Goal: Task Accomplishment & Management: Use online tool/utility

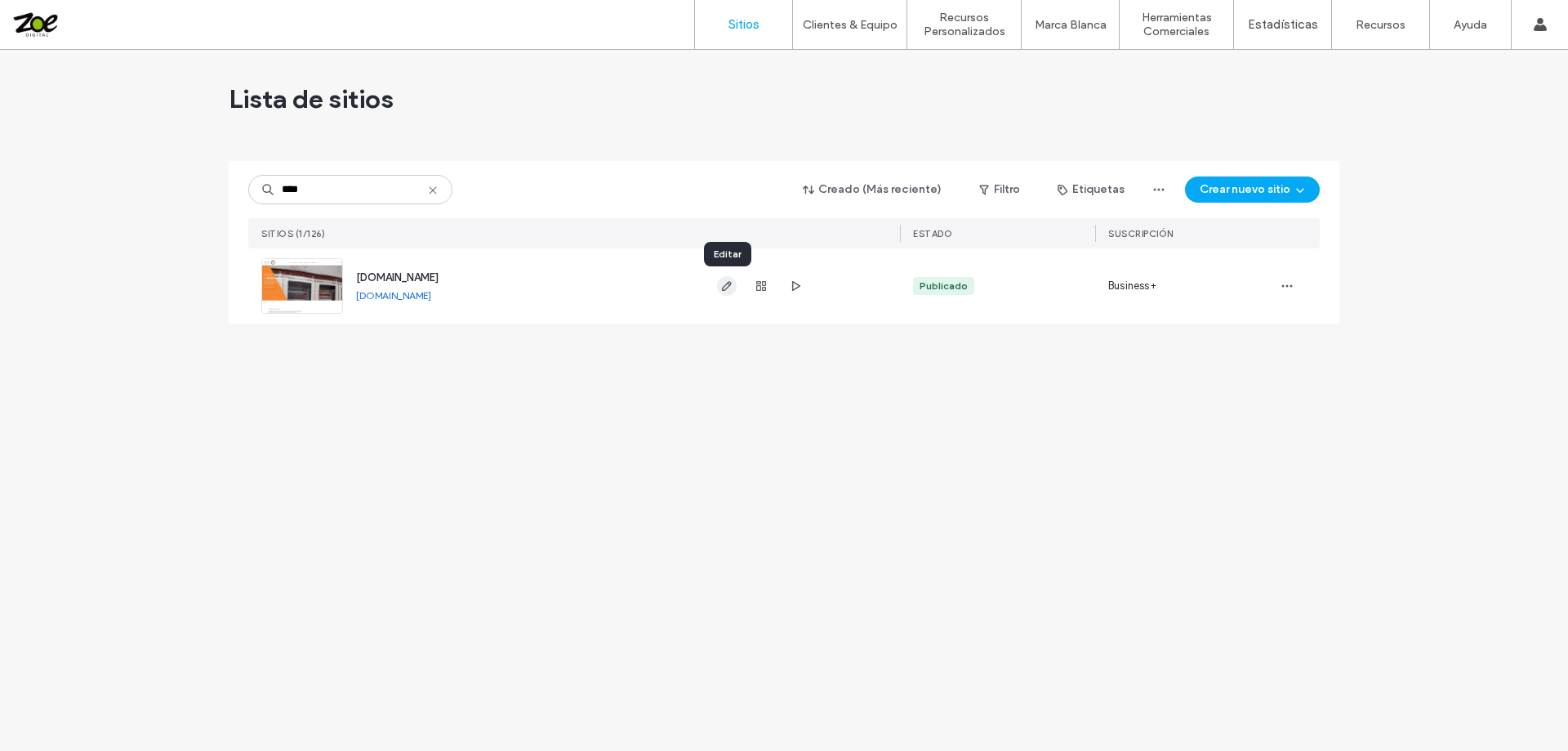
type input "****"
click at [729, 288] on icon "button" at bounding box center [727, 287] width 13 height 13
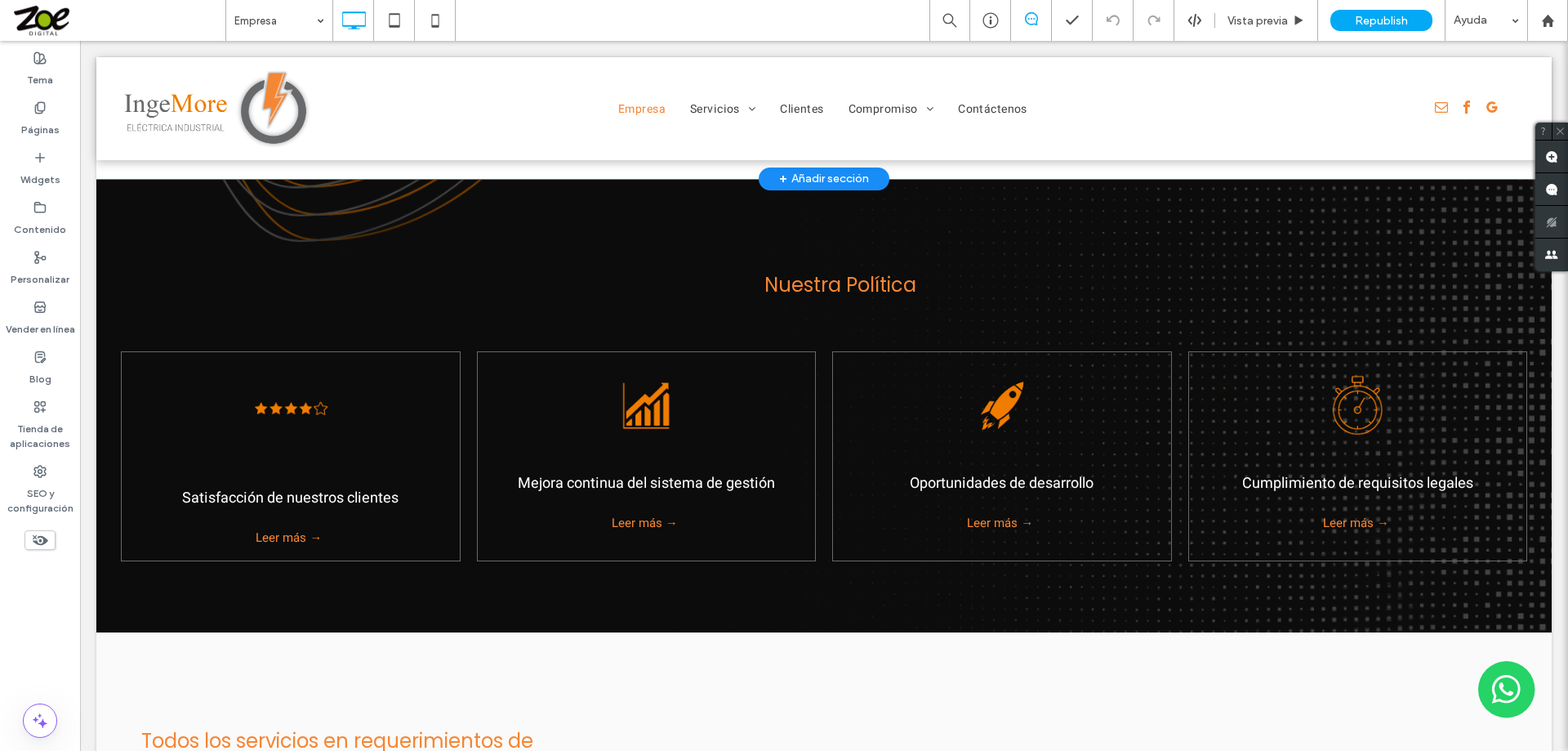
scroll to position [1879, 0]
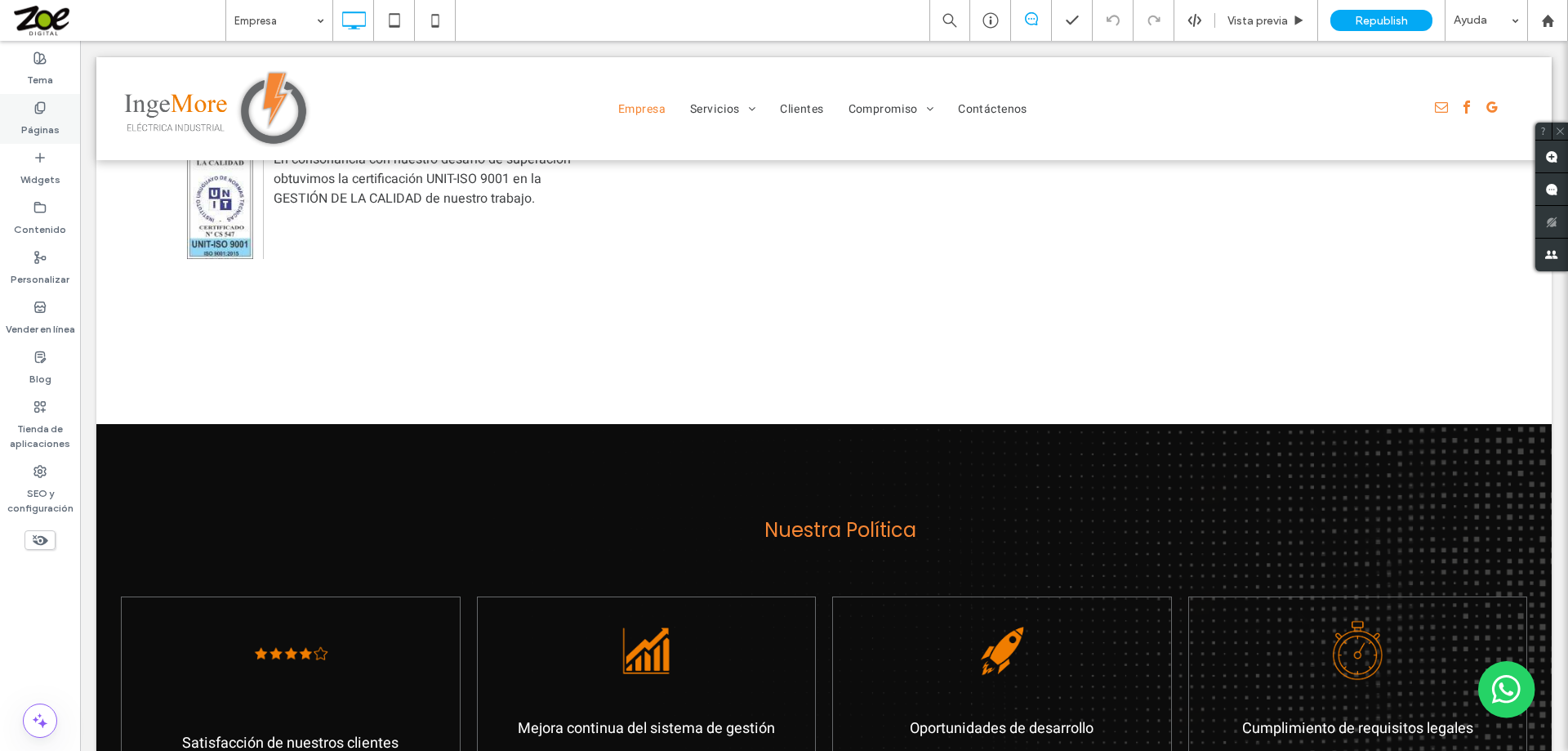
click at [42, 101] on icon at bounding box center [40, 108] width 13 height 13
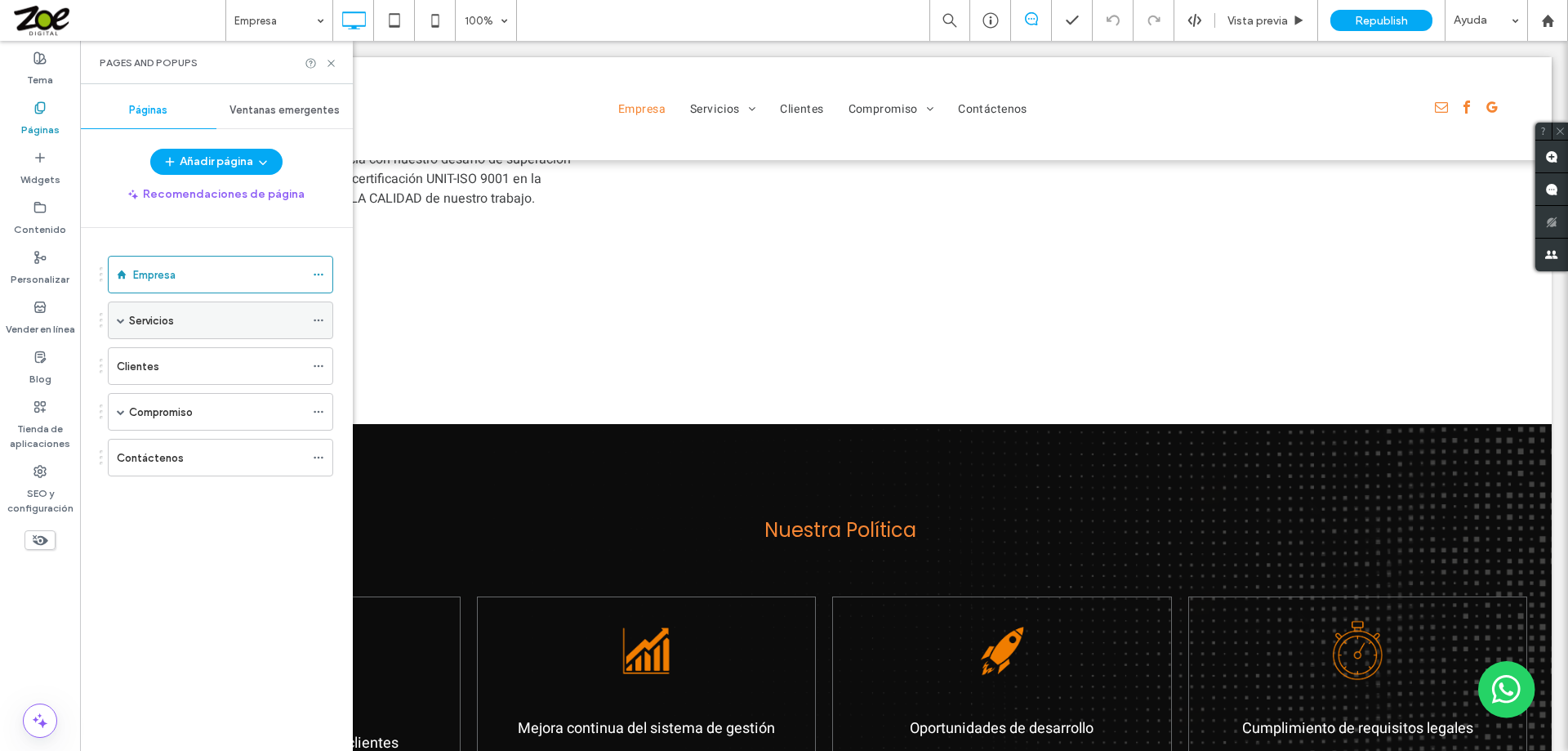
click at [226, 321] on div "Servicios" at bounding box center [216, 321] width 176 height 17
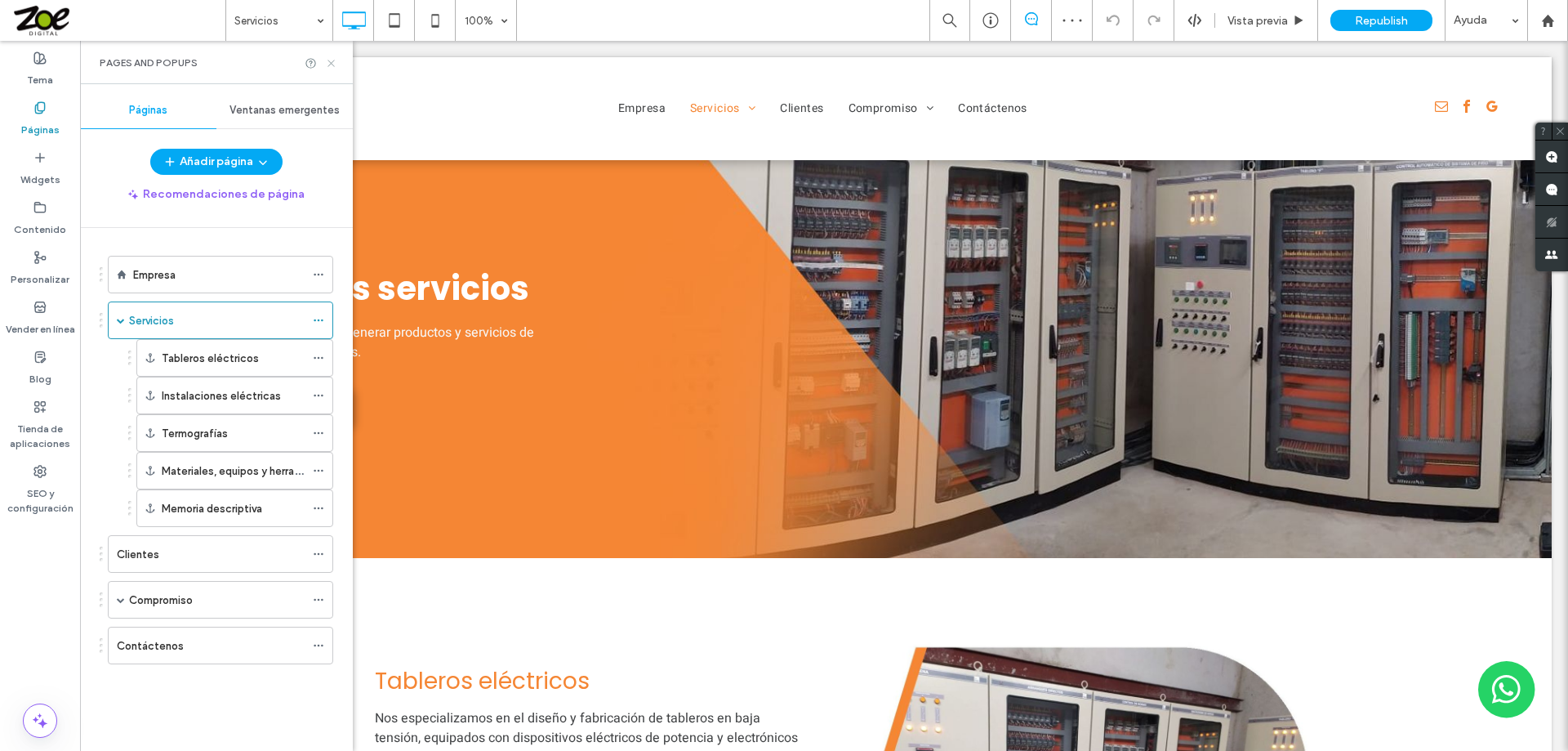
drag, startPoint x: 332, startPoint y: 60, endPoint x: 289, endPoint y: 77, distance: 46.2
click at [332, 60] on icon at bounding box center [331, 63] width 12 height 13
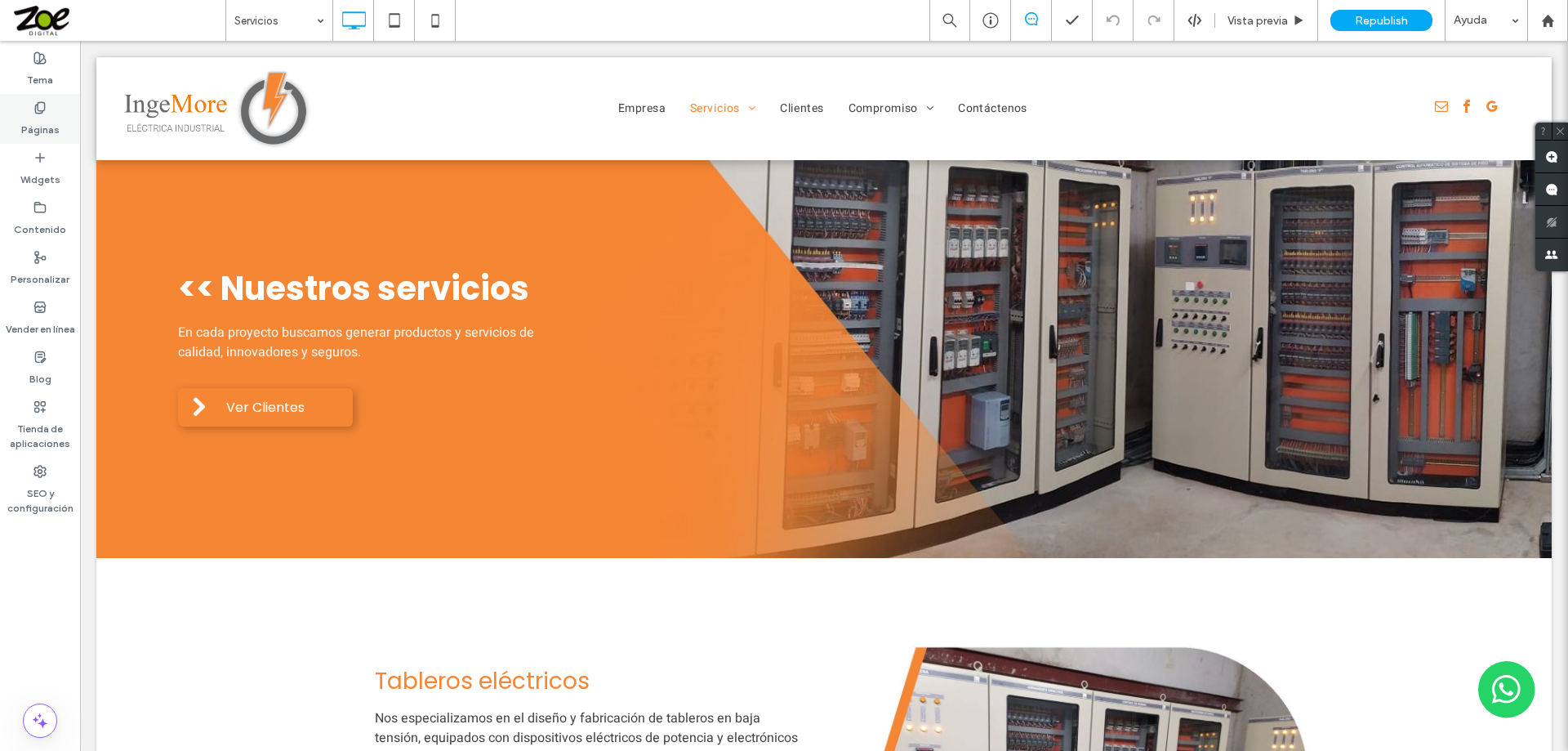
click at [24, 101] on div "Páginas" at bounding box center [39, 119] width 80 height 50
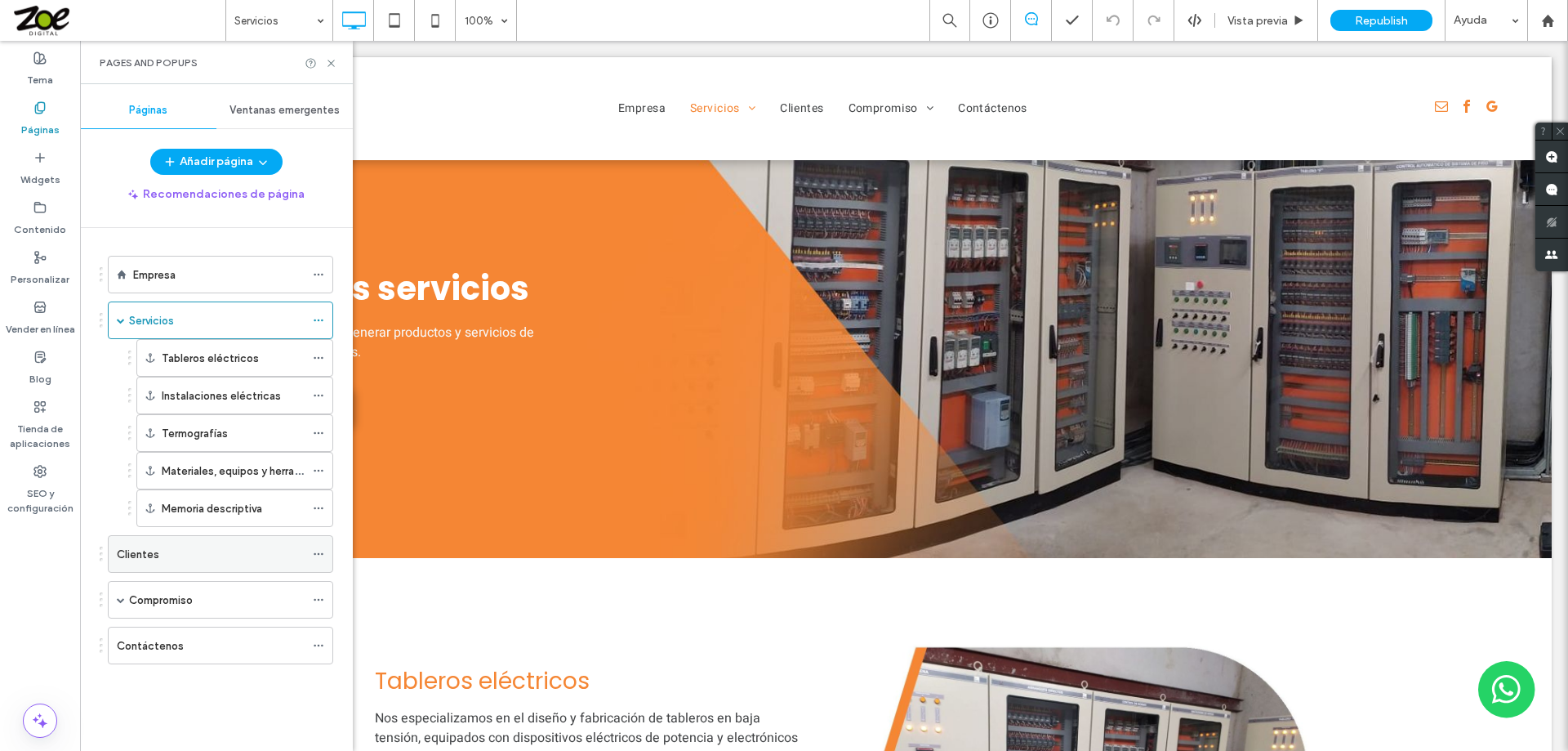
click at [176, 556] on div "Clientes" at bounding box center [210, 554] width 187 height 17
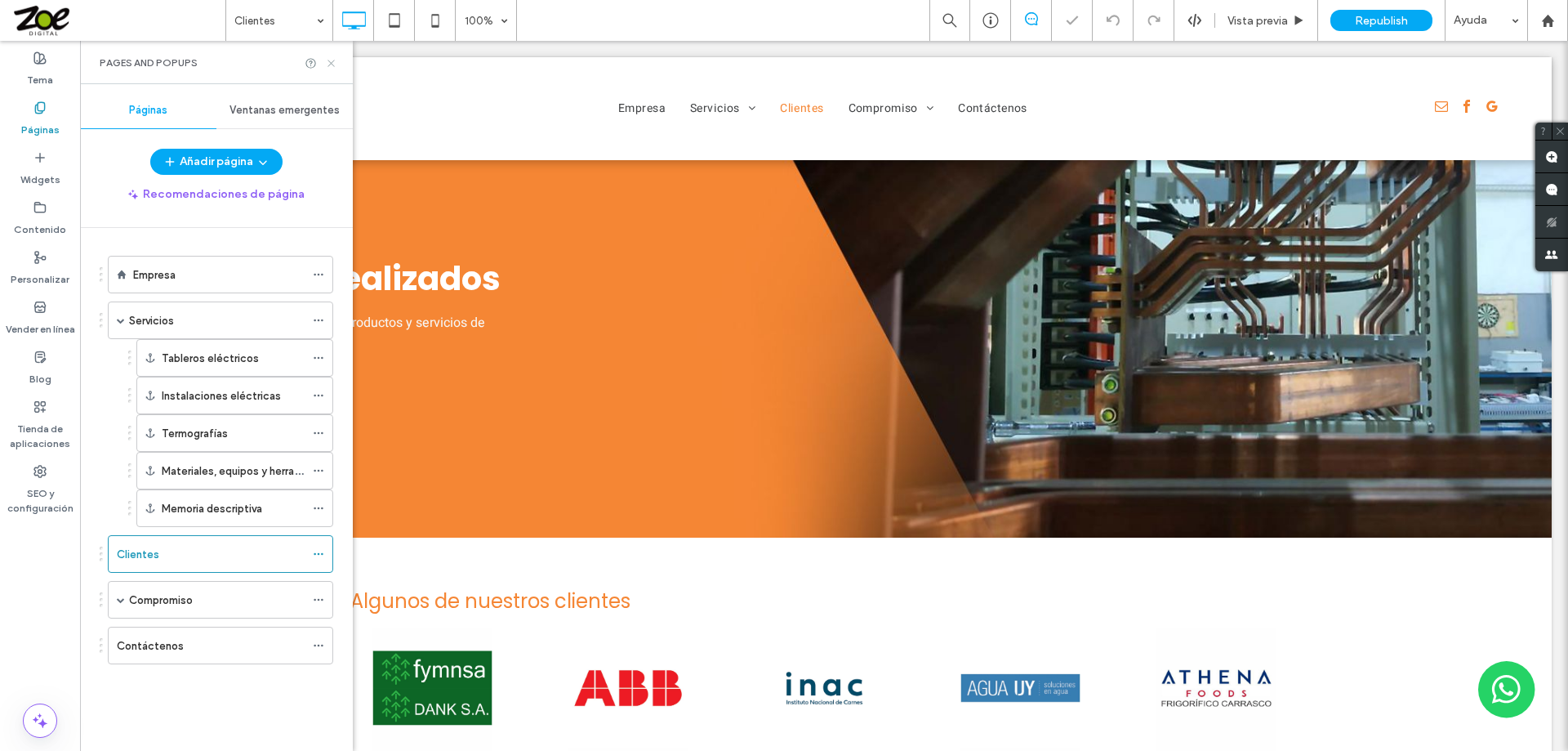
click at [334, 63] on icon at bounding box center [331, 63] width 12 height 13
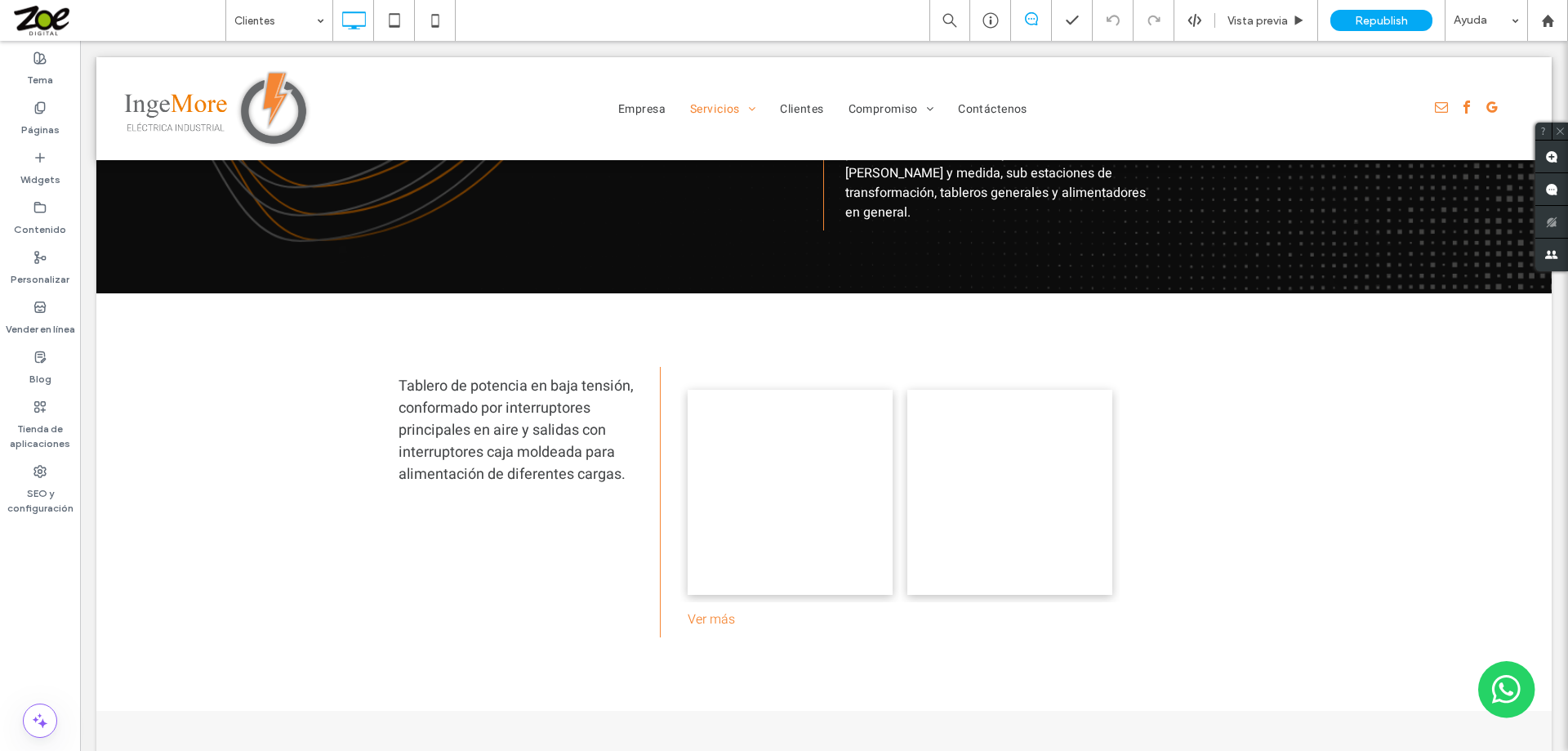
scroll to position [1634, 0]
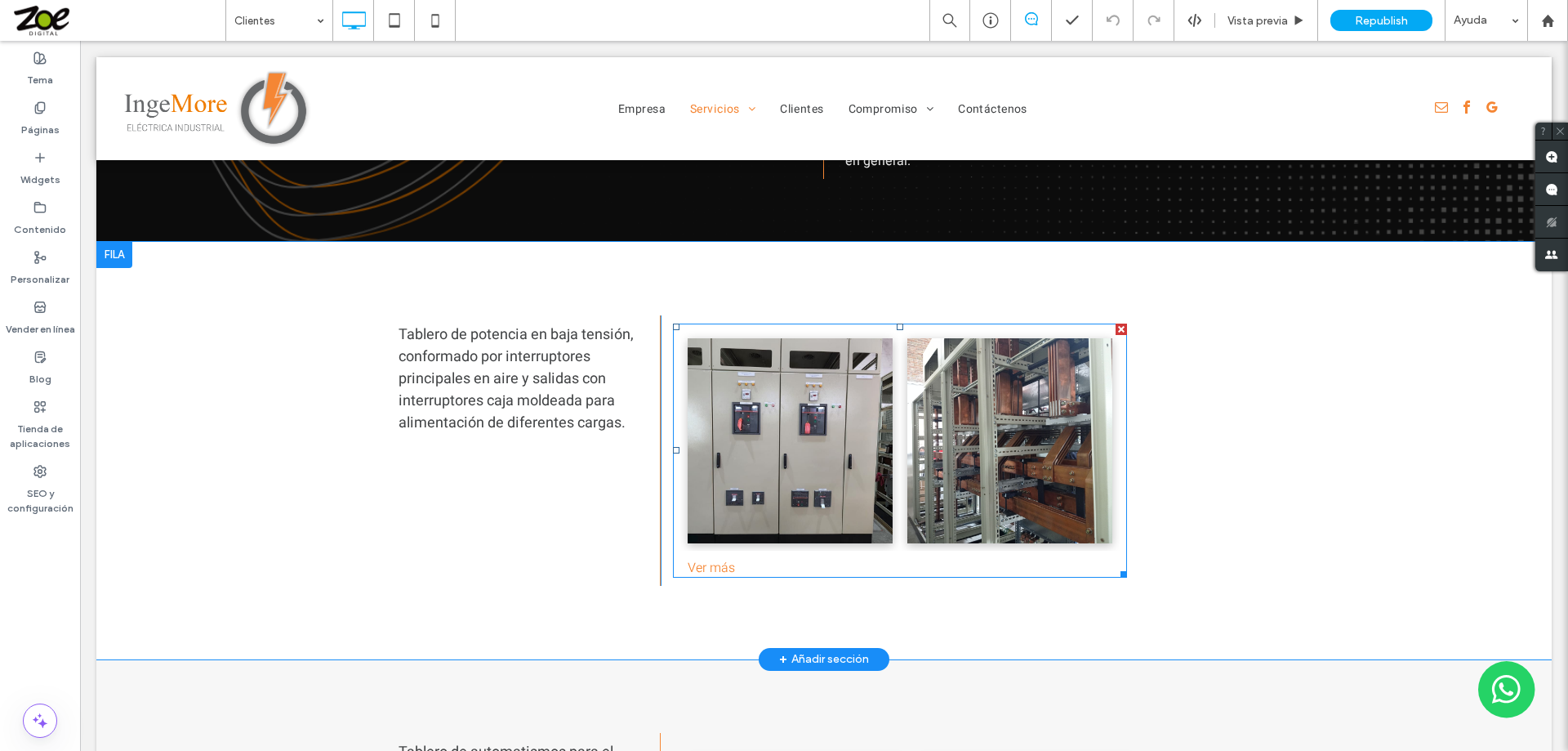
click at [876, 399] on link at bounding box center [789, 440] width 217 height 217
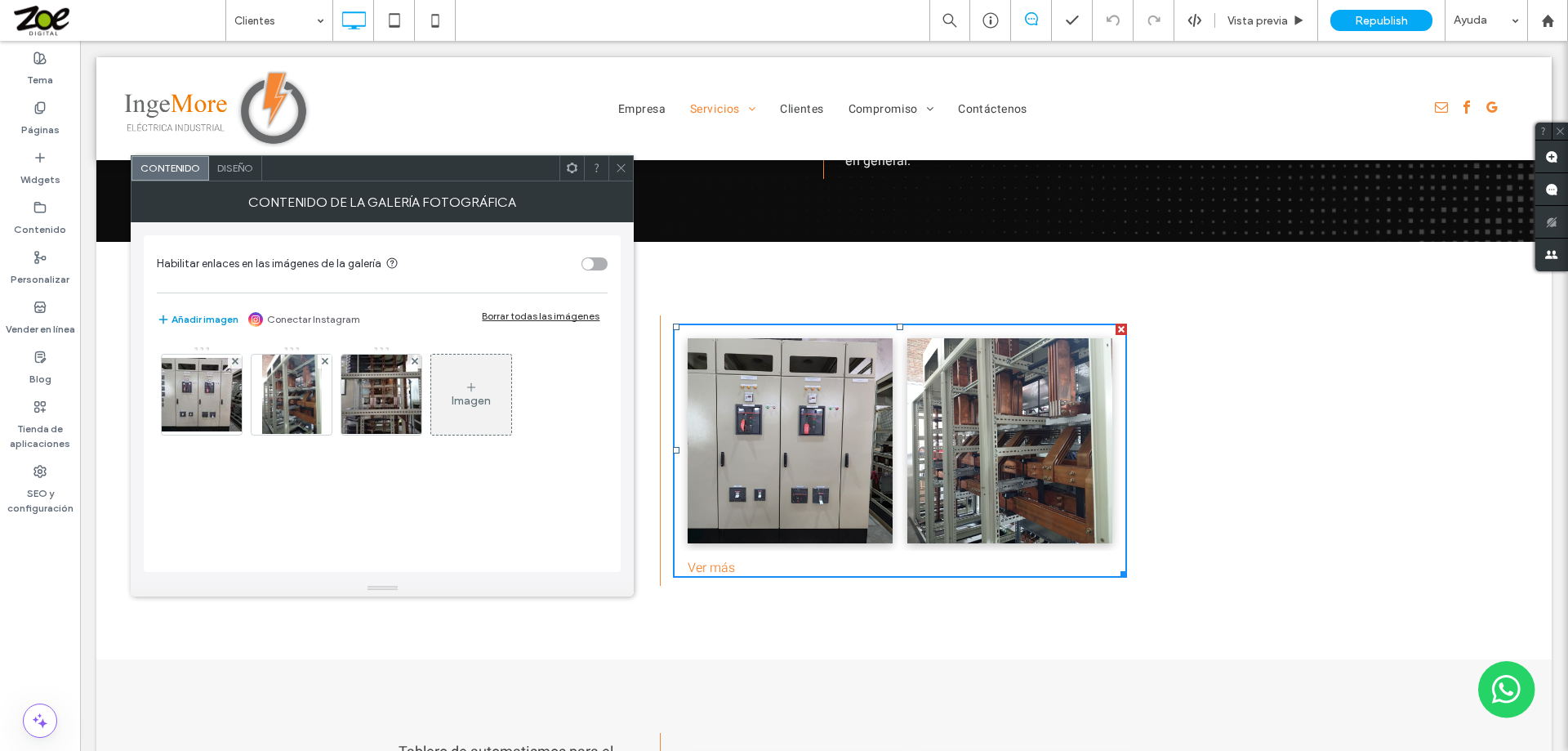
click at [204, 318] on button "Añadir imagen" at bounding box center [197, 319] width 82 height 19
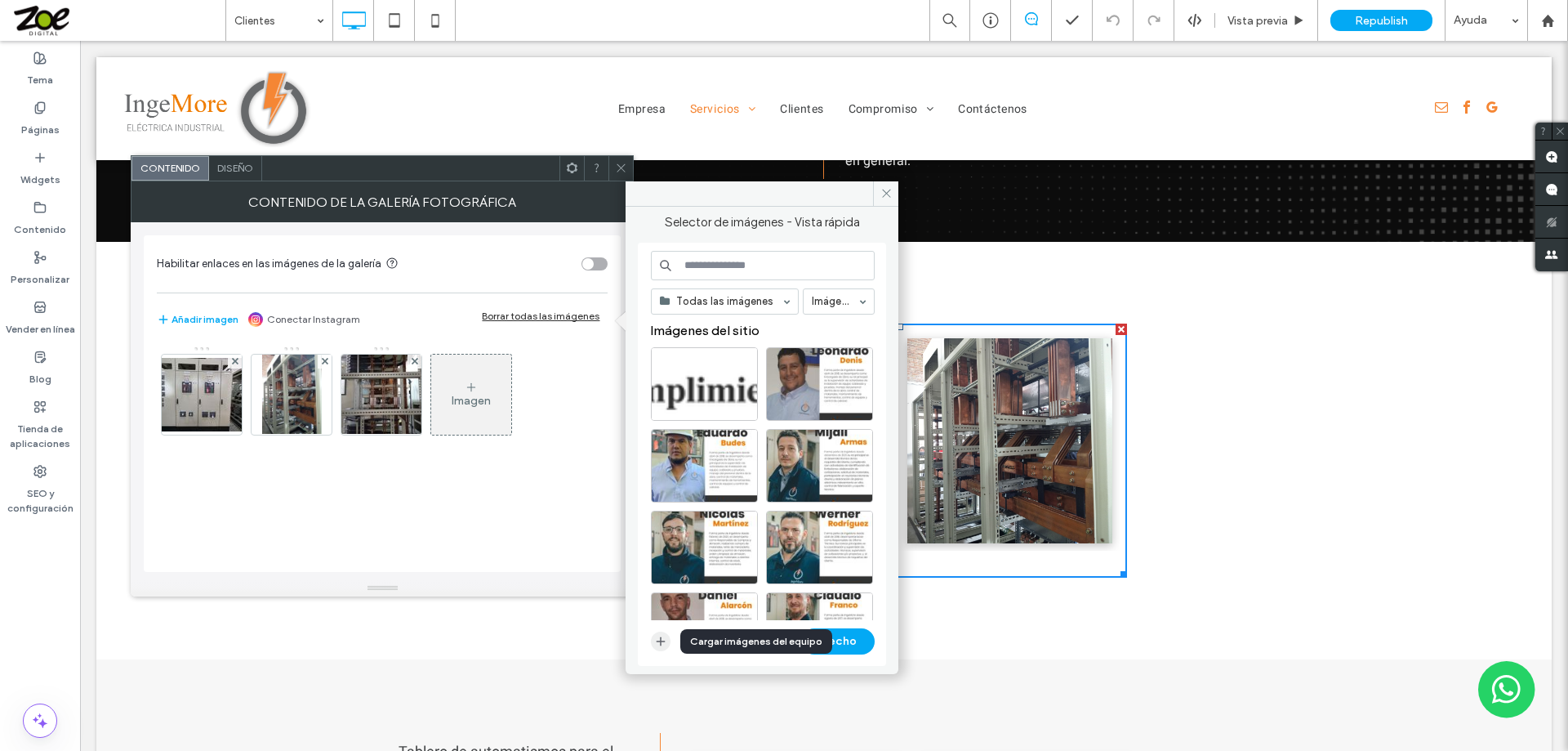
click at [657, 639] on icon "button" at bounding box center [660, 641] width 13 height 13
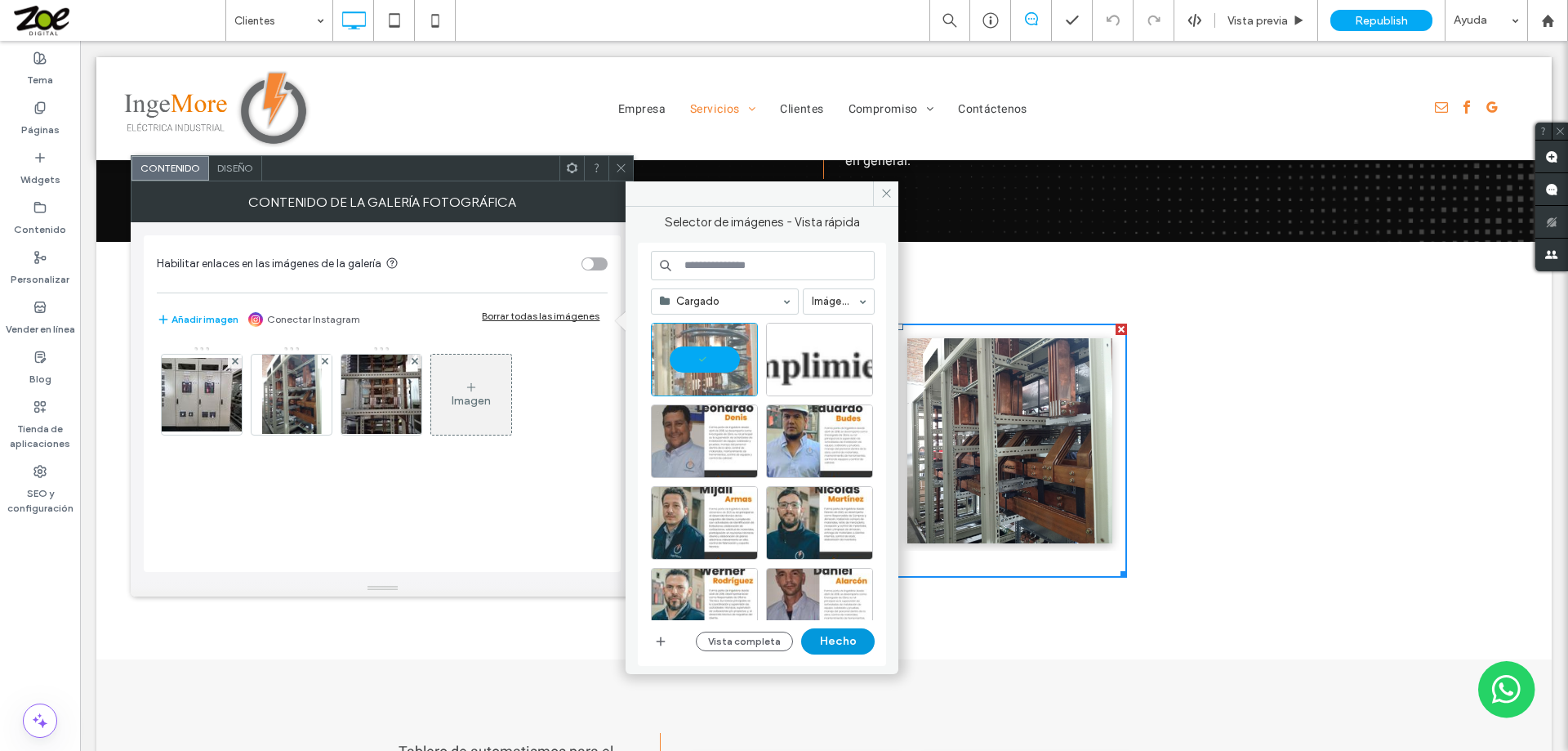
click at [845, 641] on button "Hecho" at bounding box center [837, 640] width 73 height 26
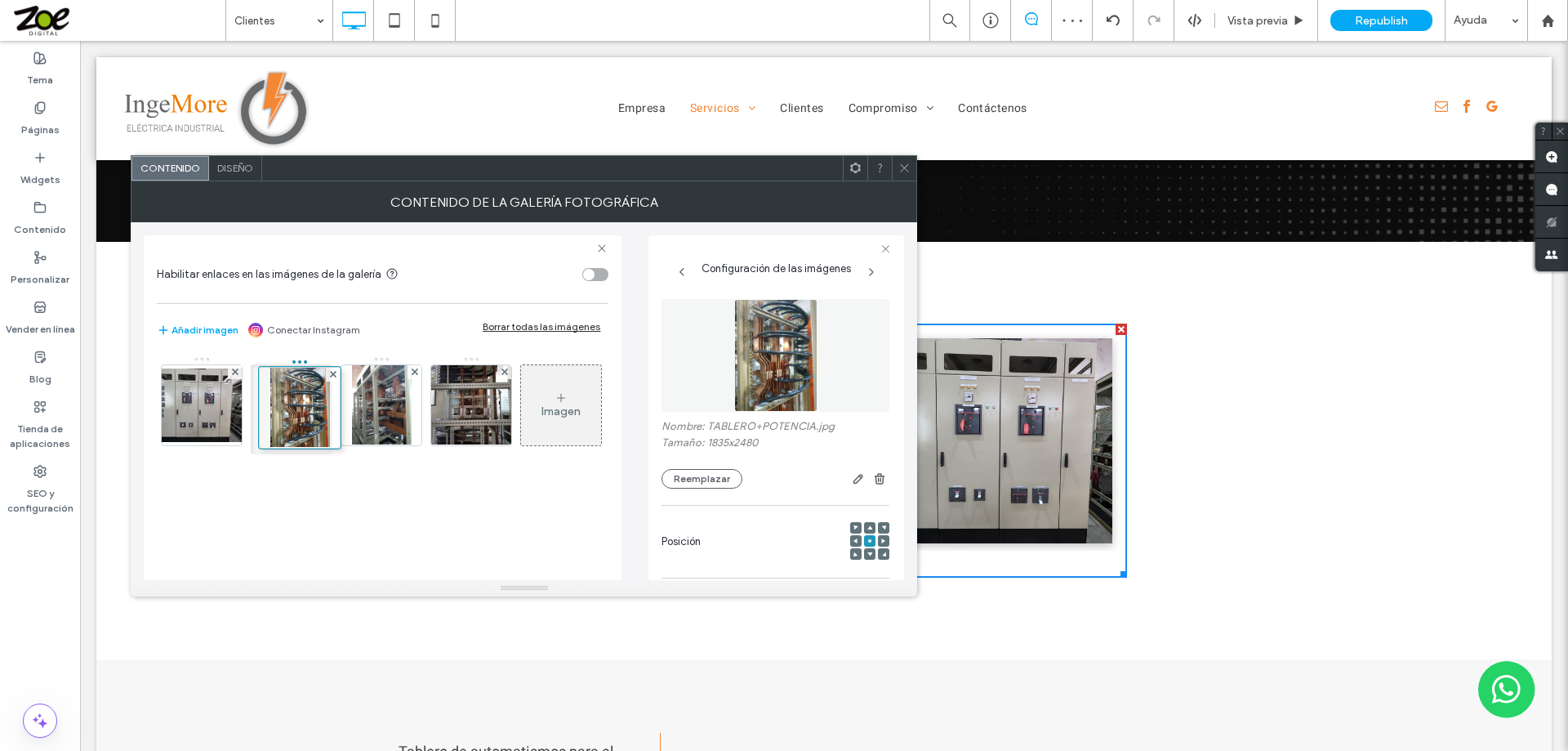
drag, startPoint x: 216, startPoint y: 401, endPoint x: 314, endPoint y: 405, distance: 98.1
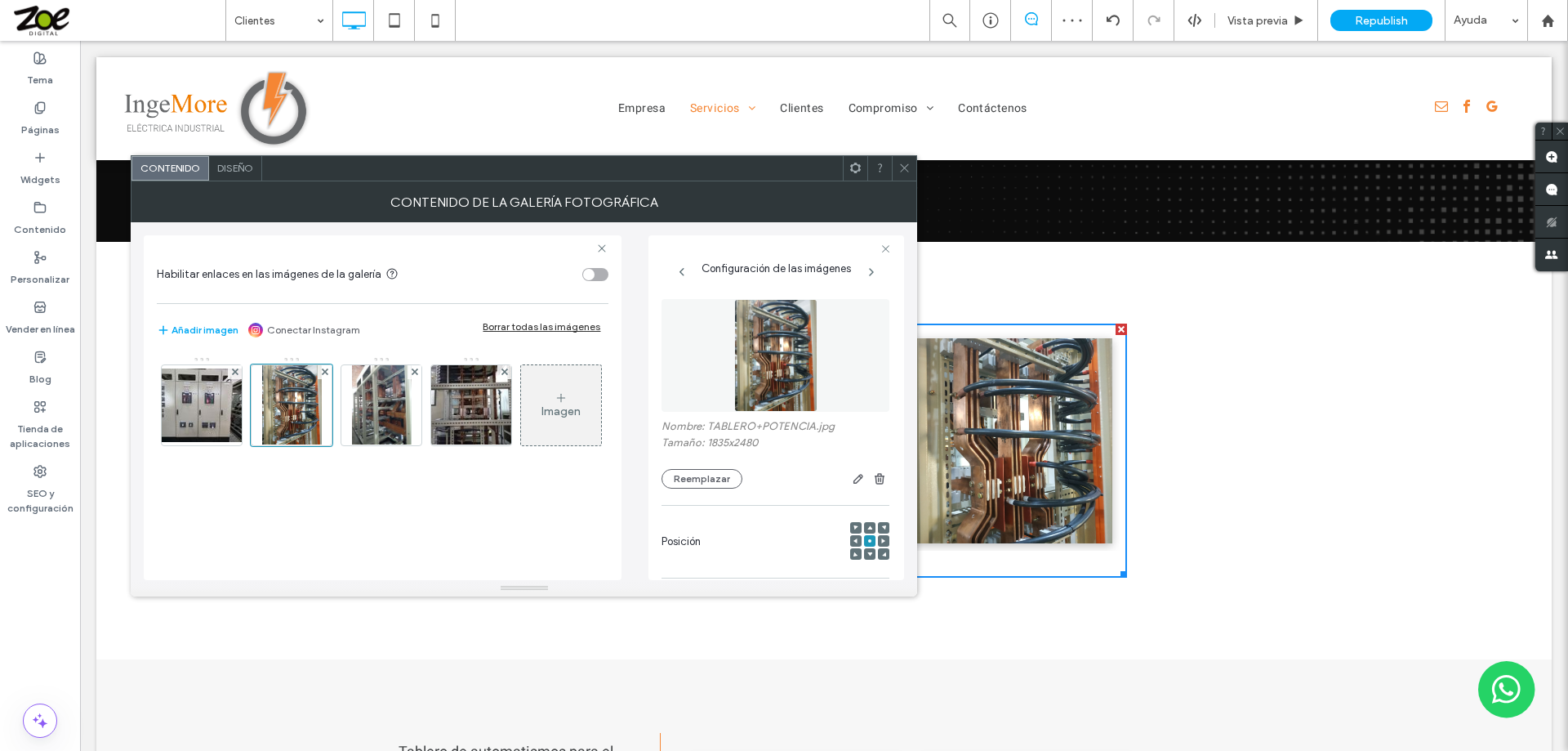
click at [903, 164] on icon at bounding box center [904, 167] width 12 height 13
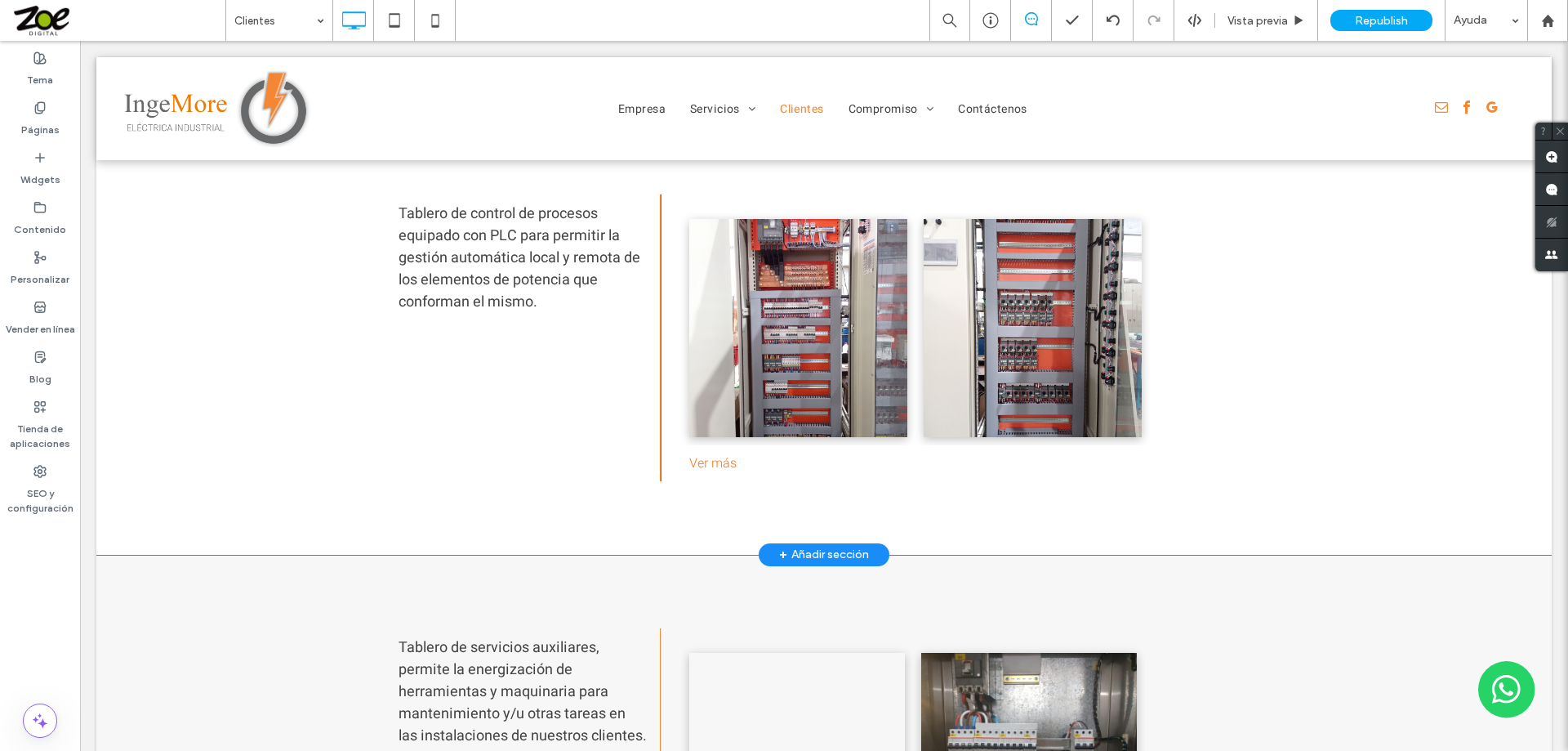
scroll to position [2369, 0]
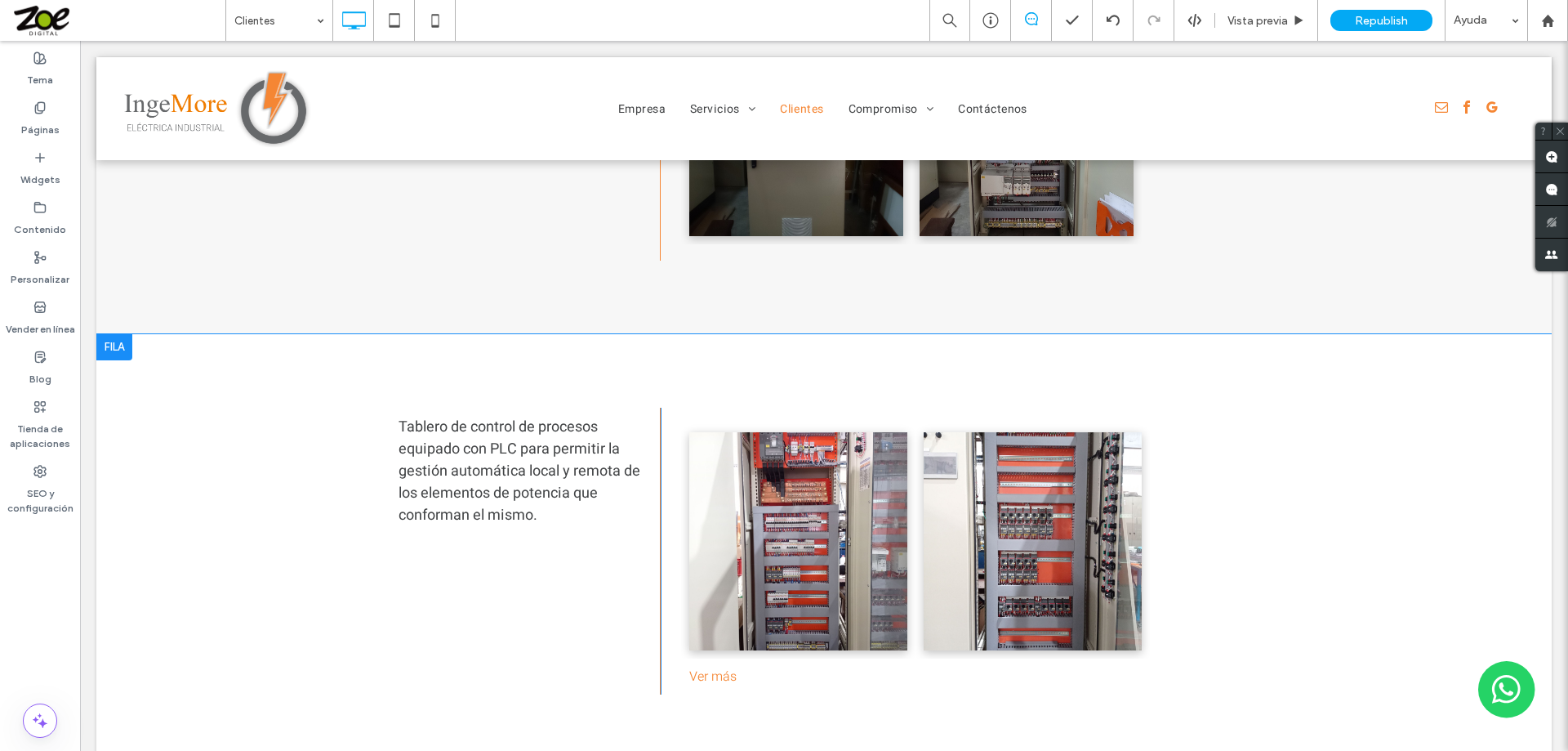
click at [121, 334] on div at bounding box center [113, 346] width 36 height 26
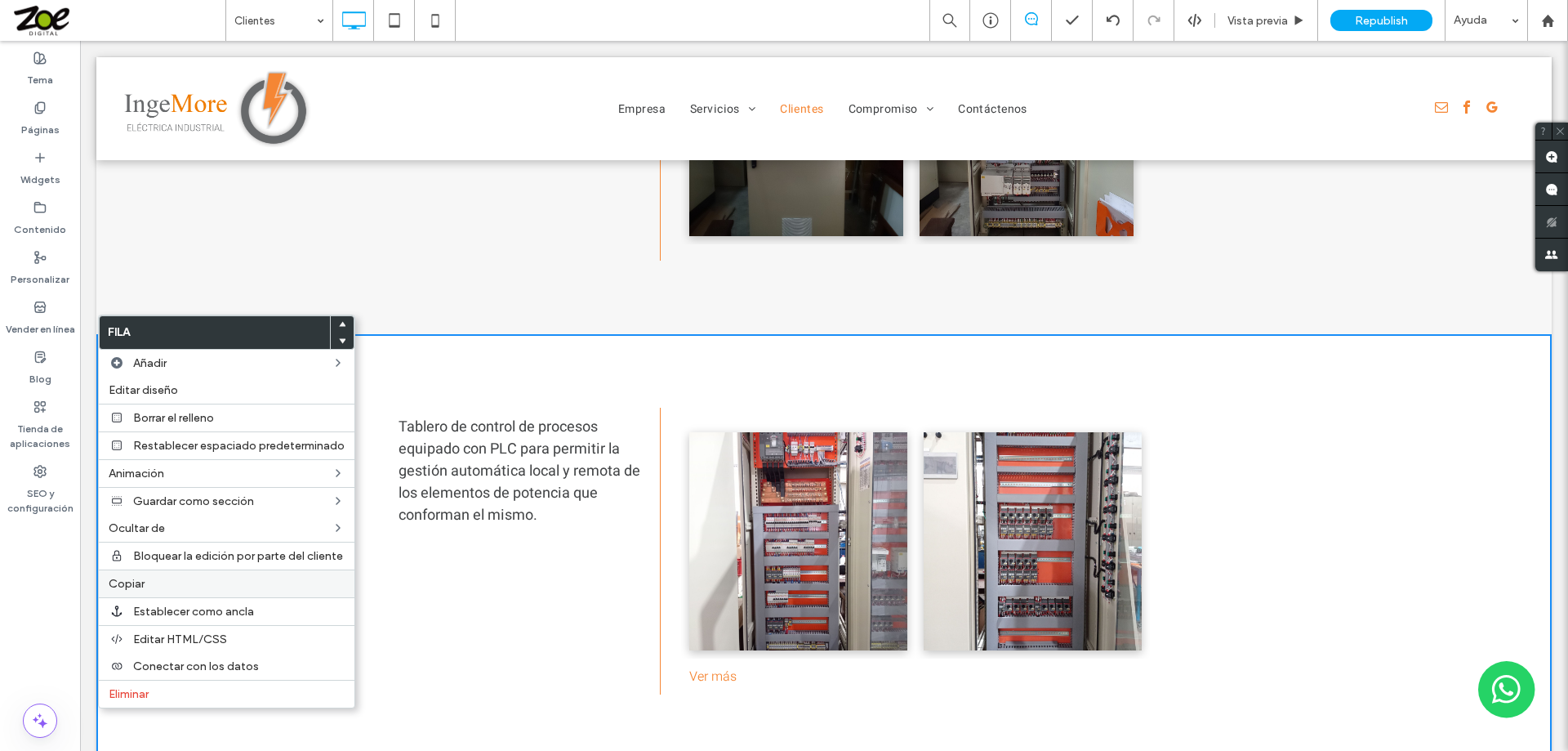
click at [161, 584] on label "Copiar" at bounding box center [227, 584] width 236 height 13
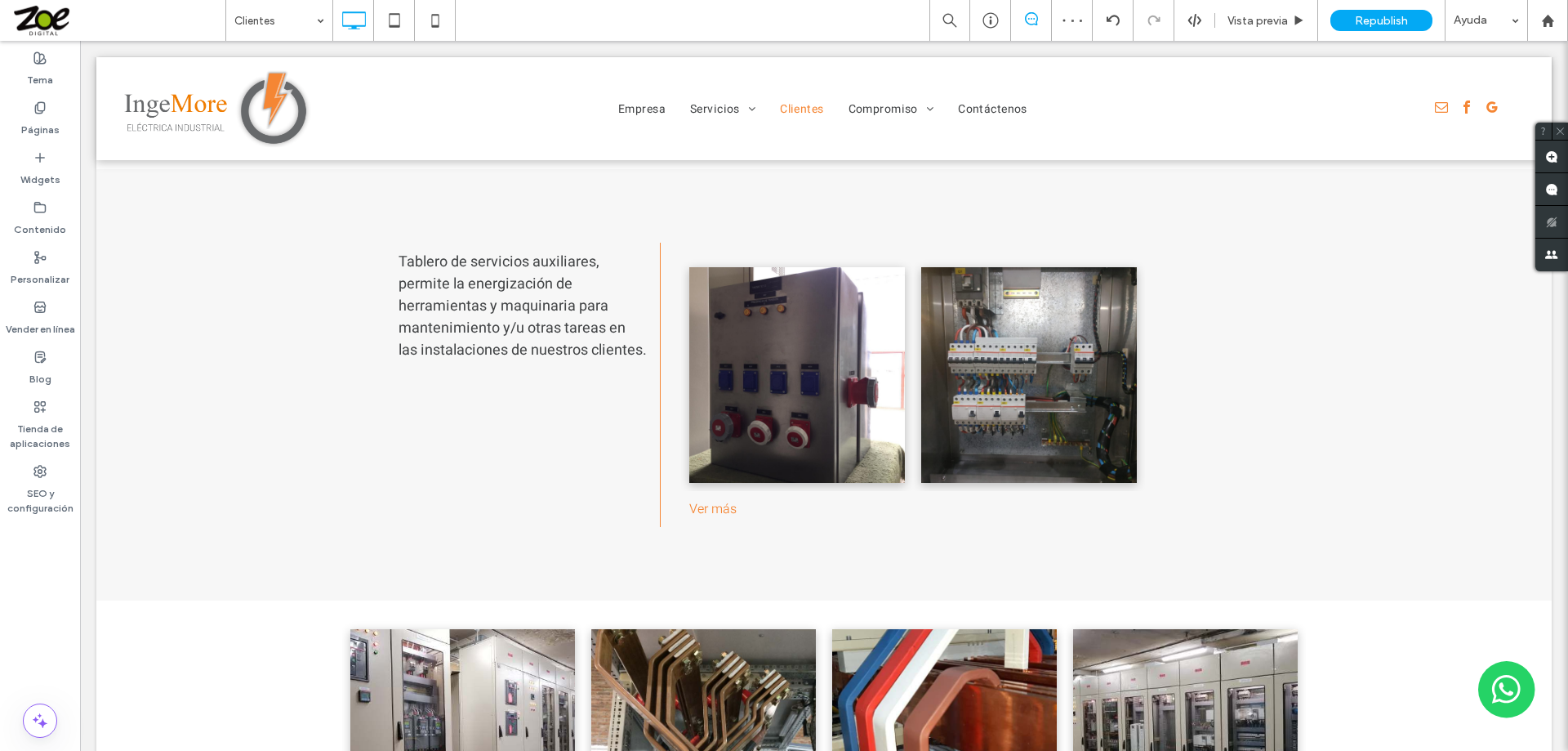
scroll to position [3022, 0]
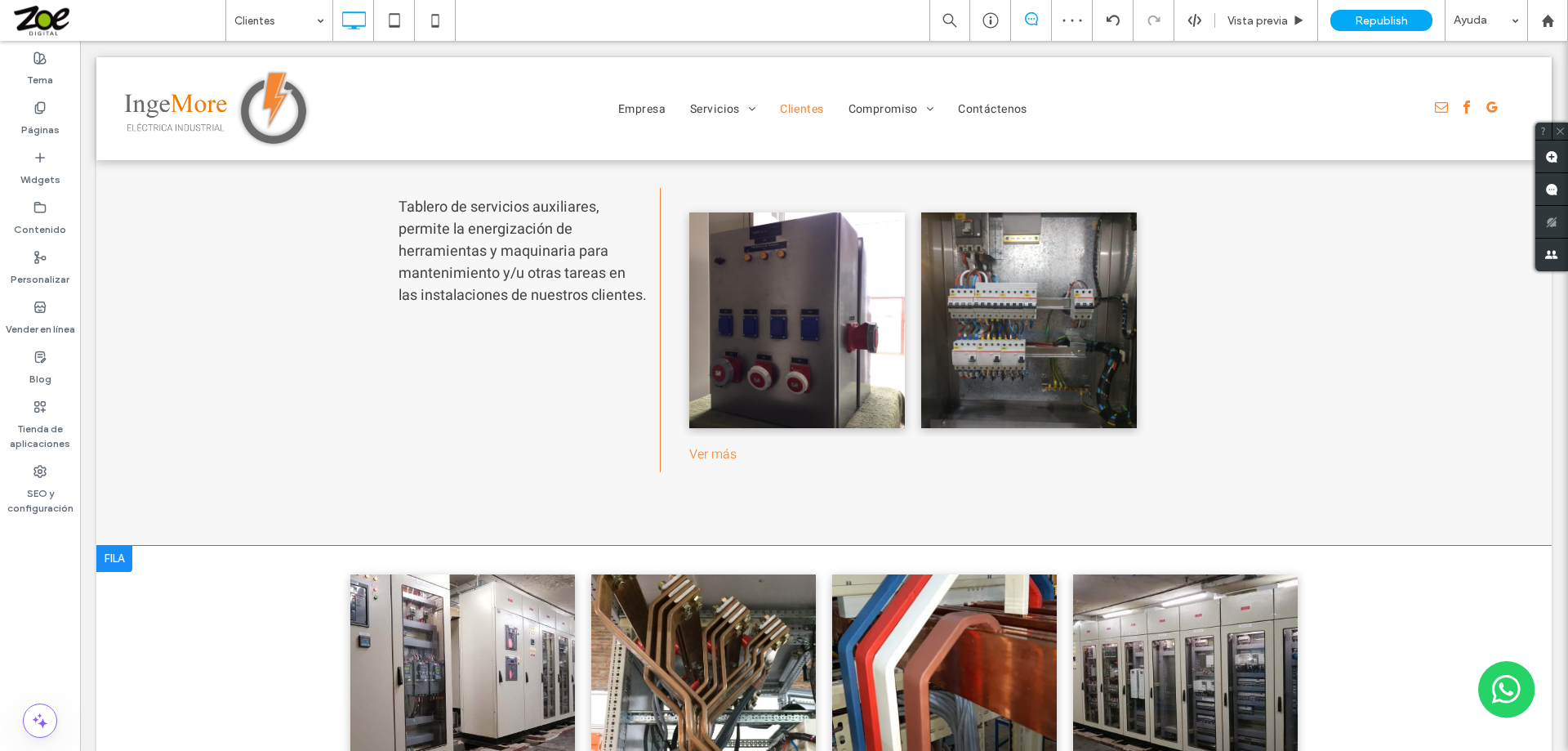
click at [123, 545] on div at bounding box center [113, 558] width 36 height 26
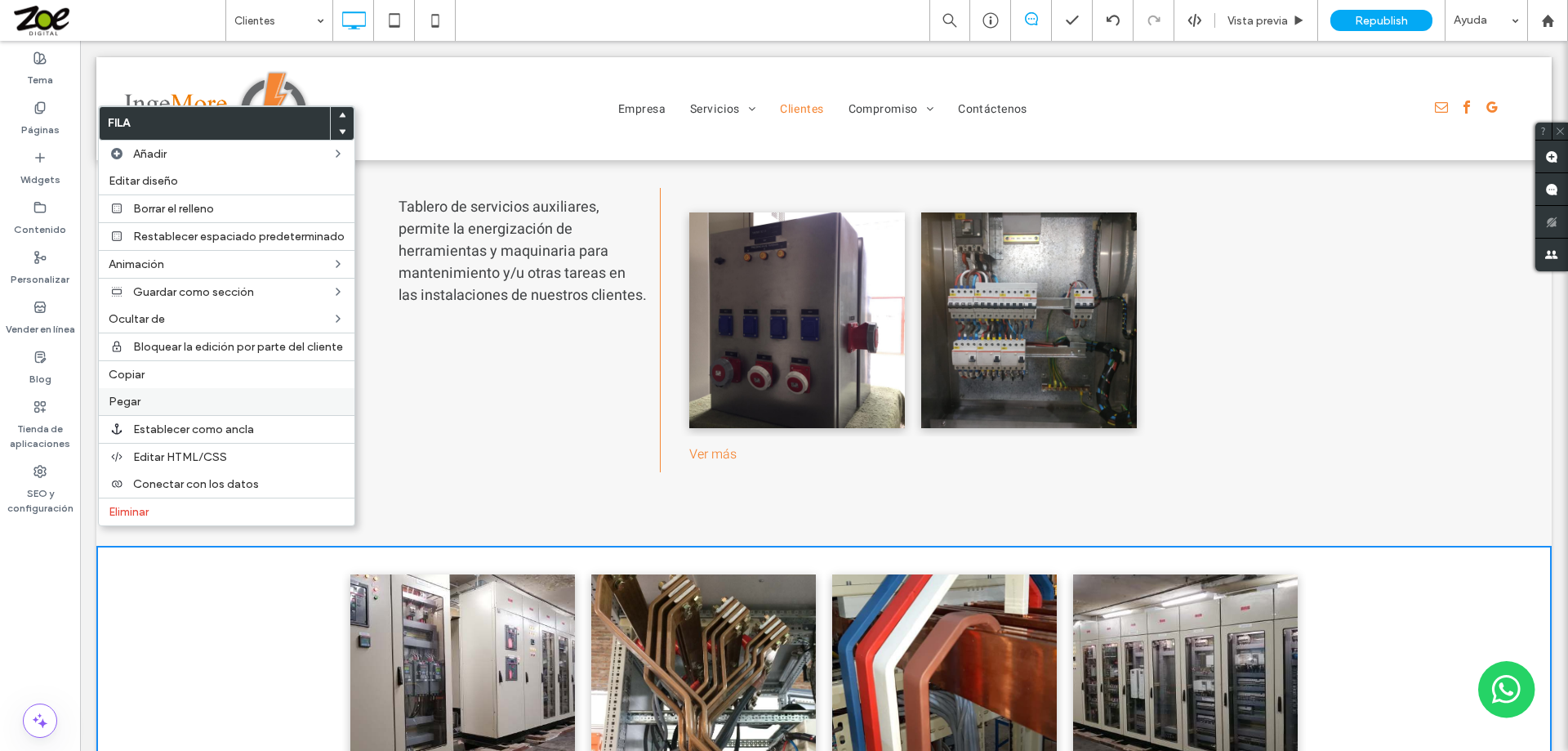
click at [131, 403] on span "Pegar" at bounding box center [124, 401] width 32 height 13
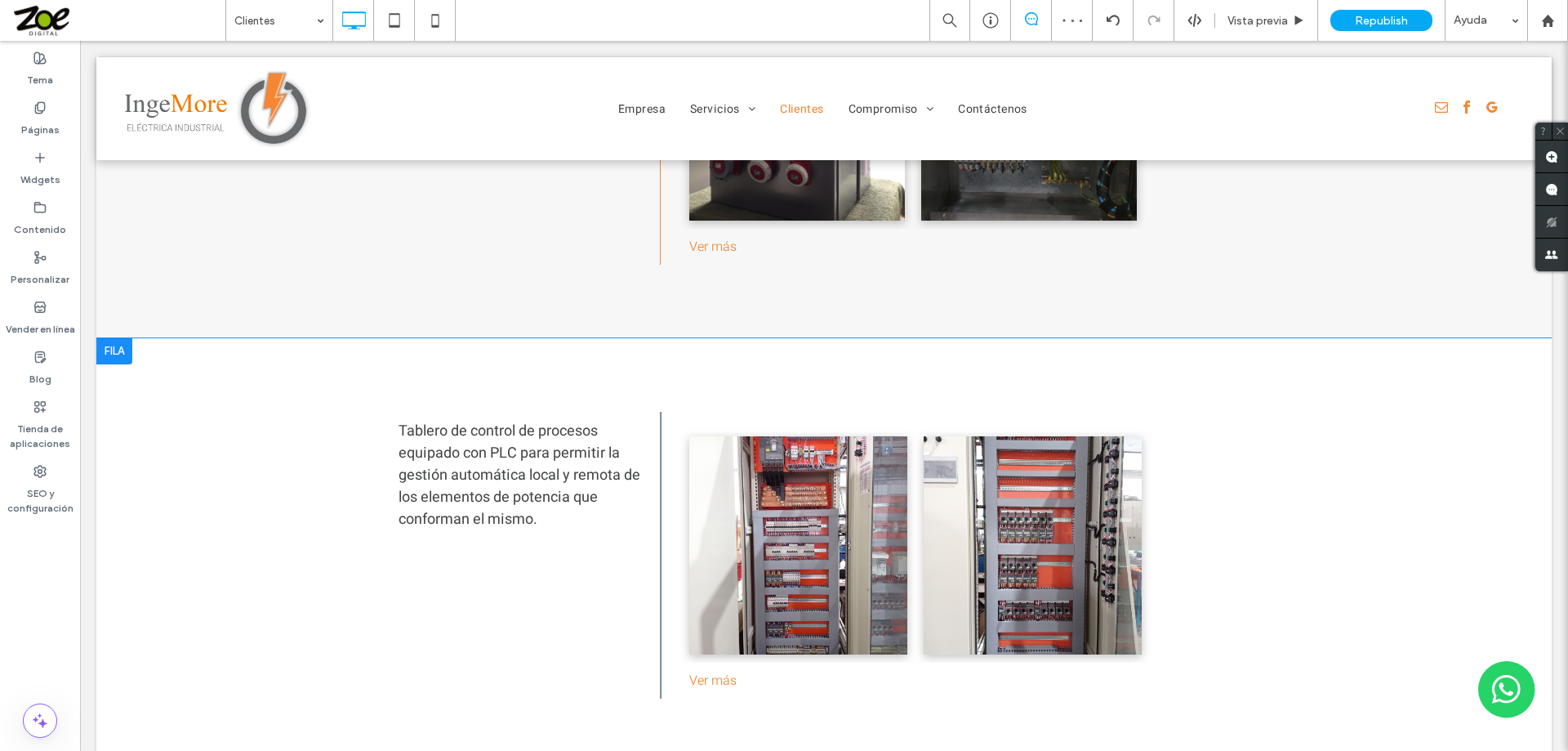
scroll to position [3267, 0]
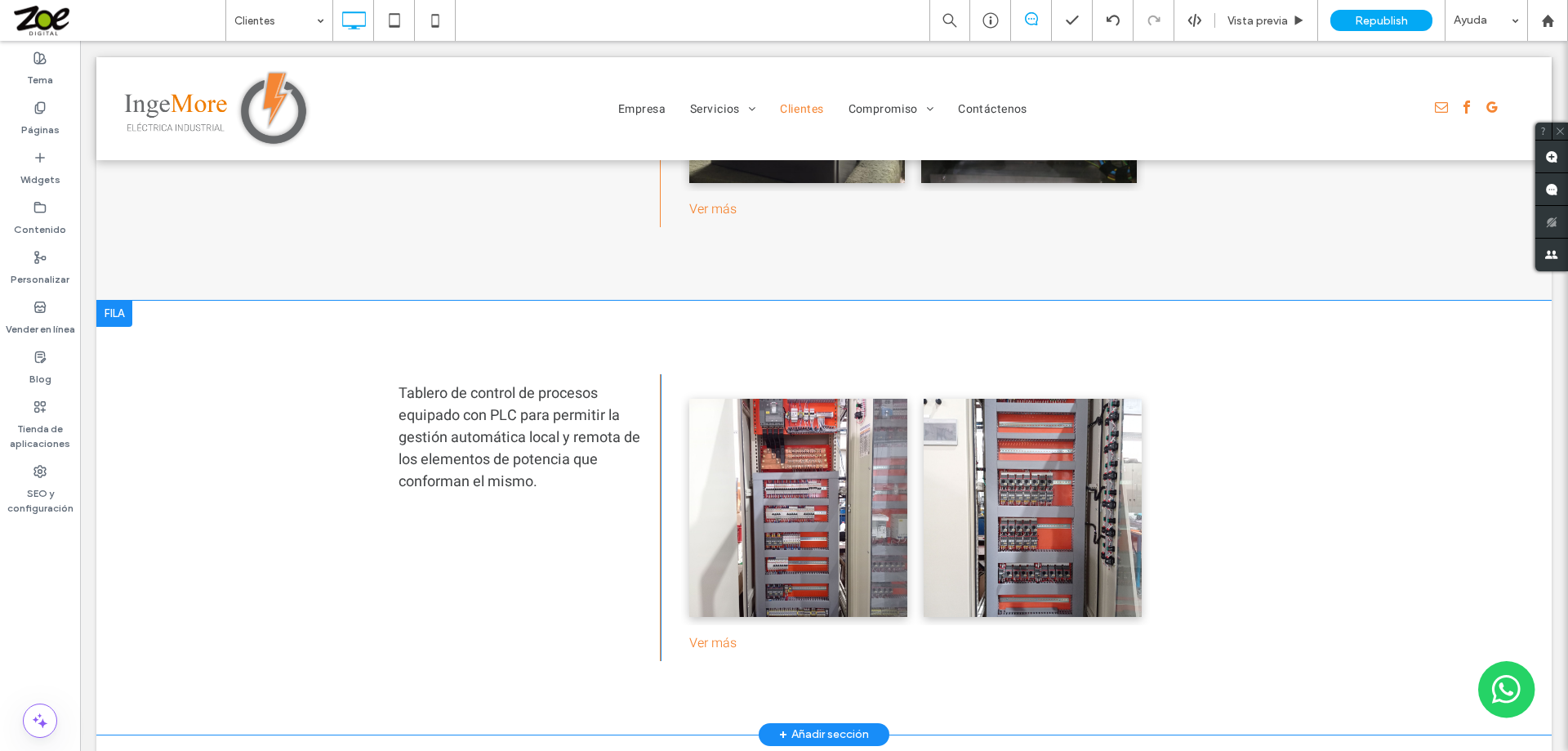
click at [119, 301] on div at bounding box center [113, 313] width 36 height 26
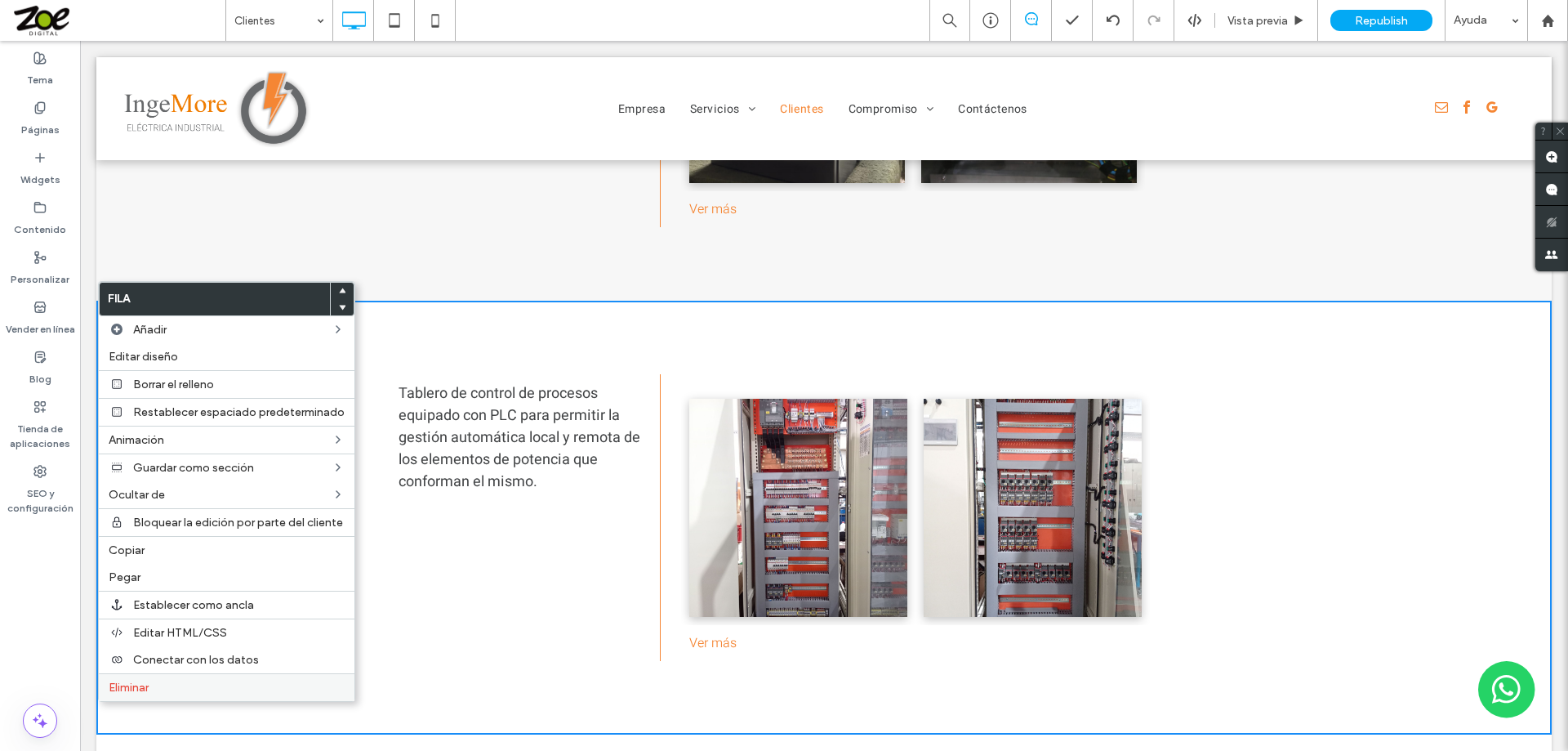
click at [213, 690] on label "Eliminar" at bounding box center [227, 688] width 236 height 13
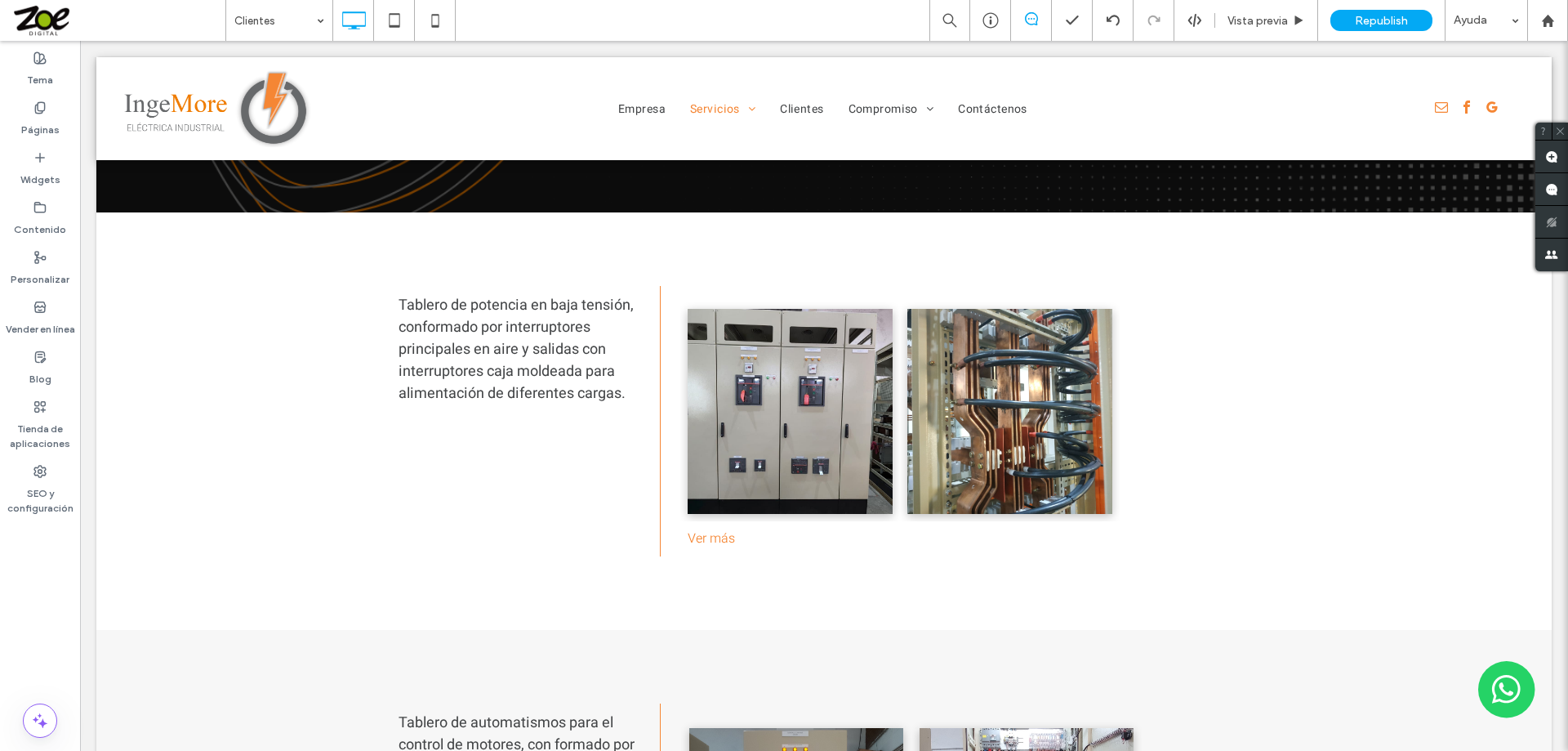
scroll to position [1634, 0]
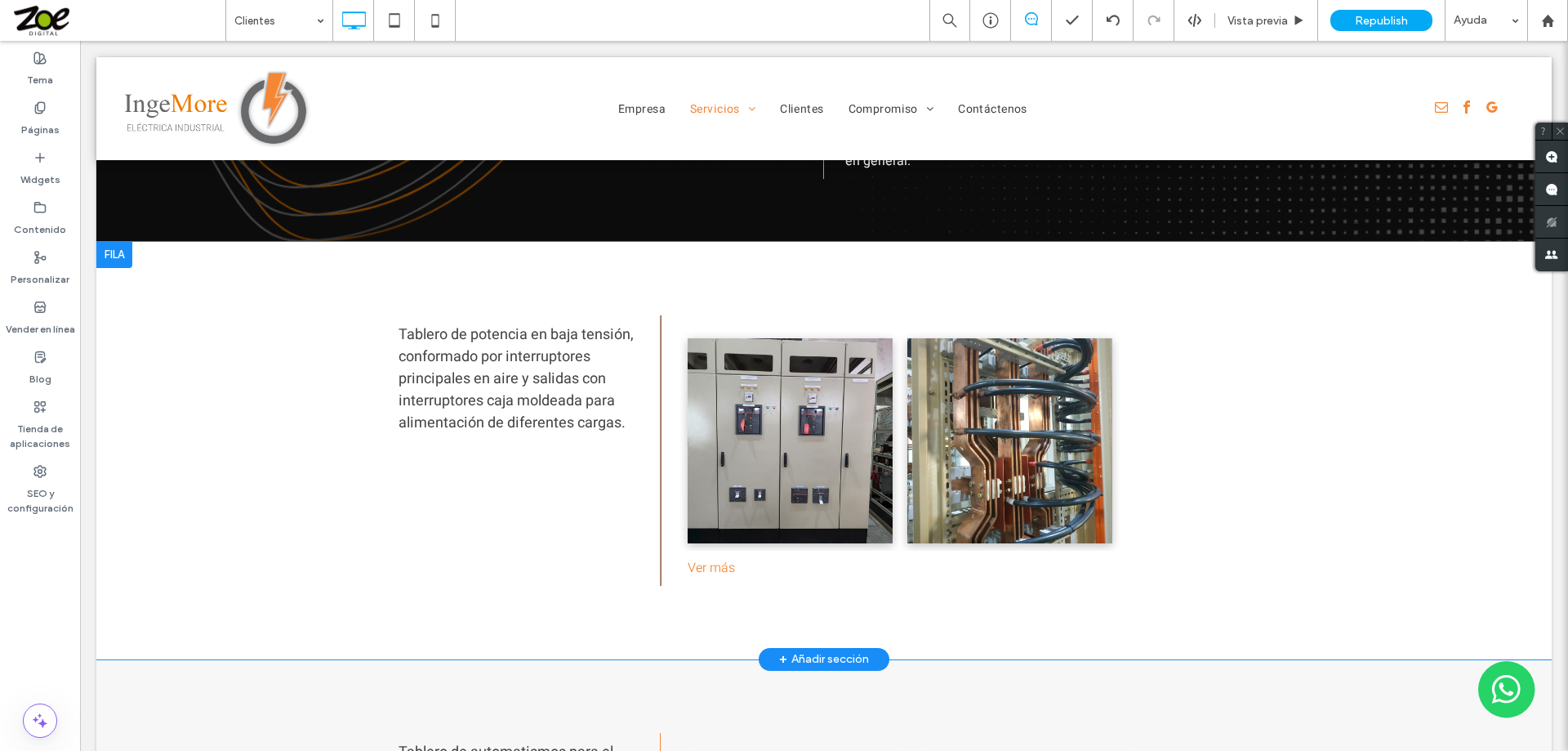
click at [119, 241] on div at bounding box center [113, 254] width 36 height 26
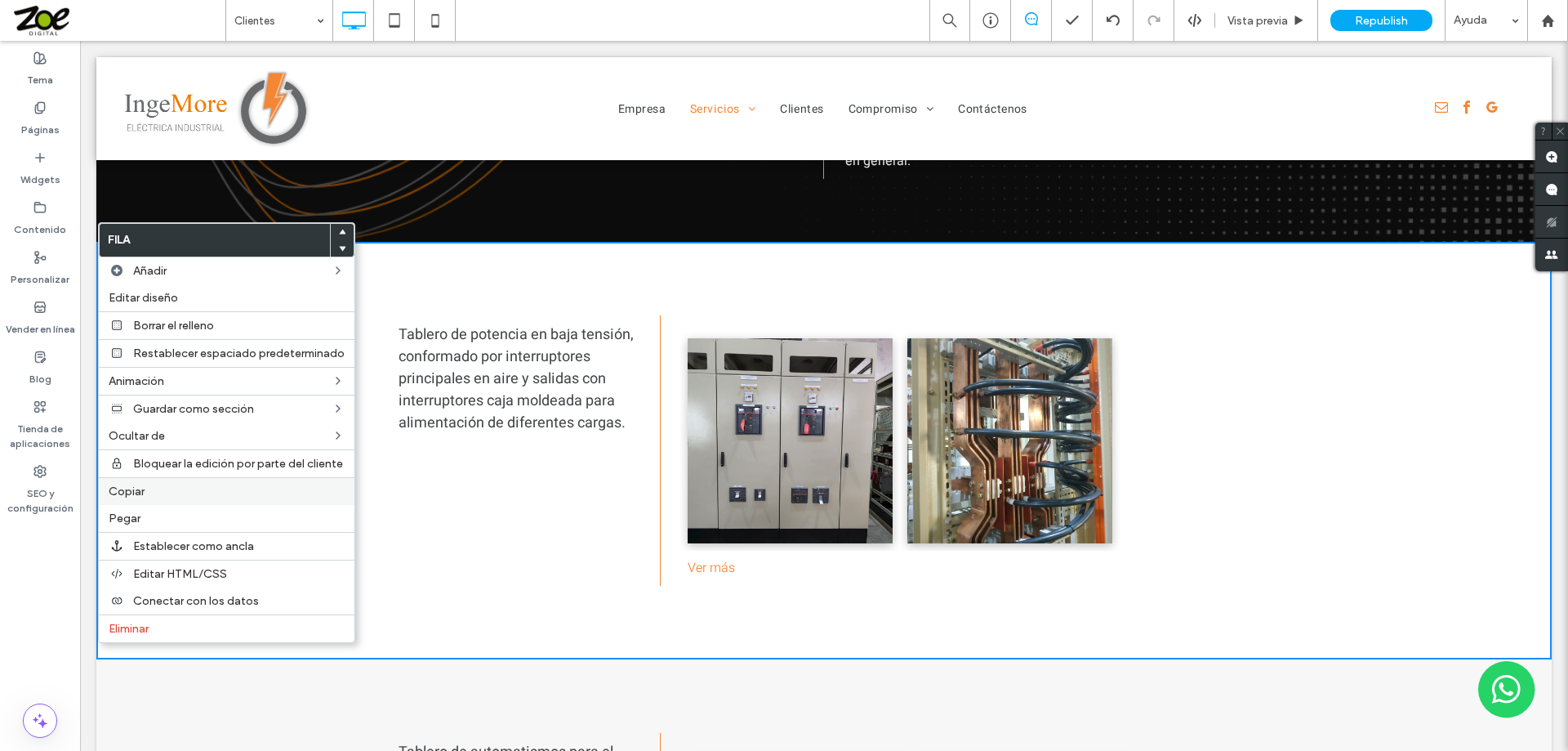
click at [144, 492] on span "Copiar" at bounding box center [126, 491] width 36 height 13
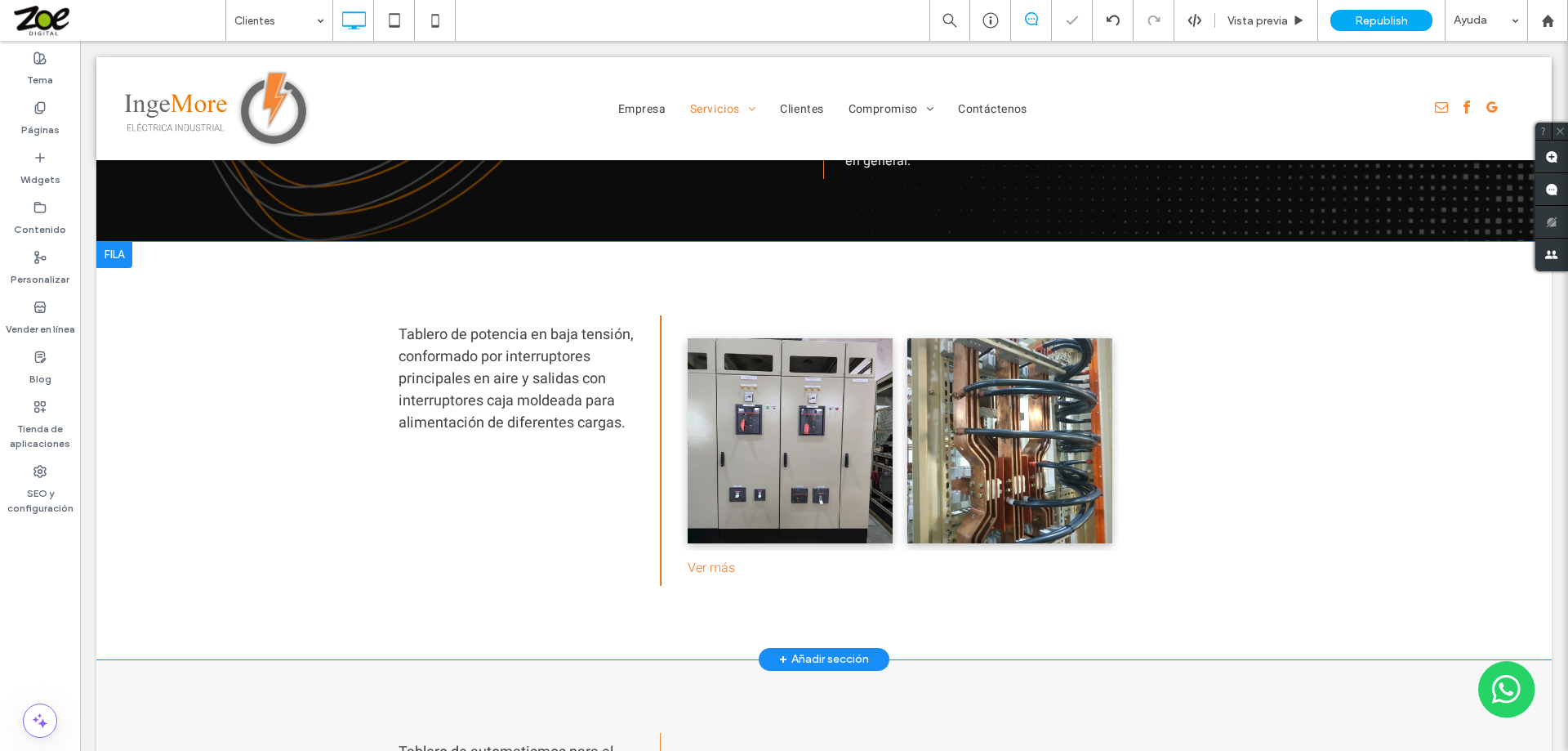
click at [120, 241] on div at bounding box center [113, 254] width 36 height 26
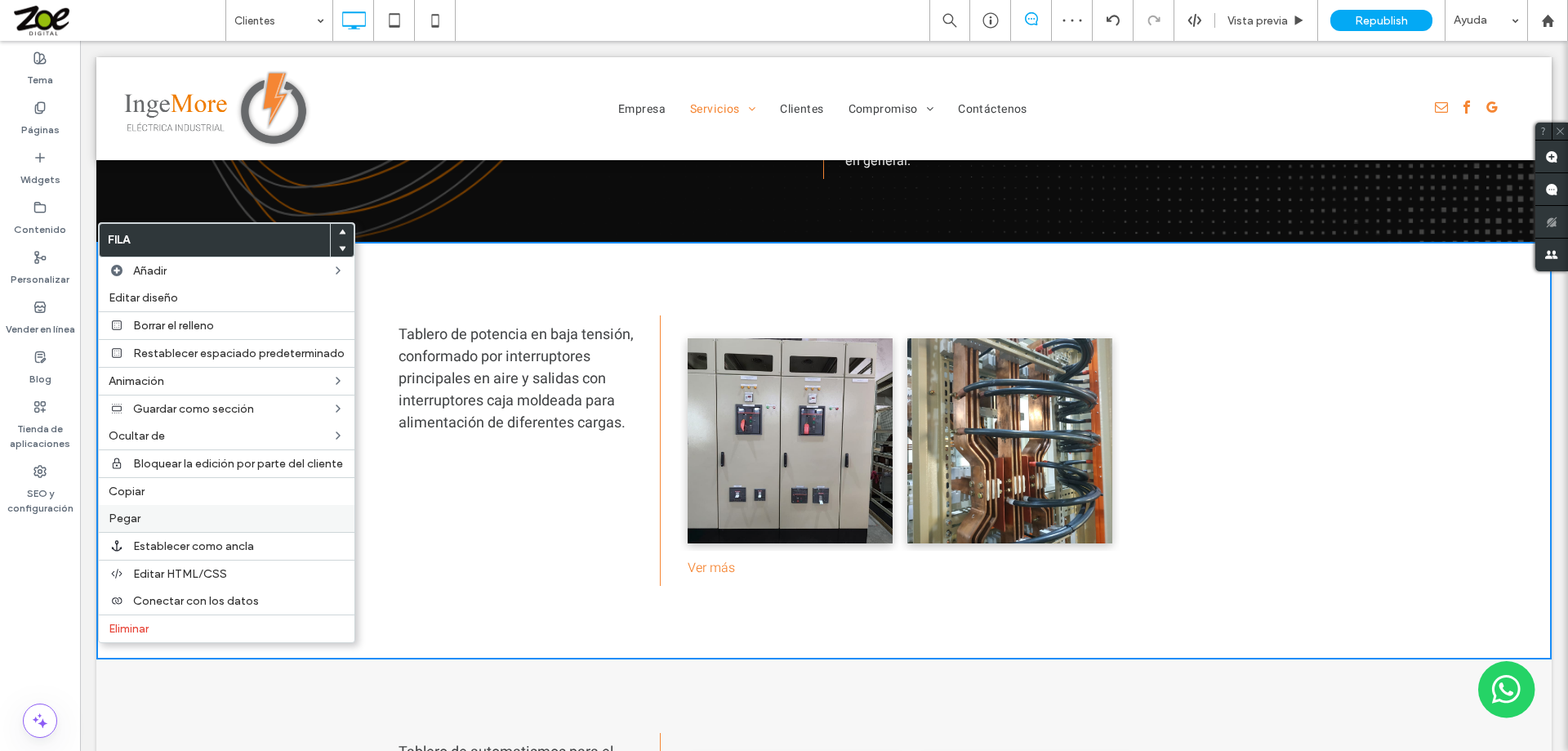
click at [150, 516] on label "Pegar" at bounding box center [227, 518] width 236 height 13
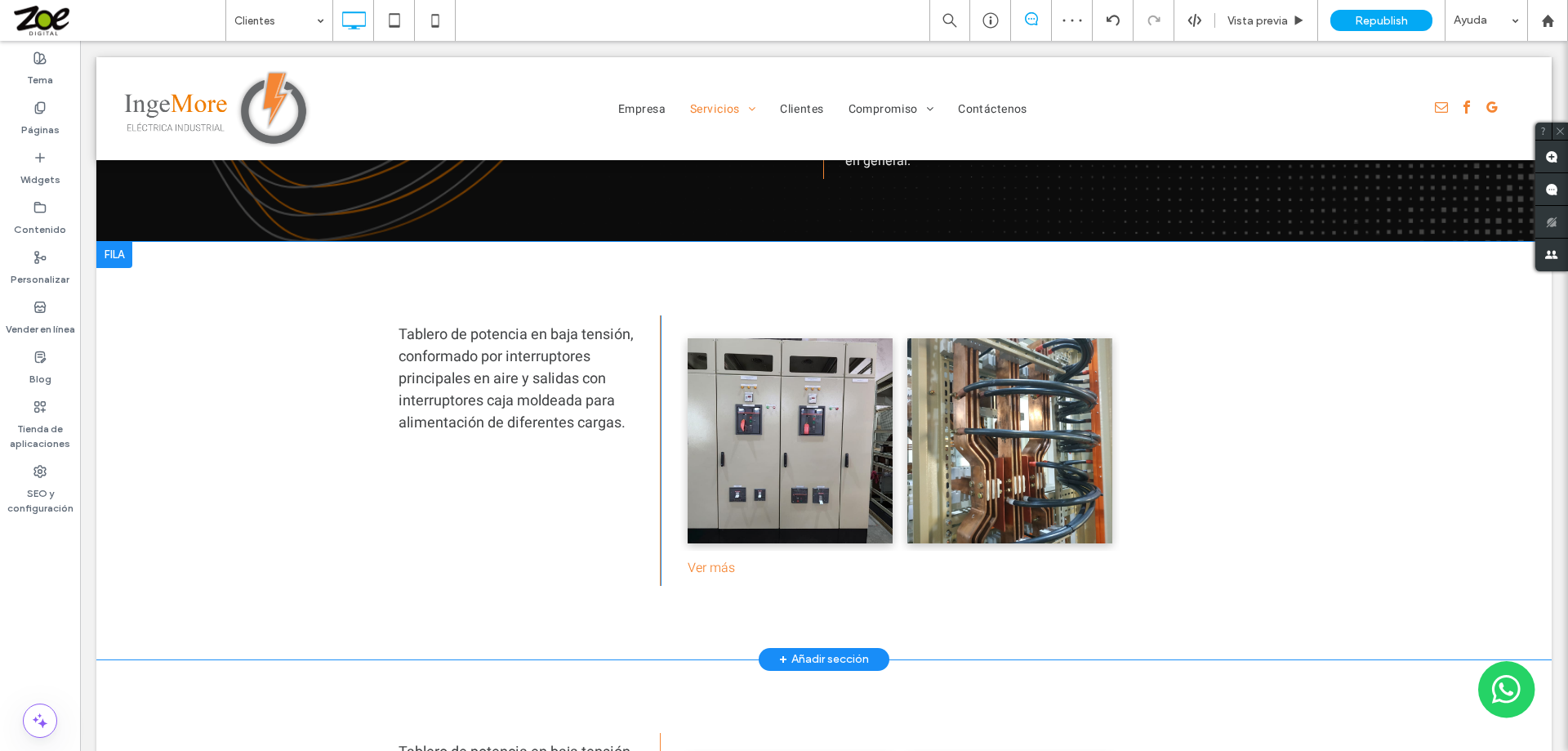
click at [116, 241] on div at bounding box center [113, 254] width 36 height 26
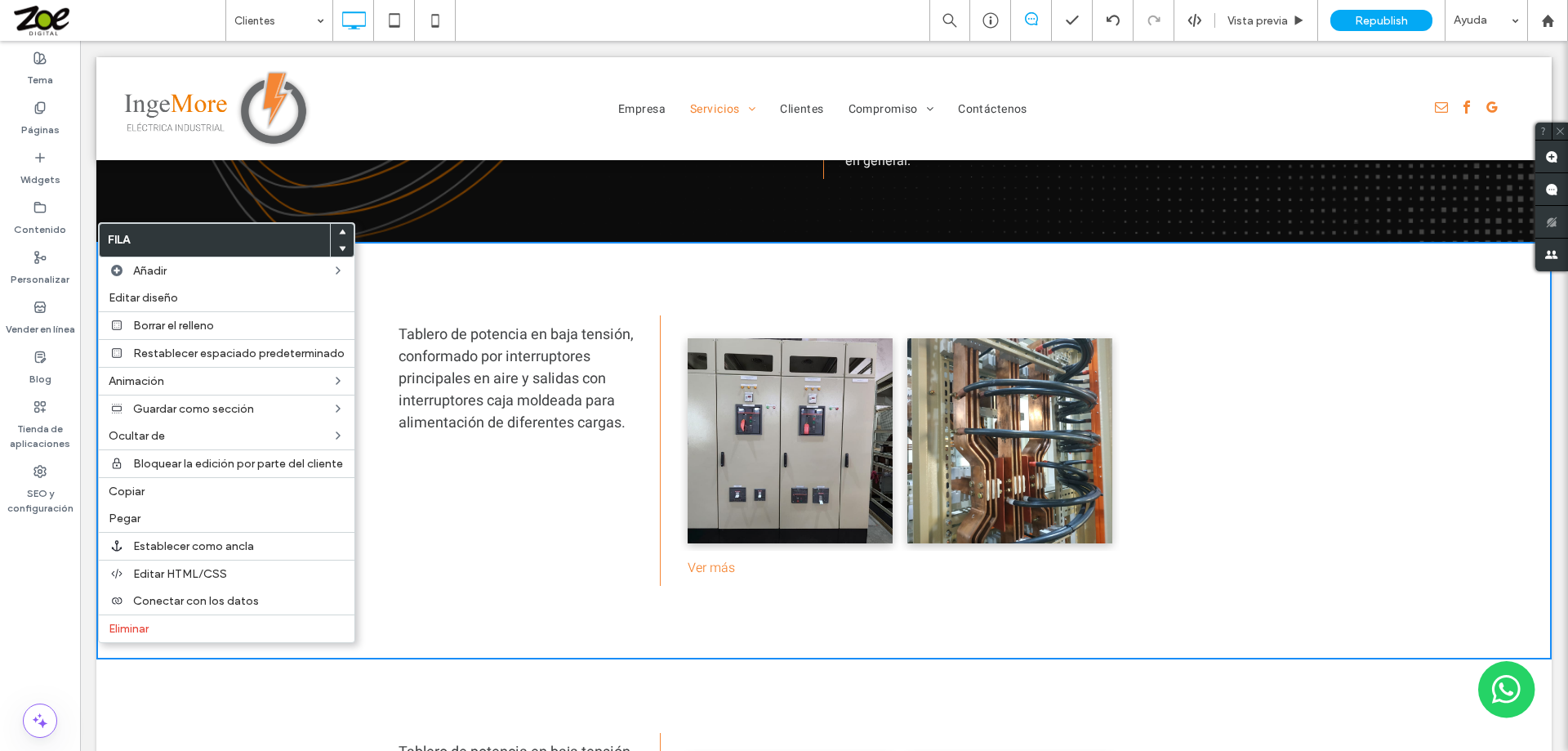
click at [493, 522] on div "Tablero de potencia en baja tensión, conformado por interruptores principales e…" at bounding box center [497, 450] width 327 height 270
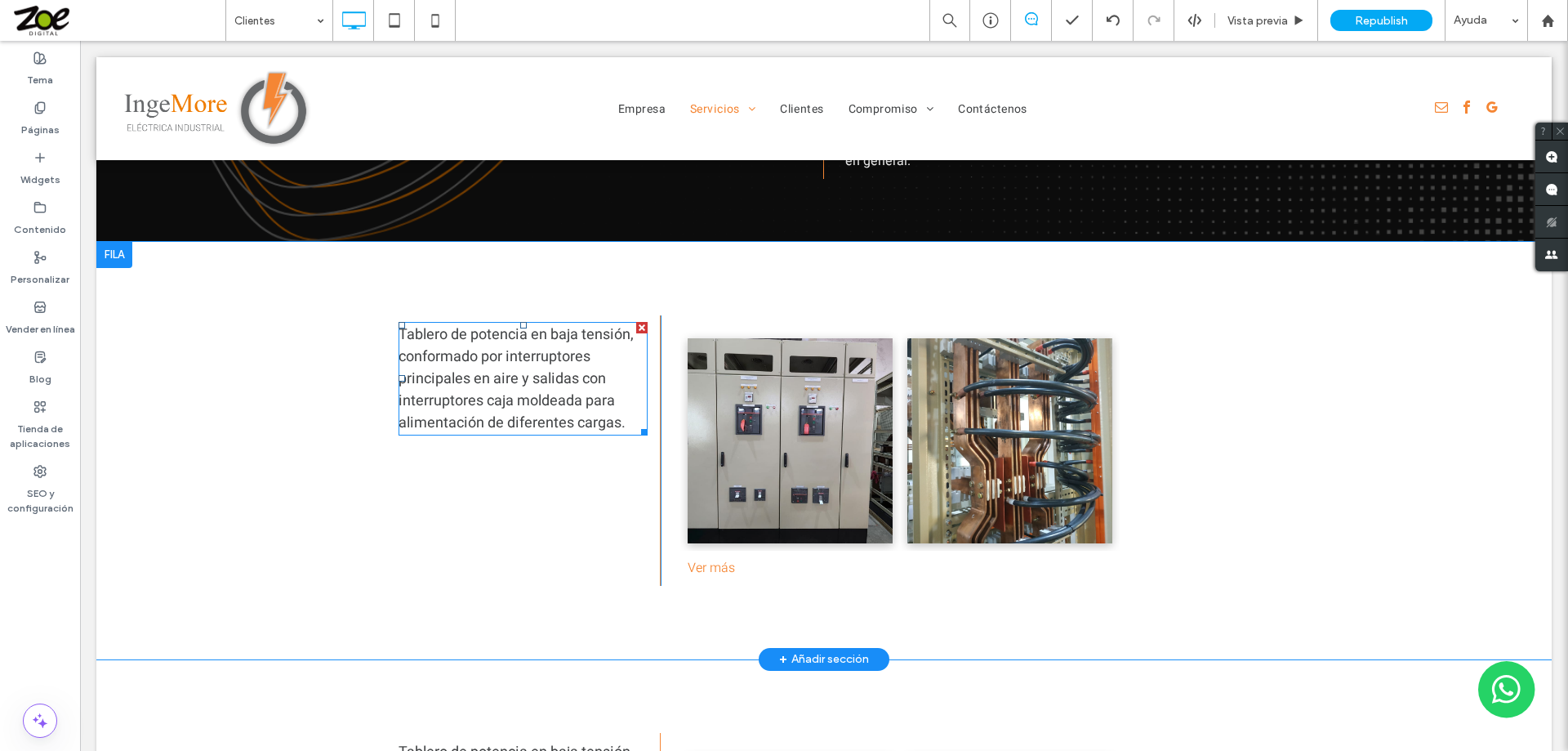
click at [453, 332] on span "Tablero de potencia en baja tensión, conformado por interruptores principales e…" at bounding box center [516, 378] width 236 height 111
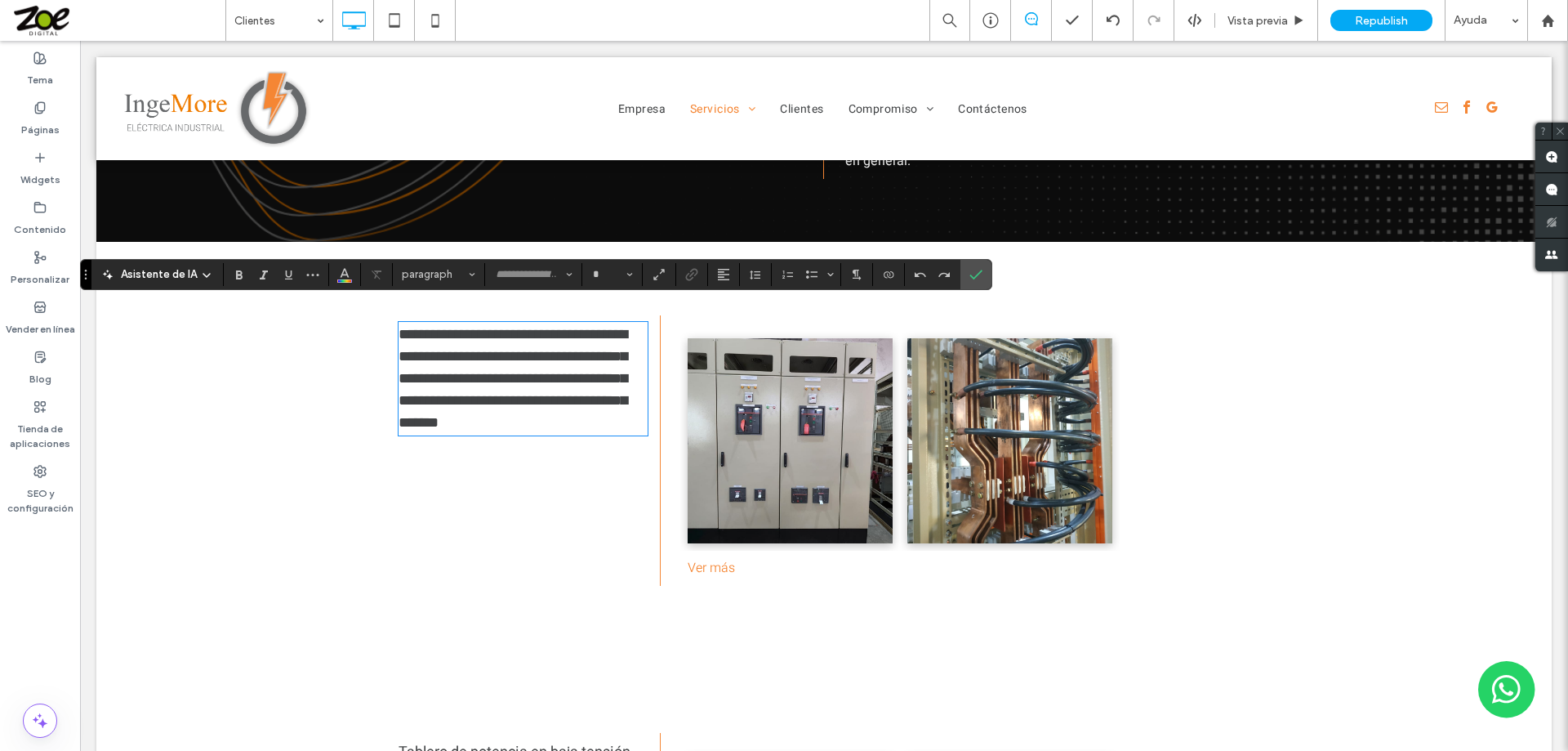
type input "*****"
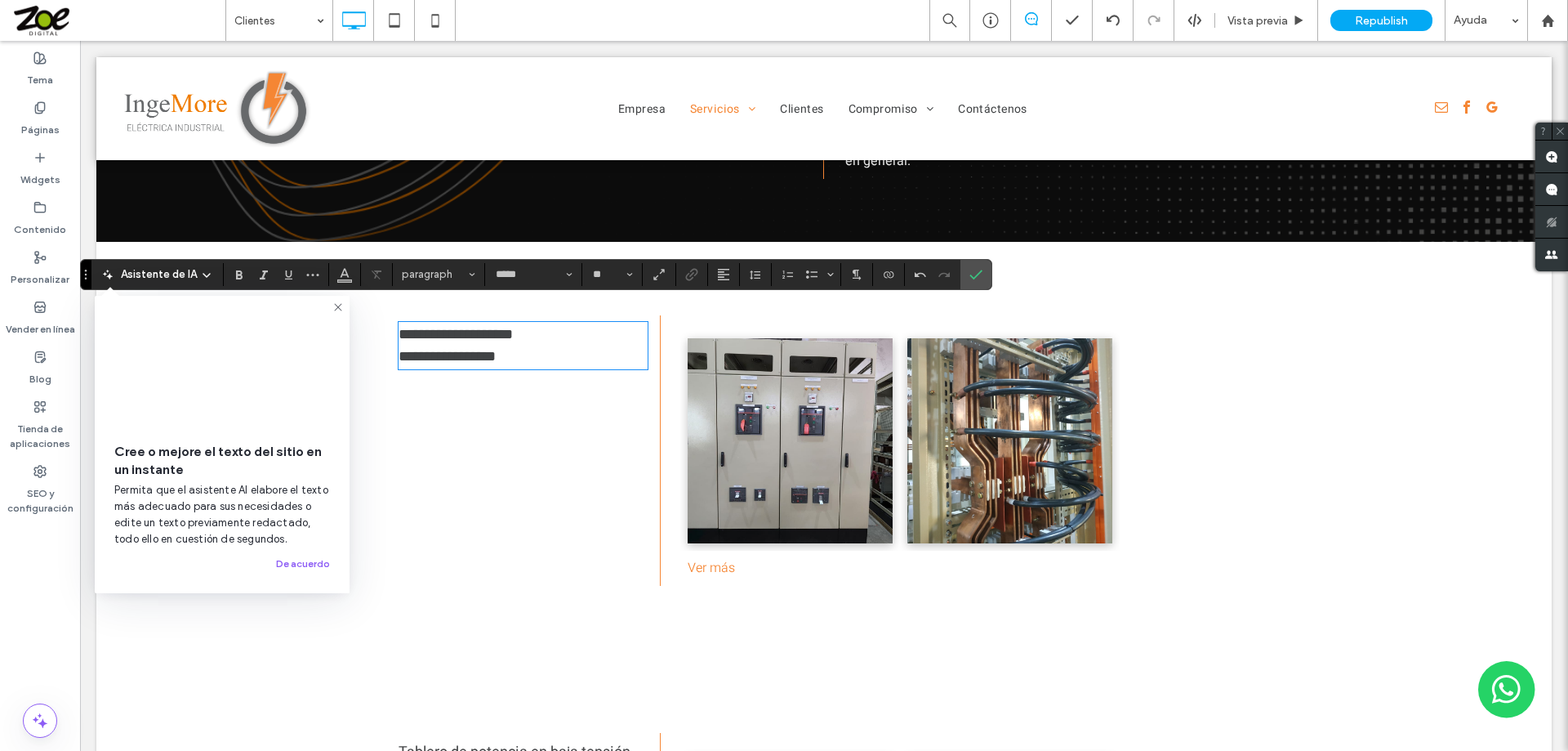
scroll to position [0, 0]
type input "**"
drag, startPoint x: 540, startPoint y: 336, endPoint x: 385, endPoint y: 310, distance: 157.2
click at [385, 315] on div "**********" at bounding box center [497, 450] width 327 height 270
click at [405, 327] on span "**********" at bounding box center [456, 334] width 114 height 14
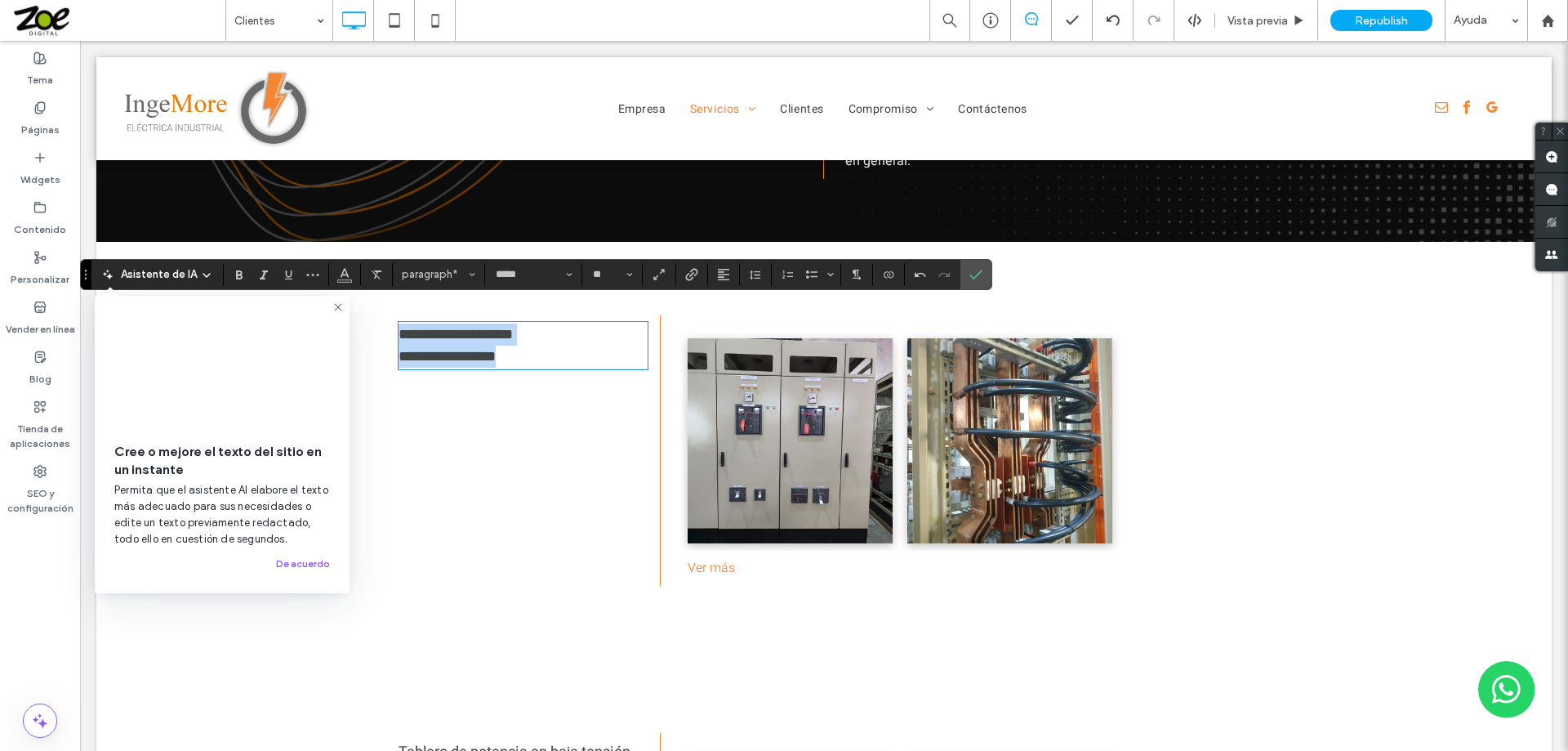
click at [400, 327] on span "**********" at bounding box center [456, 334] width 114 height 14
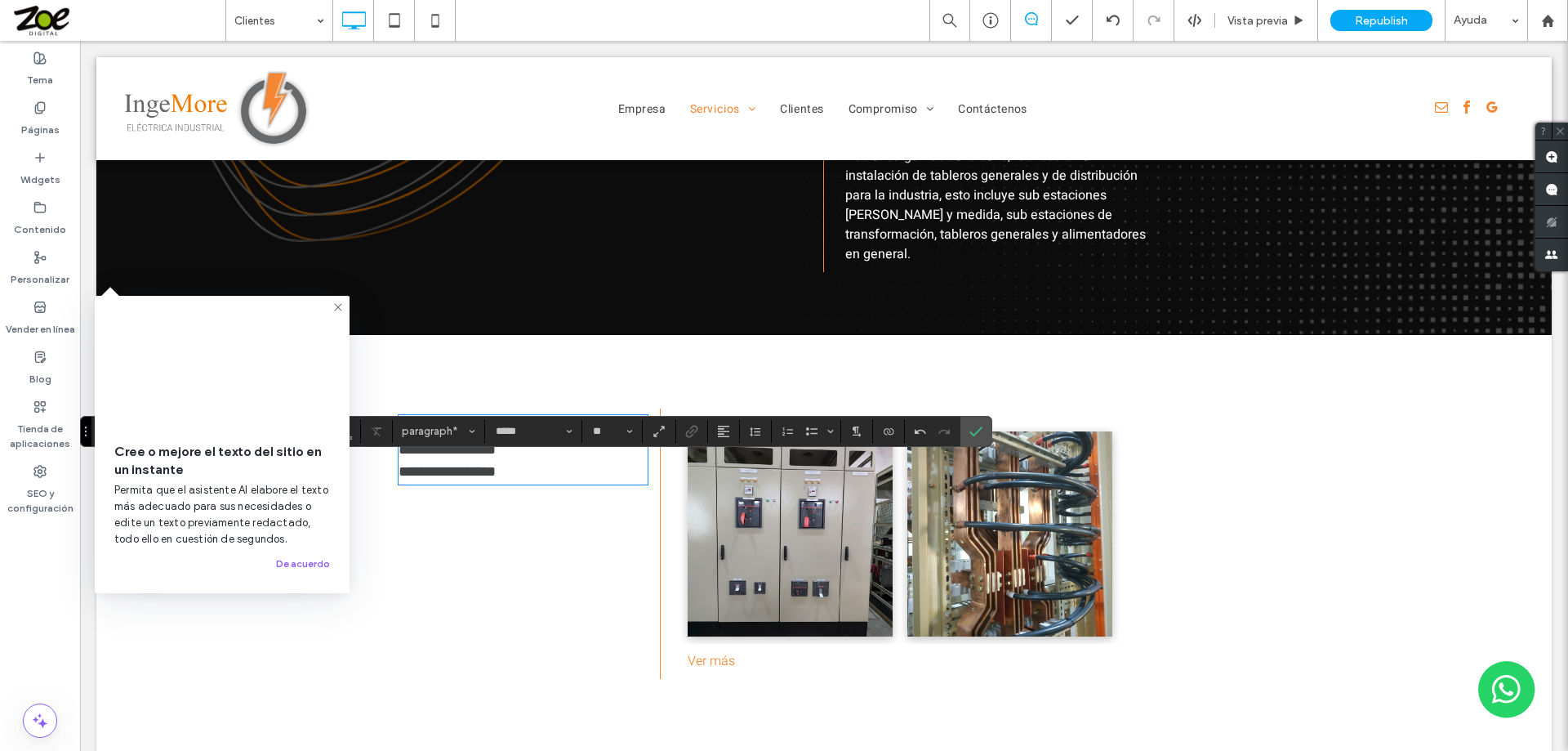
scroll to position [1470, 0]
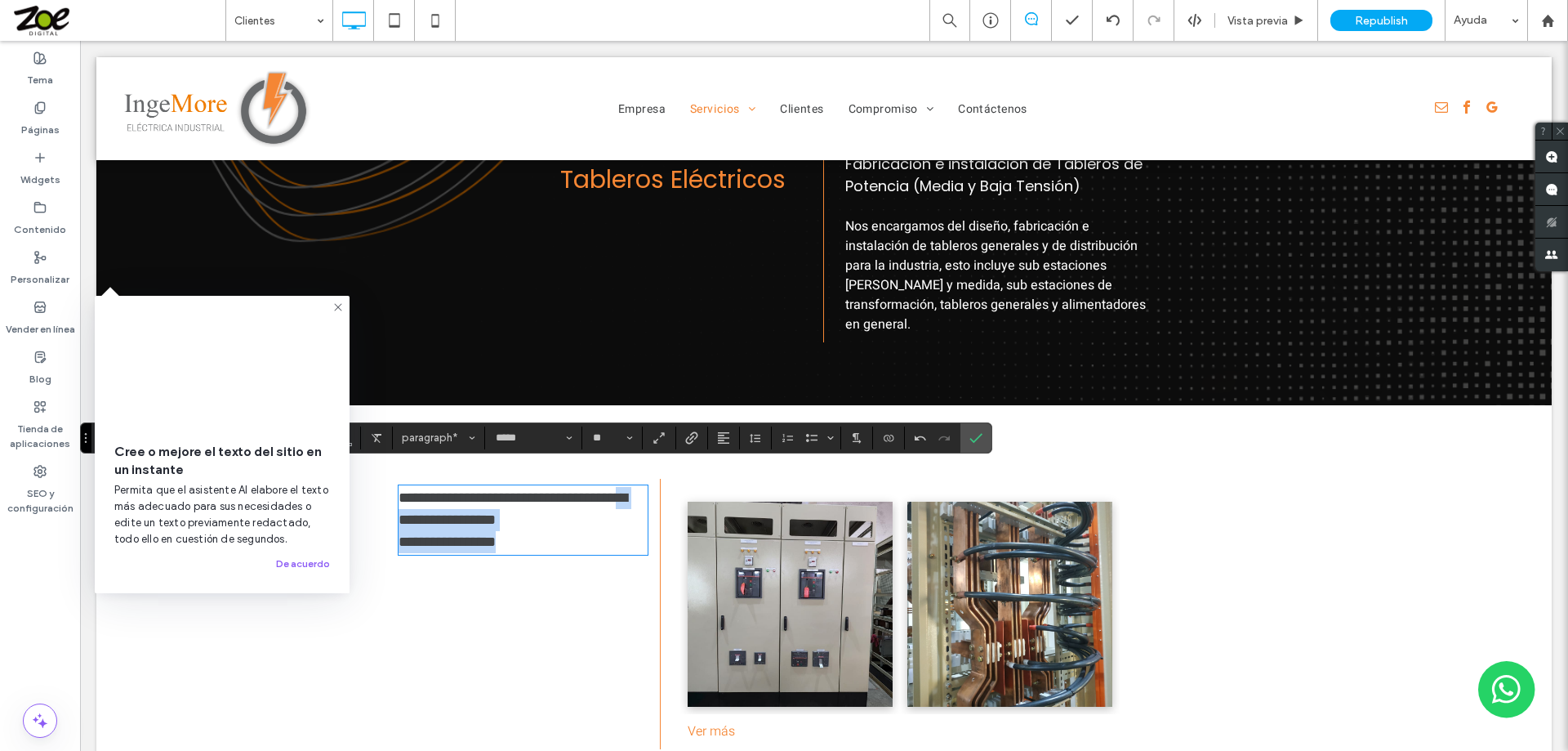
drag, startPoint x: 463, startPoint y: 503, endPoint x: 538, endPoint y: 531, distance: 80.1
click at [538, 531] on div "**********" at bounding box center [523, 519] width 249 height 66
click at [983, 437] on icon "Confirmar" at bounding box center [976, 438] width 13 height 13
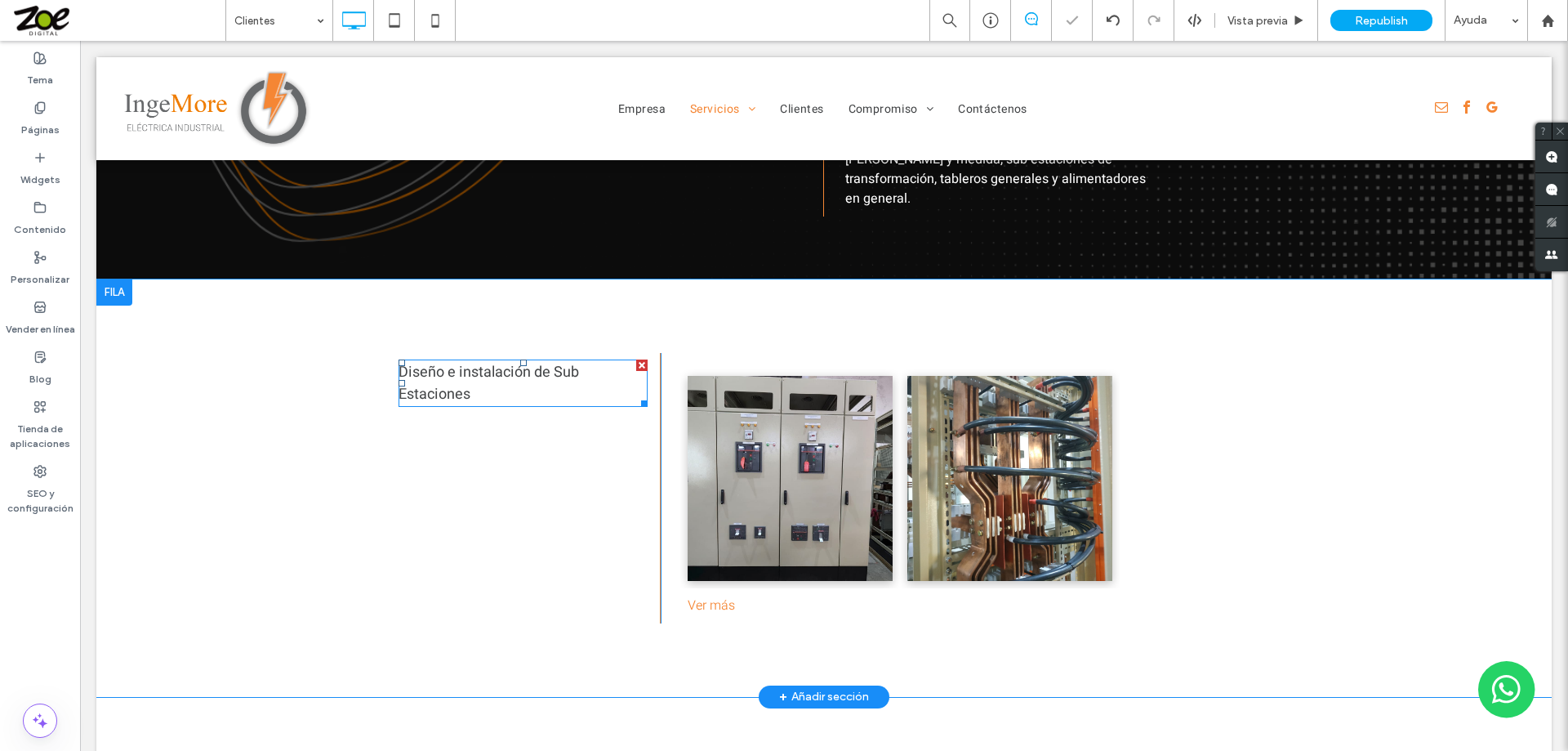
scroll to position [1634, 0]
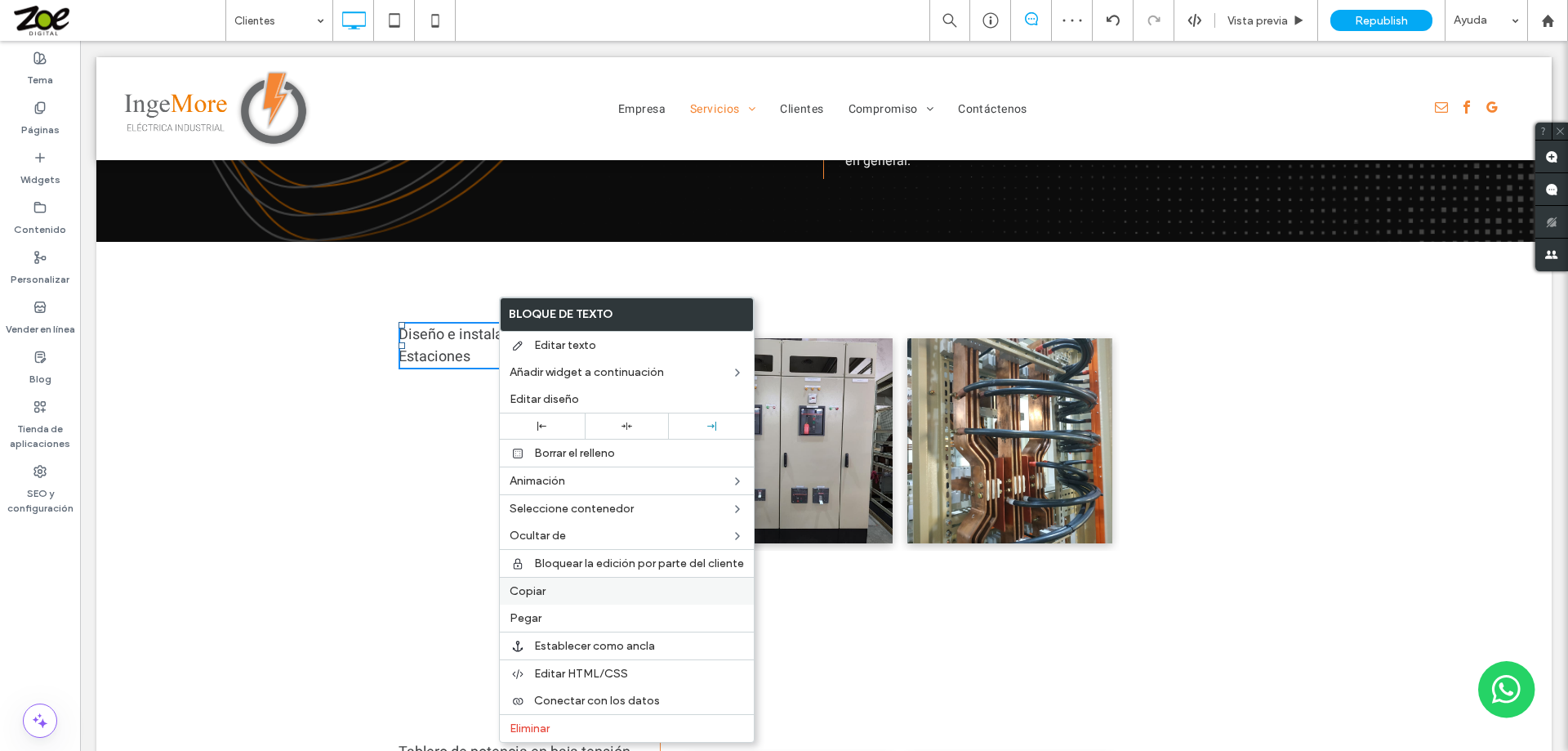
click at [530, 587] on span "Copiar" at bounding box center [527, 590] width 36 height 13
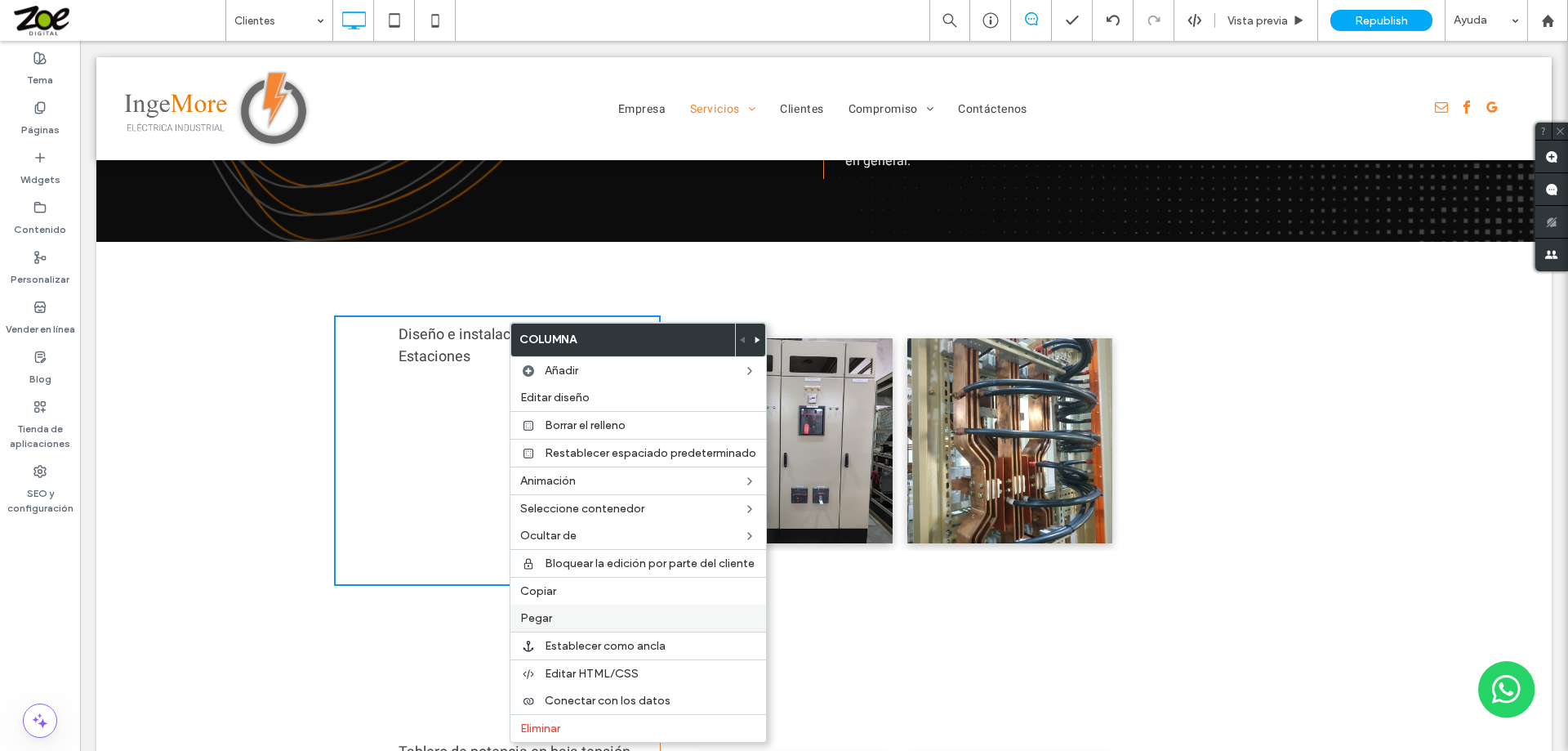
click at [540, 614] on span "Pegar" at bounding box center [535, 617] width 32 height 13
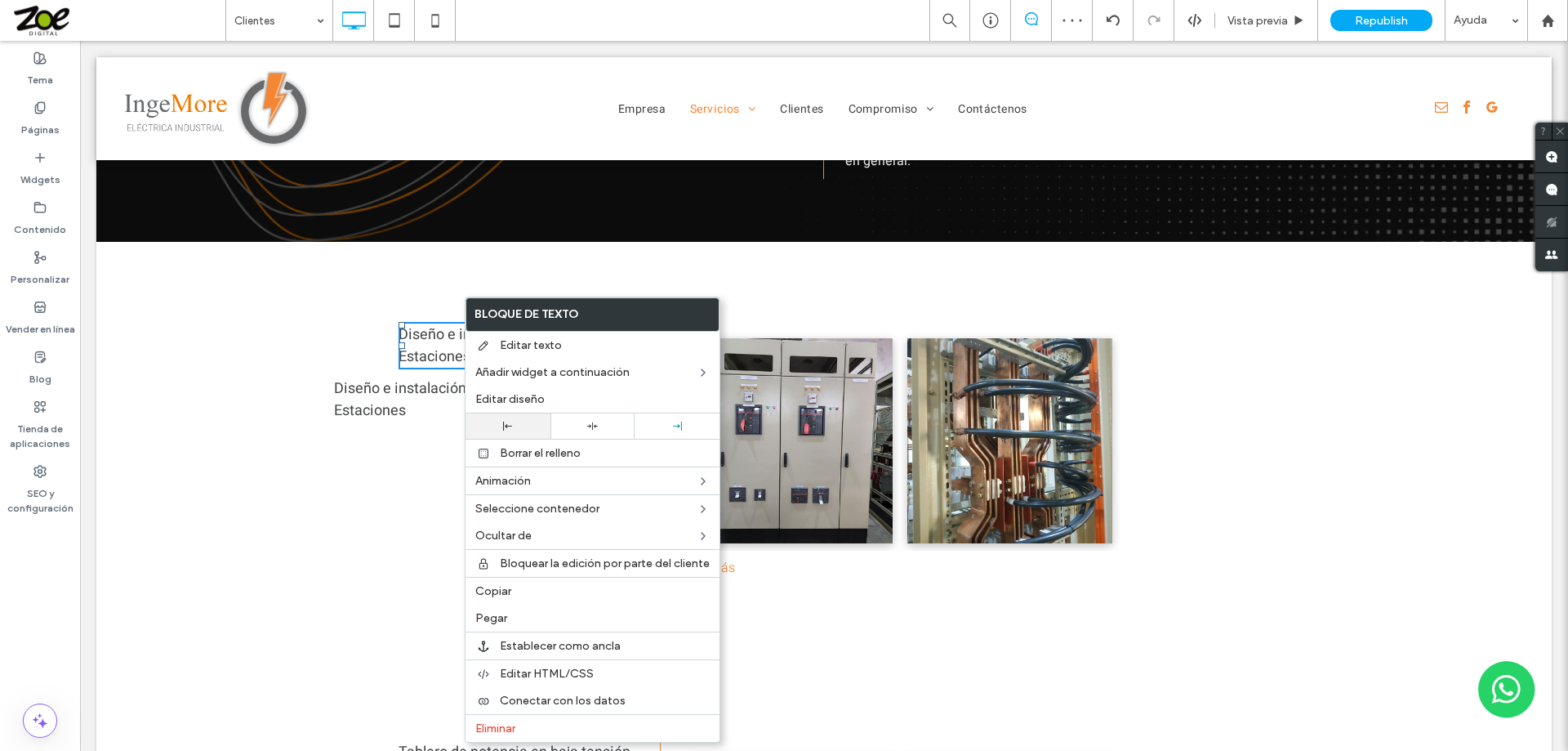
click at [507, 426] on use at bounding box center [507, 425] width 9 height 9
click at [388, 323] on span "Diseño e instalación de Sub Estaciones" at bounding box center [424, 345] width 181 height 44
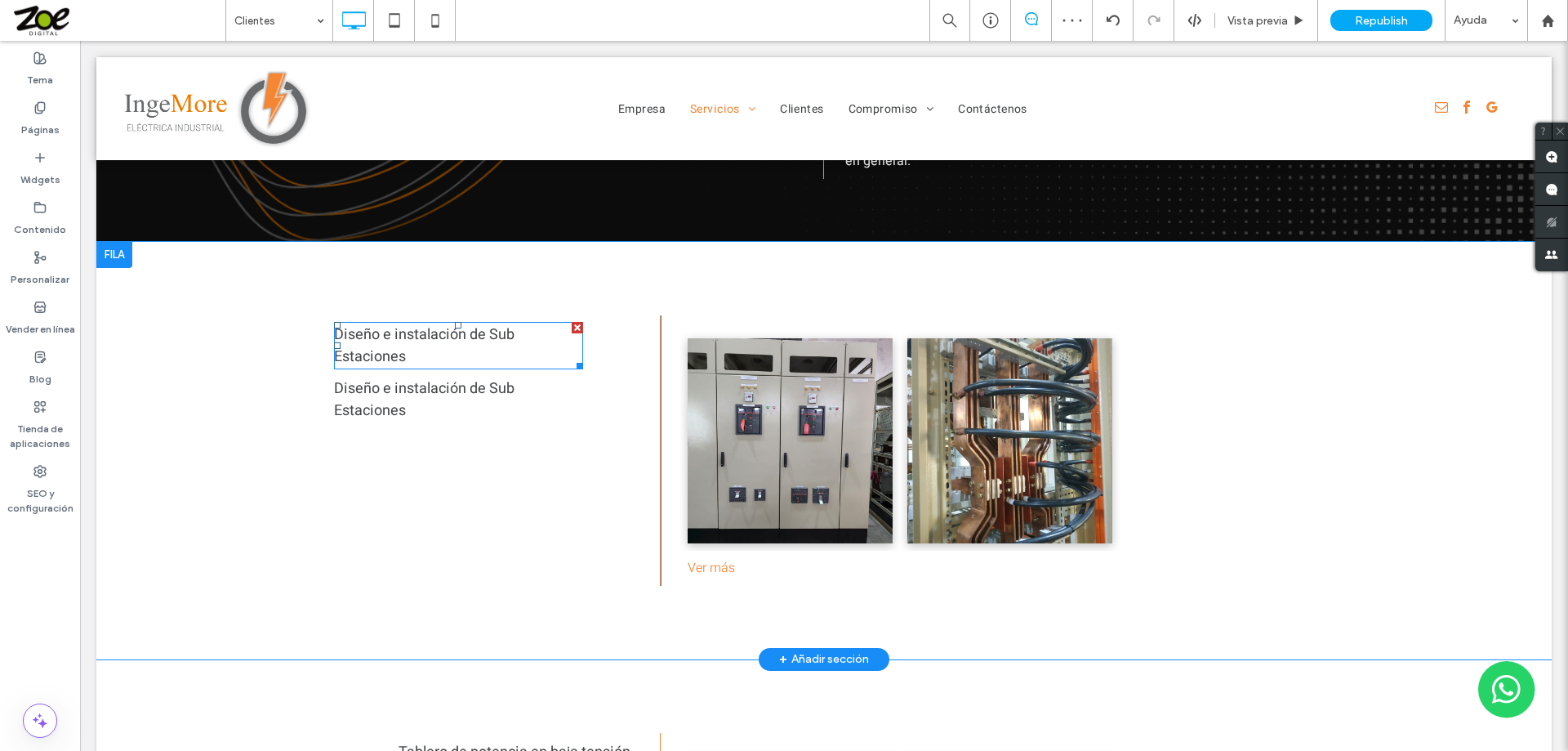
click at [393, 323] on span "Diseño e instalación de Sub Estaciones" at bounding box center [424, 345] width 181 height 44
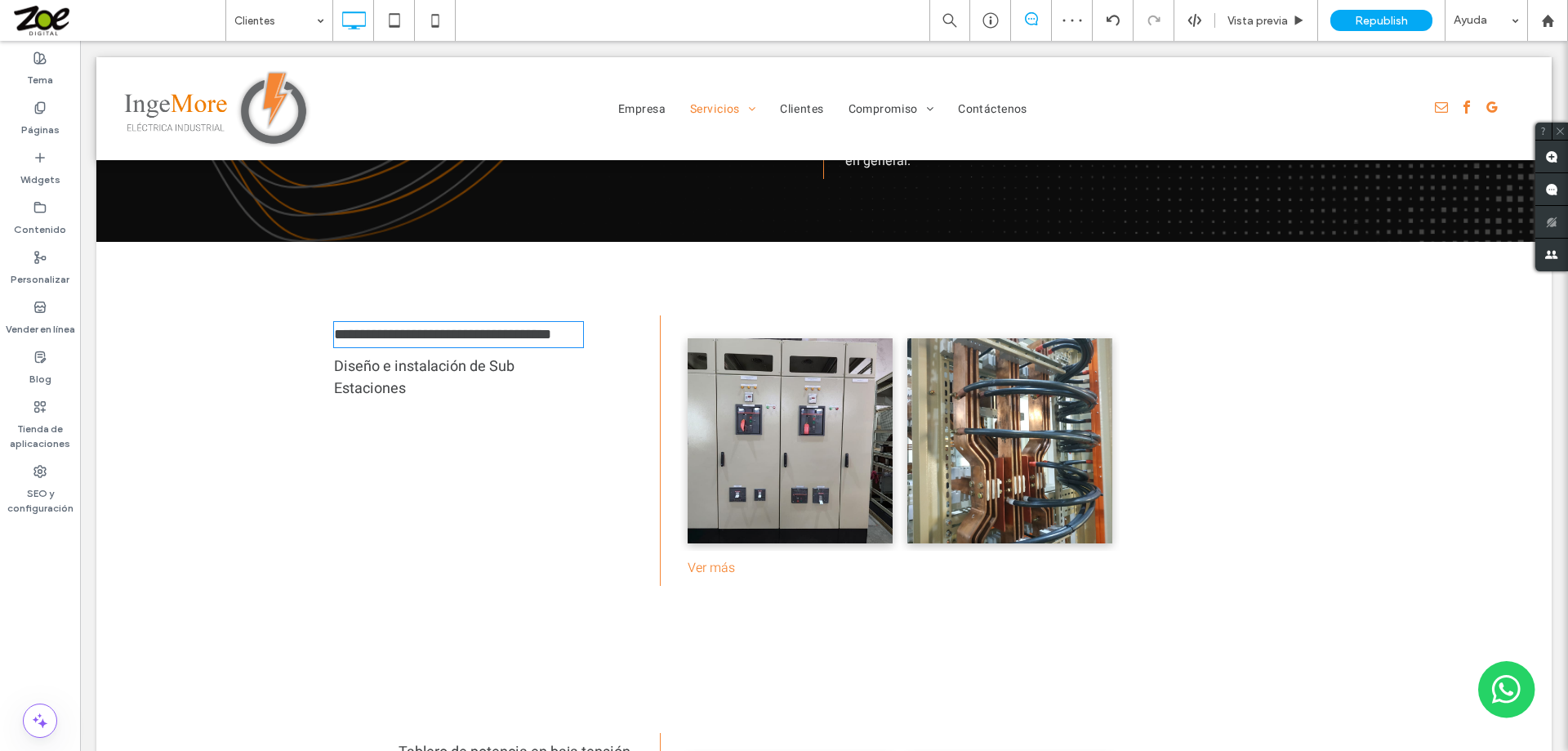
type input "*****"
type input "**"
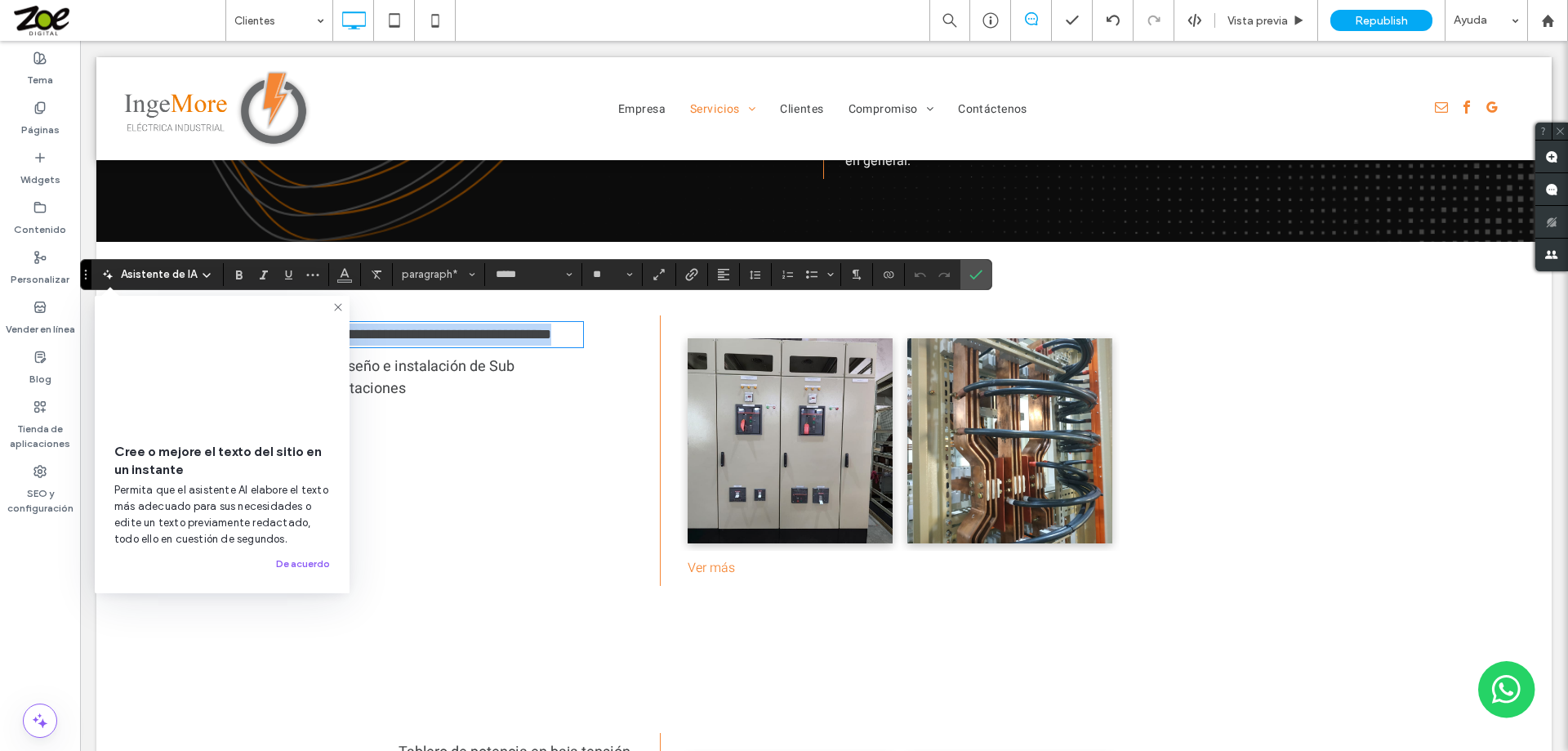
drag, startPoint x: 406, startPoint y: 338, endPoint x: 419, endPoint y: 361, distance: 26.4
click at [339, 323] on p "**********" at bounding box center [458, 334] width 249 height 22
click at [236, 272] on use "Negrita" at bounding box center [239, 274] width 7 height 9
click at [423, 388] on p "Diseño e instalación de Sub Estaciones" at bounding box center [458, 378] width 249 height 44
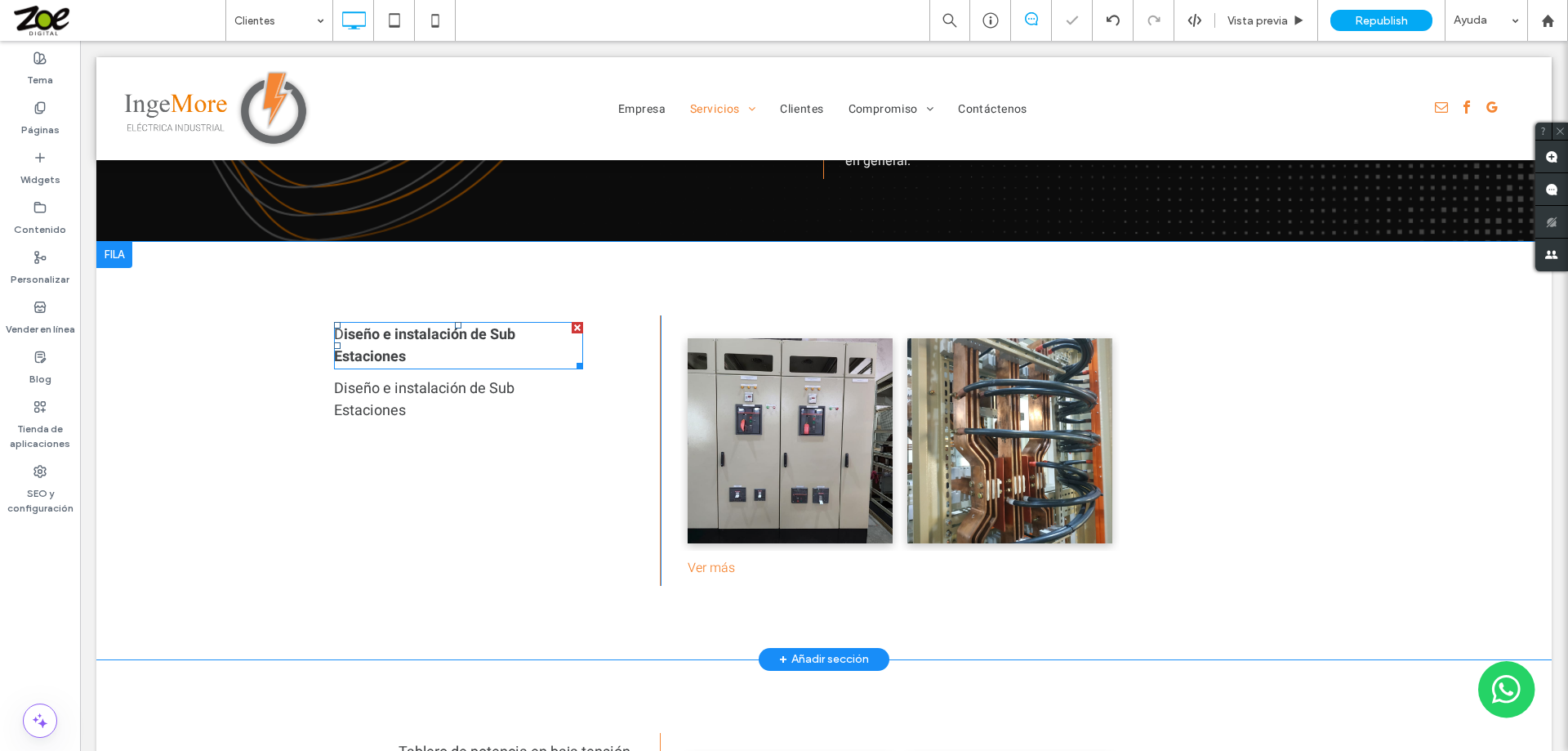
click at [340, 323] on strong "iseño e instalación de Sub Estaciones" at bounding box center [424, 345] width 182 height 44
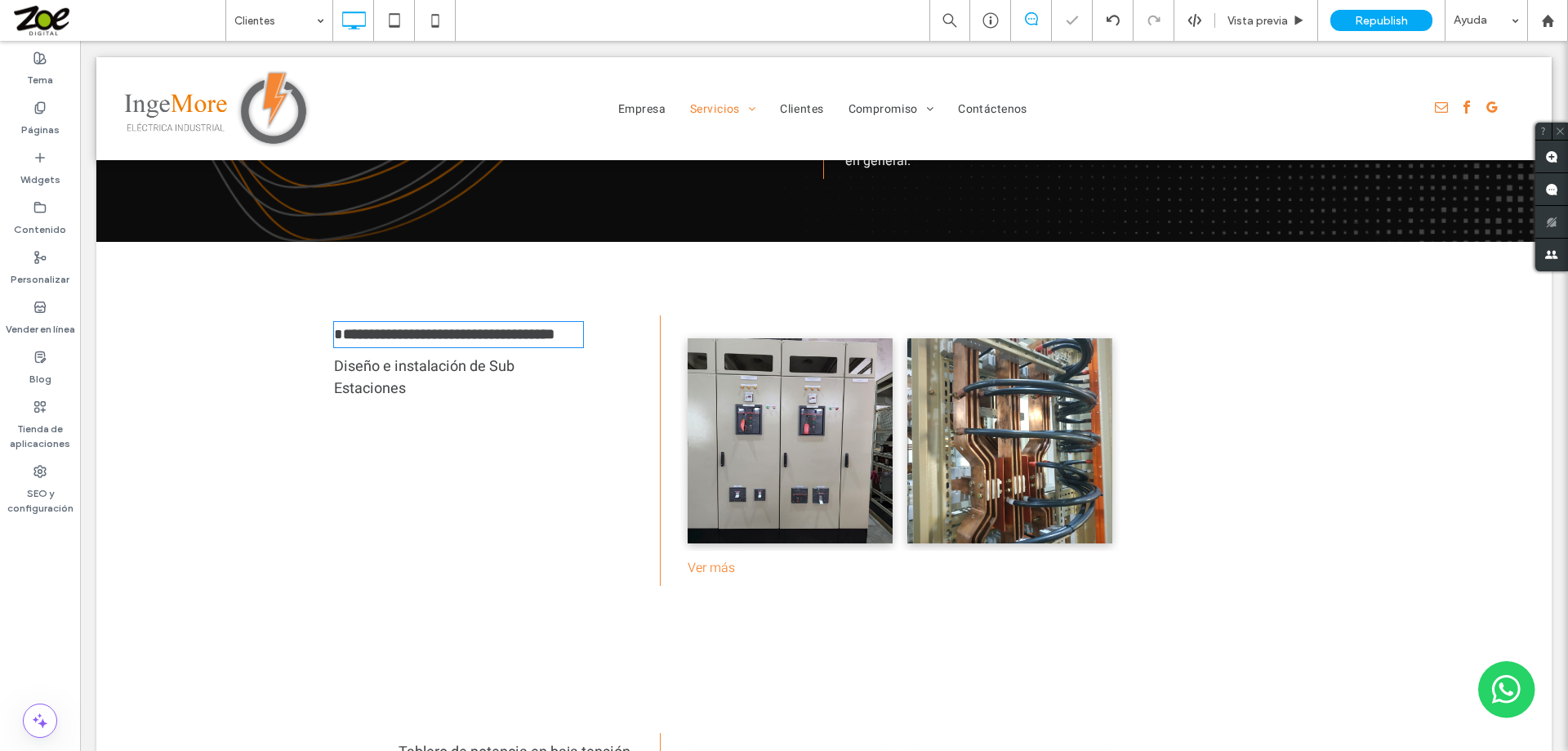
type input "*****"
type input "**"
click at [343, 327] on strong "**********" at bounding box center [449, 334] width 212 height 14
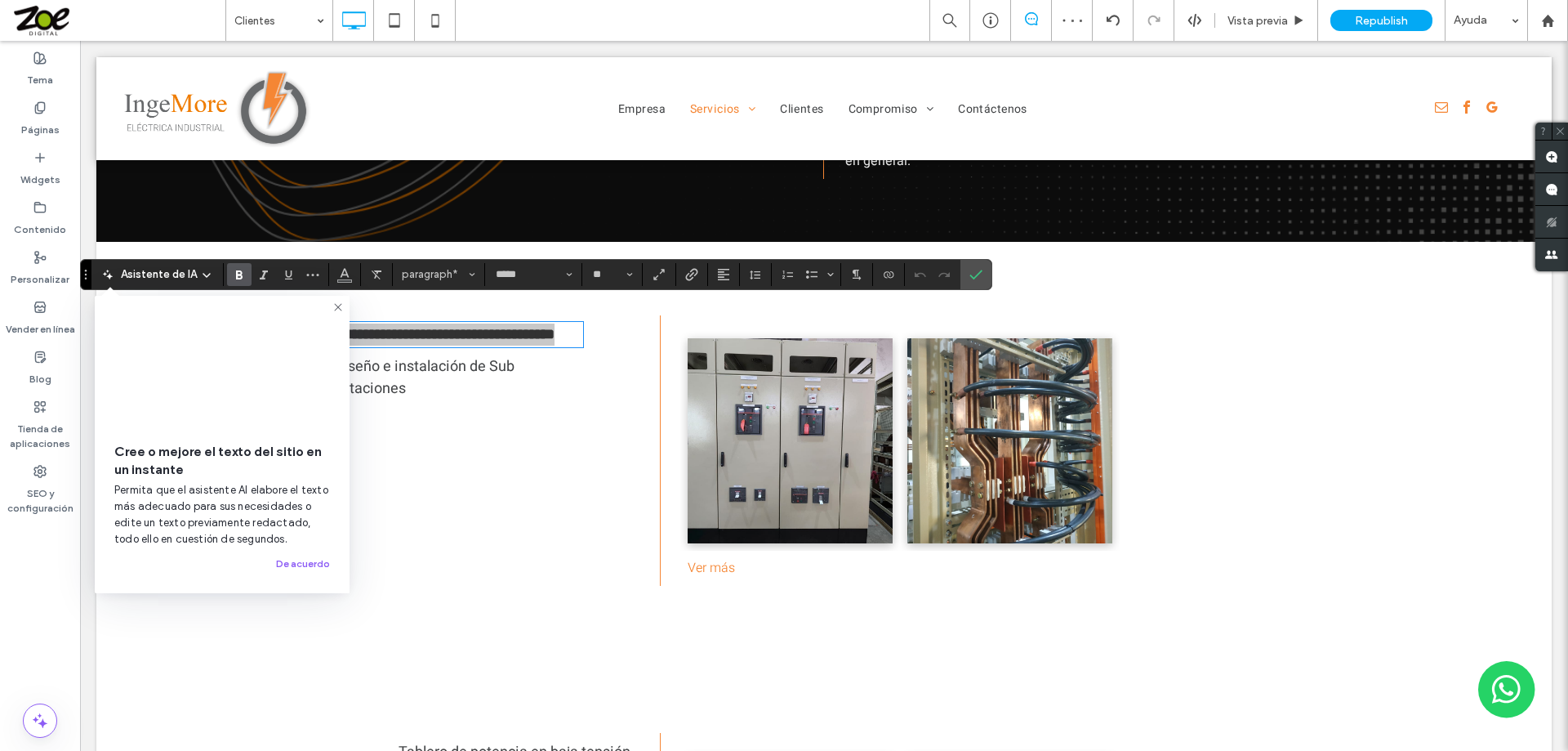
click at [340, 314] on span at bounding box center [338, 449] width 13 height 297
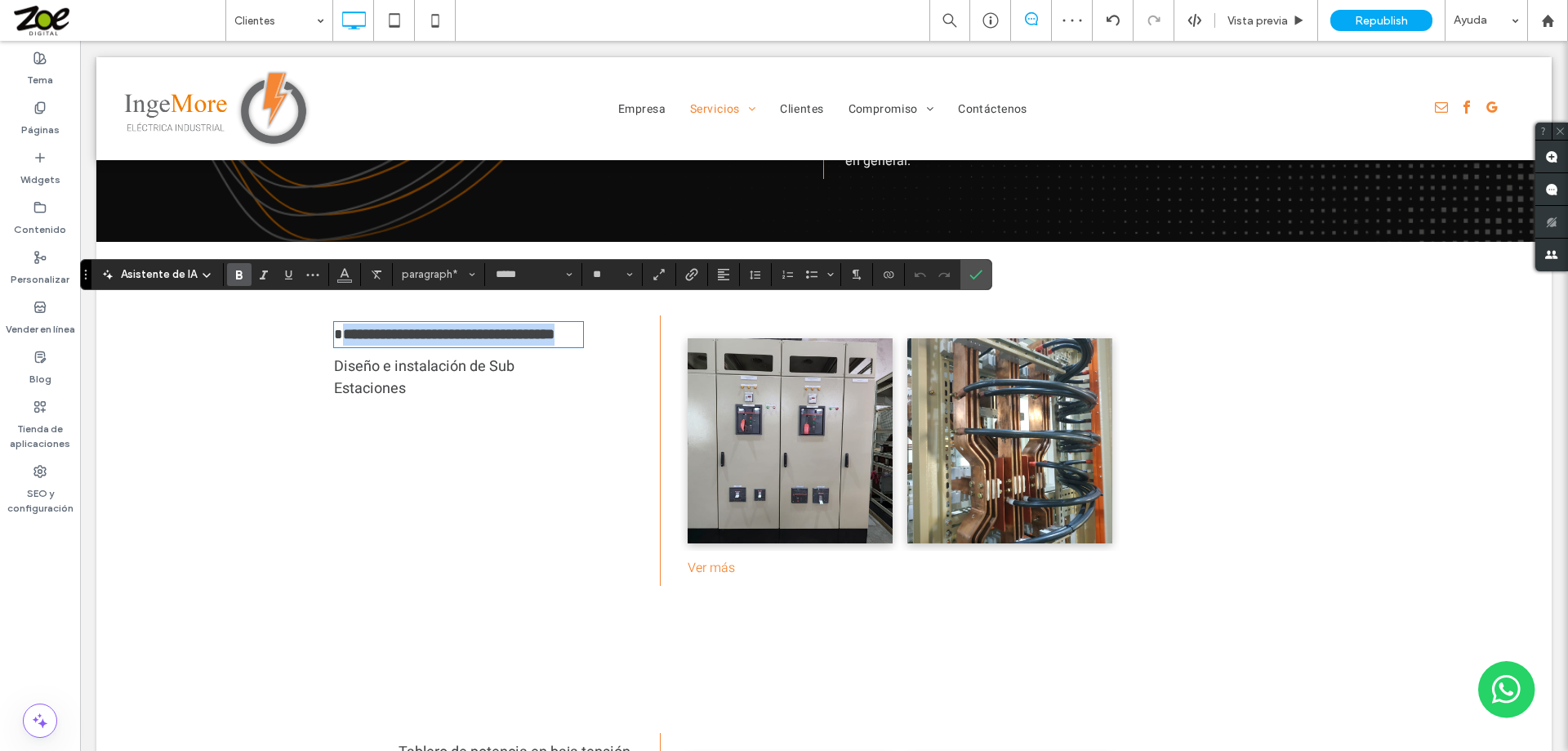
click at [343, 327] on strong "**********" at bounding box center [449, 334] width 212 height 14
drag, startPoint x: 399, startPoint y: 338, endPoint x: 311, endPoint y: 315, distance: 91.0
click at [311, 315] on div "**********" at bounding box center [824, 450] width 1456 height 417
click at [236, 269] on icon "Negrita" at bounding box center [239, 275] width 13 height 13
click at [983, 273] on icon "Confirmar" at bounding box center [976, 275] width 13 height 13
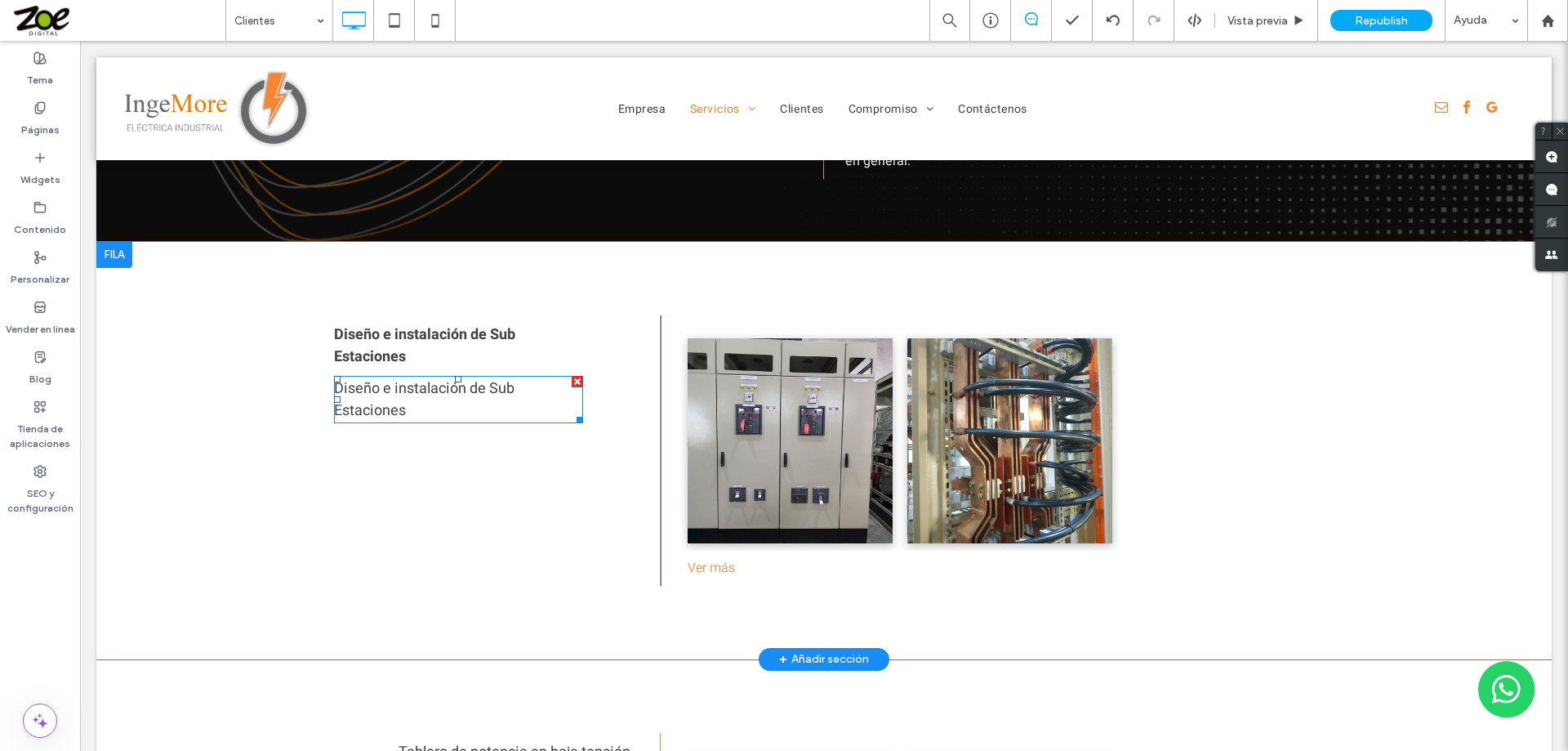
click at [445, 377] on span "Diseño e instalación de Sub Estaciones" at bounding box center [424, 399] width 181 height 44
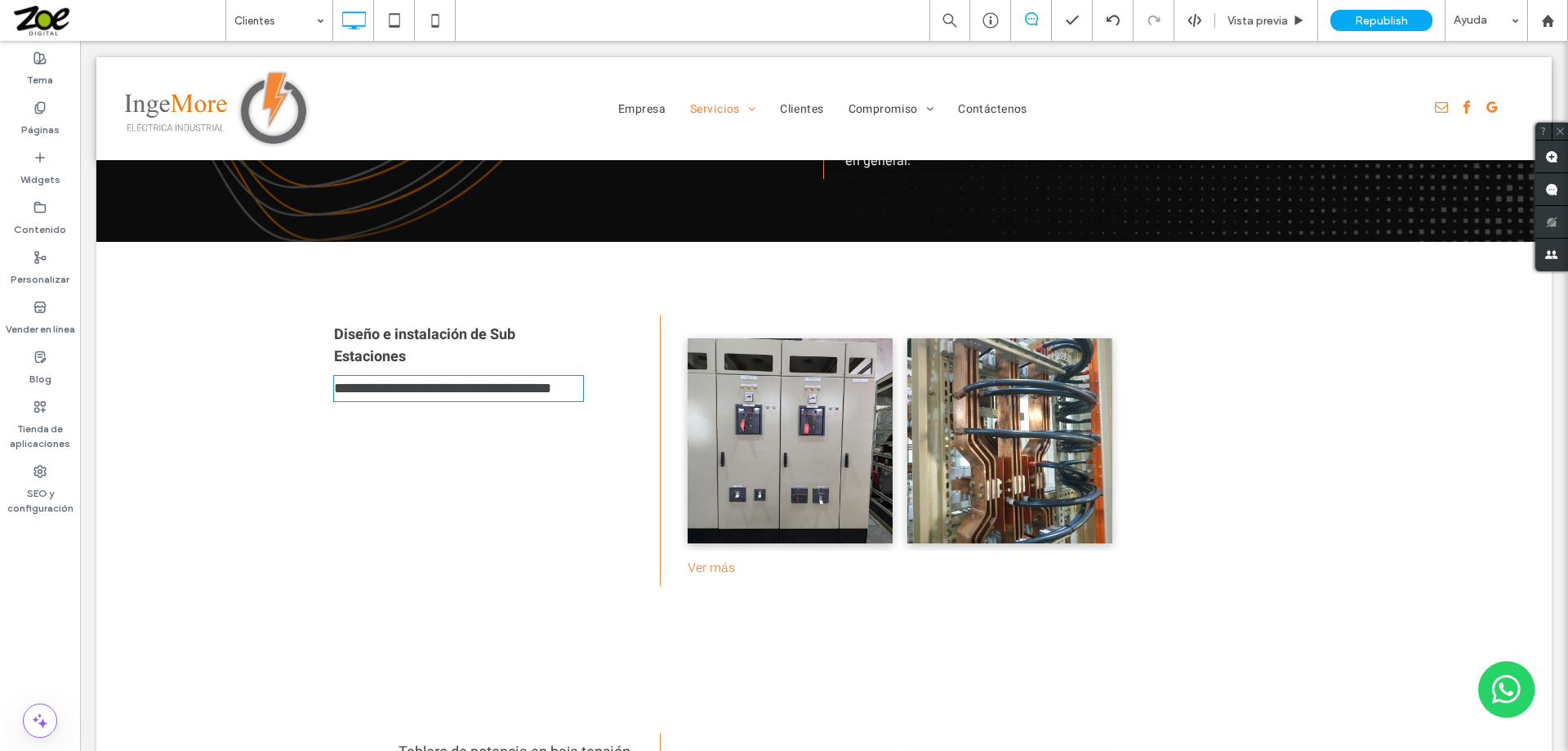
type input "*****"
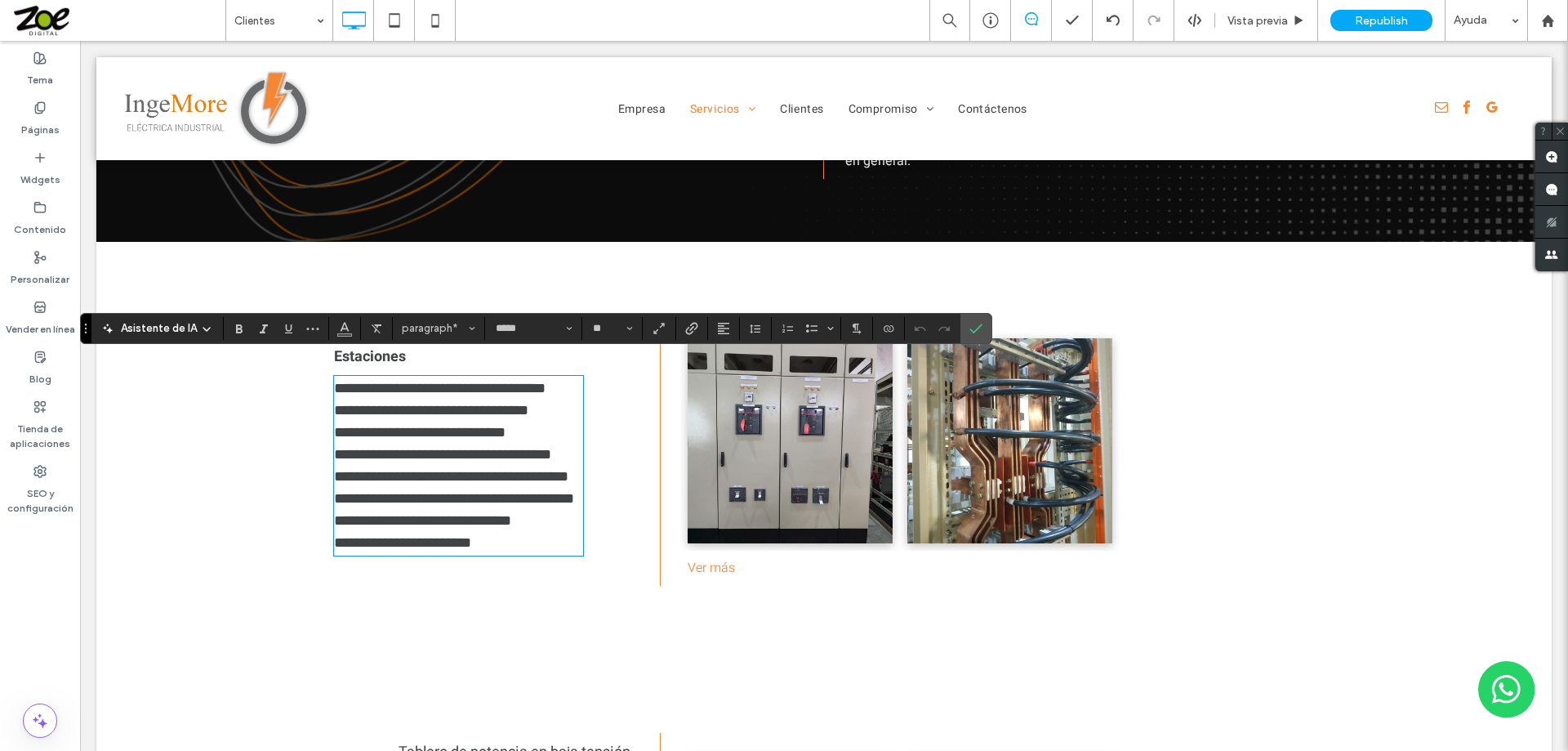
type input "**"
click at [983, 334] on icon "Confirmar" at bounding box center [976, 329] width 13 height 13
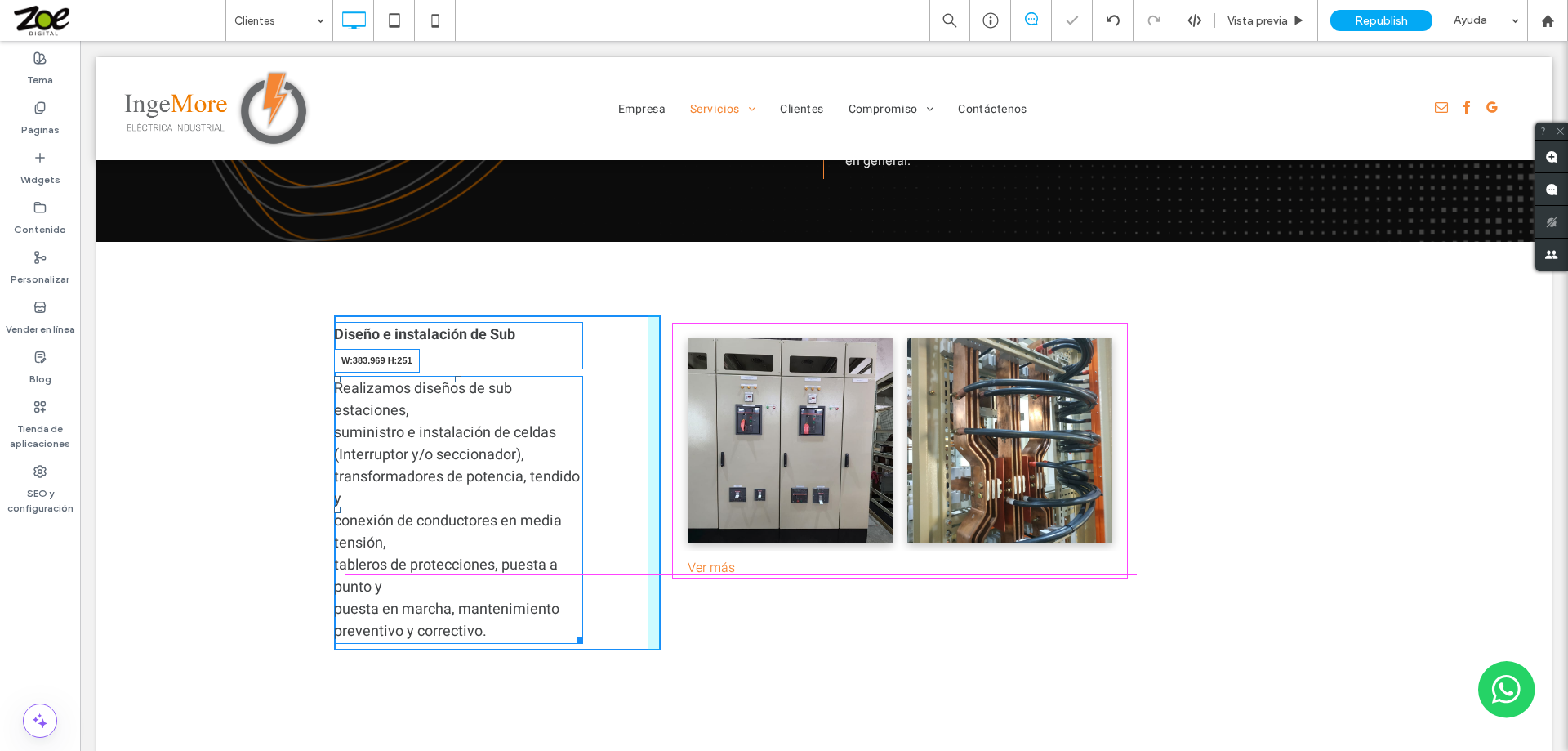
drag, startPoint x: 571, startPoint y: 616, endPoint x: 724, endPoint y: 660, distance: 159.2
click at [643, 619] on div "Diseño e instalación de Sub Estaciones Click To Paste Click To Paste Realizamos…" at bounding box center [824, 482] width 1456 height 482
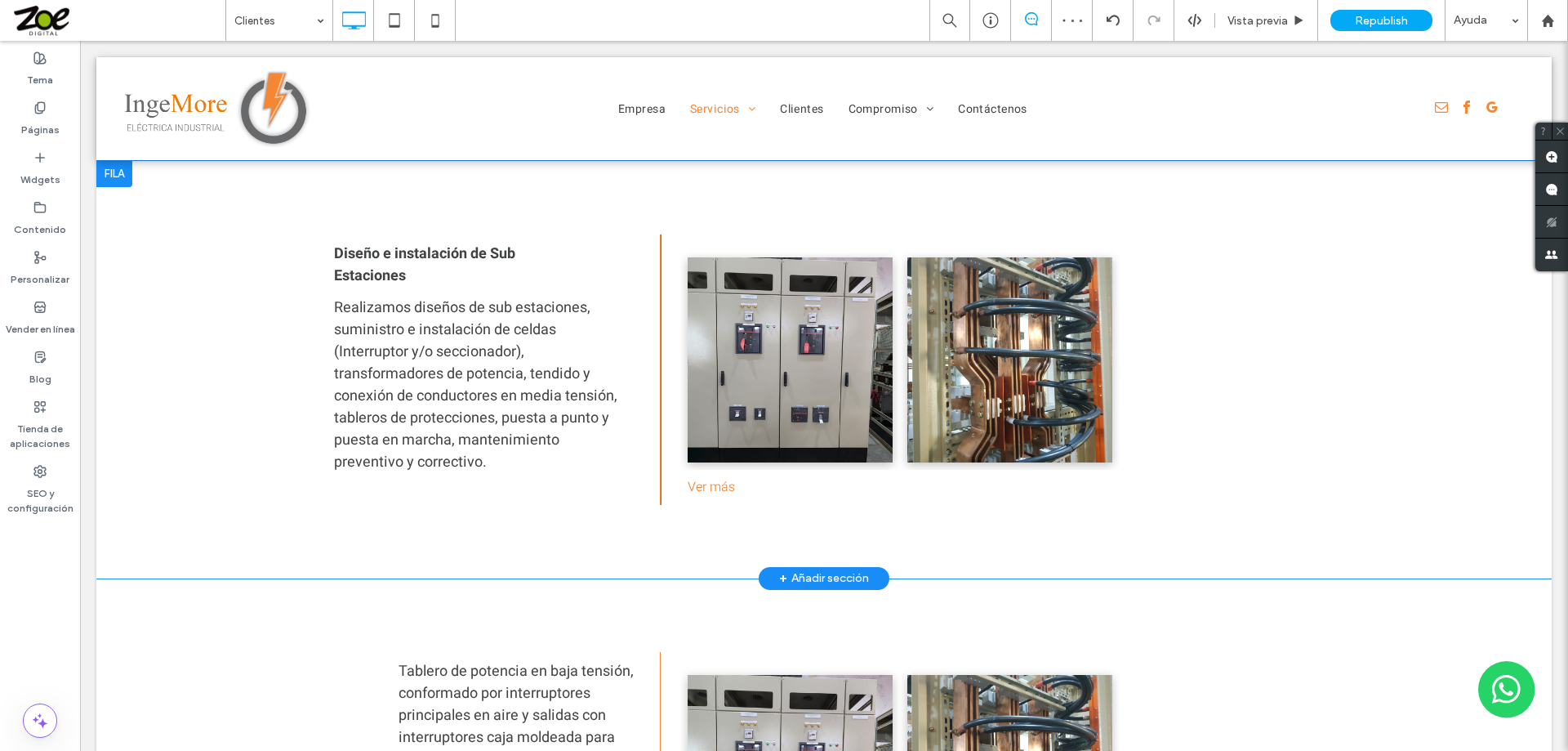
scroll to position [1715, 0]
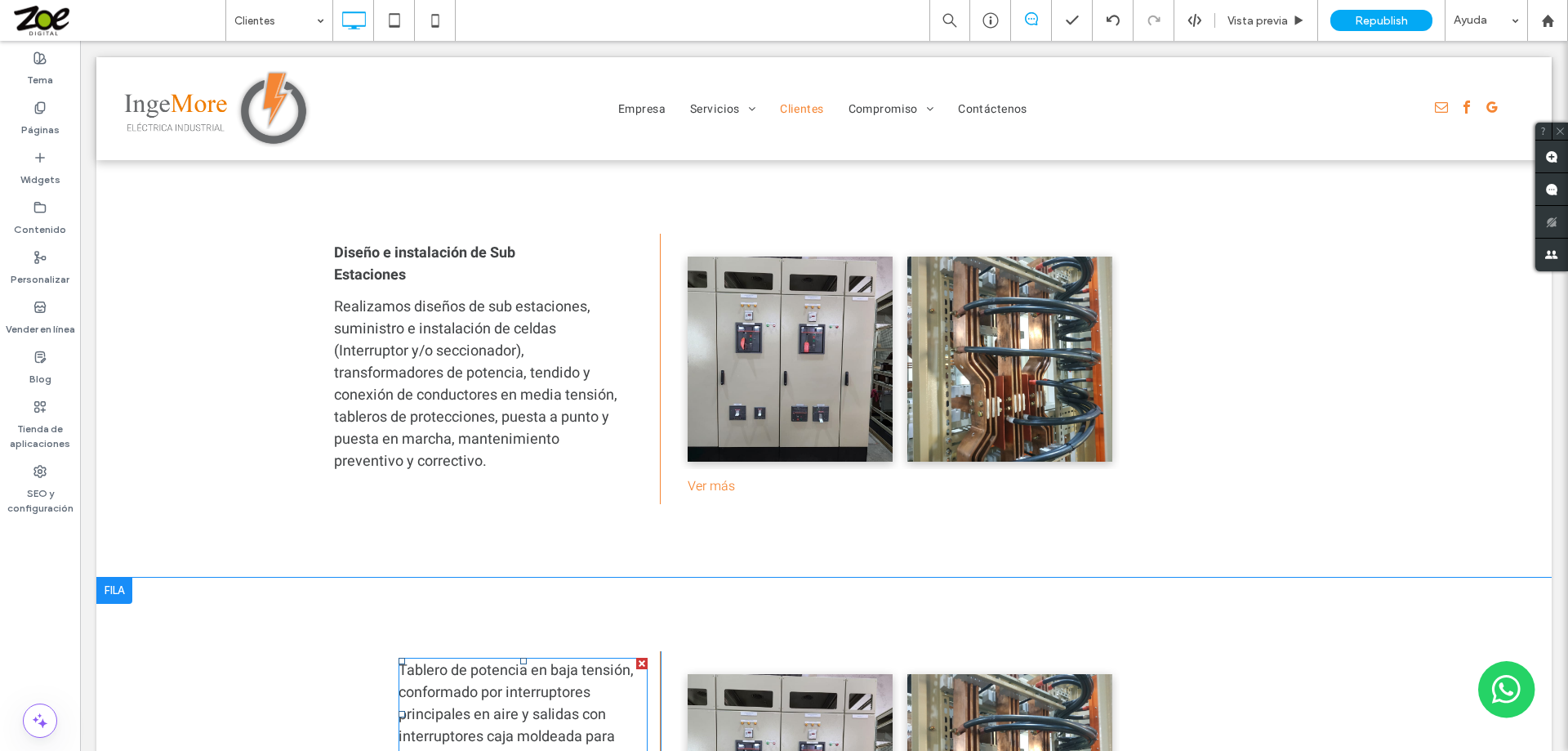
click at [503, 678] on span "Tablero de potencia en baja tensión, conformado por interruptores principales e…" at bounding box center [516, 714] width 236 height 111
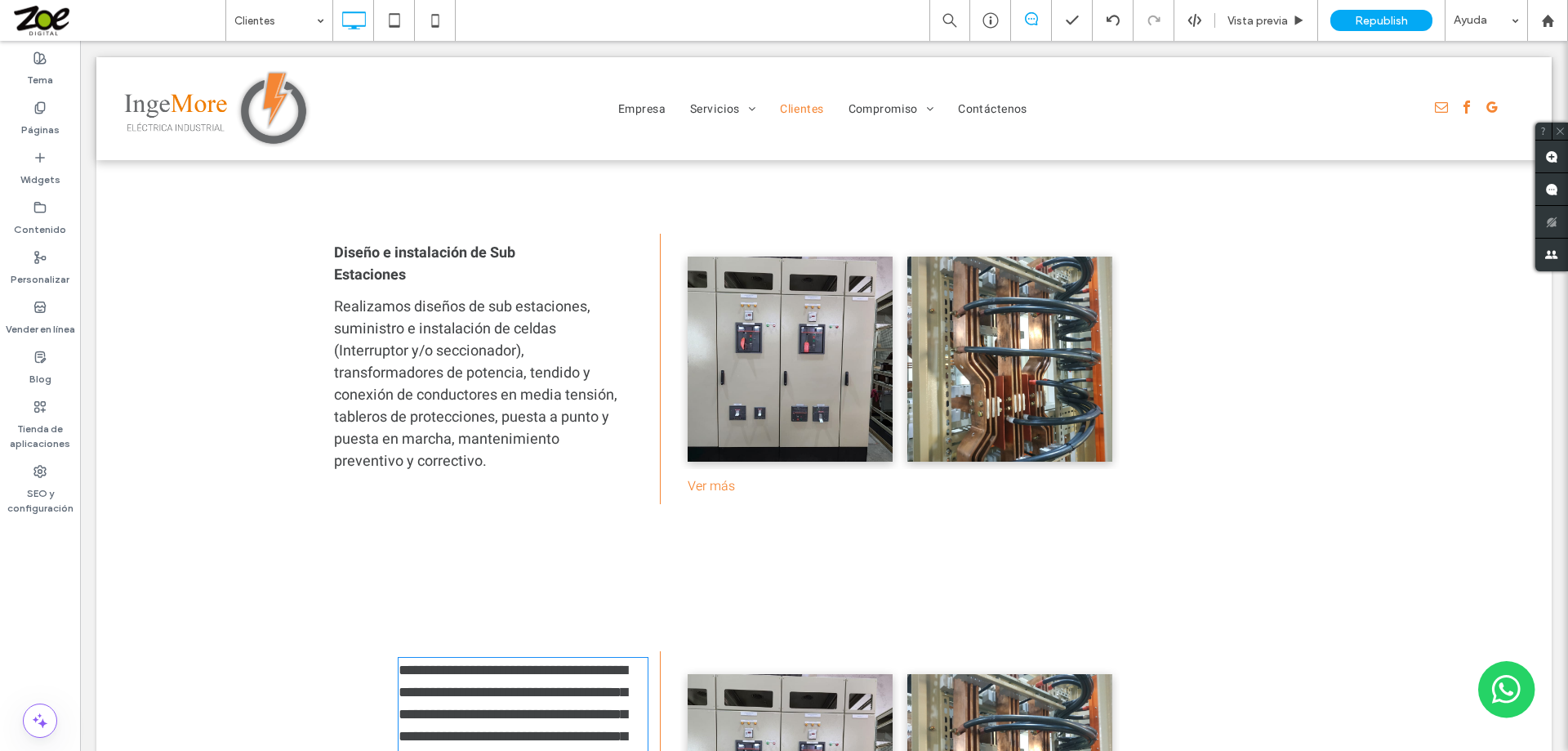
type input "*****"
type input "**"
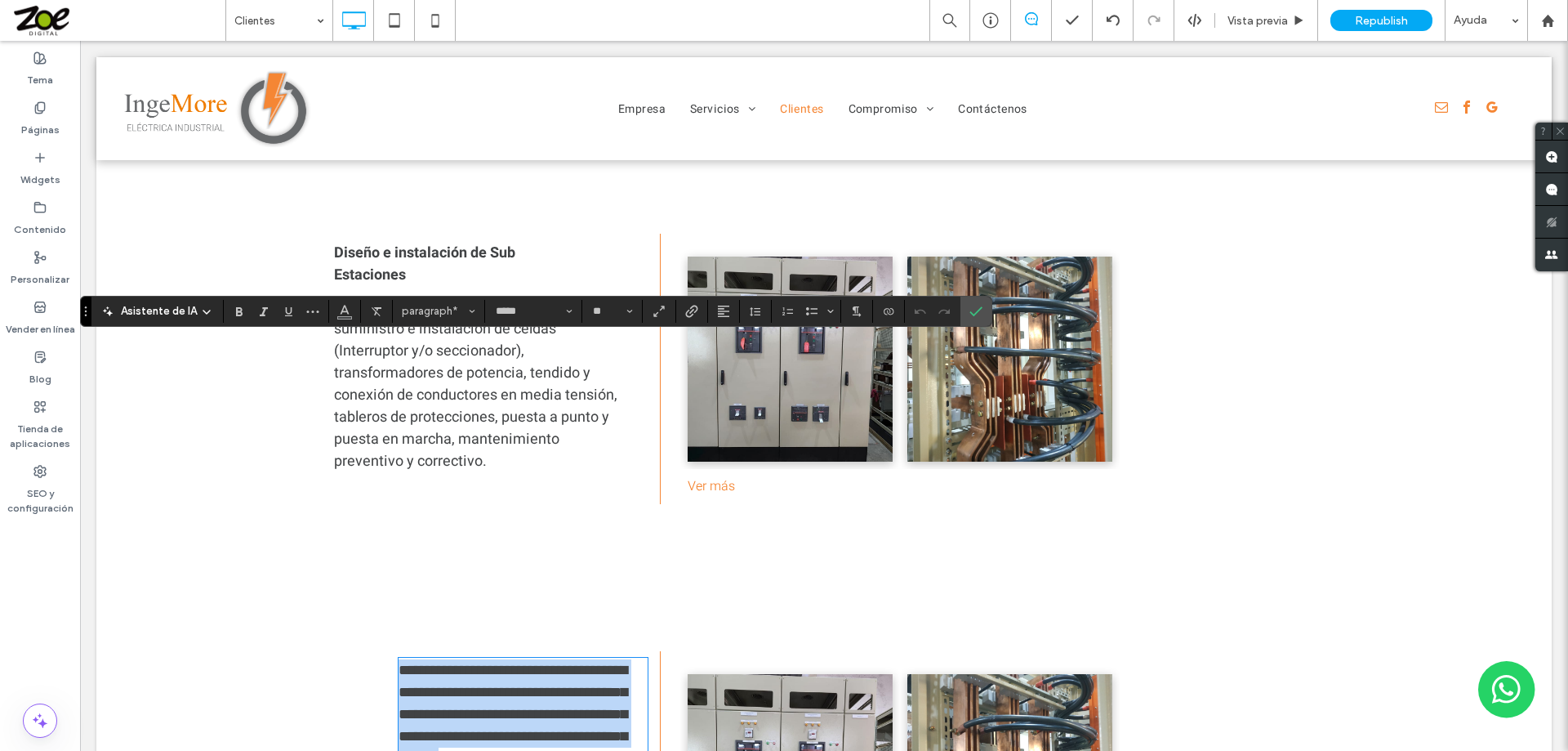
scroll to position [2015, 0]
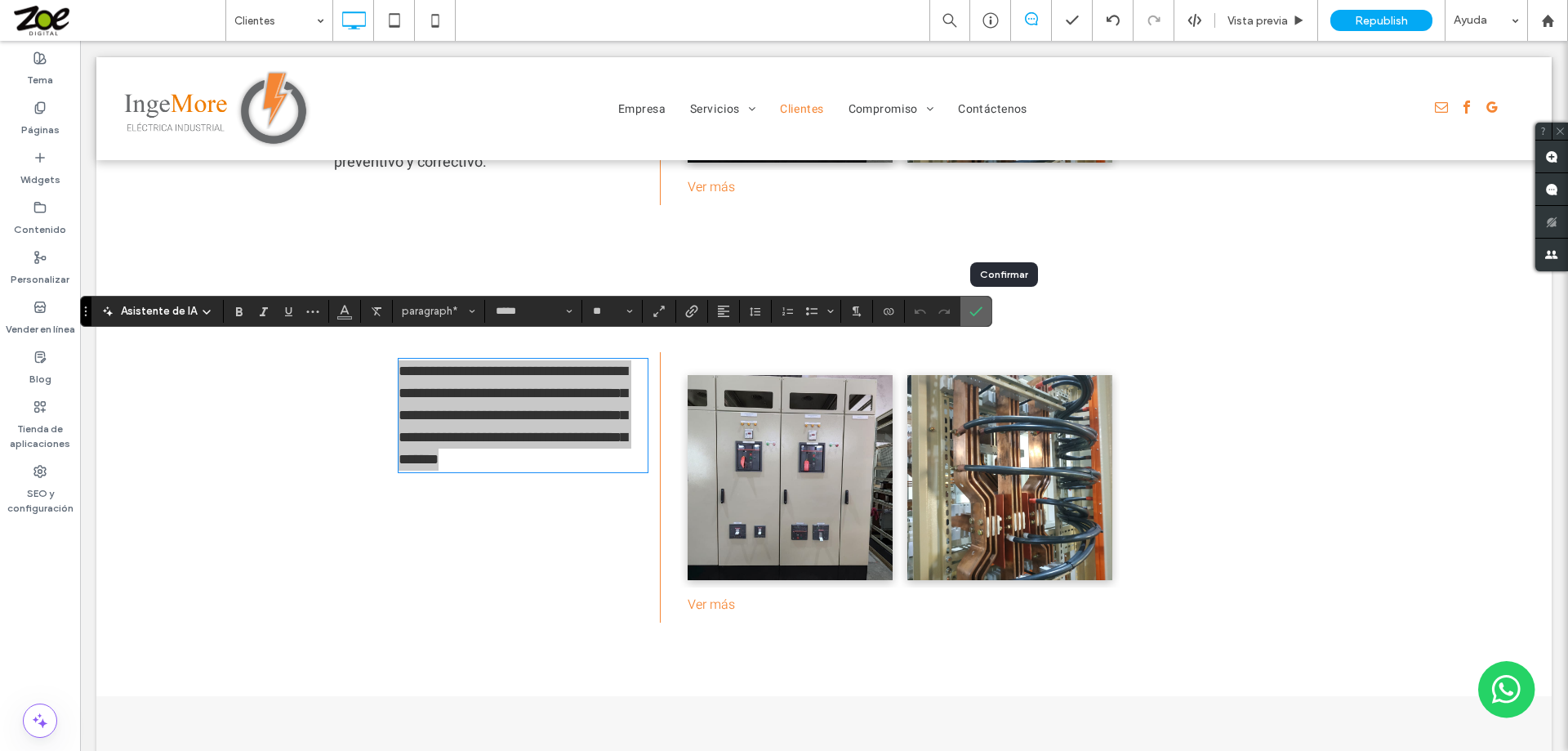
click at [983, 310] on icon "Confirmar" at bounding box center [976, 312] width 13 height 13
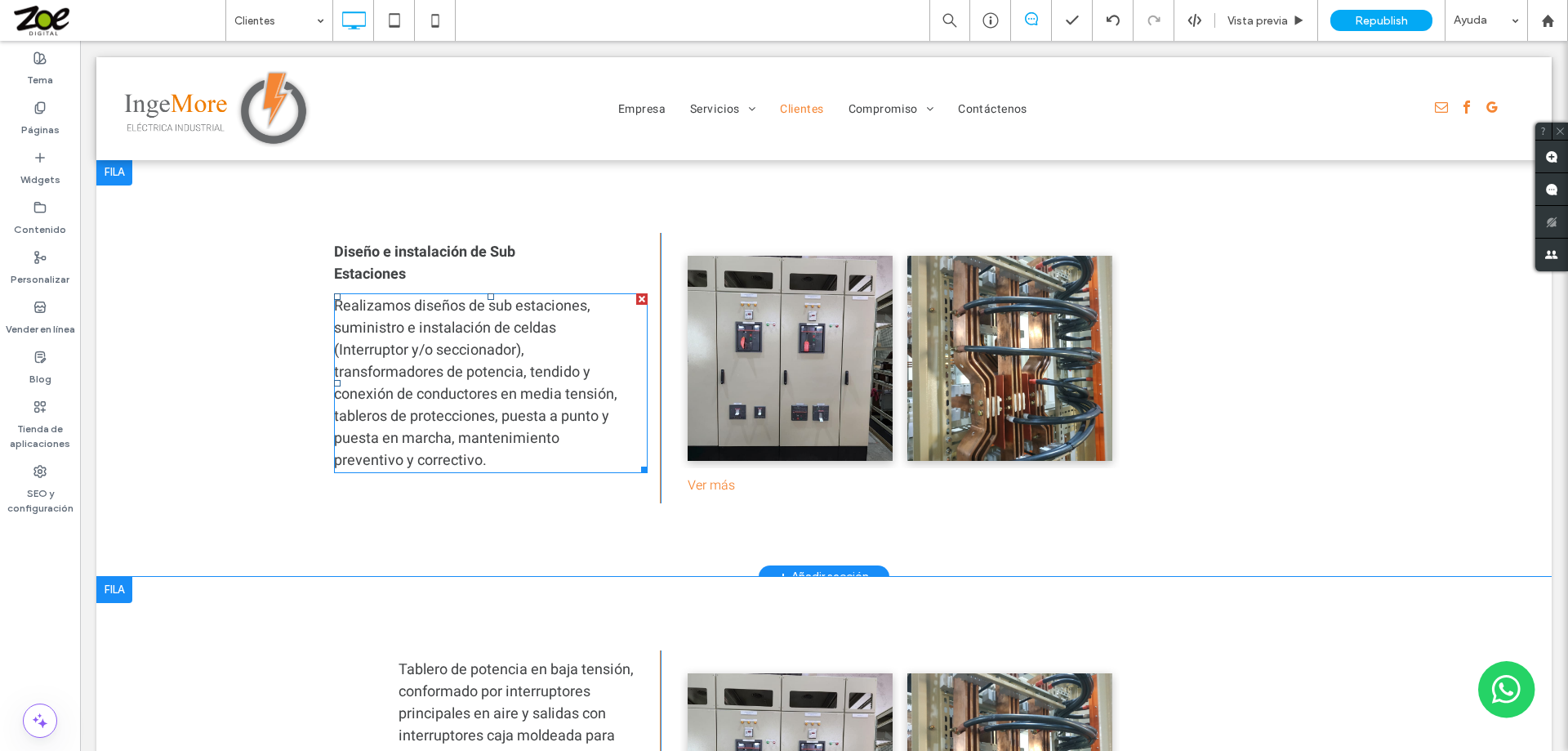
scroll to position [1688, 0]
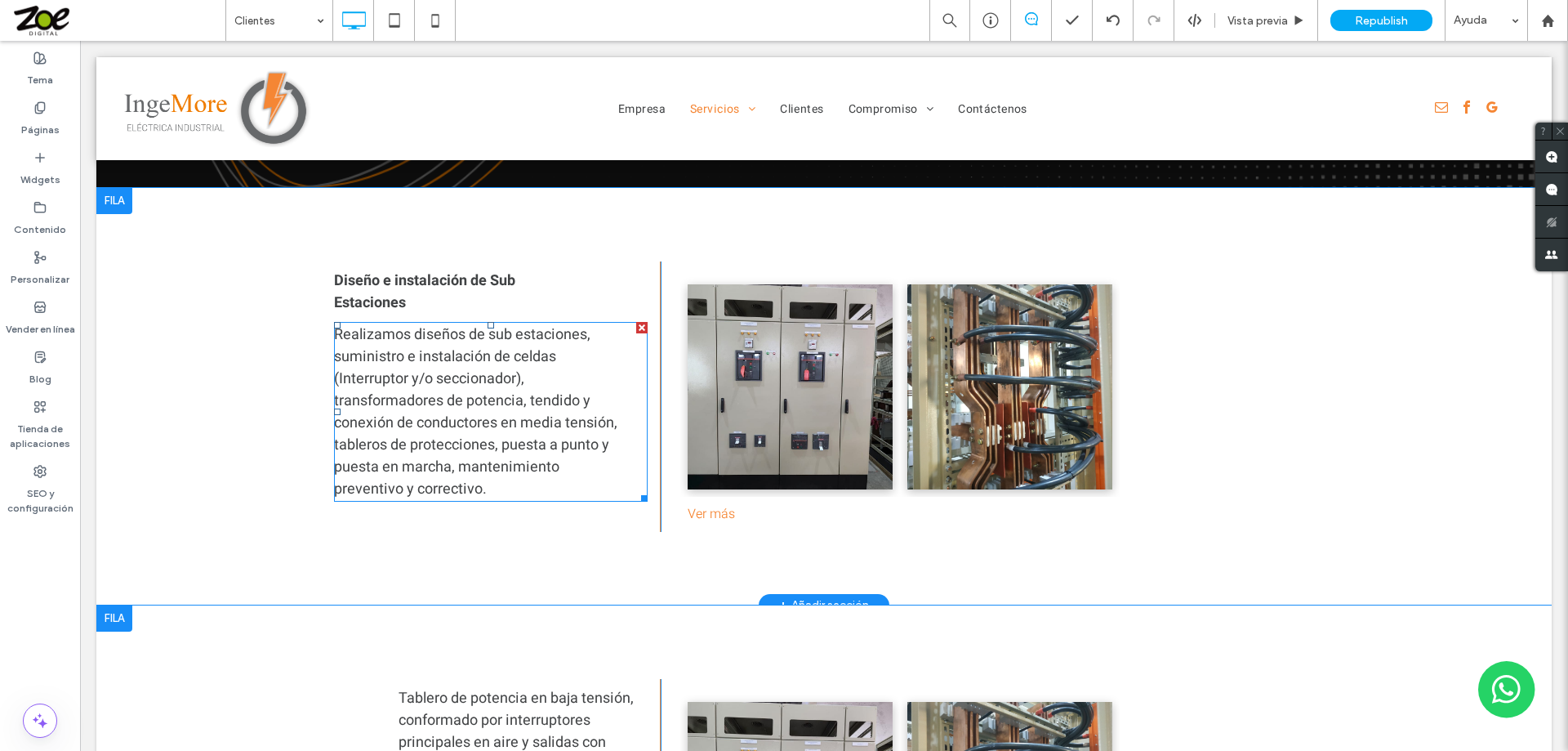
click at [504, 367] on span "(Interruptor y/o seccionador)," at bounding box center [429, 378] width 190 height 22
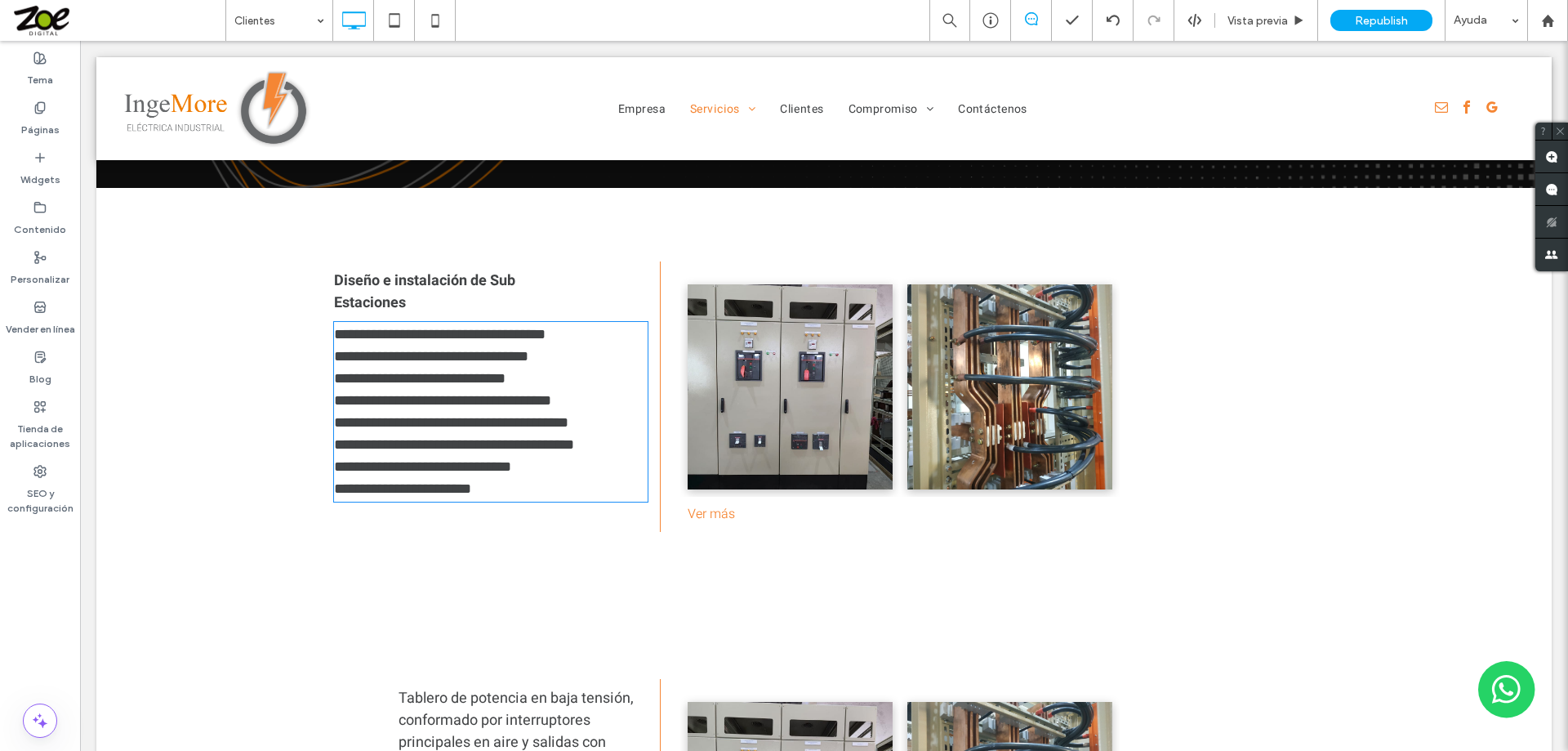
type input "*****"
type input "**"
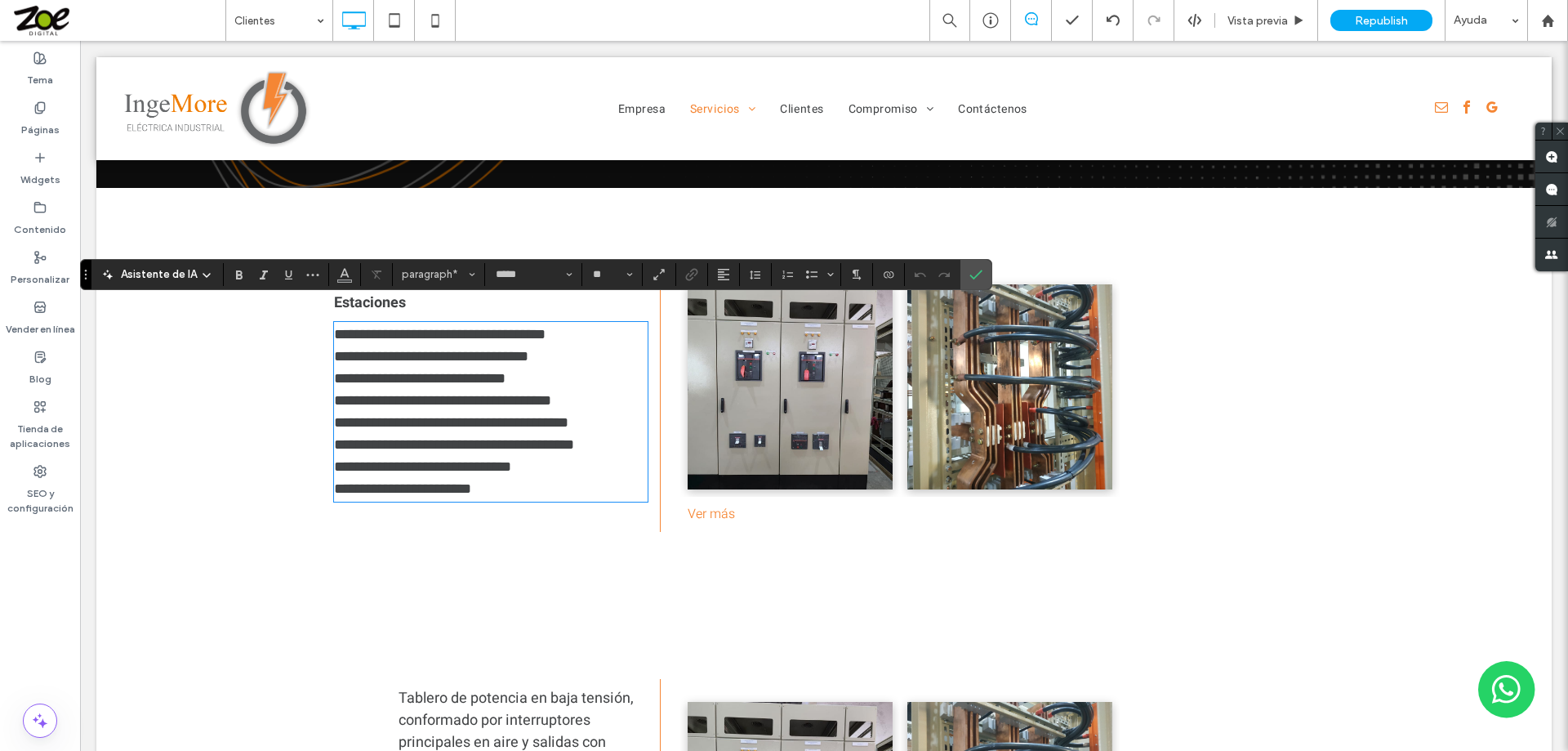
click at [482, 371] on span "**********" at bounding box center [419, 378] width 171 height 14
click at [380, 327] on span "**********" at bounding box center [439, 334] width 212 height 14
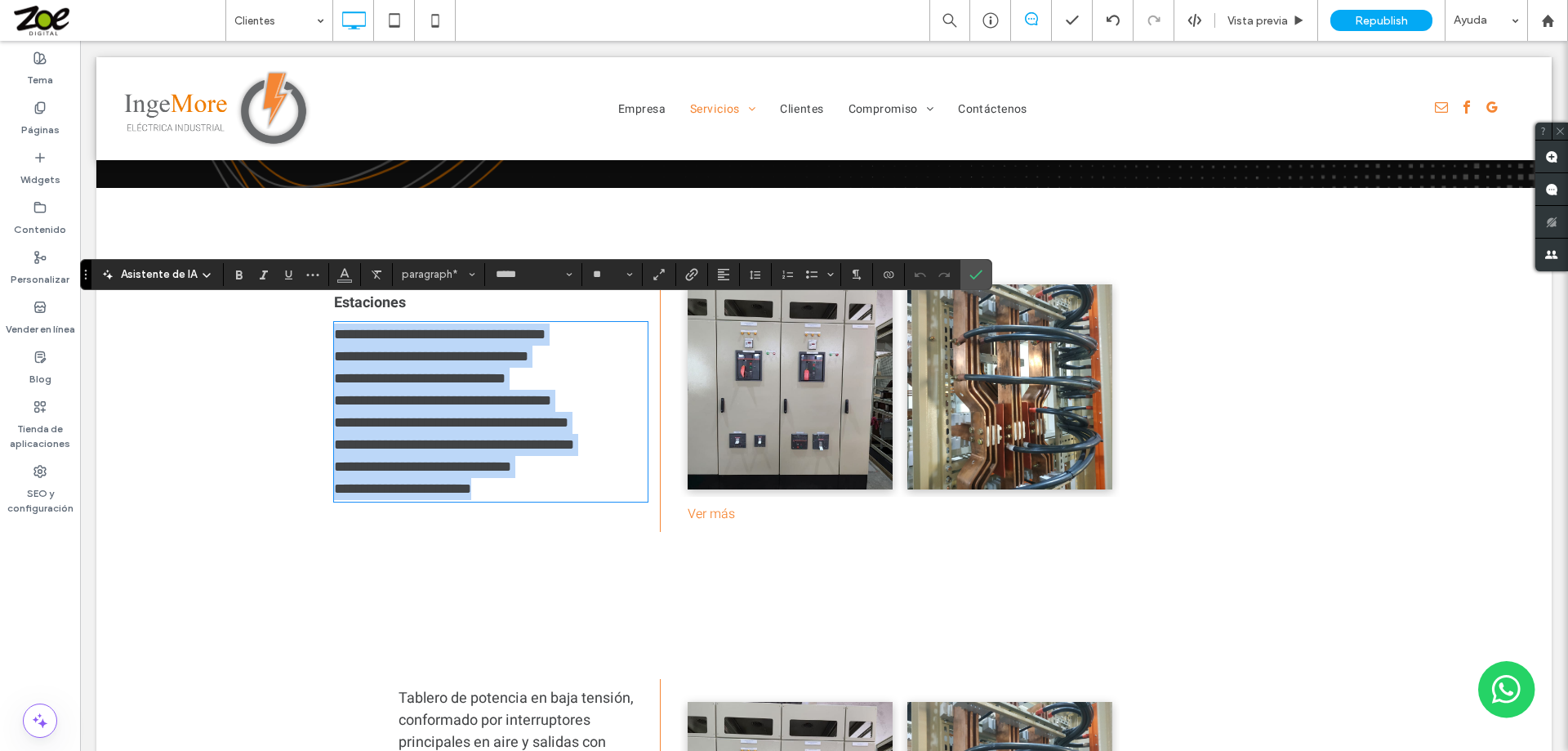
drag, startPoint x: 330, startPoint y: 312, endPoint x: 528, endPoint y: 482, distance: 261.0
click at [528, 482] on div "**********" at bounding box center [497, 396] width 327 height 270
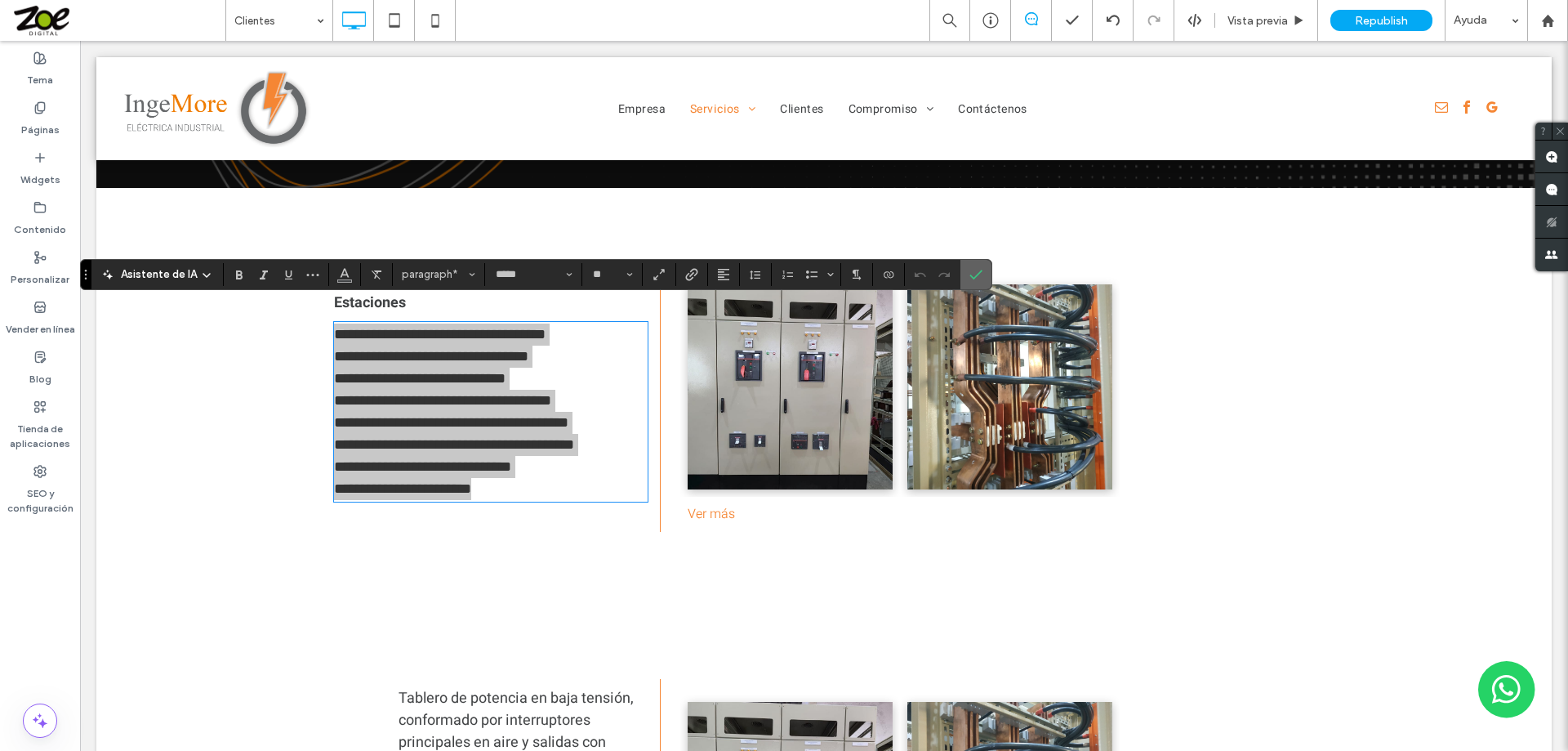
click at [983, 276] on icon "Confirmar" at bounding box center [976, 275] width 13 height 13
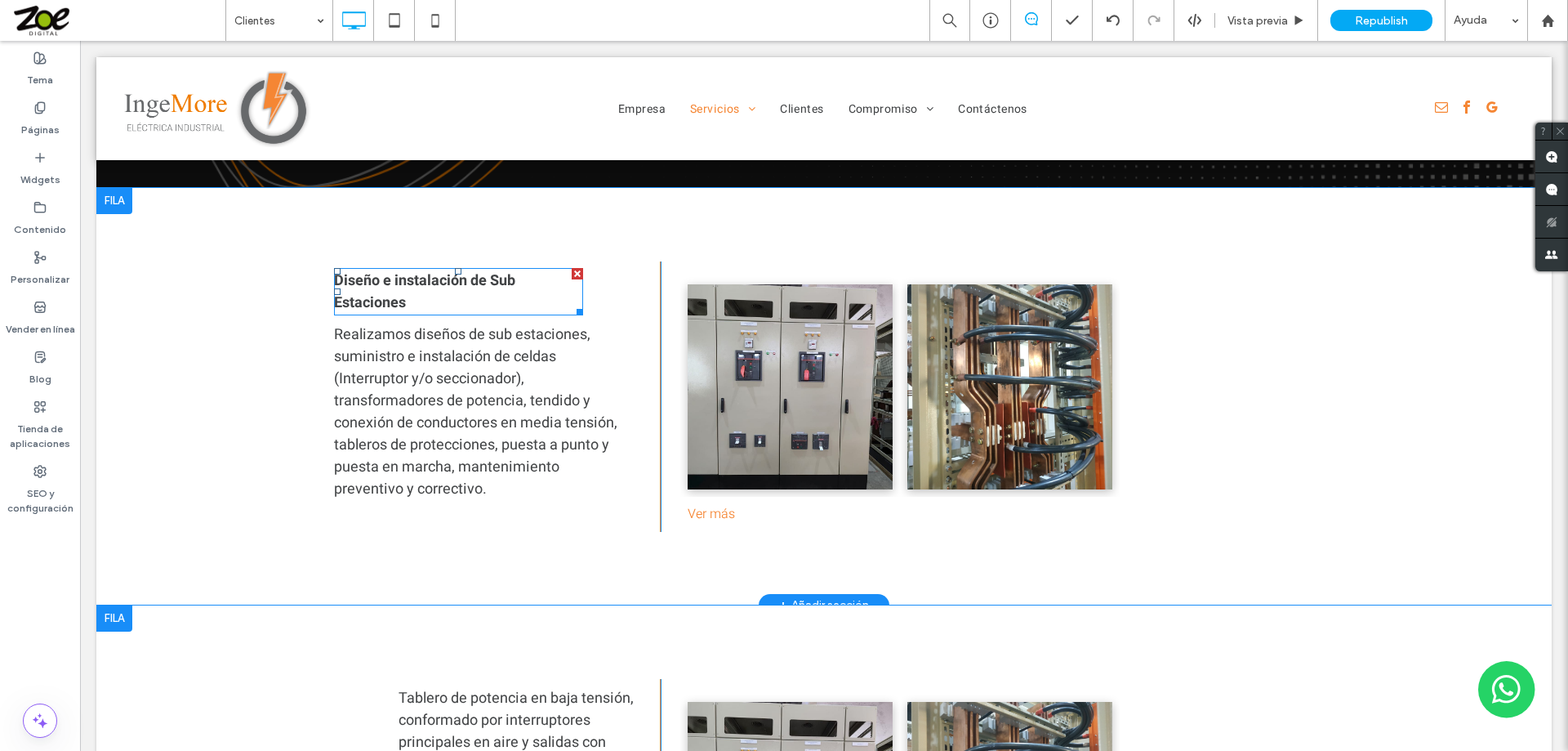
click at [429, 271] on strong "Diseño e instalación de Sub Estaciones" at bounding box center [424, 291] width 182 height 44
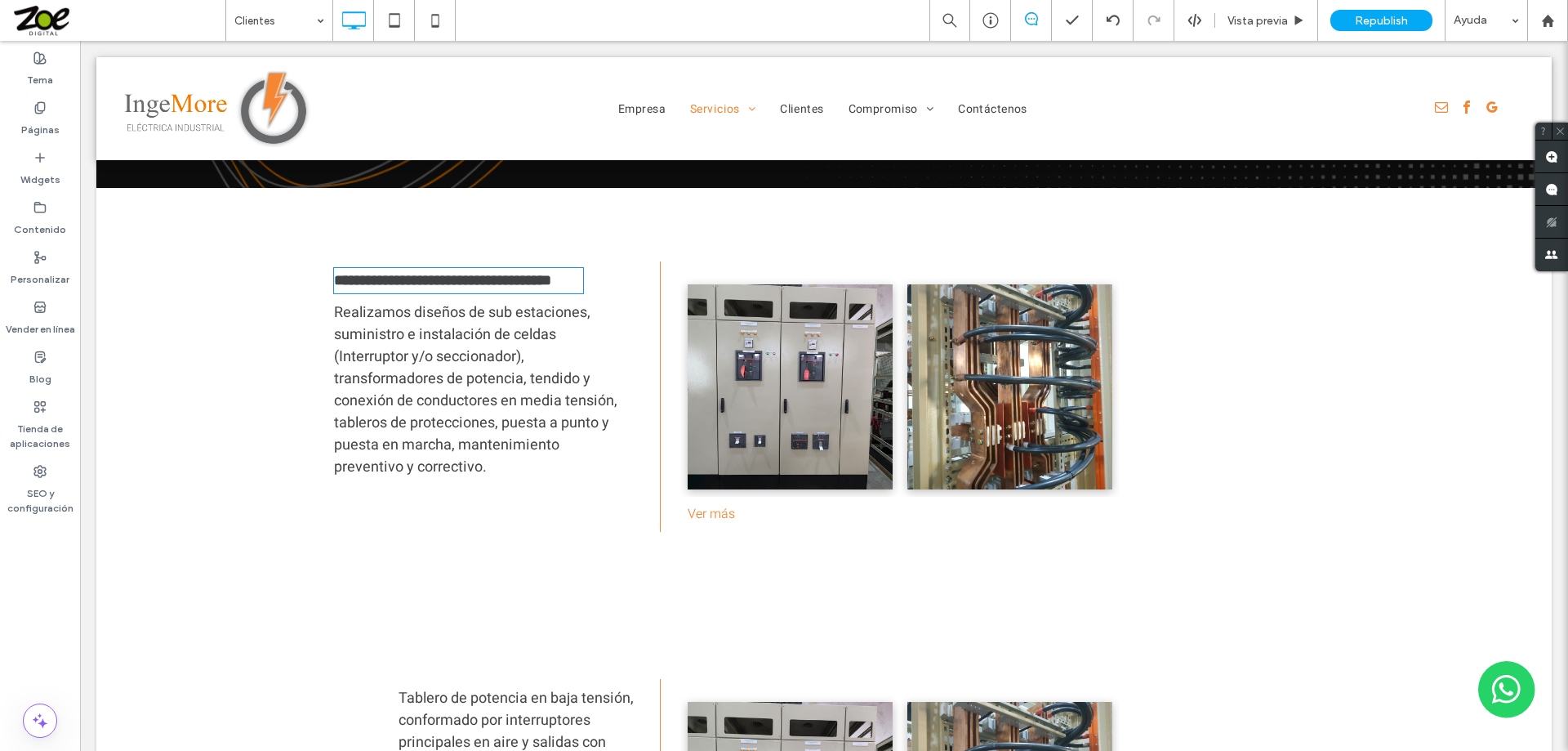
type input "*****"
type input "**"
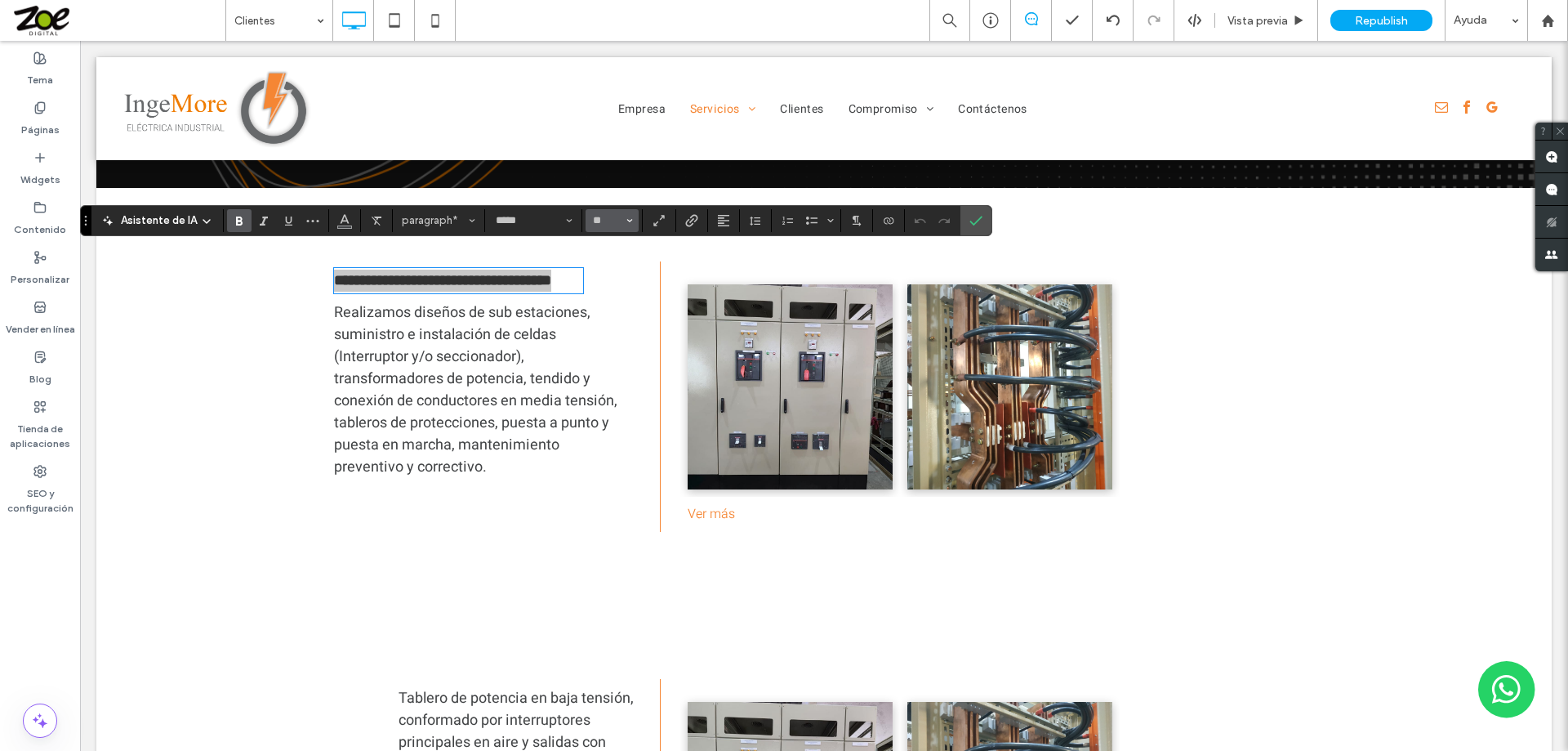
click at [623, 220] on input "**" at bounding box center [607, 221] width 32 height 13
type input "**"
click at [977, 209] on span "Confirmar" at bounding box center [973, 220] width 8 height 30
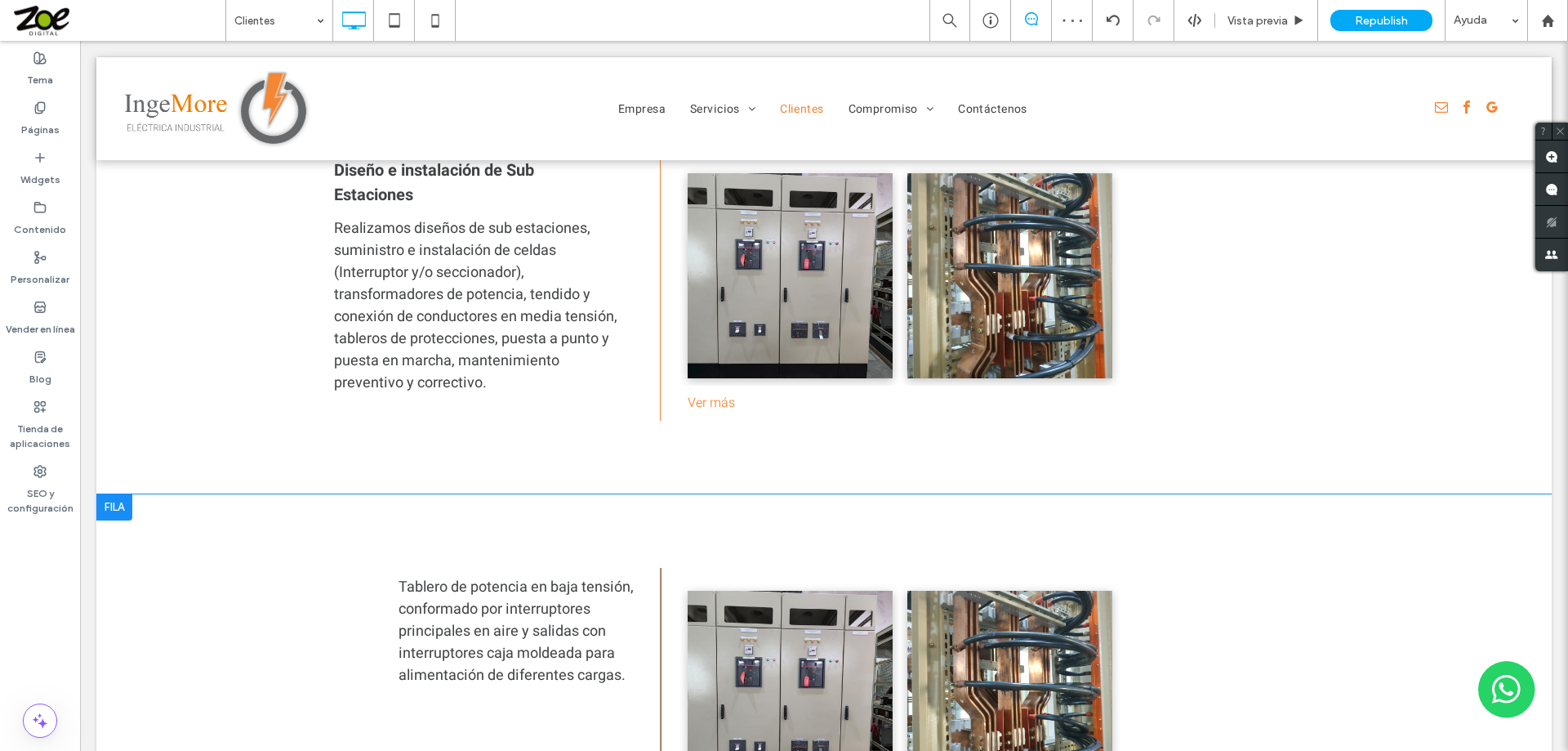
scroll to position [1769, 0]
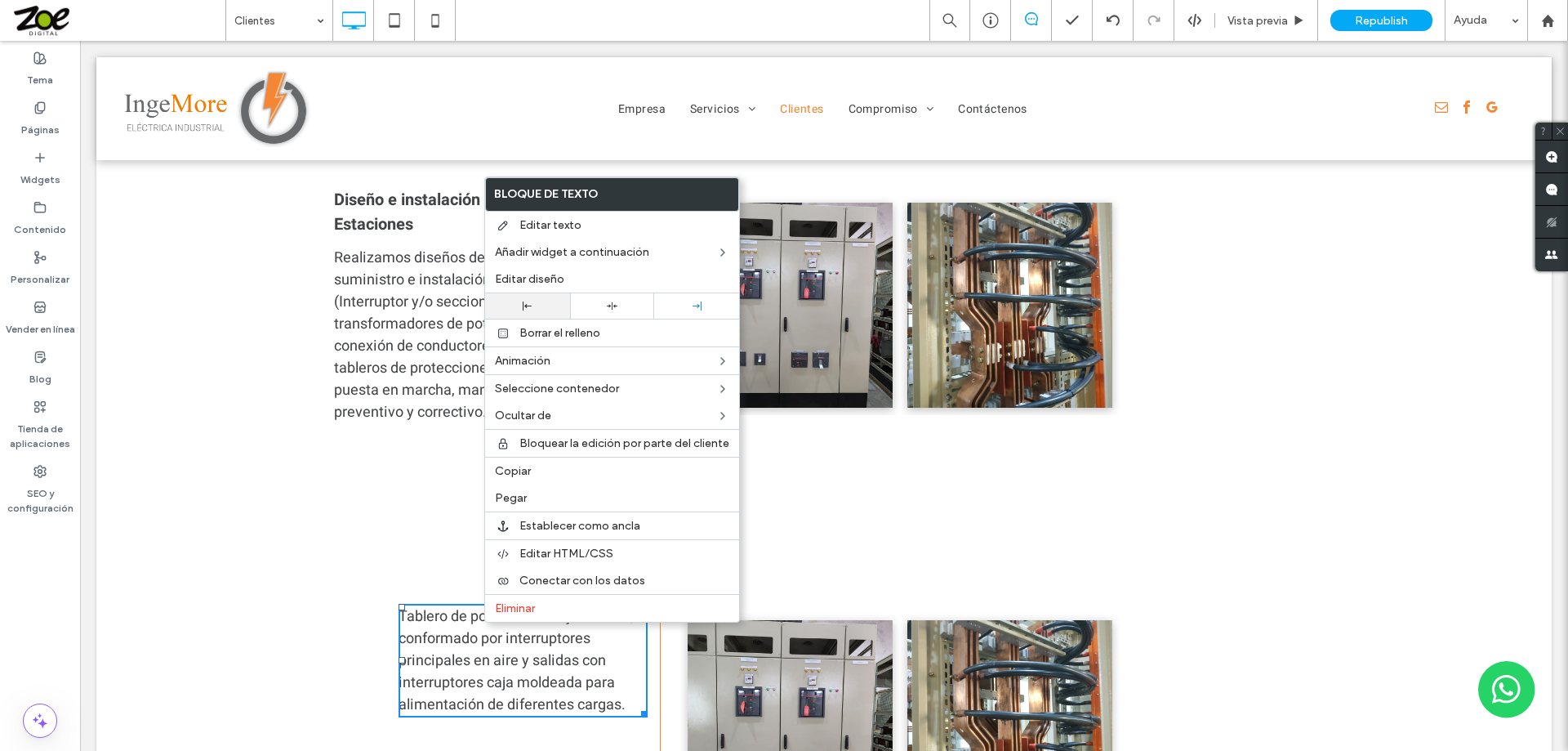
click at [518, 305] on div at bounding box center [527, 305] width 68 height 9
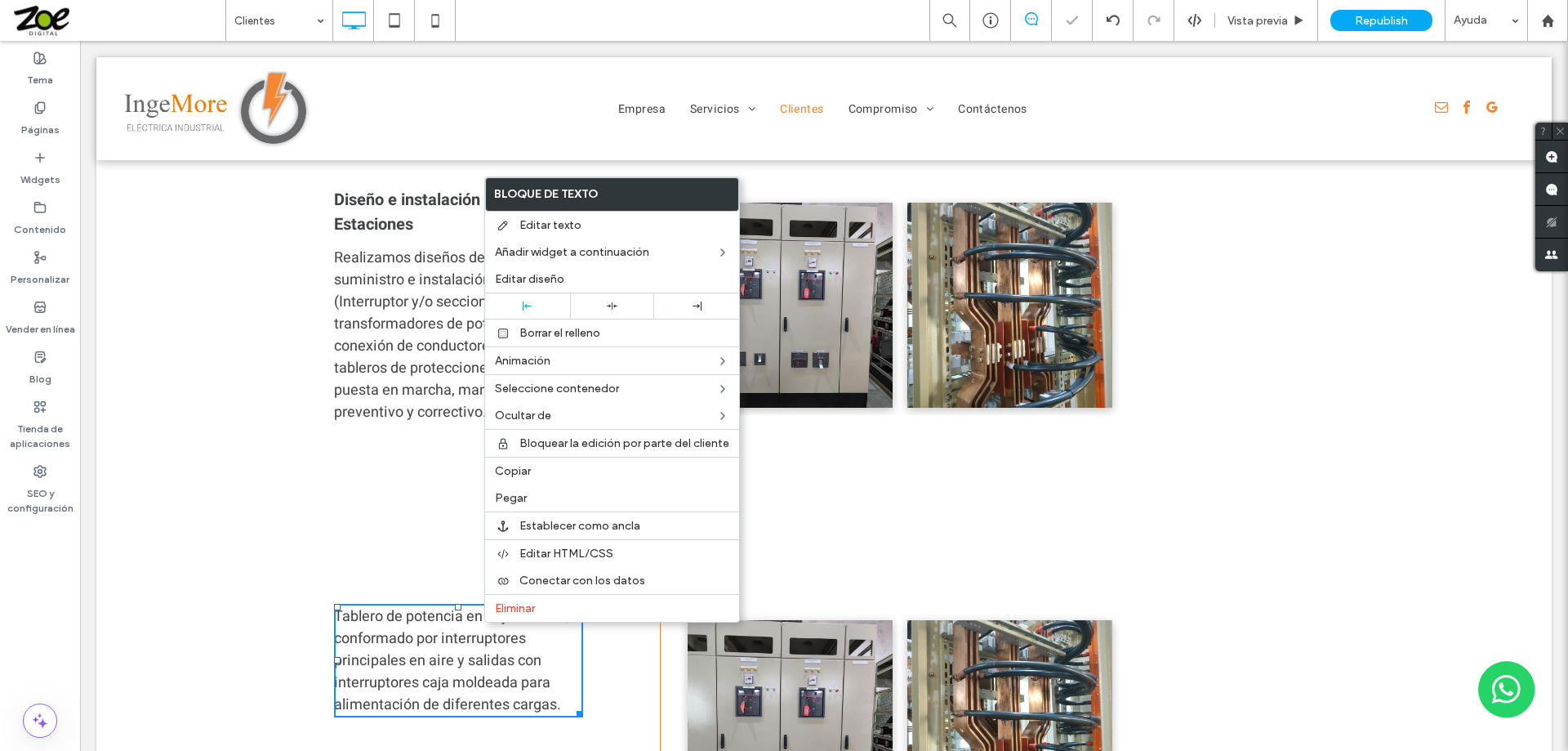
click at [619, 689] on div "Tablero de potencia en baja tensión, conformado por interruptores principales e…" at bounding box center [497, 732] width 327 height 270
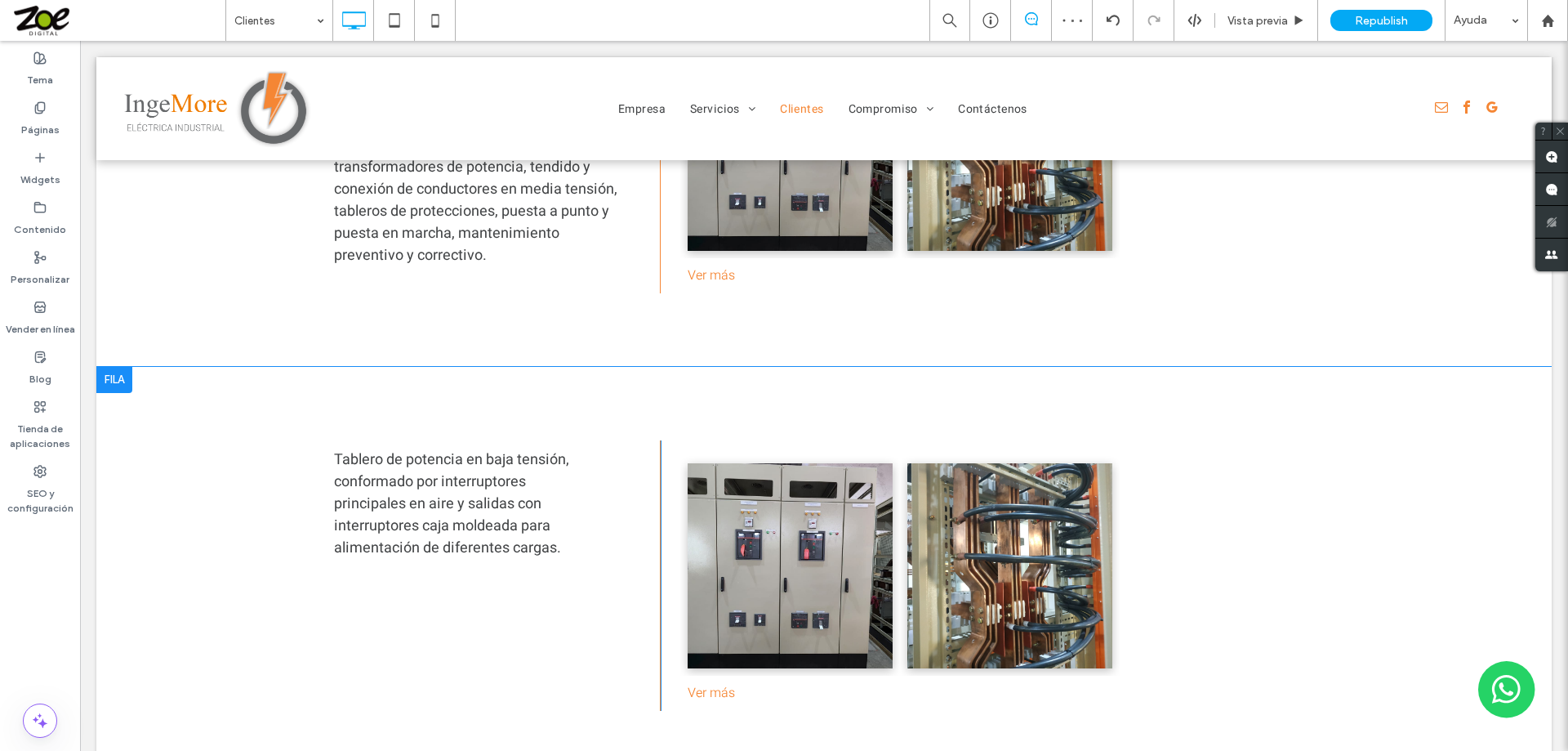
scroll to position [1933, 0]
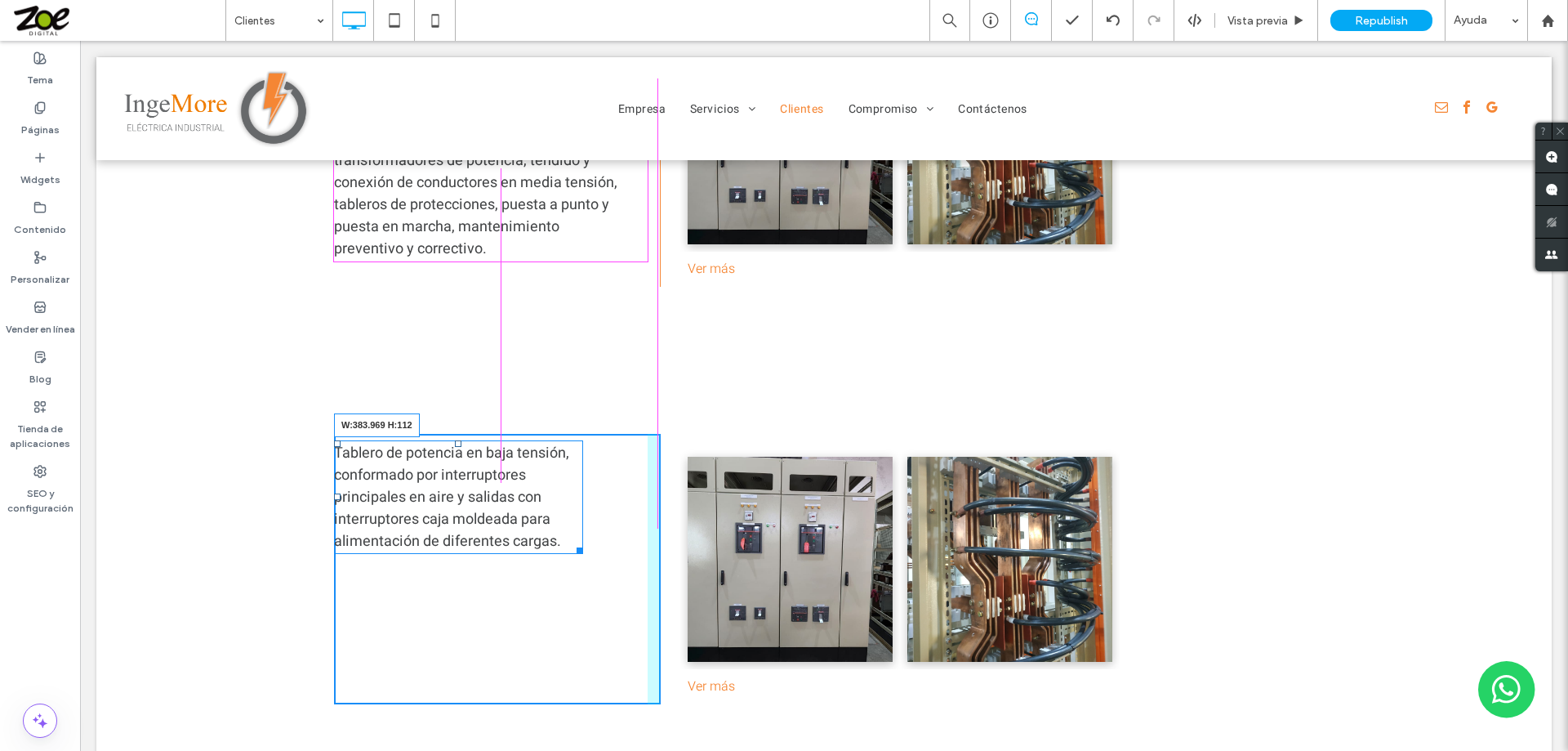
drag, startPoint x: 578, startPoint y: 530, endPoint x: 635, endPoint y: 546, distance: 59.2
click at [635, 546] on div "Tablero de potencia en baja tensión, conformado por interruptores principales e…" at bounding box center [497, 568] width 327 height 270
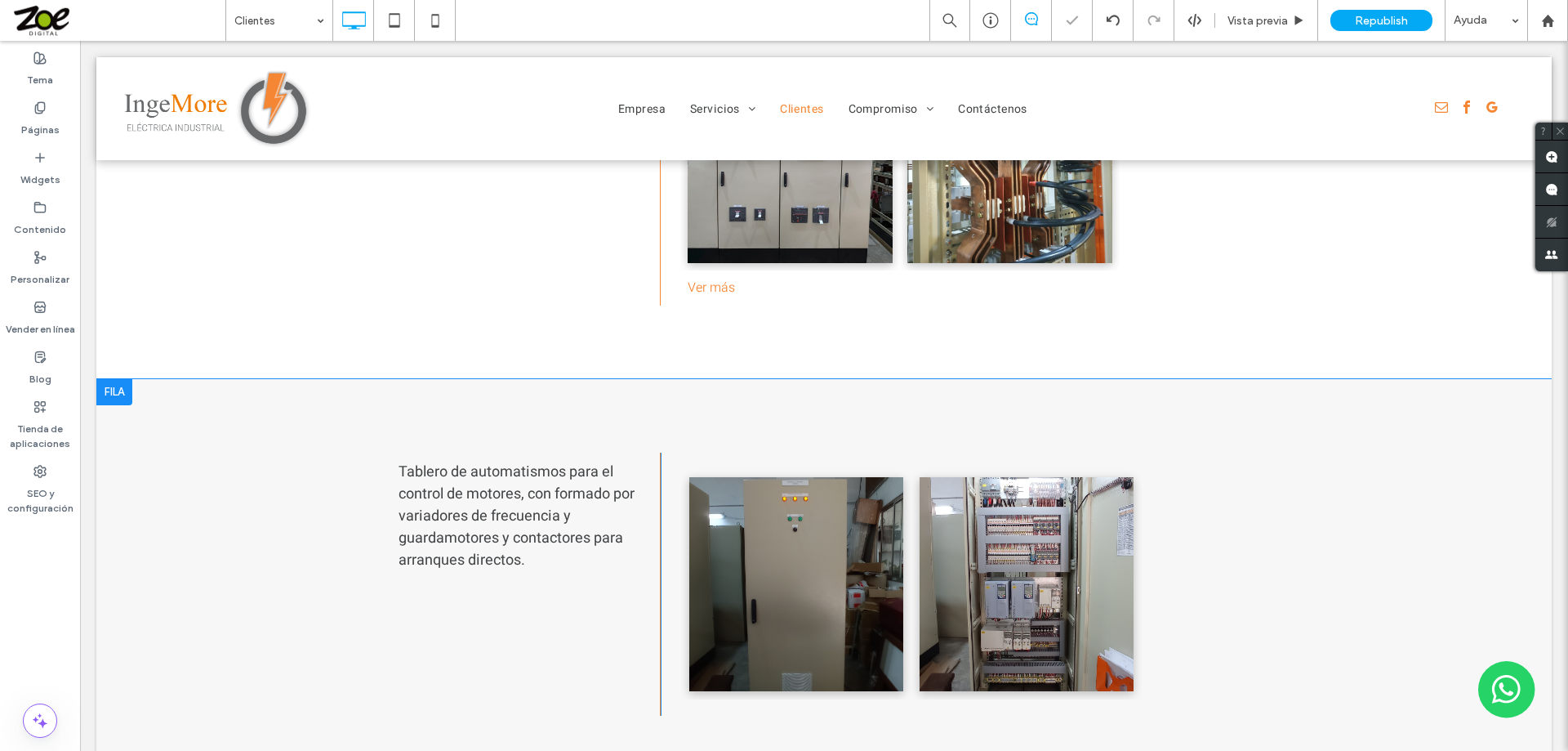
scroll to position [2341, 0]
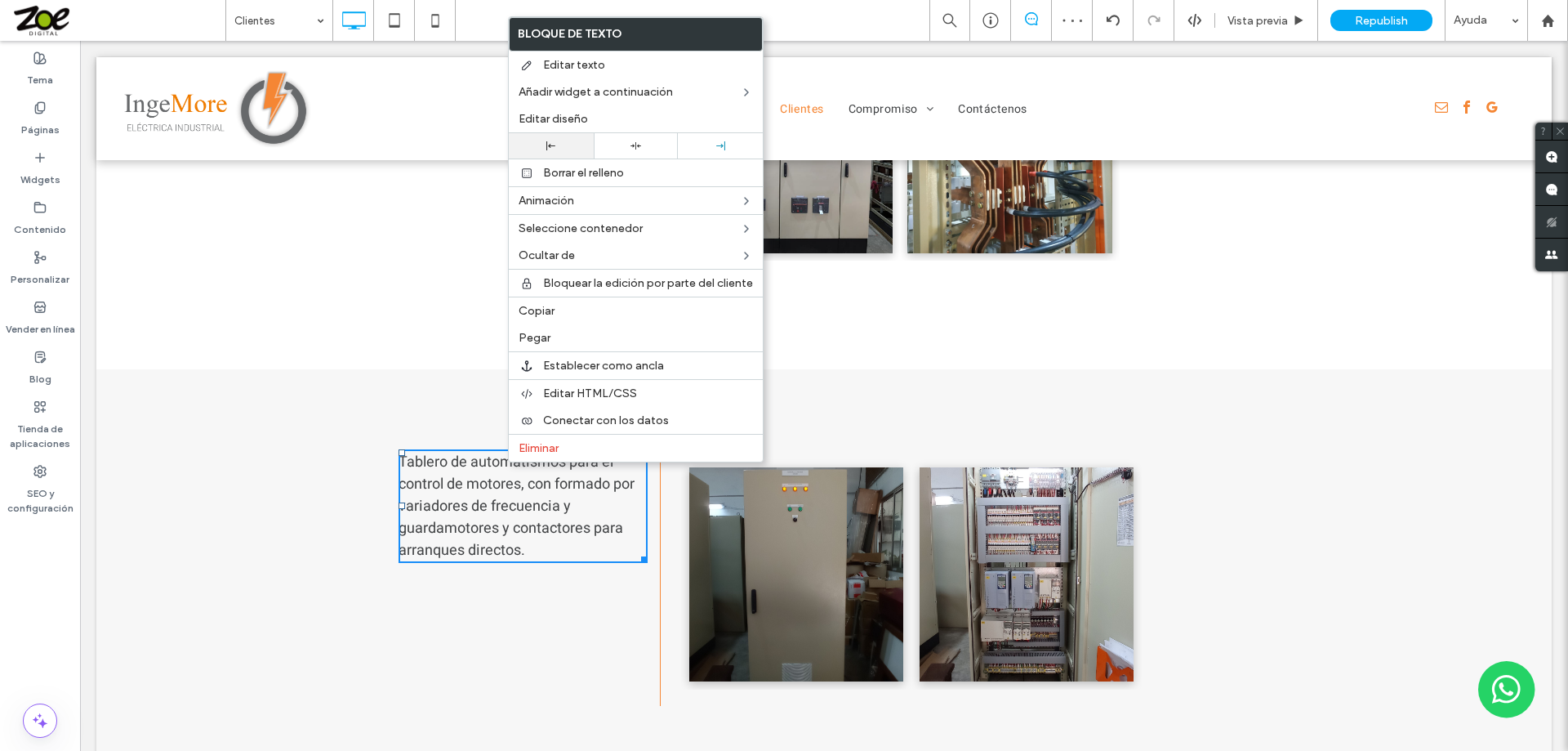
click at [544, 143] on div at bounding box center [551, 145] width 68 height 9
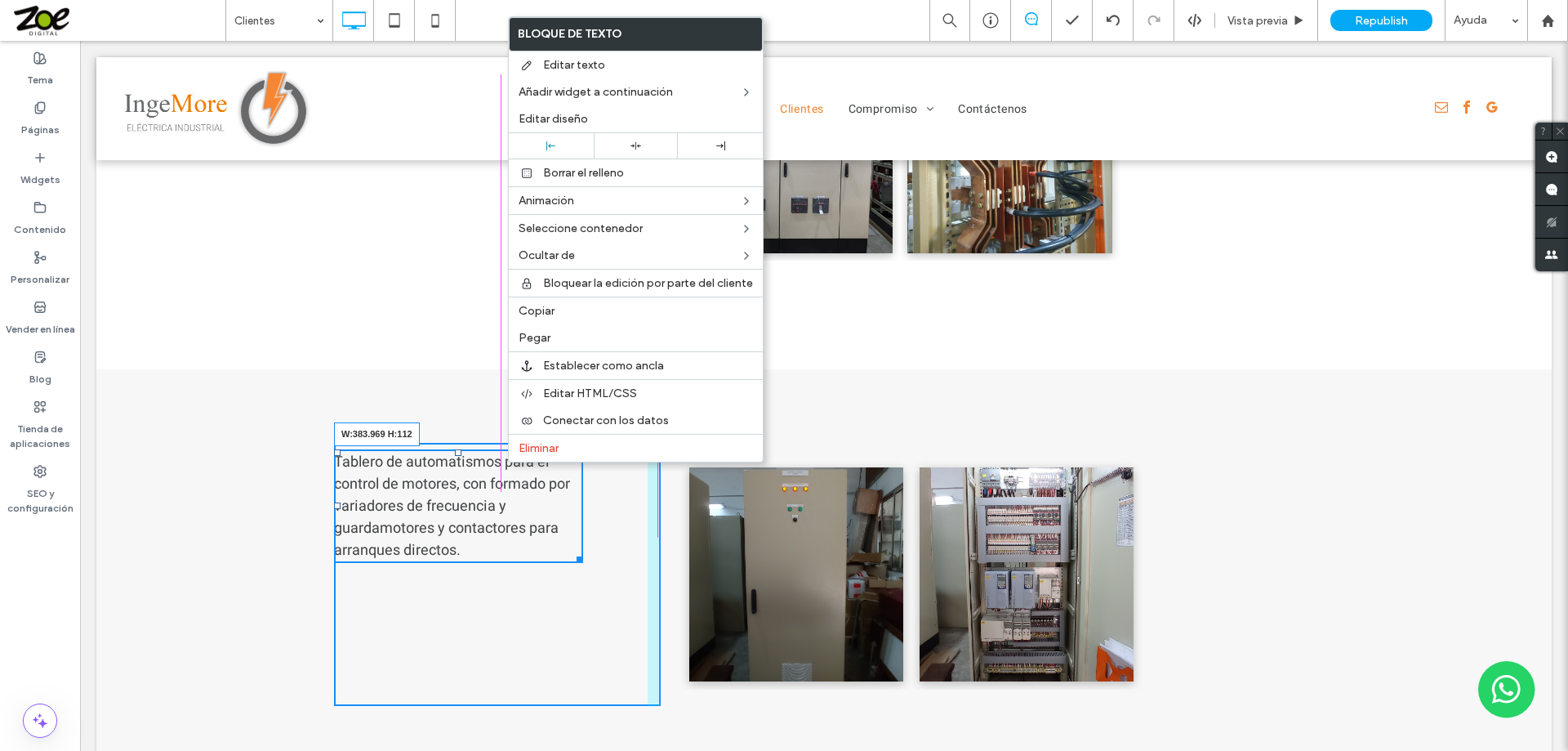
drag, startPoint x: 573, startPoint y: 539, endPoint x: 642, endPoint y: 559, distance: 71.8
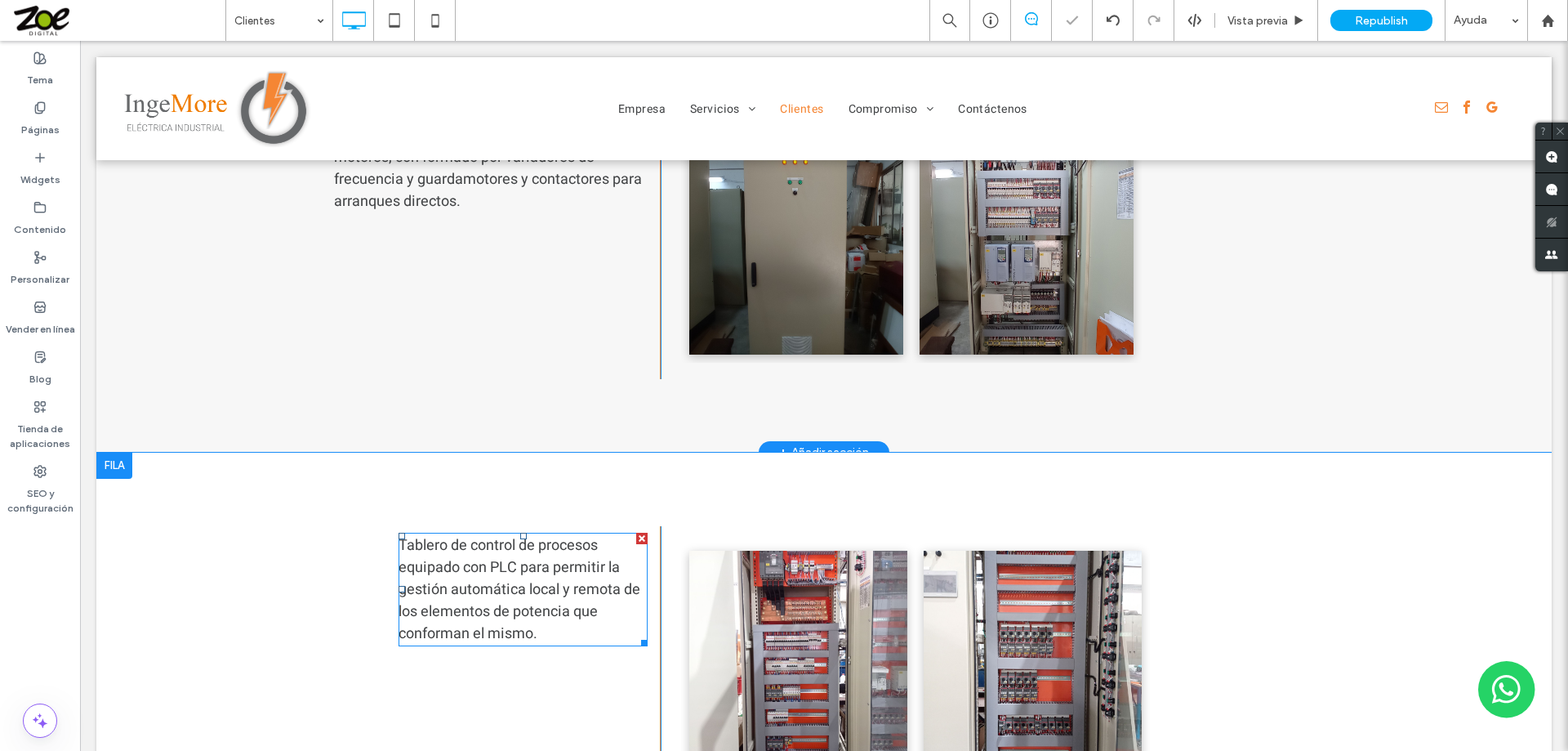
scroll to position [2749, 0]
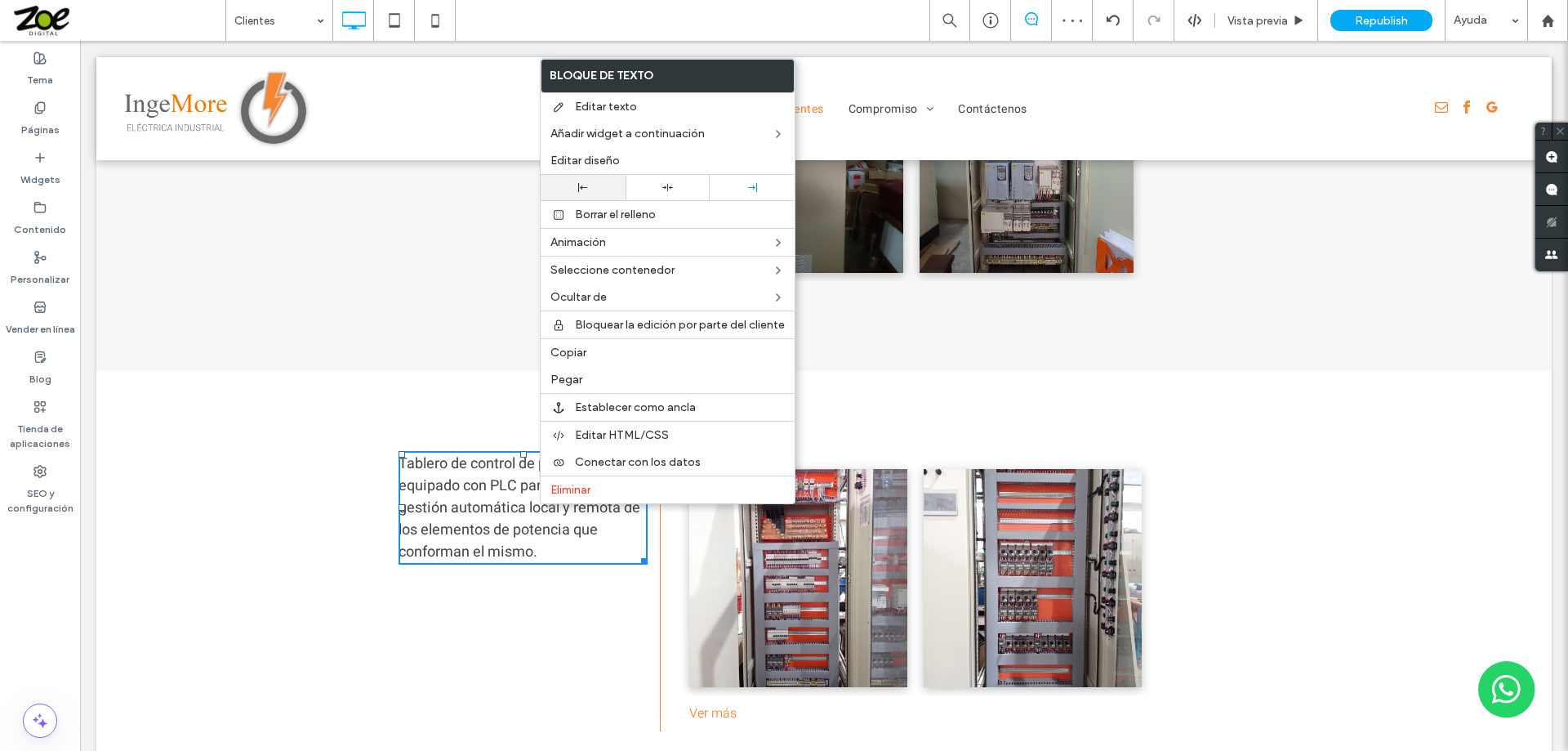
click at [571, 185] on div at bounding box center [583, 187] width 68 height 9
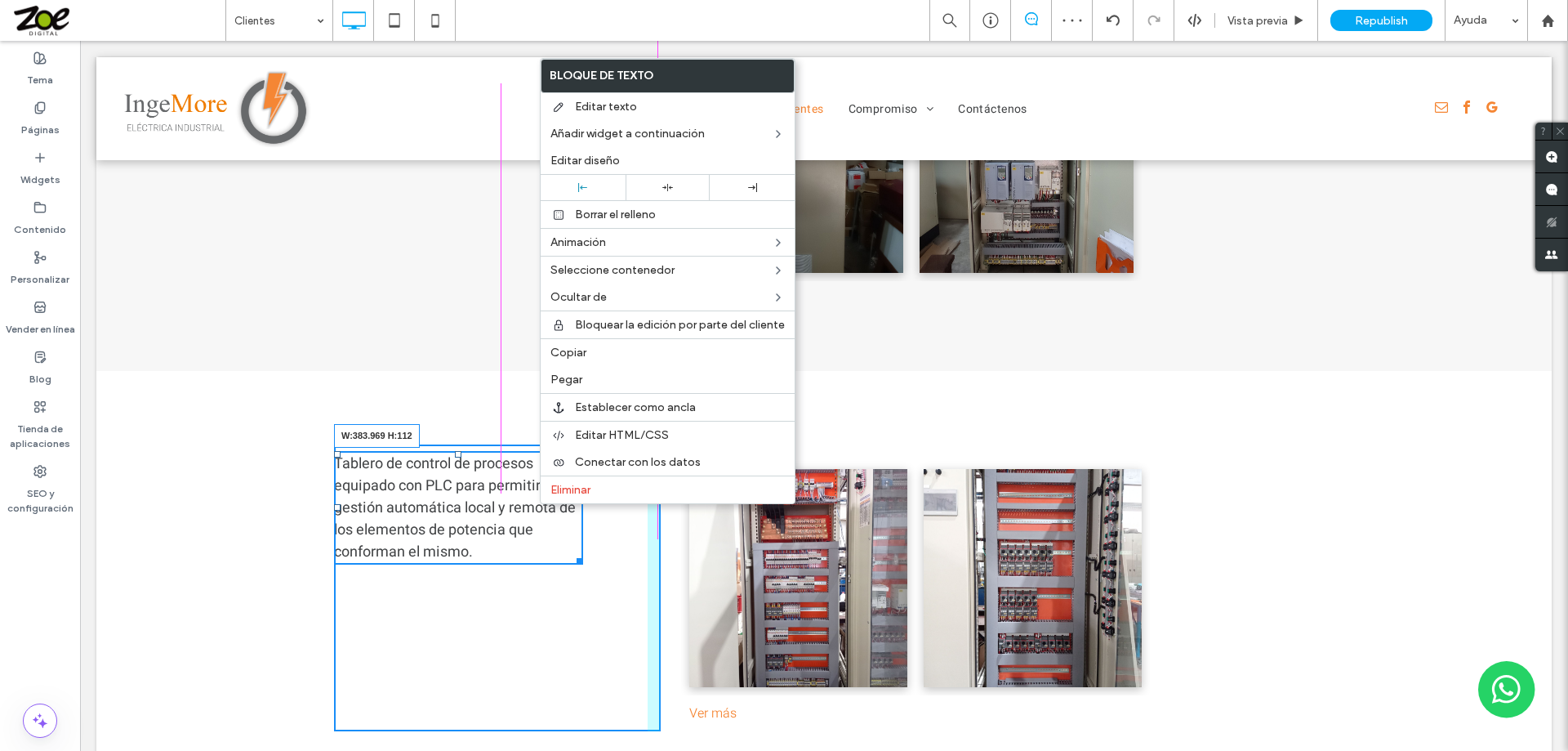
drag, startPoint x: 576, startPoint y: 538, endPoint x: 728, endPoint y: 588, distance: 160.0
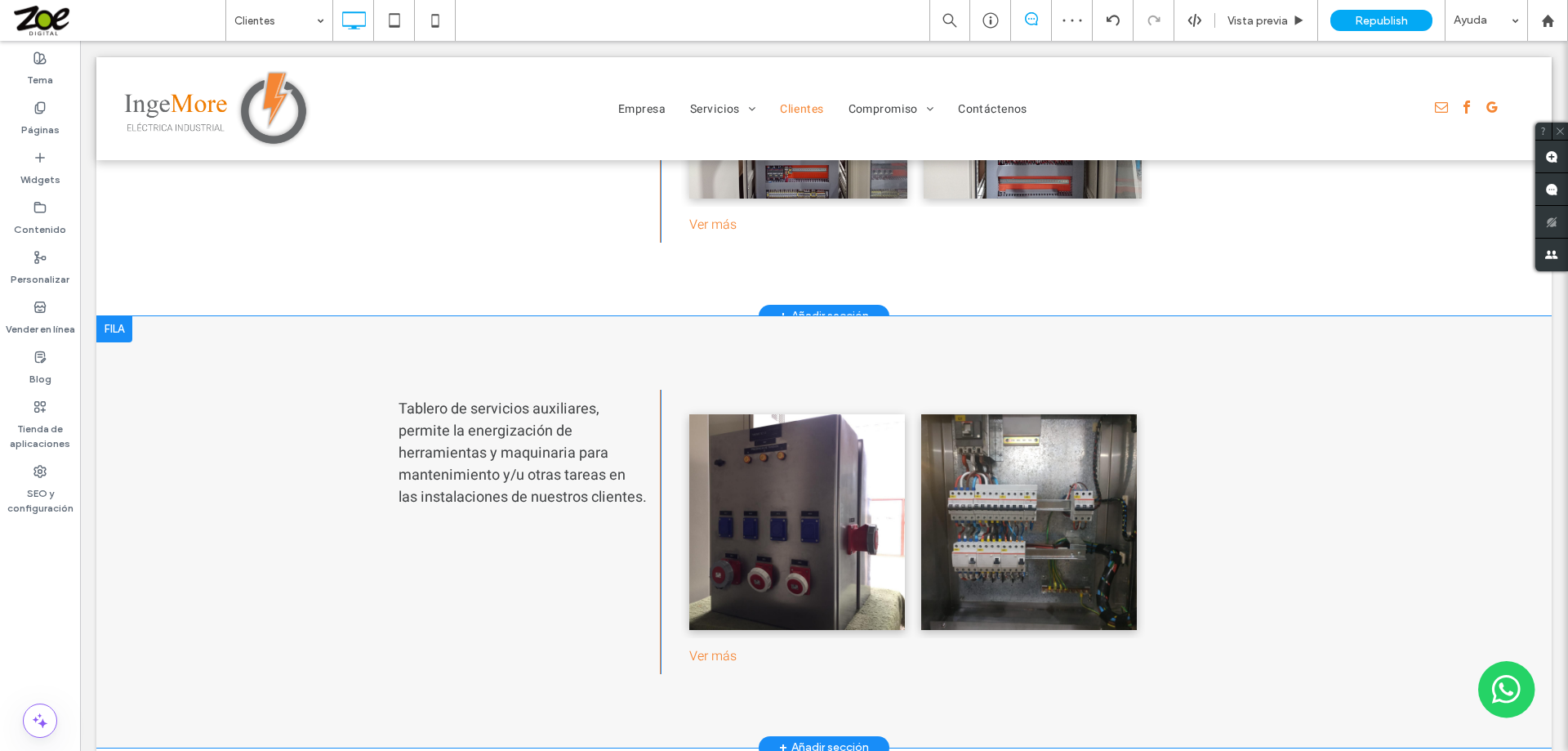
scroll to position [3240, 0]
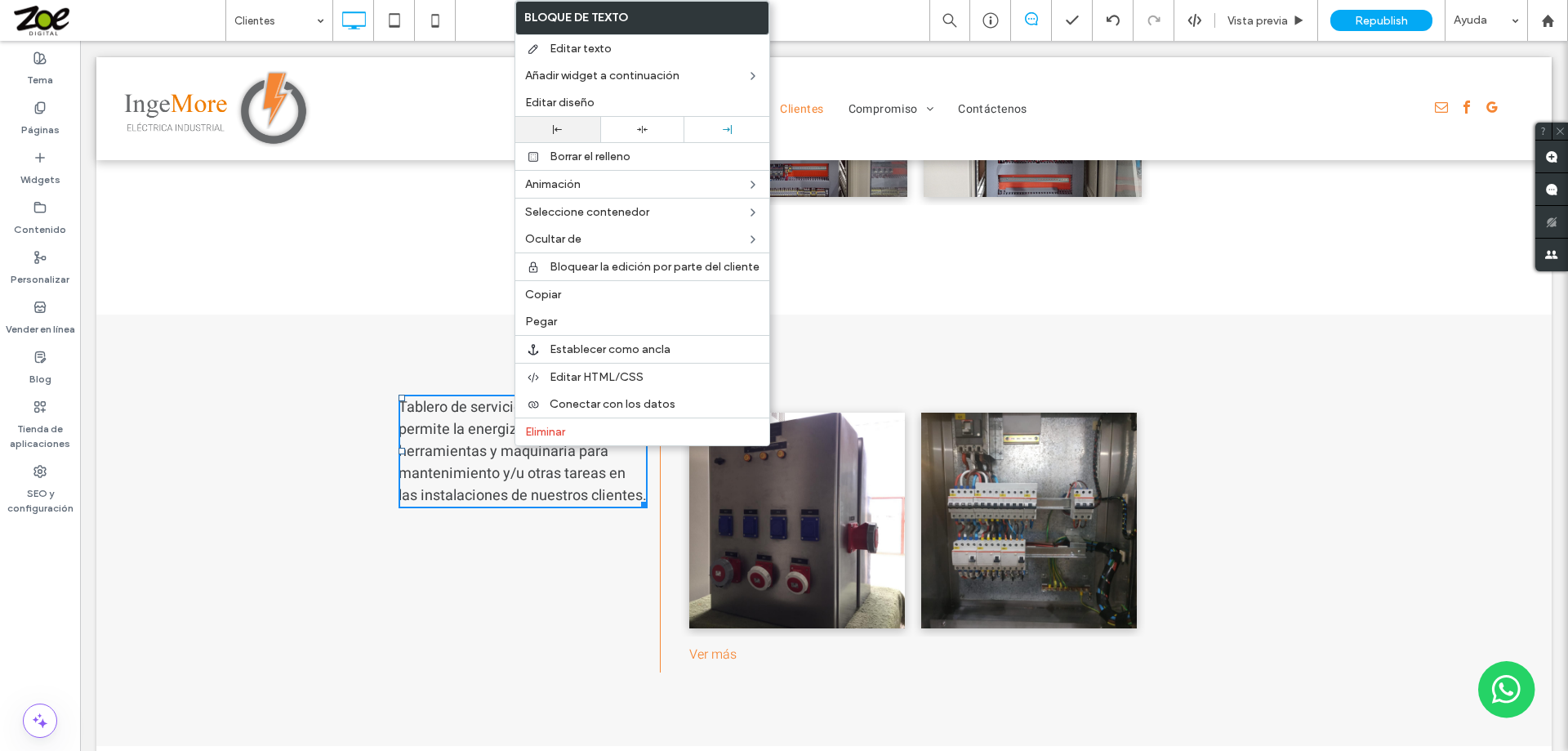
click at [555, 126] on icon at bounding box center [557, 129] width 9 height 9
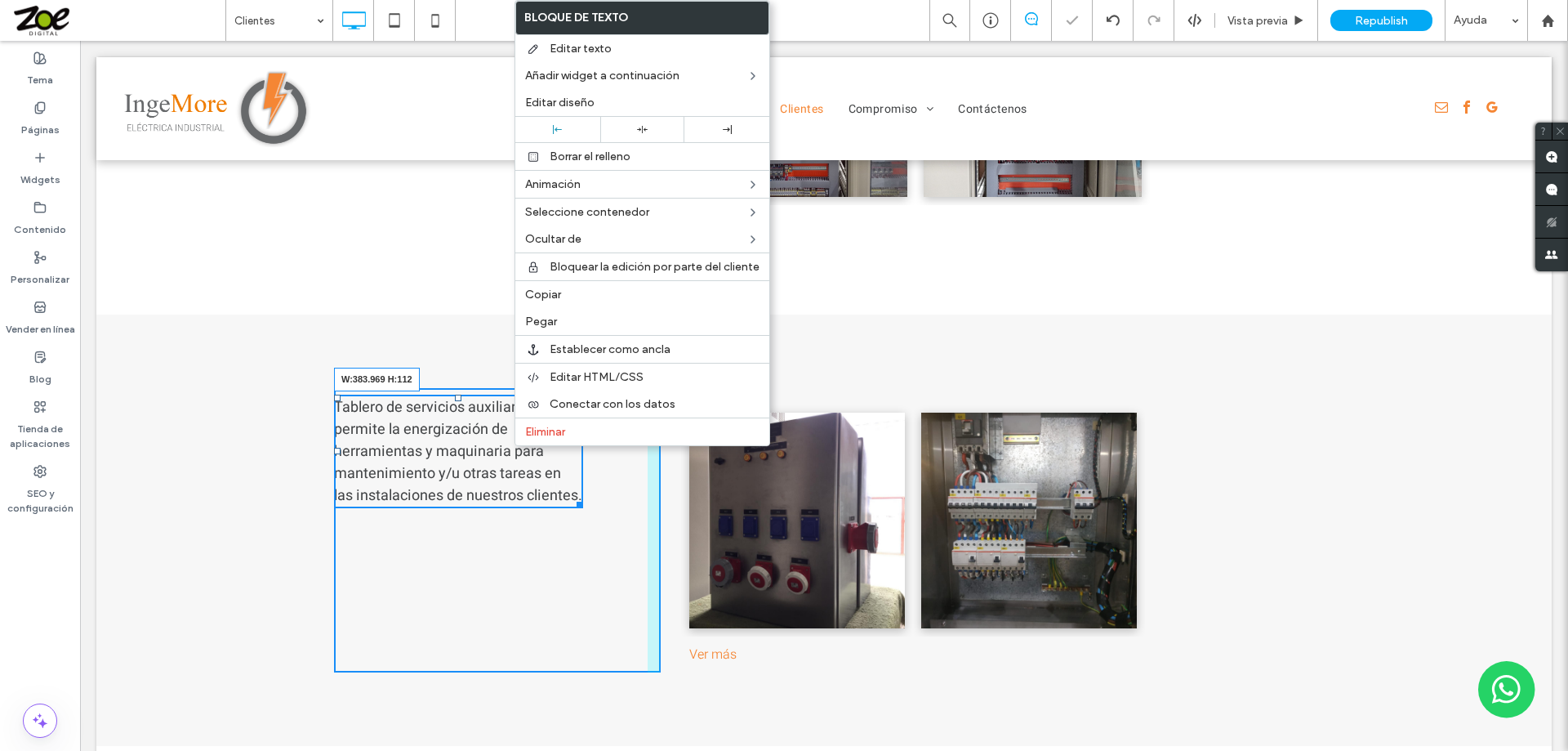
drag, startPoint x: 572, startPoint y: 483, endPoint x: 645, endPoint y: 572, distance: 115.1
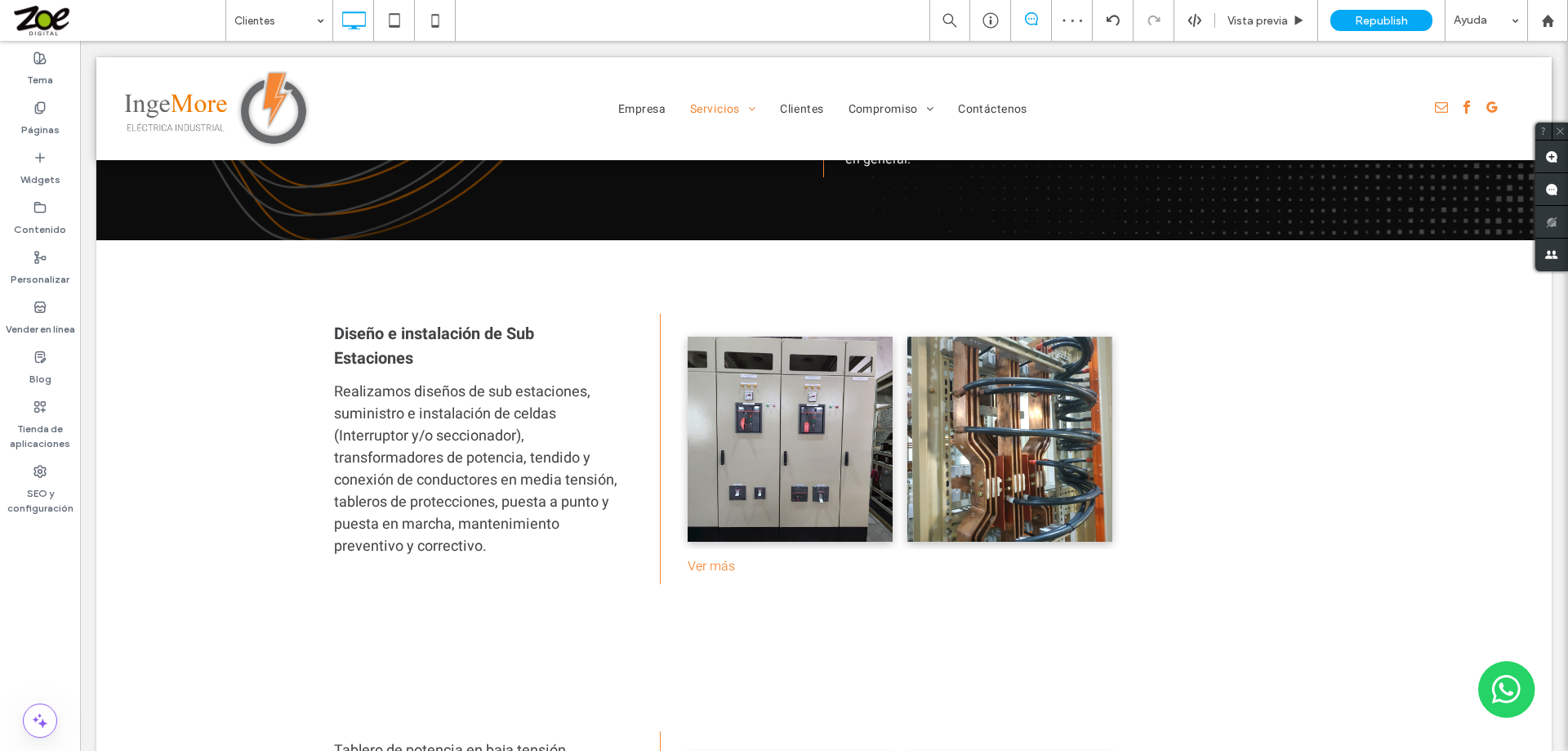
scroll to position [1606, 0]
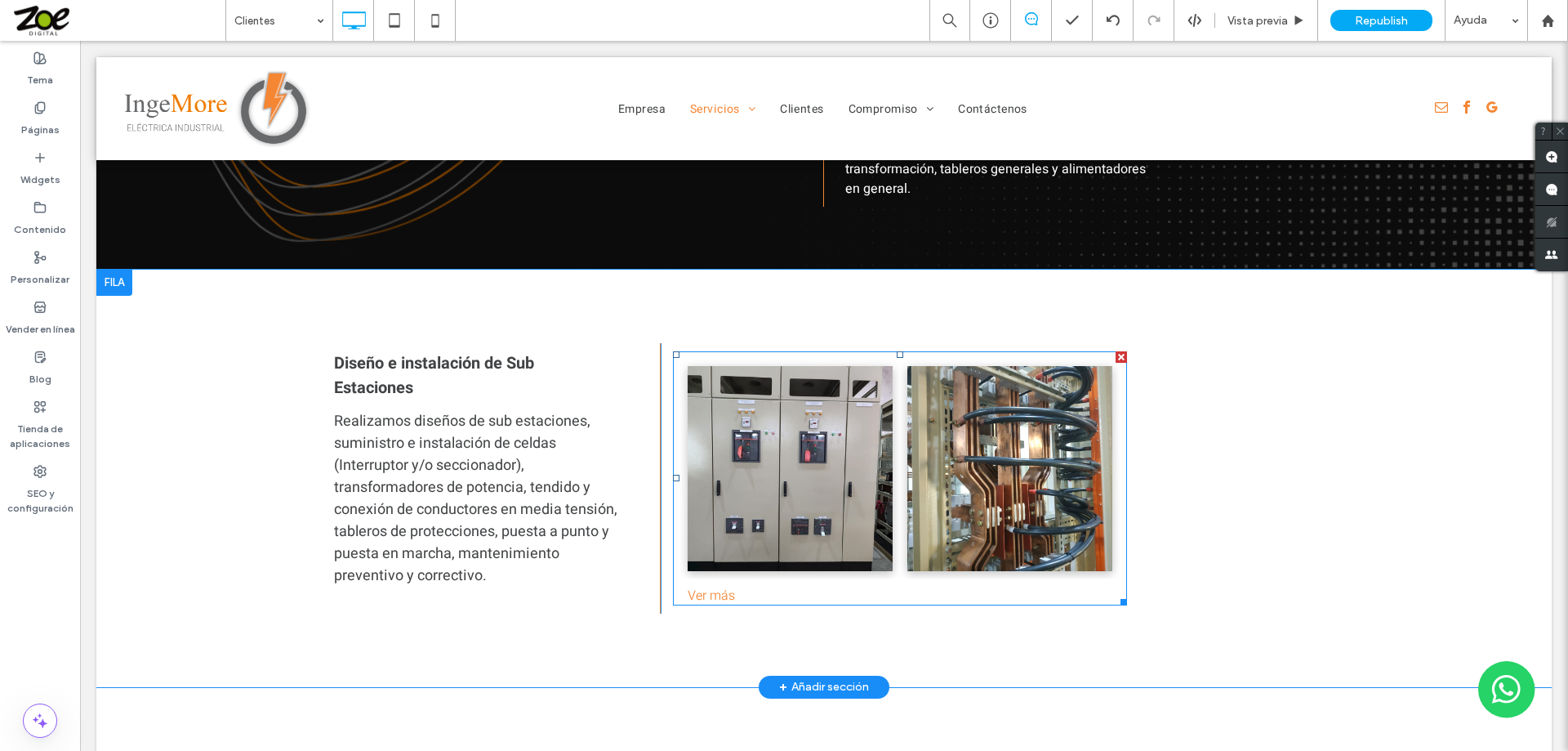
click at [838, 420] on link at bounding box center [789, 468] width 217 height 217
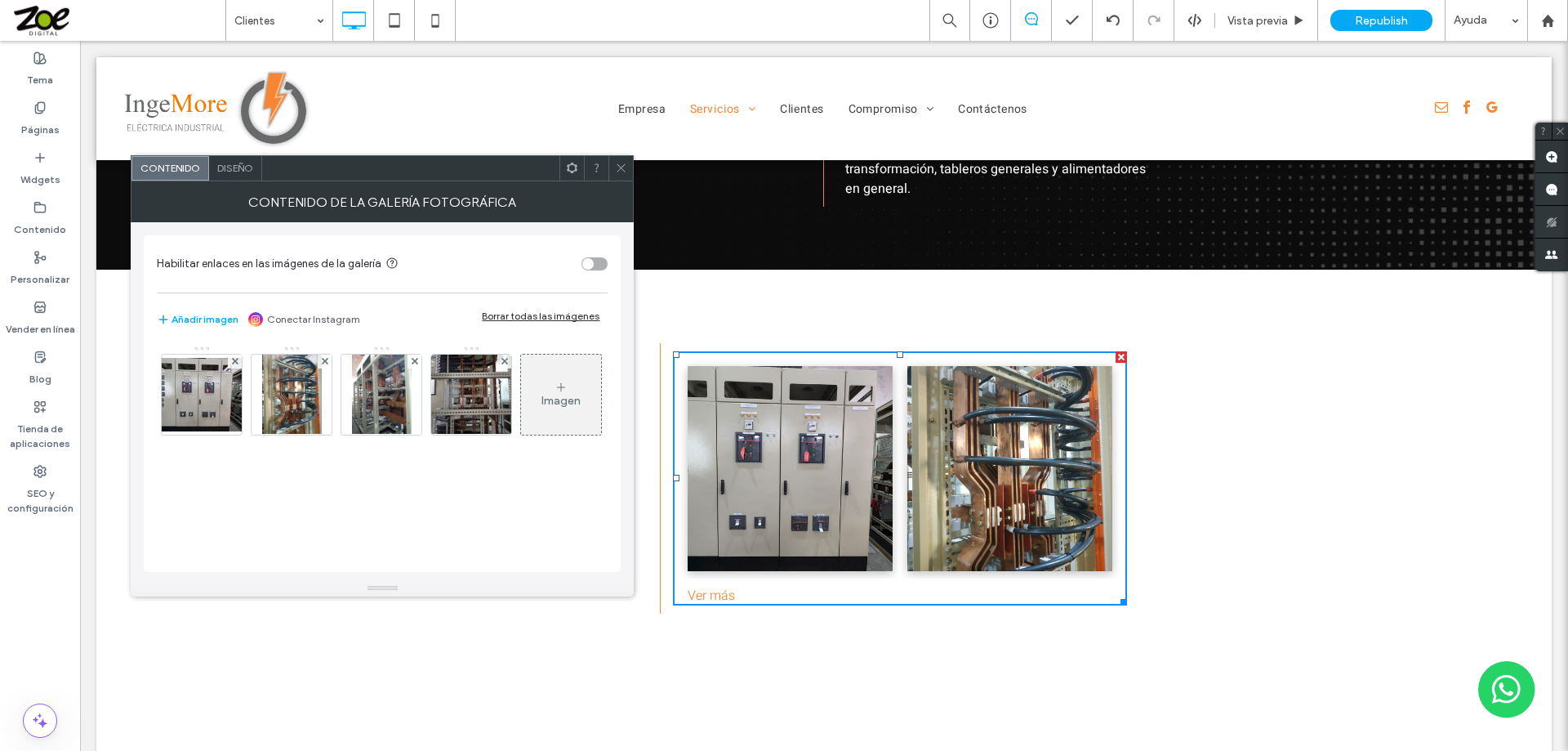
click at [552, 314] on div "Borrar todas las imágenes" at bounding box center [540, 315] width 117 height 13
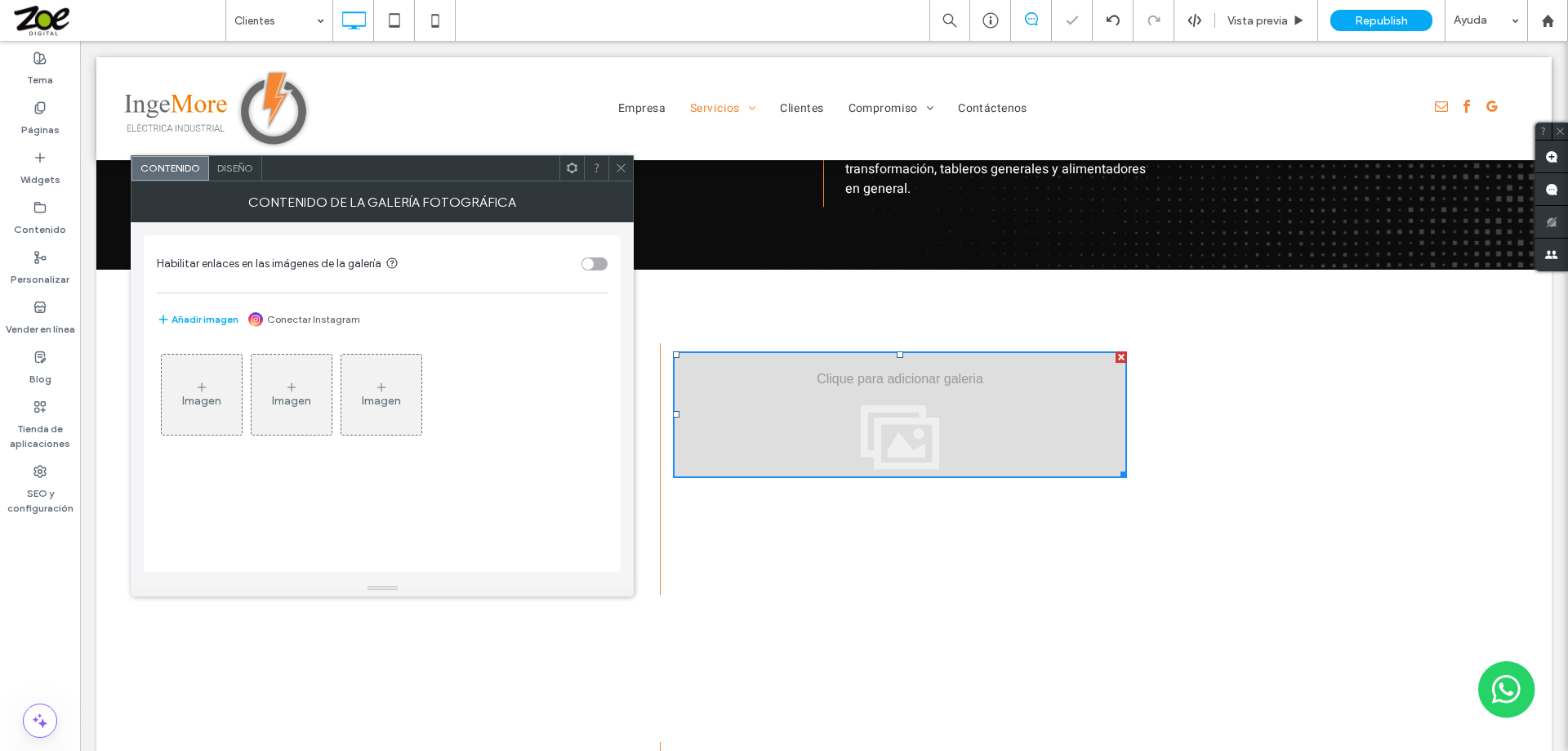
click at [202, 387] on use at bounding box center [202, 387] width 8 height 8
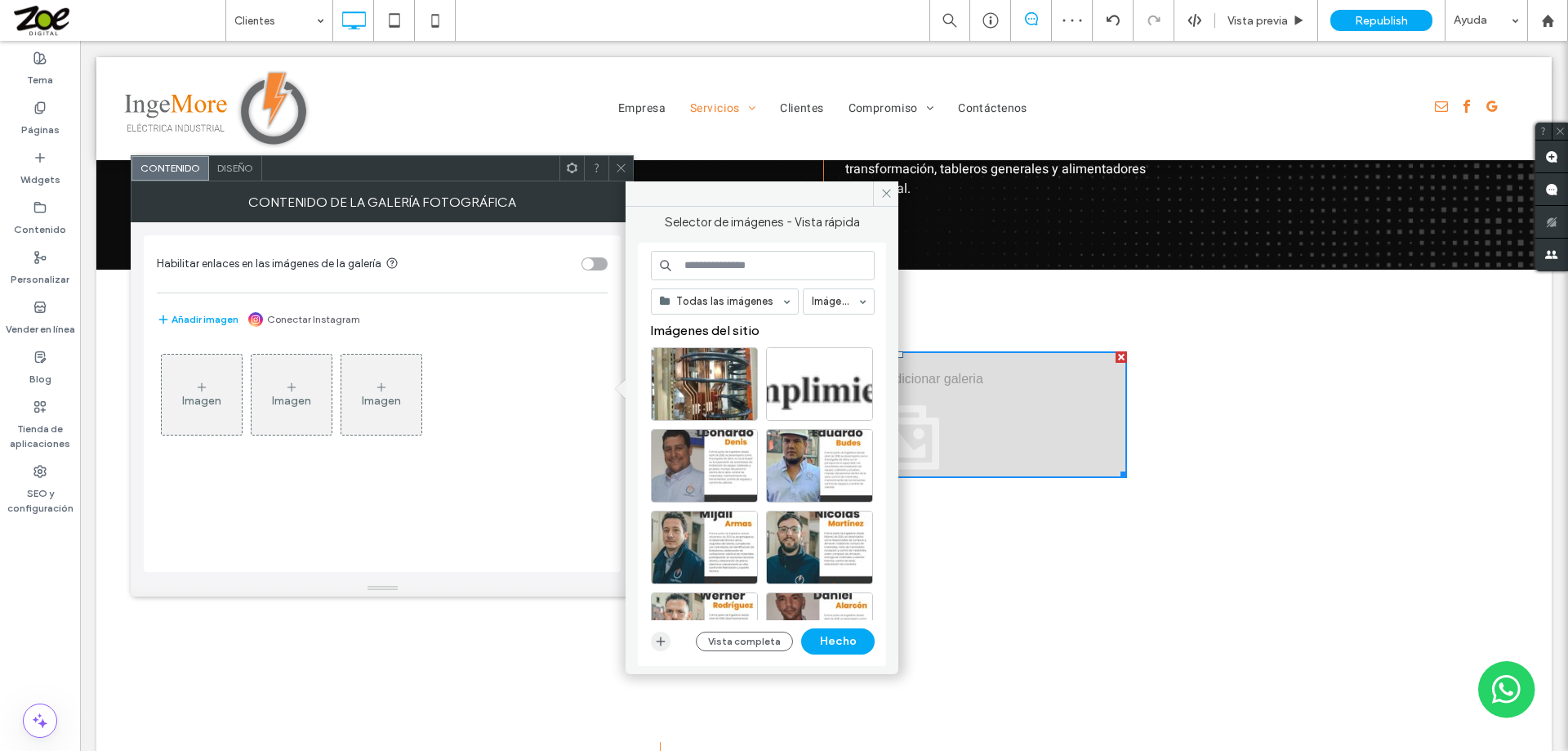
click at [662, 640] on use "button" at bounding box center [660, 640] width 9 height 9
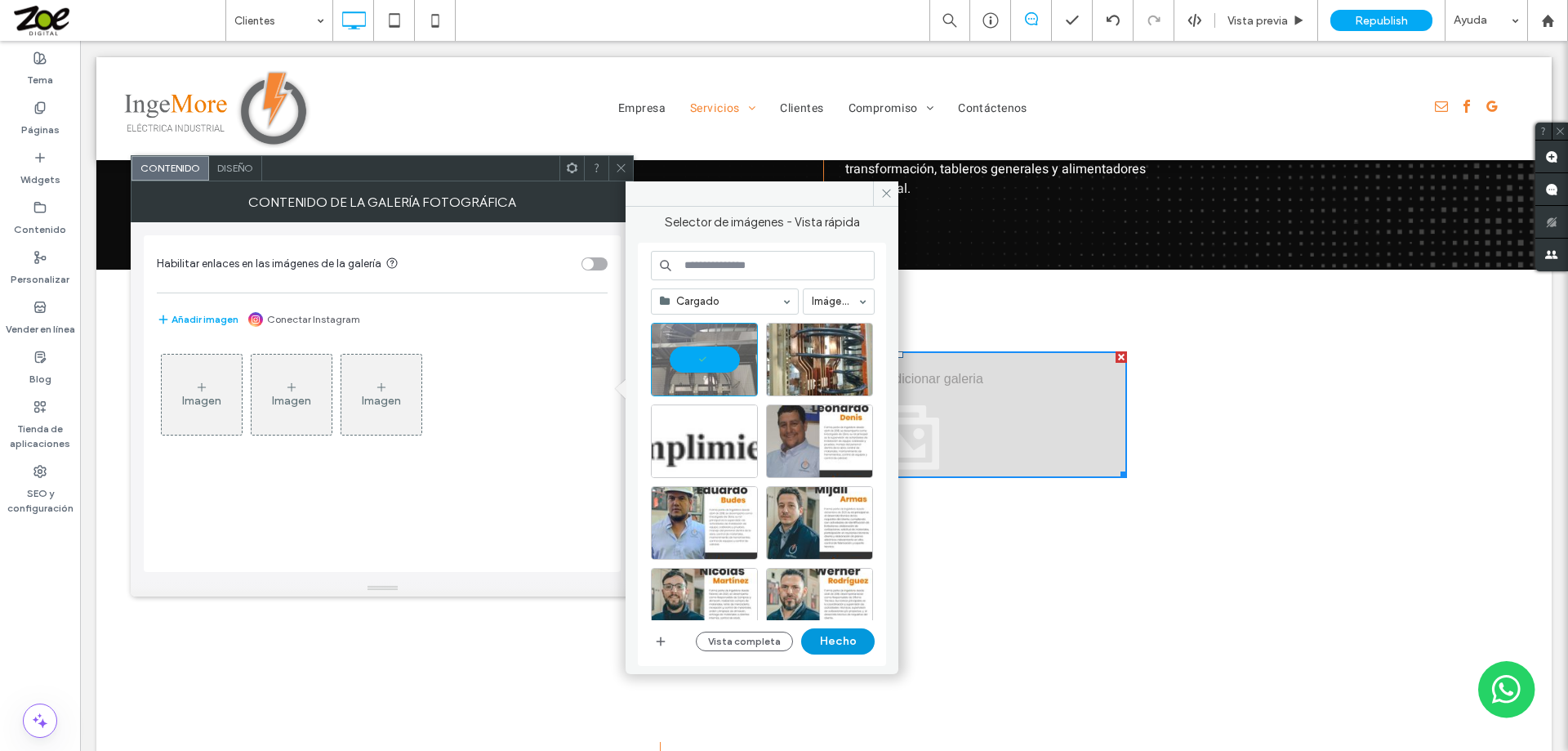
click at [822, 638] on button "Hecho" at bounding box center [837, 640] width 73 height 26
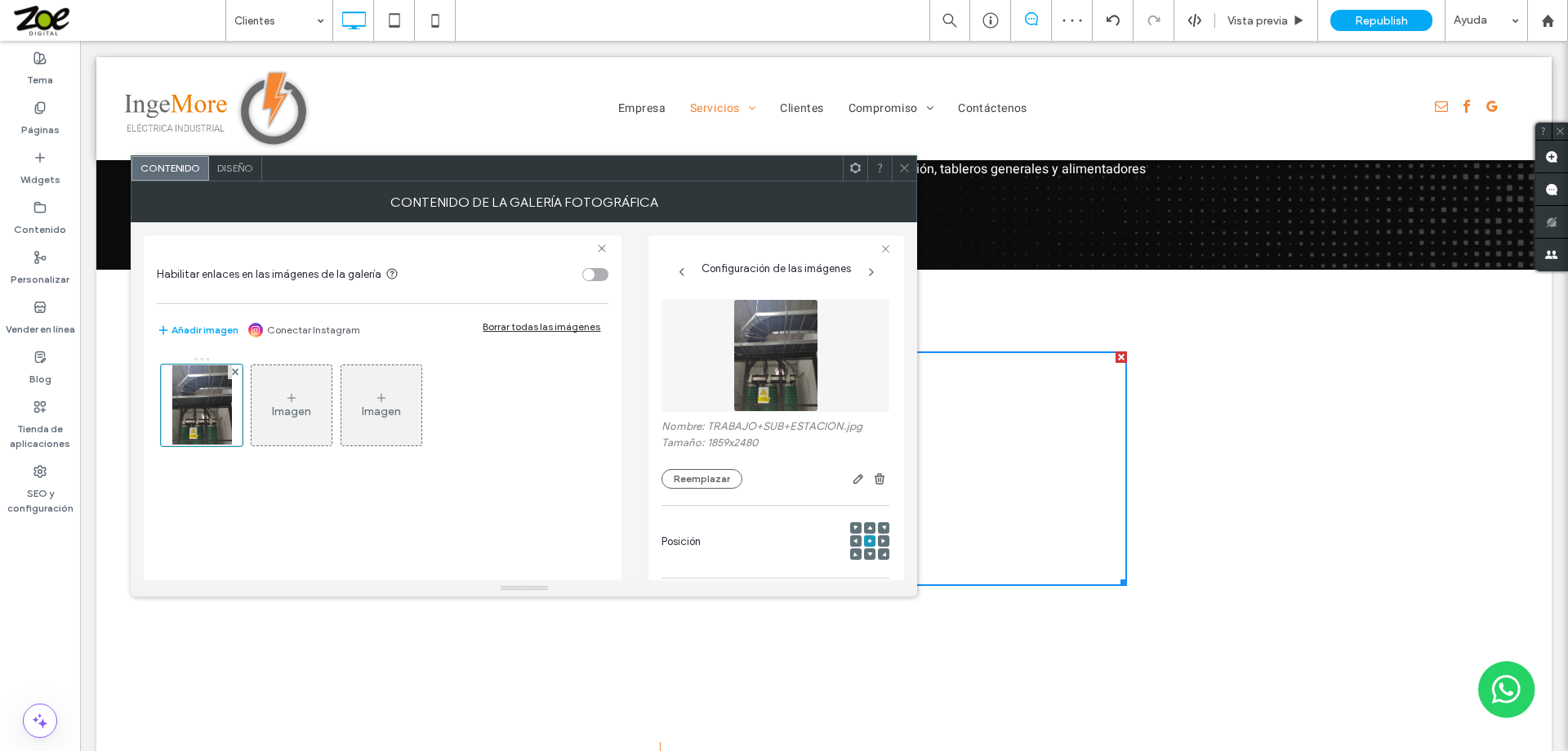
click at [908, 166] on icon at bounding box center [904, 167] width 12 height 13
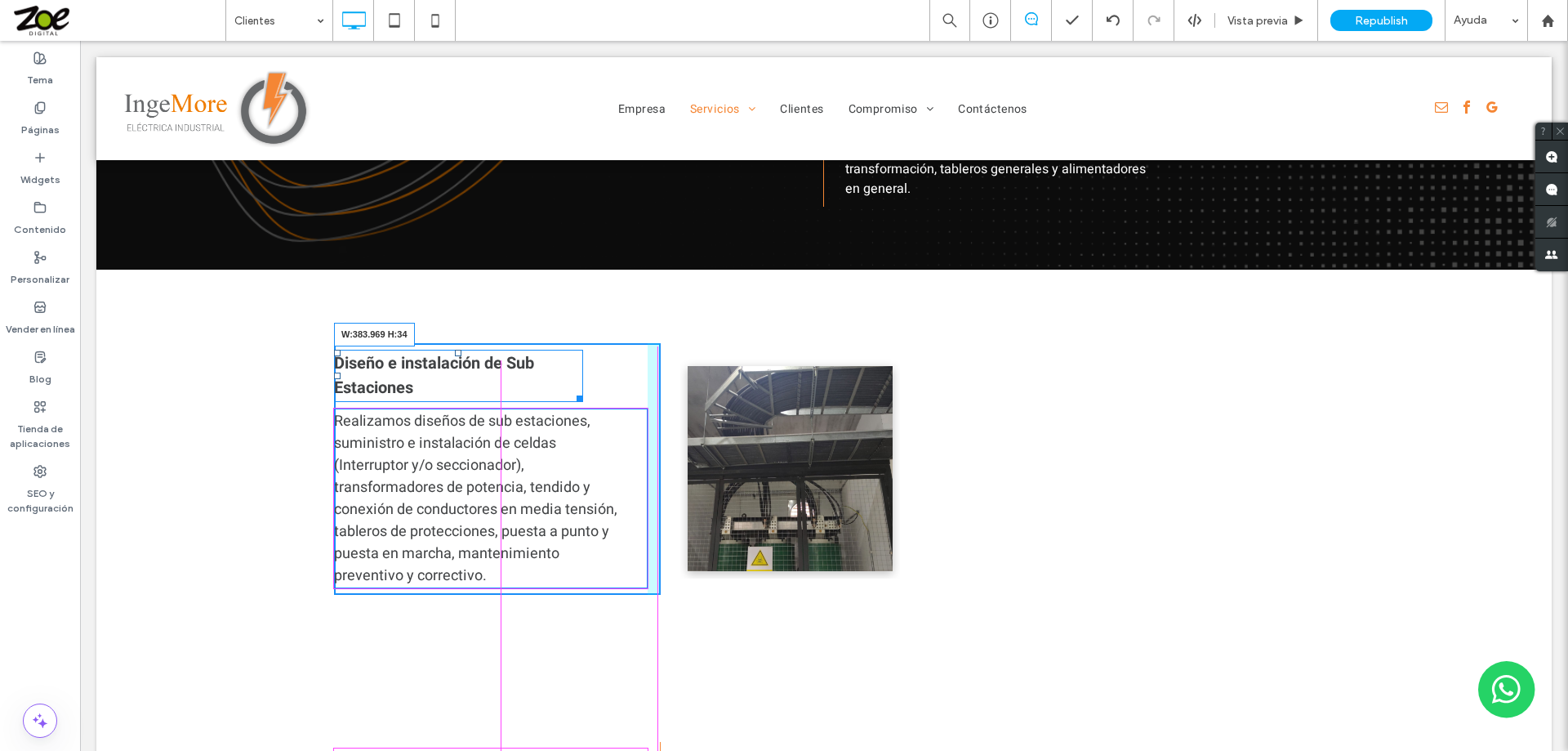
drag, startPoint x: 572, startPoint y: 379, endPoint x: 642, endPoint y: 380, distance: 70.0
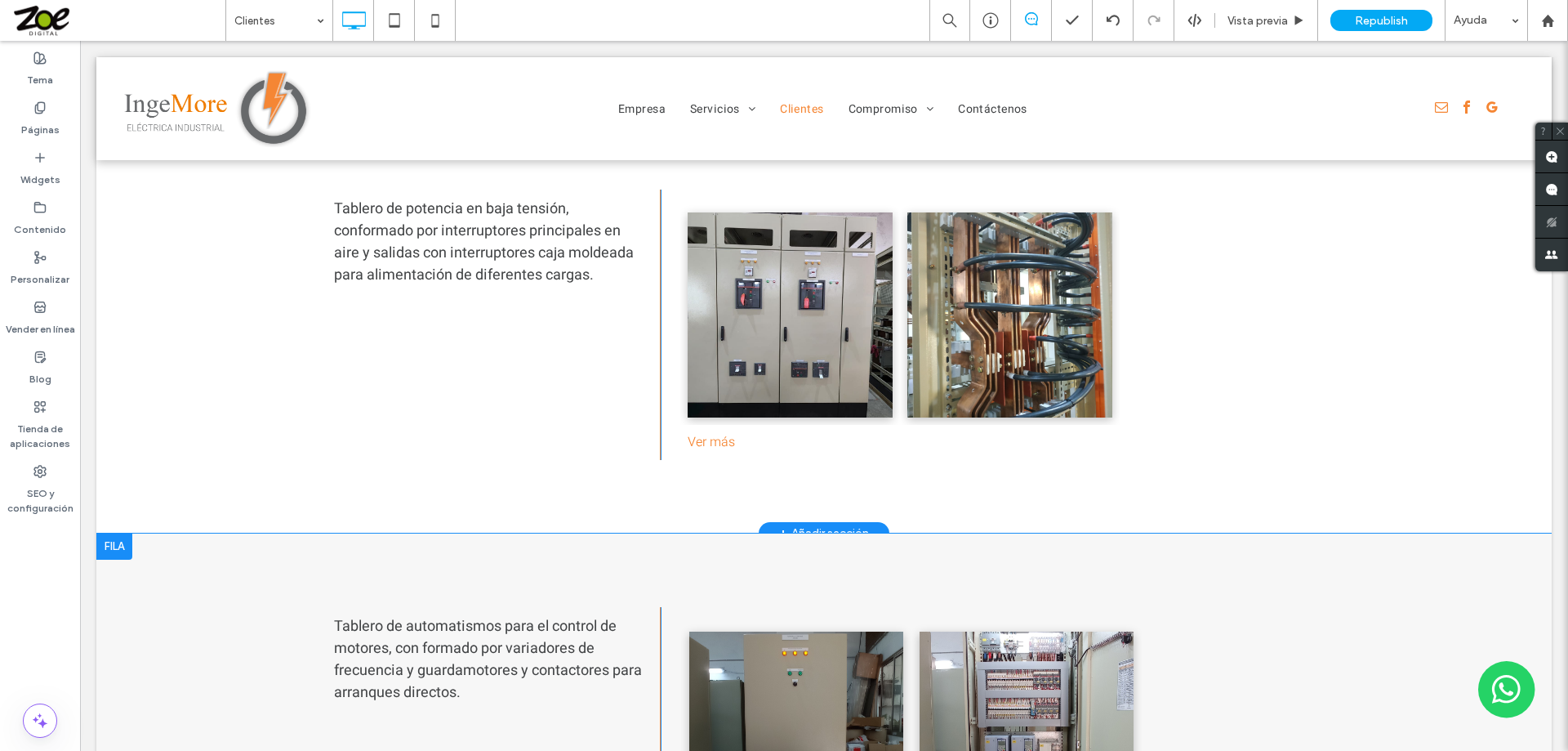
scroll to position [2178, 0]
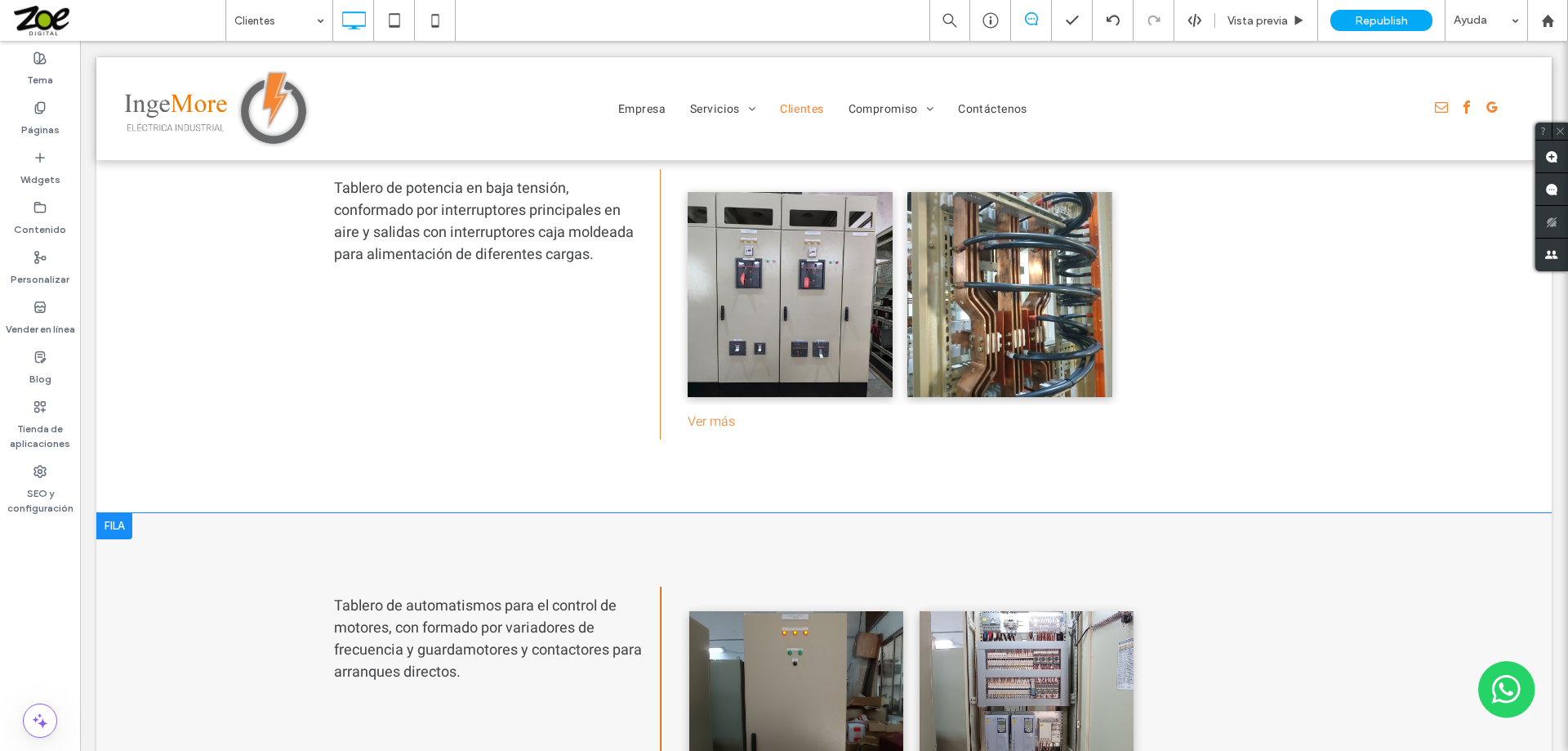
click at [114, 513] on div at bounding box center [113, 525] width 36 height 26
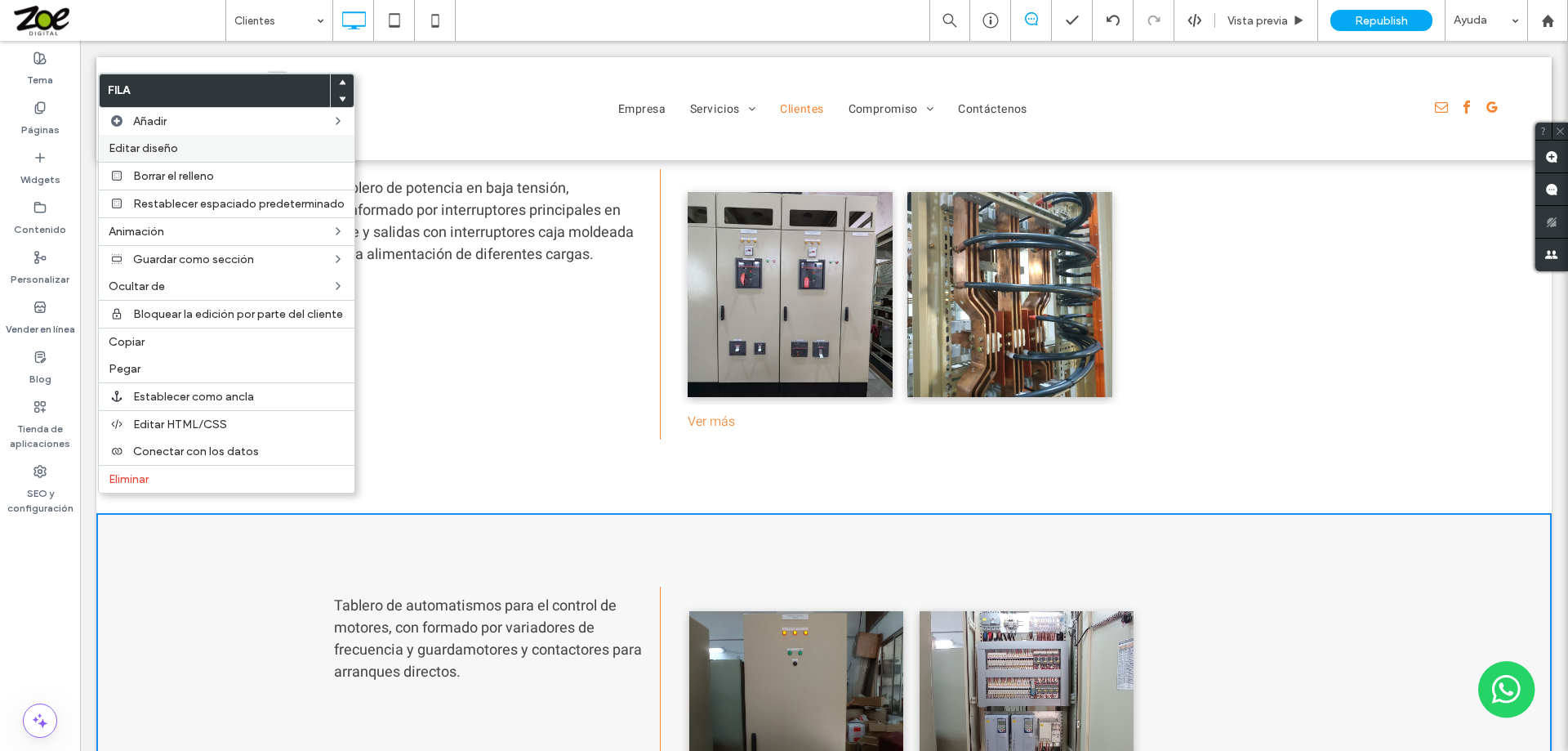
click at [145, 146] on span "Editar diseño" at bounding box center [143, 148] width 69 height 13
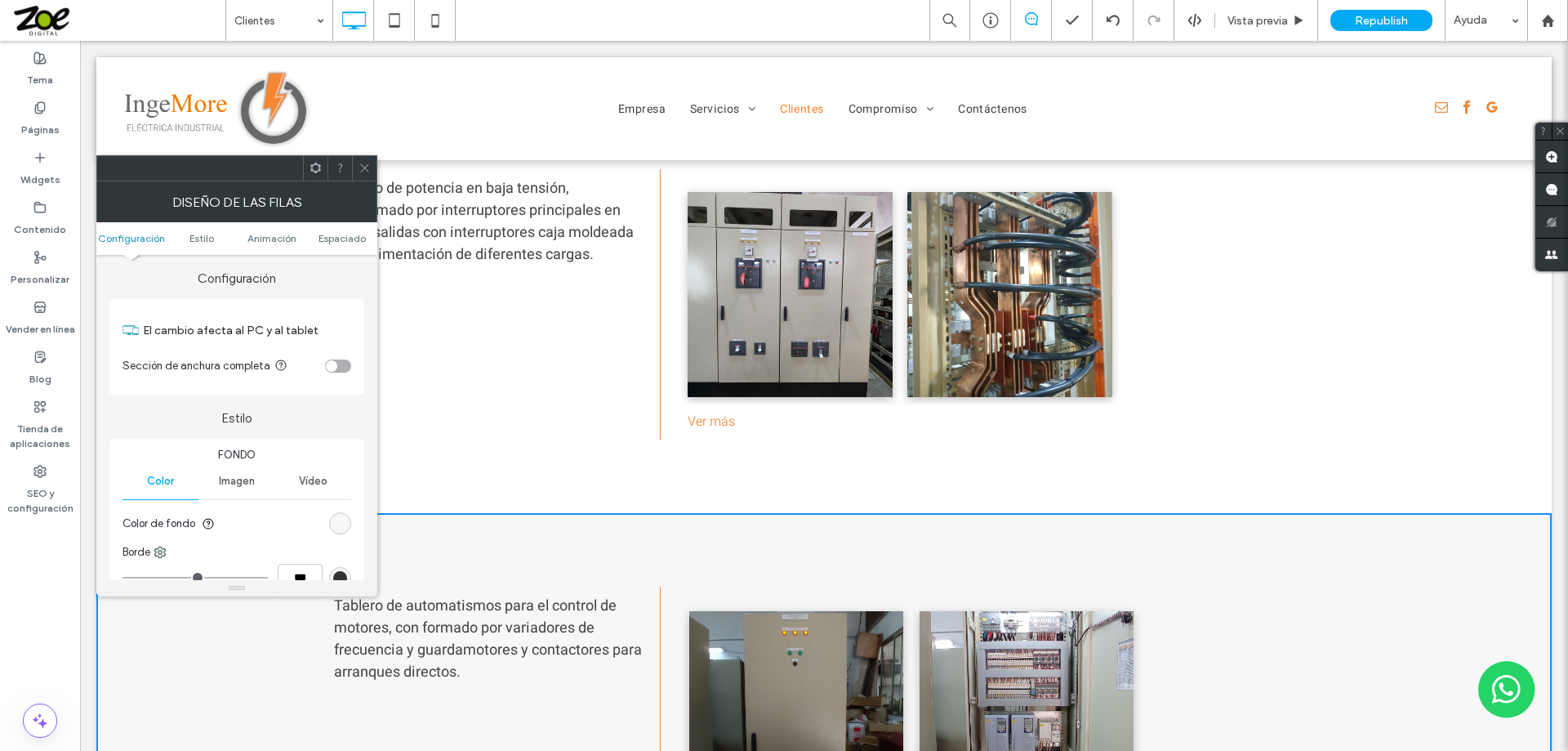
click at [338, 520] on div "rgb(247, 247, 247)" at bounding box center [340, 523] width 13 height 13
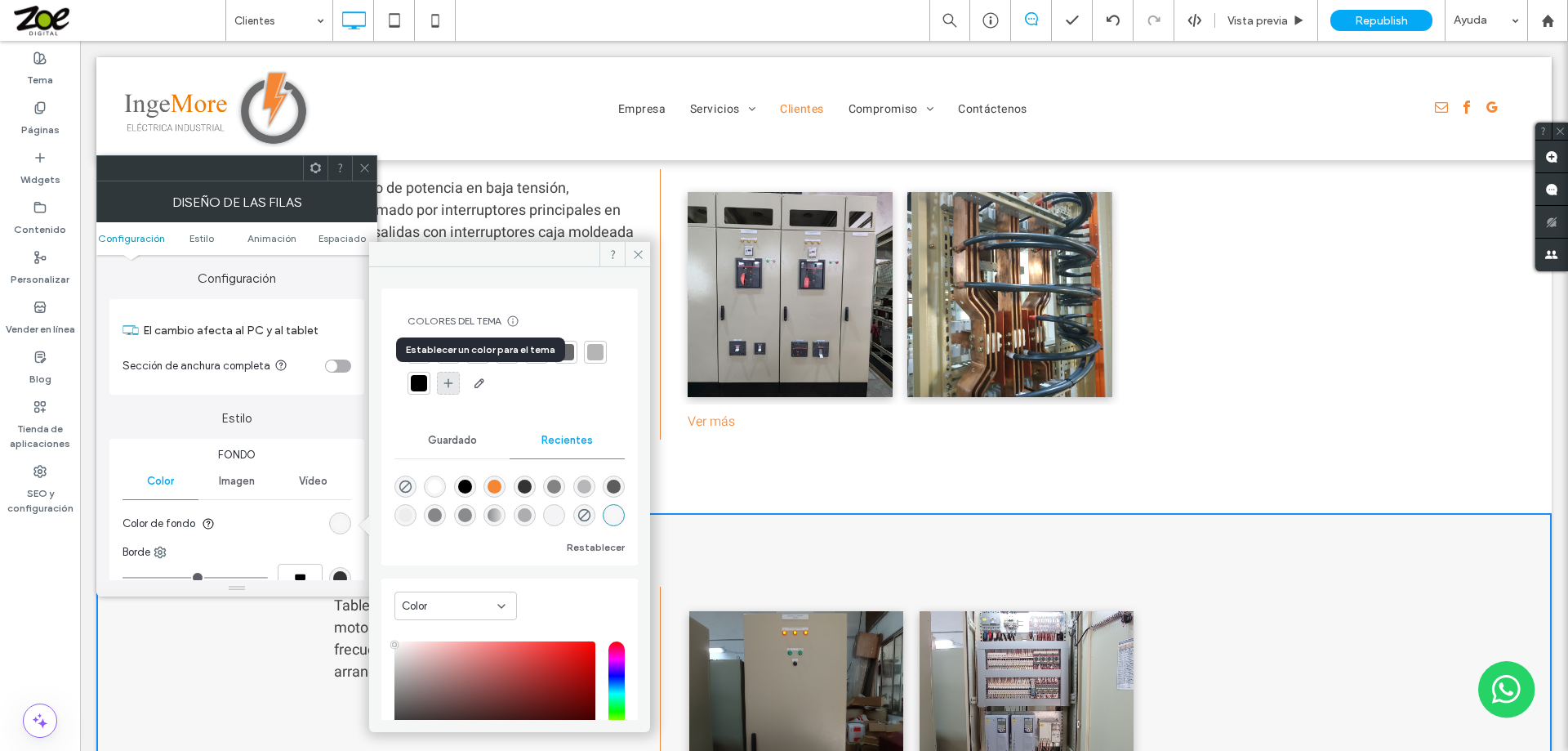
drag, startPoint x: 474, startPoint y: 382, endPoint x: 21, endPoint y: 786, distance: 607.0
click at [455, 382] on icon at bounding box center [449, 384] width 13 height 13
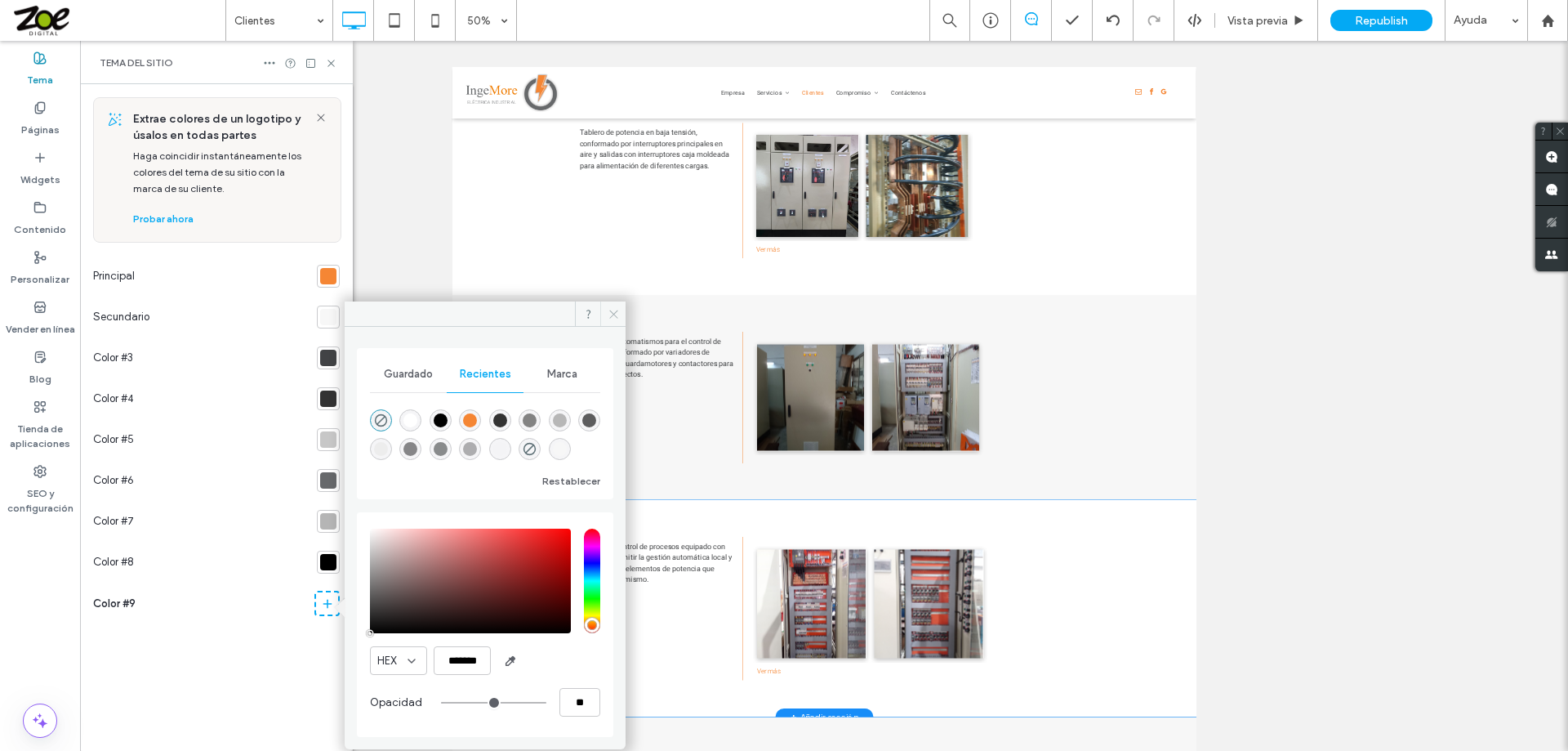
click at [608, 315] on icon at bounding box center [613, 313] width 12 height 13
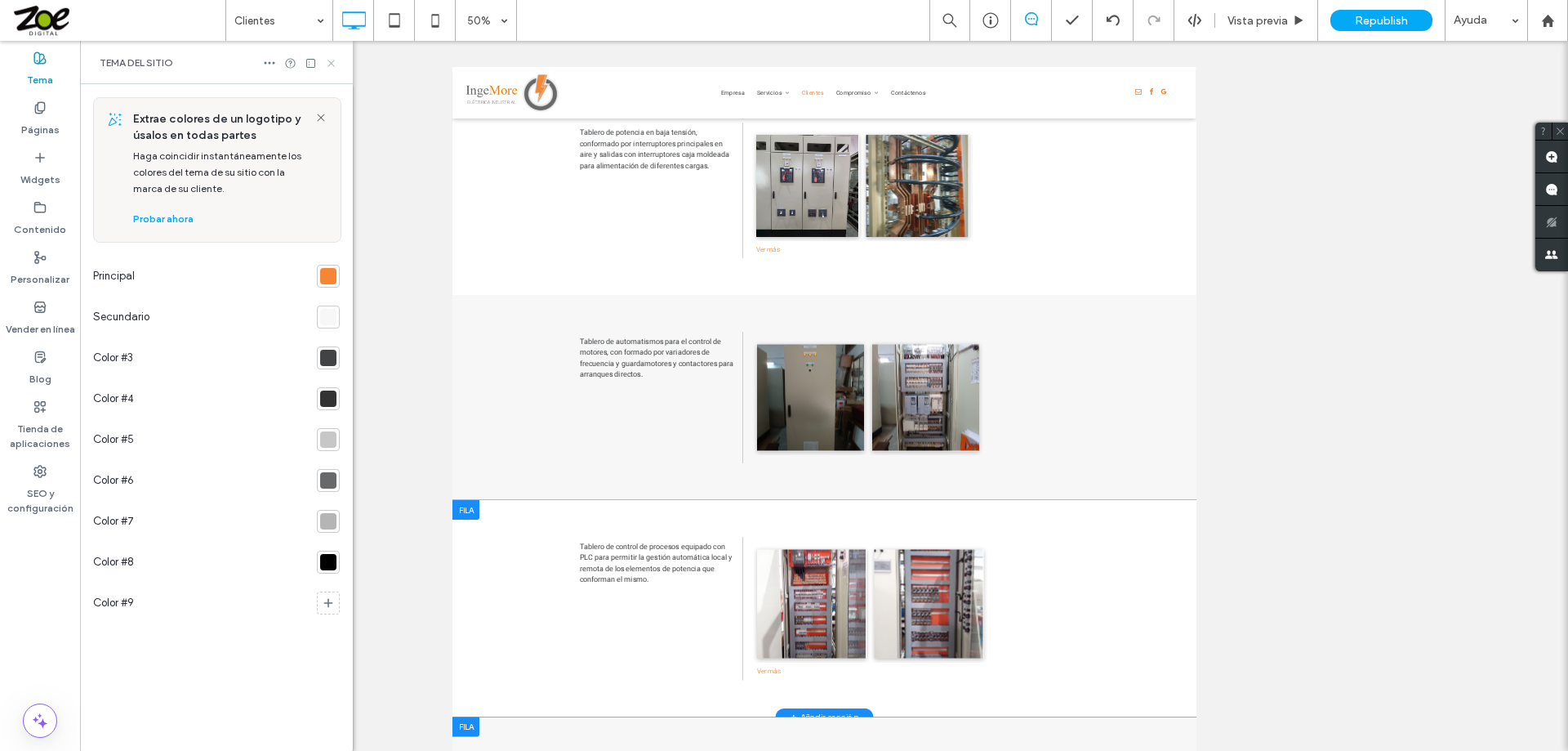
click at [331, 63] on use at bounding box center [331, 63] width 7 height 7
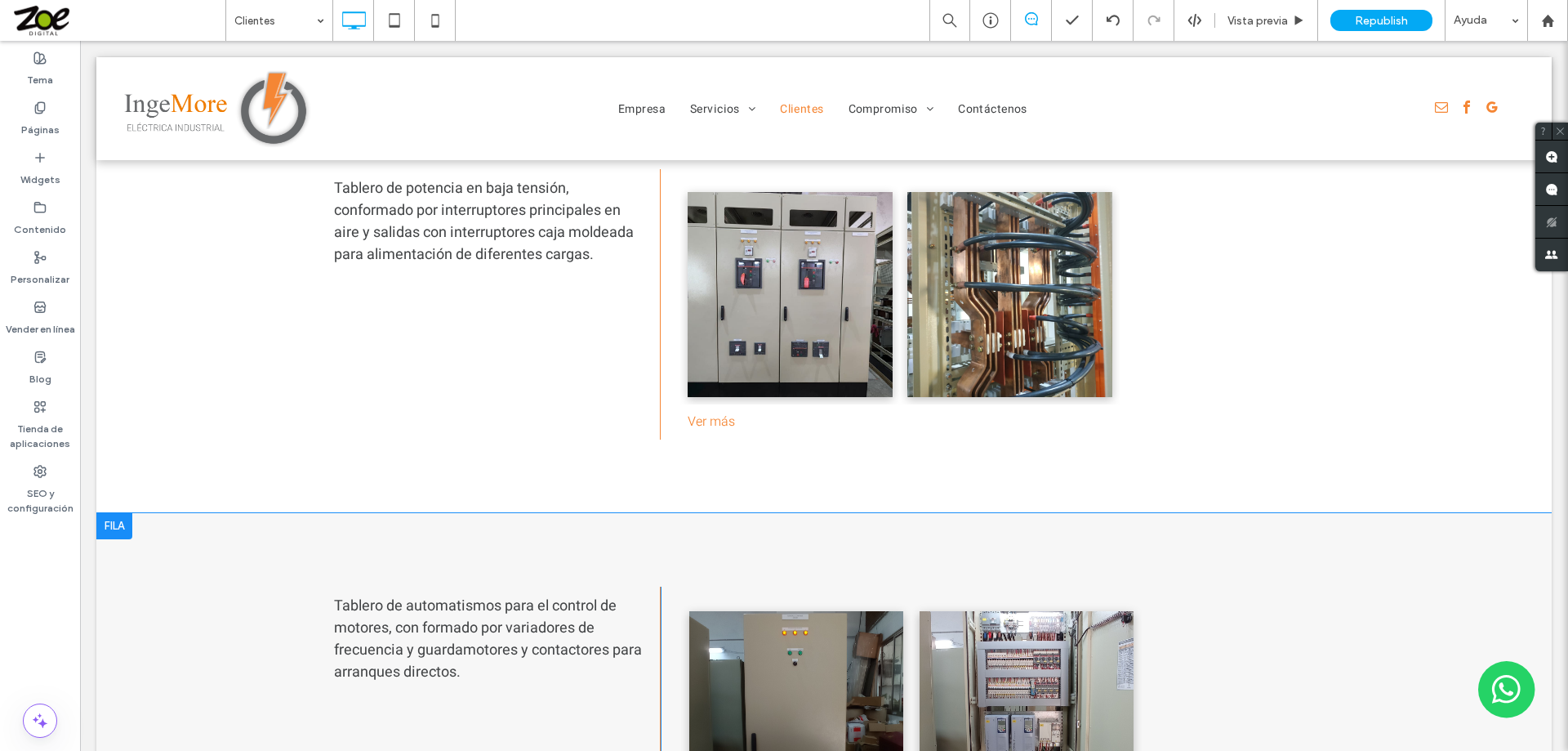
click at [103, 513] on div at bounding box center [113, 525] width 36 height 26
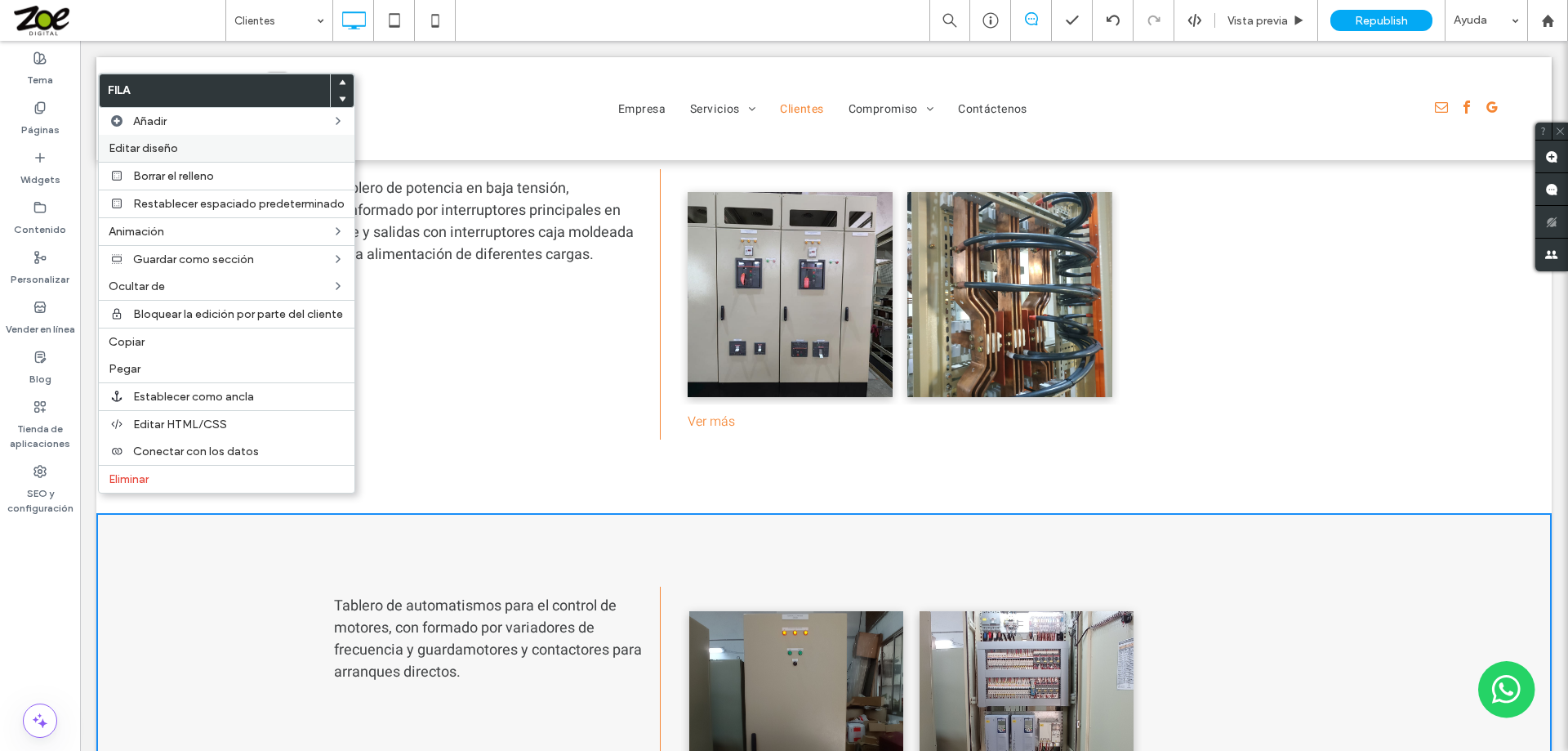
click at [176, 150] on span "Editar diseño" at bounding box center [143, 148] width 69 height 13
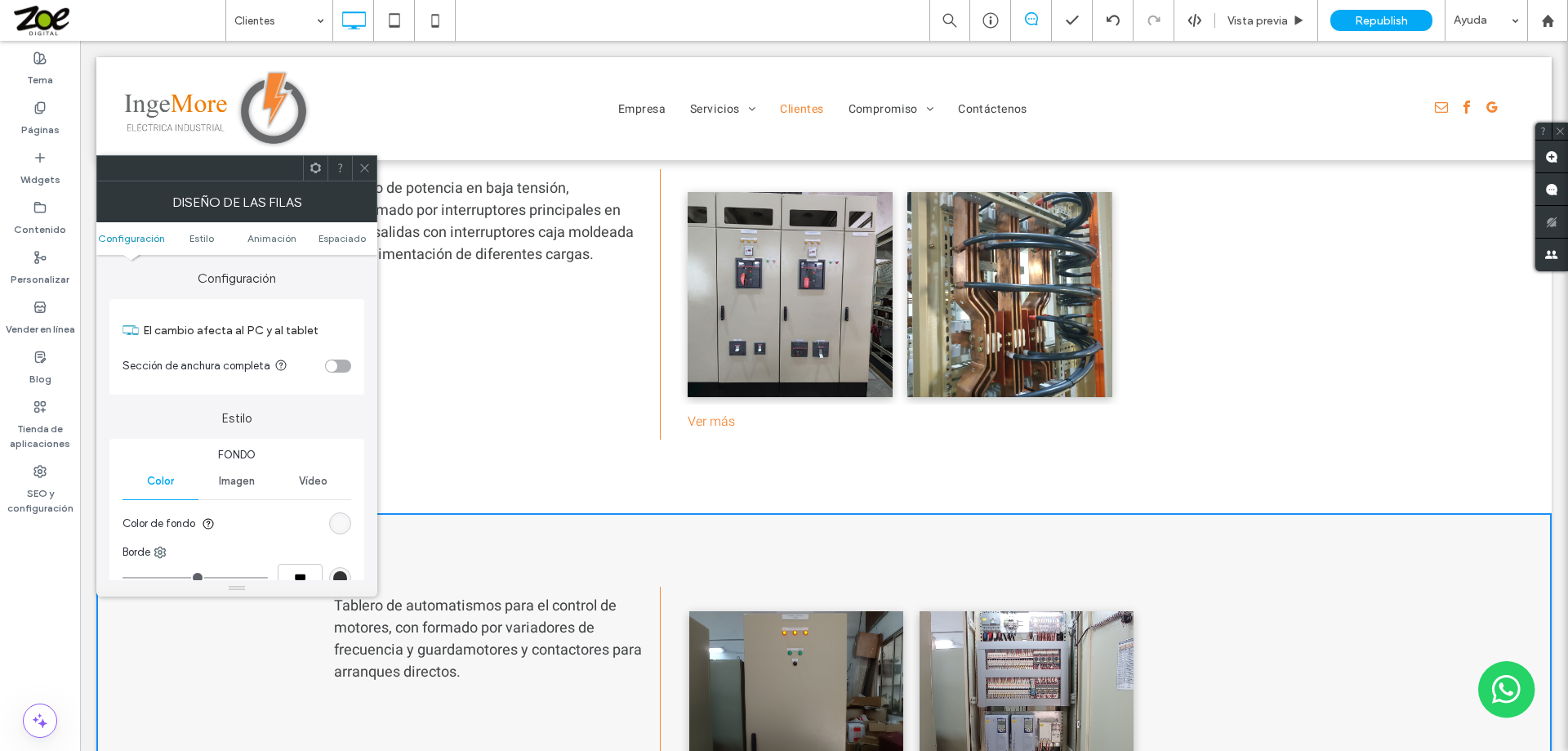
click at [337, 524] on div "rgb(247, 247, 247)" at bounding box center [340, 523] width 13 height 13
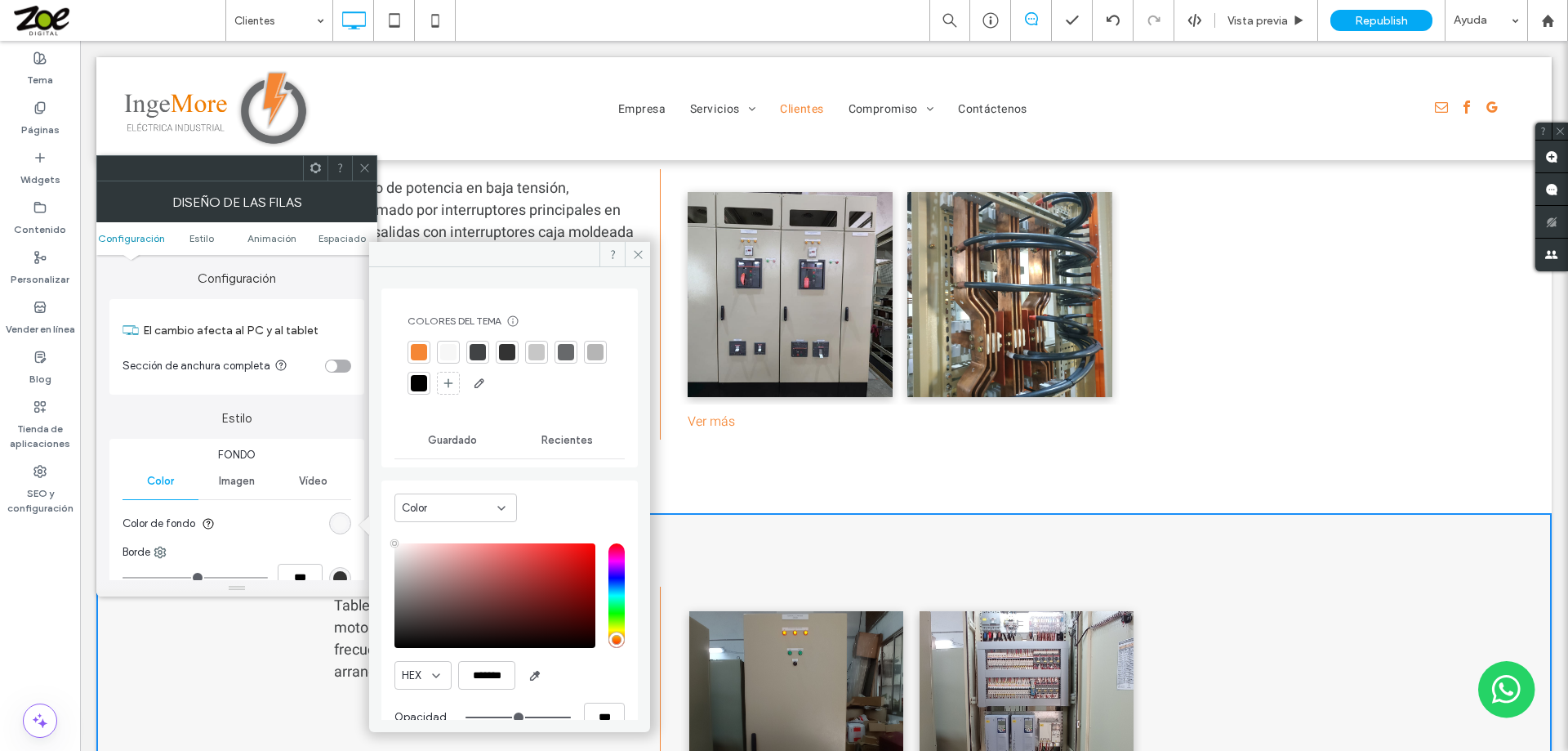
type input "****"
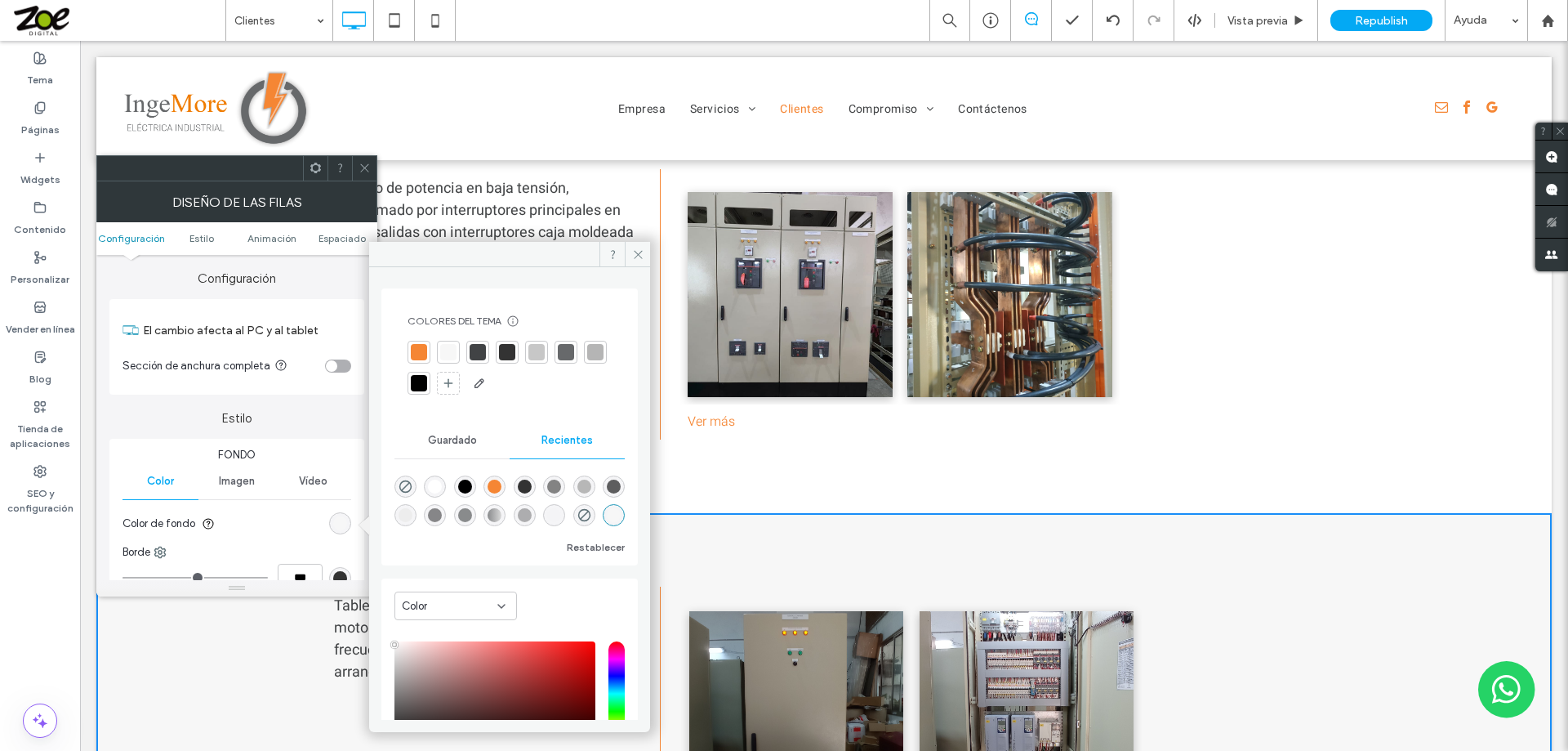
click at [453, 441] on span "Guardado" at bounding box center [452, 440] width 49 height 13
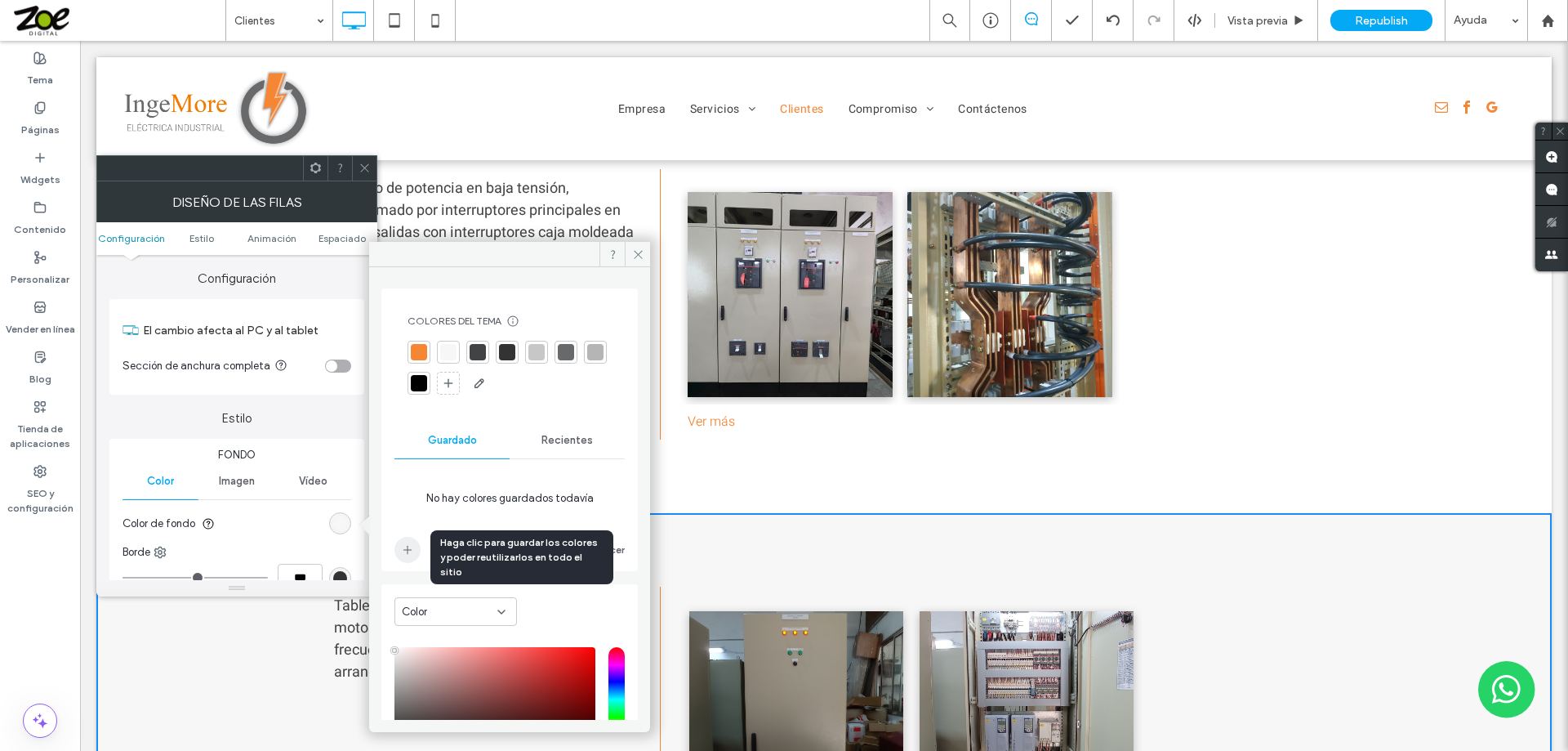
click at [404, 548] on icon "add color" at bounding box center [408, 550] width 13 height 13
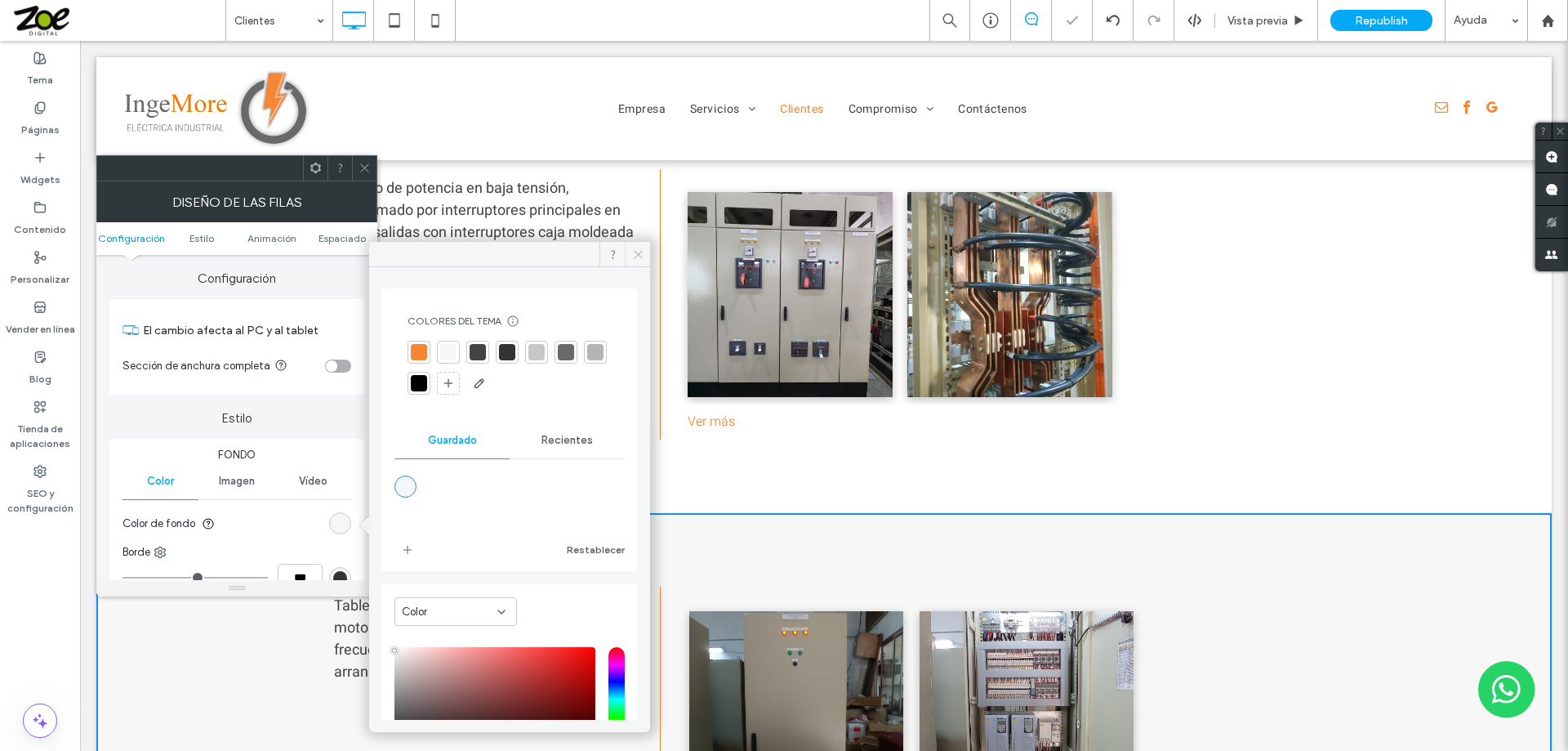
click at [637, 256] on icon at bounding box center [638, 254] width 12 height 13
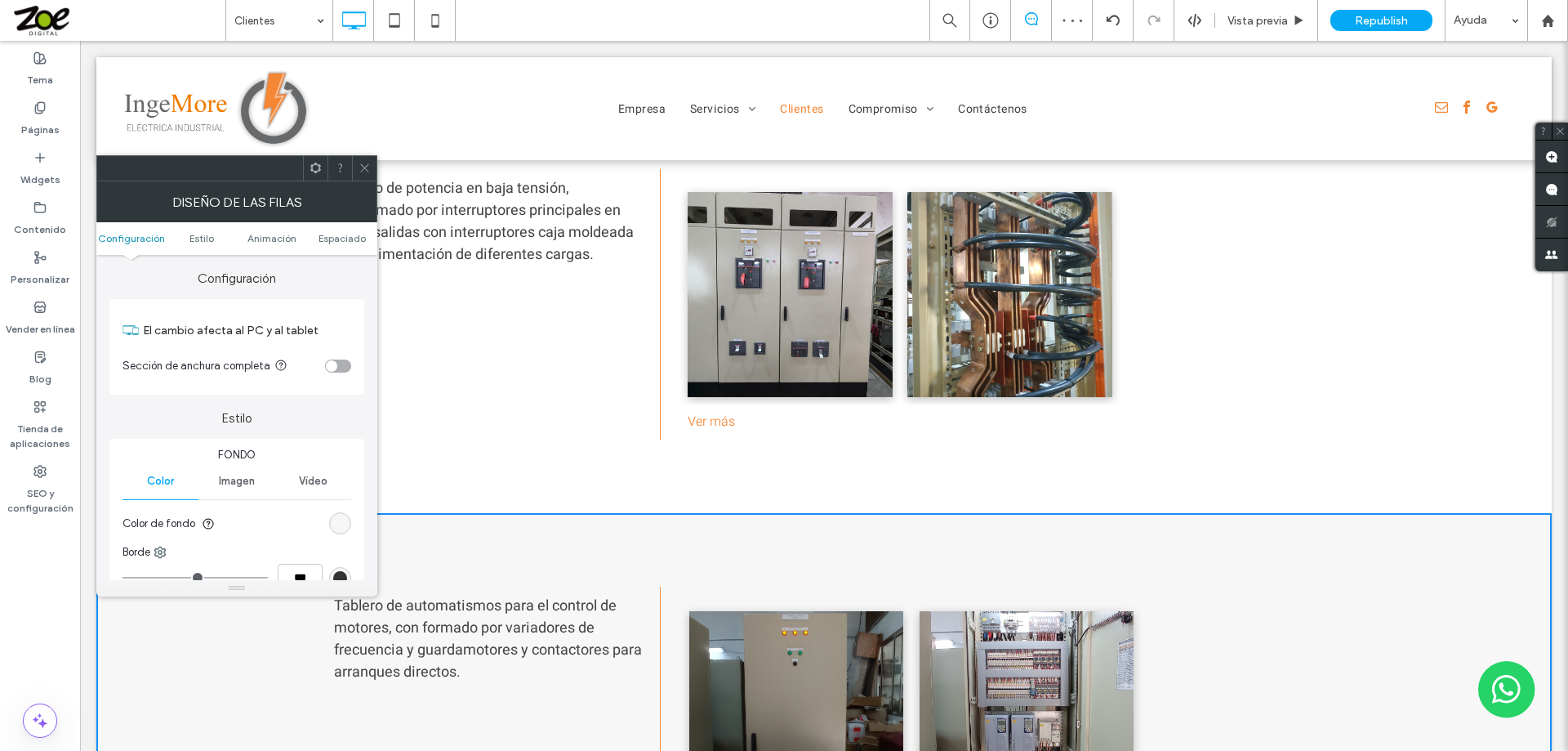
drag, startPoint x: 365, startPoint y: 163, endPoint x: 372, endPoint y: 188, distance: 26.0
click at [364, 163] on icon at bounding box center [364, 167] width 12 height 13
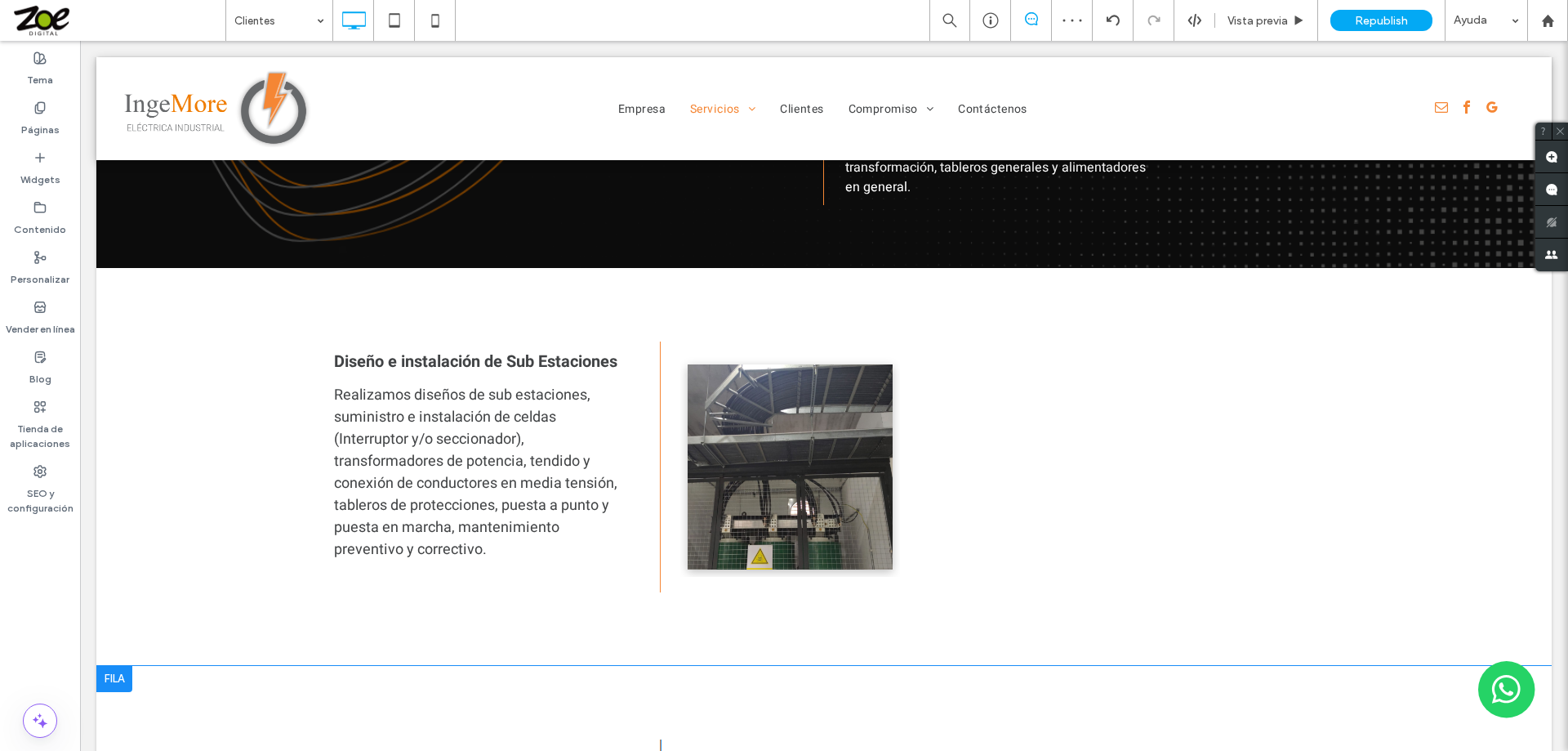
scroll to position [1606, 0]
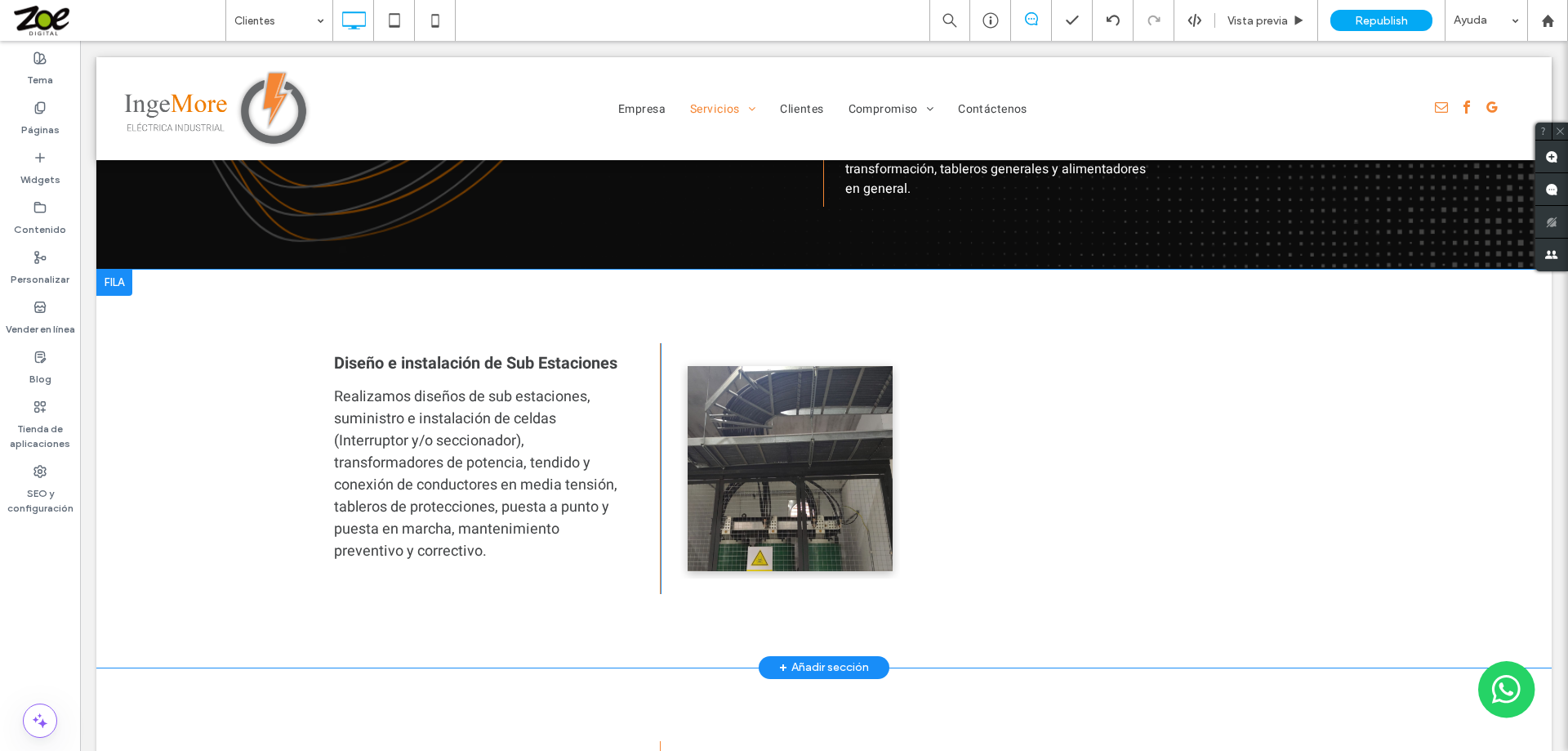
click at [112, 269] on div at bounding box center [113, 282] width 36 height 26
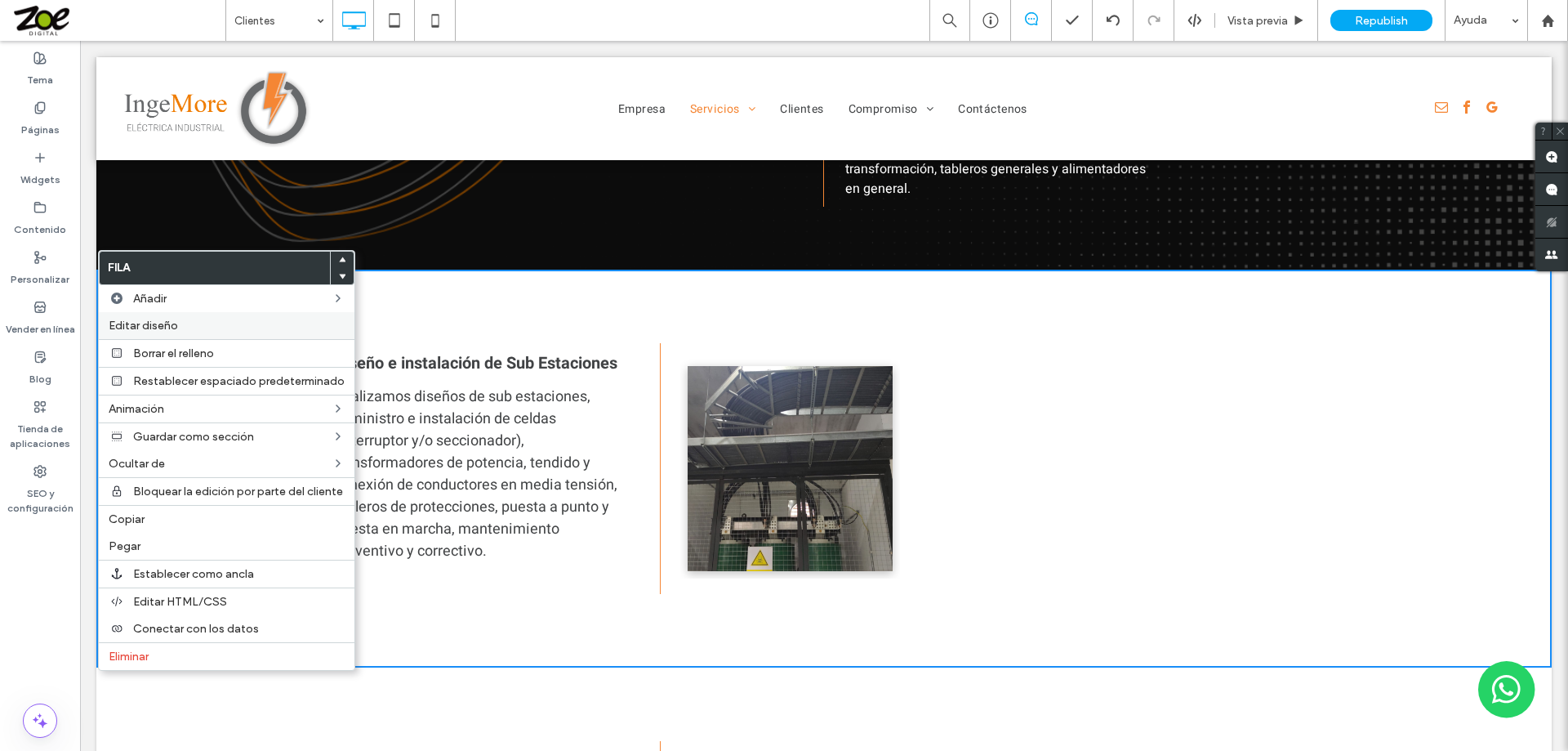
click at [159, 325] on span "Editar diseño" at bounding box center [143, 325] width 69 height 13
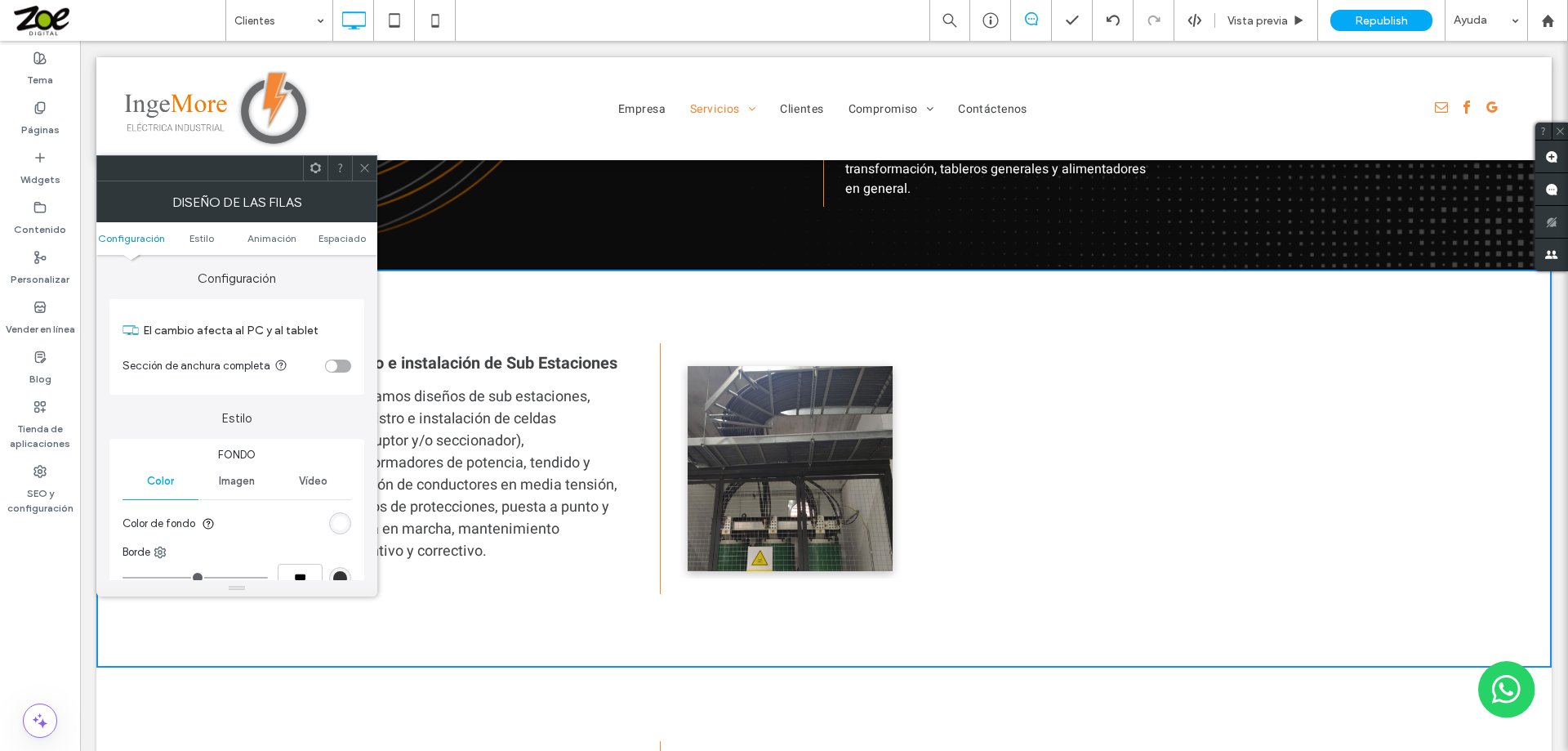
click at [341, 520] on div "rgb(255, 255, 255)" at bounding box center [340, 523] width 13 height 13
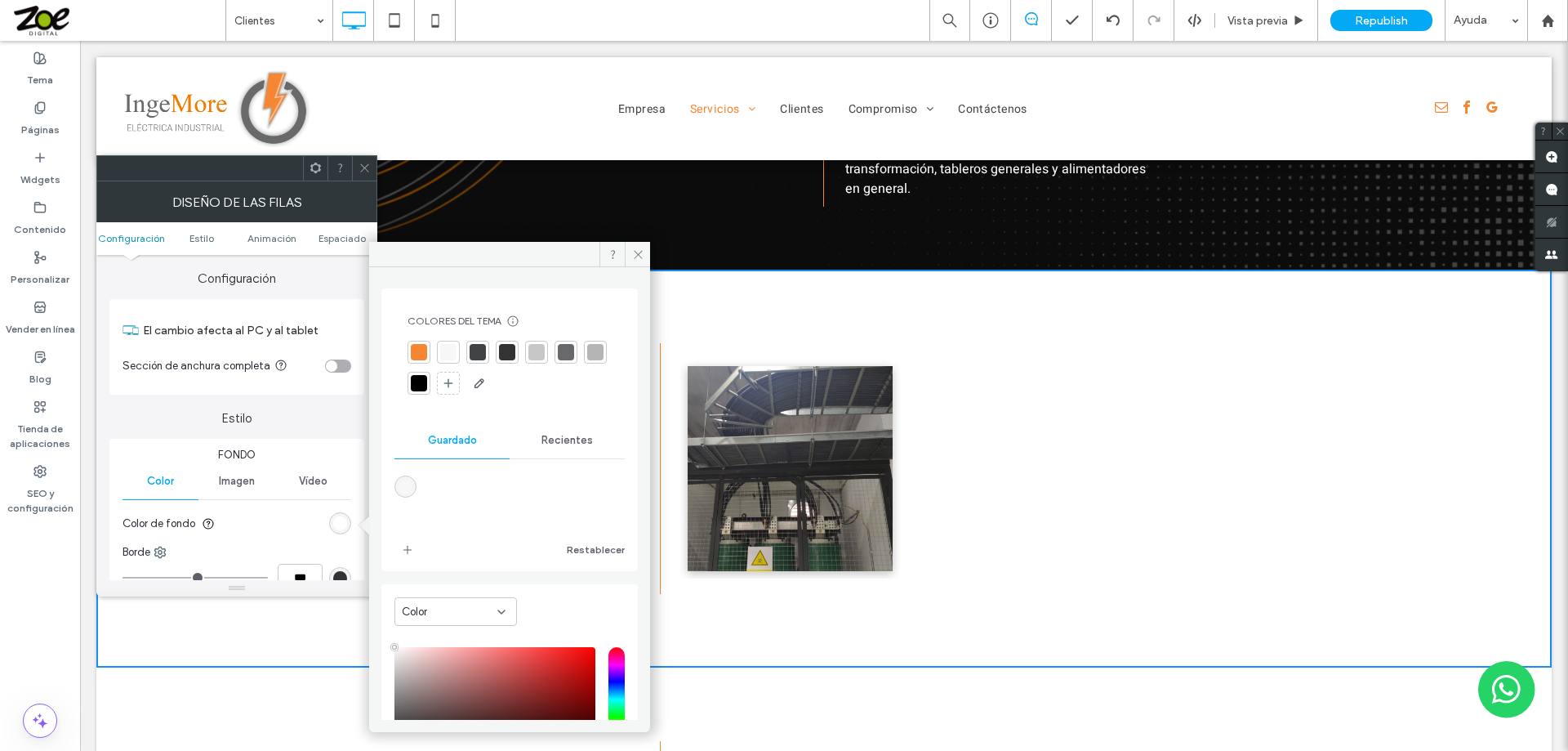
click at [404, 486] on div "rgba(247,247,247,1)" at bounding box center [406, 487] width 13 height 13
type input "*******"
click at [641, 249] on icon at bounding box center [638, 254] width 12 height 13
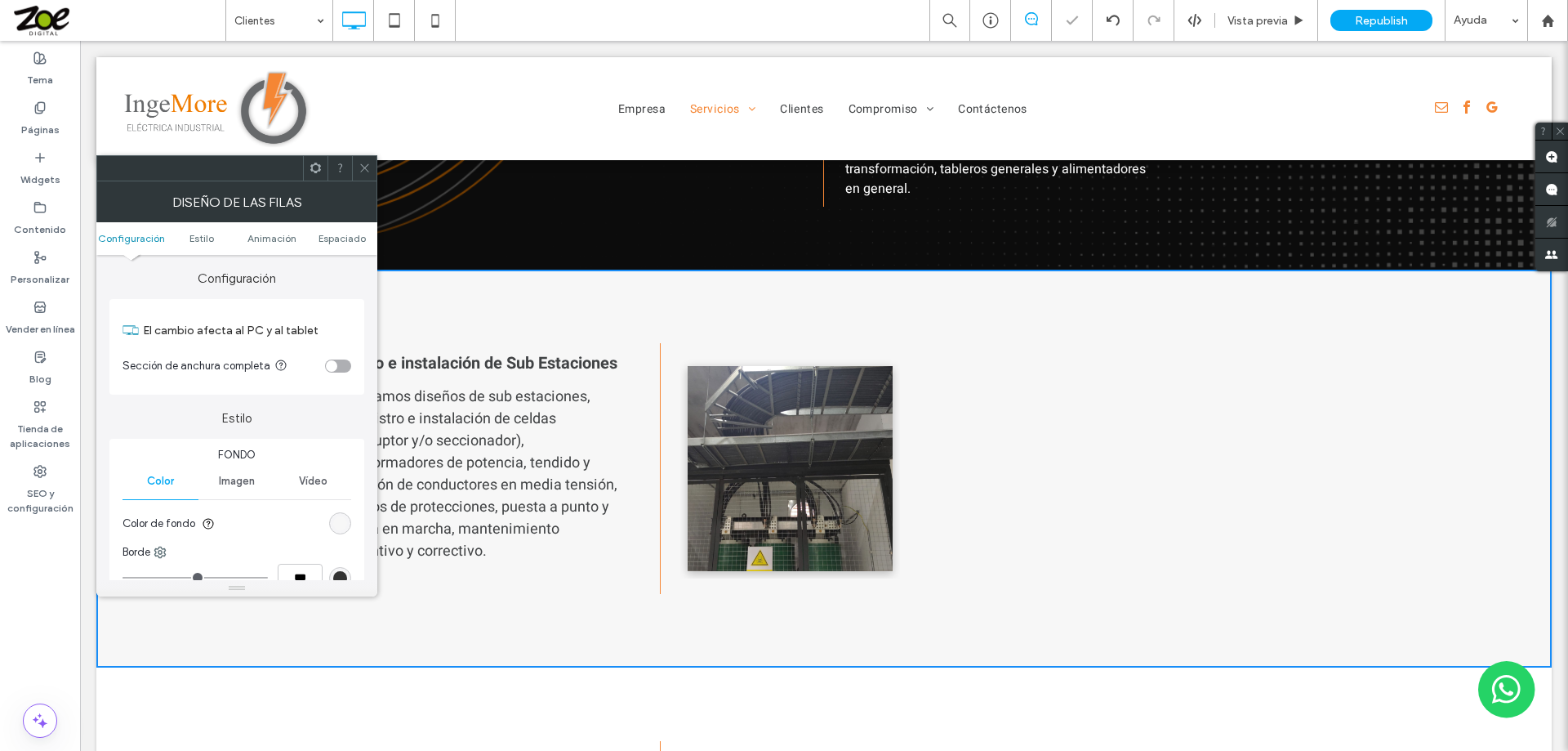
click at [361, 167] on icon at bounding box center [364, 167] width 12 height 13
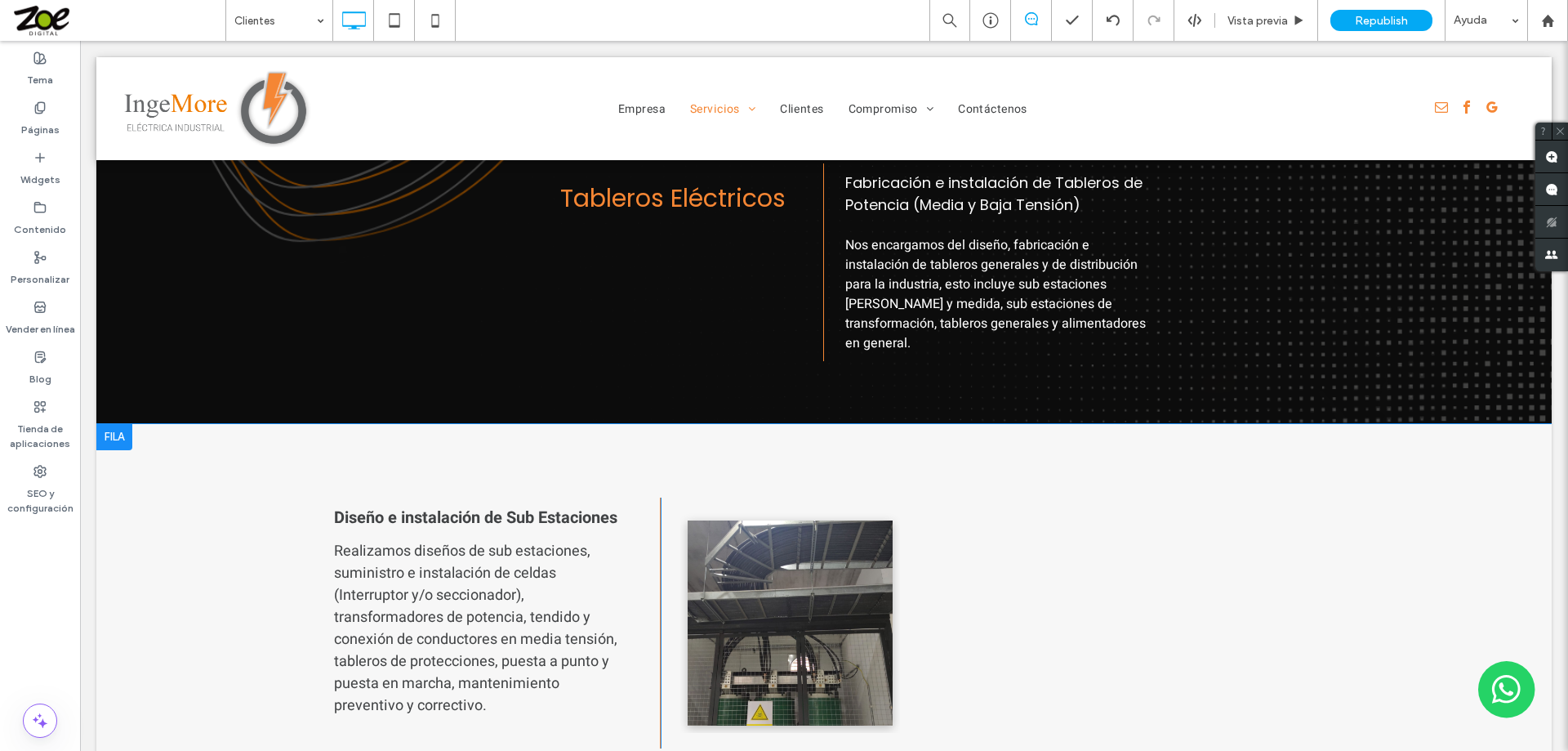
scroll to position [1442, 0]
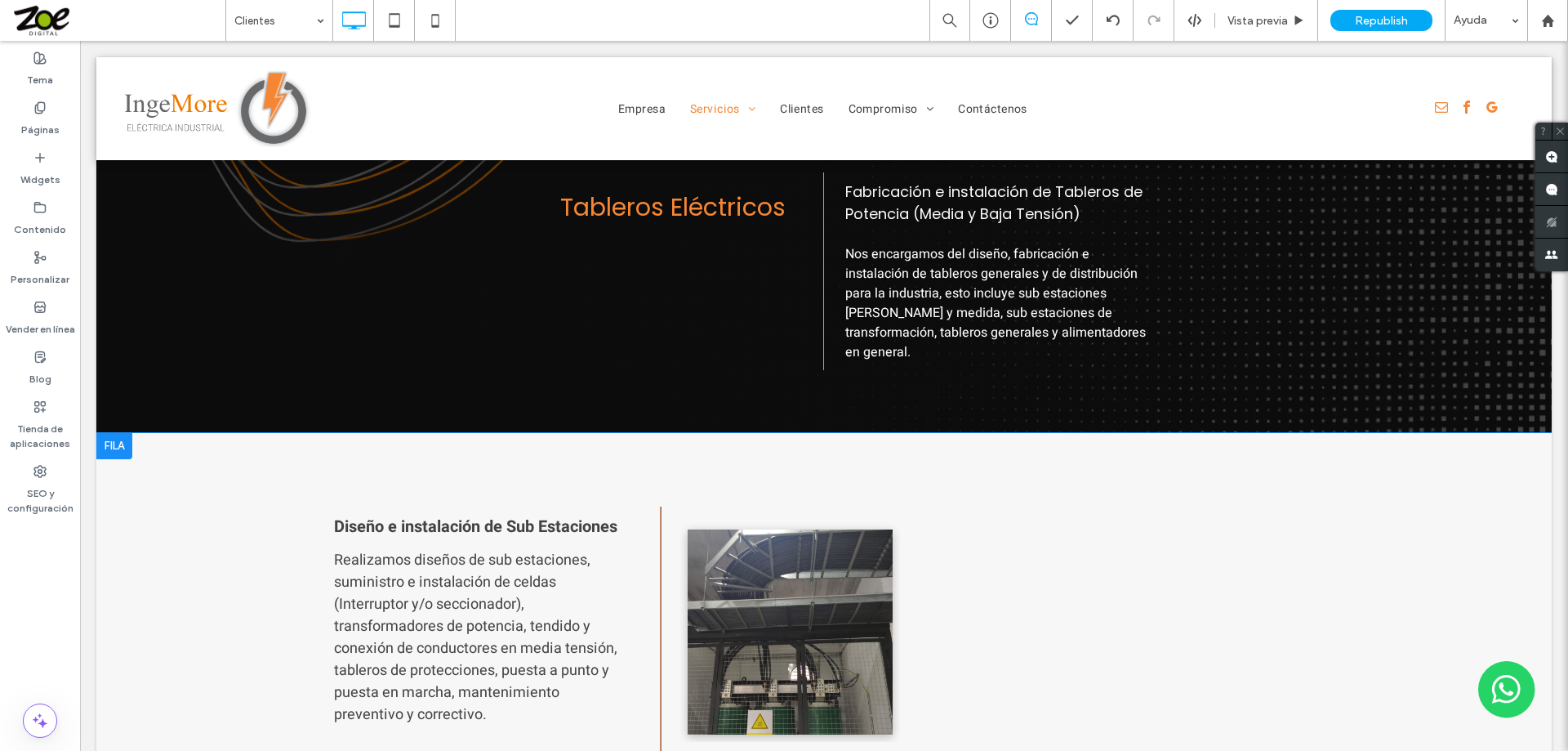
click at [116, 433] on div at bounding box center [113, 445] width 36 height 26
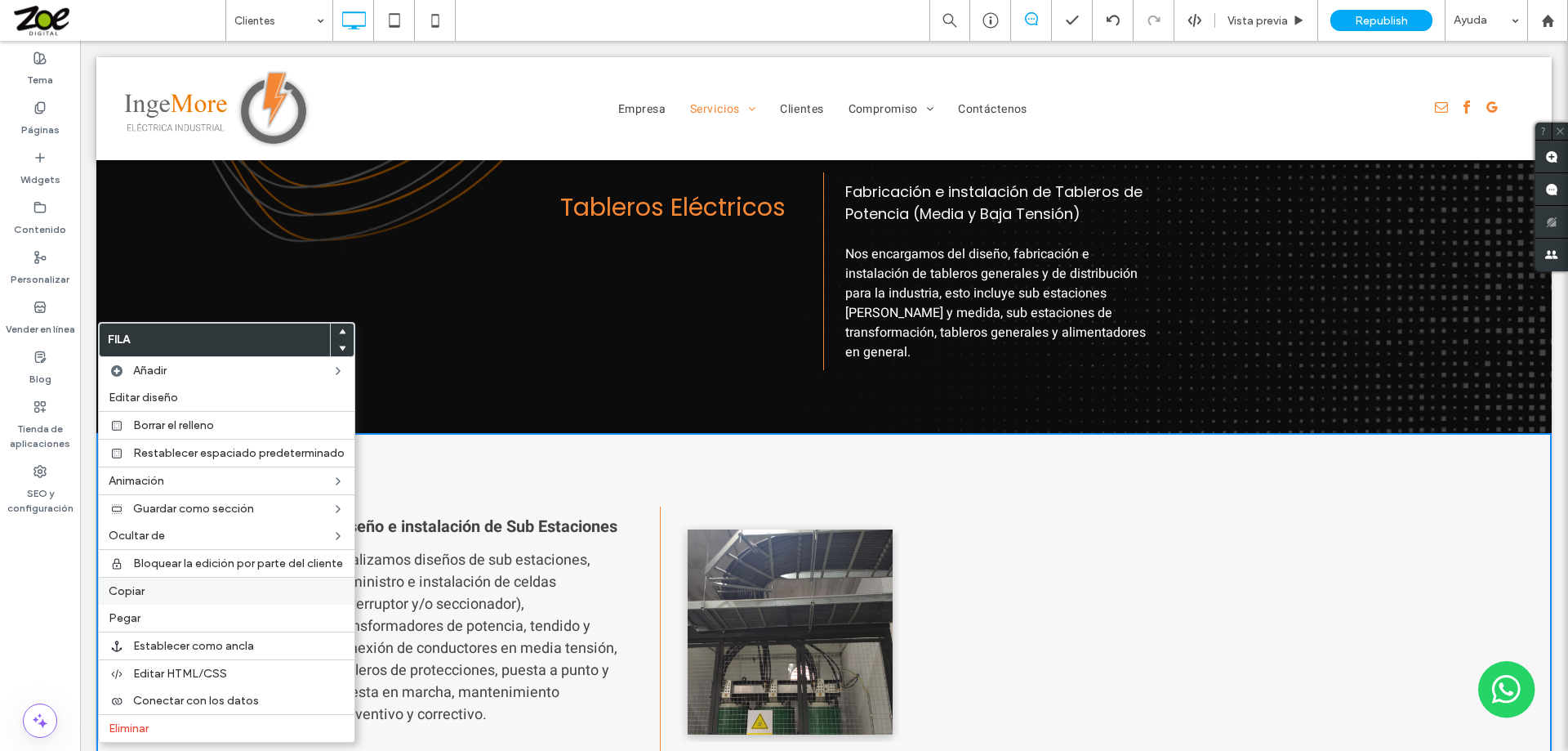
click at [133, 587] on span "Copiar" at bounding box center [126, 590] width 36 height 13
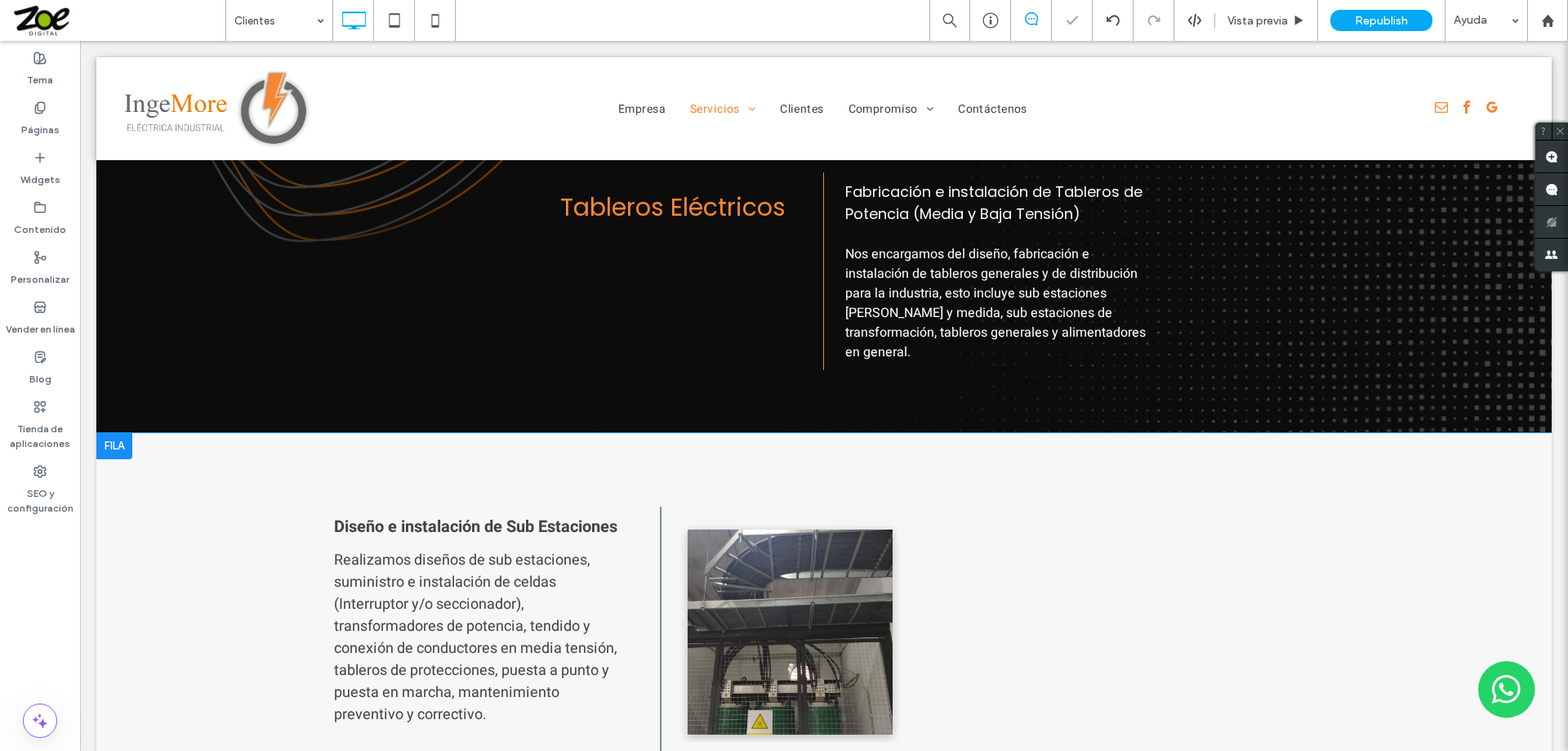
click at [116, 433] on div at bounding box center [113, 445] width 36 height 26
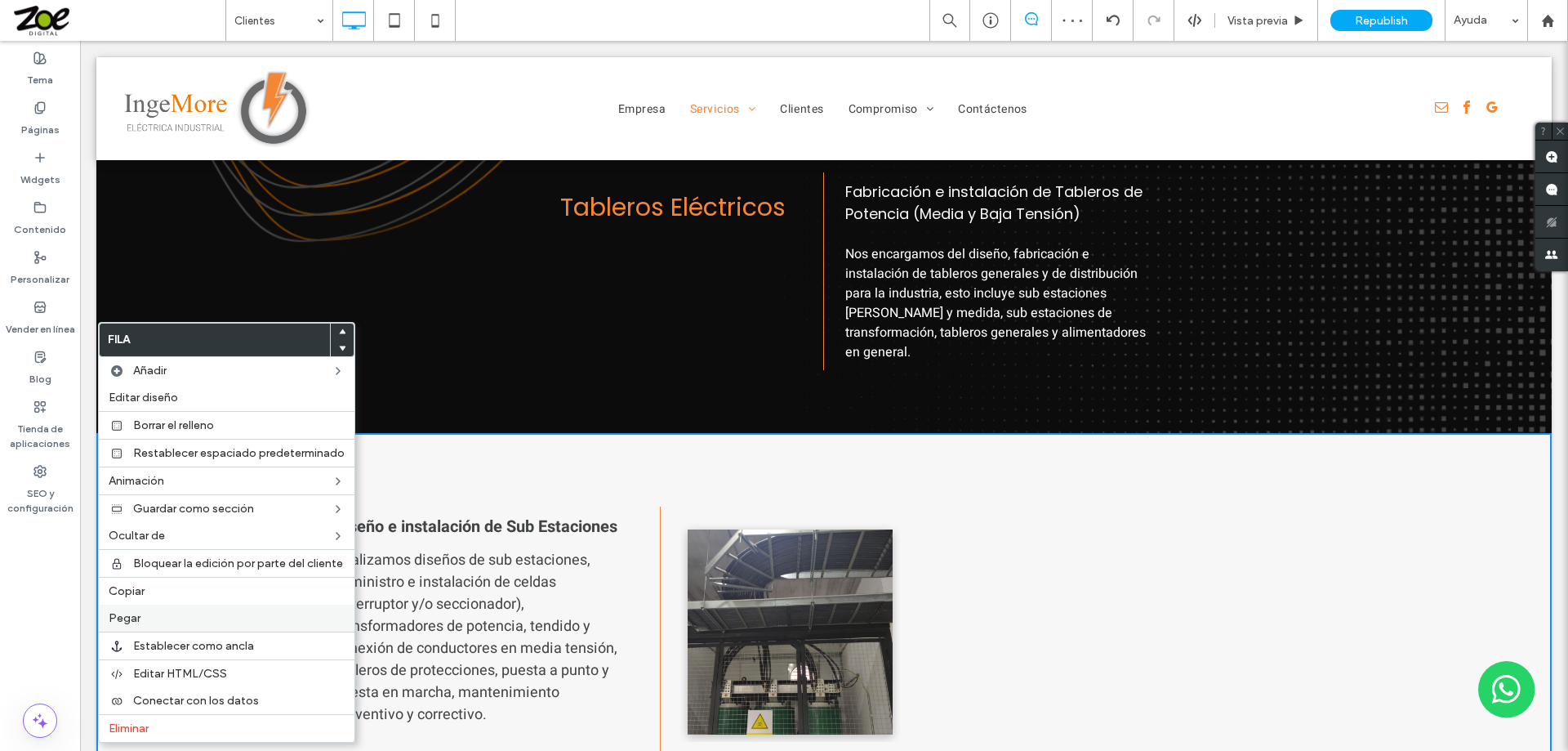
click at [172, 620] on label "Pegar" at bounding box center [227, 617] width 236 height 13
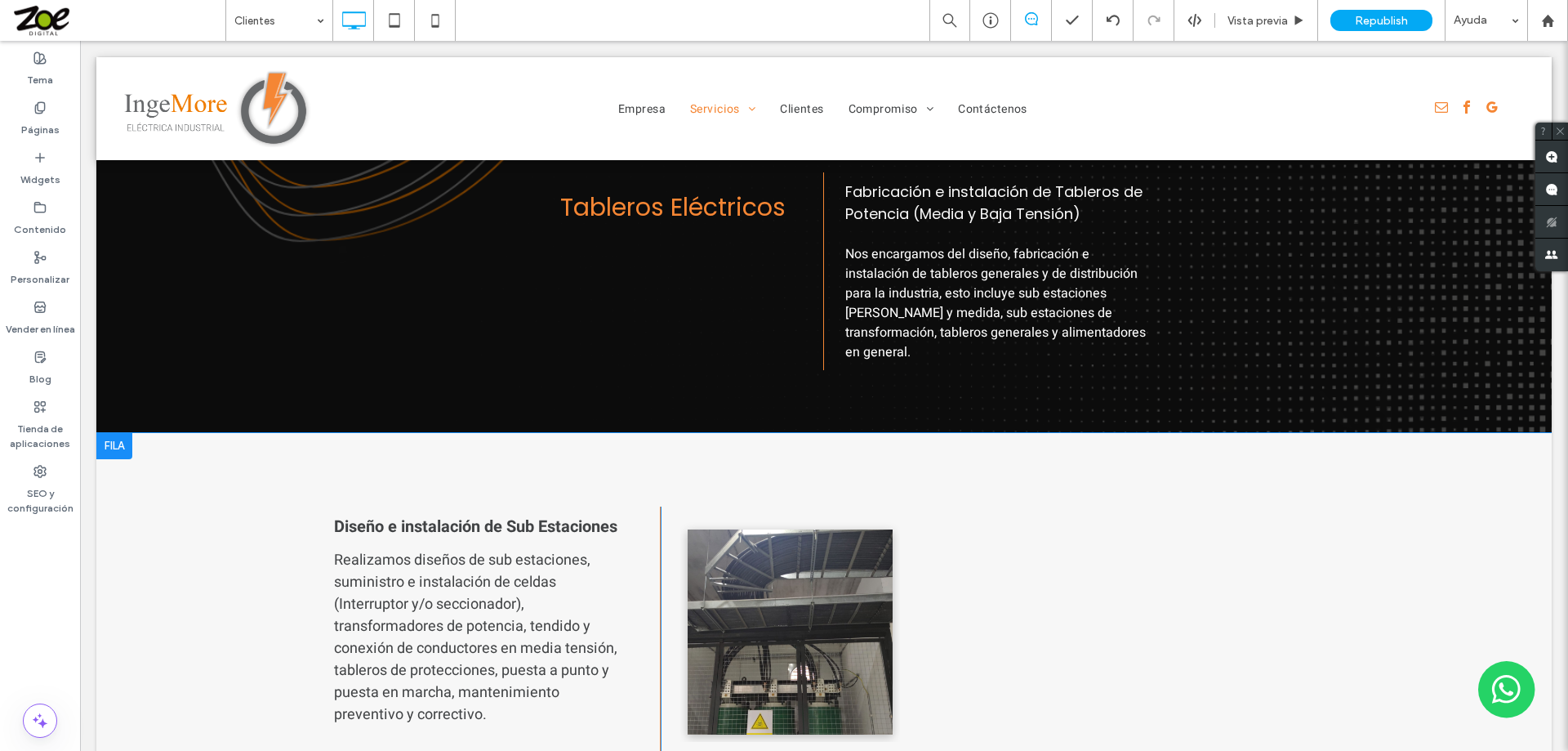
click at [117, 433] on div at bounding box center [113, 445] width 36 height 26
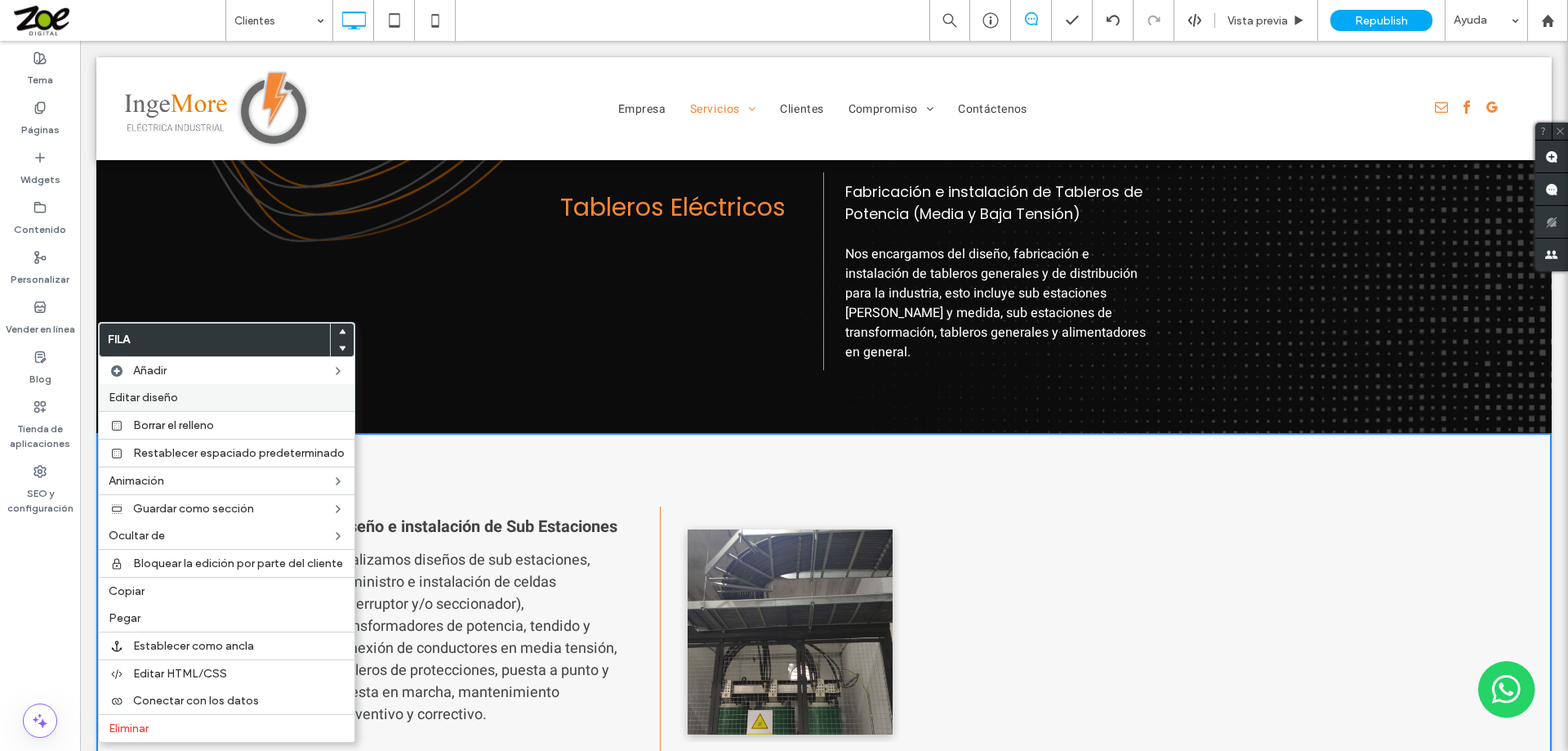
click at [147, 399] on span "Editar diseño" at bounding box center [143, 397] width 69 height 13
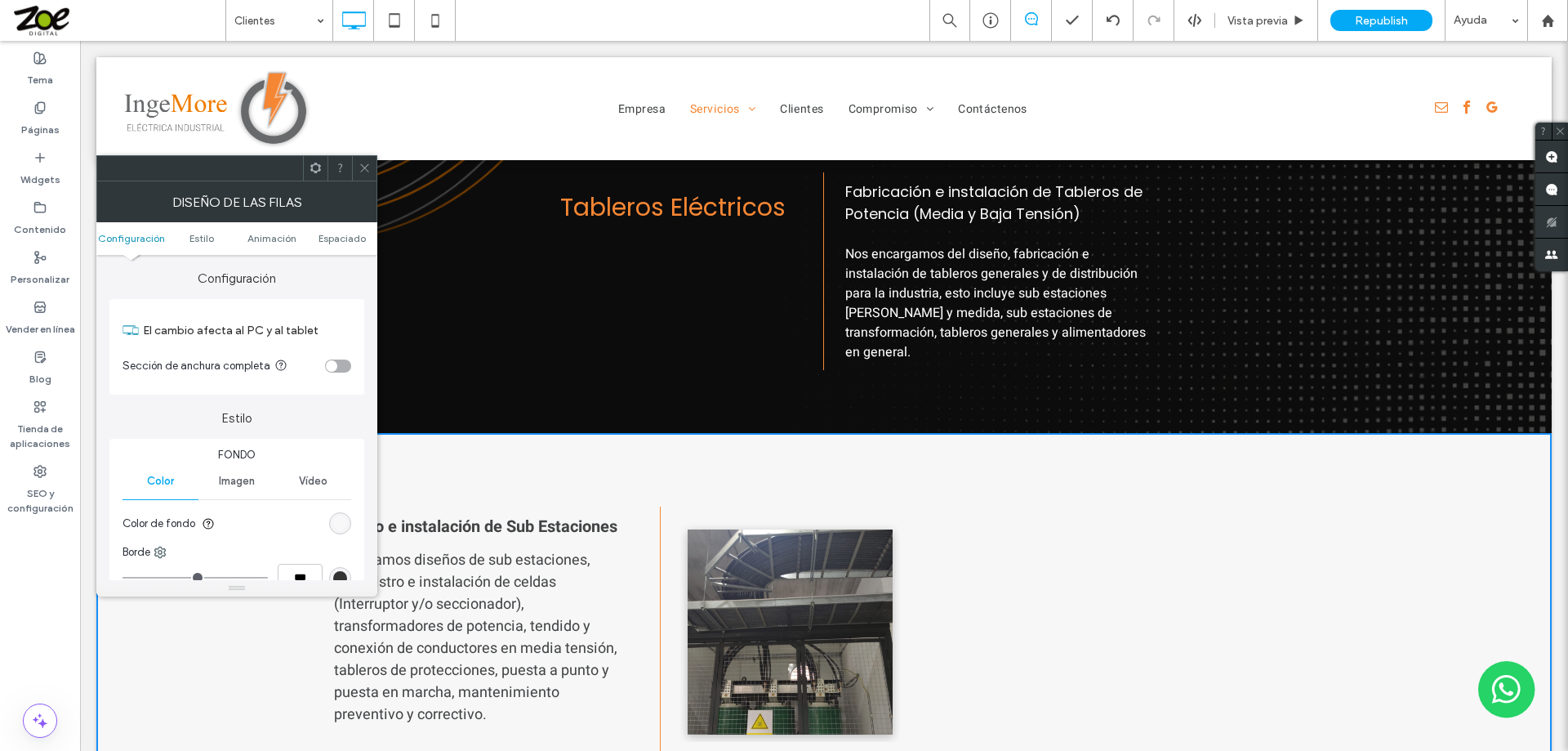
click at [340, 526] on div "rgb(247, 247, 247)" at bounding box center [340, 523] width 13 height 13
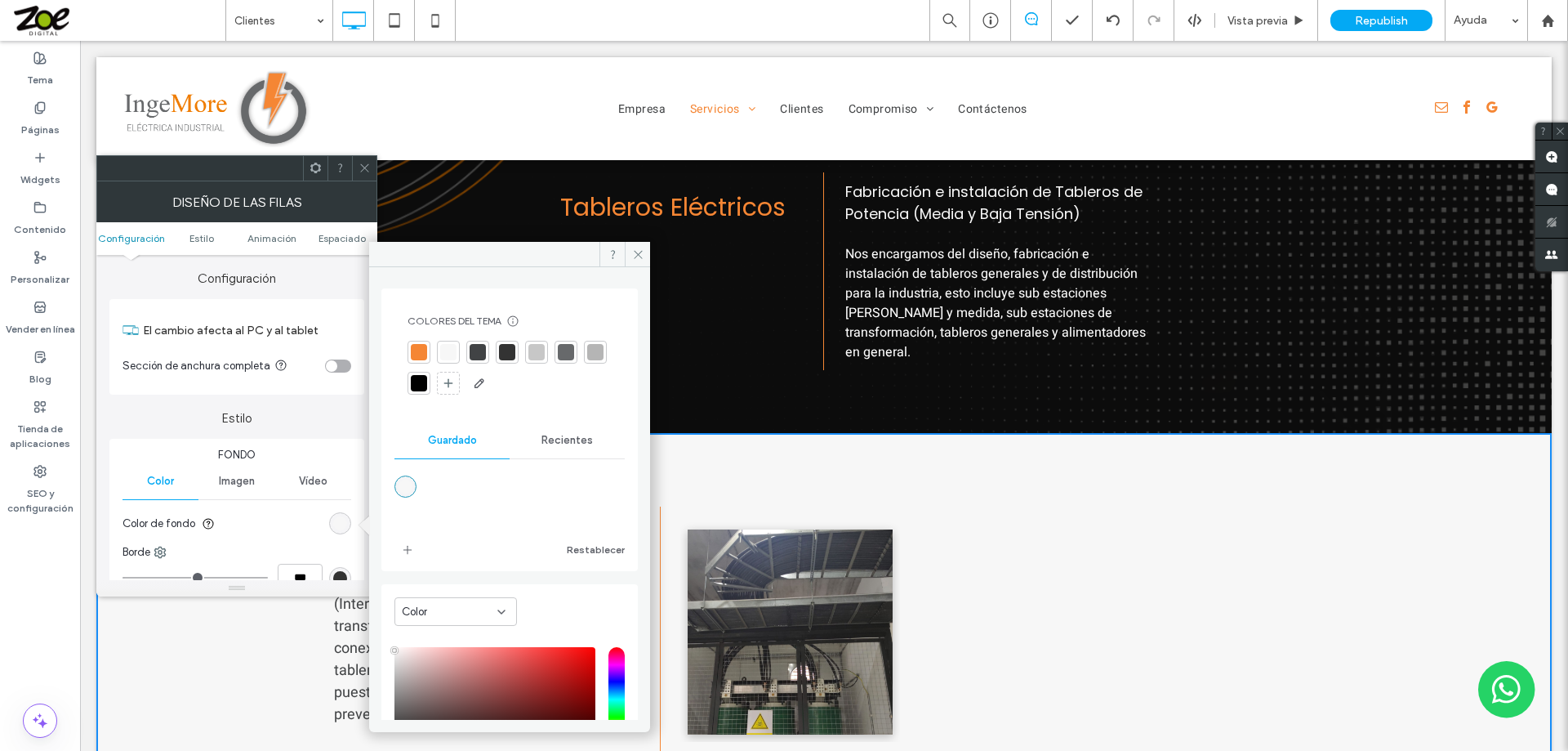
click at [555, 438] on span "Recientes" at bounding box center [567, 440] width 52 height 13
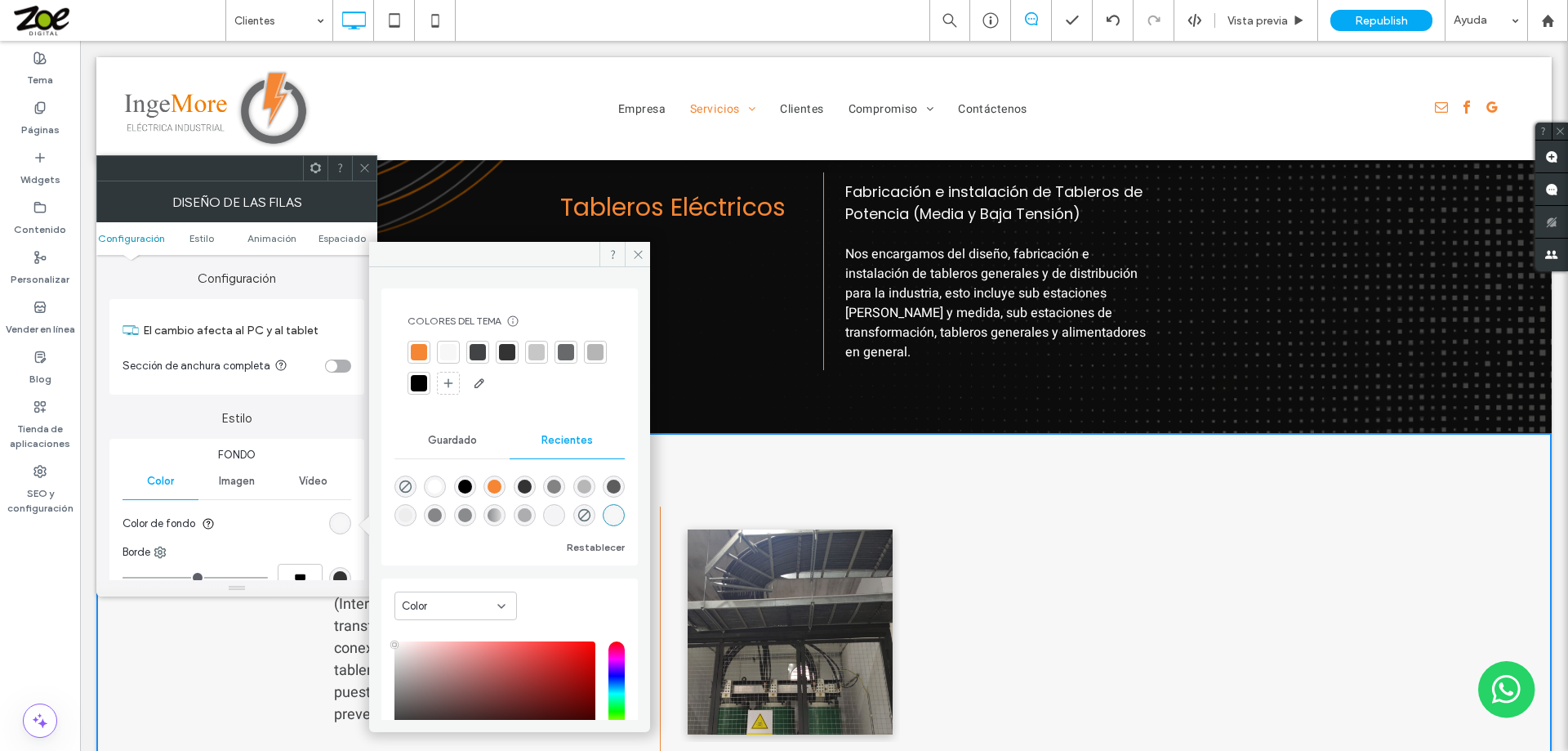
click at [432, 486] on div "rgba(255, 255, 255, 1)" at bounding box center [435, 487] width 13 height 13
type input "*******"
click at [638, 255] on use at bounding box center [637, 254] width 8 height 8
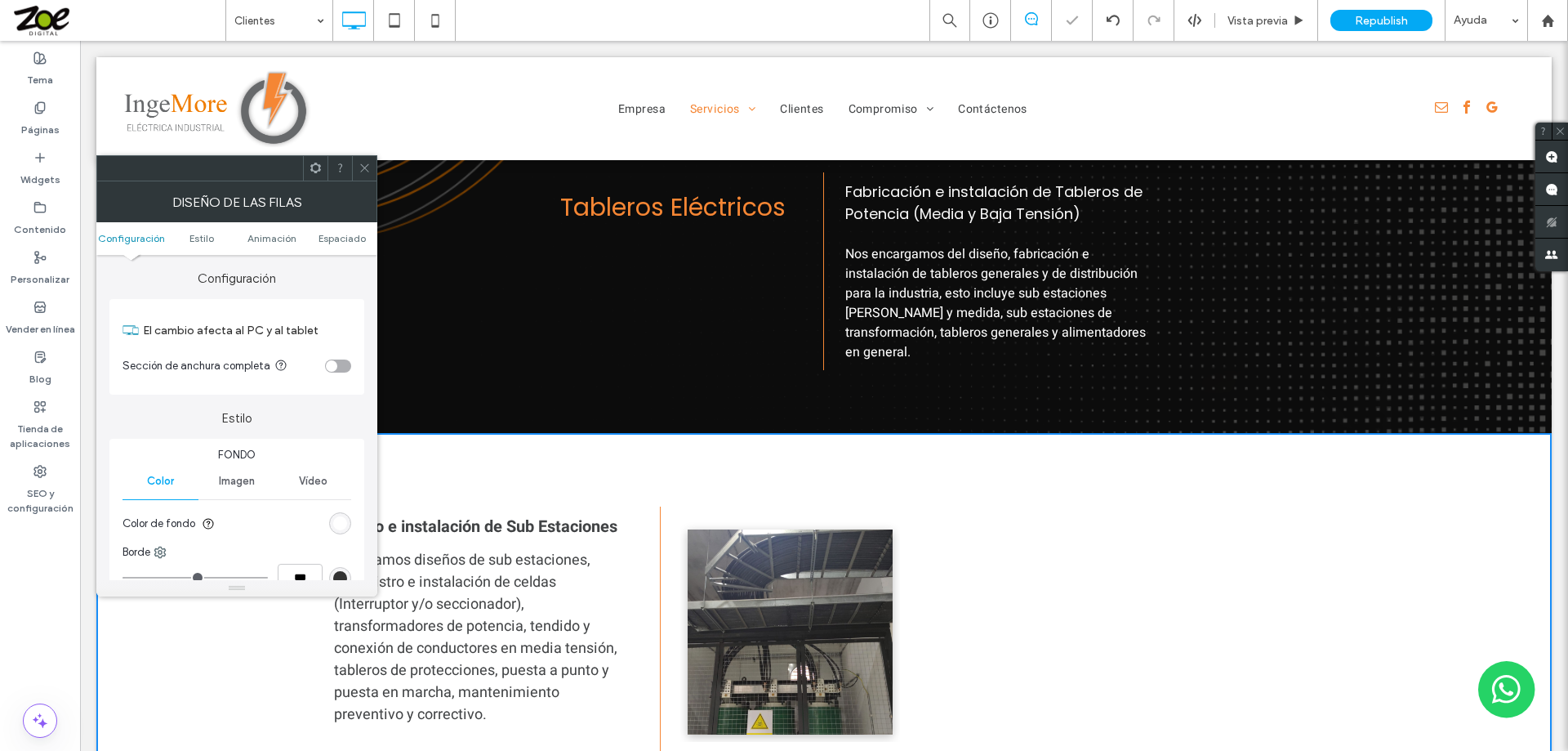
click at [364, 163] on icon at bounding box center [364, 167] width 12 height 13
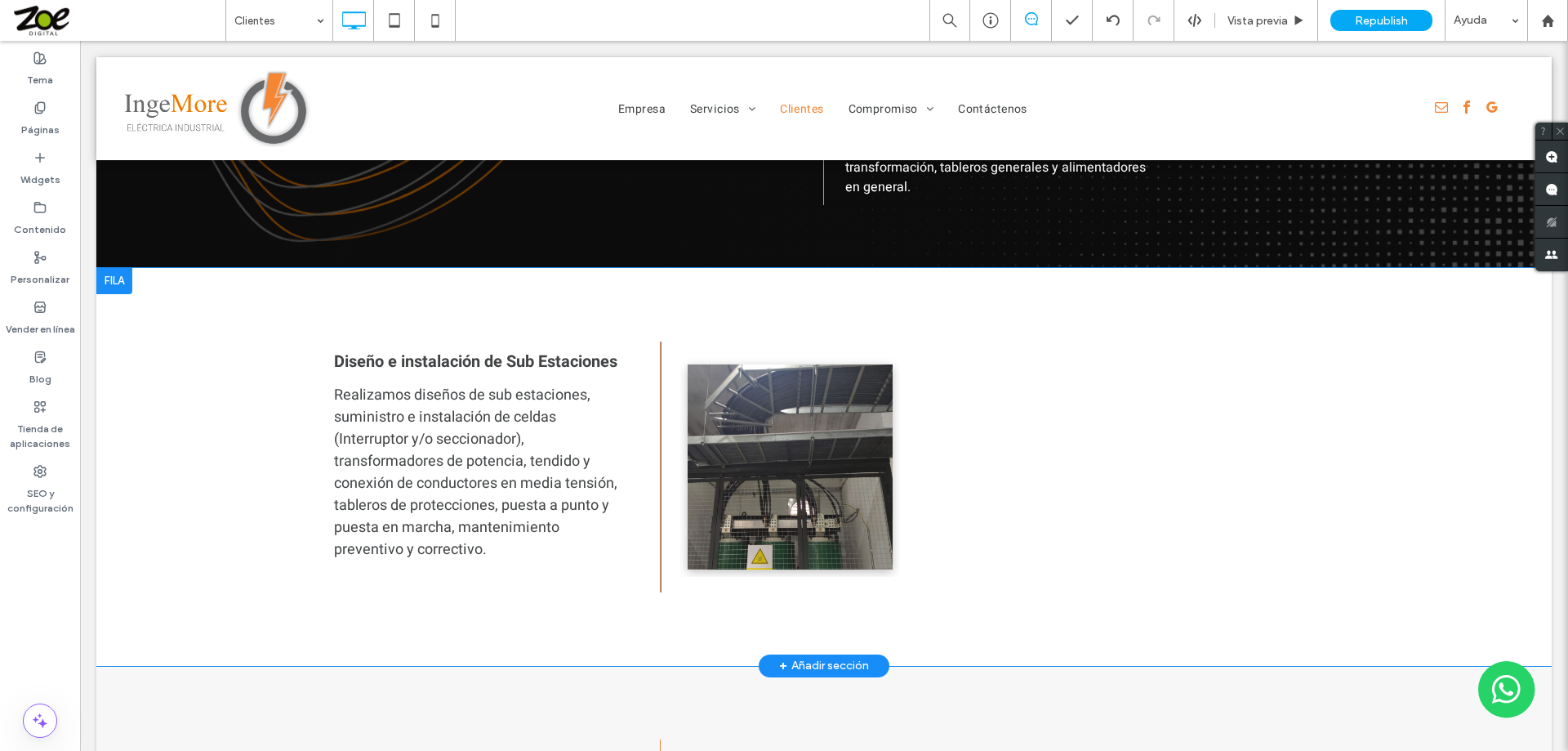
scroll to position [1606, 0]
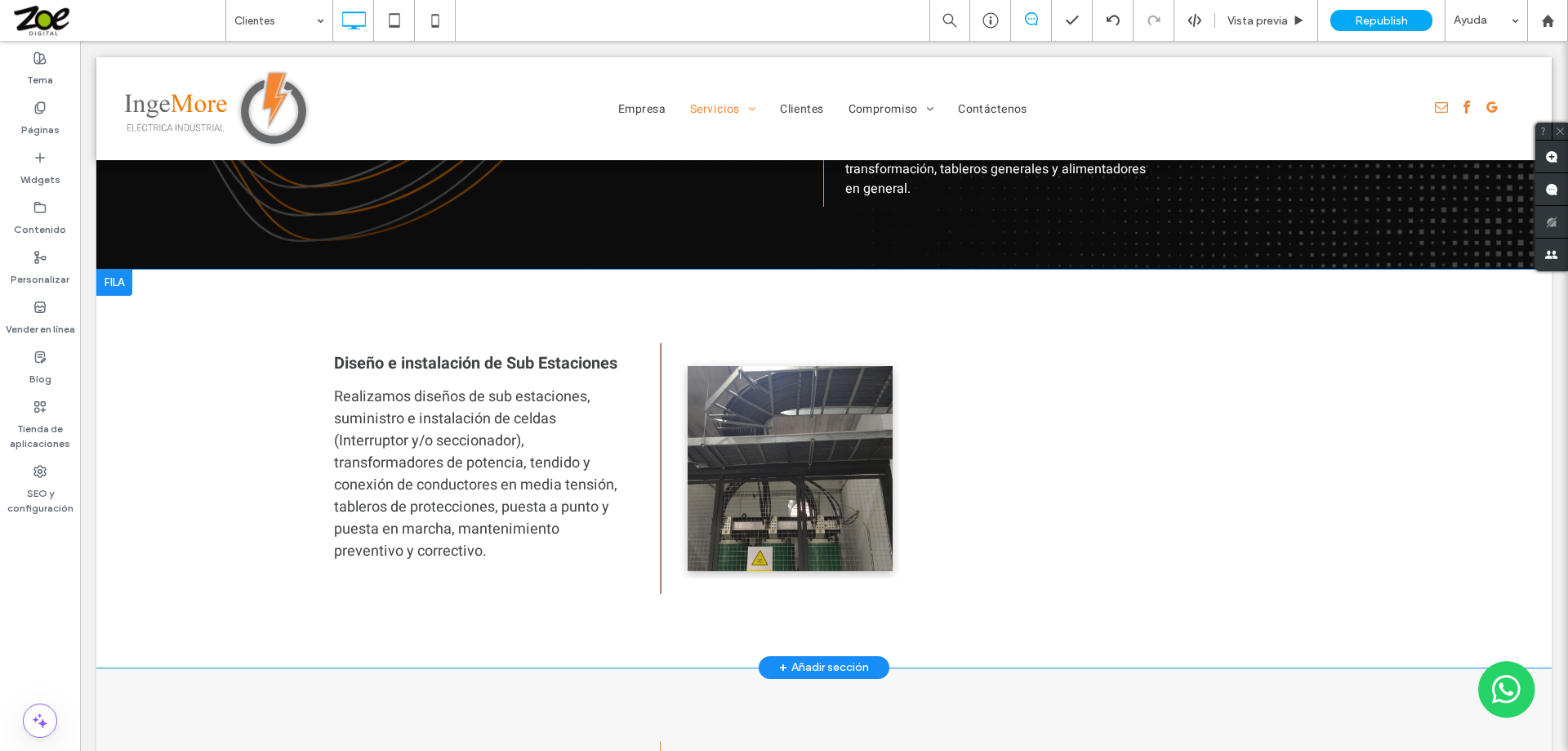
click at [111, 269] on div at bounding box center [113, 282] width 36 height 26
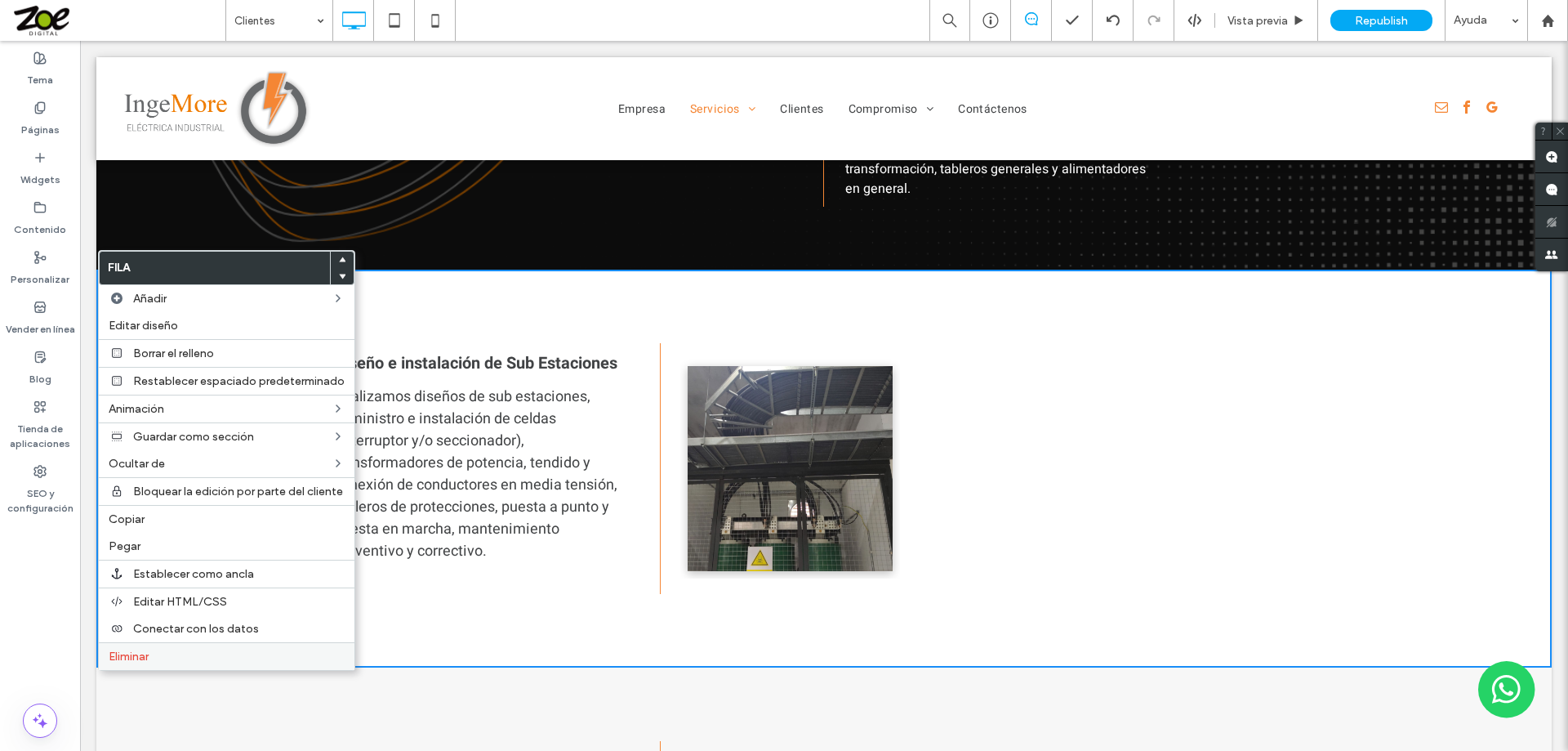
click at [171, 653] on label "Eliminar" at bounding box center [227, 656] width 236 height 13
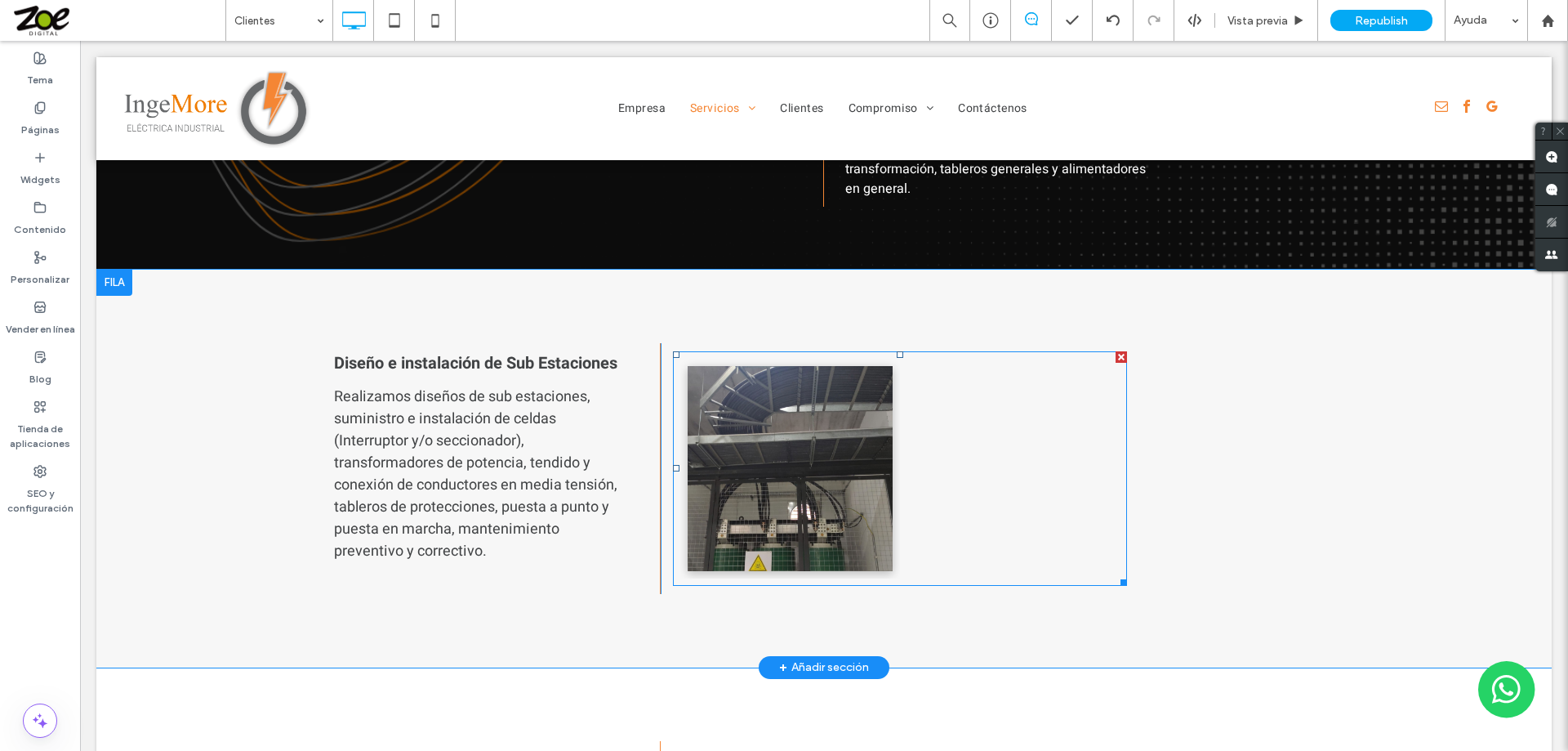
click at [883, 471] on link at bounding box center [789, 468] width 217 height 217
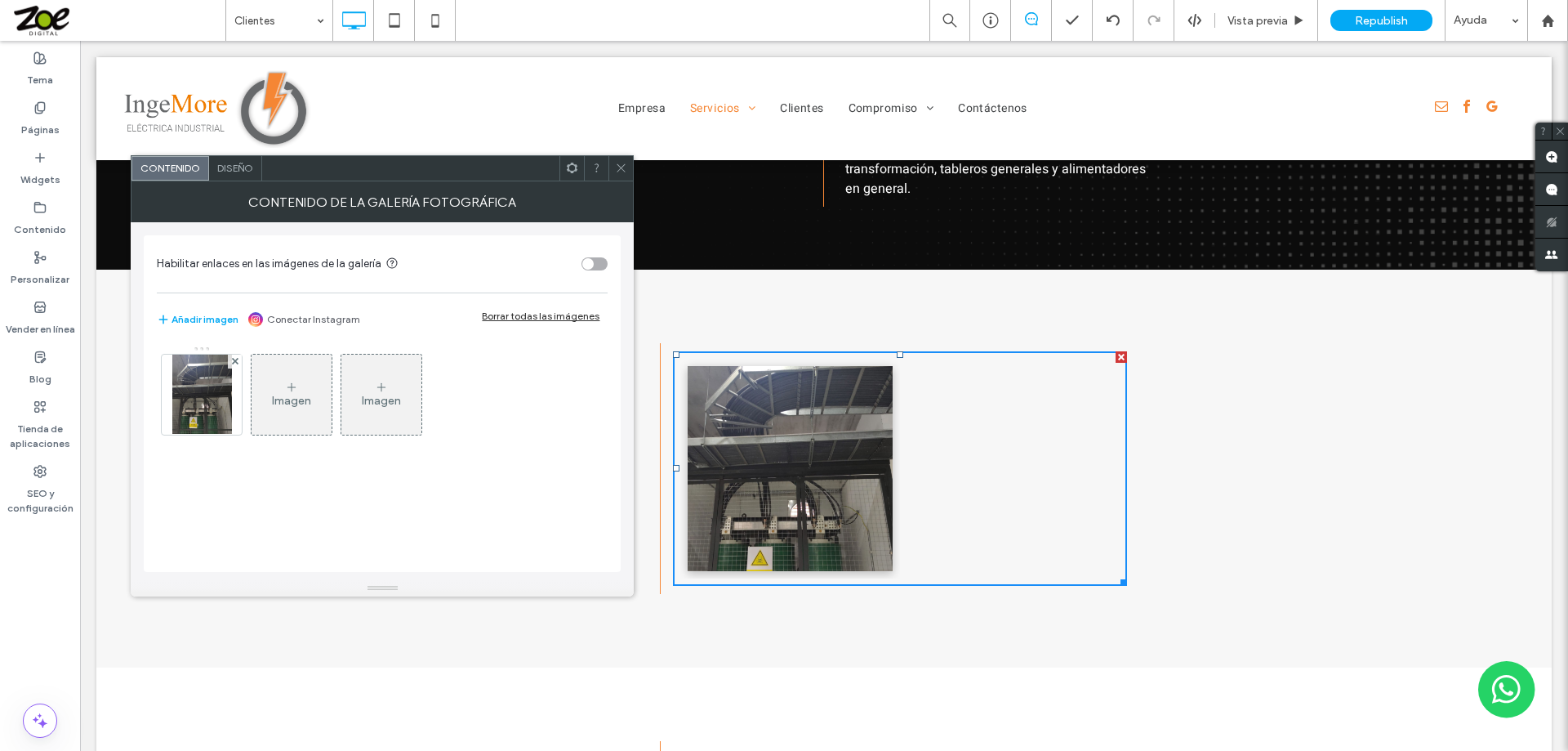
click at [296, 386] on icon at bounding box center [291, 388] width 13 height 13
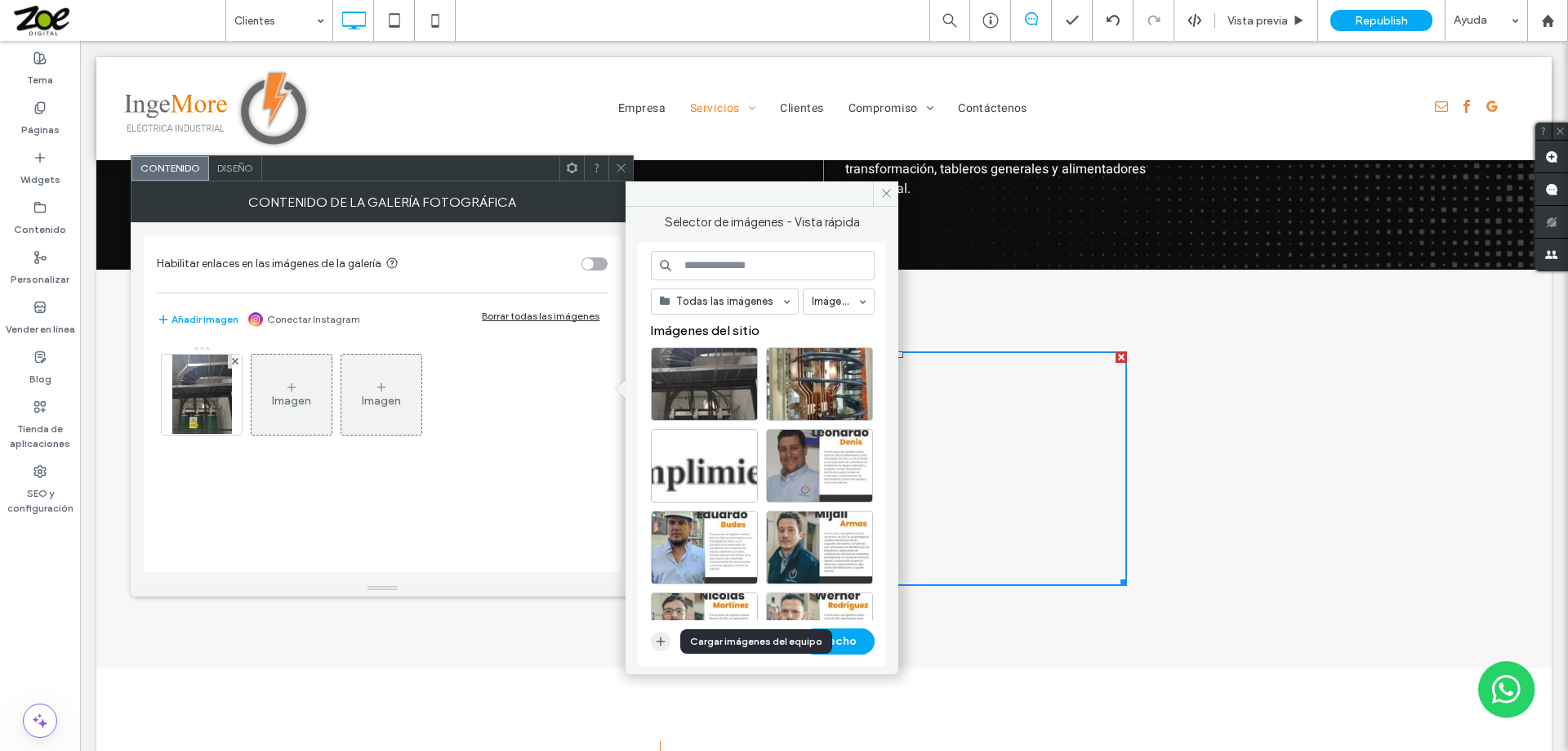
click at [659, 643] on icon "button" at bounding box center [660, 641] width 13 height 13
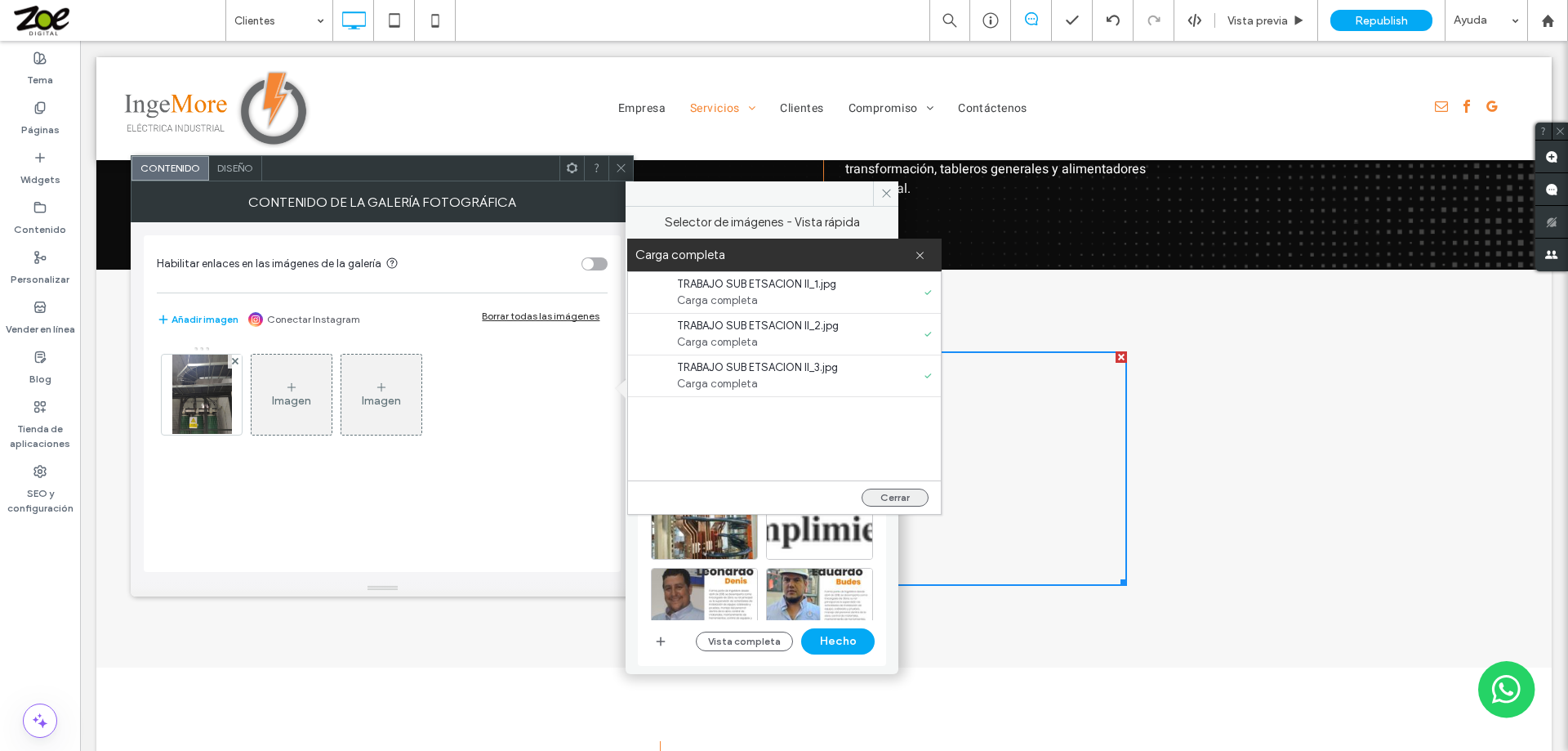
click at [895, 495] on button "Cerrar" at bounding box center [895, 497] width 67 height 18
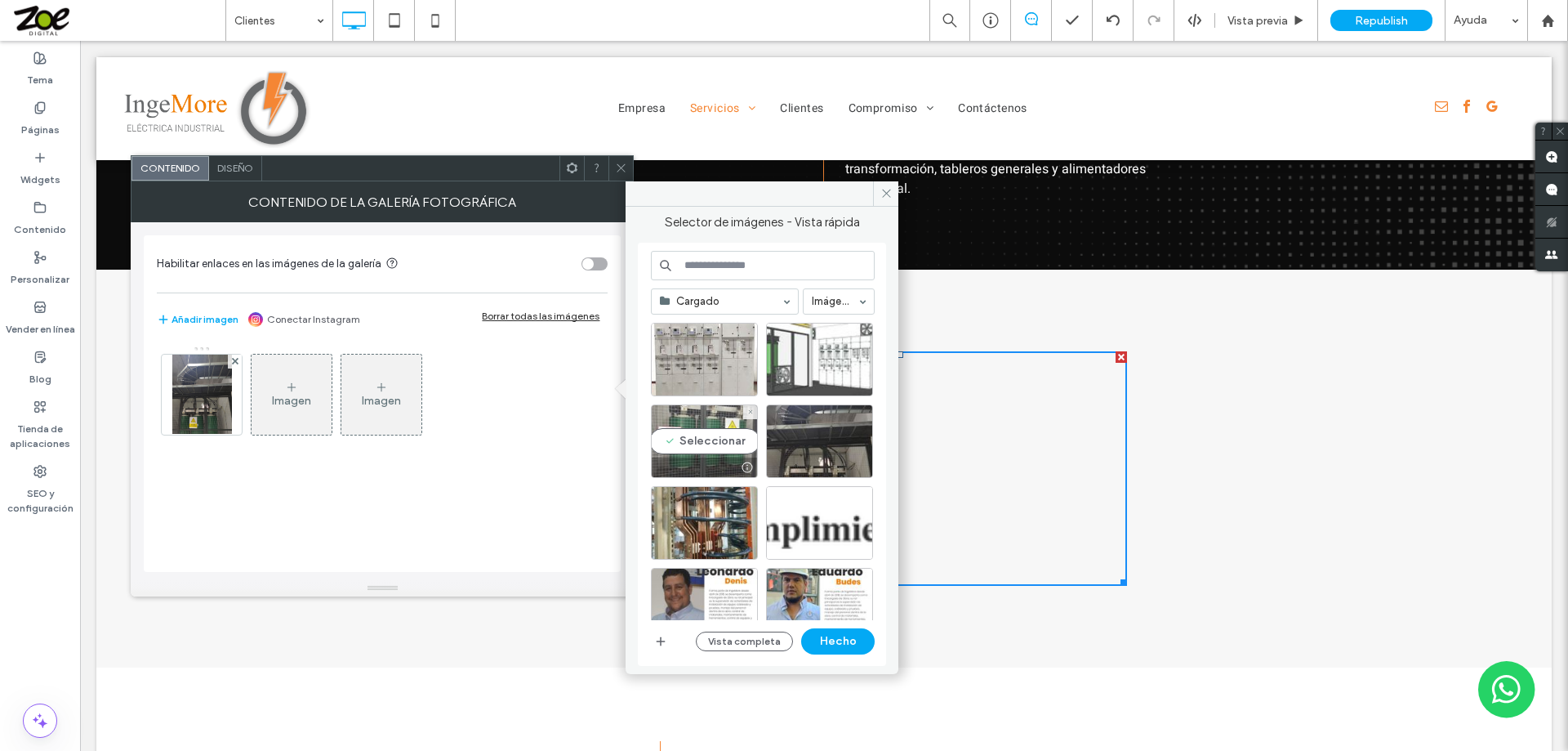
click at [703, 432] on div "Seleccionar" at bounding box center [704, 440] width 107 height 73
click at [812, 363] on div "Seleccionar" at bounding box center [819, 360] width 107 height 73
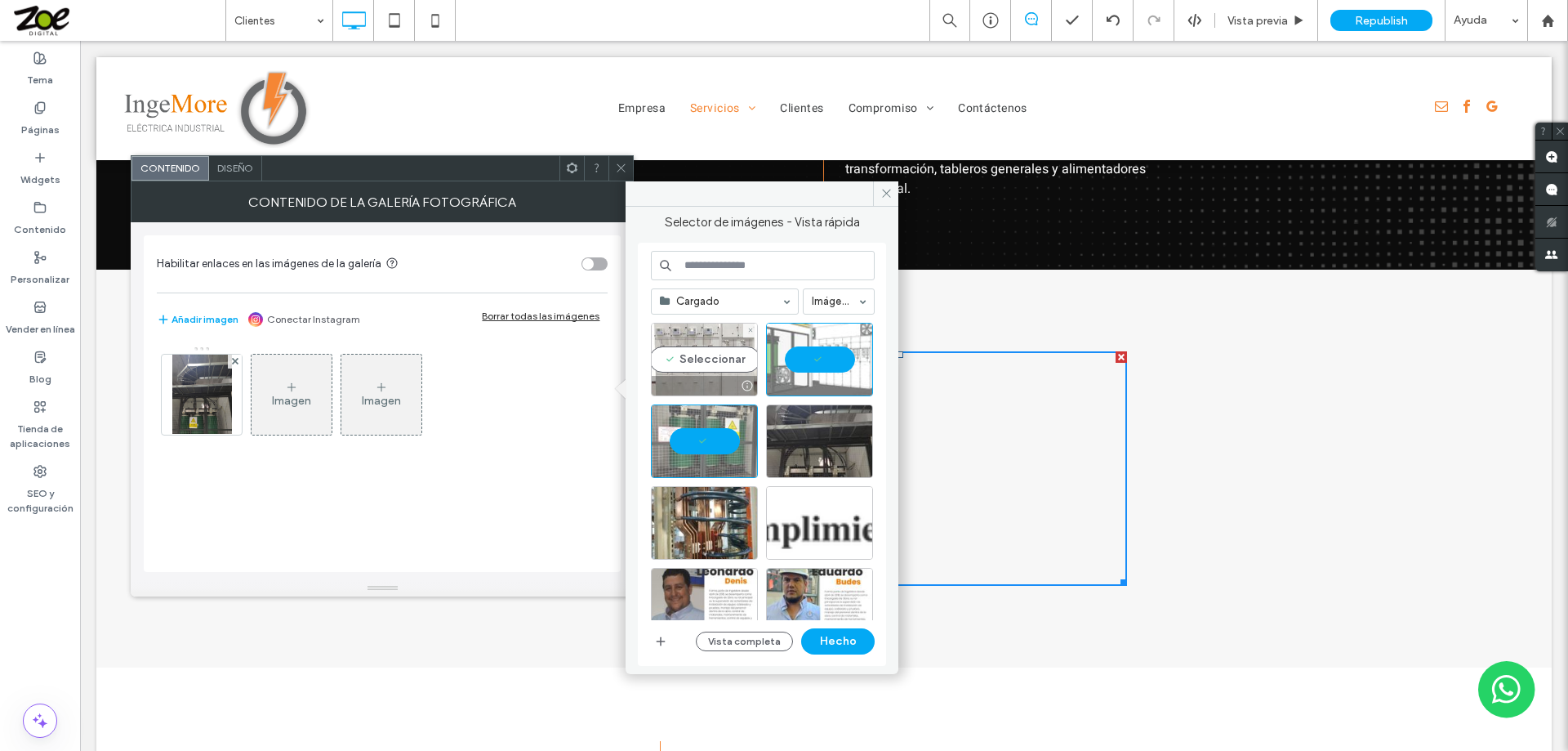
click at [707, 344] on div "Seleccionar" at bounding box center [704, 360] width 107 height 73
click at [841, 638] on button "Hecho" at bounding box center [837, 640] width 73 height 26
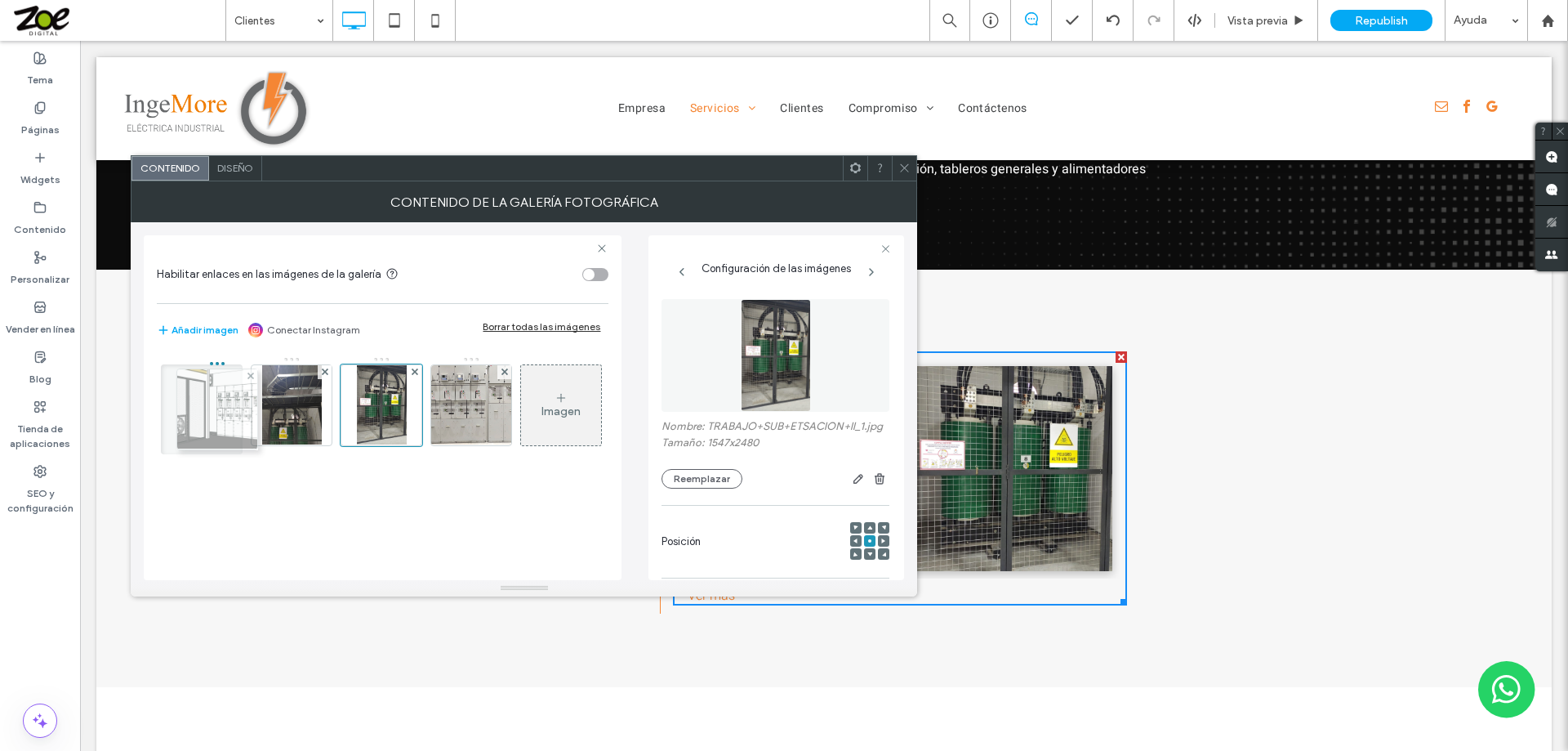
drag, startPoint x: 396, startPoint y: 413, endPoint x: 228, endPoint y: 416, distance: 168.0
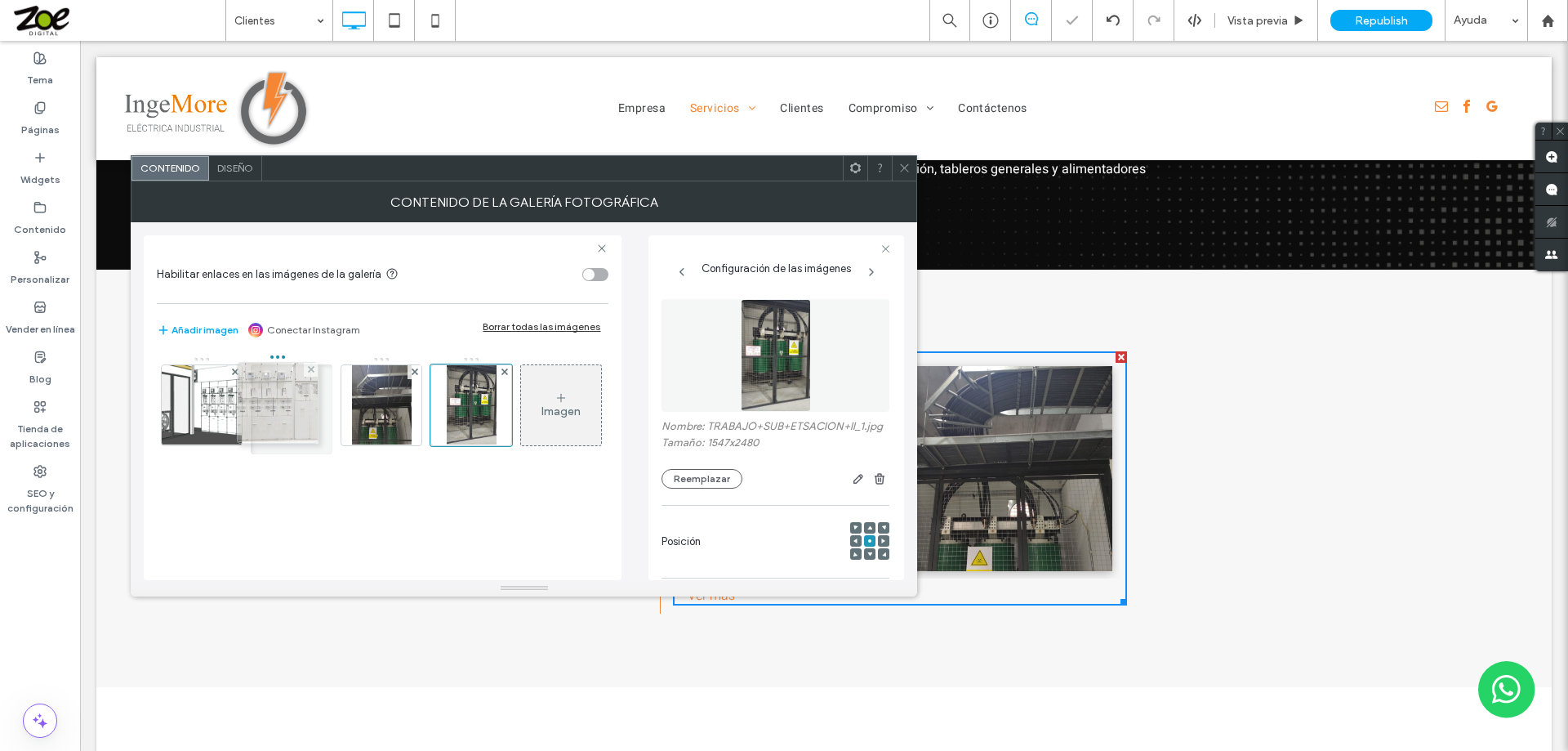
drag, startPoint x: 483, startPoint y: 408, endPoint x: 285, endPoint y: 405, distance: 198.0
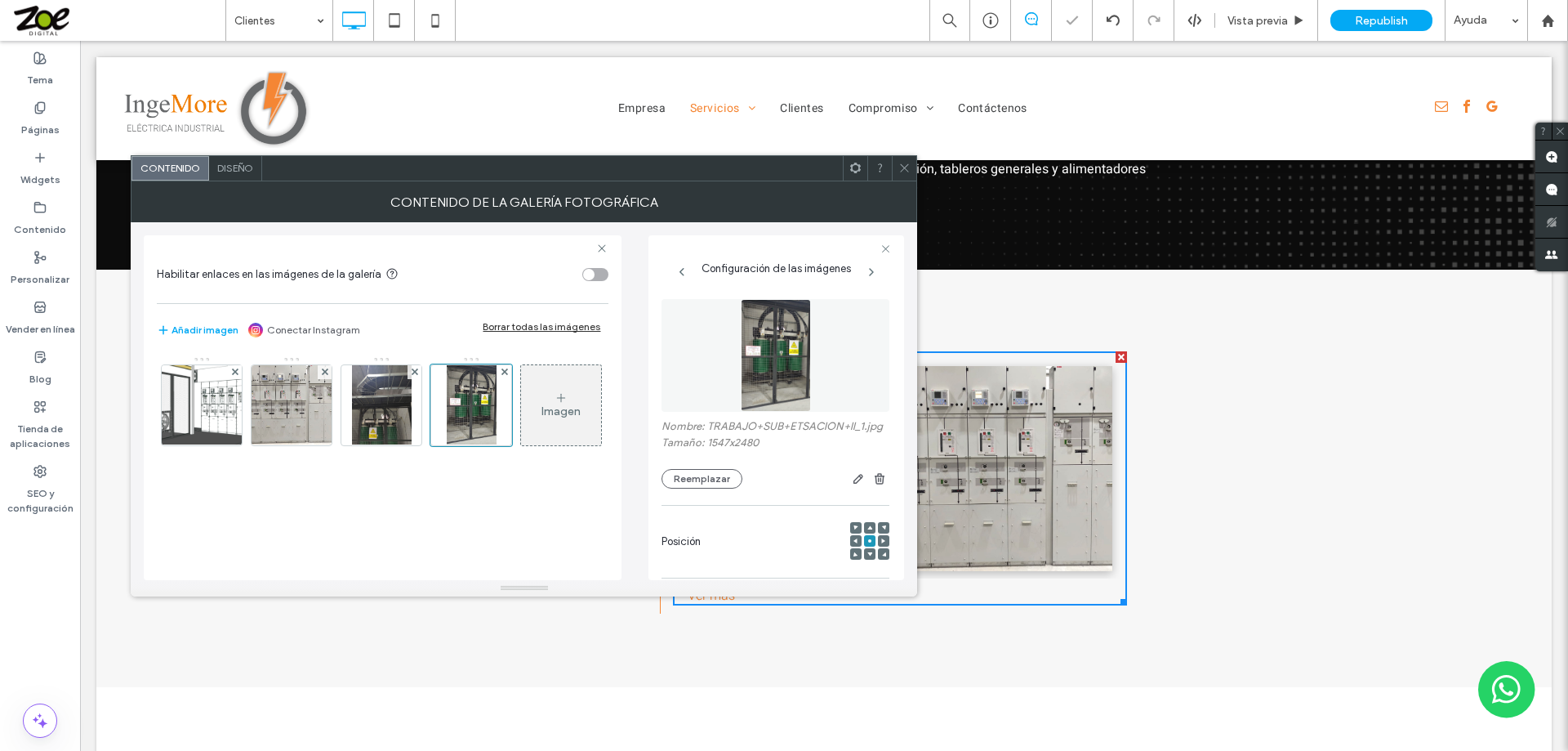
click at [903, 168] on icon at bounding box center [904, 167] width 12 height 13
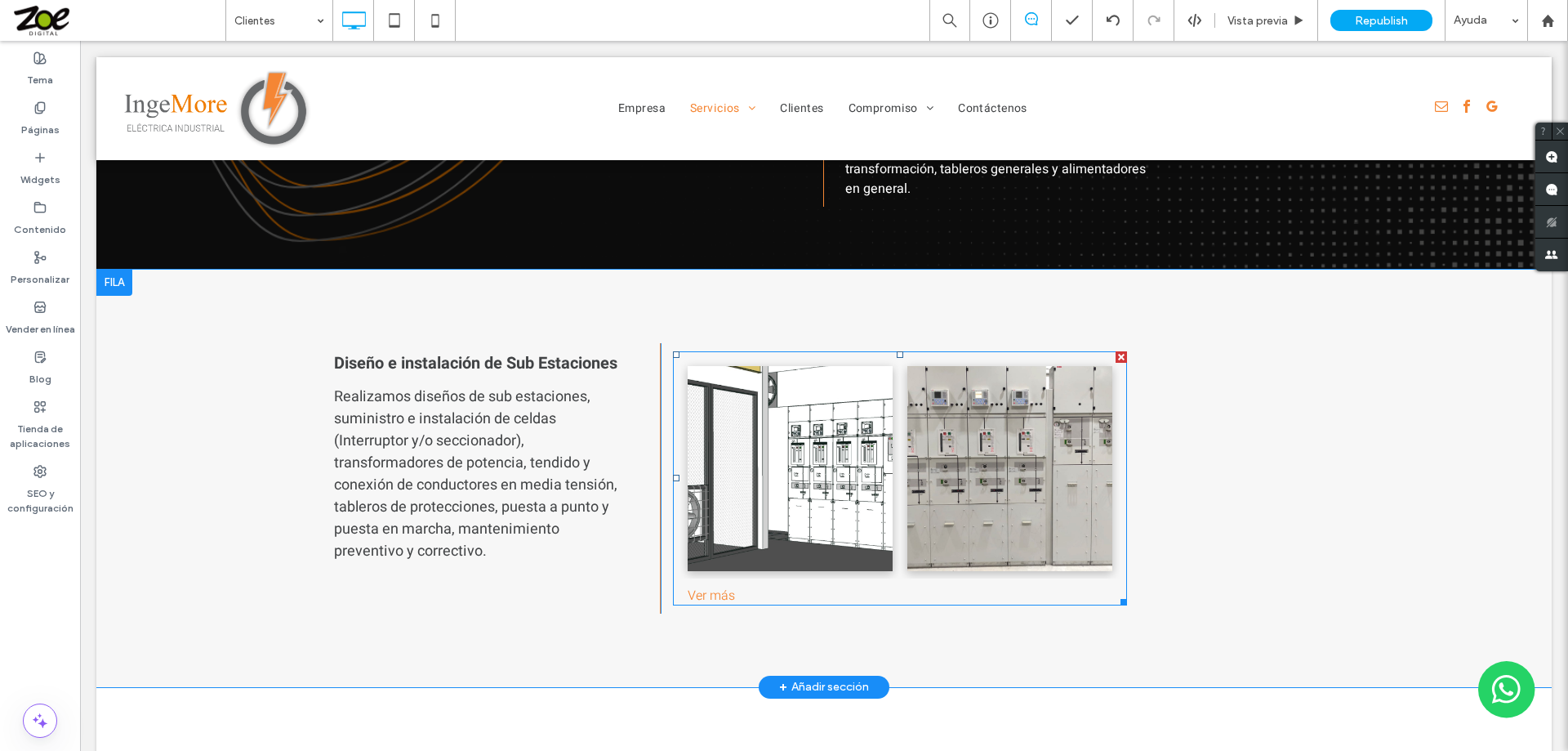
click at [857, 440] on link at bounding box center [789, 468] width 217 height 217
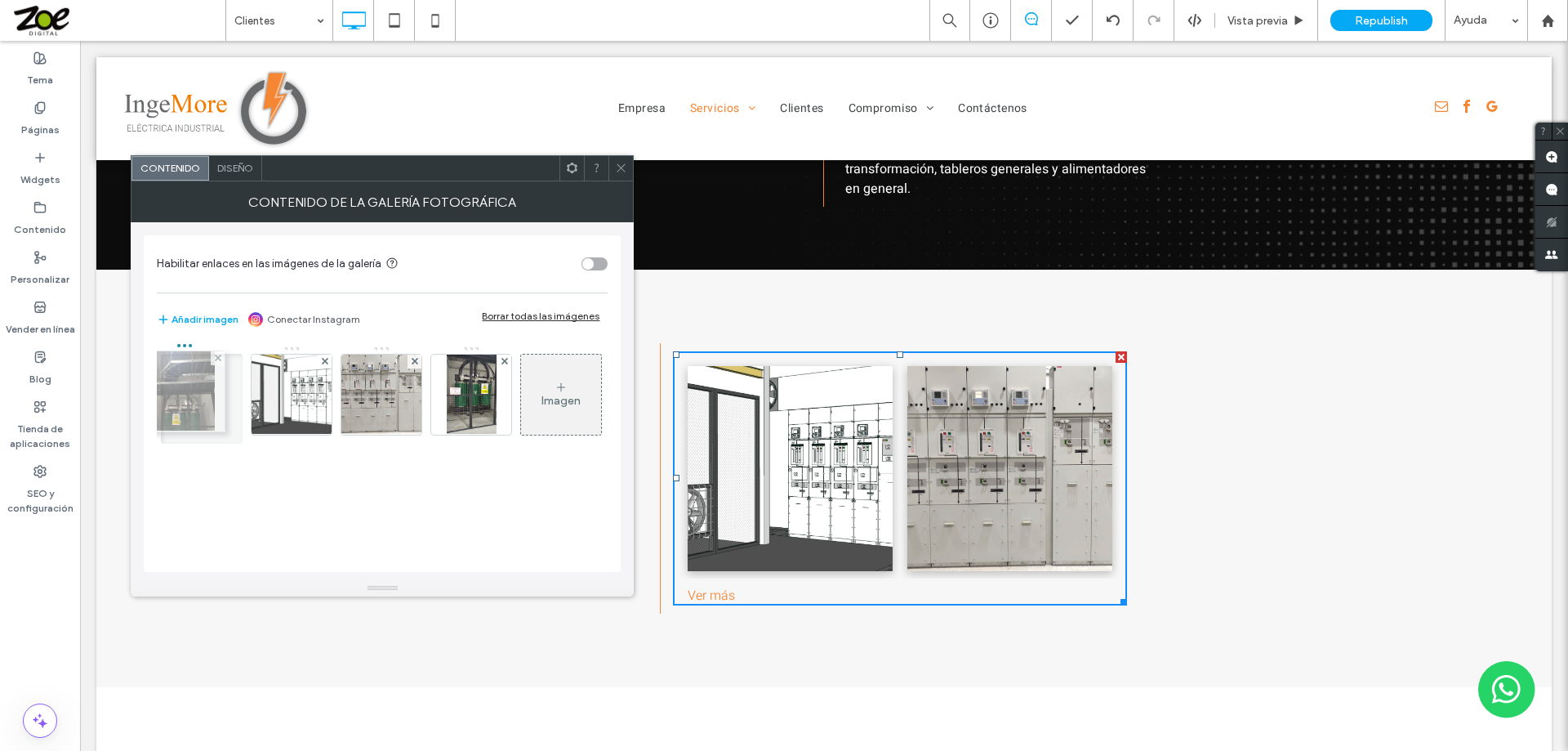
drag, startPoint x: 389, startPoint y: 389, endPoint x: 194, endPoint y: 387, distance: 195.0
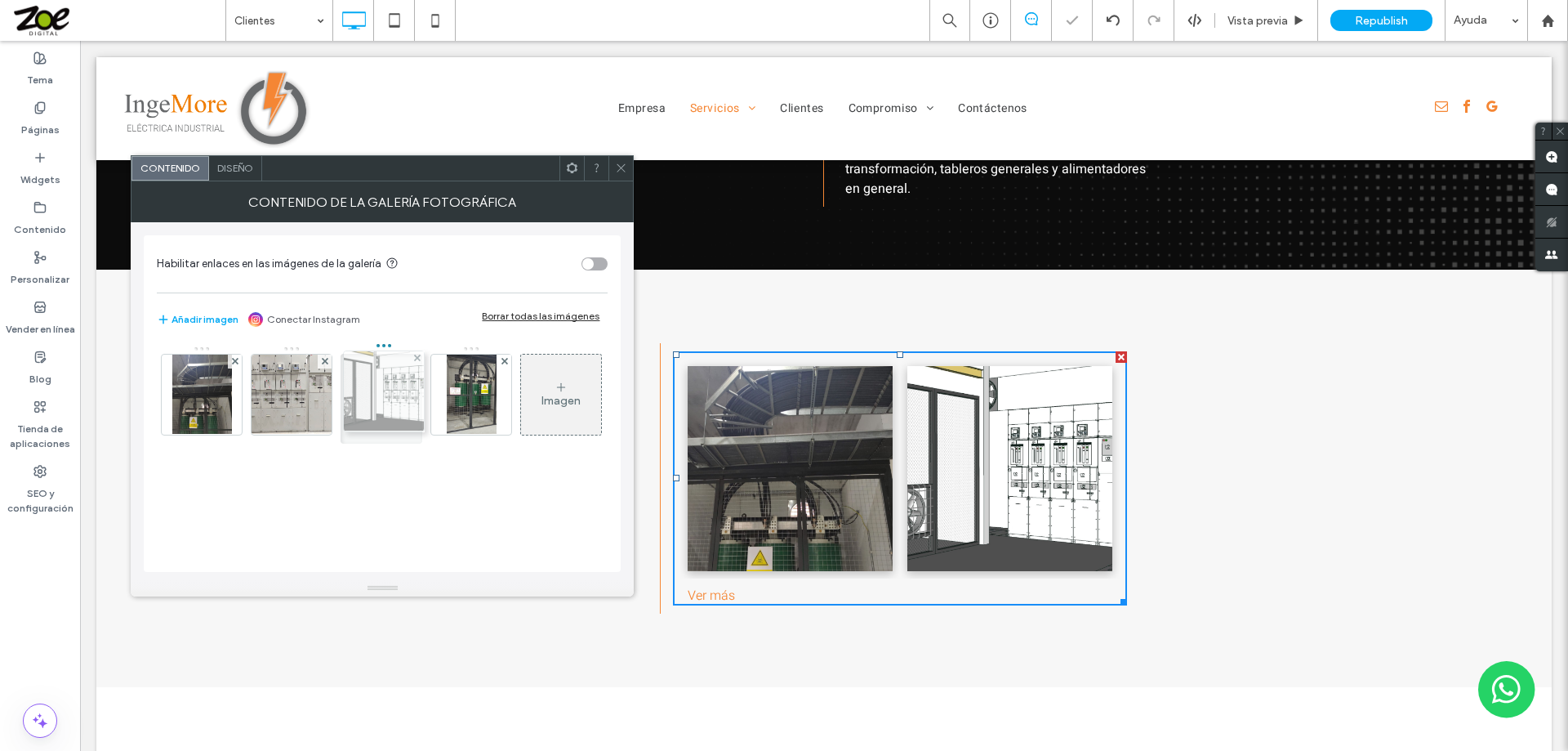
drag, startPoint x: 290, startPoint y: 388, endPoint x: 377, endPoint y: 385, distance: 87.1
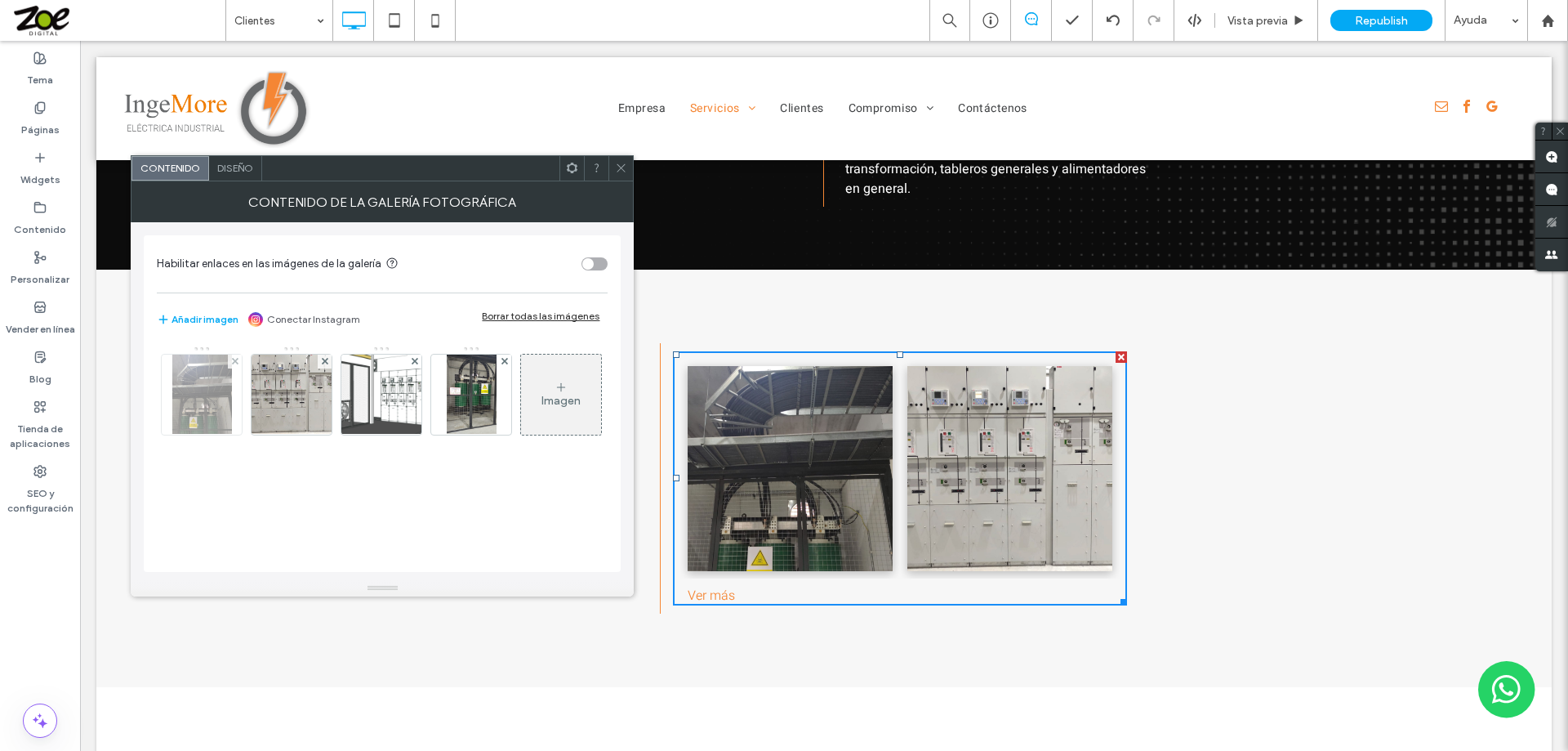
click at [198, 388] on img at bounding box center [202, 394] width 60 height 80
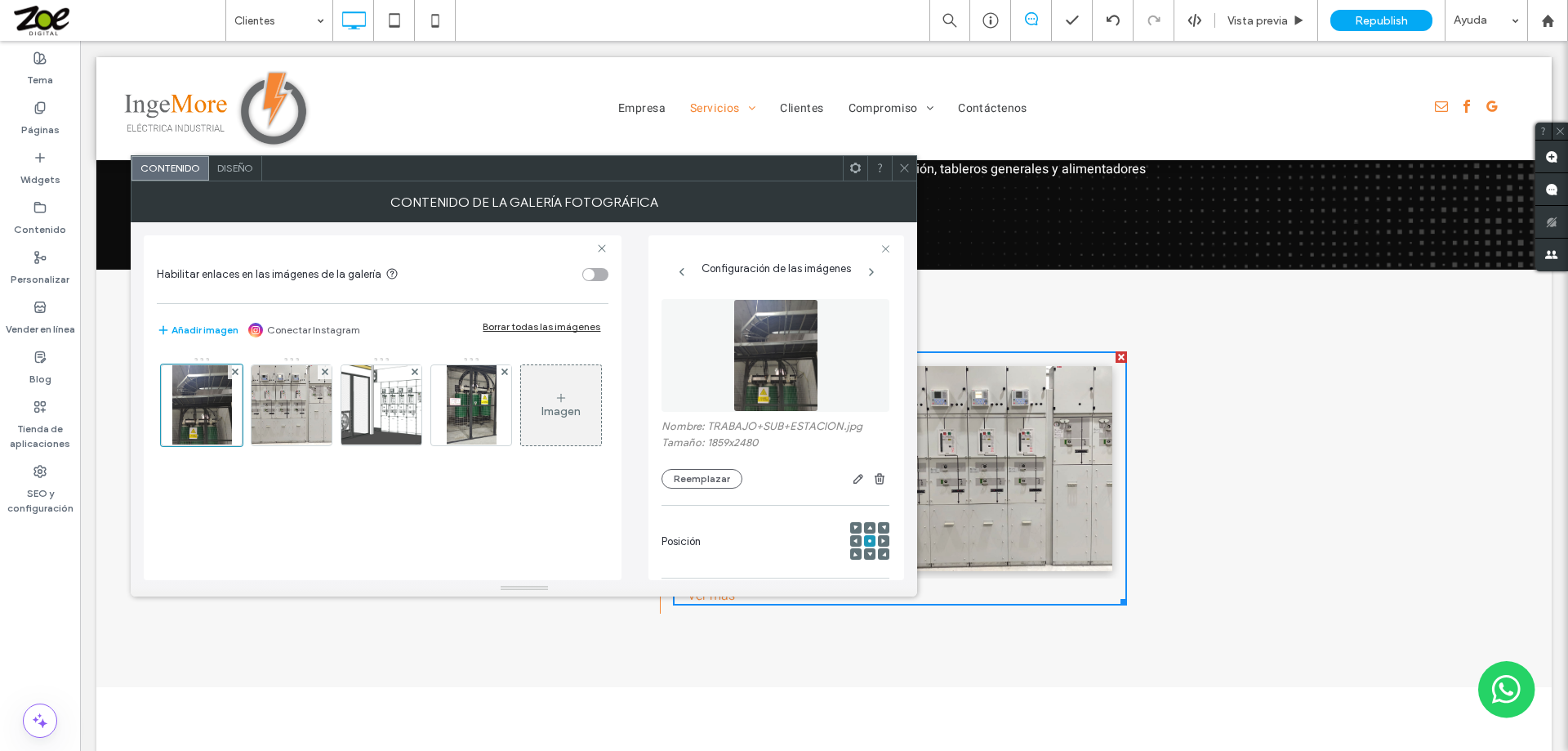
click at [867, 555] on icon at bounding box center [869, 553] width 5 height 5
drag, startPoint x: 908, startPoint y: 164, endPoint x: 893, endPoint y: 165, distance: 15.0
click at [904, 164] on icon at bounding box center [904, 167] width 12 height 13
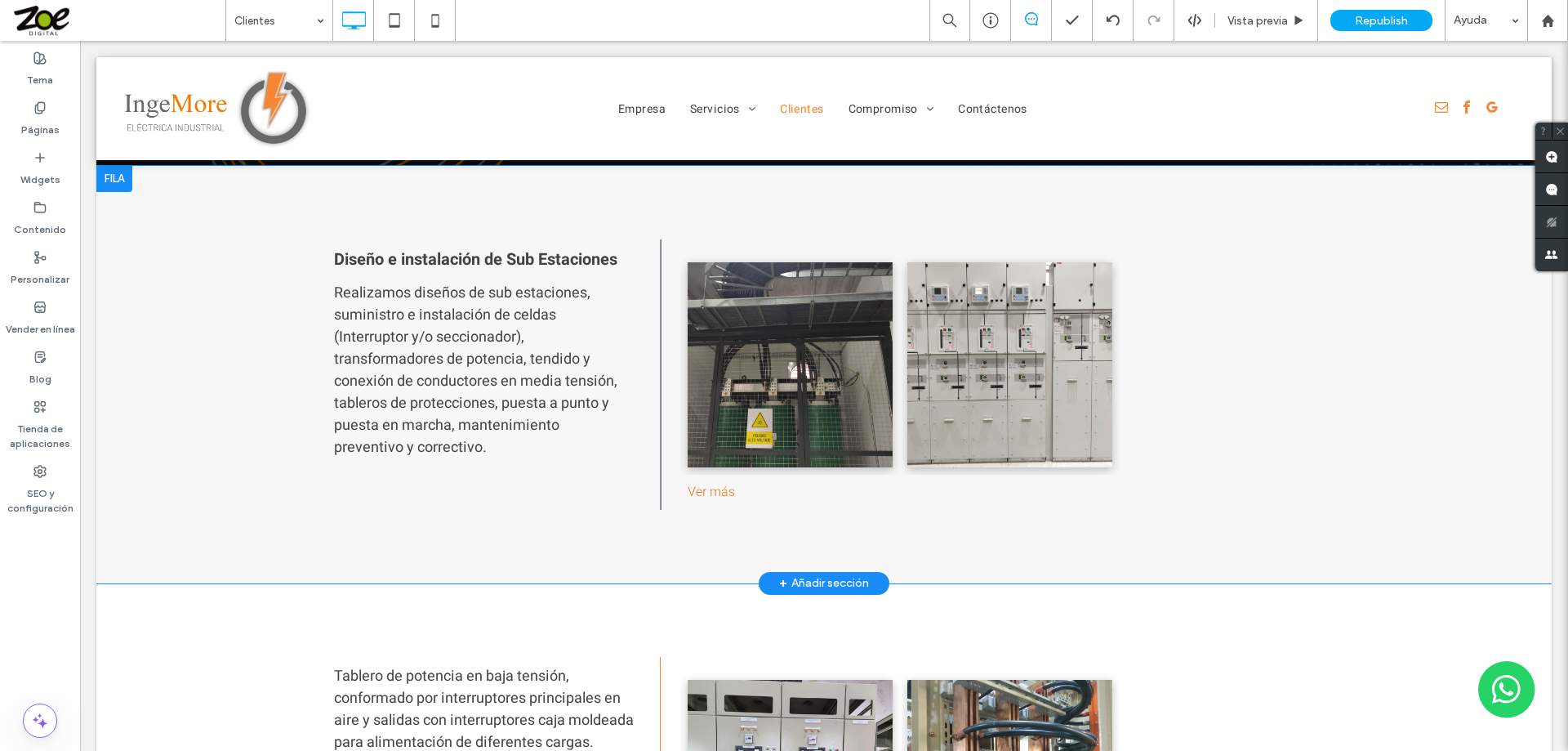
scroll to position [1688, 0]
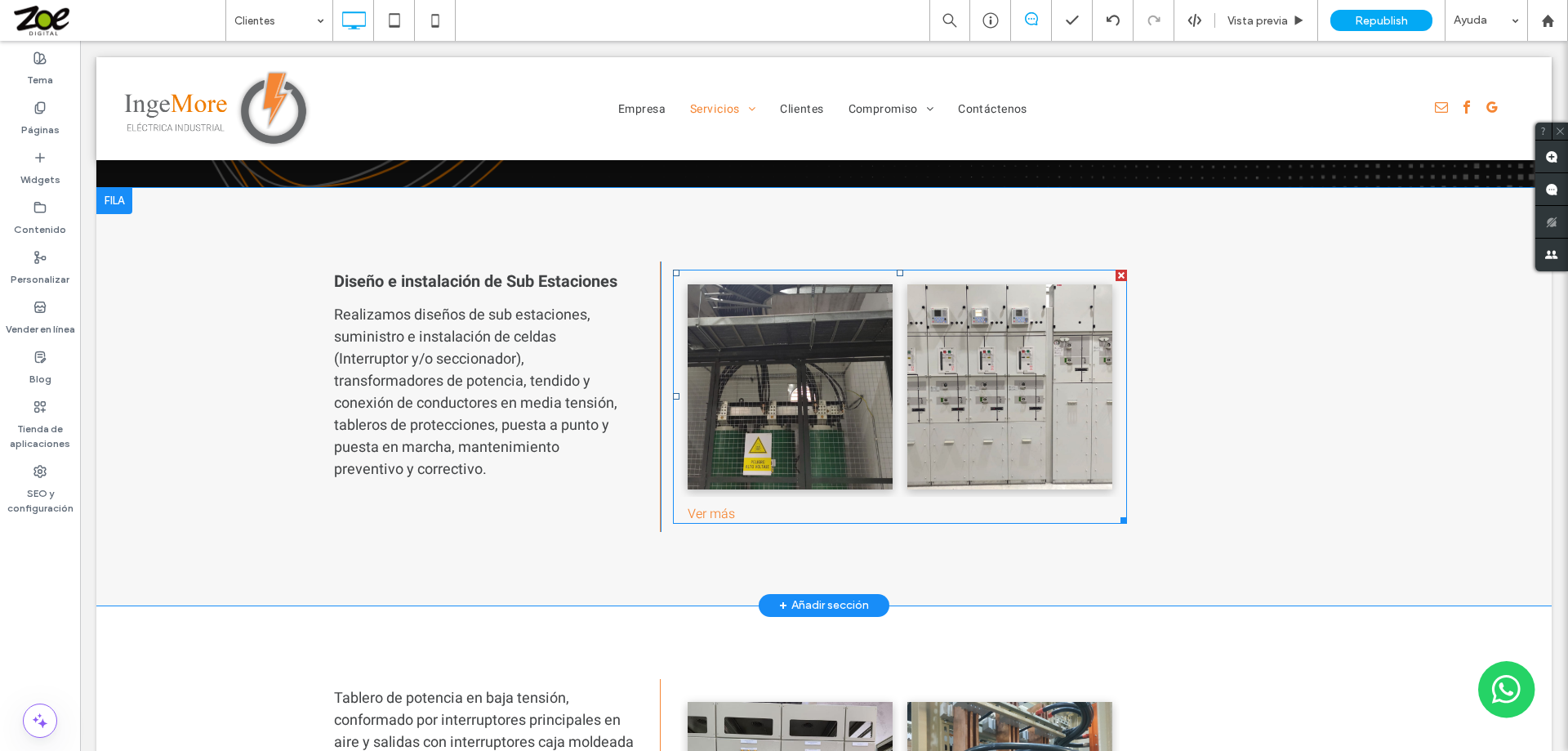
click at [794, 395] on link at bounding box center [789, 387] width 217 height 217
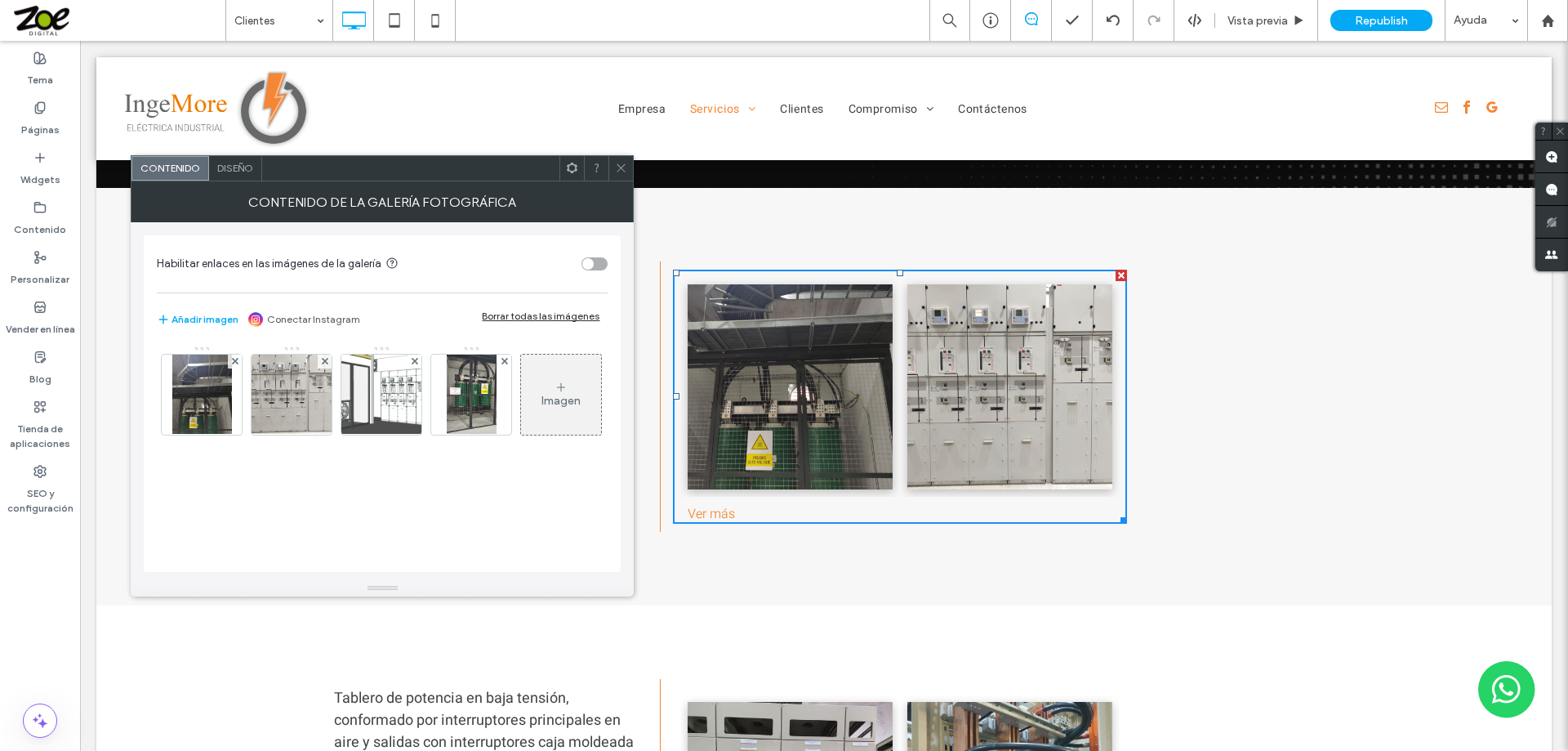
click at [623, 168] on icon at bounding box center [621, 167] width 12 height 13
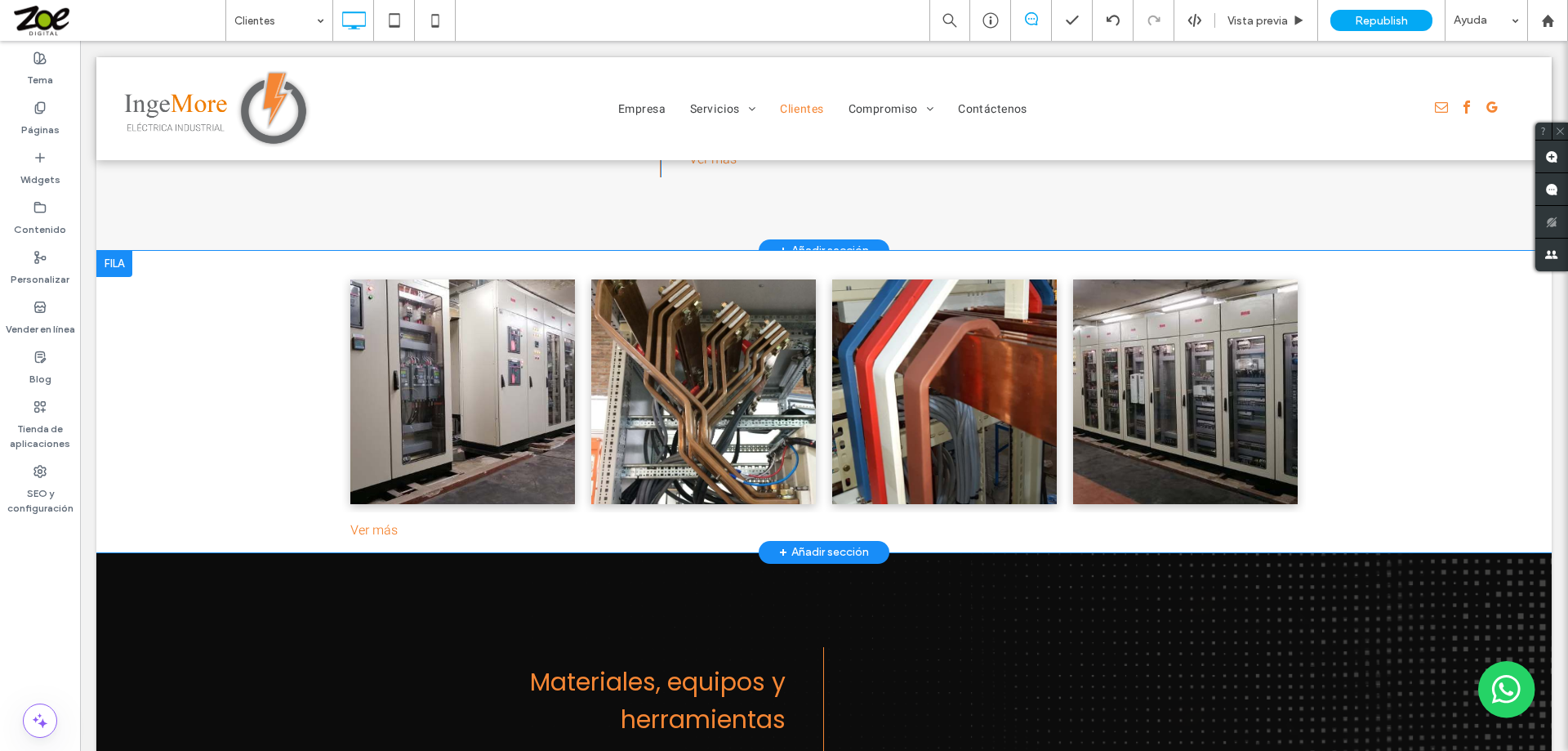
scroll to position [3730, 0]
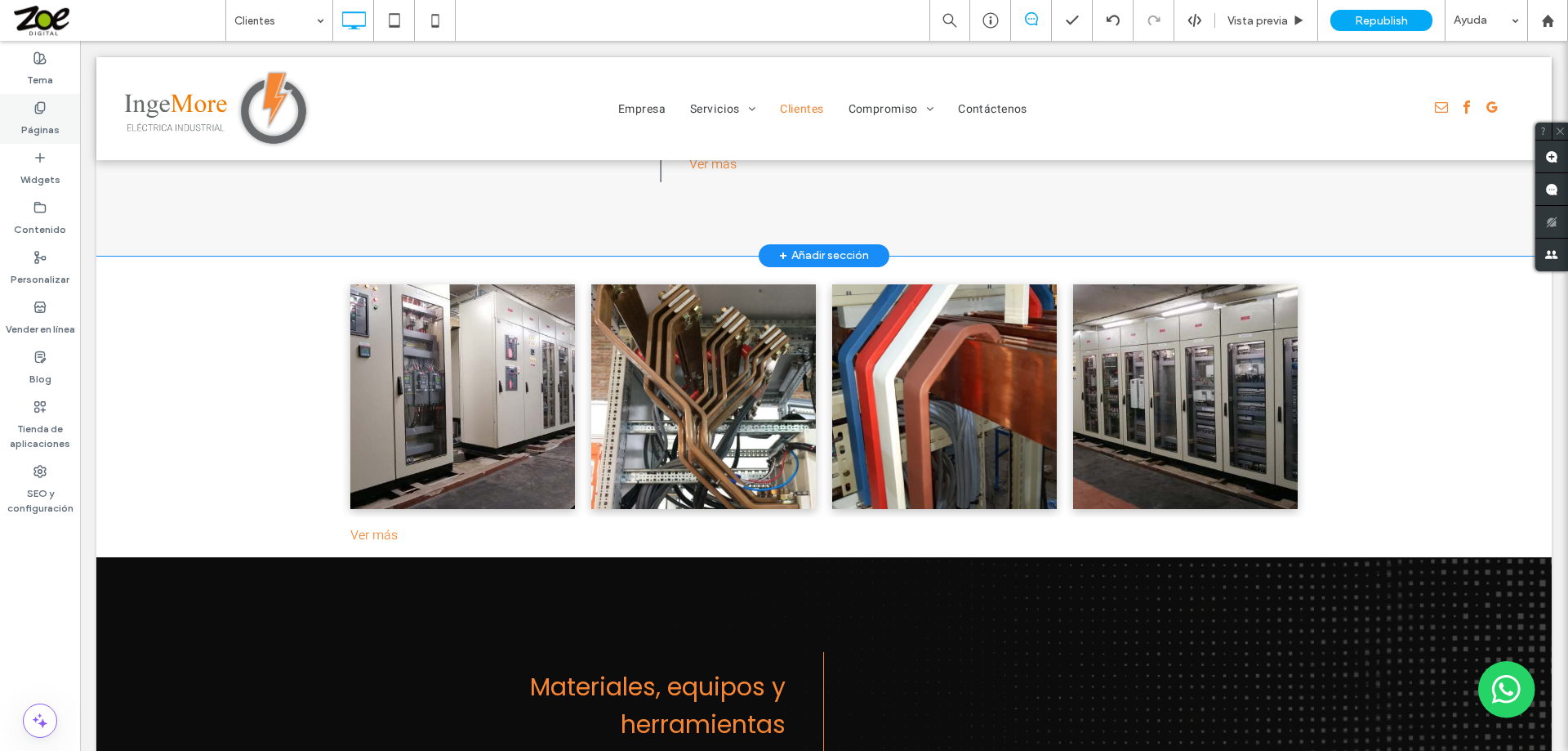
click at [30, 112] on div "Páginas" at bounding box center [39, 119] width 80 height 50
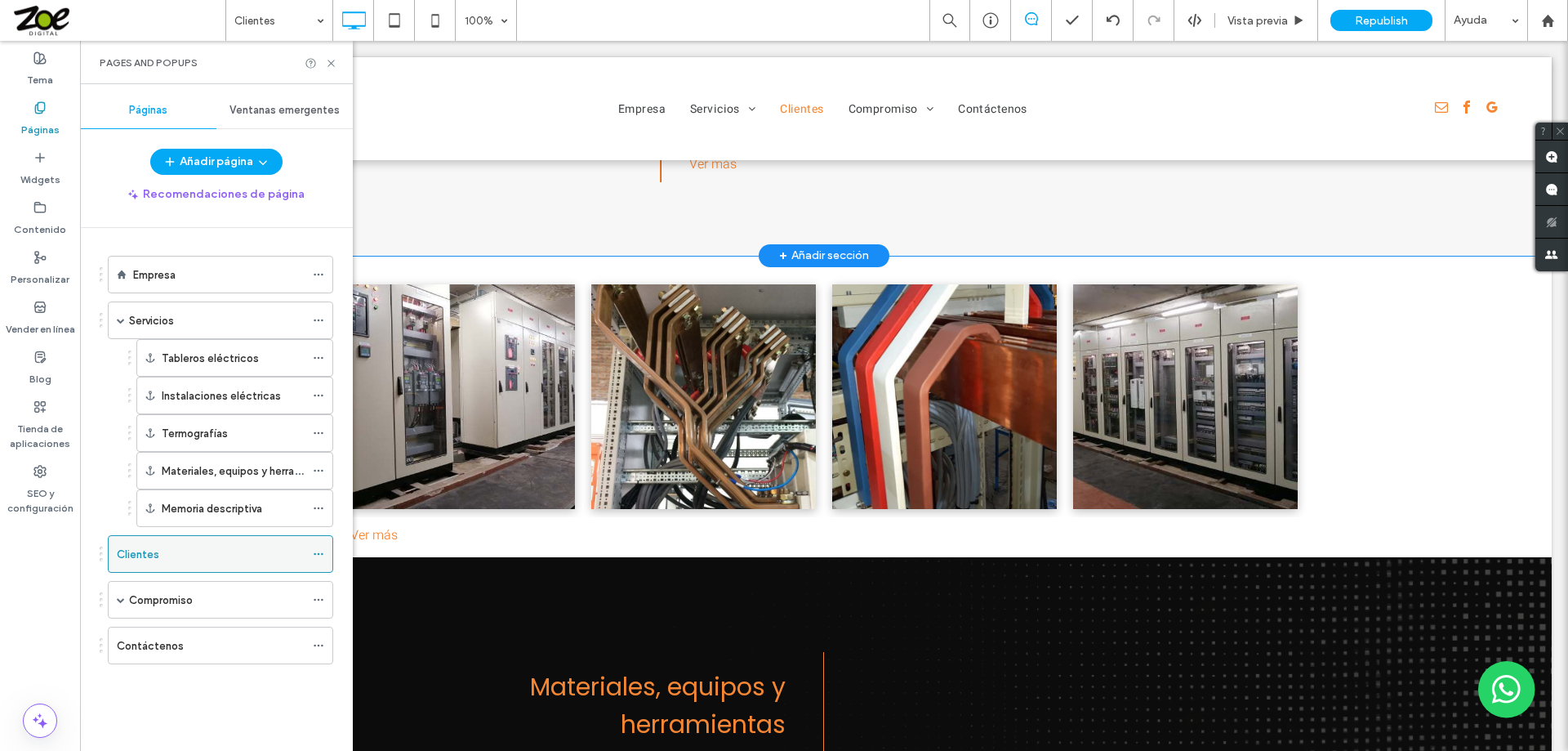
click at [204, 556] on div "Clientes" at bounding box center [210, 554] width 187 height 17
click at [332, 63] on use at bounding box center [331, 63] width 7 height 7
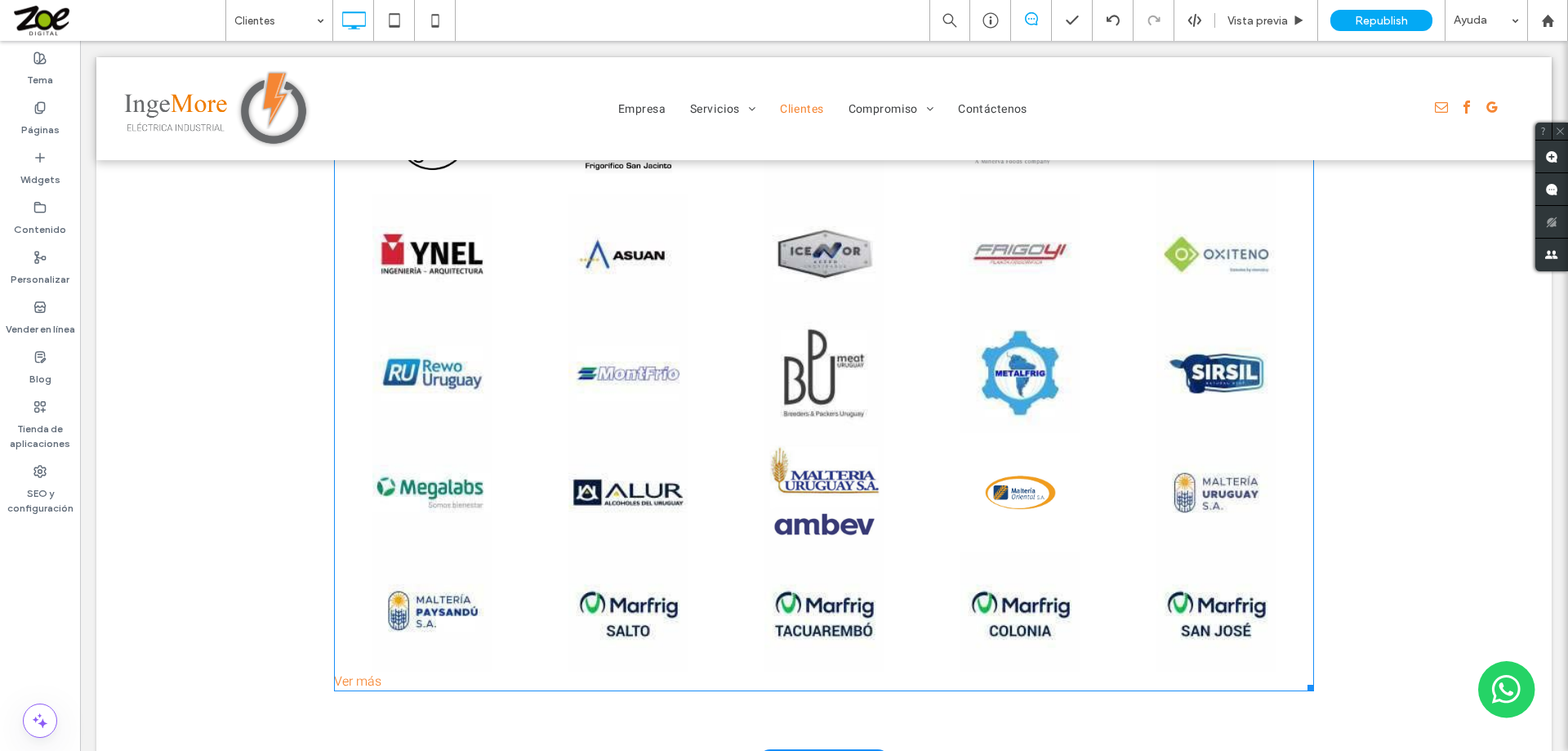
scroll to position [816, 0]
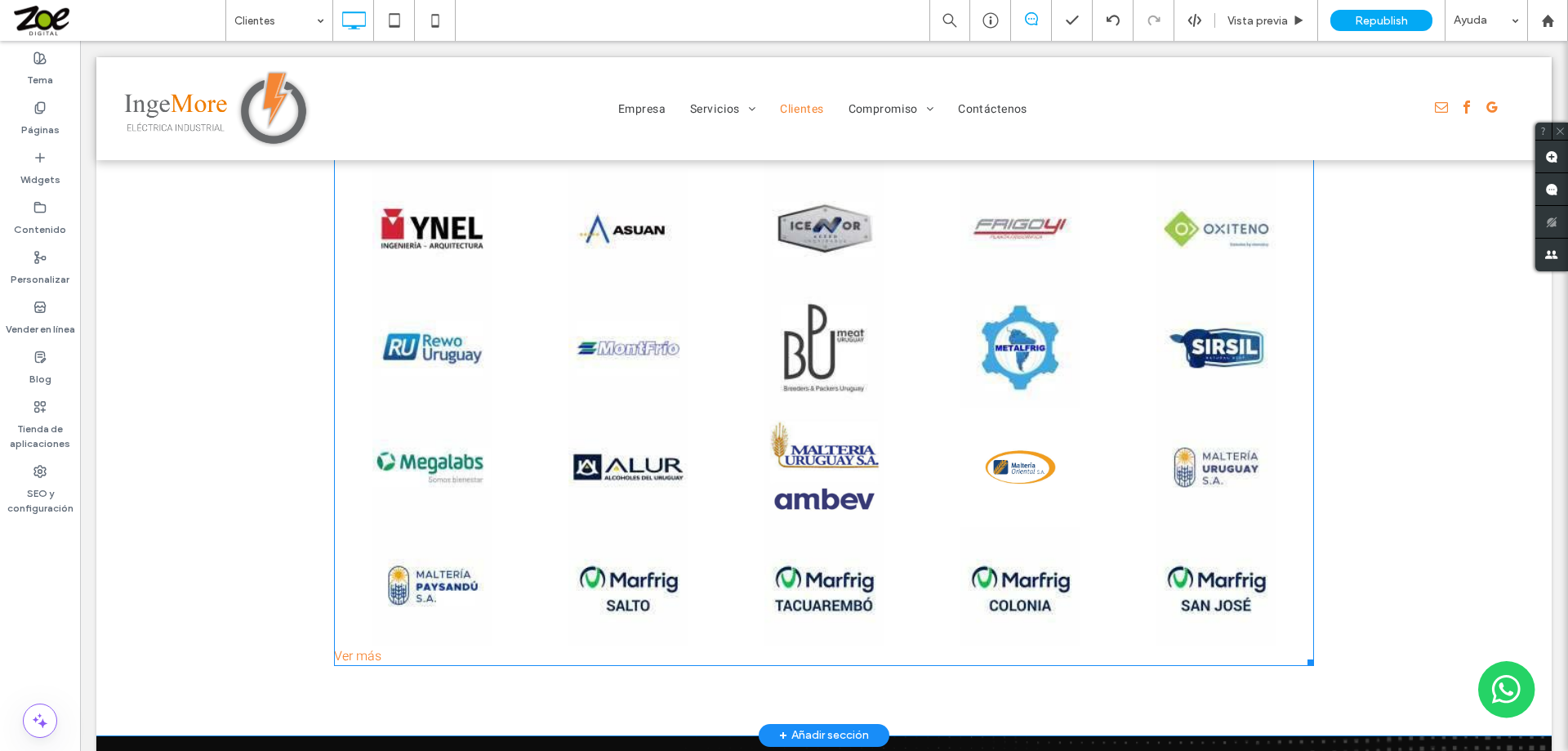
click at [350, 654] on div "Ver más" at bounding box center [823, 656] width 980 height 19
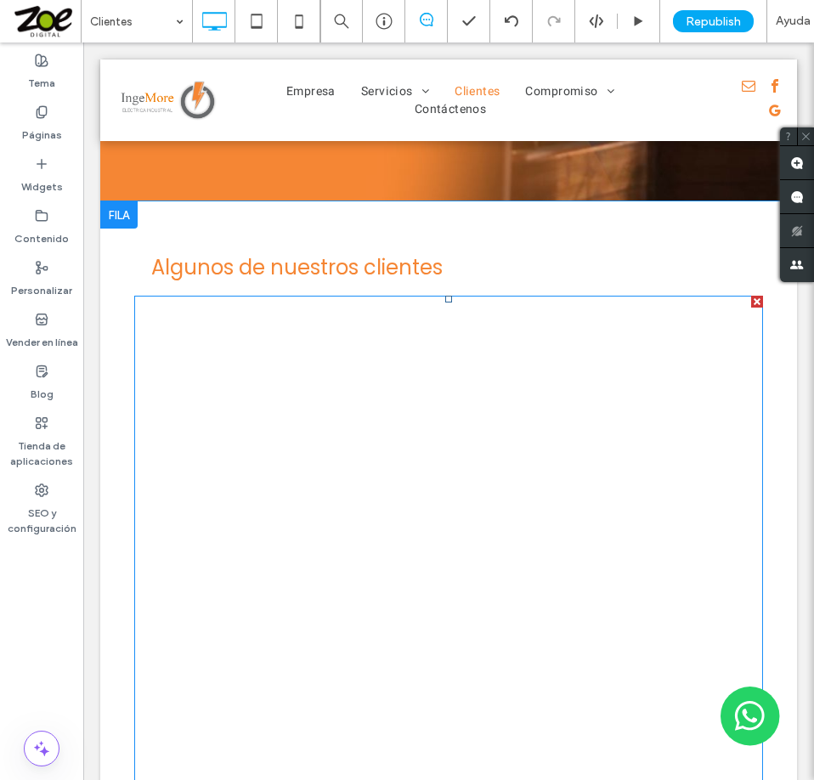
scroll to position [333, 0]
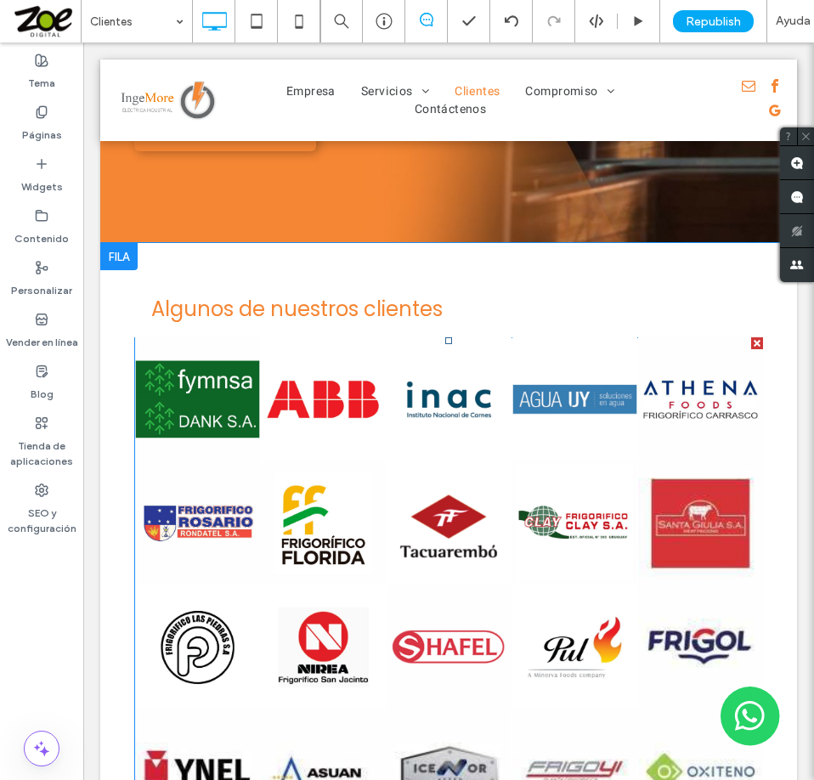
click at [415, 414] on link at bounding box center [448, 400] width 133 height 132
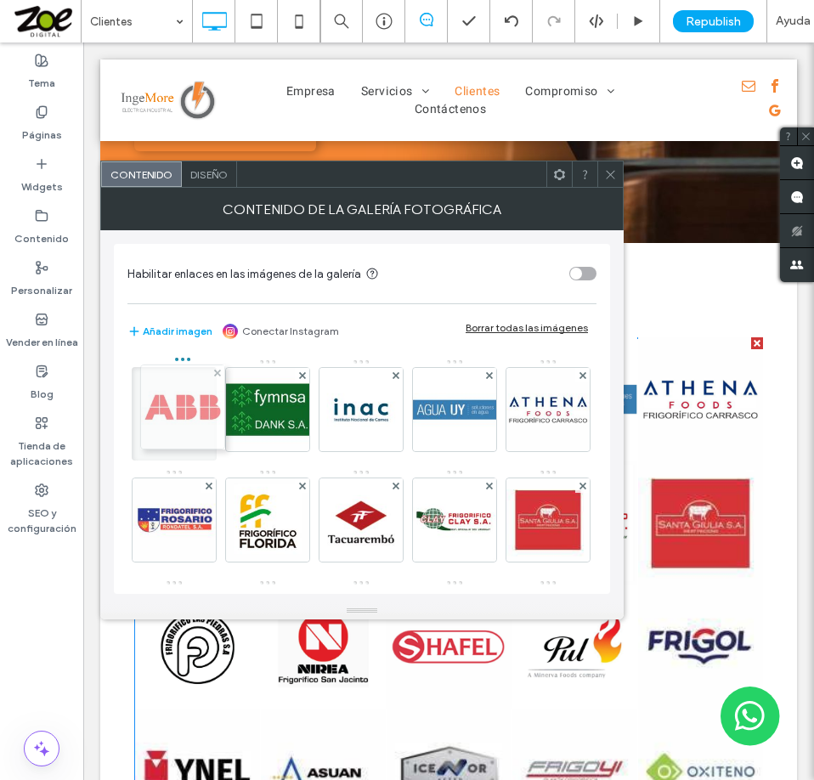
drag, startPoint x: 283, startPoint y: 406, endPoint x: 192, endPoint y: 404, distance: 90.9
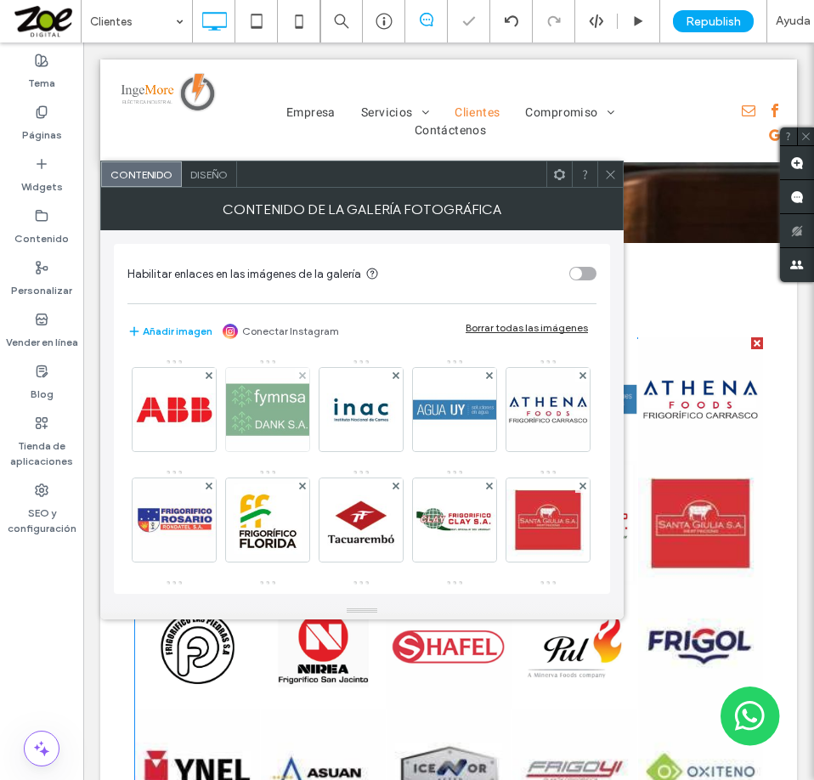
scroll to position [329, 0]
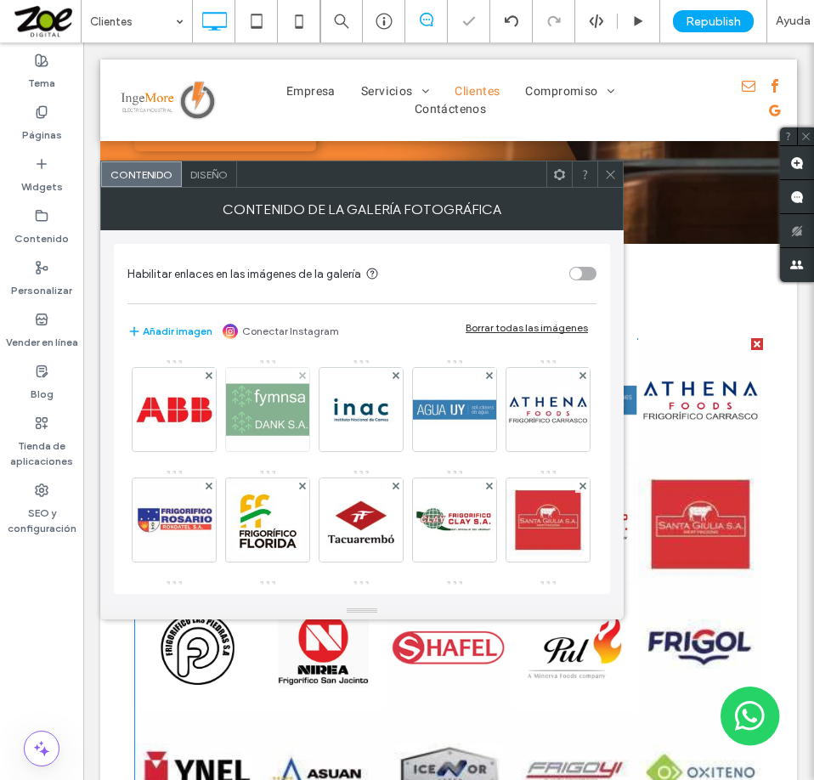
click at [271, 402] on img at bounding box center [267, 409] width 84 height 83
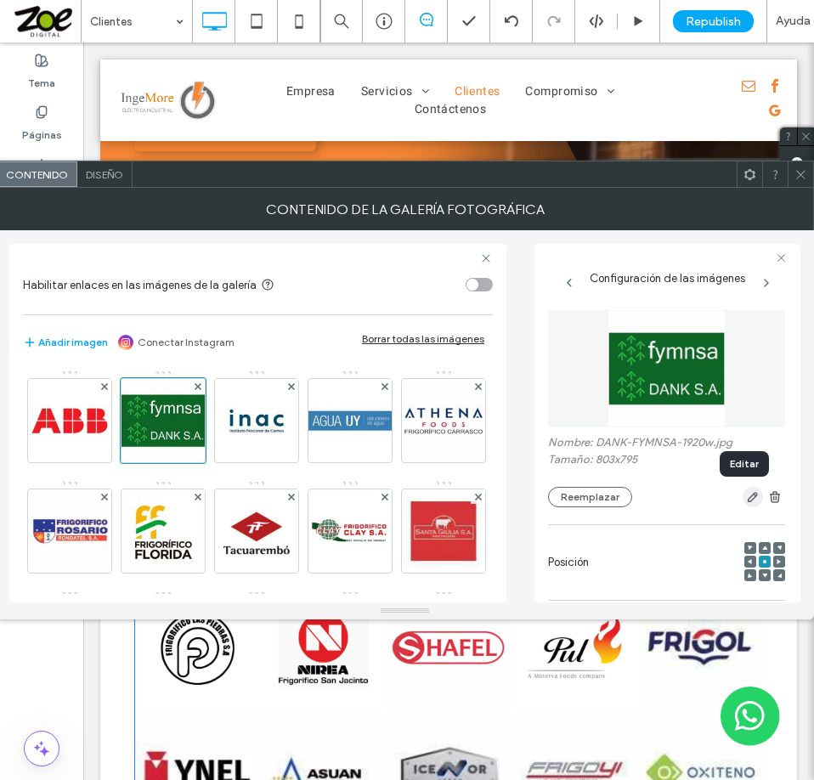
click at [746, 494] on icon "button" at bounding box center [753, 497] width 14 height 14
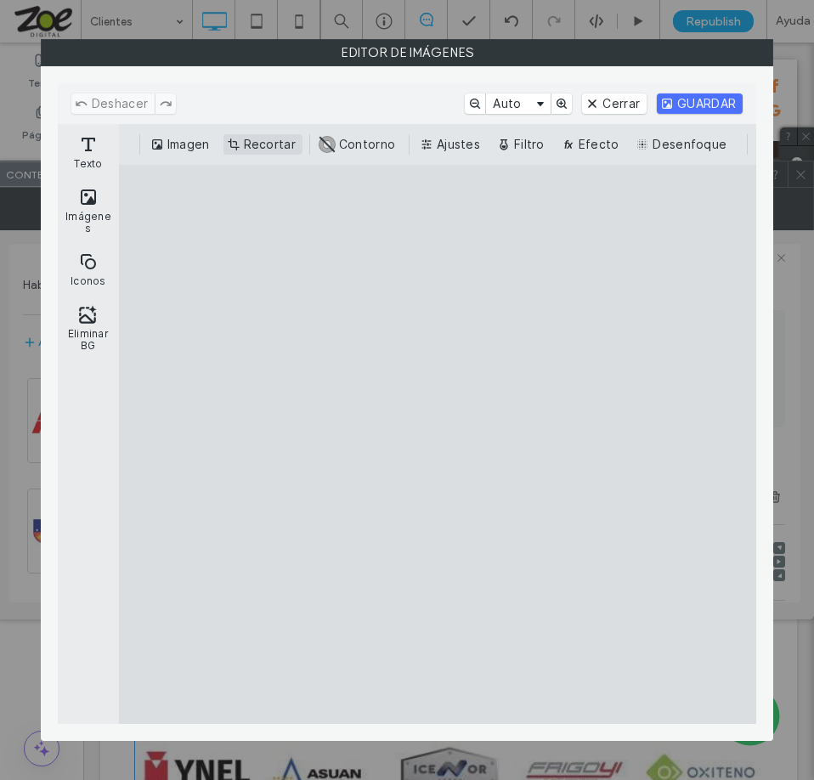
click at [257, 140] on button "Recortar" at bounding box center [262, 144] width 79 height 20
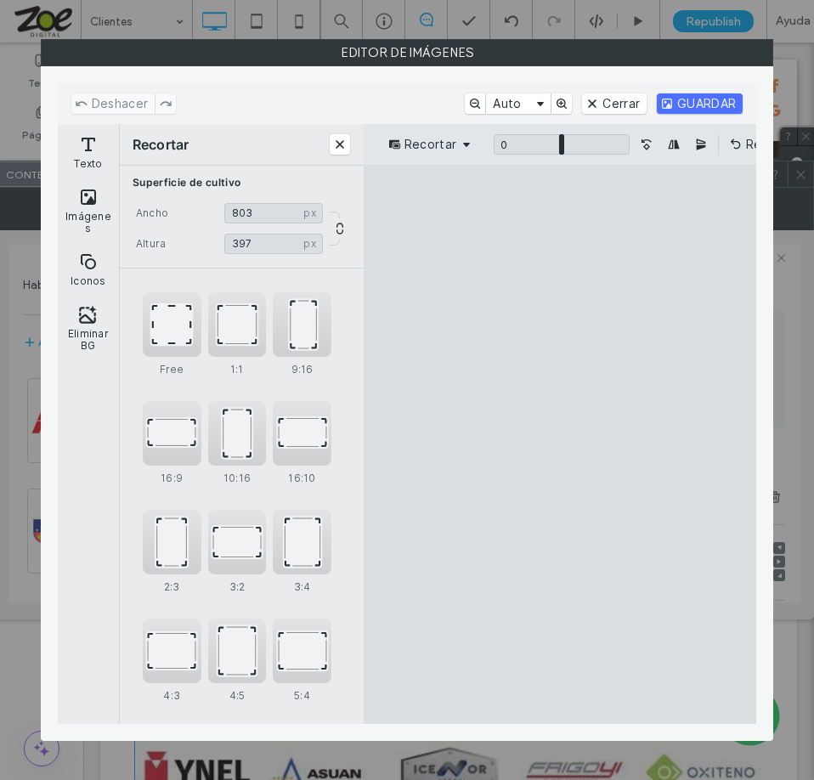
type input "***"
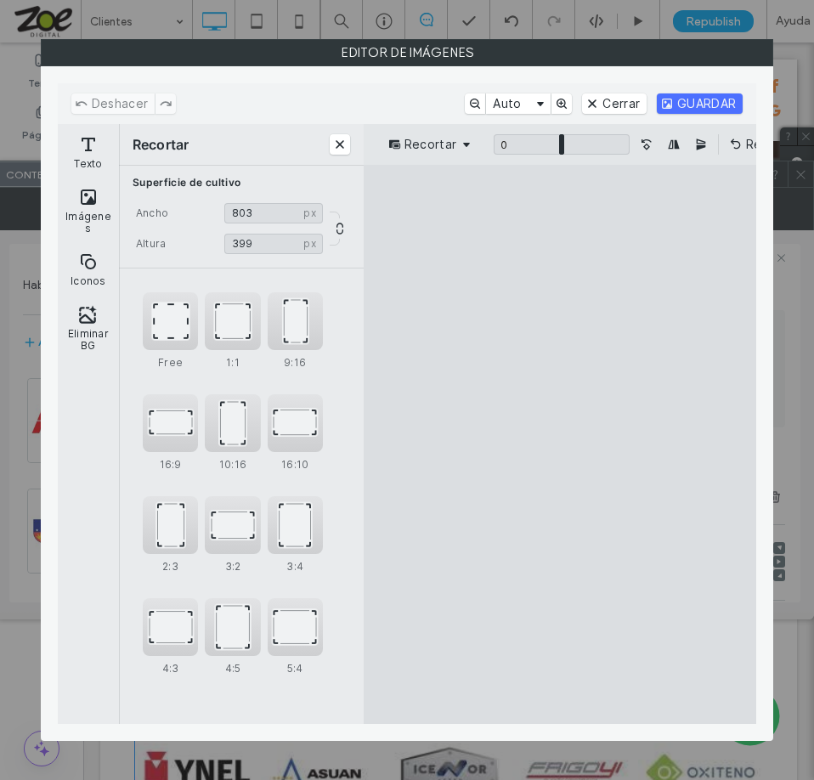
drag, startPoint x: 564, startPoint y: 280, endPoint x: 562, endPoint y: 454, distance: 174.2
click at [560, 444] on cesdk-canvas "Lienzo del editor" at bounding box center [560, 444] width 0 height 0
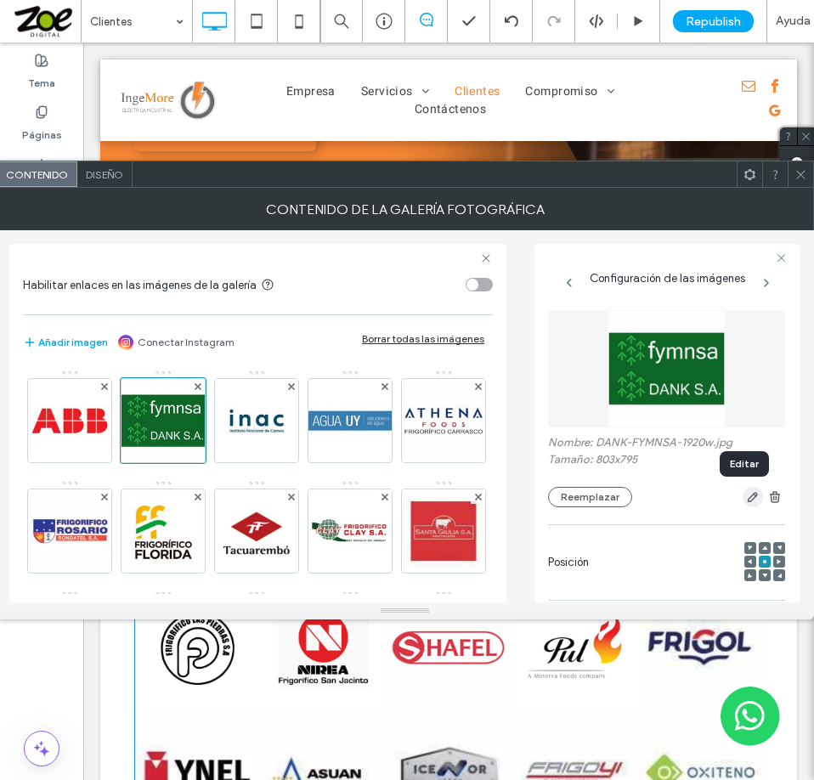
click at [746, 497] on icon "button" at bounding box center [753, 497] width 14 height 14
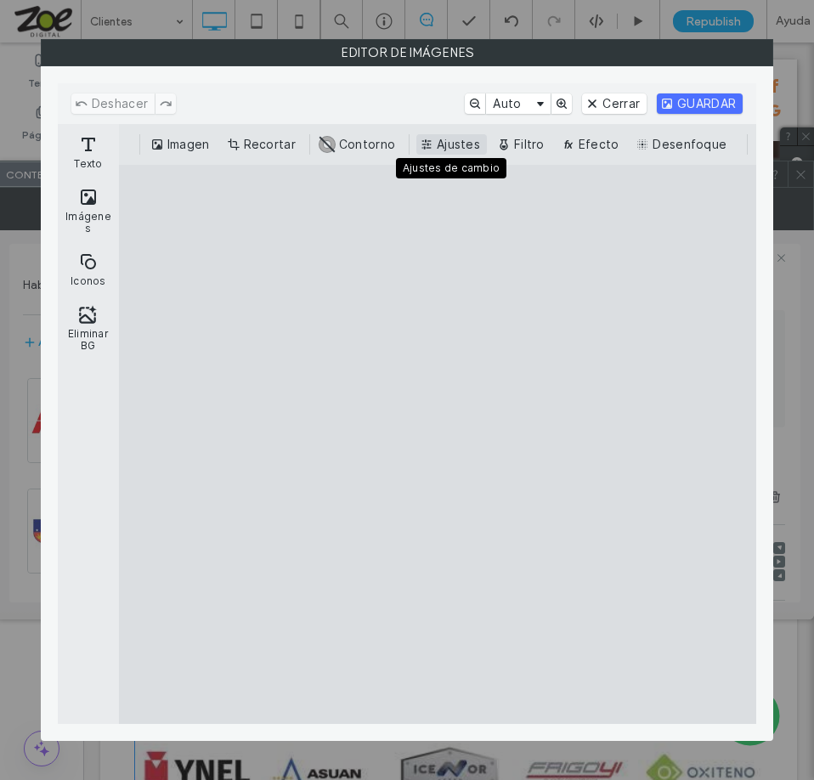
click at [443, 139] on button "Ajustes" at bounding box center [451, 144] width 71 height 20
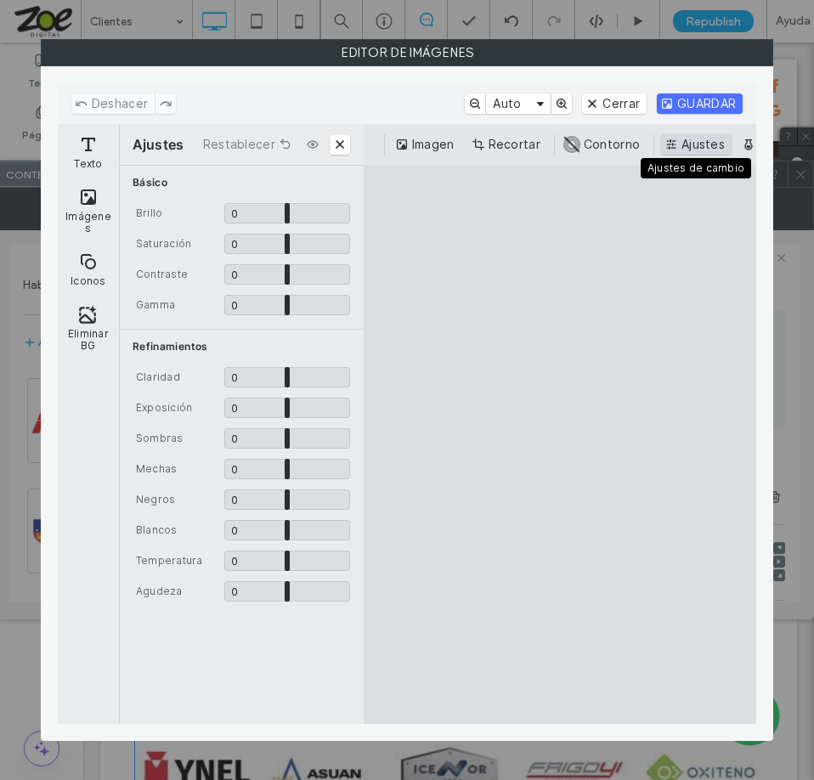
click at [704, 144] on button "Ajustes" at bounding box center [696, 144] width 71 height 20
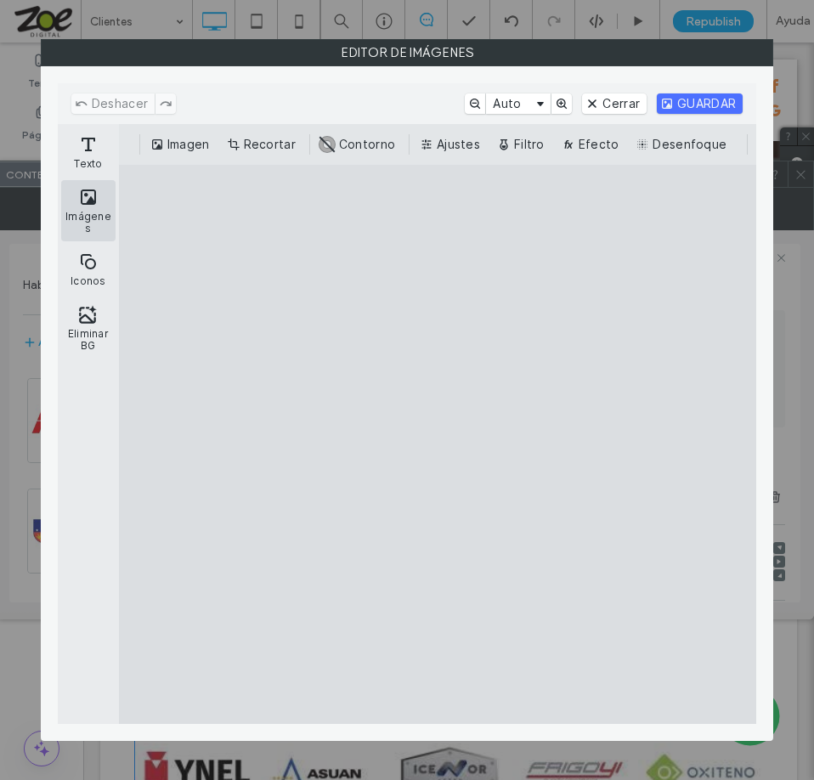
click at [87, 204] on button "Imágenes" at bounding box center [88, 210] width 54 height 61
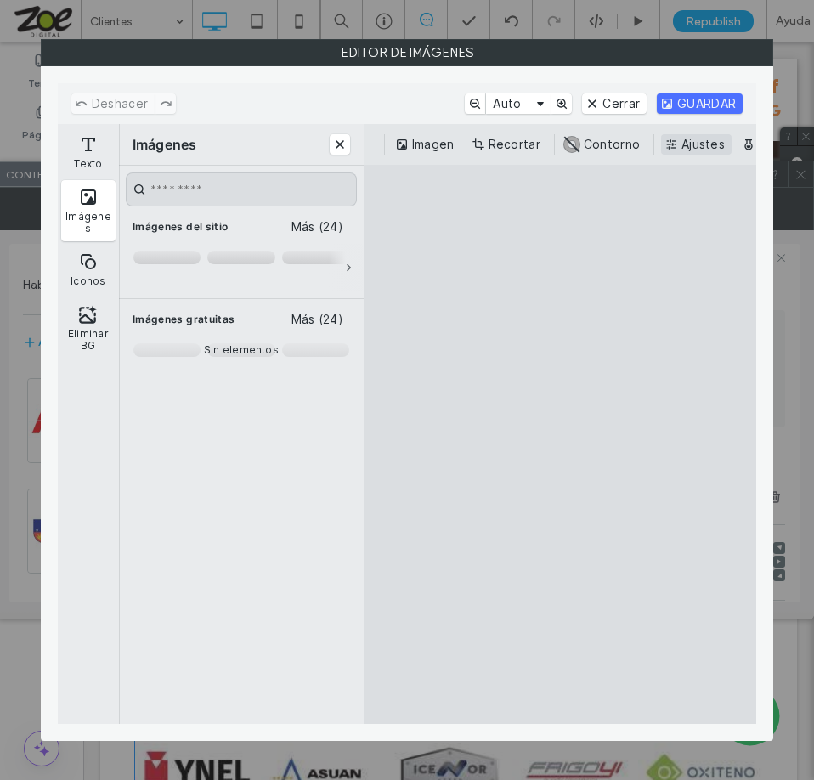
click at [693, 143] on button "Ajustes" at bounding box center [696, 144] width 71 height 20
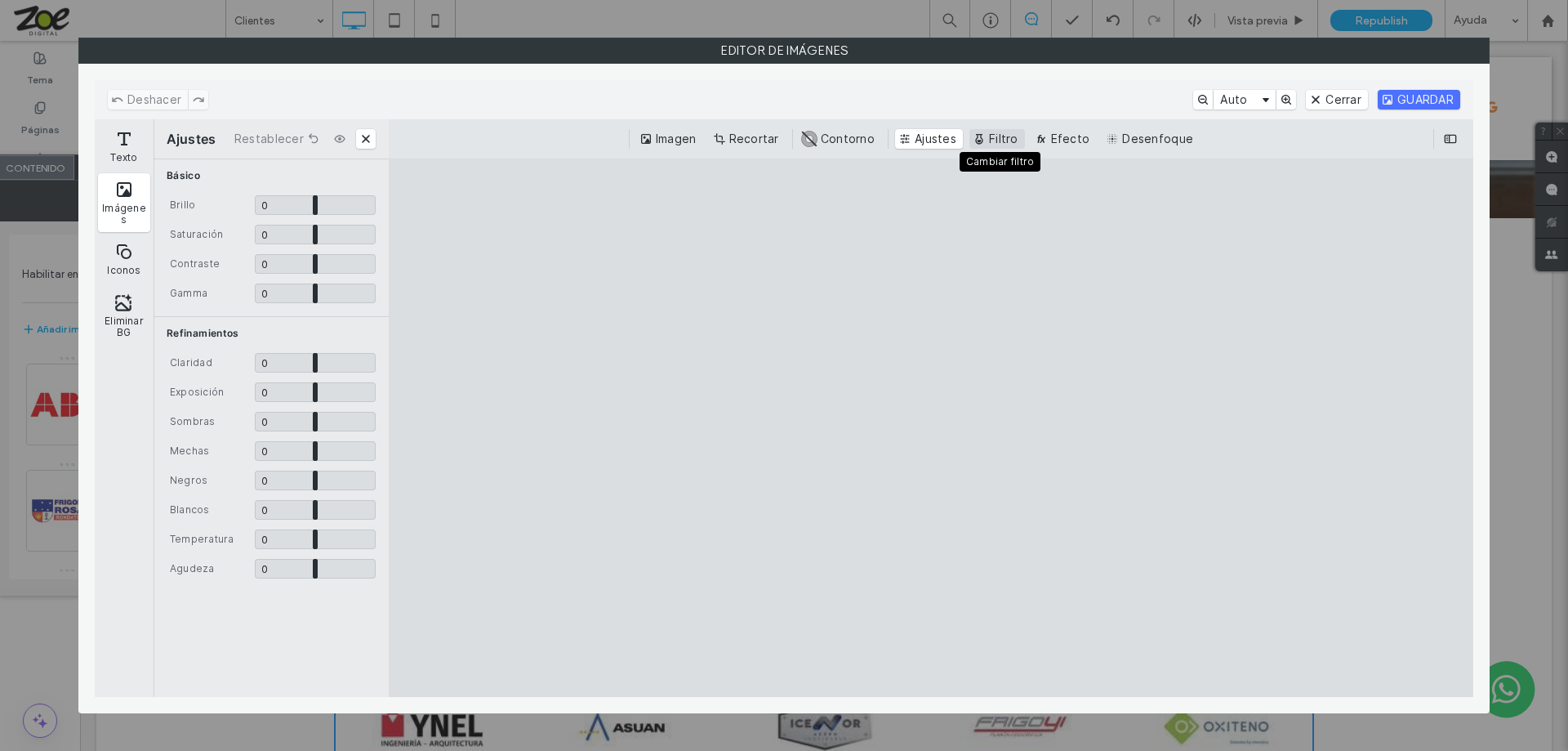
click at [782, 138] on button "Filtro" at bounding box center [997, 138] width 56 height 19
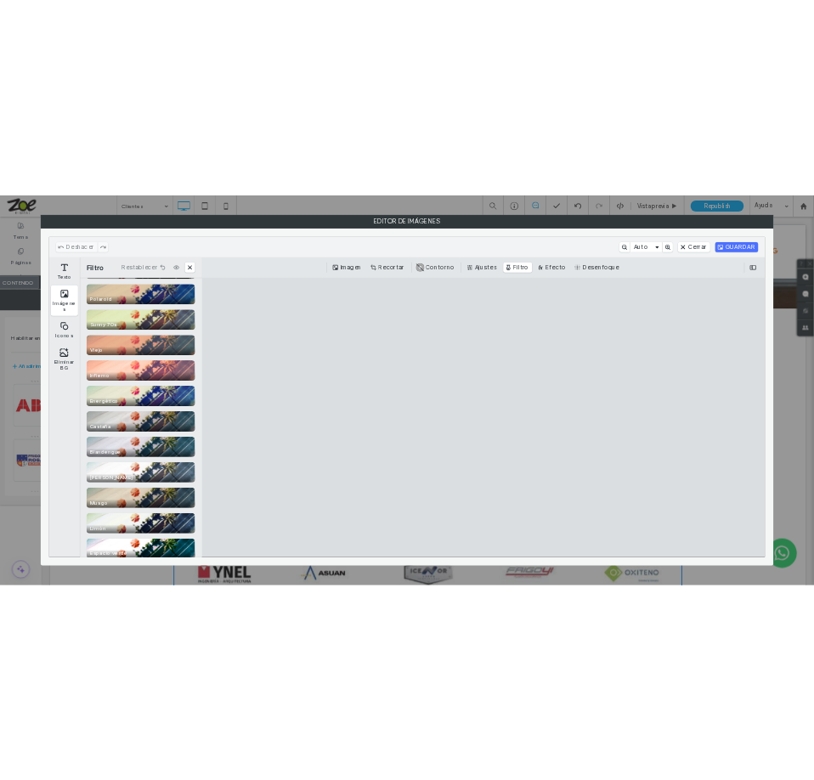
scroll to position [849, 0]
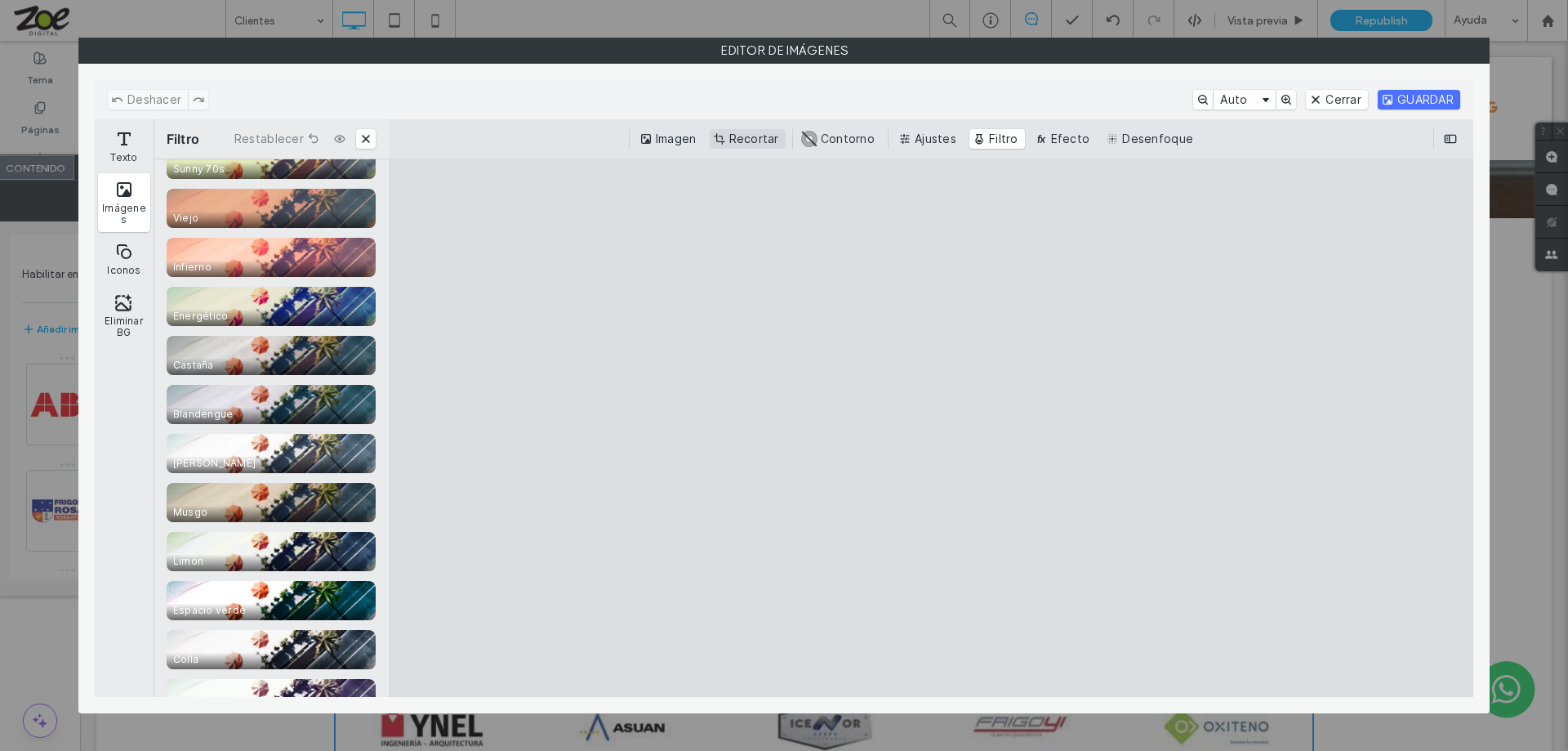
click at [755, 133] on button "Recortar" at bounding box center [747, 138] width 76 height 19
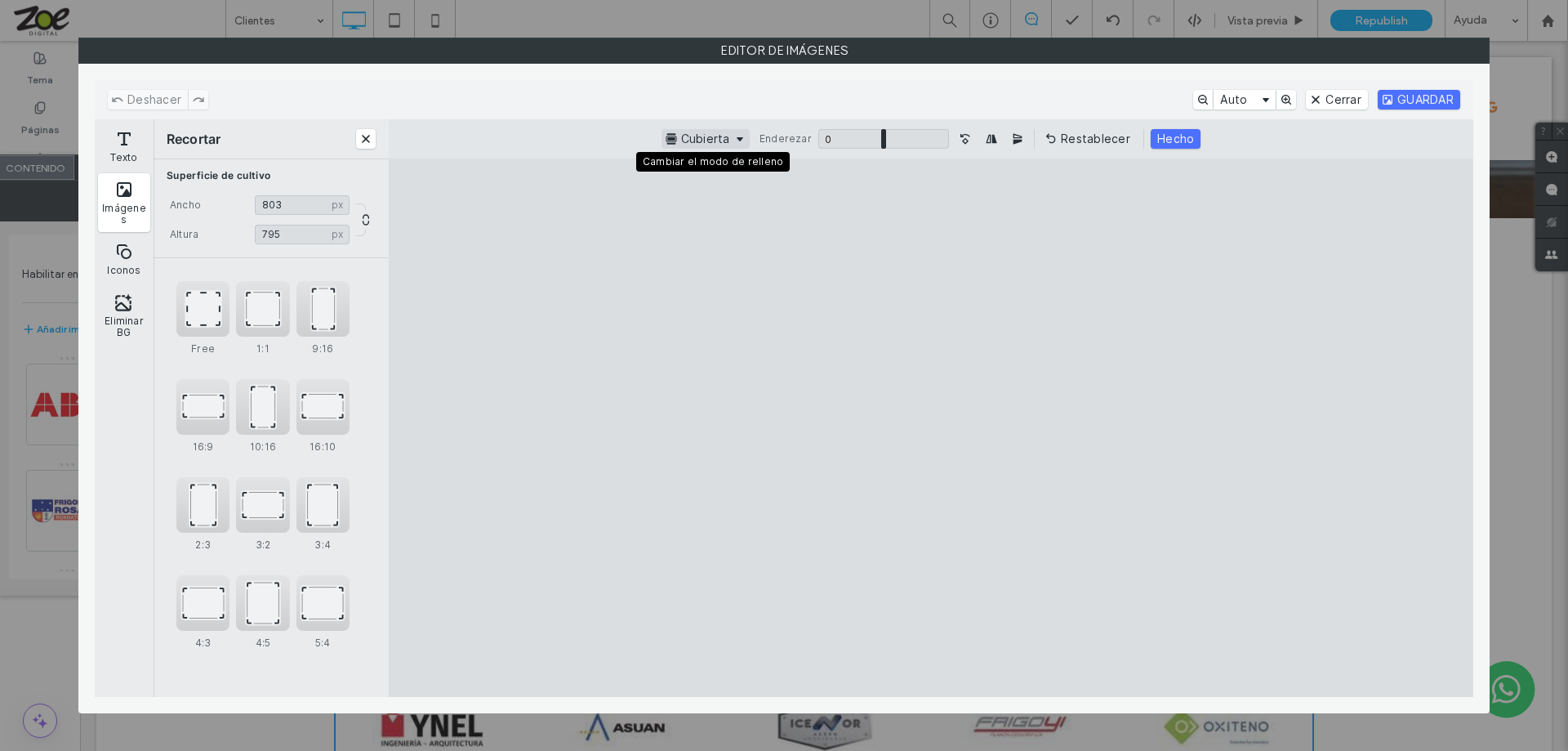
click at [725, 138] on button "Cubierta" at bounding box center [706, 138] width 88 height 19
click at [129, 253] on button "Iconos" at bounding box center [124, 259] width 52 height 47
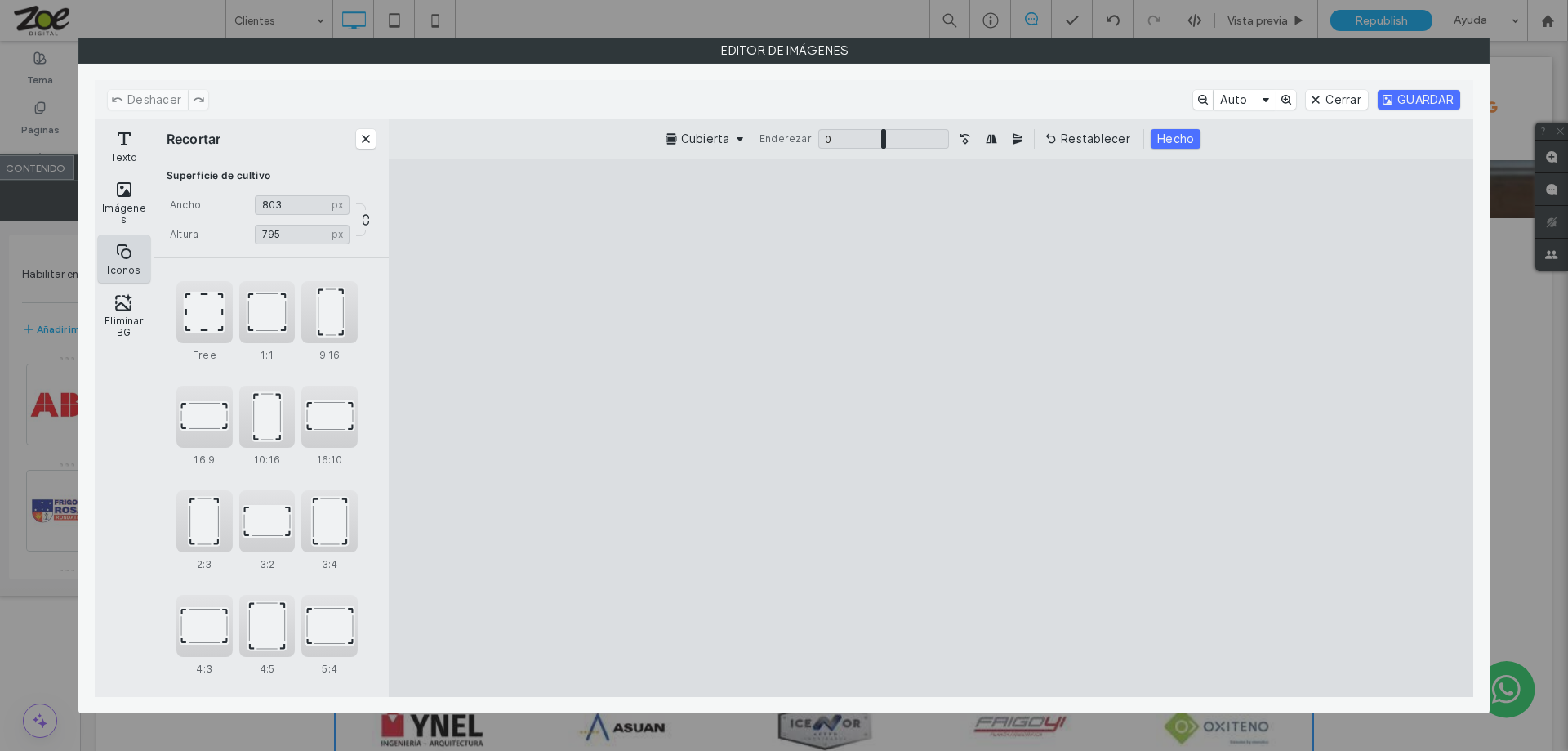
click at [123, 262] on button "Iconos" at bounding box center [124, 259] width 52 height 47
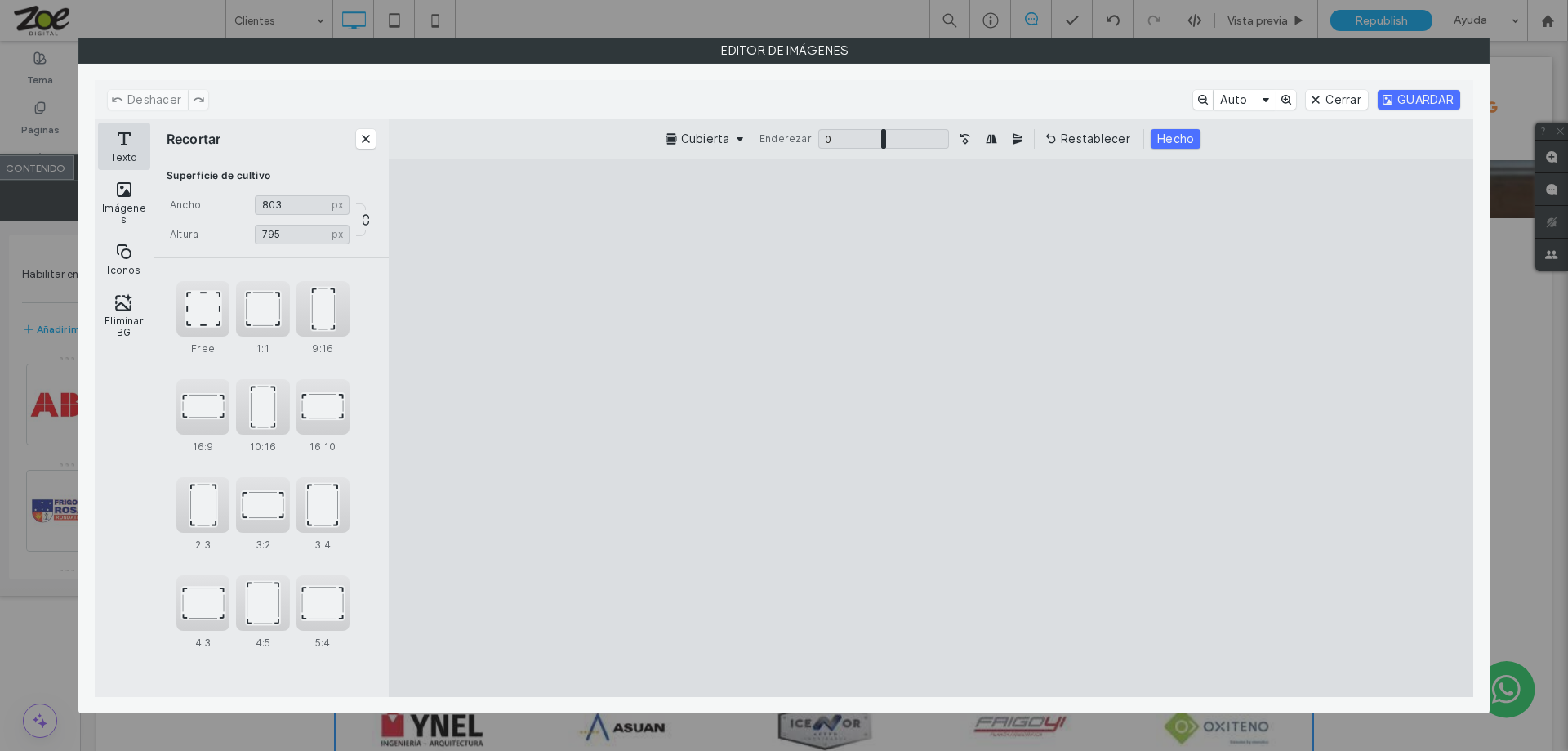
click at [118, 135] on button "Texto" at bounding box center [124, 145] width 52 height 47
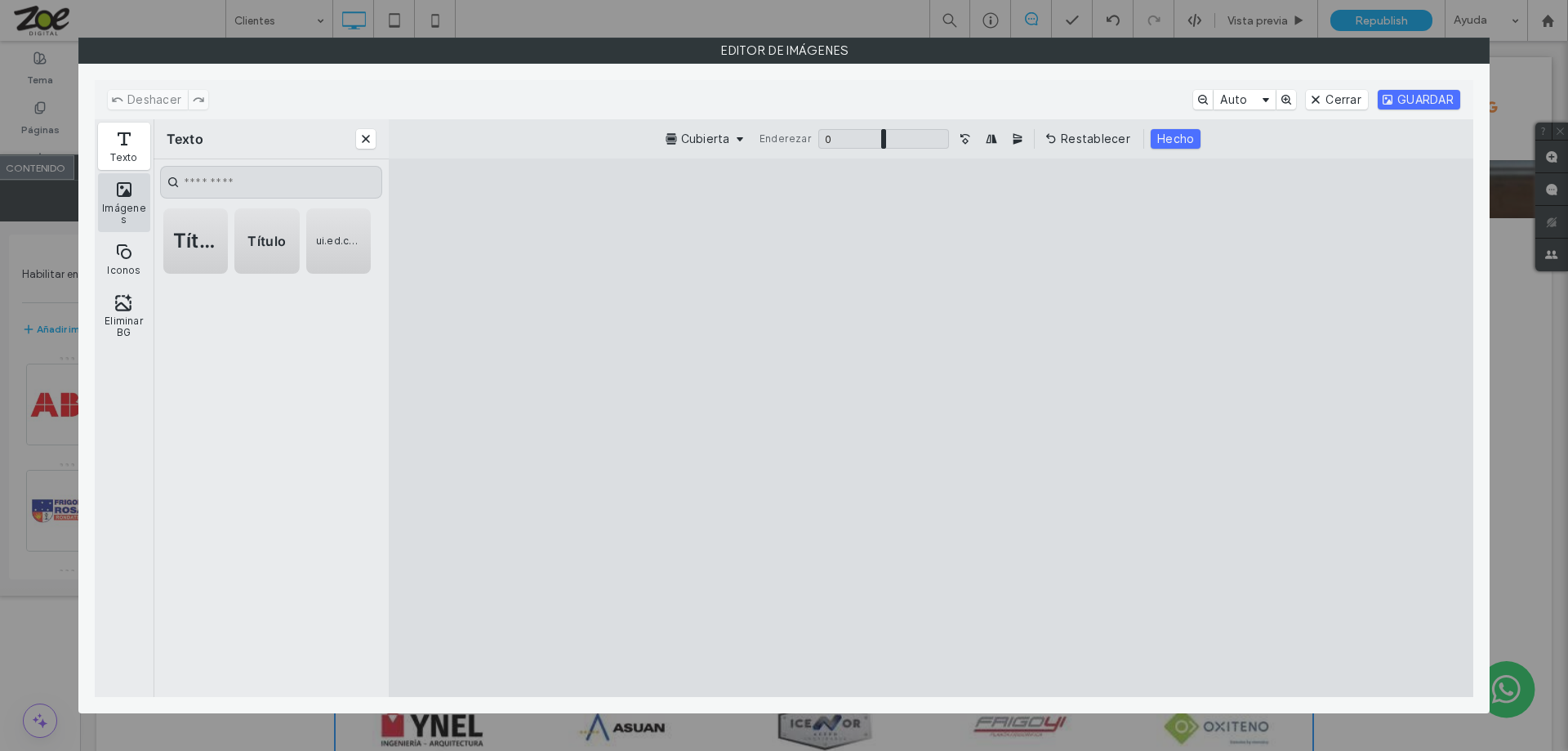
click at [117, 192] on button "Imágenes" at bounding box center [124, 202] width 52 height 59
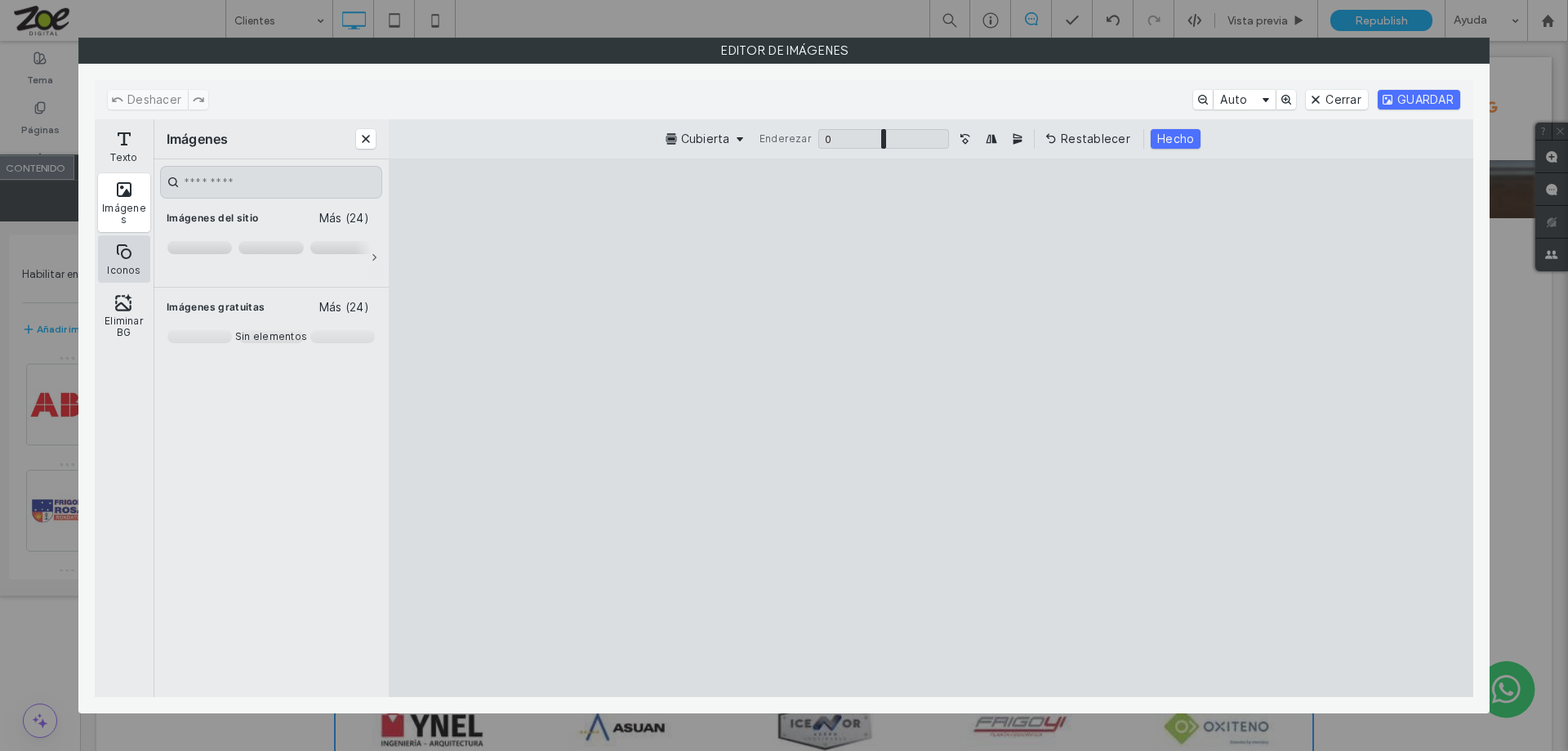
click at [121, 254] on button "Iconos" at bounding box center [124, 259] width 52 height 47
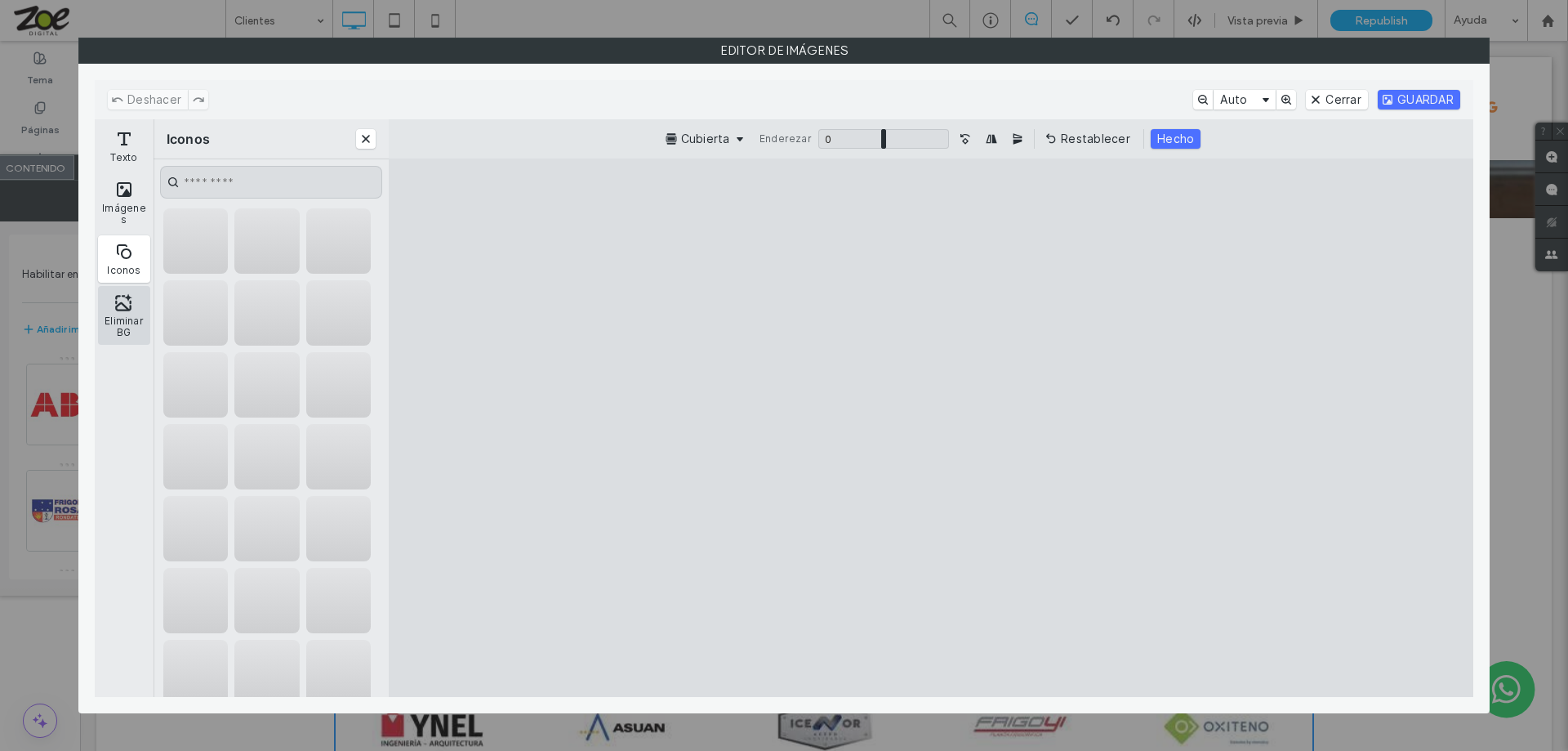
click at [120, 306] on button "Eliminar BG" at bounding box center [124, 314] width 52 height 59
click at [782, 100] on button "Cerrar" at bounding box center [1336, 99] width 62 height 19
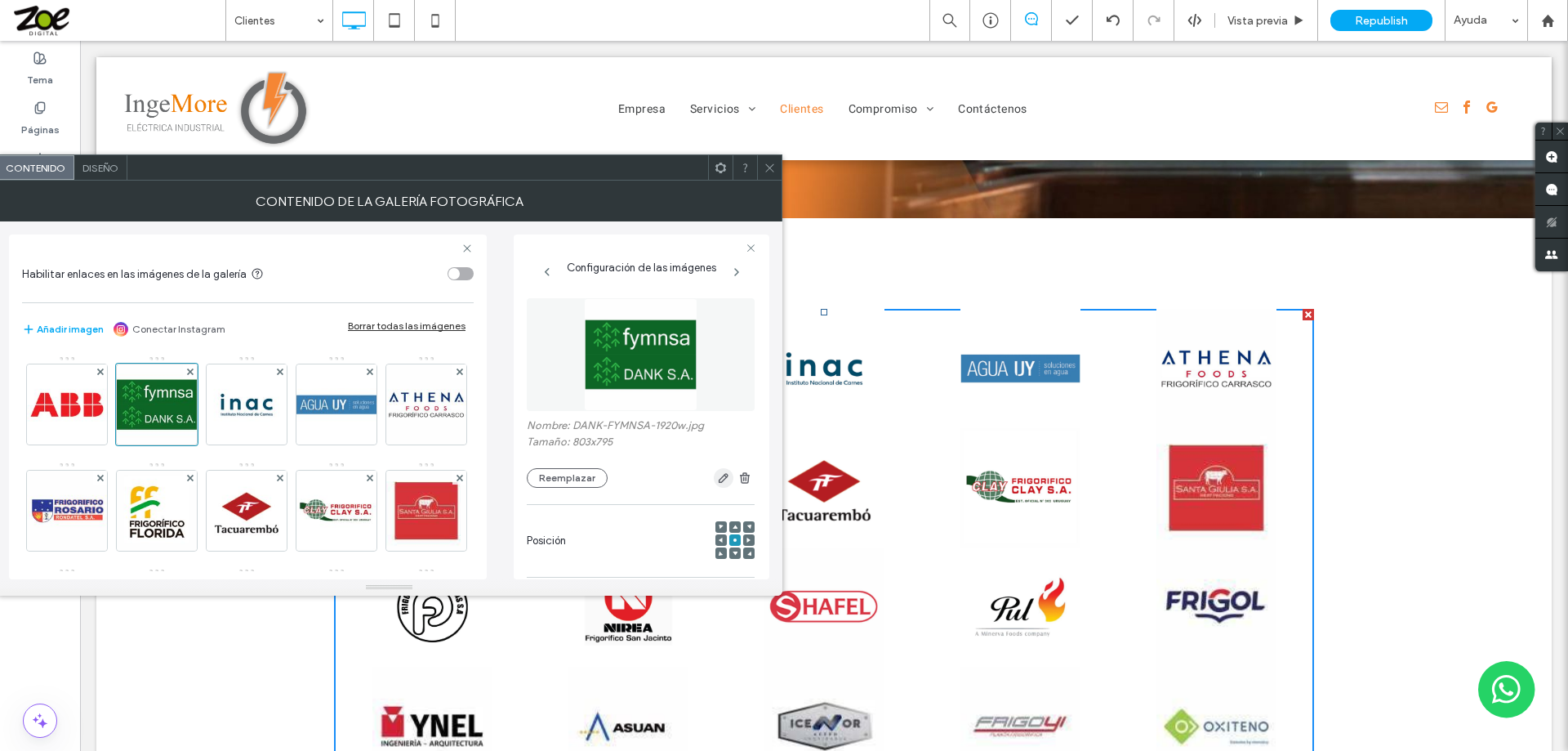
click at [719, 481] on use "button" at bounding box center [724, 479] width 10 height 10
click at [717, 475] on icon "button" at bounding box center [724, 478] width 13 height 13
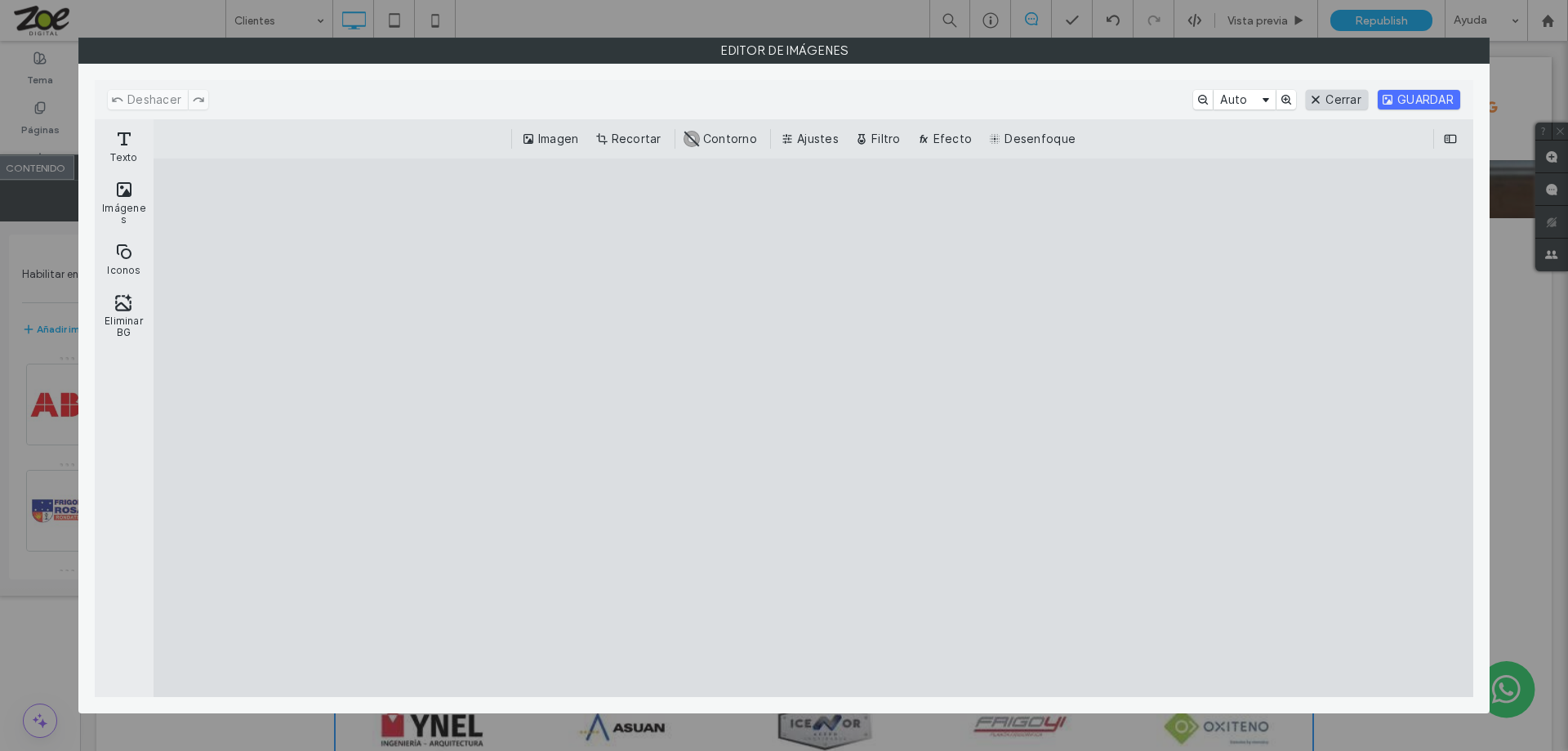
click at [782, 104] on button "Cerrar" at bounding box center [1336, 99] width 62 height 19
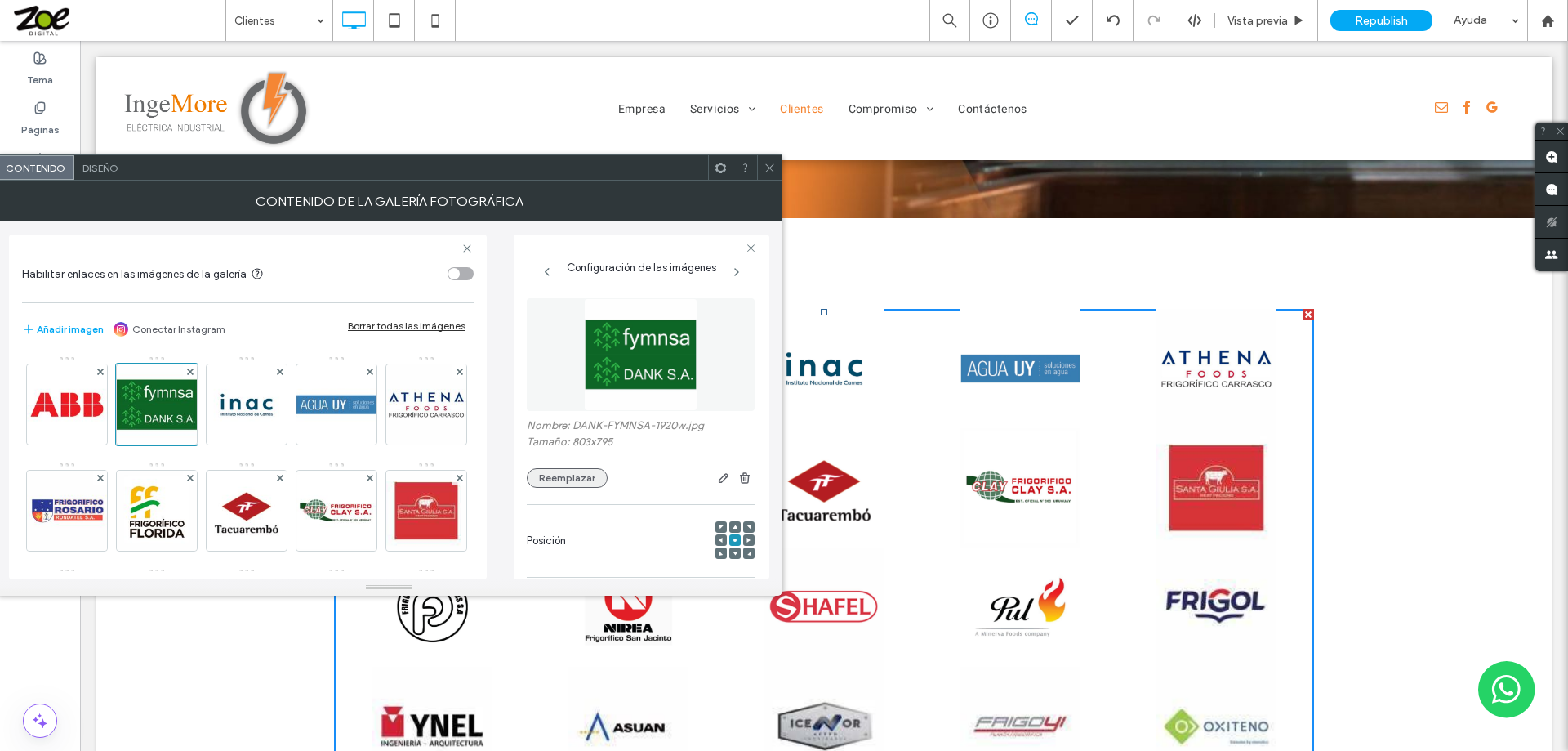
click at [555, 477] on button "Reemplazar" at bounding box center [567, 478] width 81 height 19
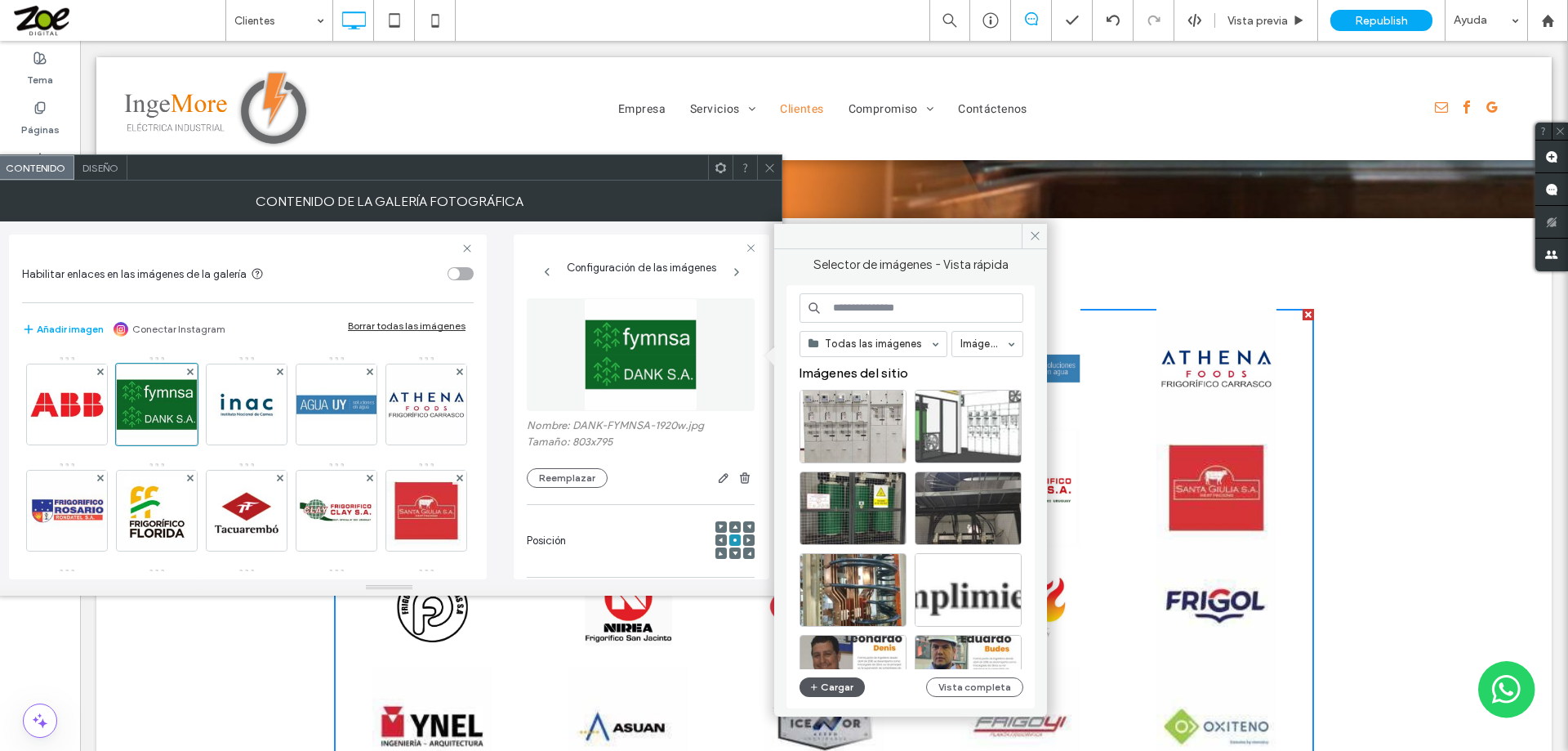
click at [782, 684] on button "Cargar" at bounding box center [833, 687] width 65 height 19
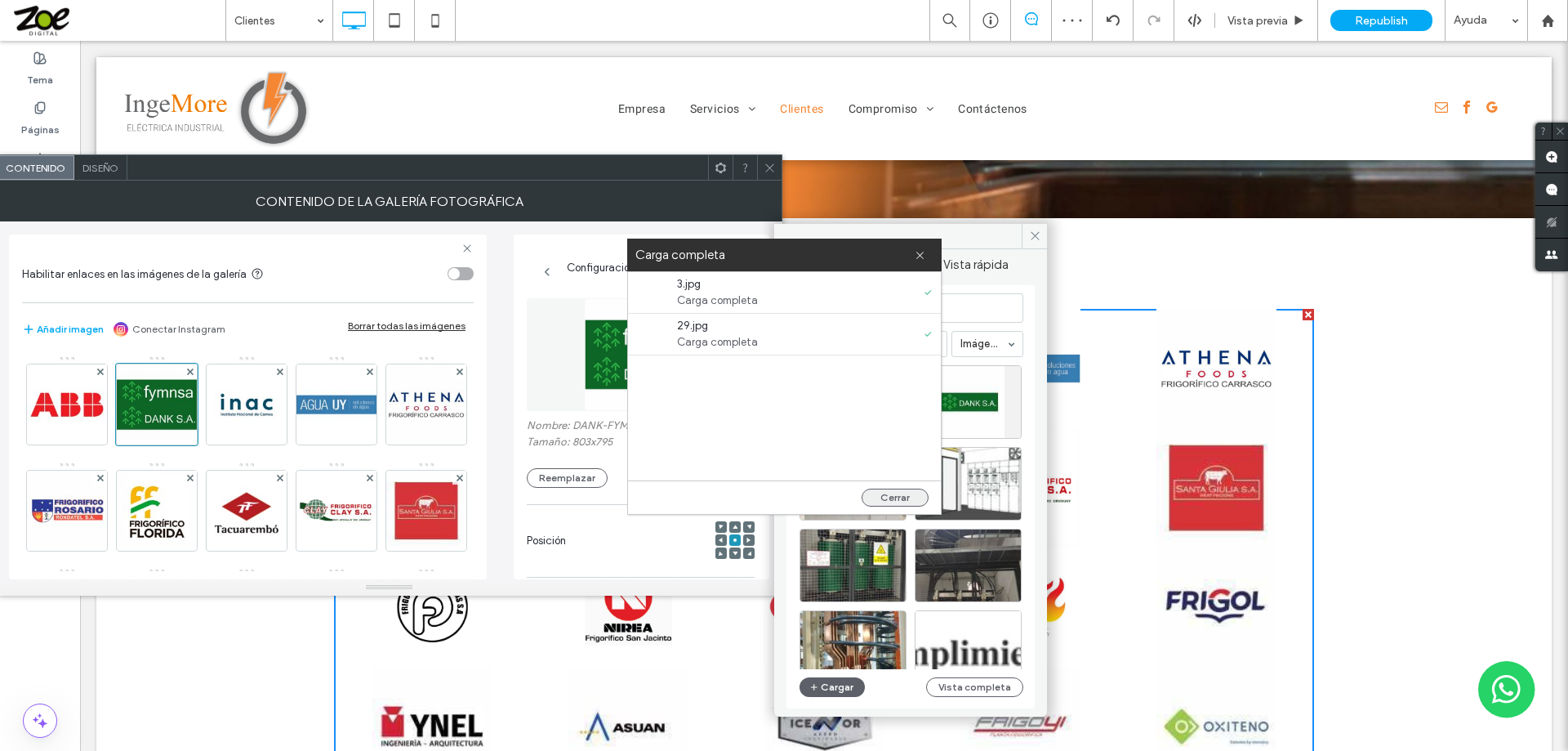
click at [782, 496] on button "Cerrar" at bounding box center [895, 497] width 67 height 18
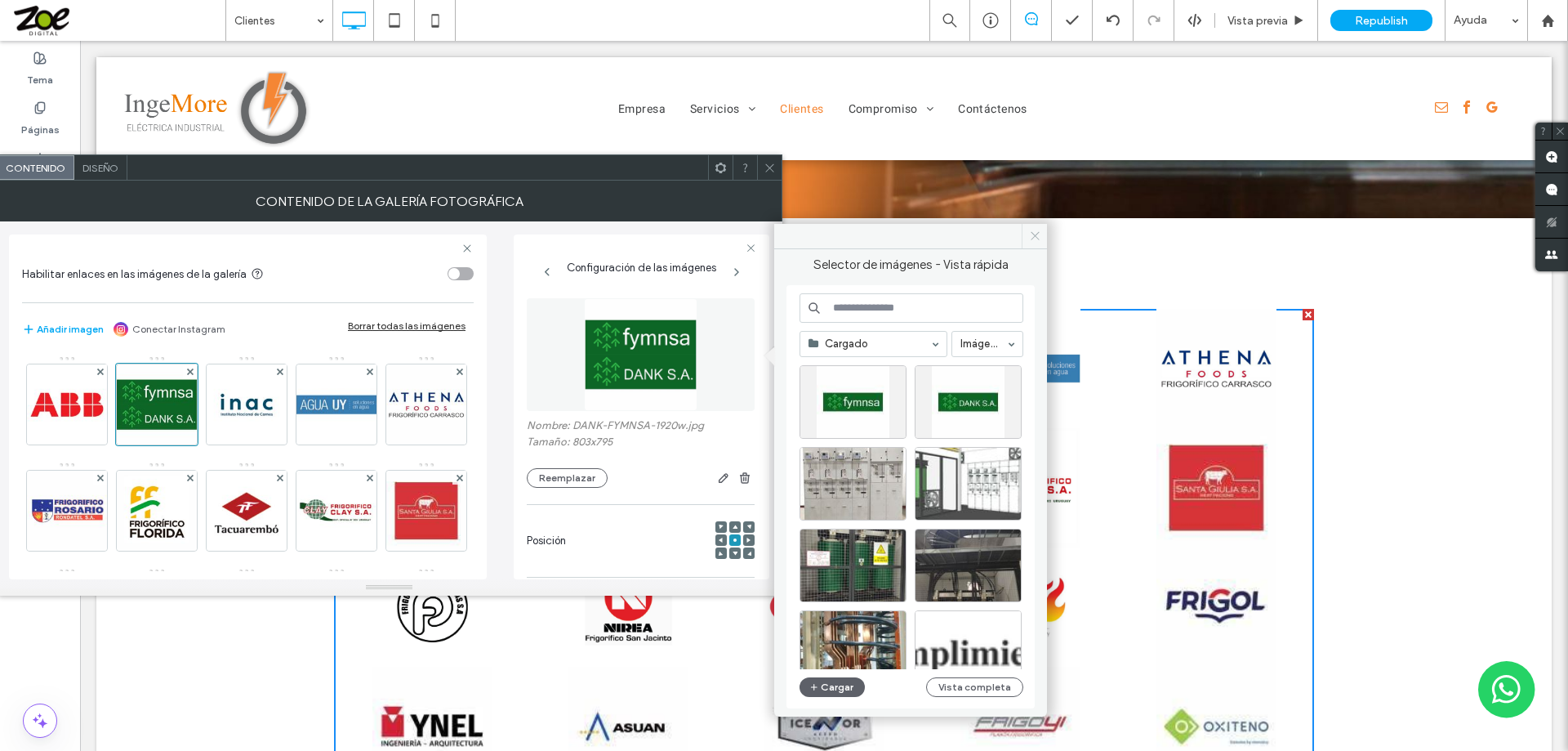
click at [782, 238] on icon at bounding box center [1034, 236] width 12 height 13
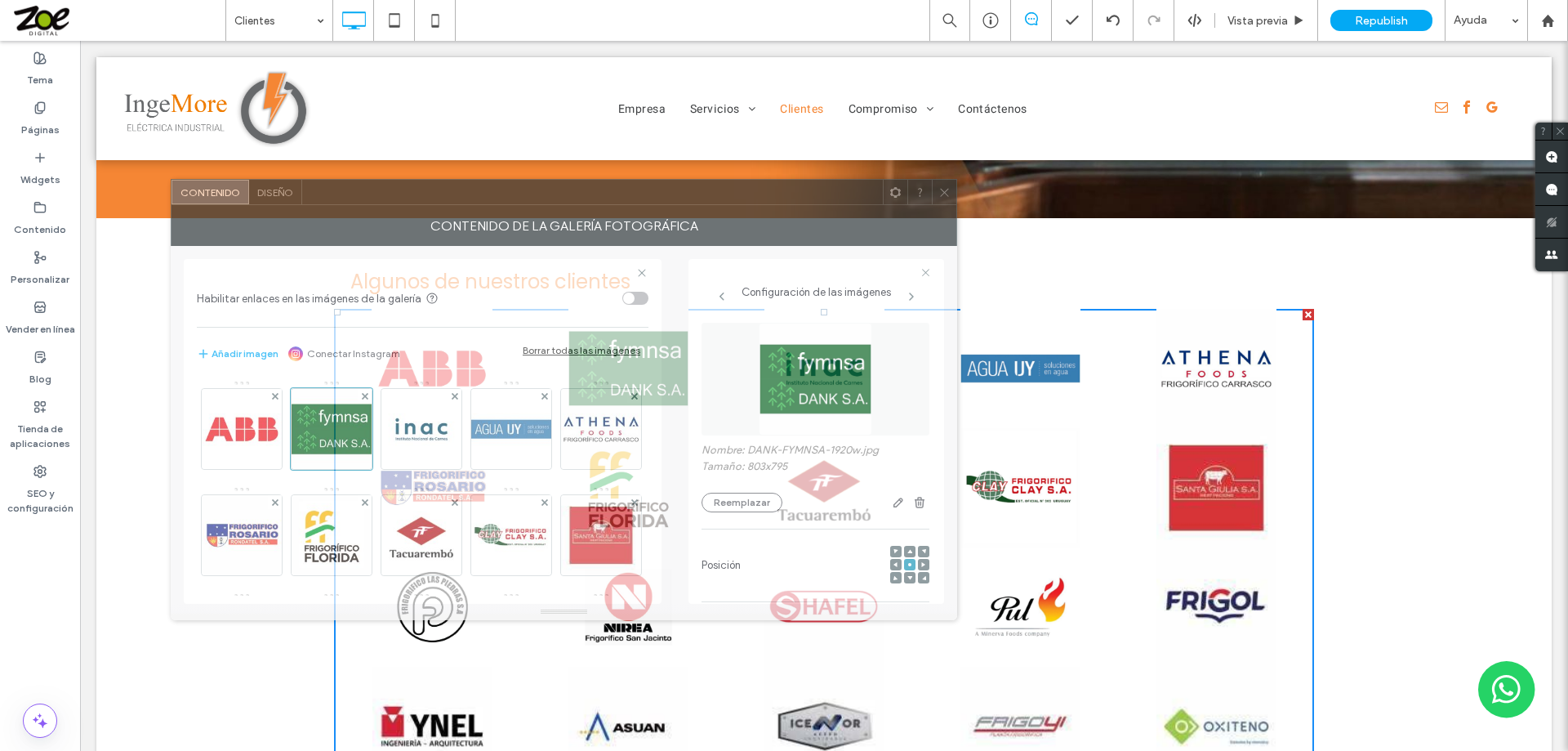
drag, startPoint x: 527, startPoint y: 177, endPoint x: 702, endPoint y: 202, distance: 176.8
click at [702, 202] on div at bounding box center [592, 191] width 581 height 24
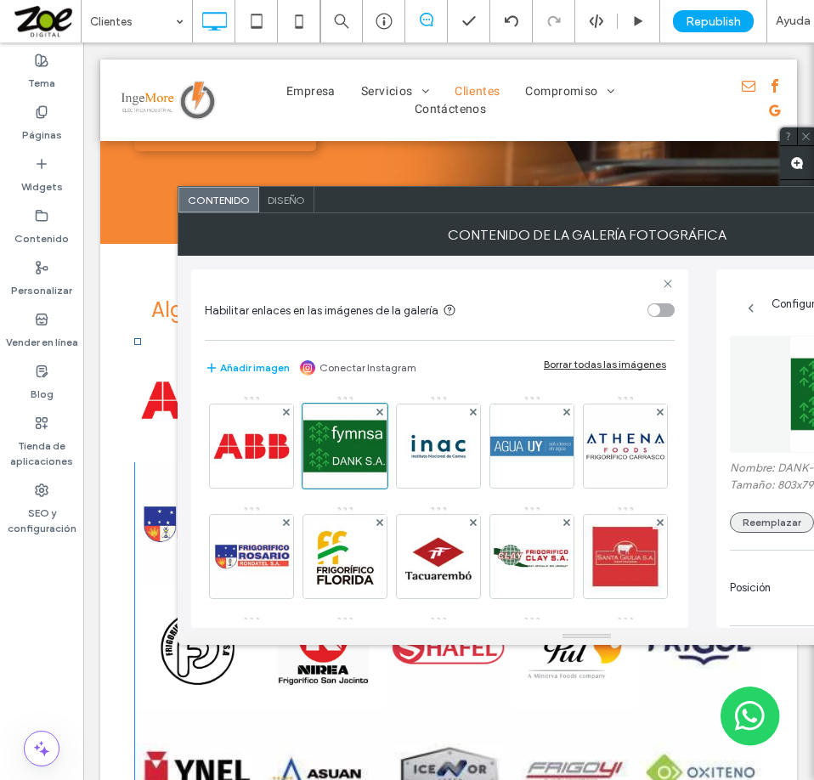
click at [760, 522] on button "Reemplazar" at bounding box center [772, 522] width 84 height 20
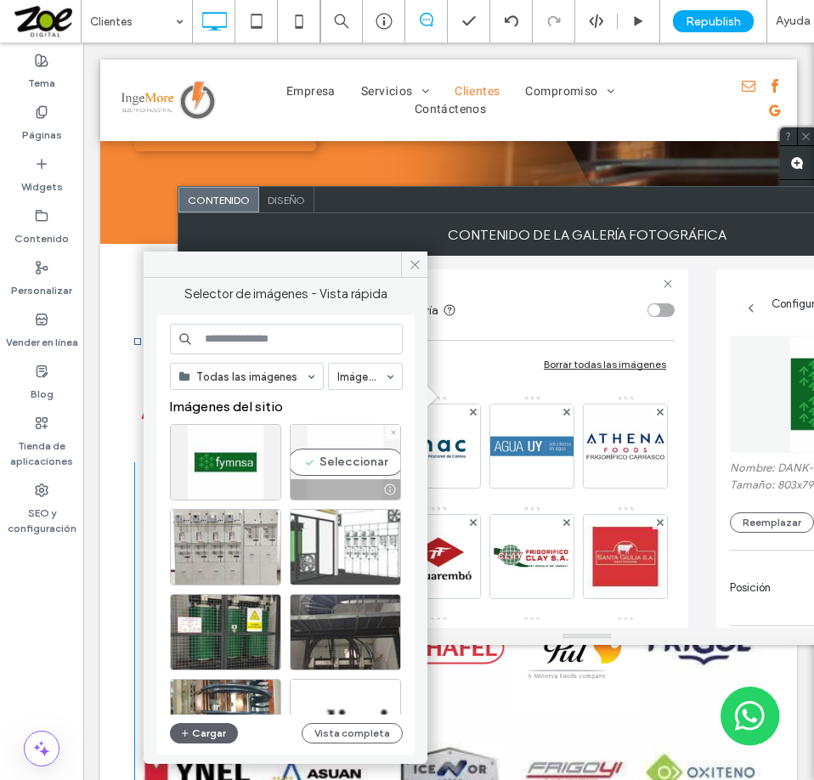
click at [336, 458] on div "Seleccionar" at bounding box center [345, 462] width 111 height 76
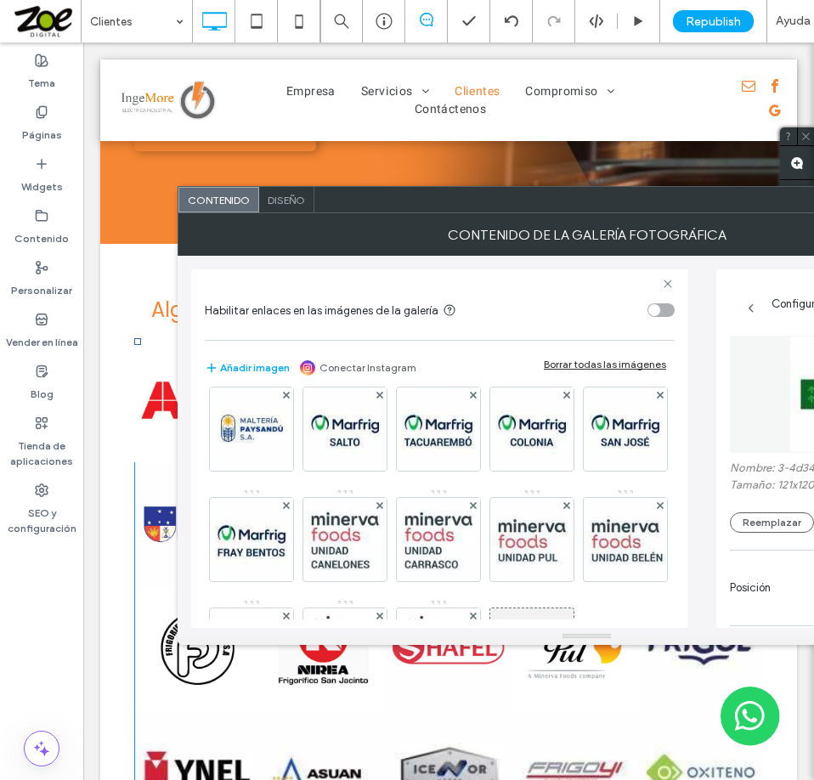
scroll to position [765, 0]
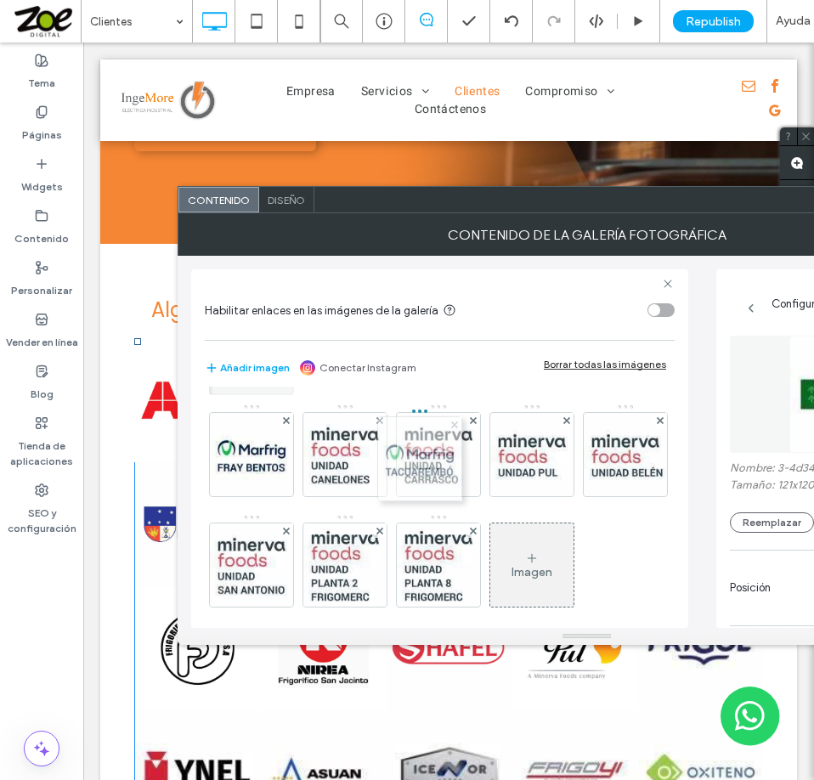
drag, startPoint x: 246, startPoint y: 566, endPoint x: 453, endPoint y: 424, distance: 251.2
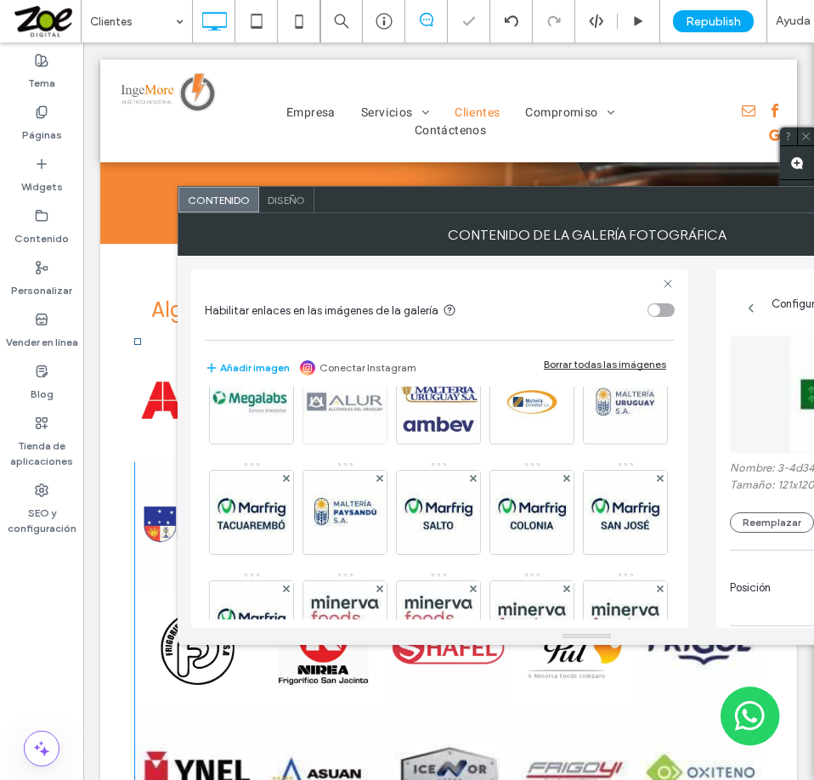
scroll to position [595, 0]
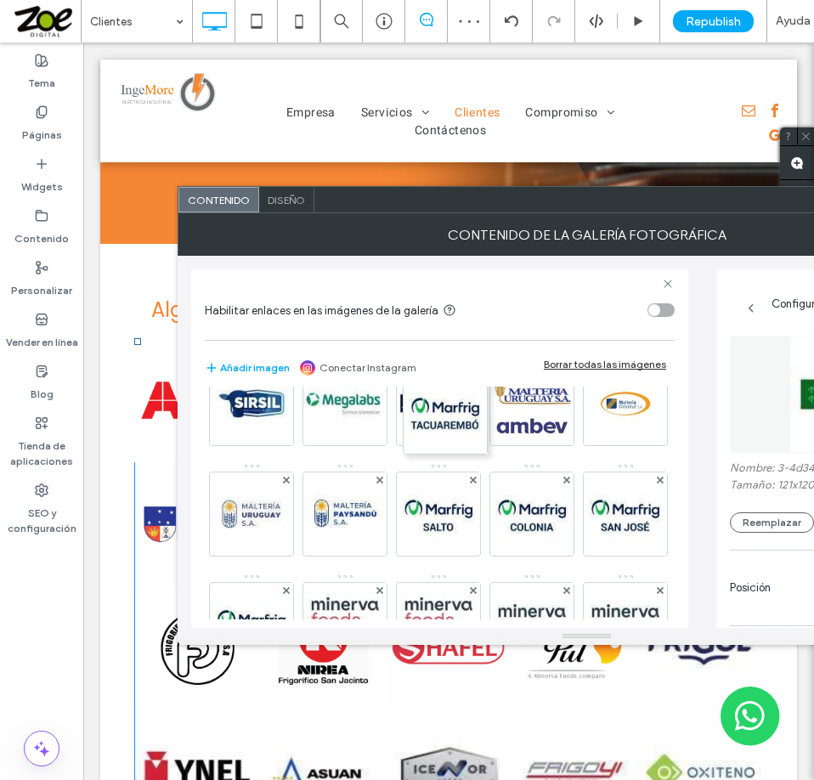
drag, startPoint x: 438, startPoint y: 596, endPoint x: 441, endPoint y: 384, distance: 212.4
click at [441, 384] on div "Habilitar enlaces en las imágenes de la galería Añadir imagen Conectar Instagra…" at bounding box center [439, 448] width 497 height 358
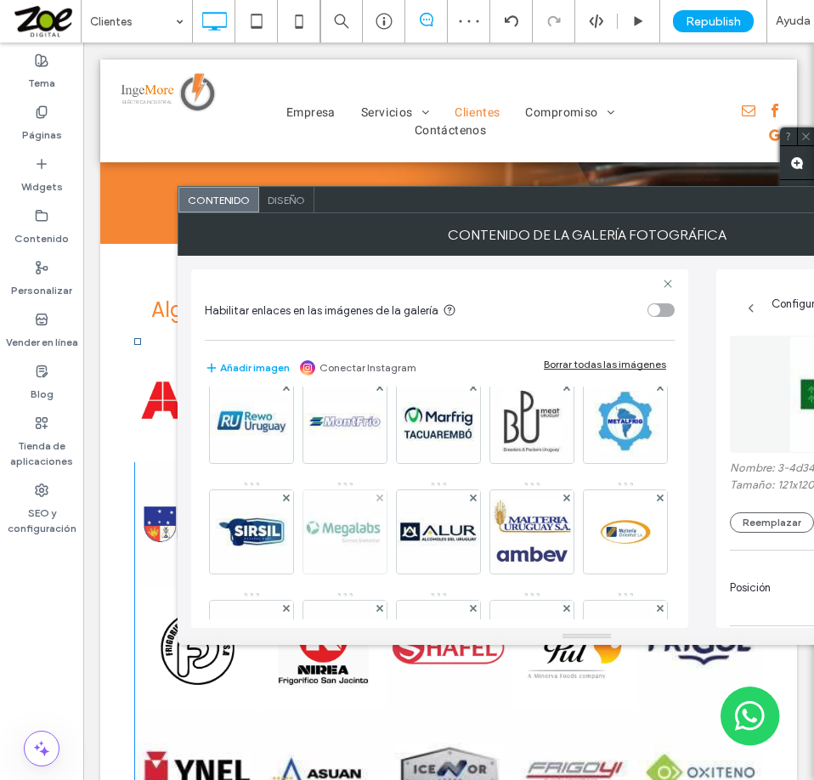
scroll to position [425, 0]
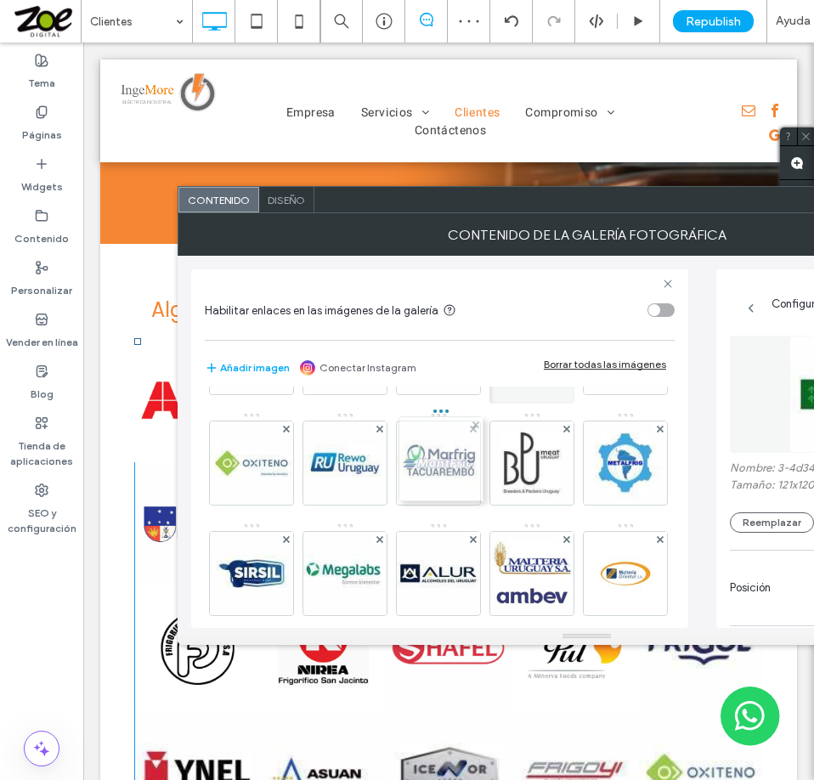
drag, startPoint x: 437, startPoint y: 579, endPoint x: 432, endPoint y: 449, distance: 129.2
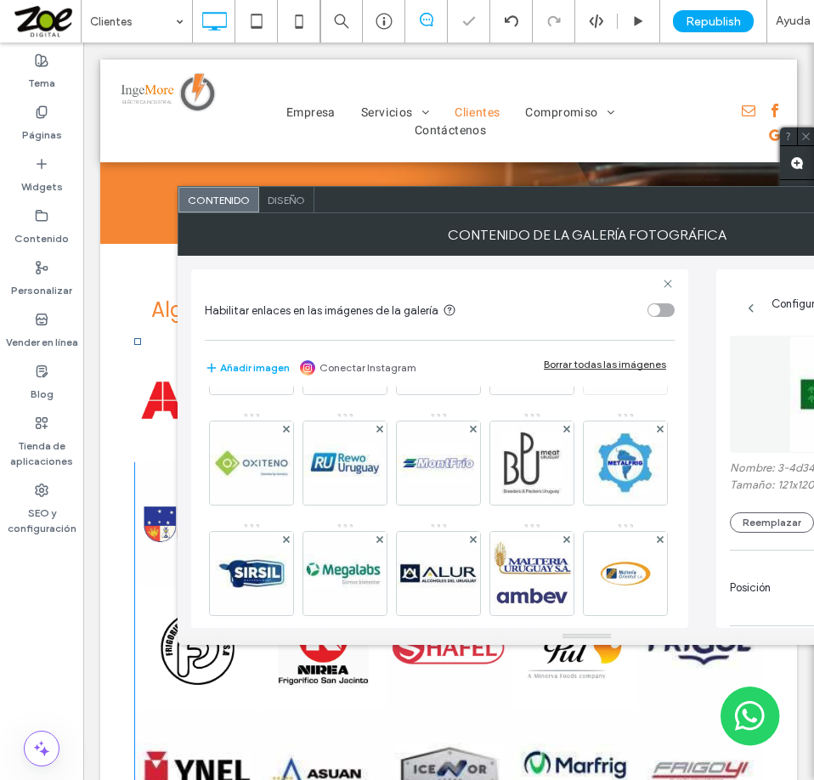
scroll to position [340, 0]
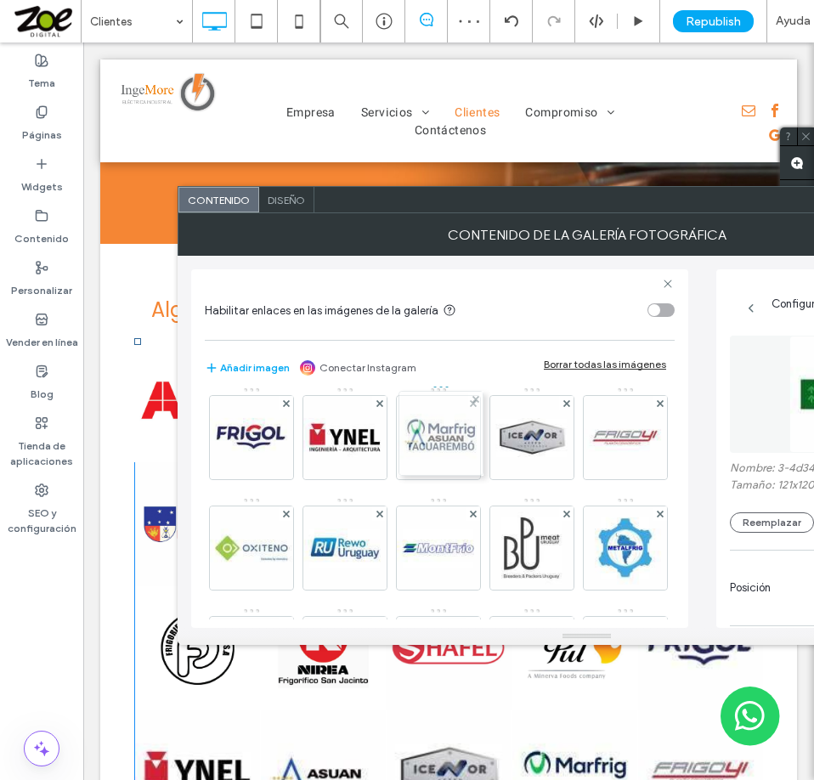
drag, startPoint x: 425, startPoint y: 545, endPoint x: 424, endPoint y: 420, distance: 125.7
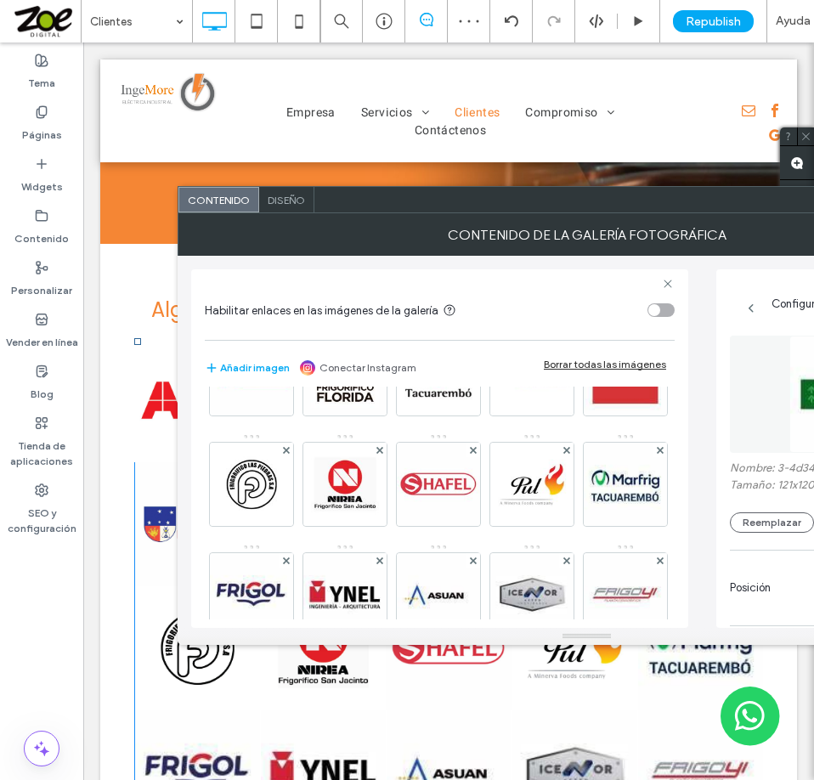
scroll to position [170, 0]
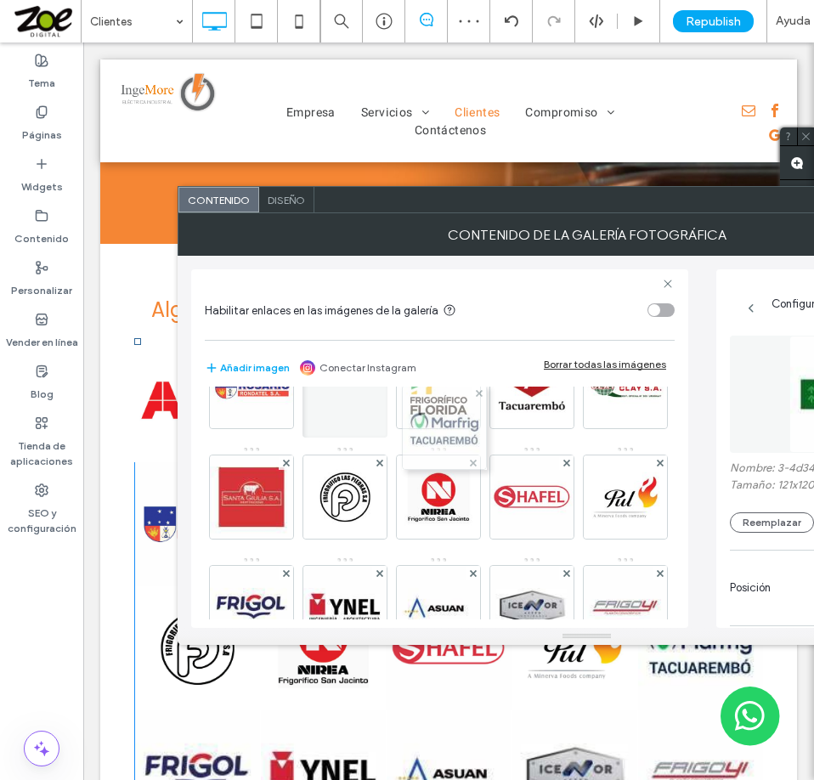
drag, startPoint x: 438, startPoint y: 596, endPoint x: 440, endPoint y: 401, distance: 195.4
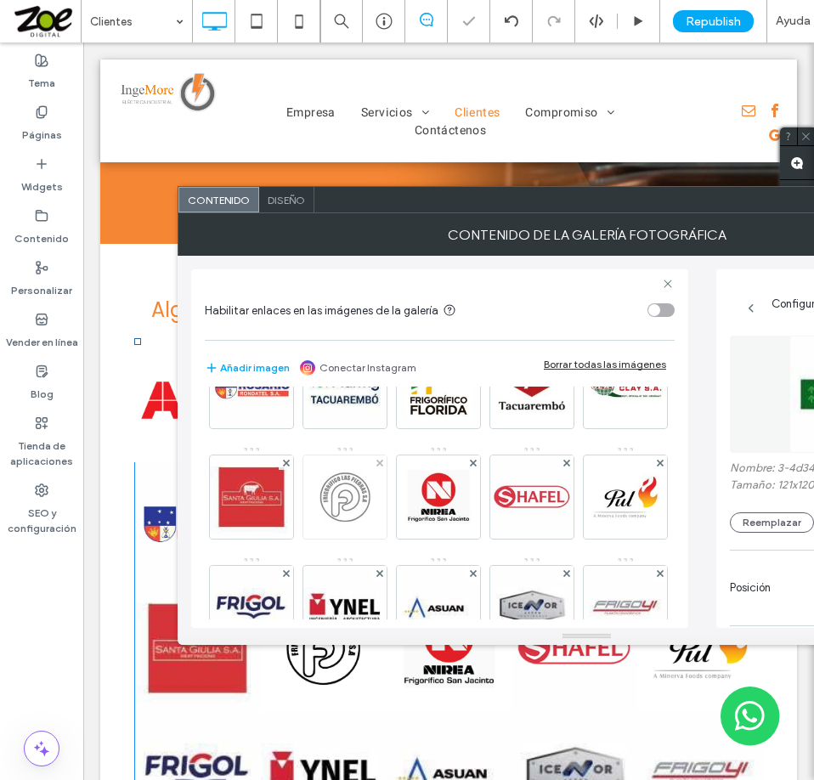
scroll to position [85, 0]
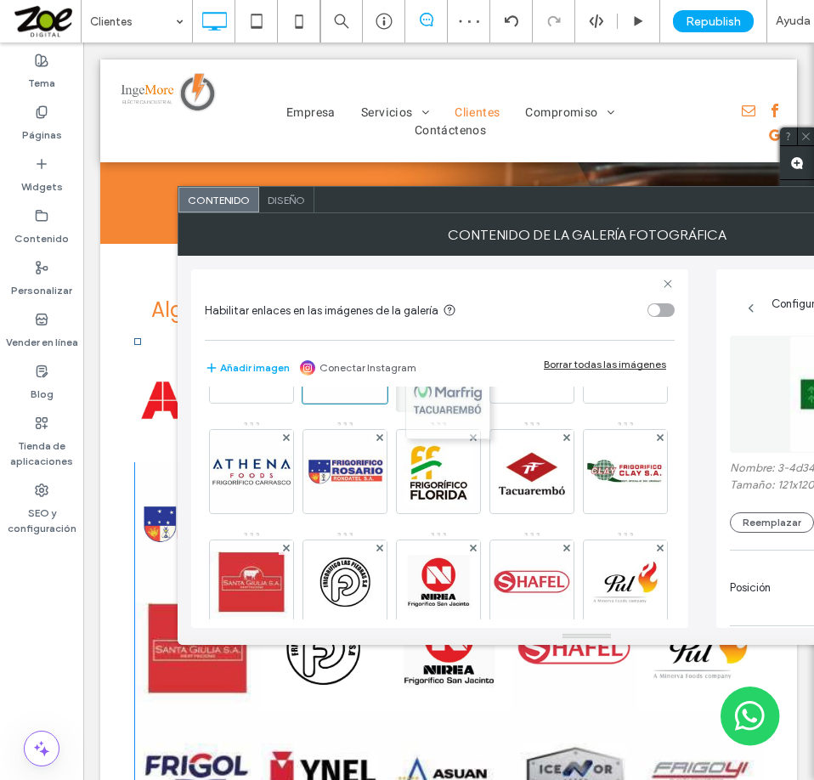
drag, startPoint x: 426, startPoint y: 466, endPoint x: 428, endPoint y: 392, distance: 74.8
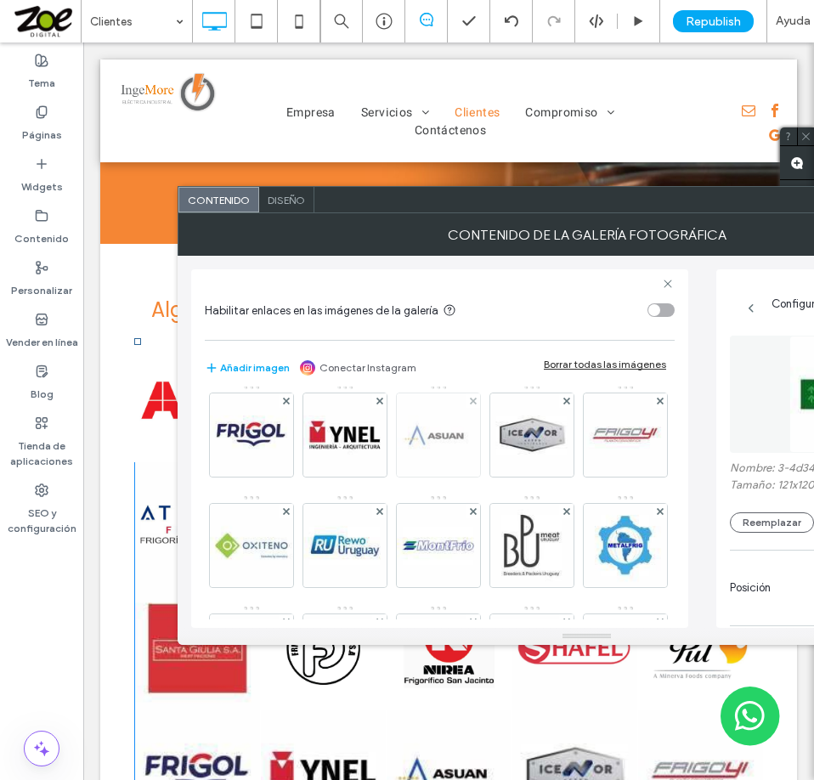
scroll to position [340, 0]
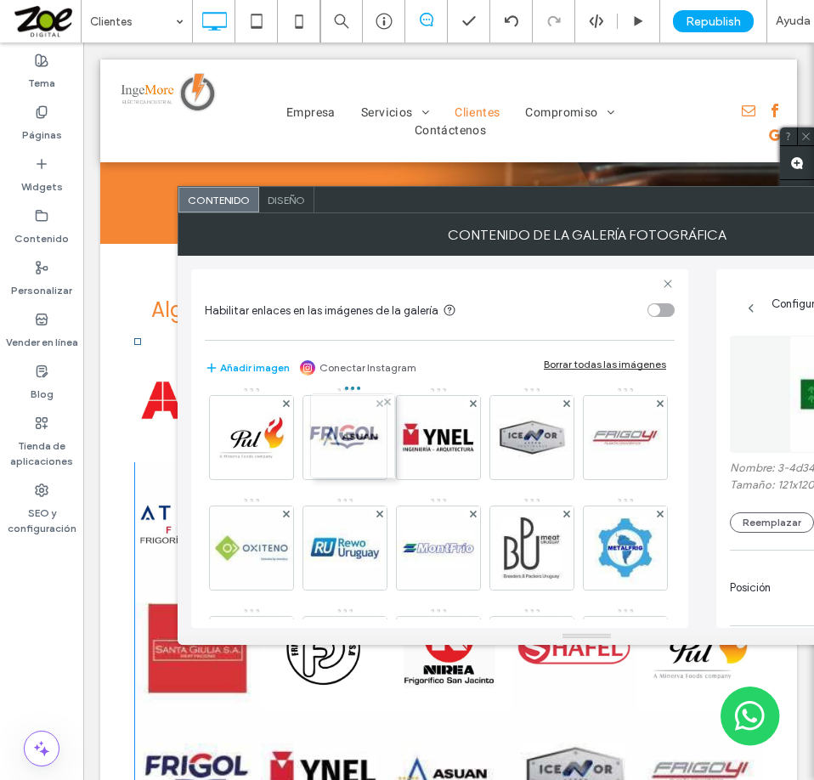
drag, startPoint x: 321, startPoint y: 537, endPoint x: 325, endPoint y: 425, distance: 112.2
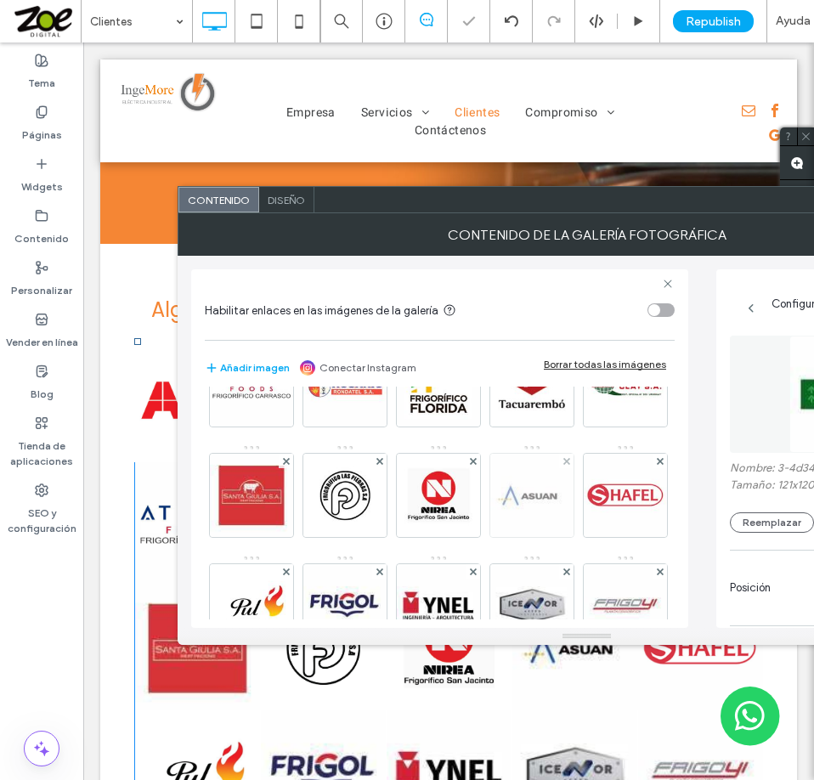
scroll to position [170, 0]
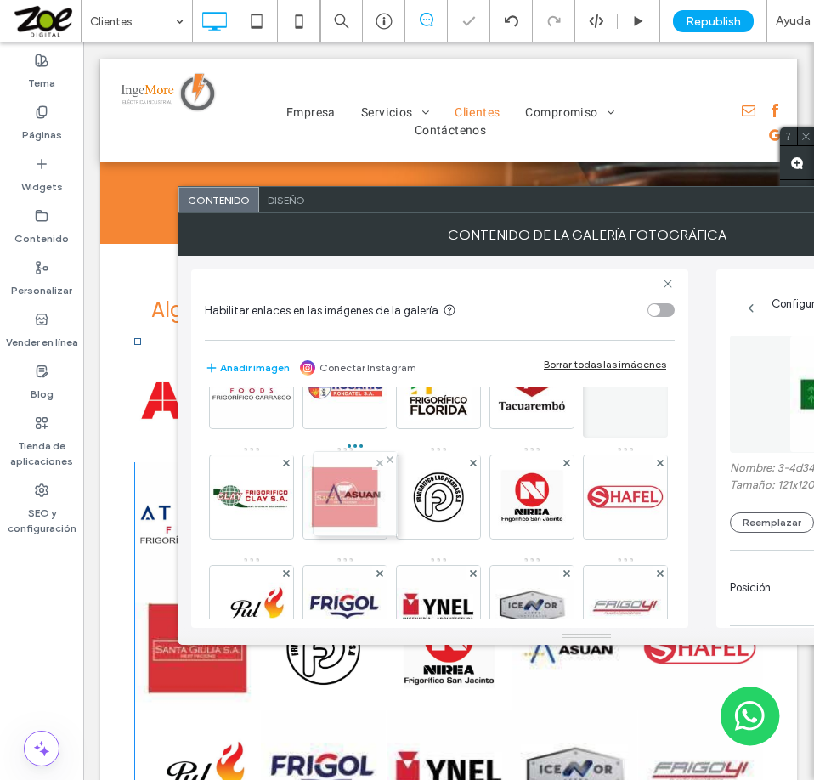
drag, startPoint x: 346, startPoint y: 592, endPoint x: 346, endPoint y: 466, distance: 125.7
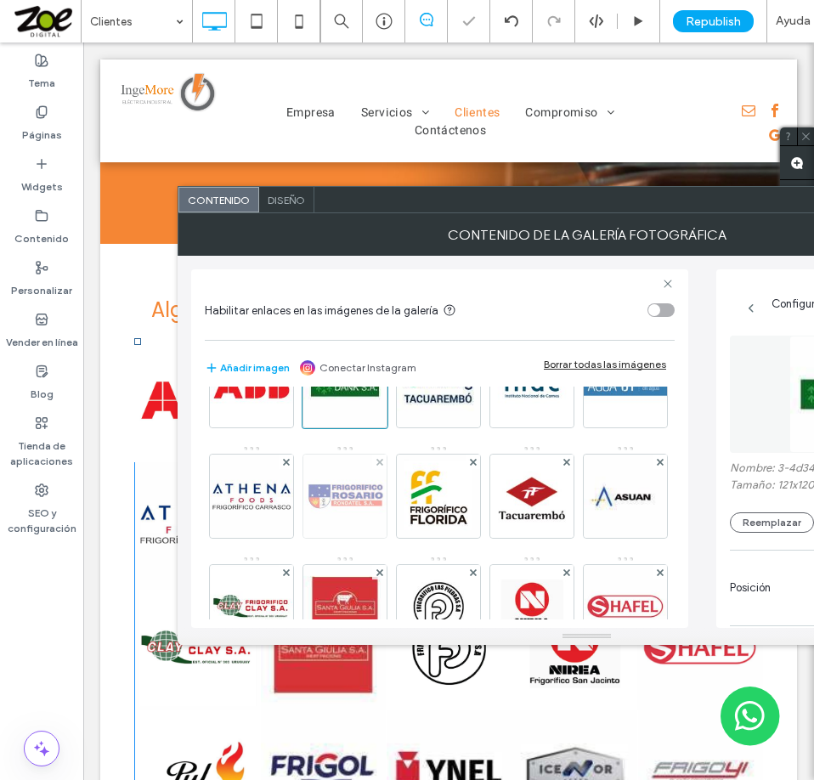
scroll to position [85, 0]
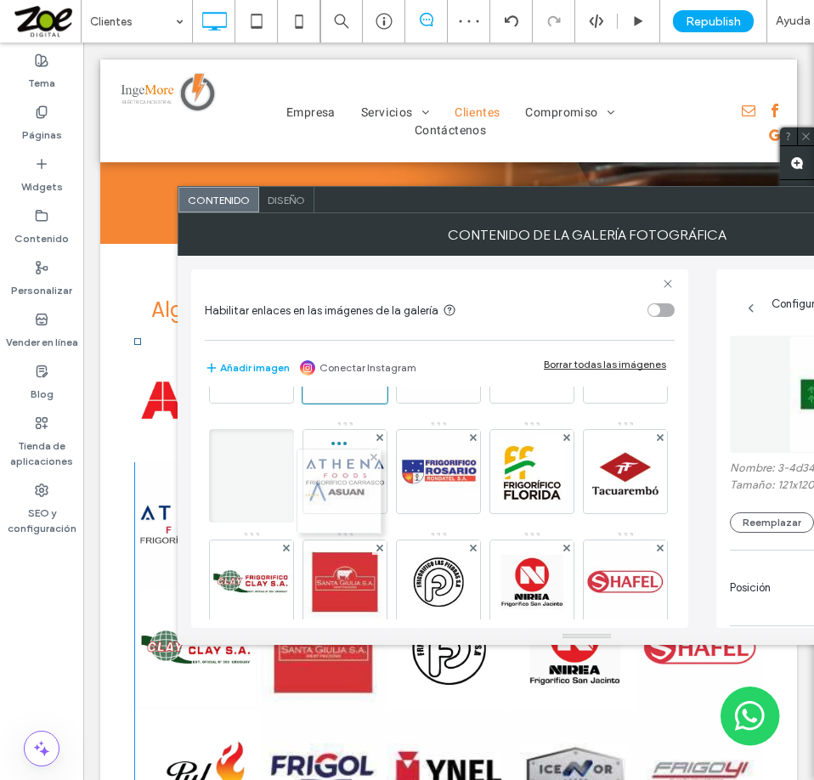
drag, startPoint x: 343, startPoint y: 577, endPoint x: 327, endPoint y: 458, distance: 120.0
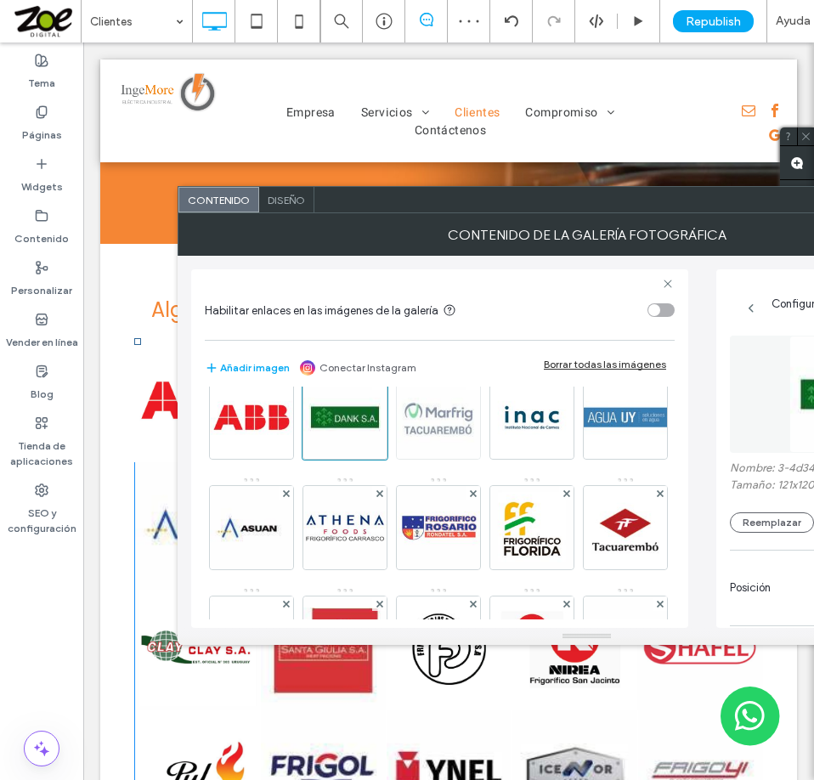
scroll to position [0, 0]
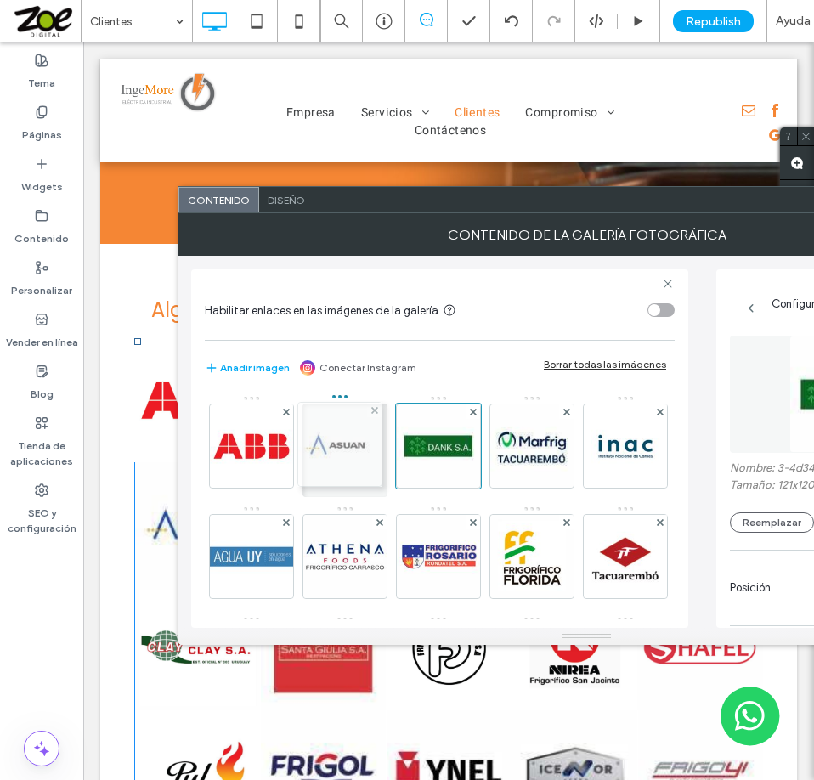
drag, startPoint x: 334, startPoint y: 560, endPoint x: 324, endPoint y: 448, distance: 112.6
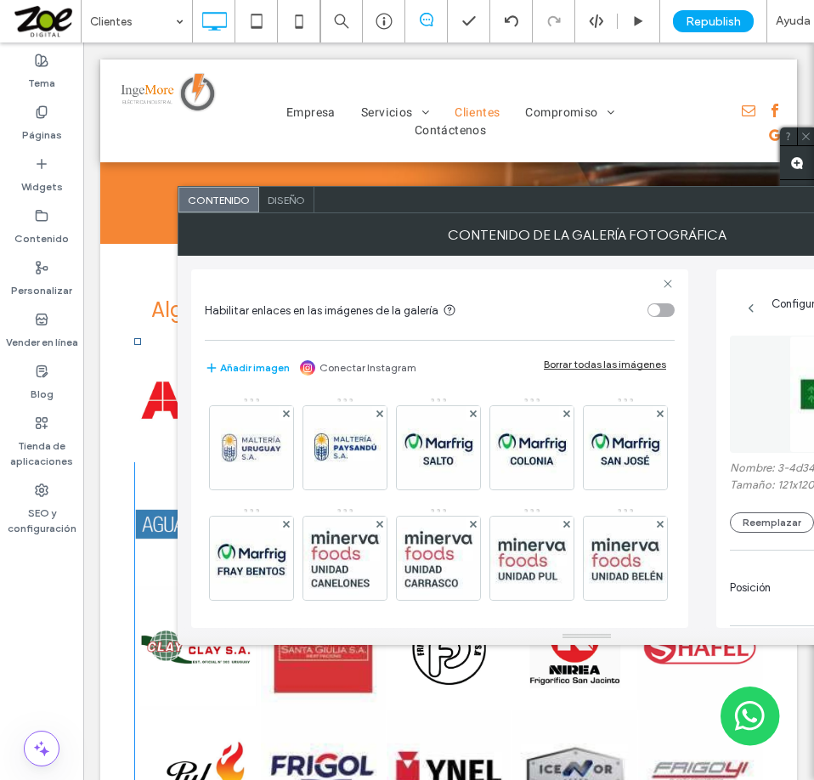
scroll to position [491, 0]
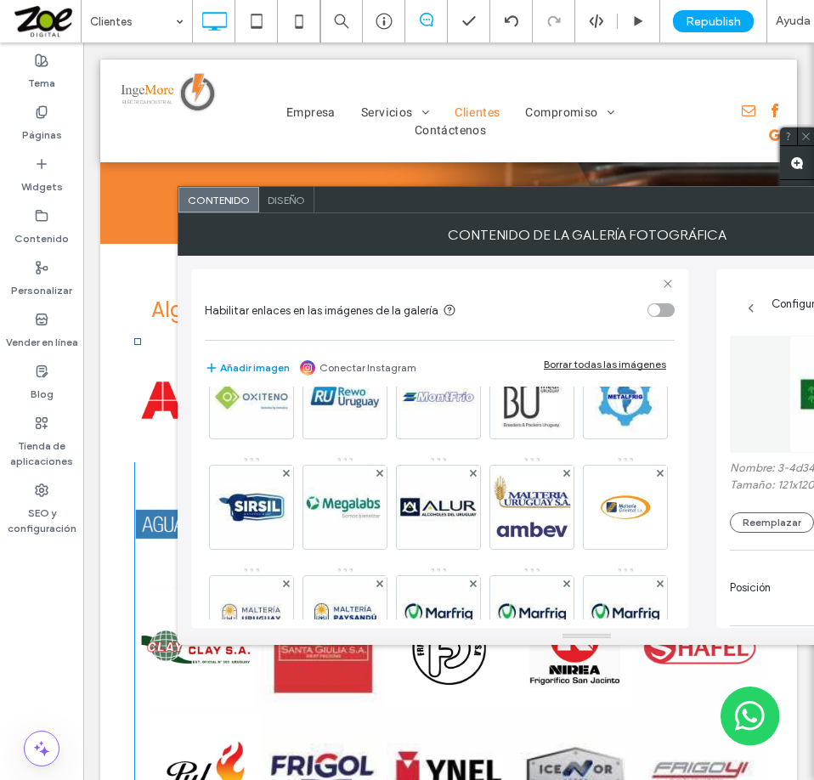
click at [230, 366] on button "Añadir imagen" at bounding box center [247, 368] width 85 height 20
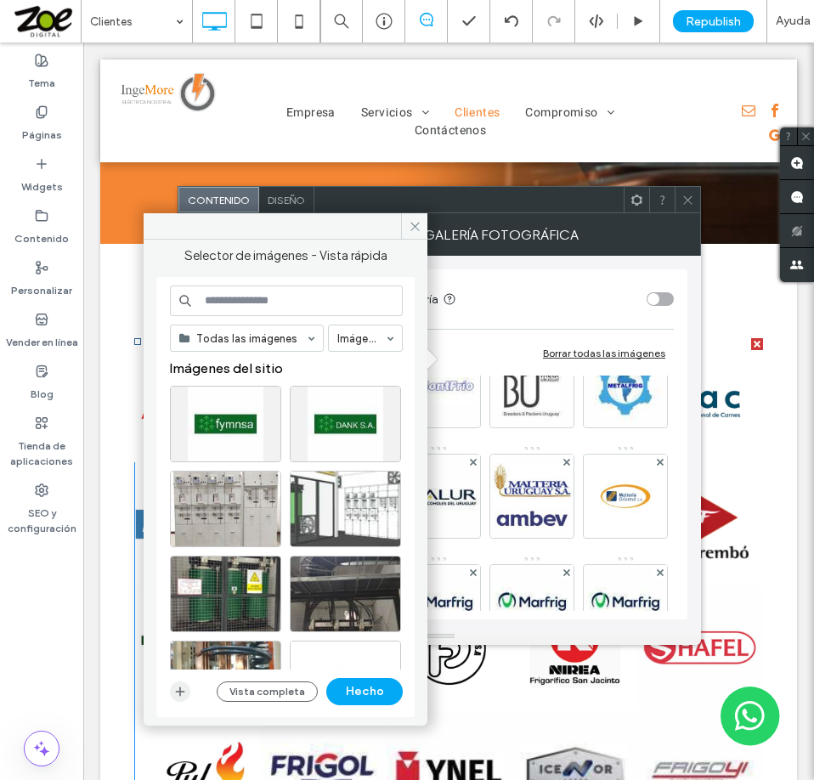
click at [181, 689] on icon "button" at bounding box center [180, 692] width 14 height 14
click at [178, 688] on icon "button" at bounding box center [180, 692] width 14 height 14
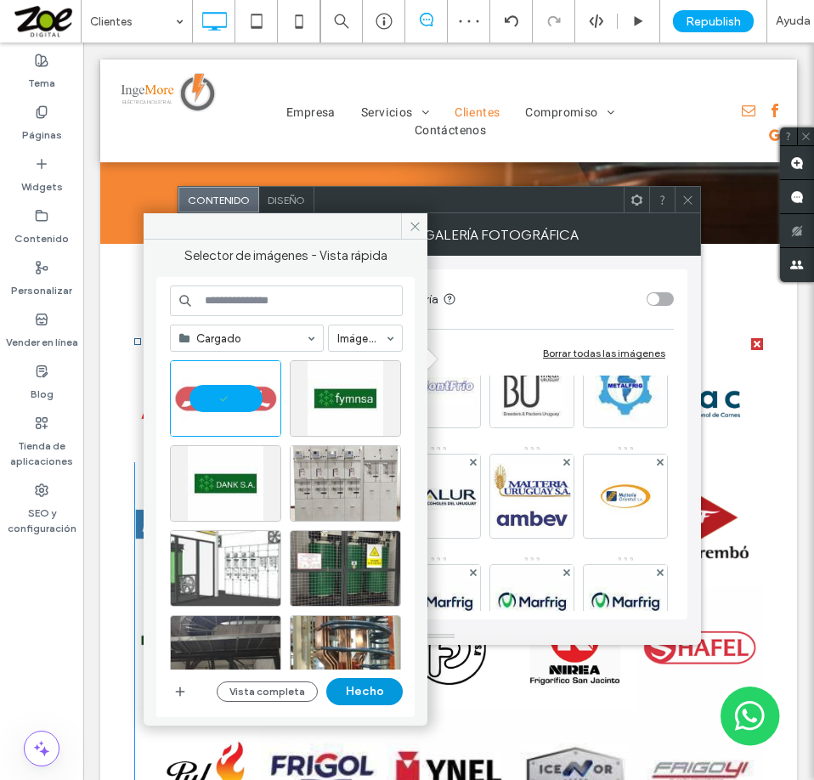
drag, startPoint x: 362, startPoint y: 696, endPoint x: 279, endPoint y: 646, distance: 96.7
click at [362, 696] on button "Hecho" at bounding box center [364, 691] width 76 height 27
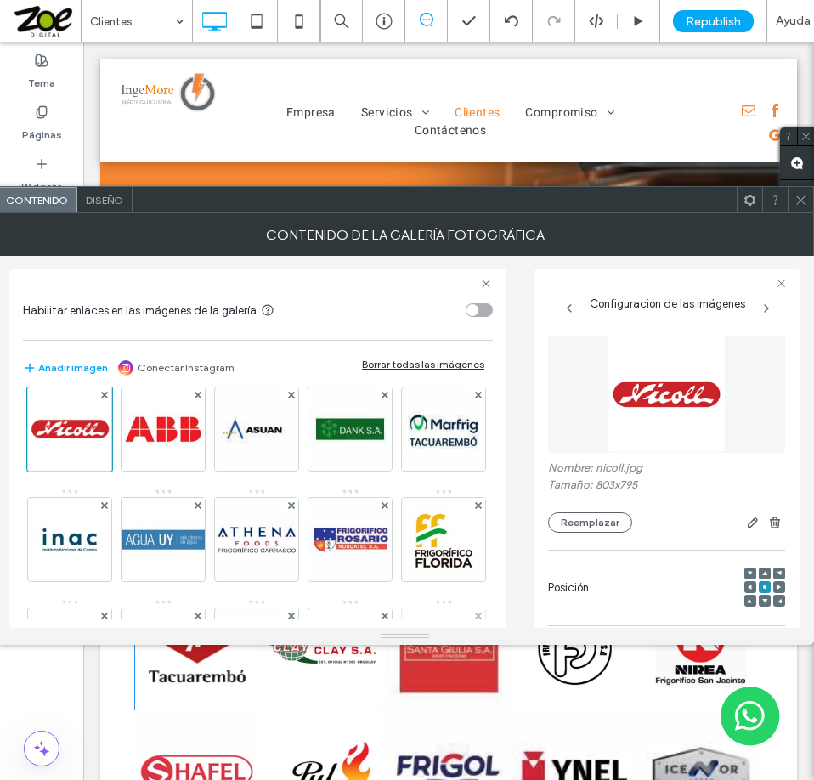
scroll to position [0, 0]
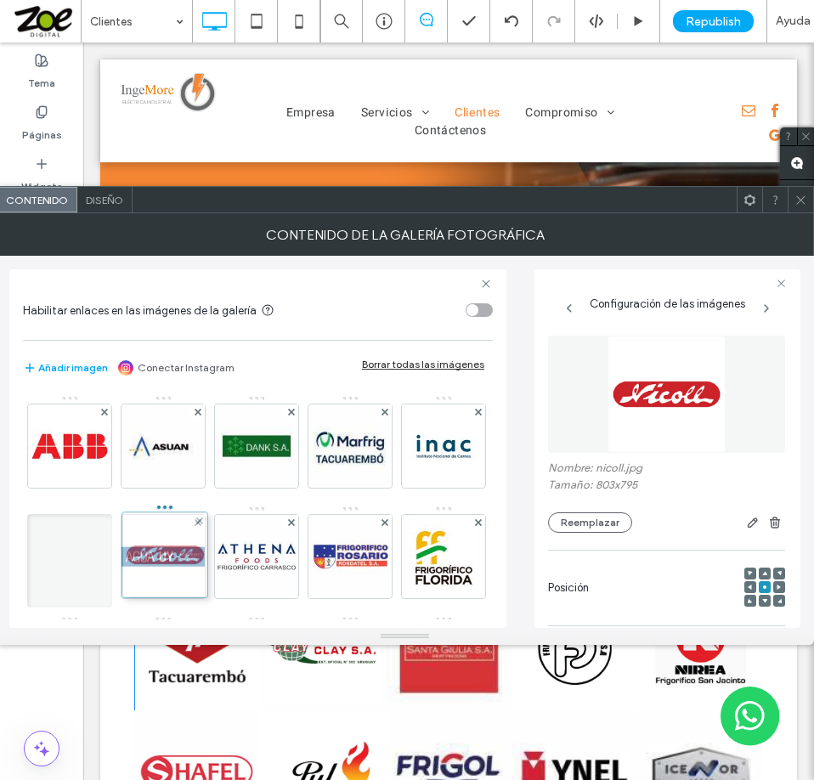
drag, startPoint x: 59, startPoint y: 438, endPoint x: 171, endPoint y: 559, distance: 164.1
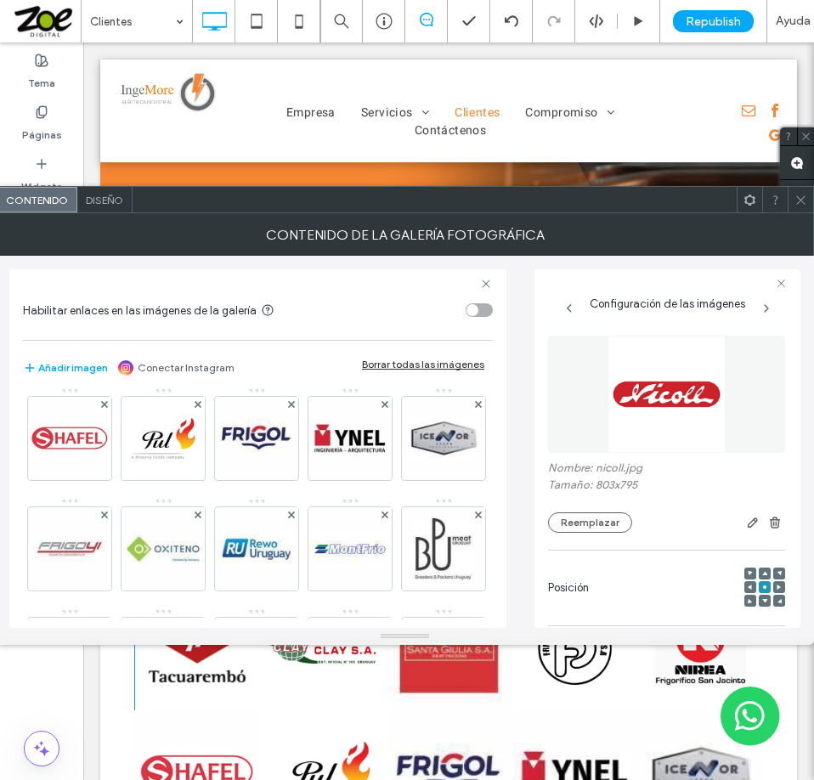
scroll to position [340, 0]
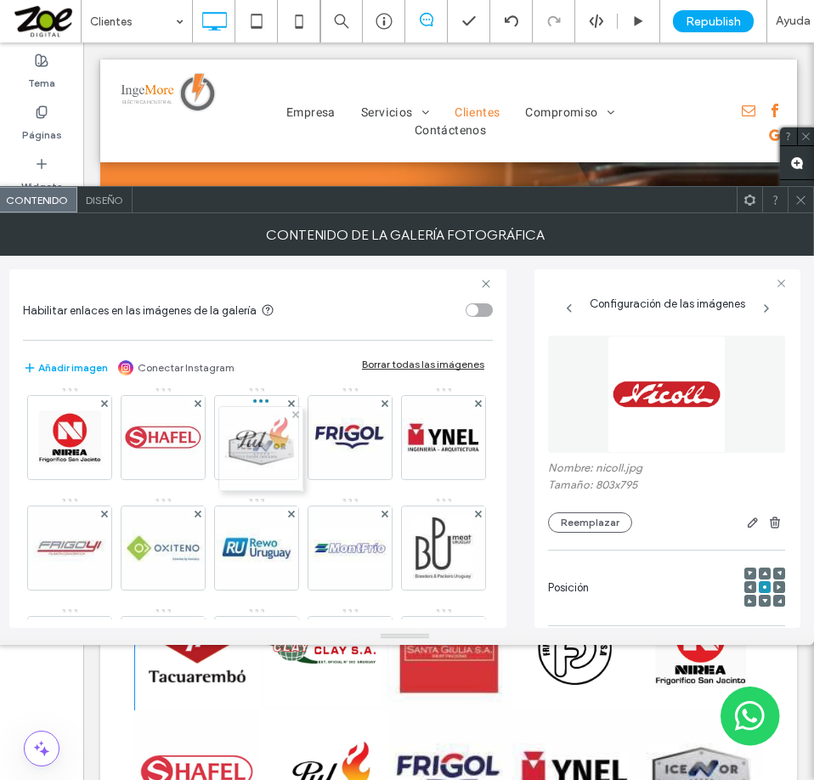
drag, startPoint x: 346, startPoint y: 543, endPoint x: 246, endPoint y: 435, distance: 146.7
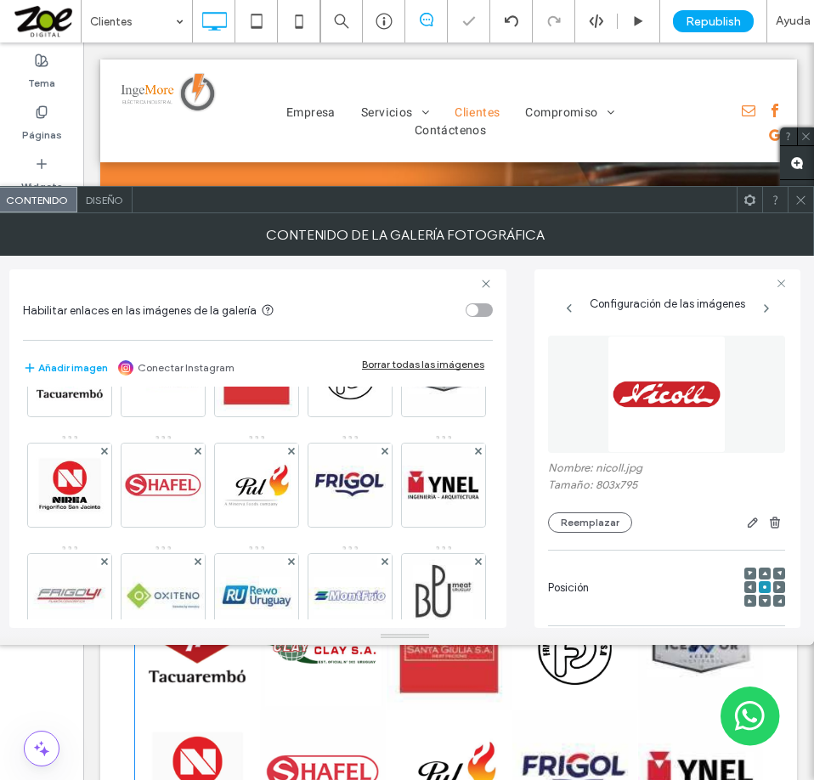
scroll to position [255, 0]
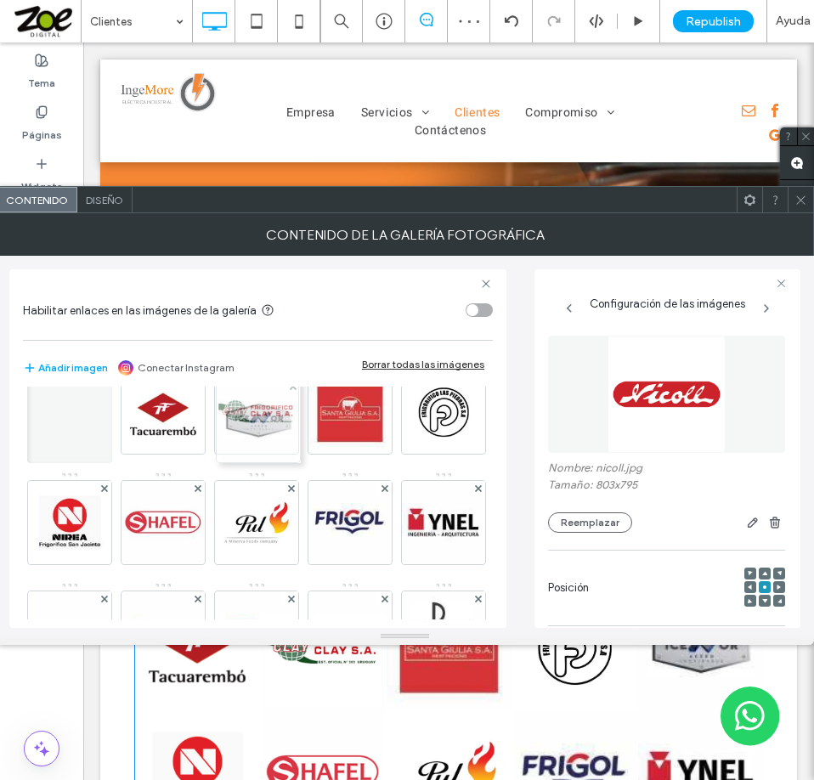
drag, startPoint x: 240, startPoint y: 530, endPoint x: 237, endPoint y: 414, distance: 116.4
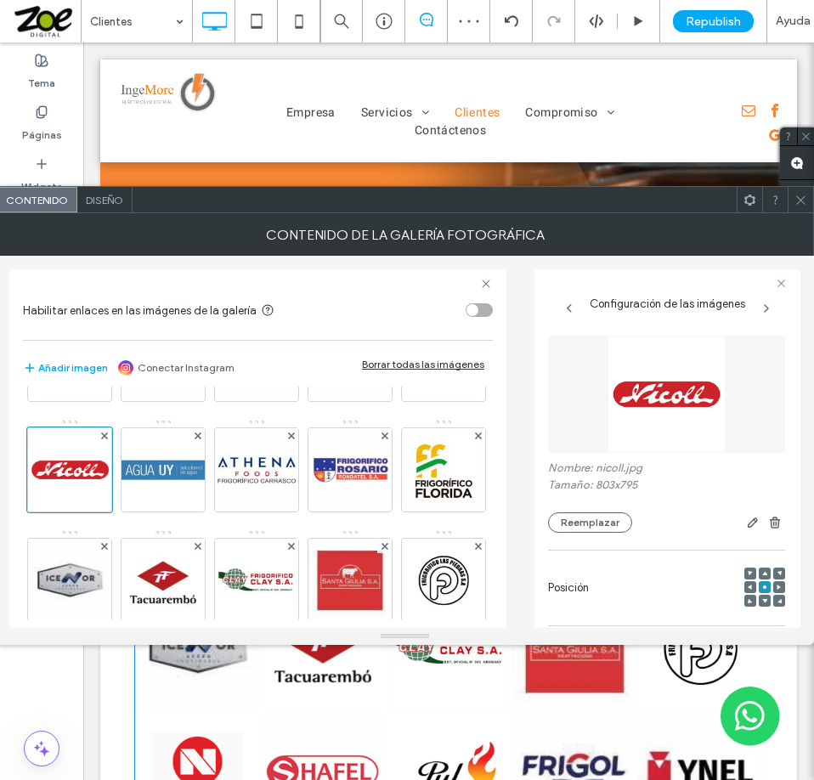
scroll to position [85, 0]
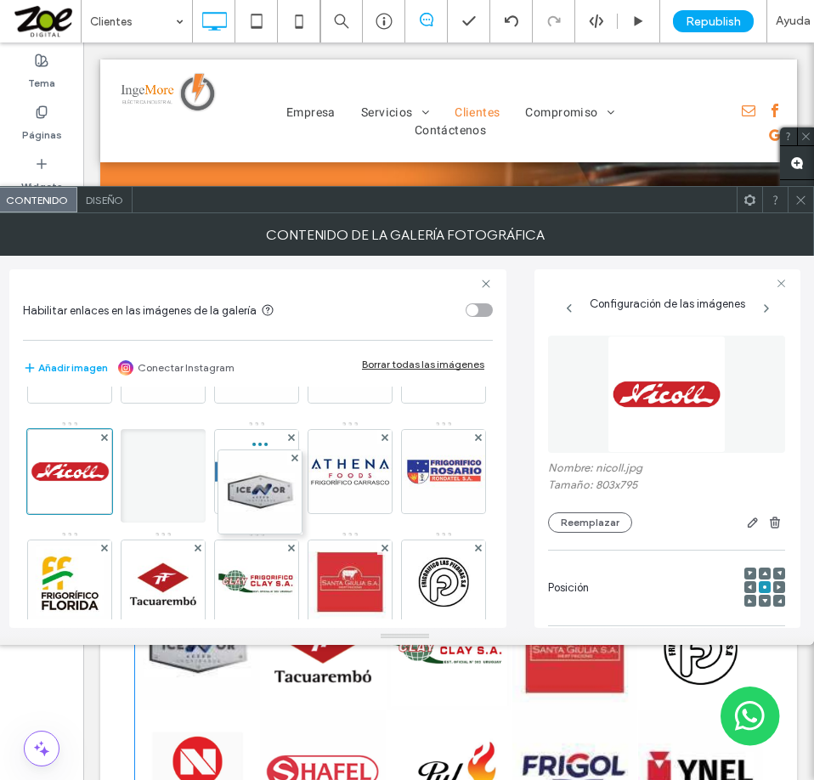
drag, startPoint x: 258, startPoint y: 580, endPoint x: 251, endPoint y: 432, distance: 148.0
click at [206, 432] on div at bounding box center [163, 475] width 85 height 93
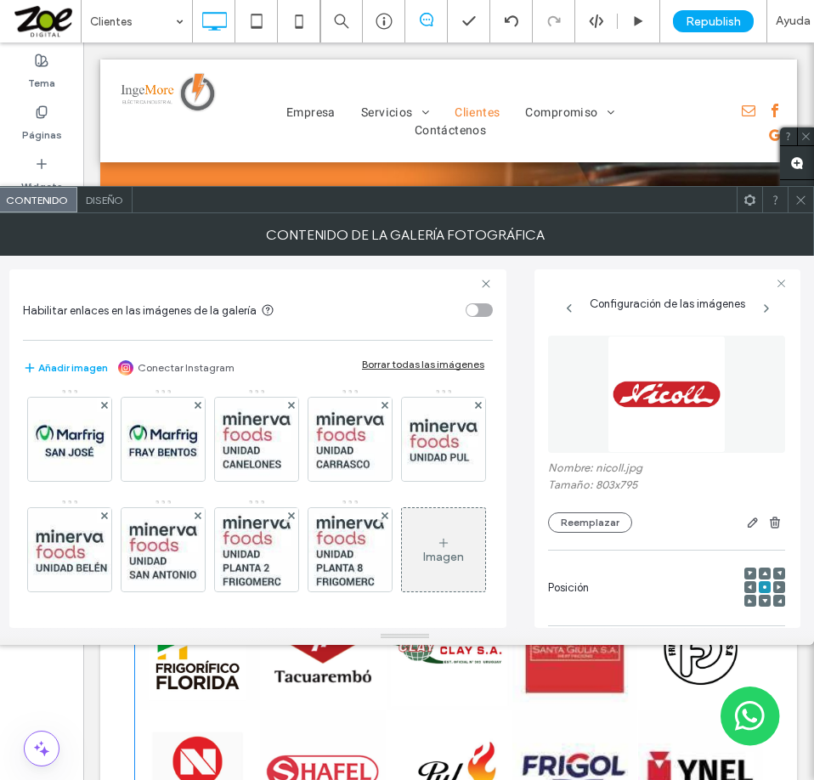
scroll to position [934, 0]
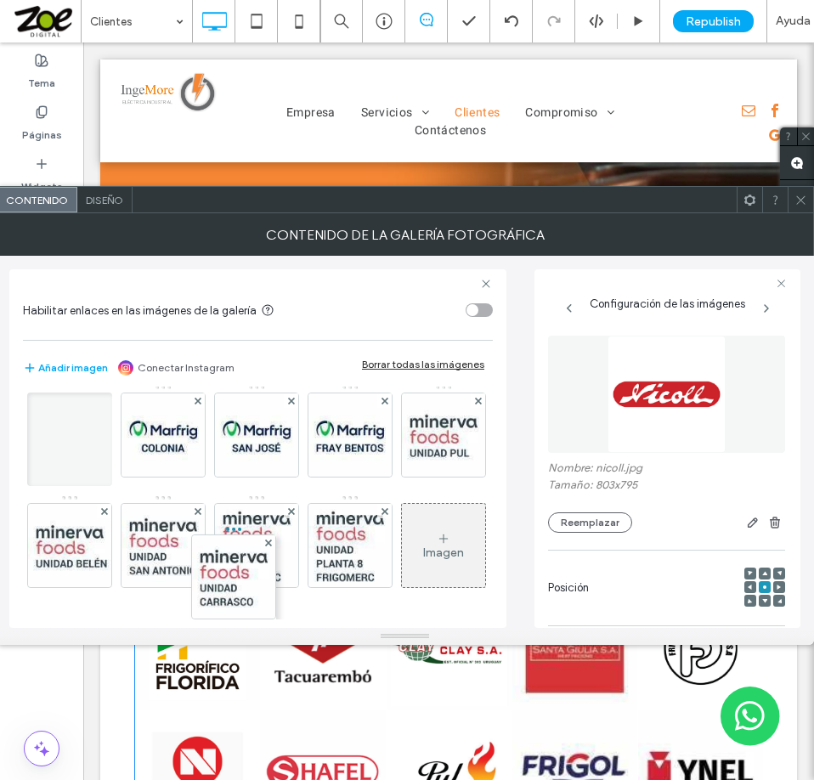
drag, startPoint x: 150, startPoint y: 501, endPoint x: 251, endPoint y: 381, distance: 156.7
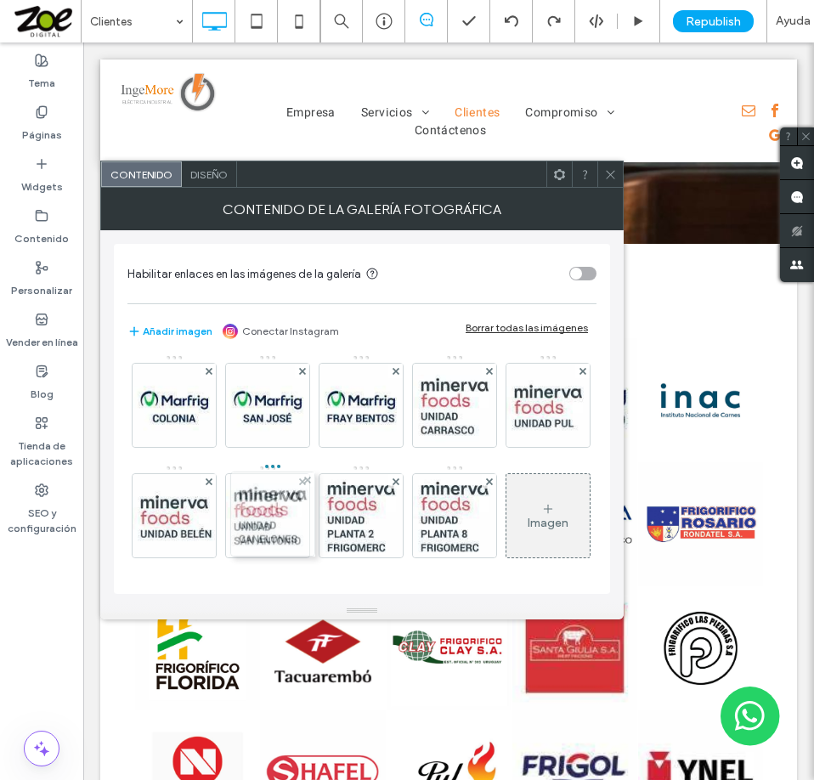
drag, startPoint x: 271, startPoint y: 472, endPoint x: 272, endPoint y: 360, distance: 112.1
drag, startPoint x: 257, startPoint y: 449, endPoint x: 254, endPoint y: 370, distance: 79.0
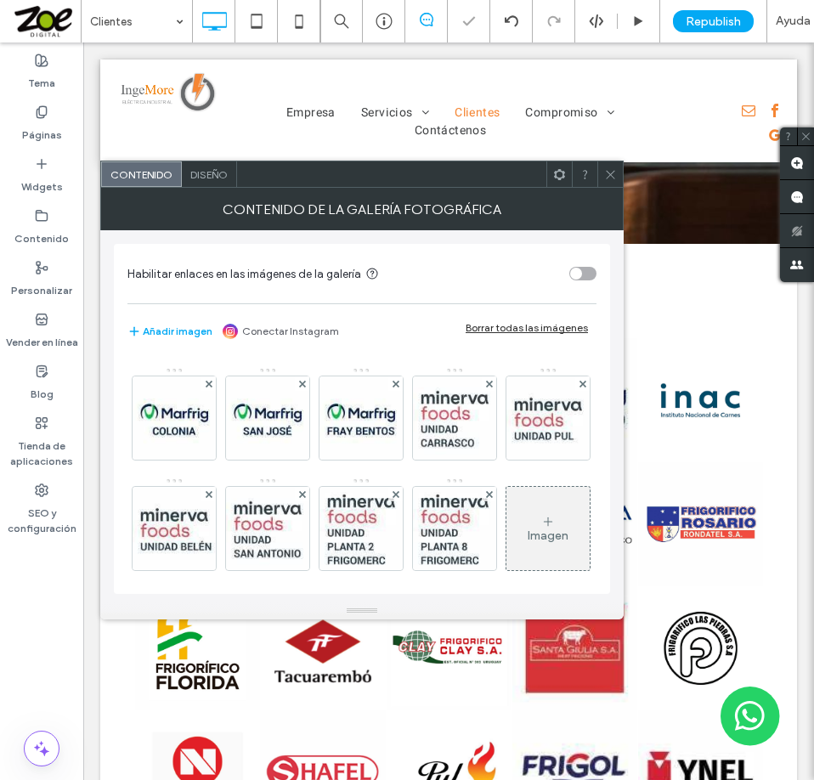
scroll to position [680, 0]
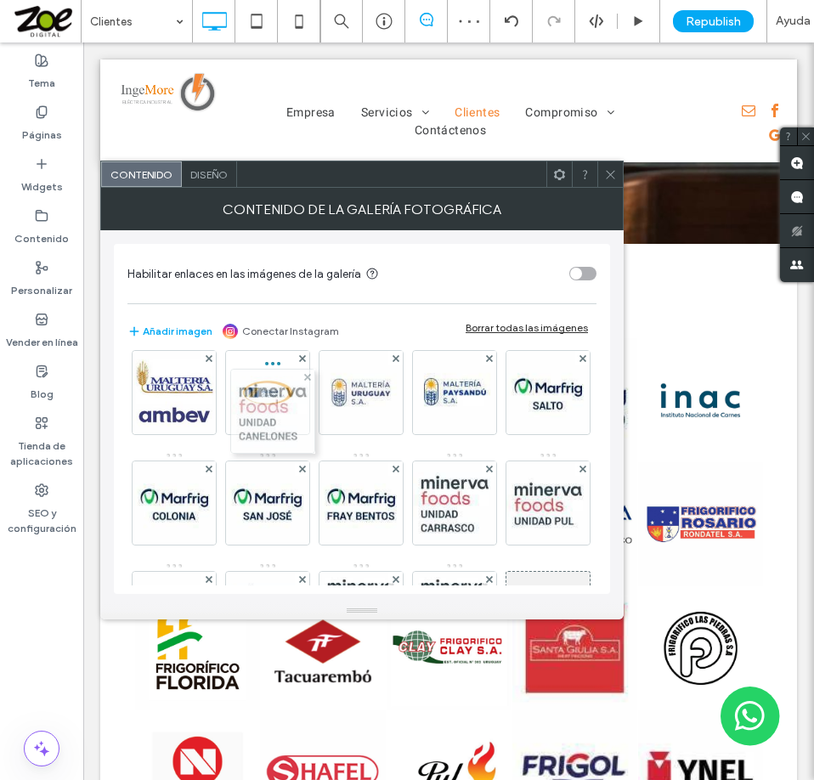
drag, startPoint x: 251, startPoint y: 505, endPoint x: 258, endPoint y: 389, distance: 115.7
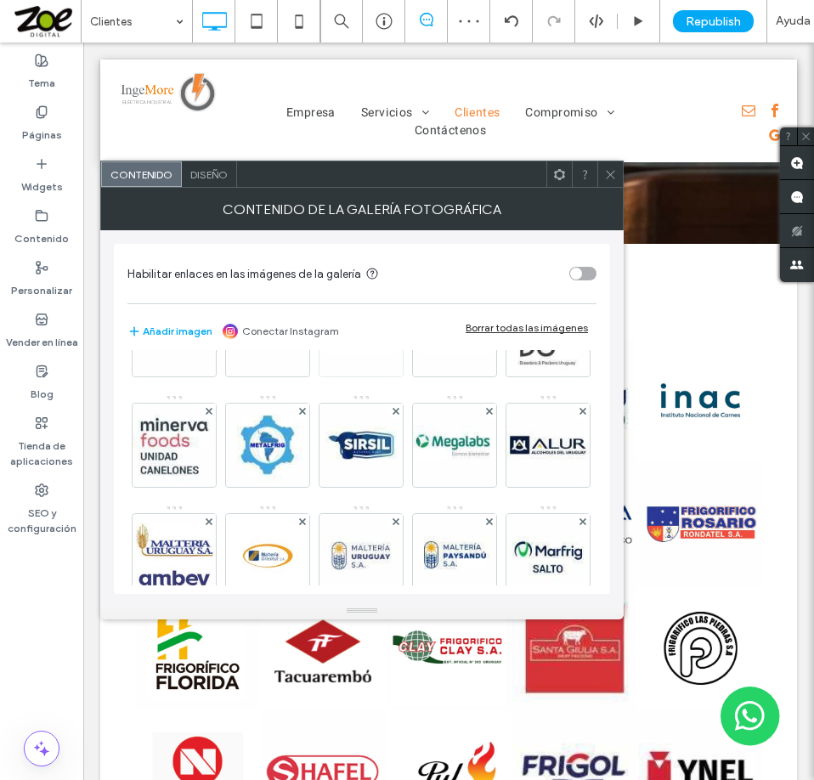
scroll to position [510, 0]
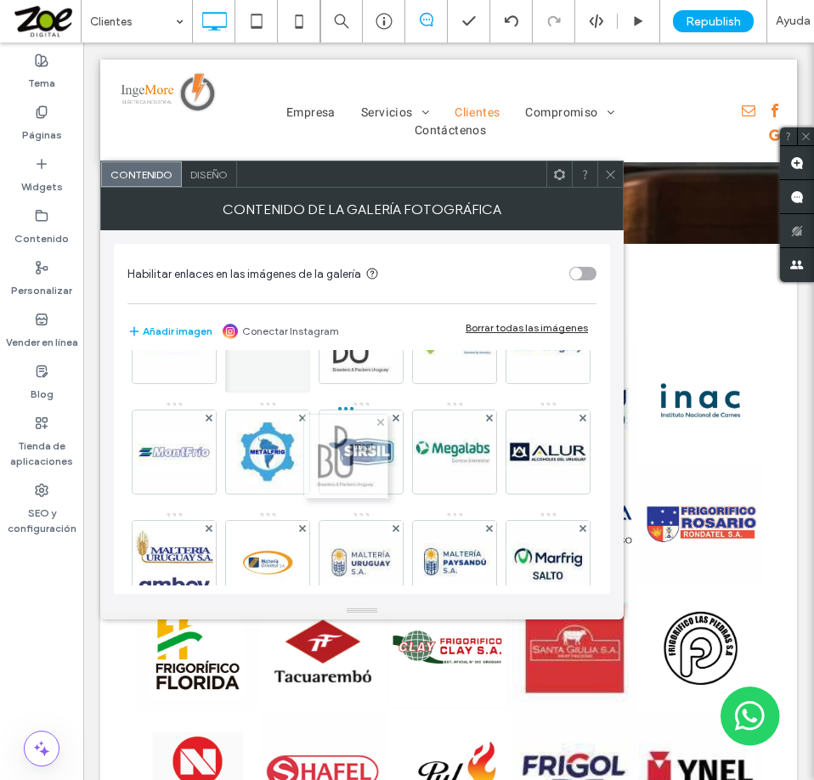
drag, startPoint x: 267, startPoint y: 555, endPoint x: 349, endPoint y: 432, distance: 148.2
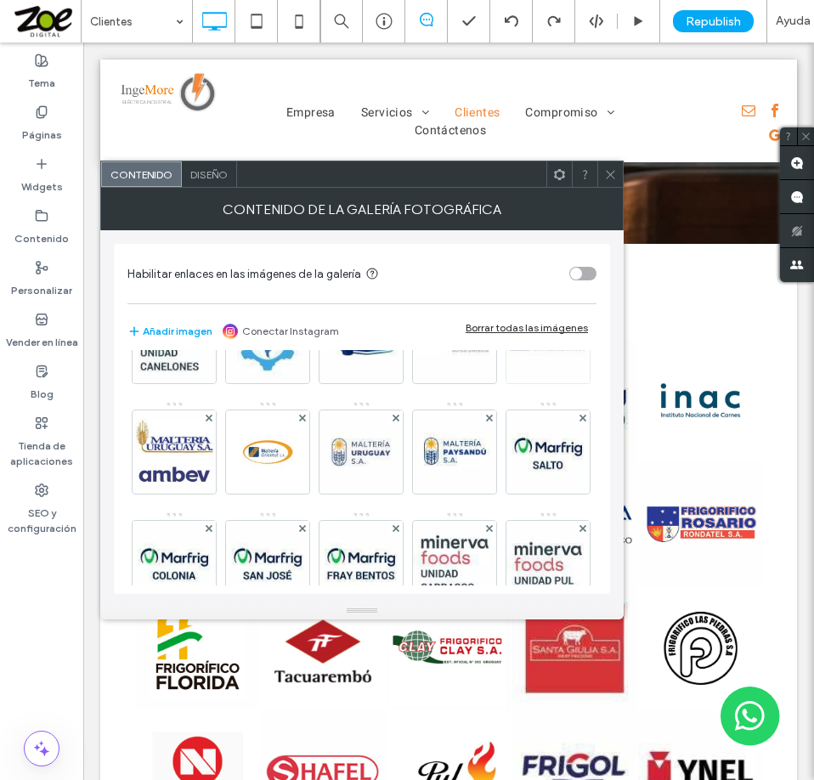
scroll to position [595, 0]
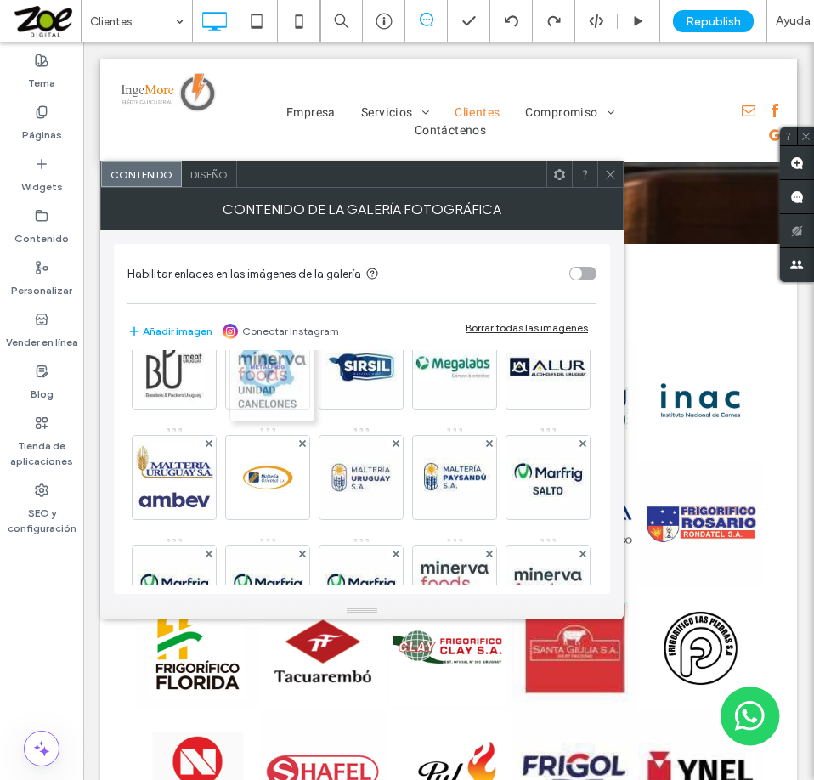
drag, startPoint x: 273, startPoint y: 483, endPoint x: 274, endPoint y: 372, distance: 110.4
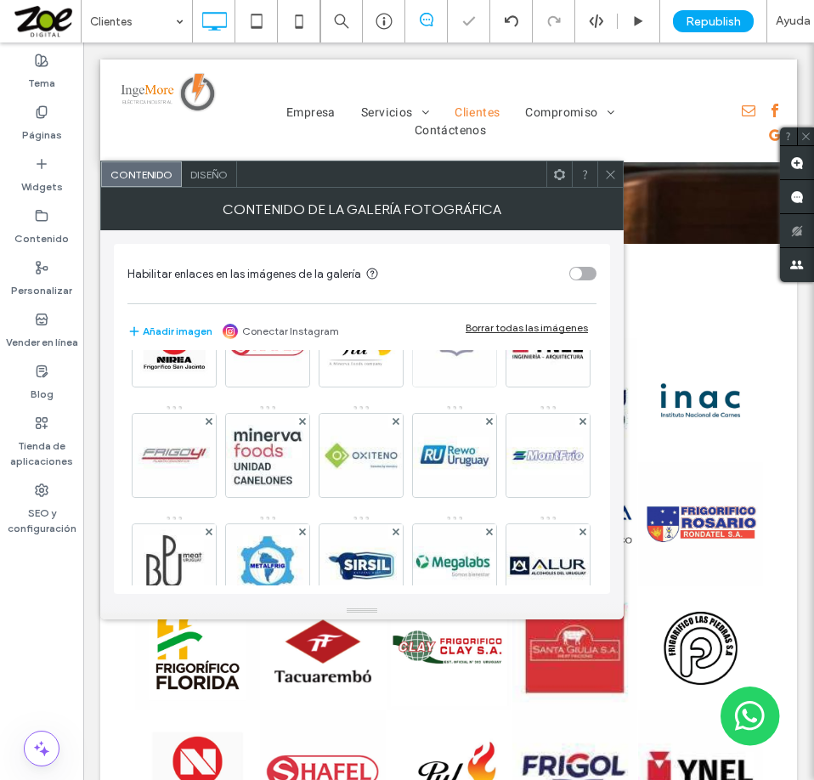
scroll to position [425, 0]
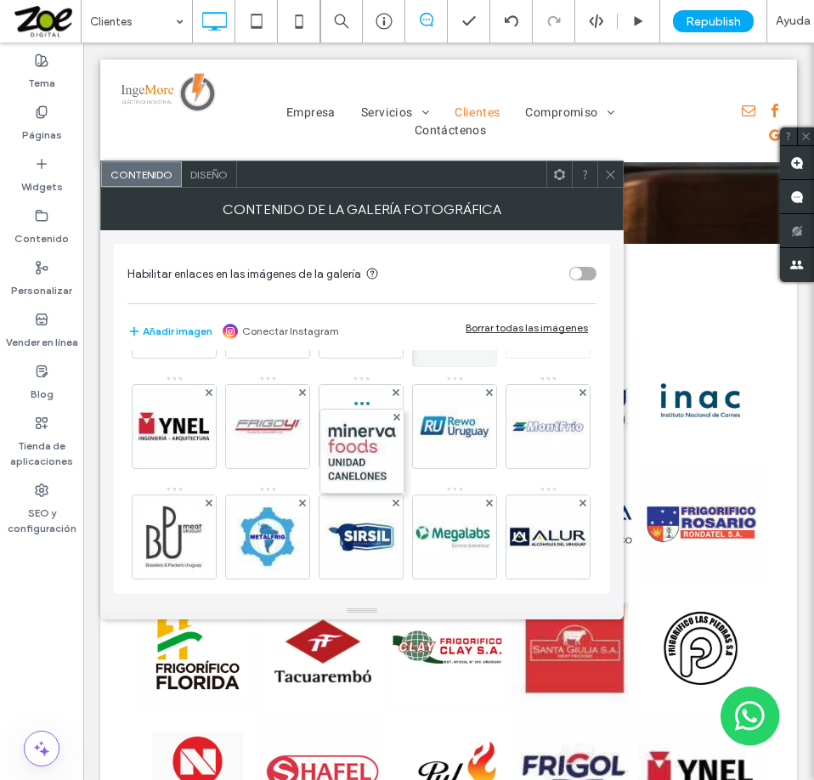
drag, startPoint x: 268, startPoint y: 516, endPoint x: 422, endPoint y: 387, distance: 201.4
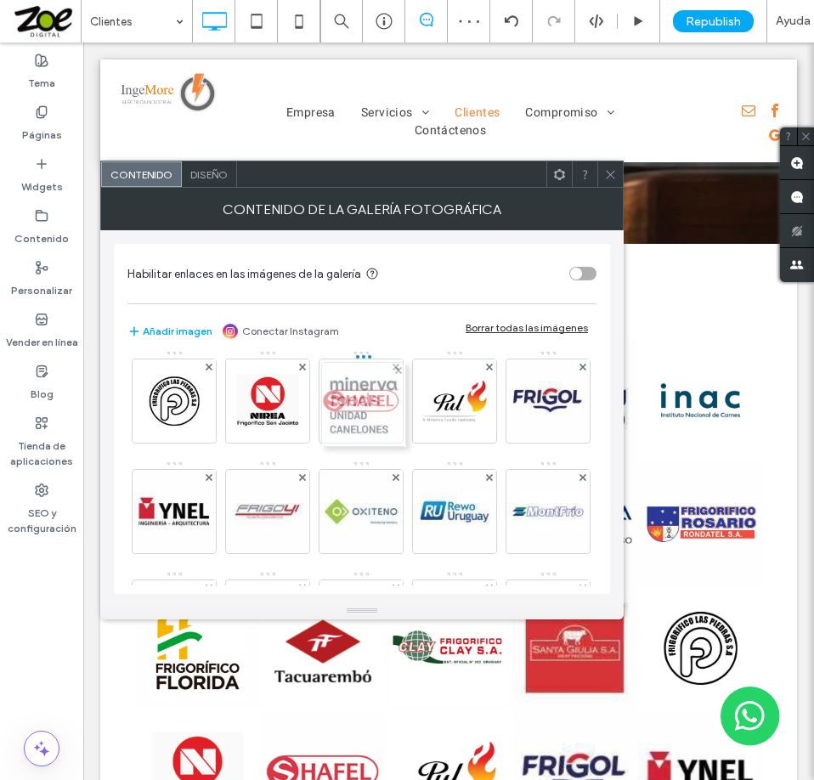
drag, startPoint x: 357, startPoint y: 525, endPoint x: 355, endPoint y: 408, distance: 117.2
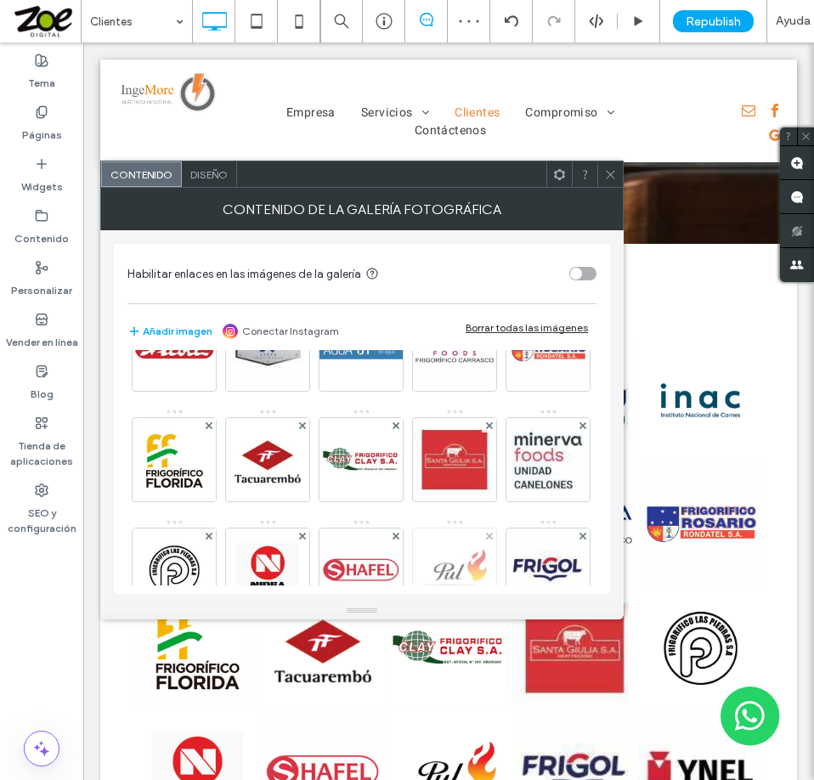
scroll to position [170, 0]
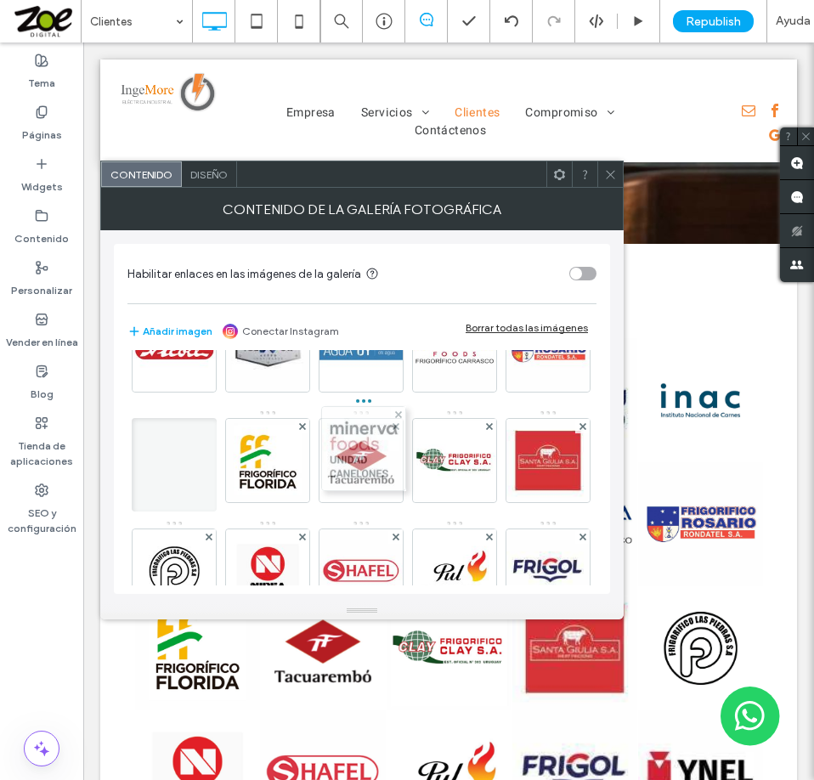
drag, startPoint x: 358, startPoint y: 562, endPoint x: 354, endPoint y: 443, distance: 119.9
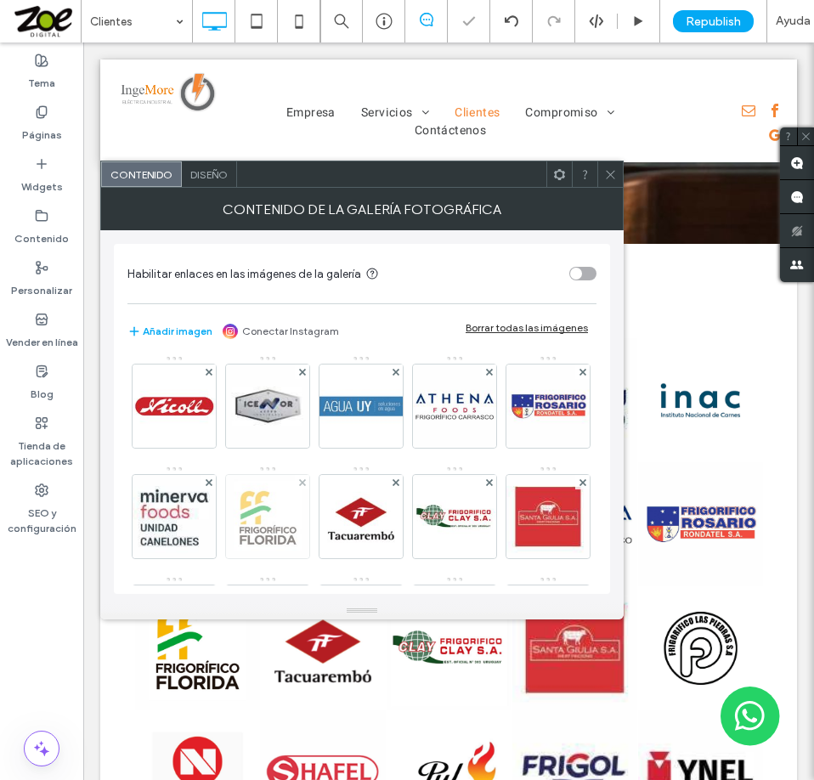
scroll to position [85, 0]
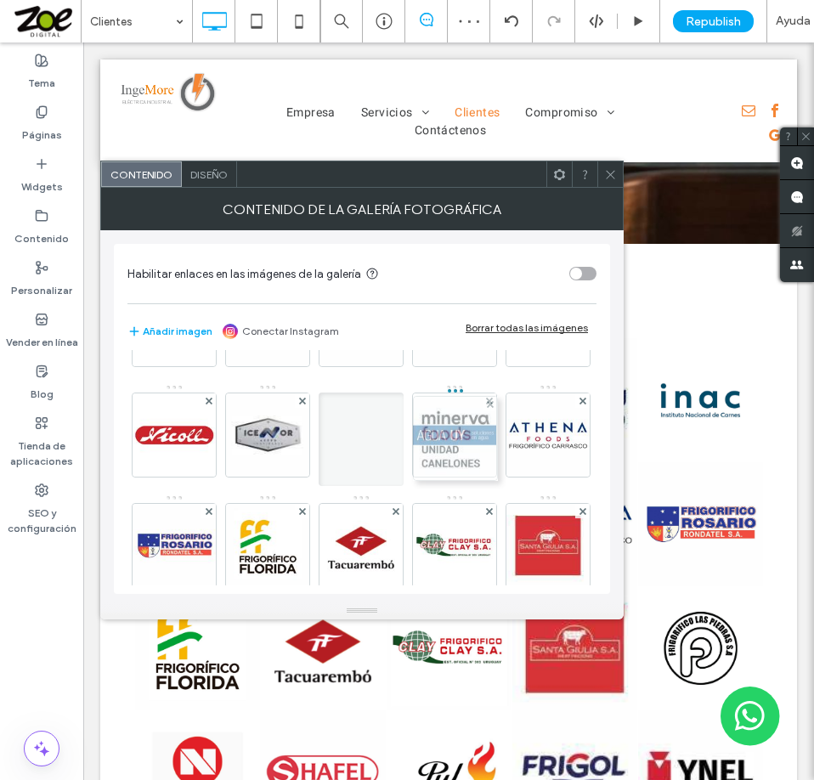
drag, startPoint x: 350, startPoint y: 548, endPoint x: 446, endPoint y: 429, distance: 152.8
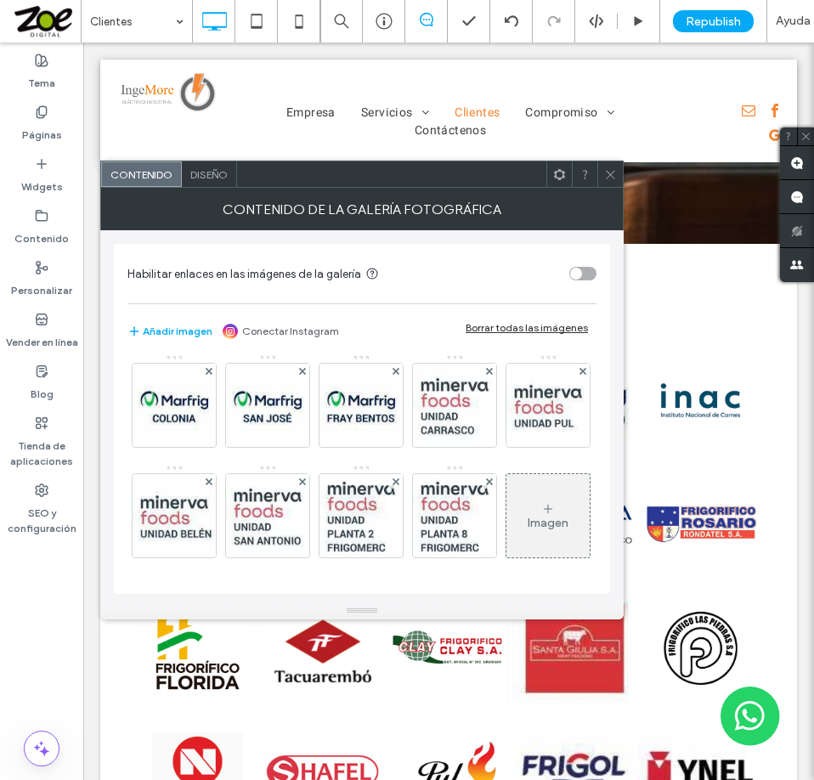
scroll to position [934, 0]
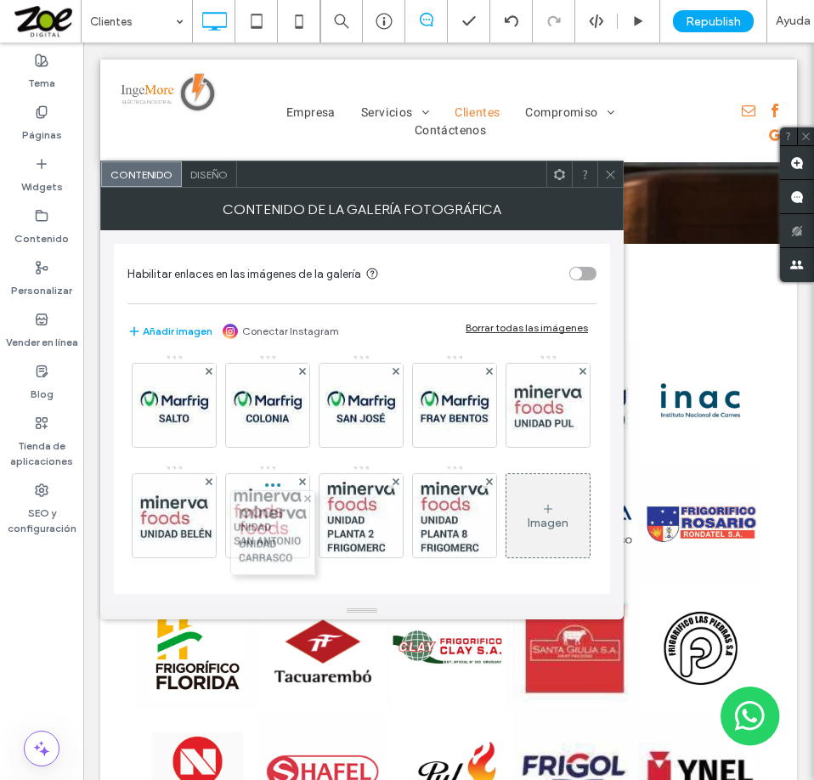
drag, startPoint x: 360, startPoint y: 472, endPoint x: 255, endPoint y: 366, distance: 149.6
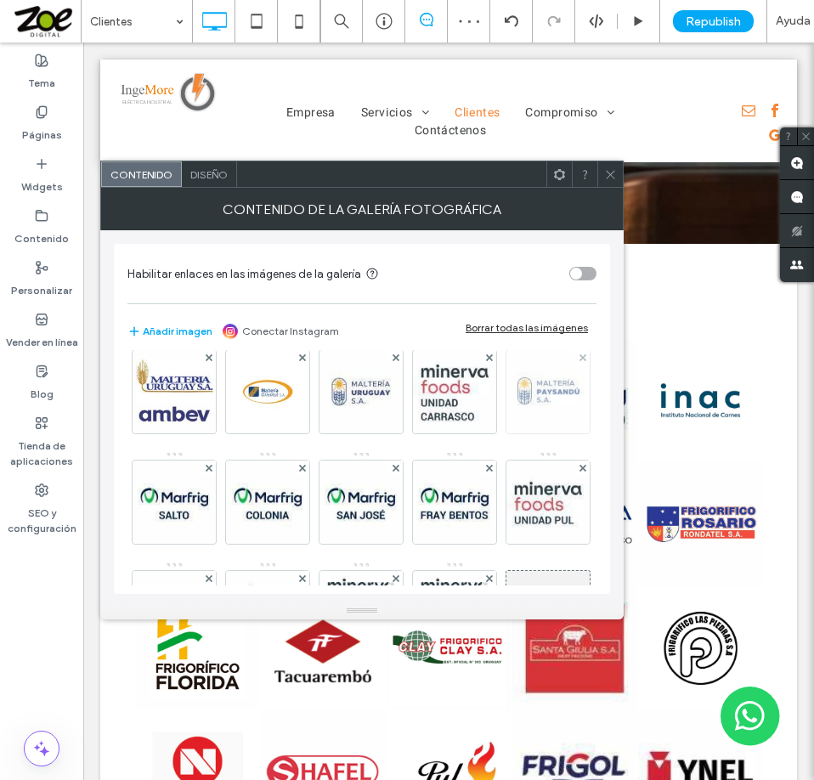
scroll to position [680, 0]
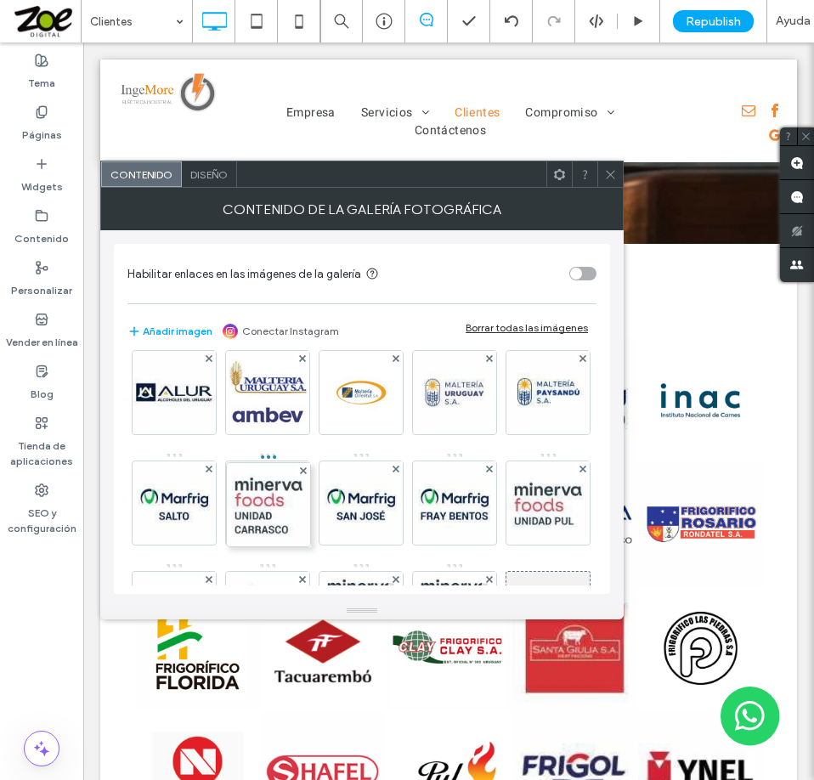
drag, startPoint x: 247, startPoint y: 578, endPoint x: 245, endPoint y: 462, distance: 115.6
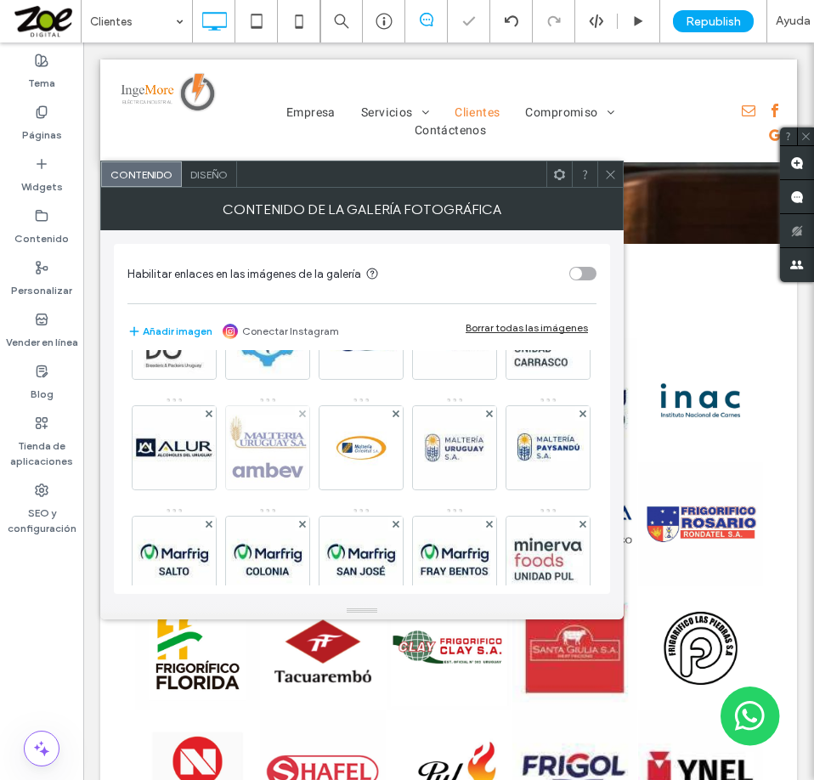
scroll to position [595, 0]
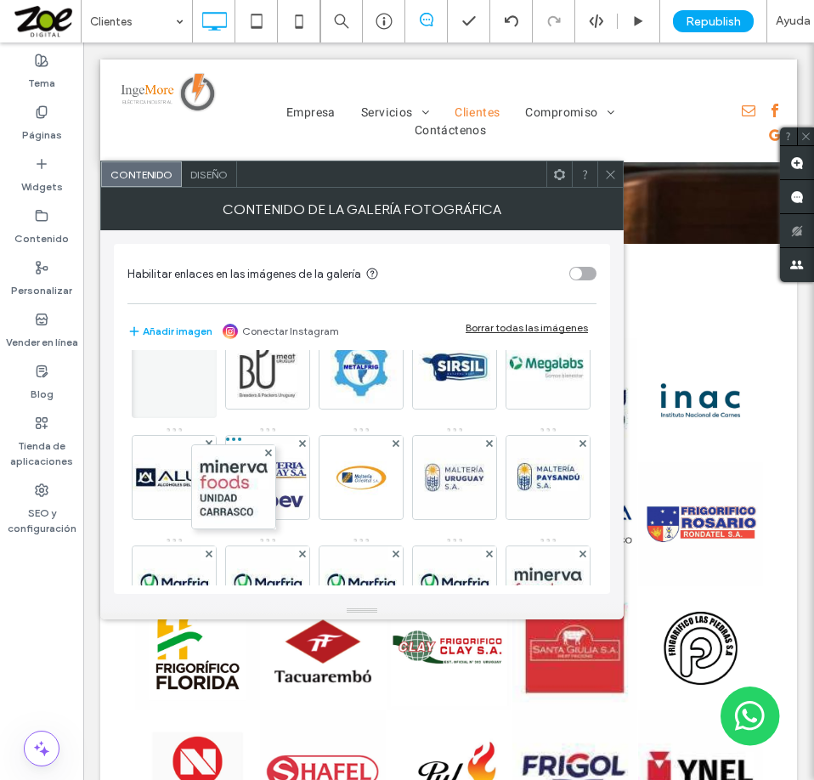
drag, startPoint x: 266, startPoint y: 566, endPoint x: 221, endPoint y: 435, distance: 138.4
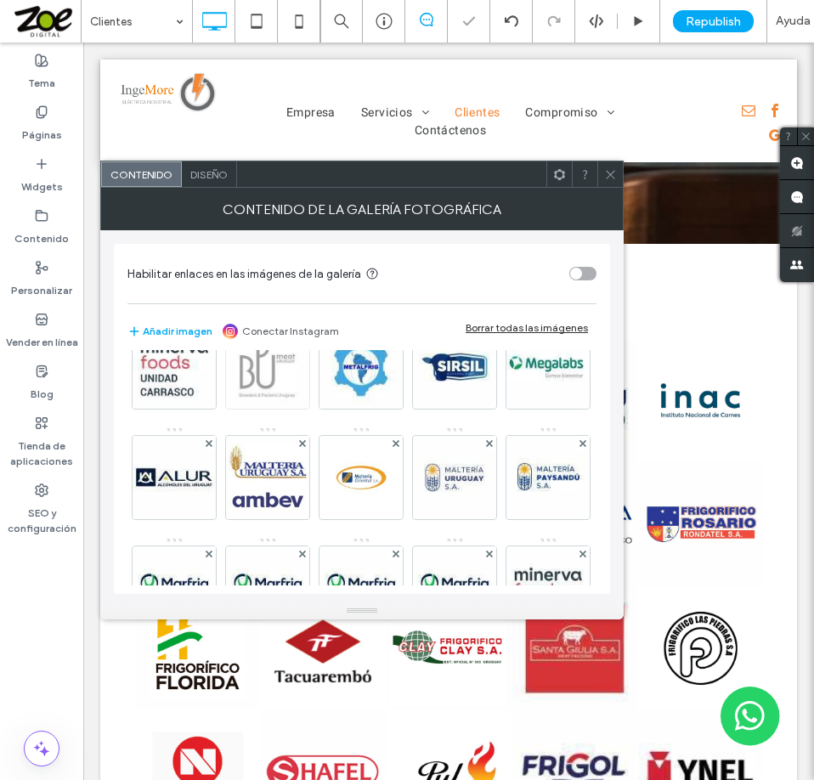
scroll to position [510, 0]
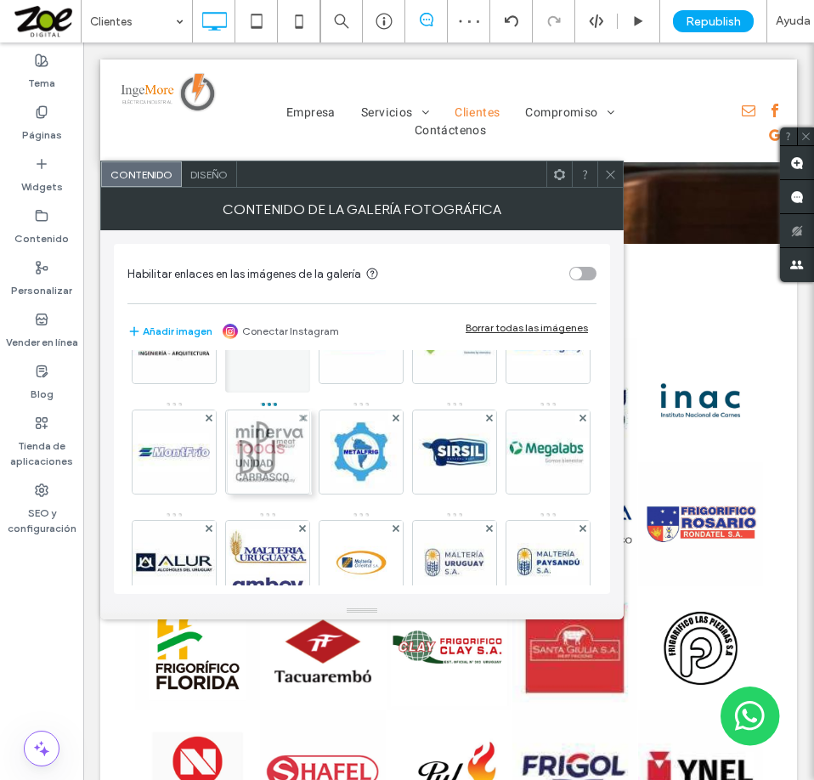
drag, startPoint x: 262, startPoint y: 550, endPoint x: 259, endPoint y: 424, distance: 126.6
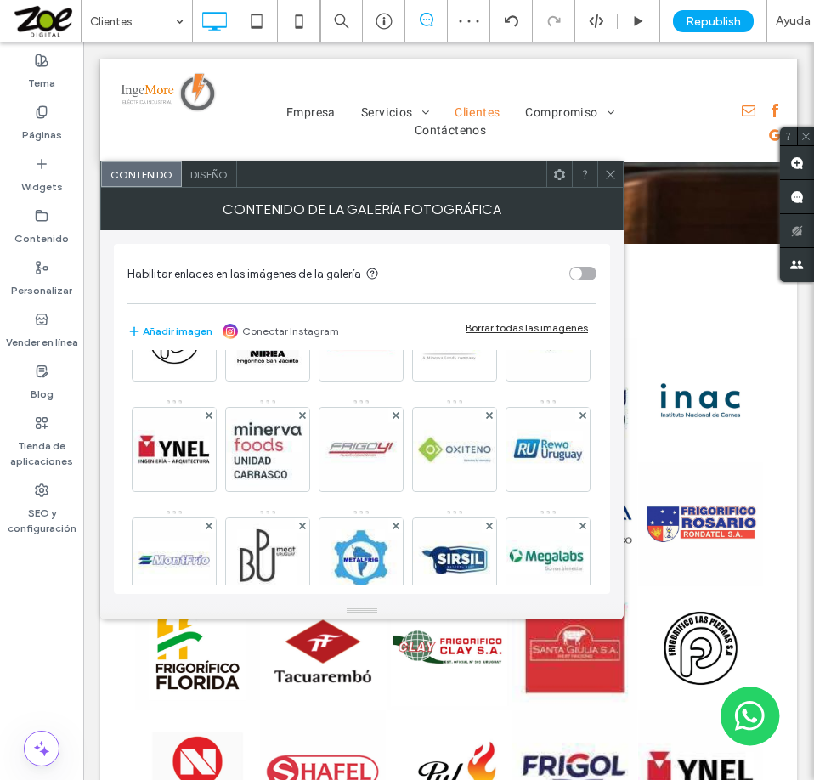
scroll to position [425, 0]
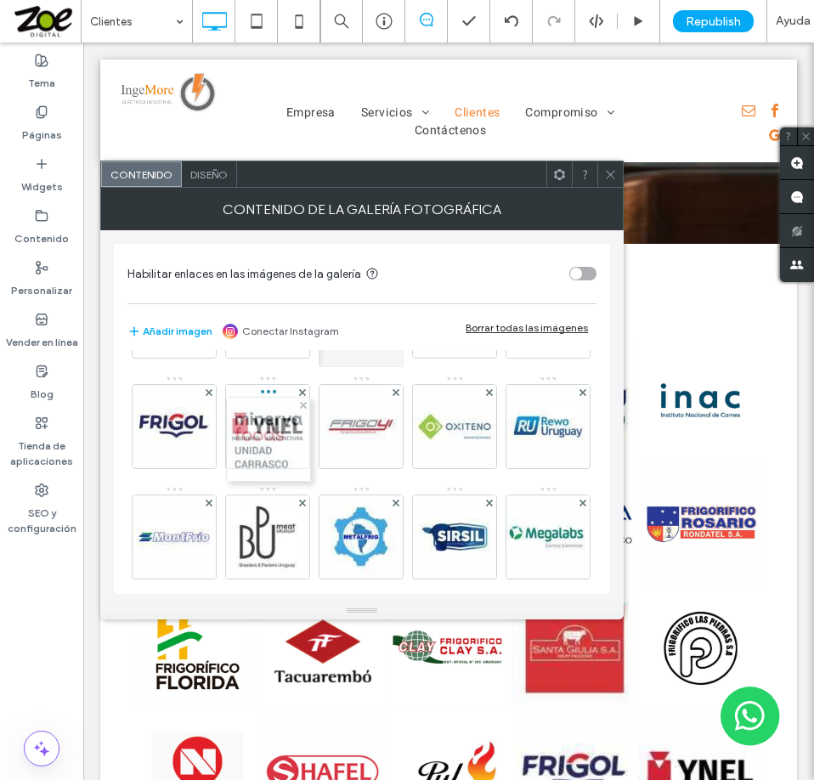
drag, startPoint x: 251, startPoint y: 522, endPoint x: 248, endPoint y: 402, distance: 119.8
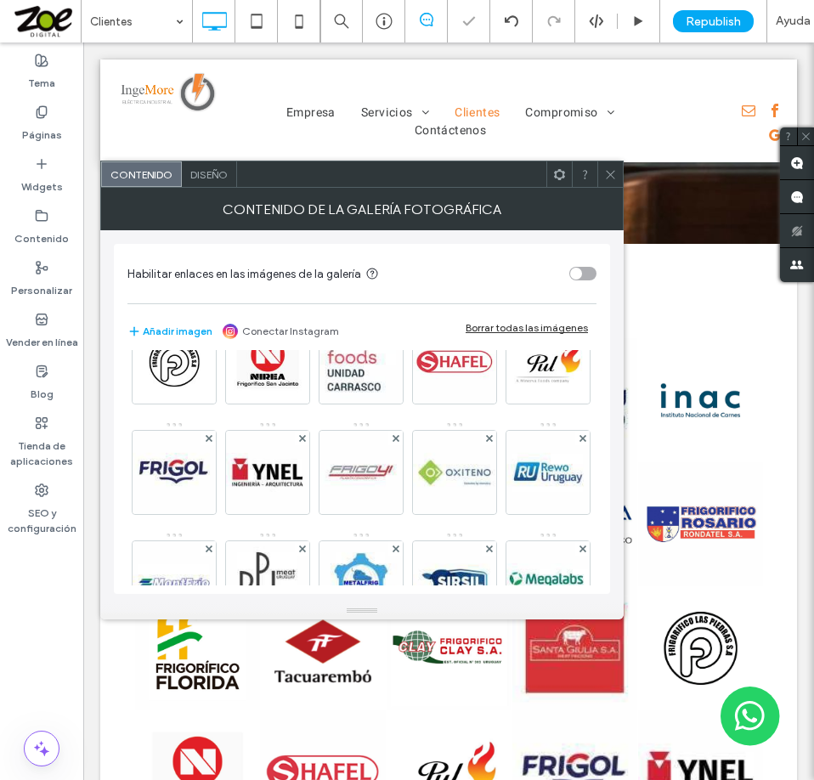
scroll to position [340, 0]
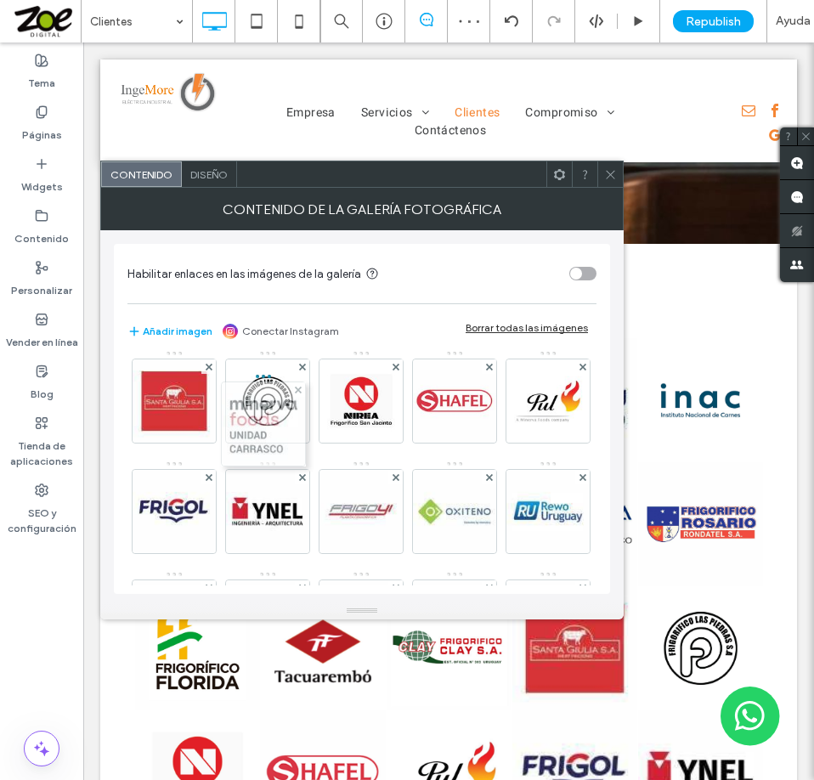
drag, startPoint x: 264, startPoint y: 516, endPoint x: 253, endPoint y: 404, distance: 113.5
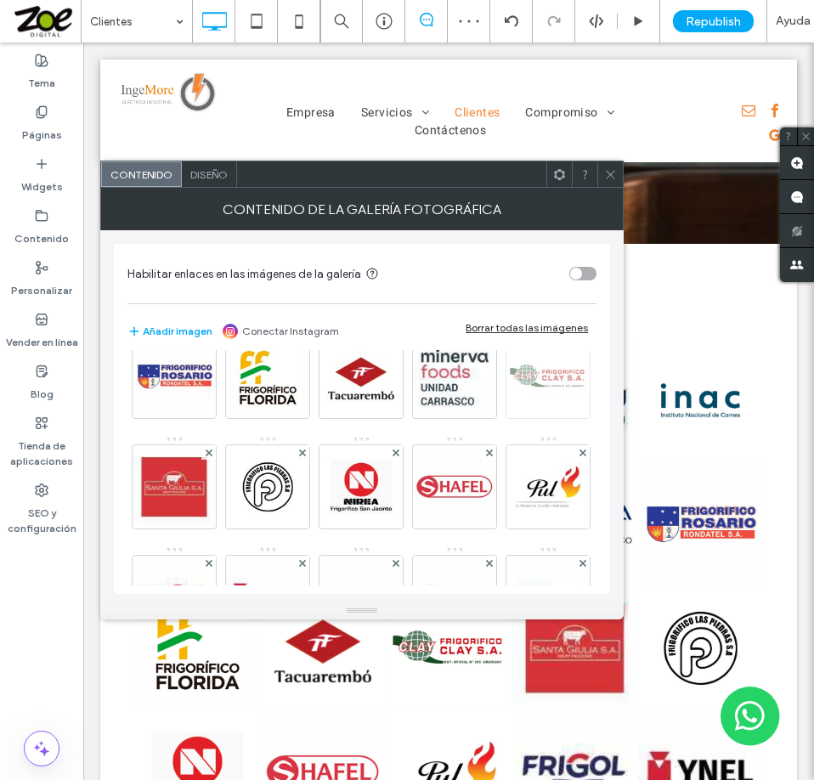
scroll to position [170, 0]
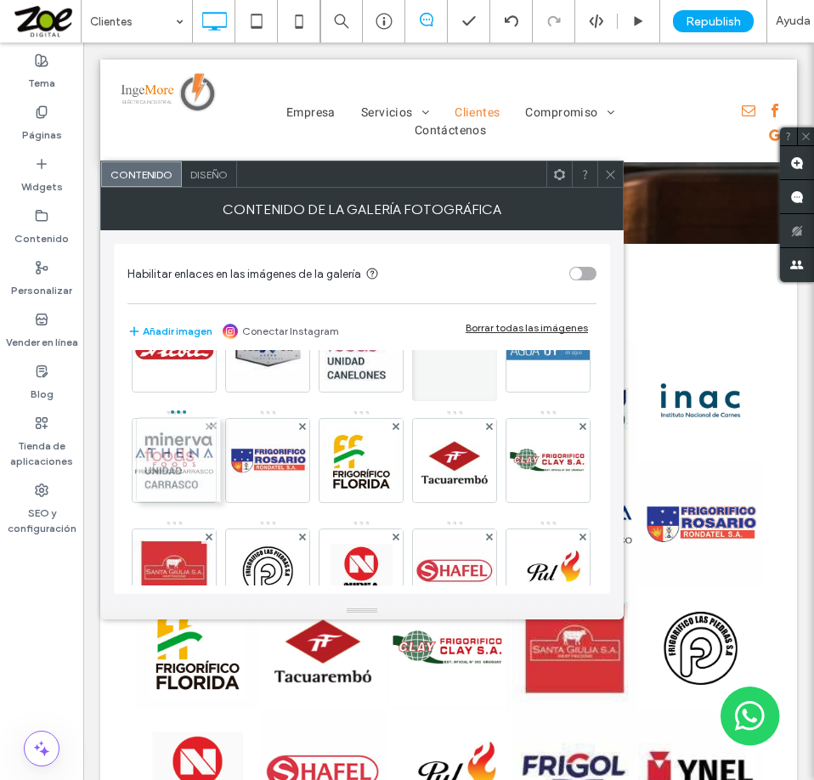
drag, startPoint x: 267, startPoint y: 551, endPoint x: 169, endPoint y: 437, distance: 150.0
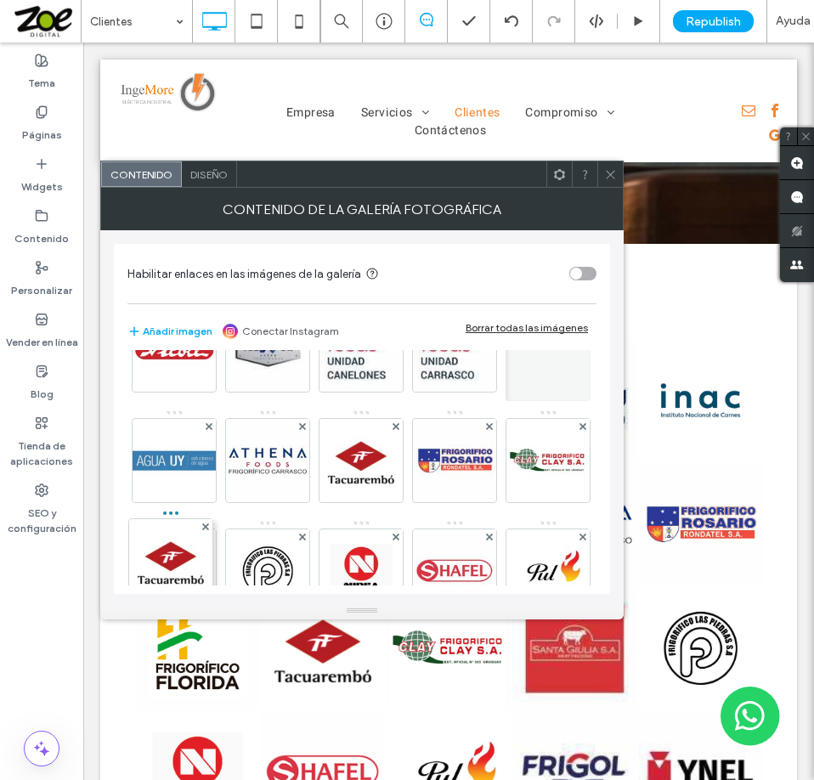
drag, startPoint x: 173, startPoint y: 557, endPoint x: 189, endPoint y: 515, distance: 45.4
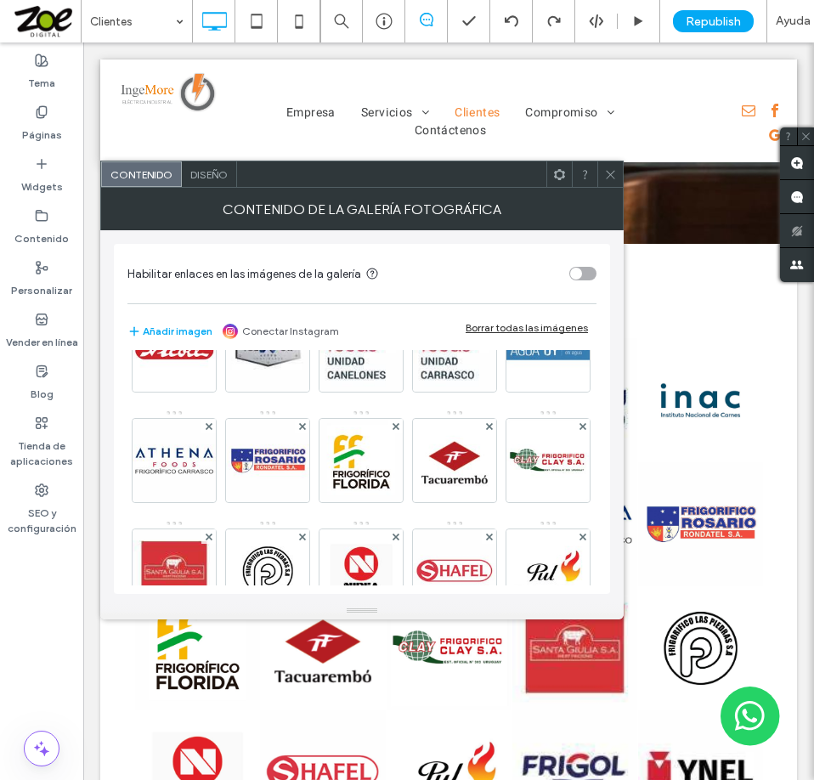
scroll to position [255, 0]
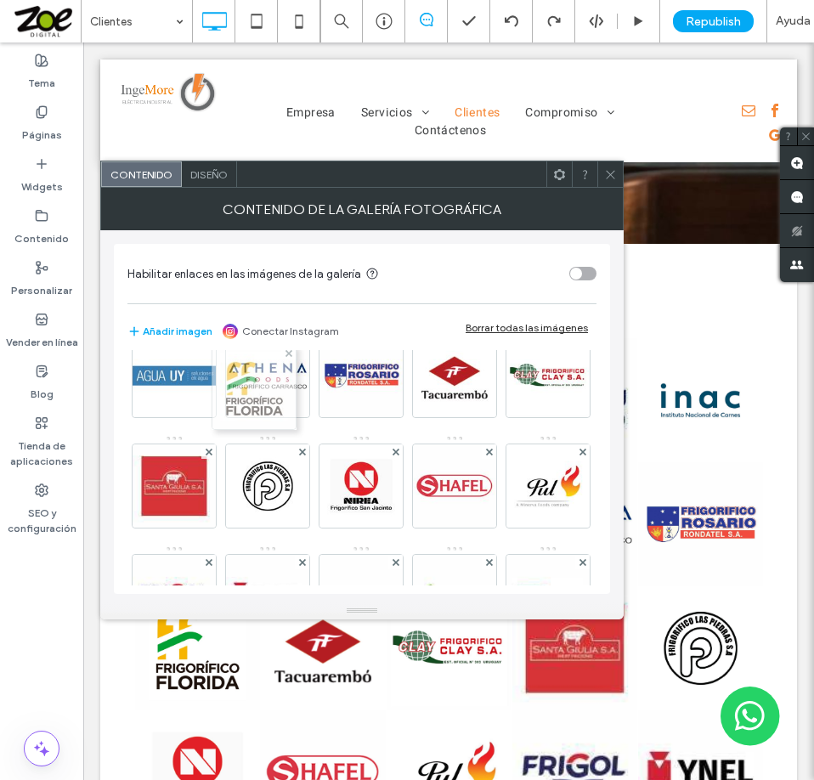
drag, startPoint x: 172, startPoint y: 489, endPoint x: 248, endPoint y: 391, distance: 124.2
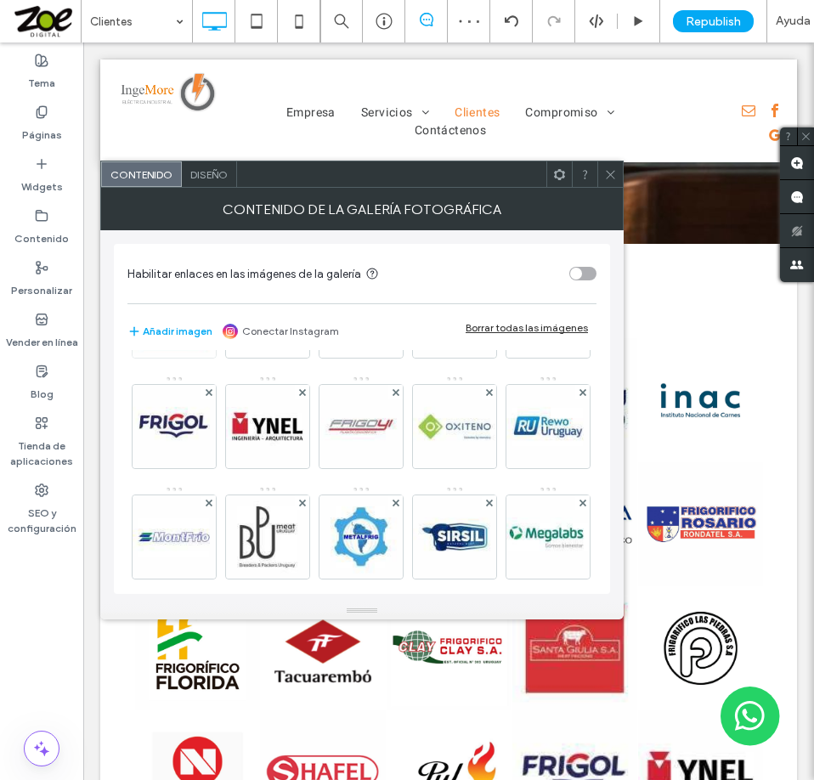
scroll to position [510, 0]
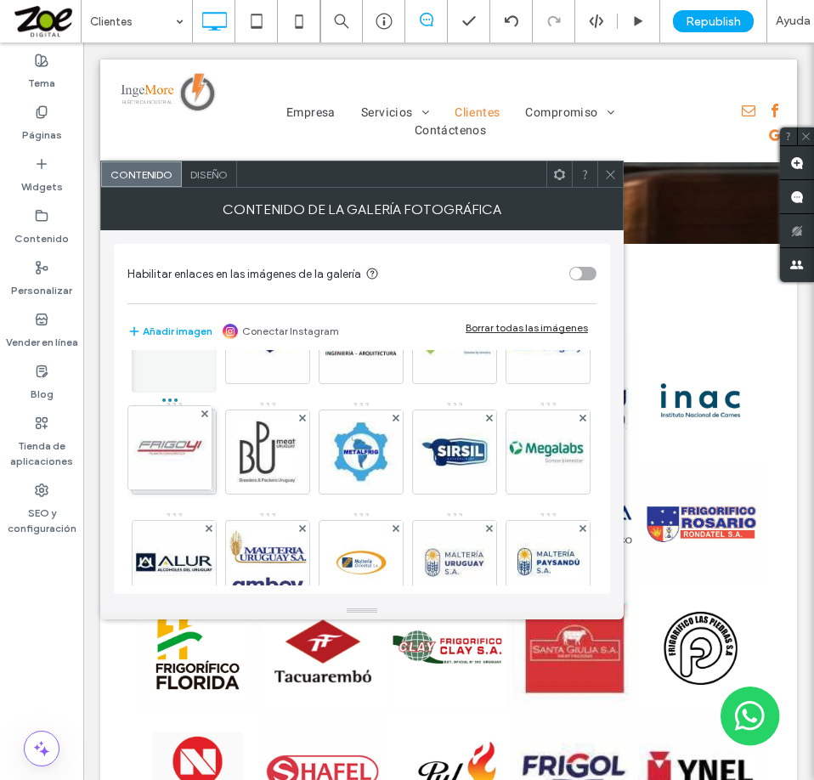
drag, startPoint x: 353, startPoint y: 446, endPoint x: 127, endPoint y: 440, distance: 226.0
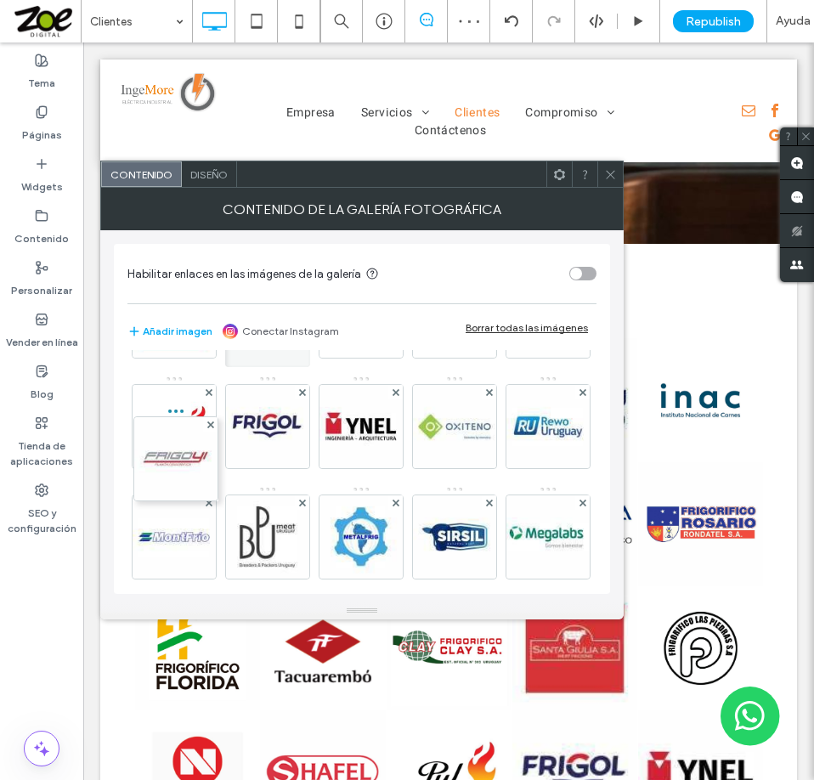
drag, startPoint x: 182, startPoint y: 528, endPoint x: 182, endPoint y: 410, distance: 118.1
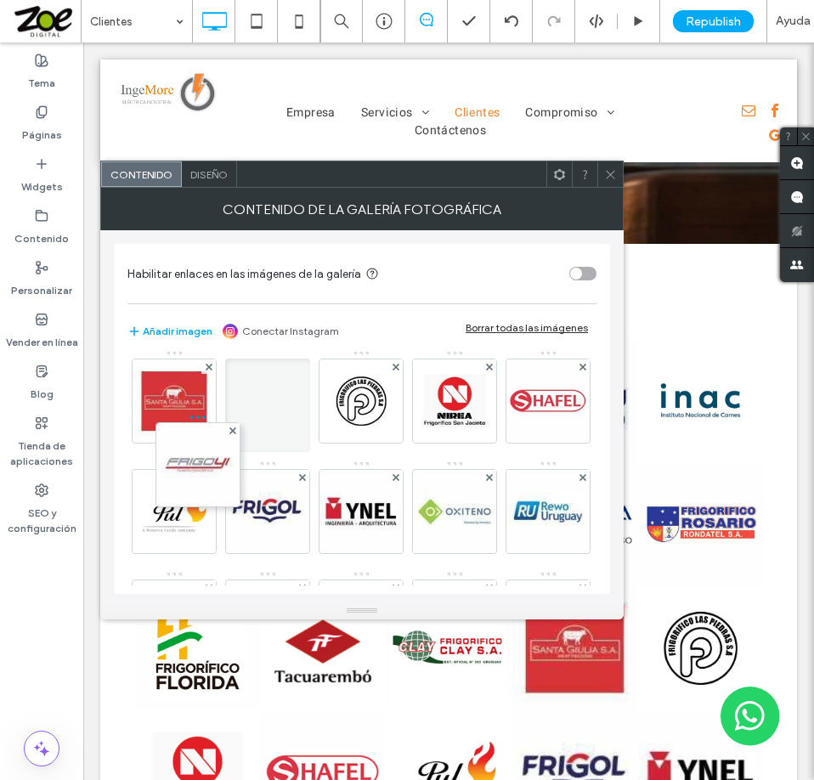
scroll to position [229, 0]
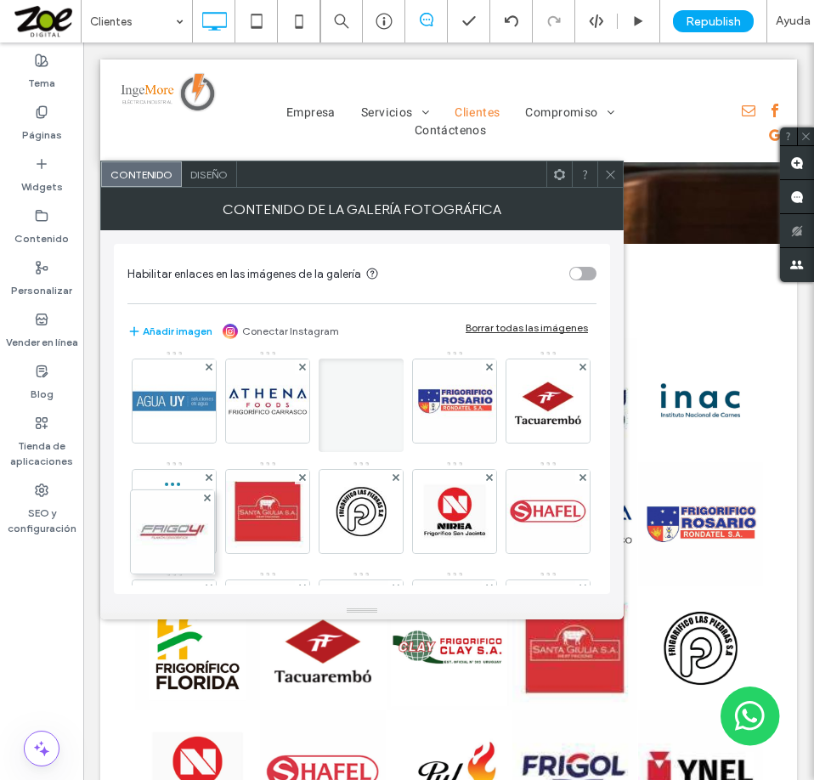
drag, startPoint x: 174, startPoint y: 520, endPoint x: 189, endPoint y: 402, distance: 119.0
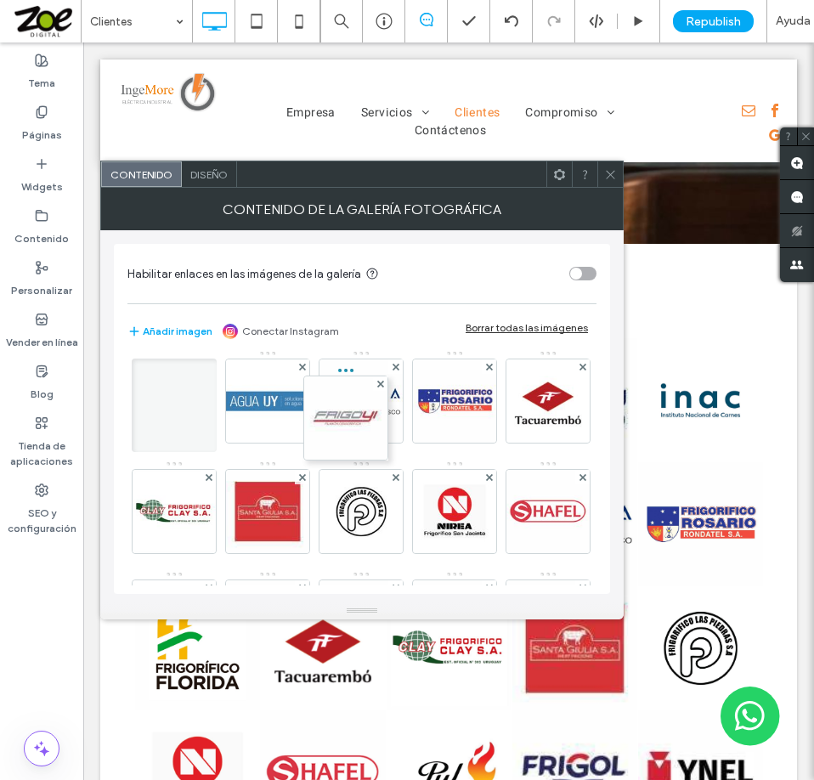
drag, startPoint x: 177, startPoint y: 510, endPoint x: 400, endPoint y: 388, distance: 254.3
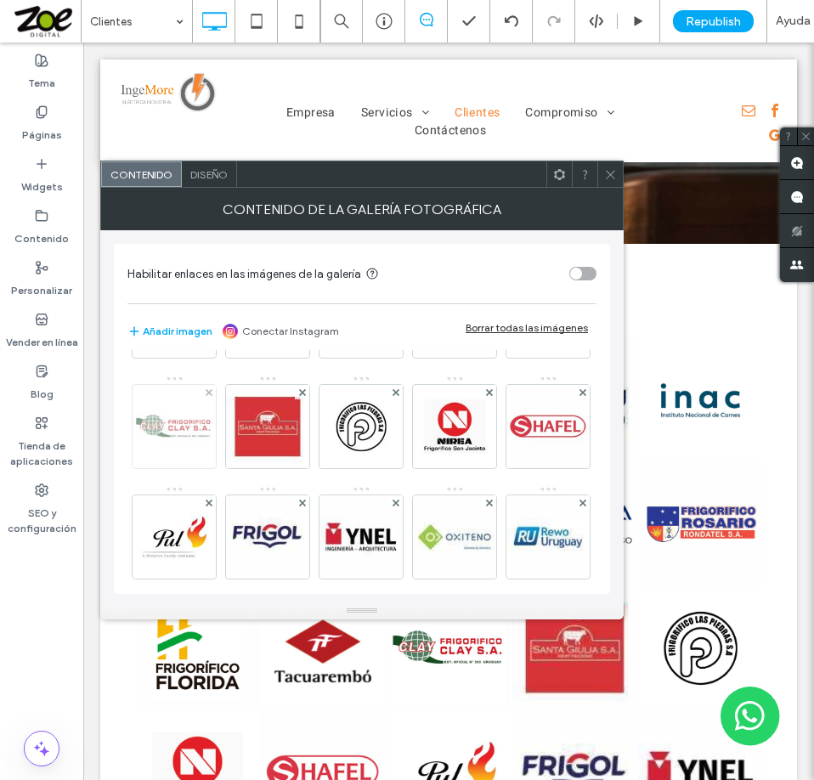
scroll to position [399, 0]
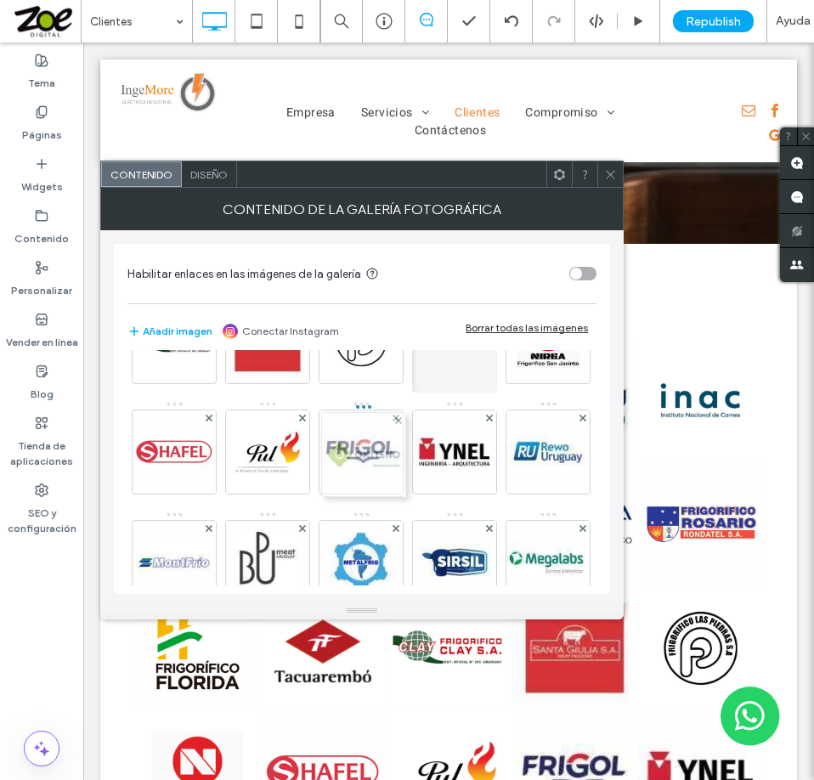
drag, startPoint x: 453, startPoint y: 559, endPoint x: 358, endPoint y: 451, distance: 143.8
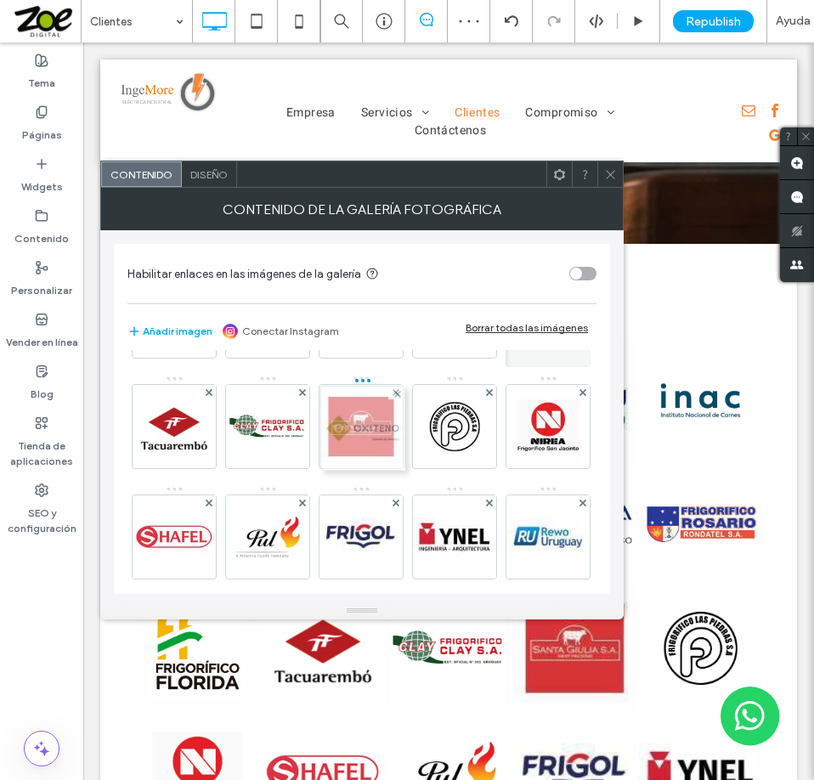
drag, startPoint x: 362, startPoint y: 531, endPoint x: 359, endPoint y: 408, distance: 123.2
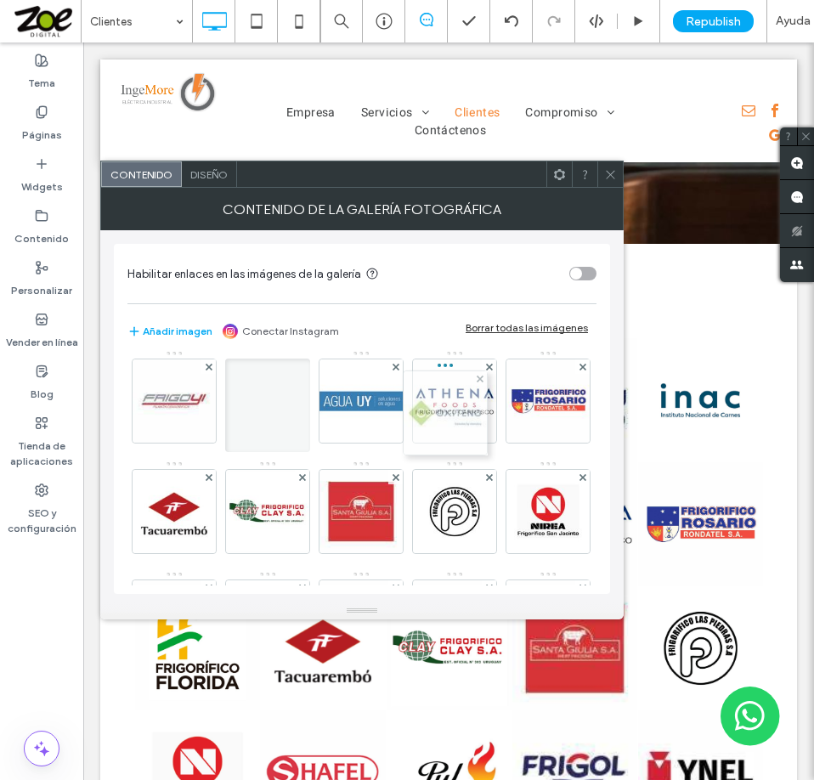
drag, startPoint x: 355, startPoint y: 512, endPoint x: 449, endPoint y: 389, distance: 155.1
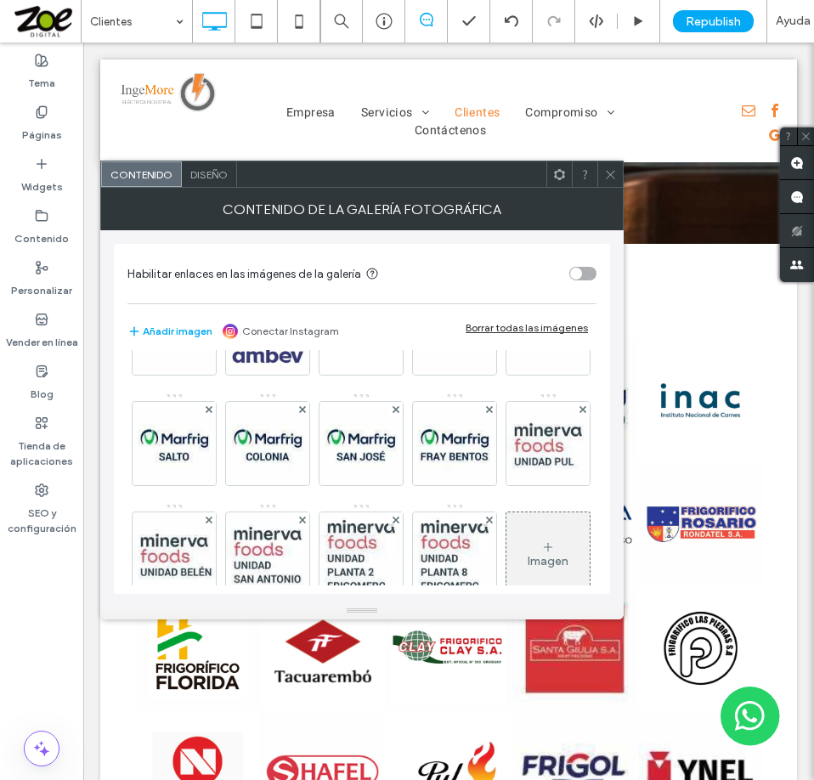
scroll to position [824, 0]
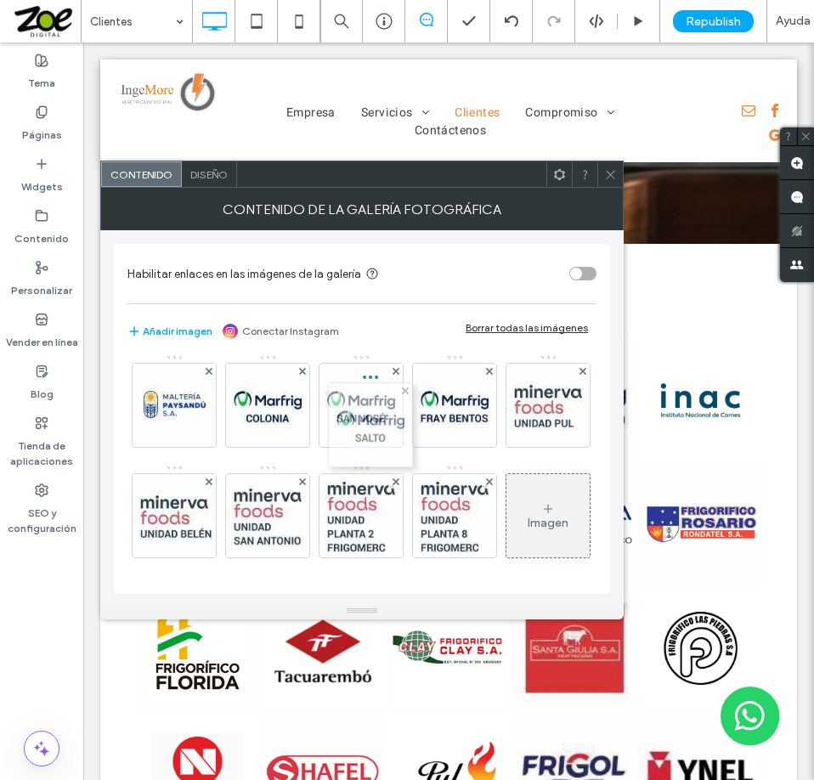
drag, startPoint x: 453, startPoint y: 473, endPoint x: 358, endPoint y: 378, distance: 134.0
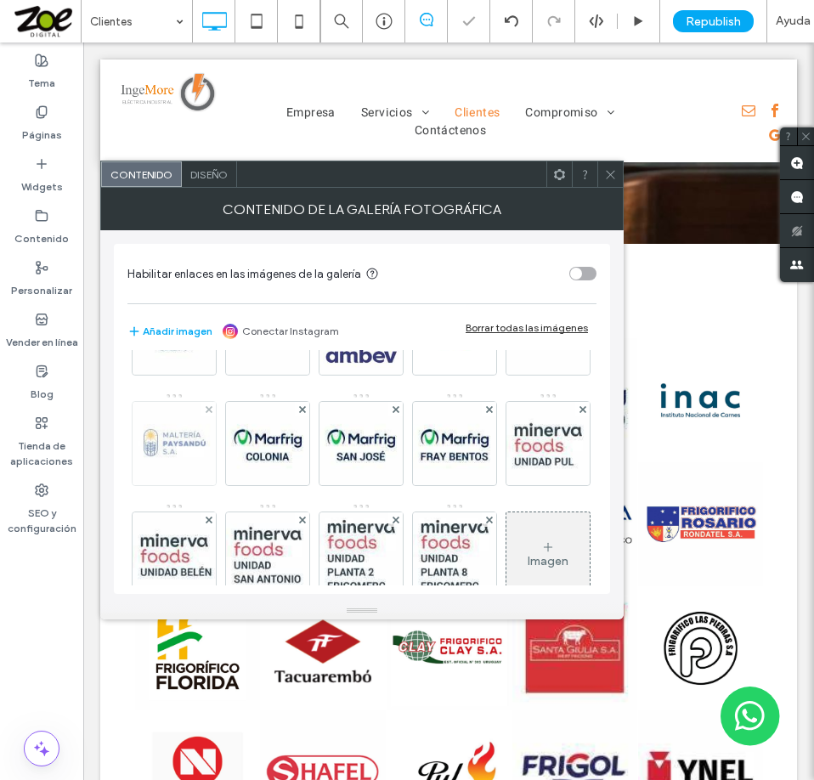
scroll to position [654, 0]
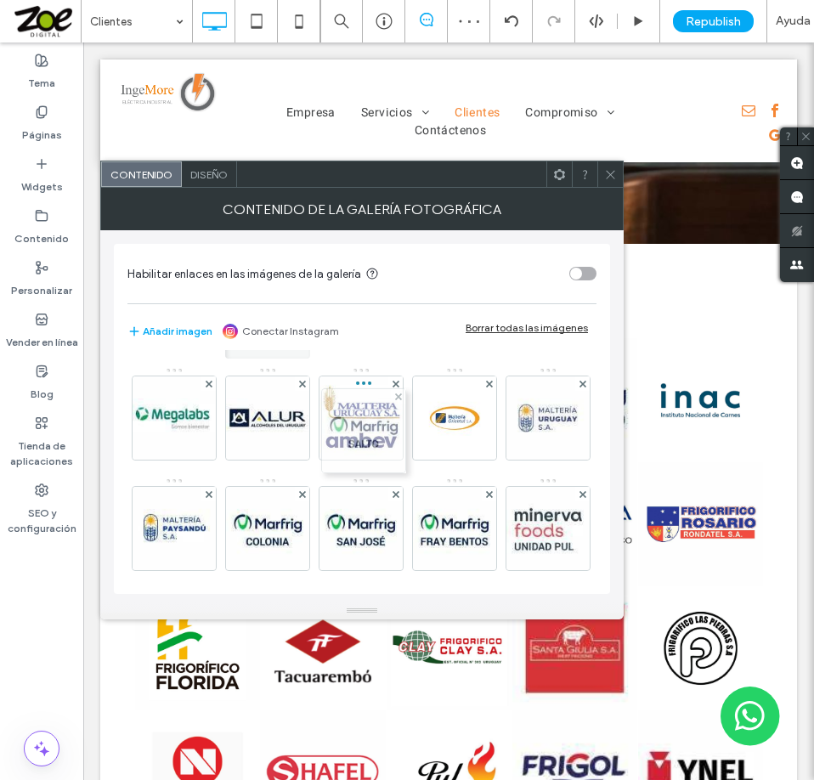
drag, startPoint x: 358, startPoint y: 531, endPoint x: 356, endPoint y: 421, distance: 109.6
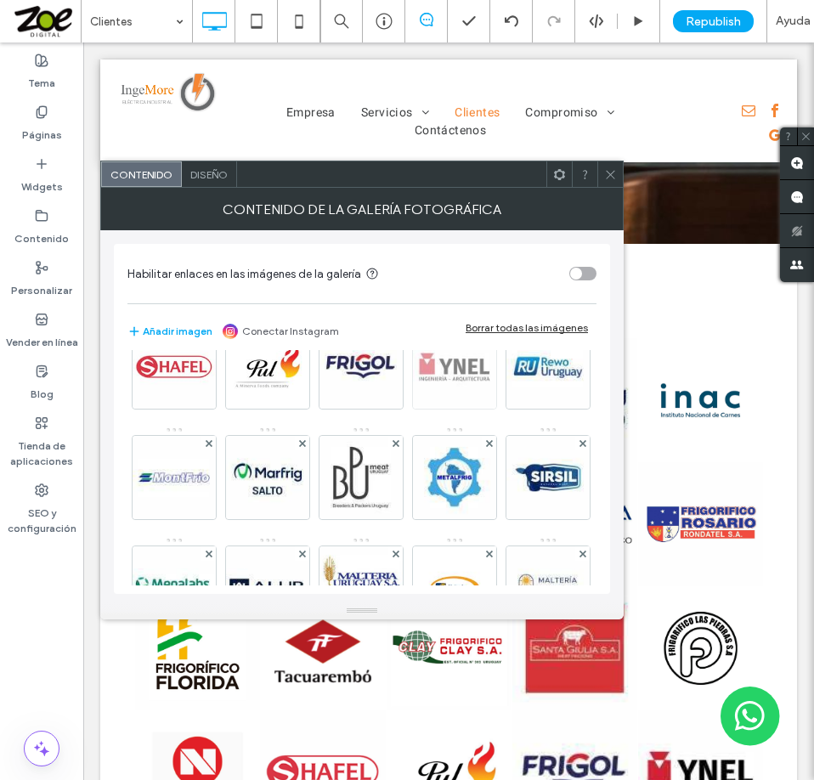
scroll to position [569, 0]
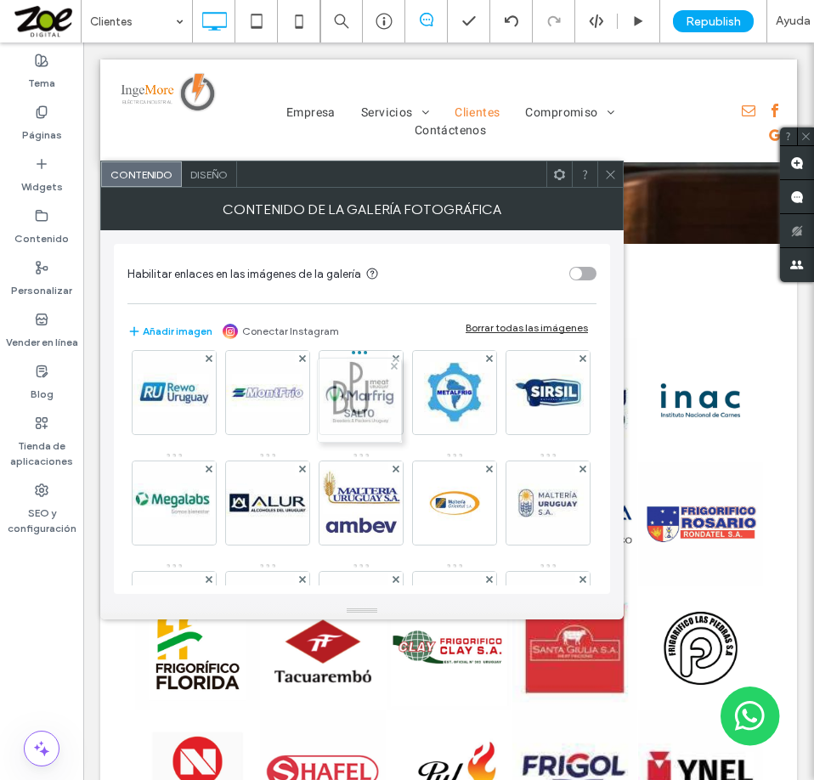
drag, startPoint x: 360, startPoint y: 501, endPoint x: 354, endPoint y: 370, distance: 131.0
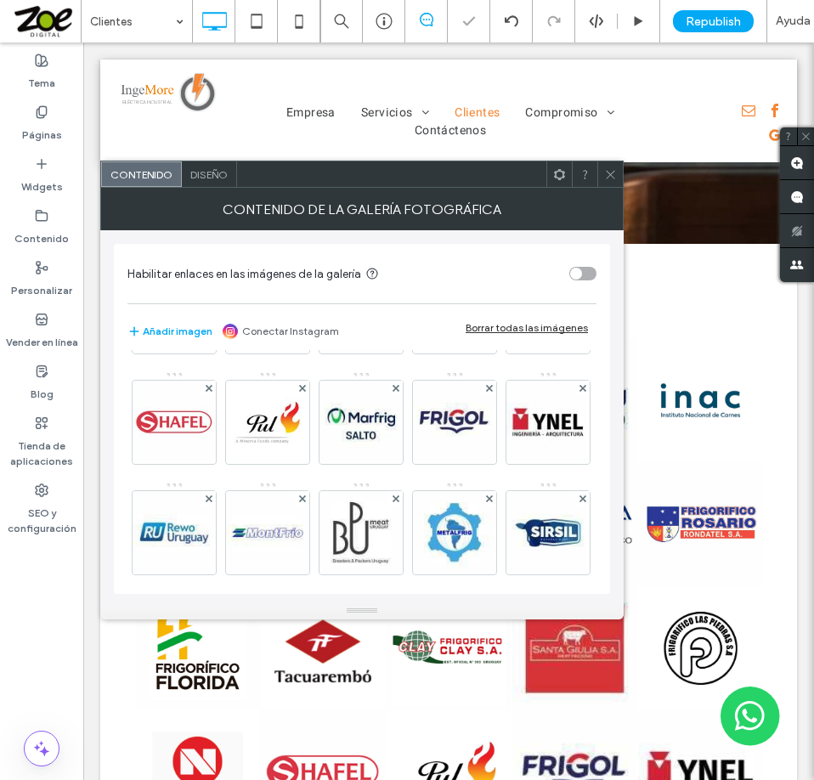
scroll to position [399, 0]
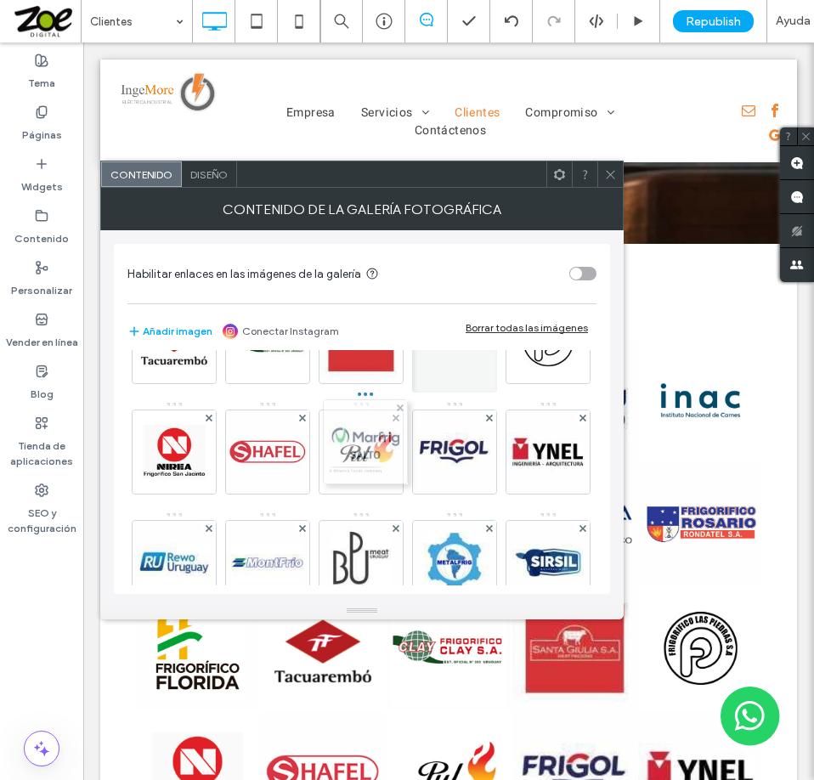
drag, startPoint x: 361, startPoint y: 562, endPoint x: 361, endPoint y: 447, distance: 115.5
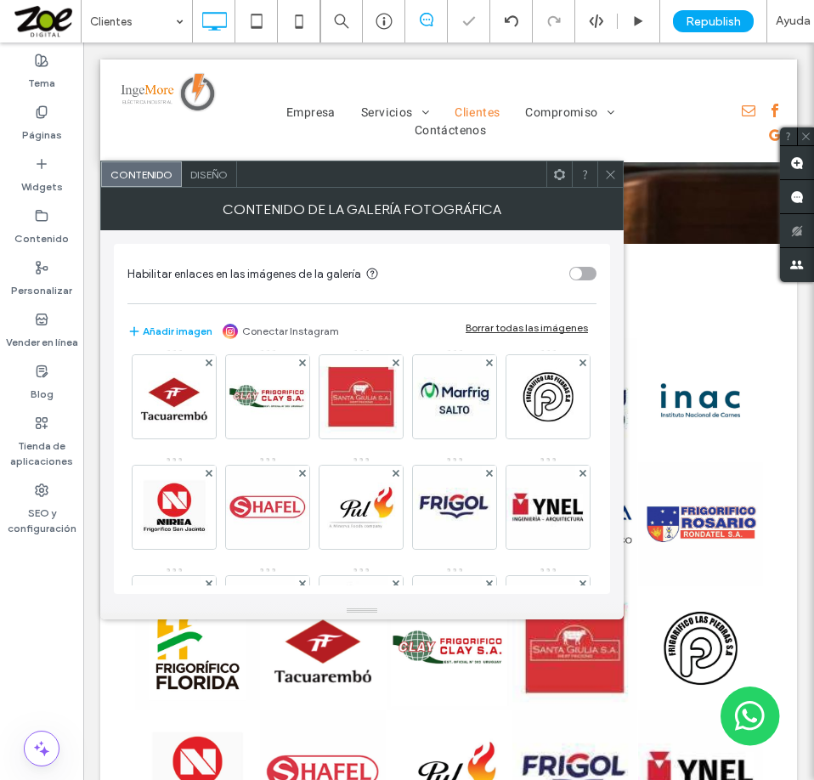
scroll to position [314, 0]
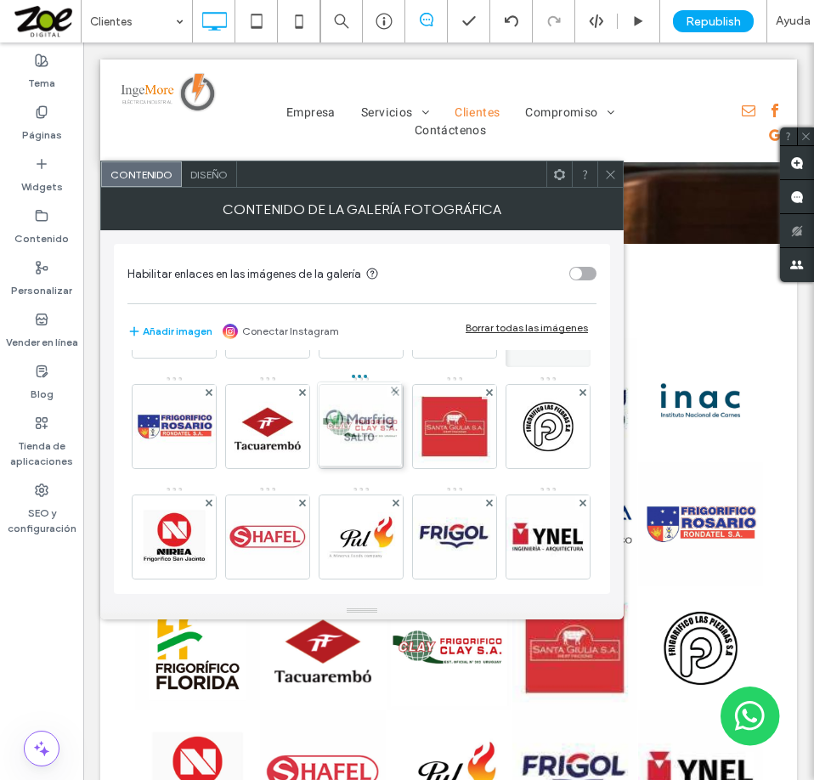
drag, startPoint x: 365, startPoint y: 535, endPoint x: 358, endPoint y: 411, distance: 124.3
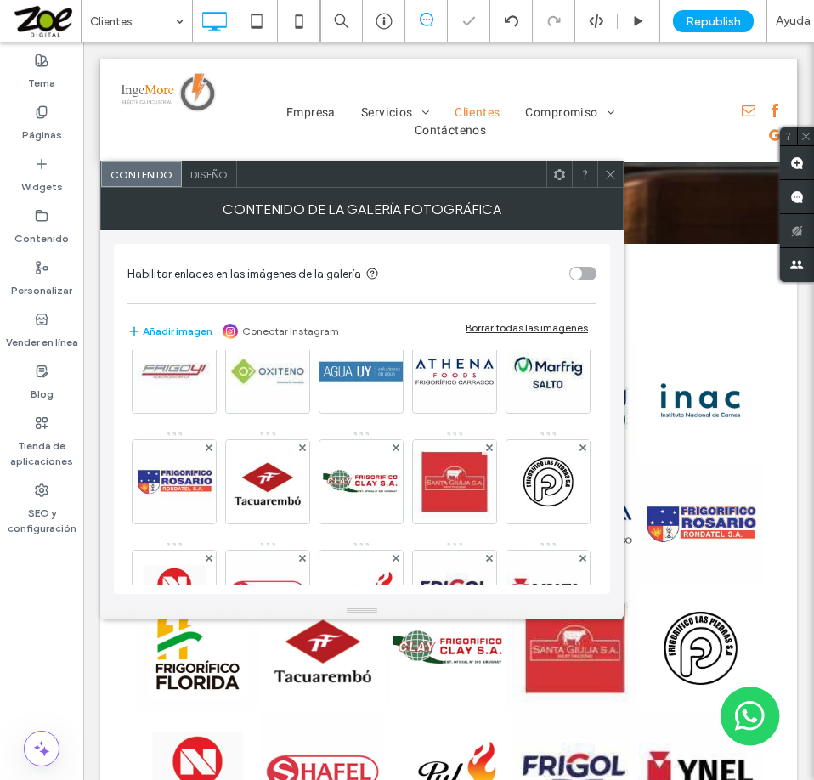
scroll to position [229, 0]
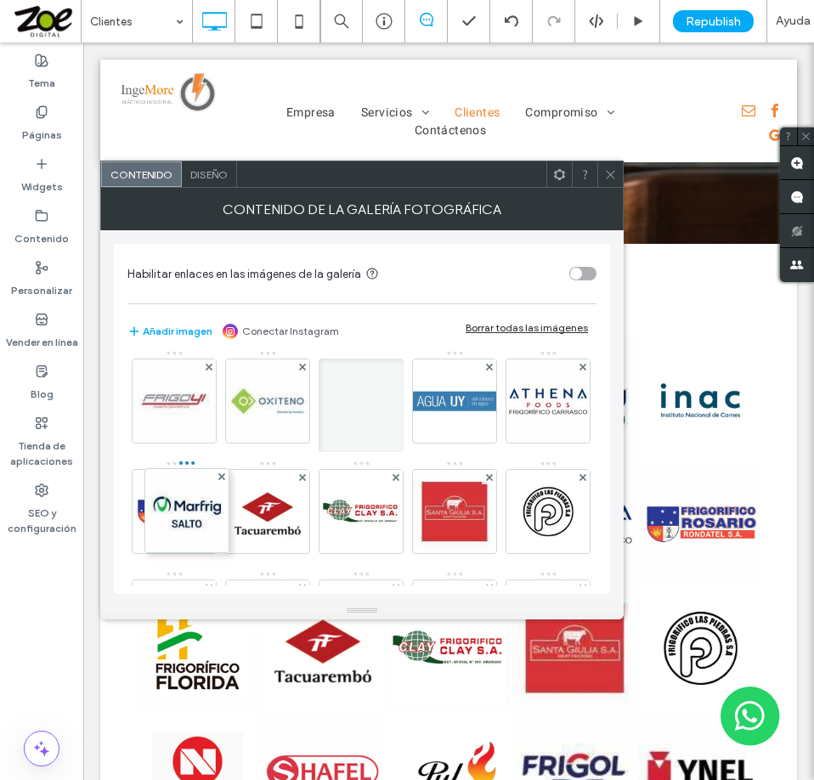
drag, startPoint x: 367, startPoint y: 509, endPoint x: 151, endPoint y: 510, distance: 215.8
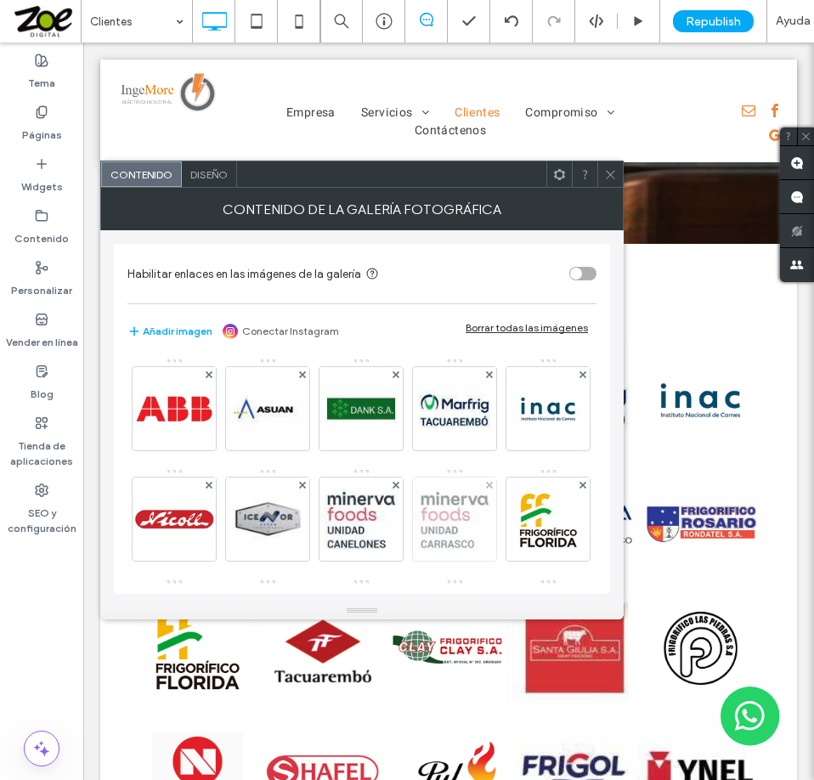
scroll to position [0, 0]
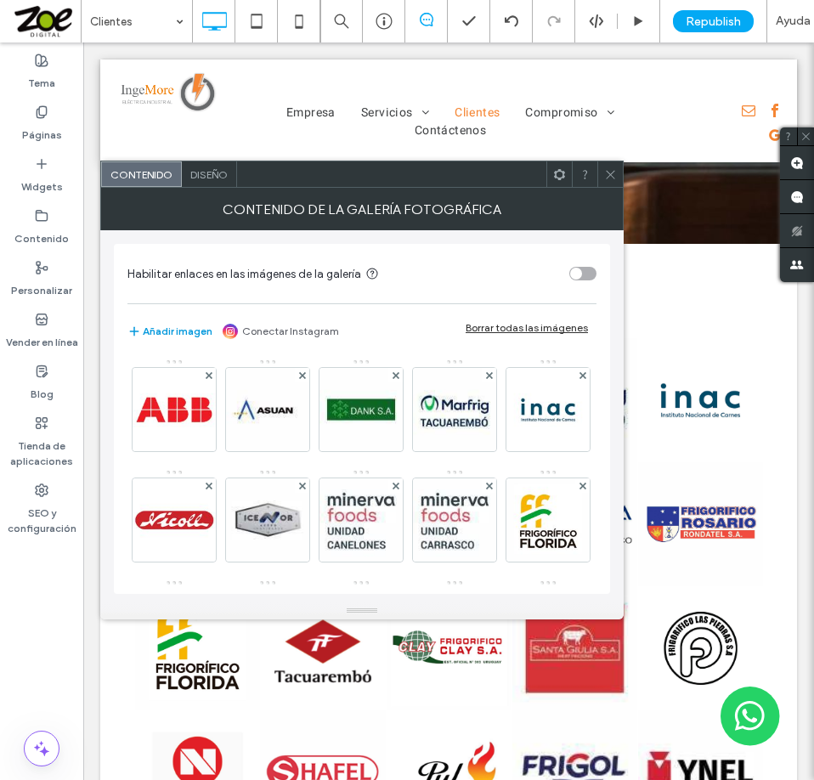
click at [173, 326] on button "Añadir imagen" at bounding box center [169, 331] width 85 height 20
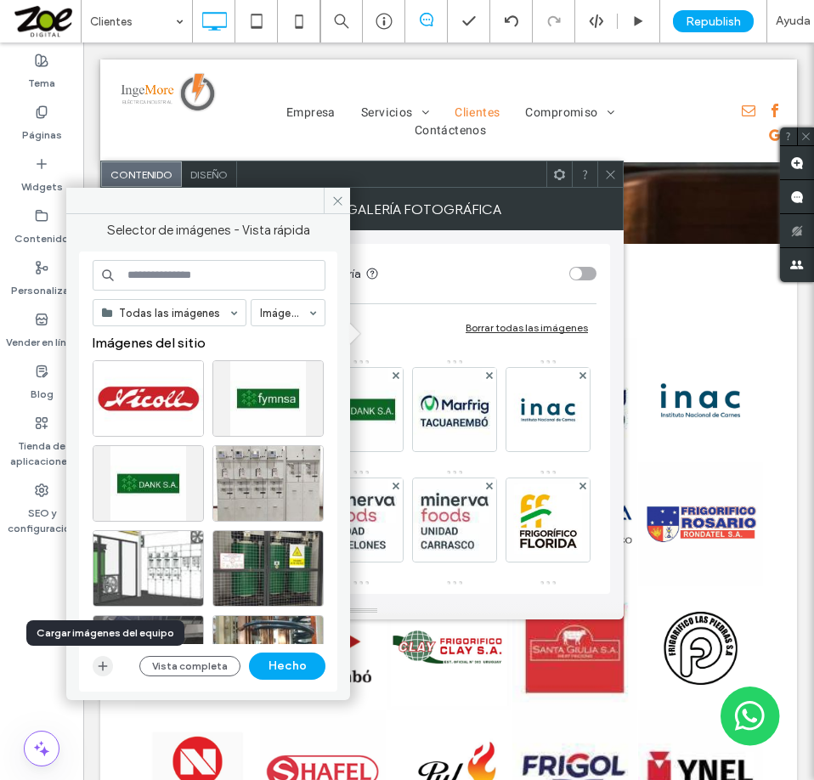
click at [103, 666] on use "button" at bounding box center [103, 666] width 9 height 9
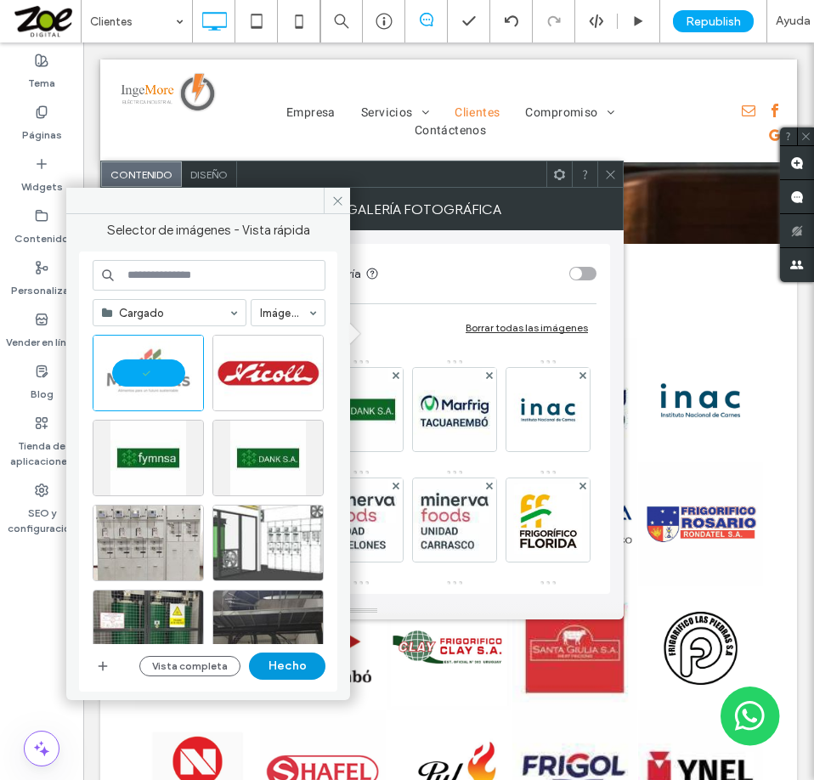
click at [291, 665] on button "Hecho" at bounding box center [287, 665] width 76 height 27
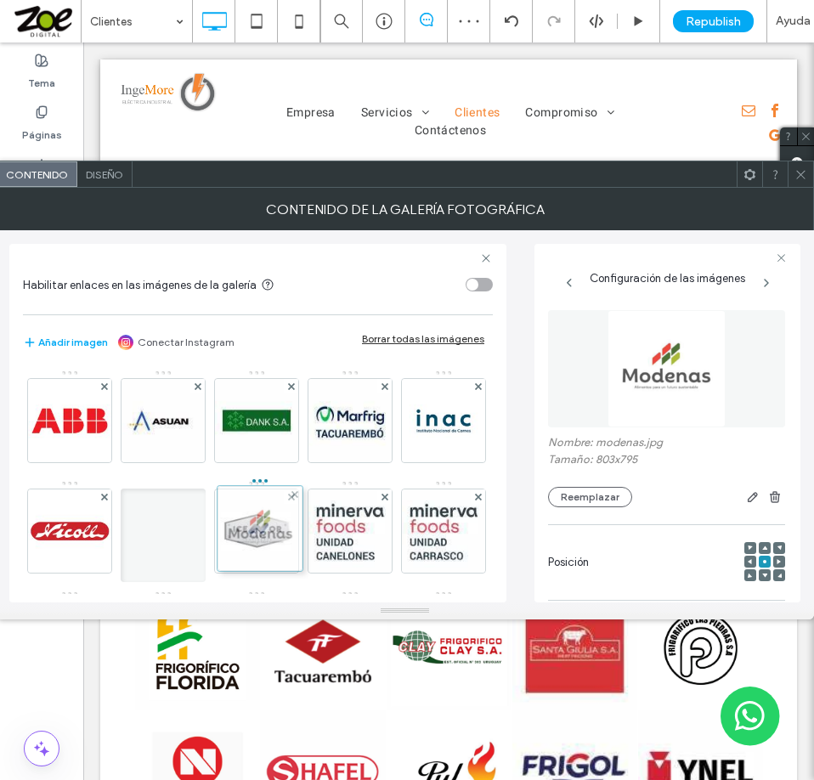
drag, startPoint x: 65, startPoint y: 415, endPoint x: 274, endPoint y: 533, distance: 240.0
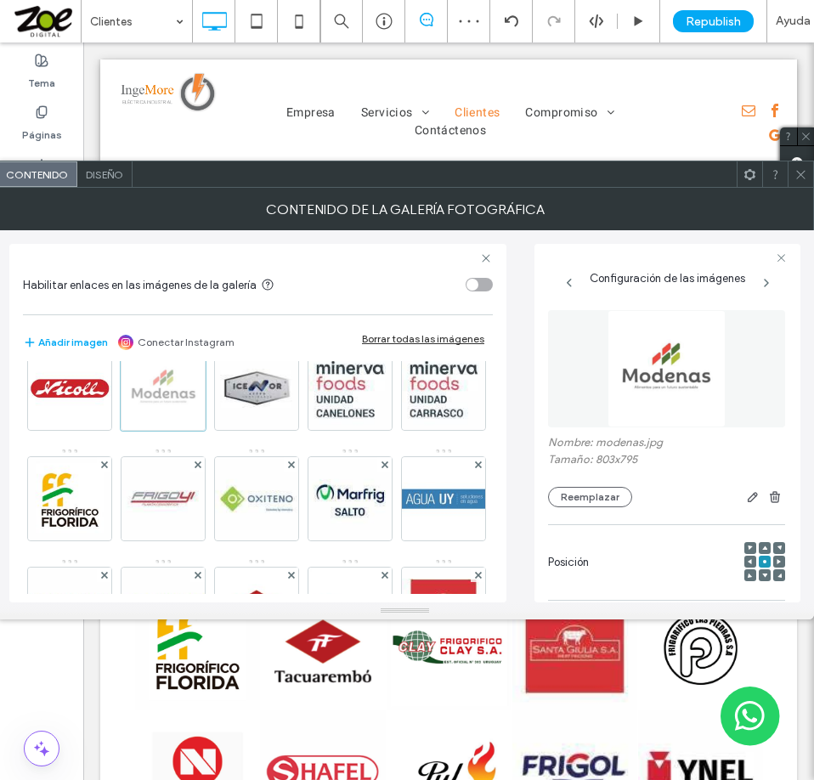
scroll to position [170, 0]
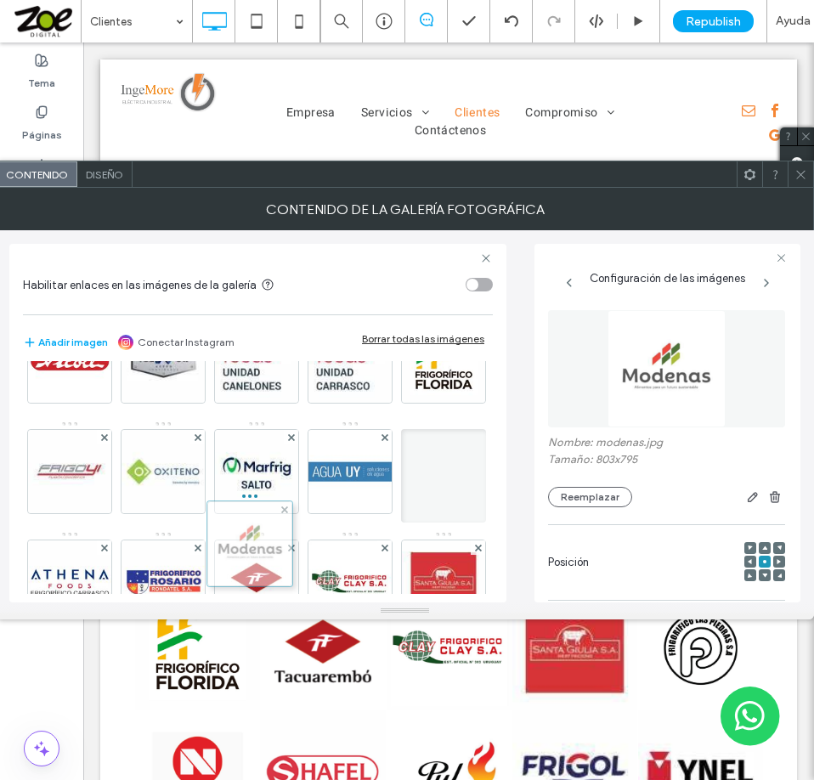
drag, startPoint x: 259, startPoint y: 375, endPoint x: 242, endPoint y: 580, distance: 206.3
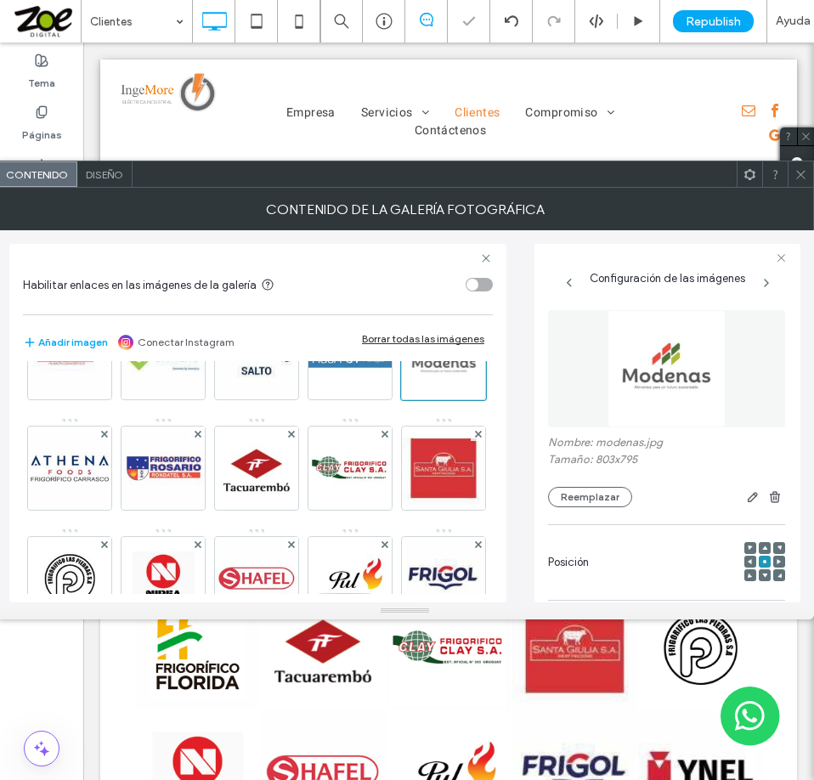
scroll to position [340, 0]
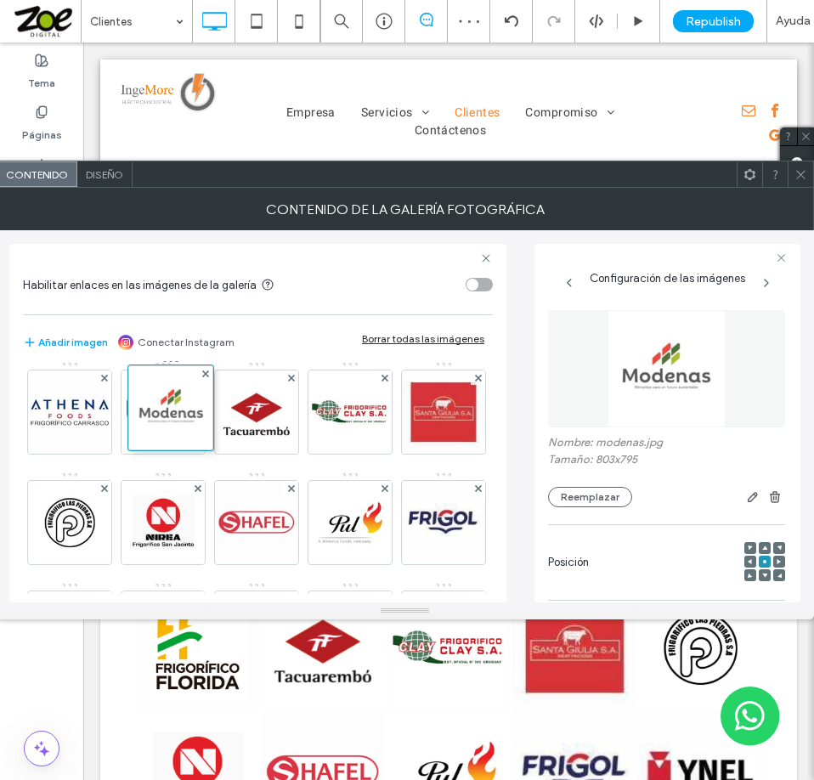
drag, startPoint x: 249, startPoint y: 414, endPoint x: 147, endPoint y: 408, distance: 102.1
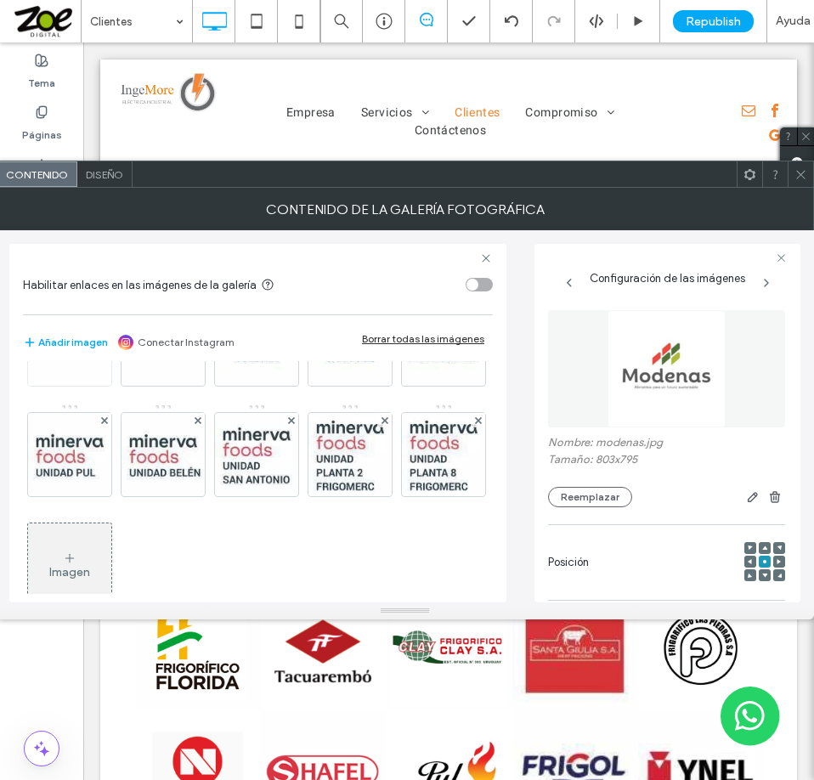
scroll to position [765, 0]
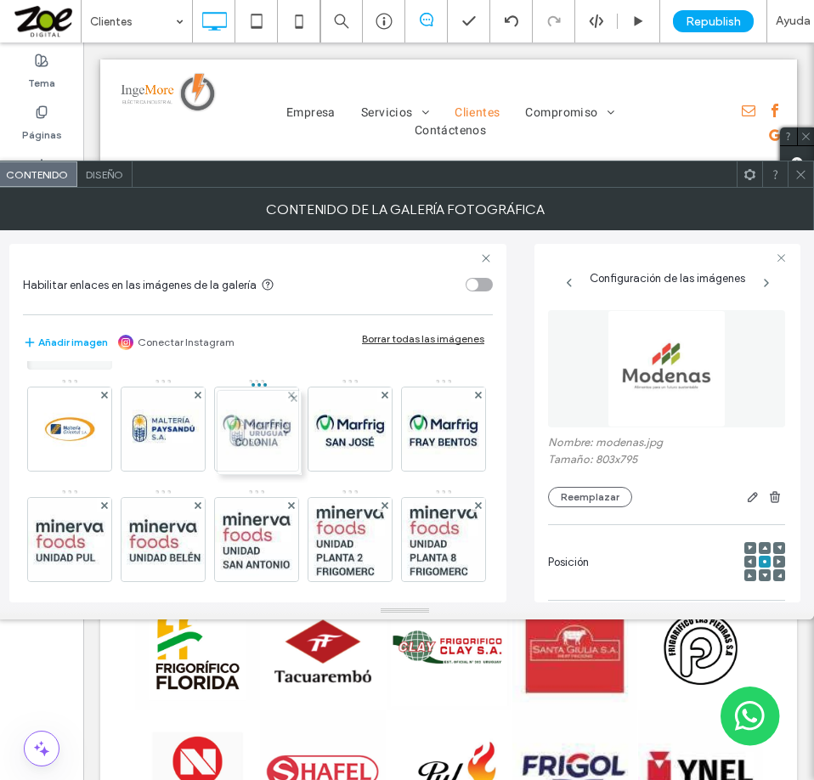
drag, startPoint x: 353, startPoint y: 539, endPoint x: 252, endPoint y: 420, distance: 156.1
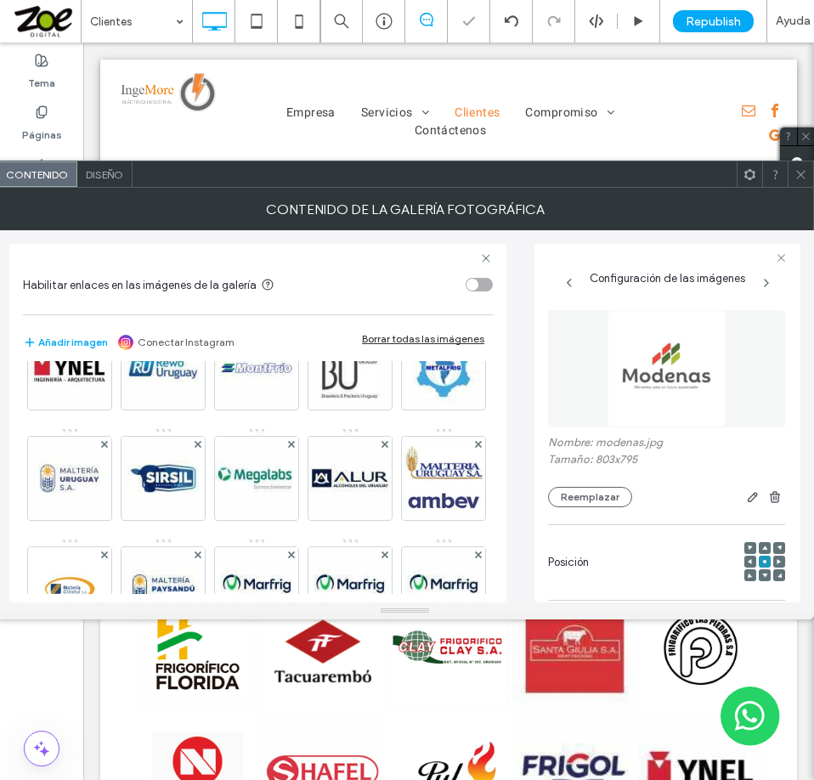
scroll to position [595, 0]
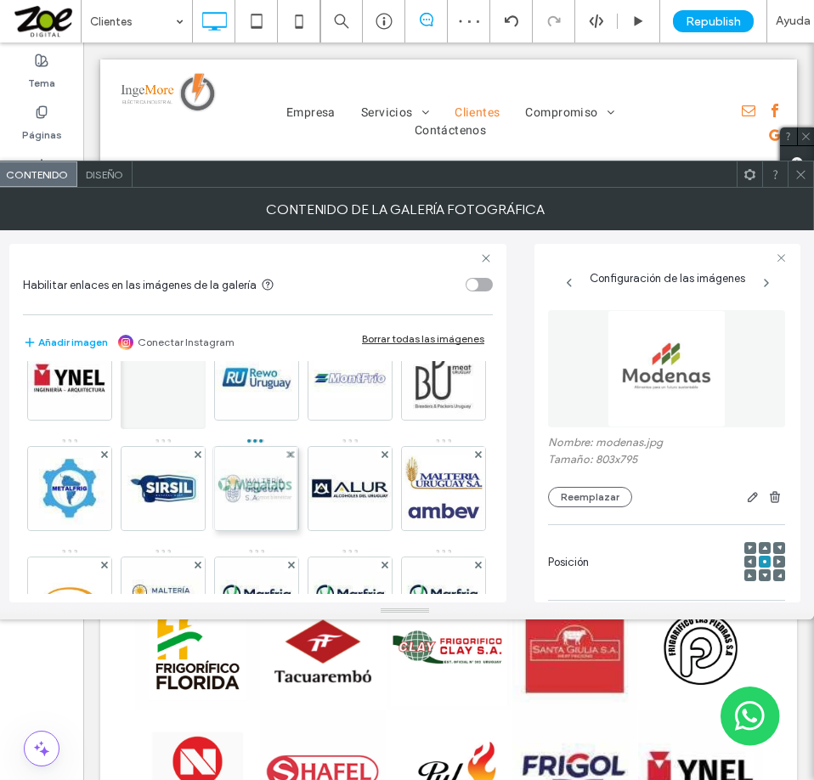
drag, startPoint x: 254, startPoint y: 571, endPoint x: 248, endPoint y: 460, distance: 110.6
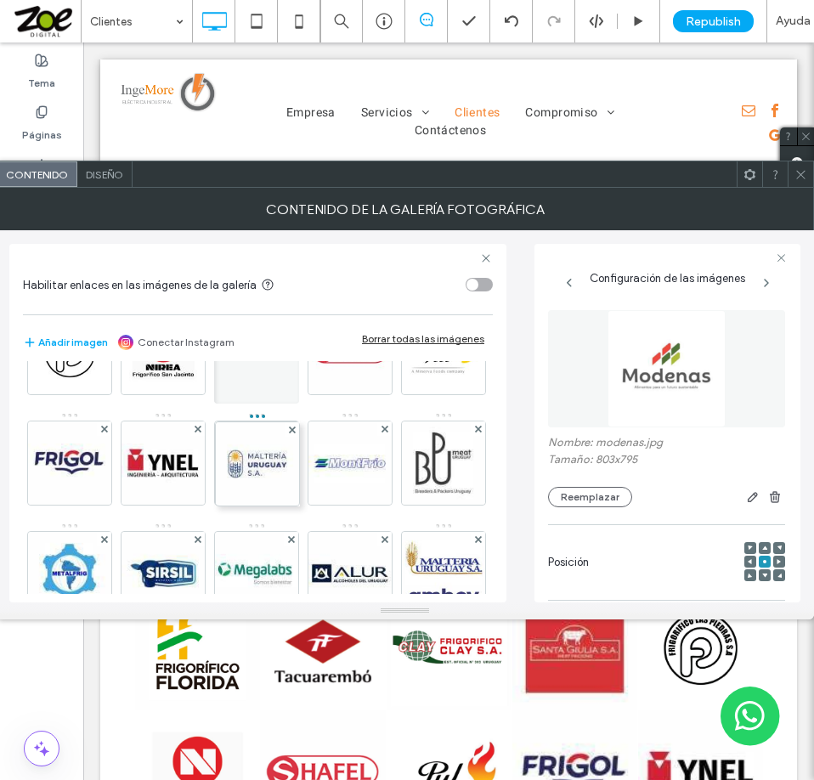
drag, startPoint x: 263, startPoint y: 557, endPoint x: 255, endPoint y: 406, distance: 151.4
click at [255, 406] on div "Imagen" at bounding box center [257, 412] width 468 height 1104
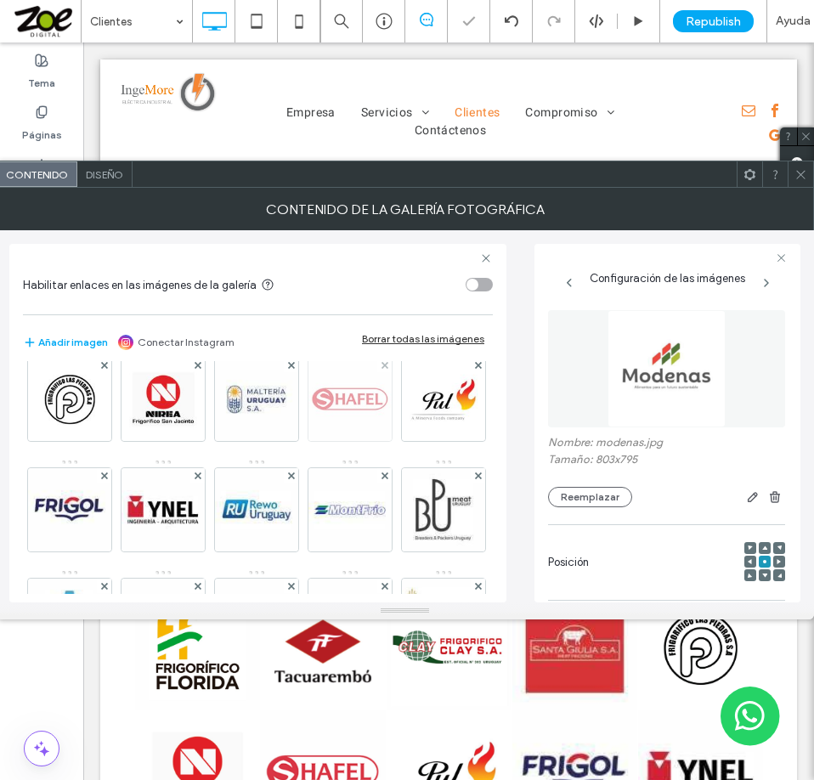
scroll to position [425, 0]
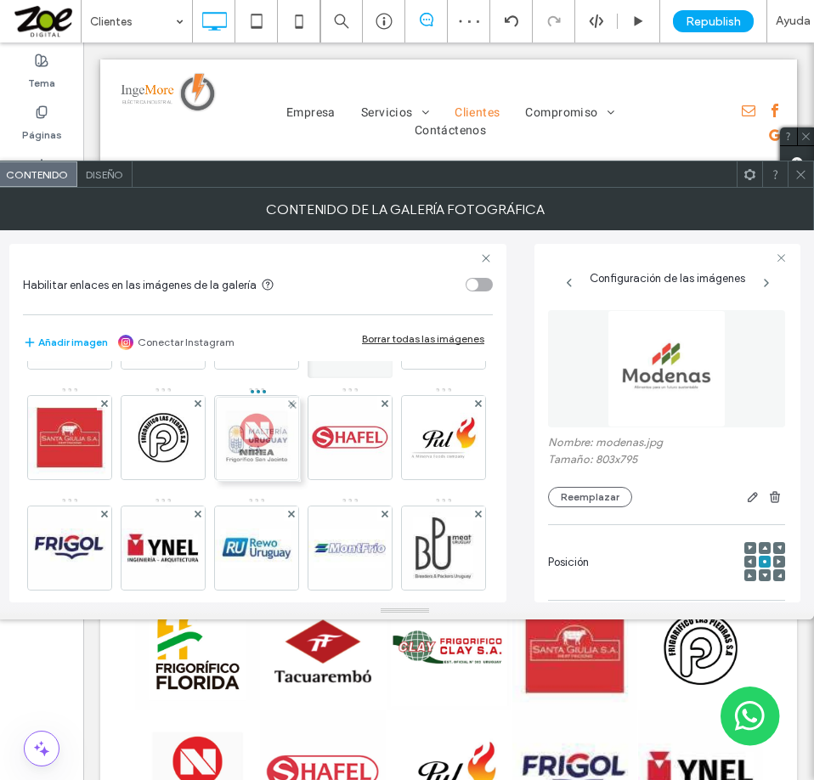
drag, startPoint x: 251, startPoint y: 542, endPoint x: 248, endPoint y: 433, distance: 108.8
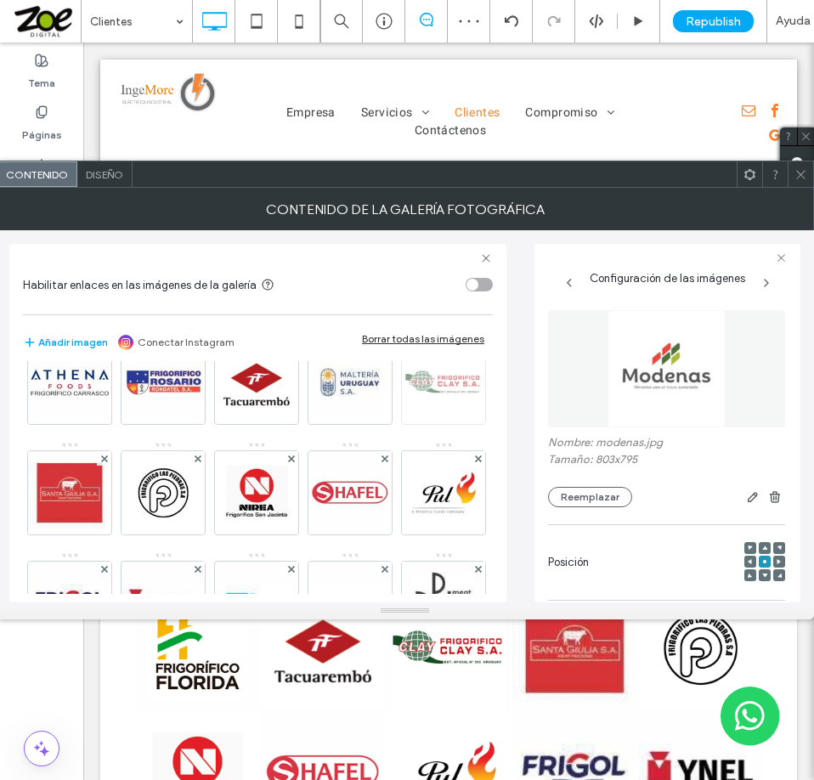
scroll to position [340, 0]
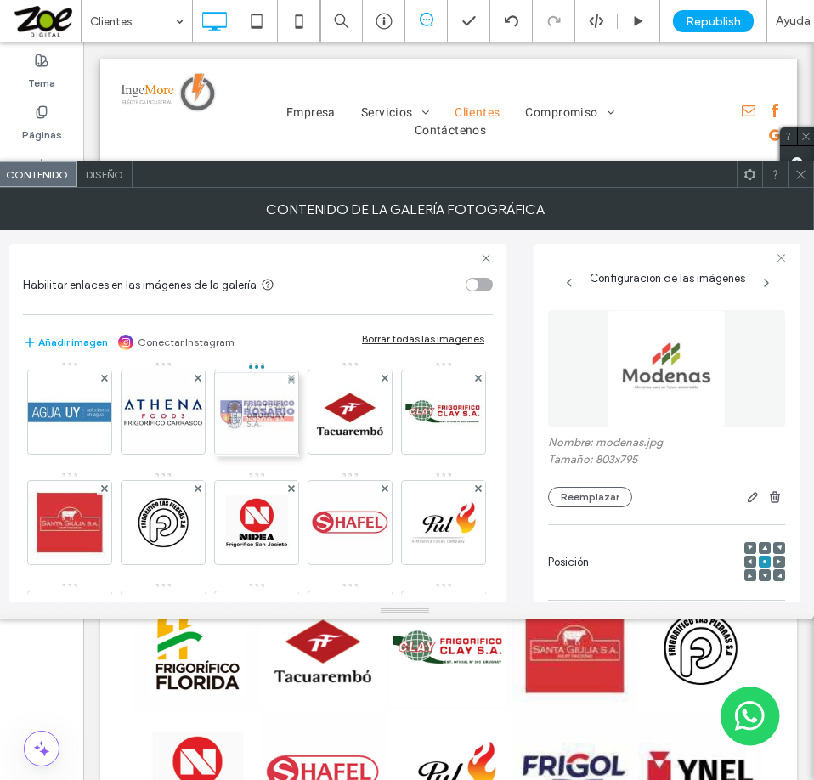
drag, startPoint x: 251, startPoint y: 516, endPoint x: 241, endPoint y: 387, distance: 129.5
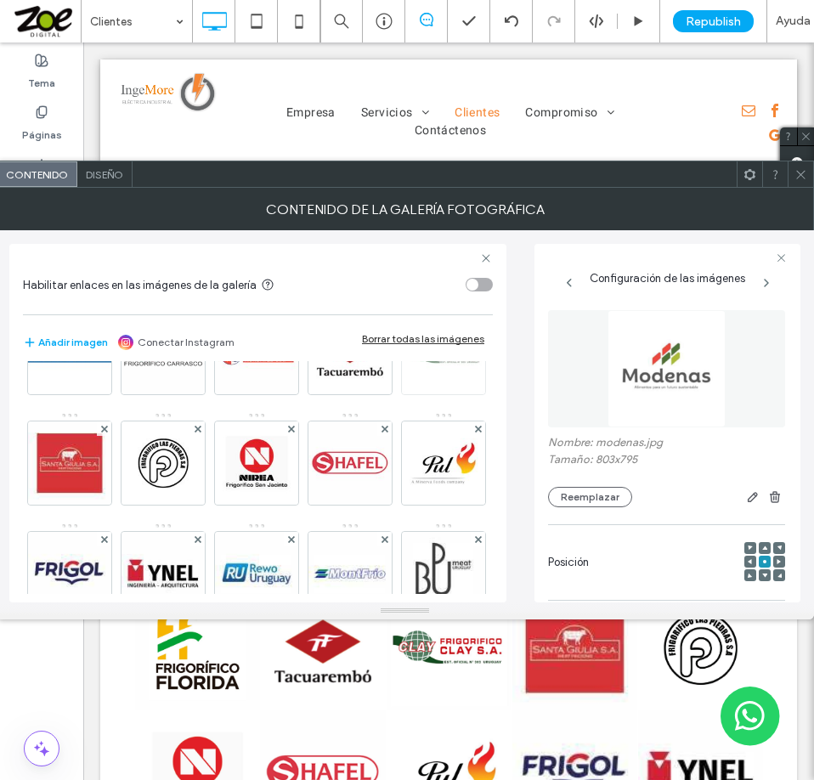
scroll to position [425, 0]
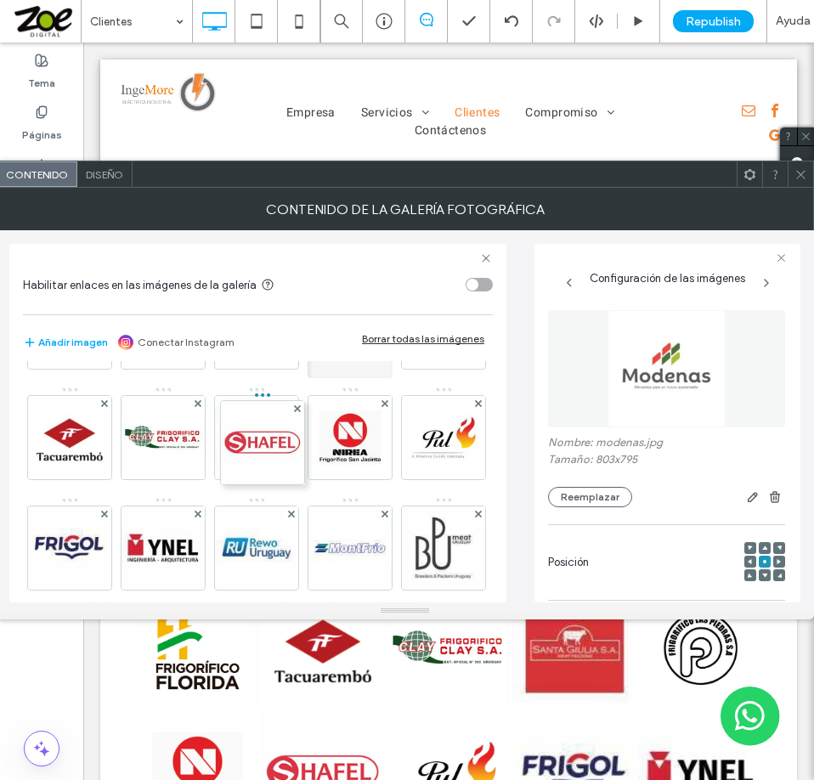
drag, startPoint x: 338, startPoint y: 547, endPoint x: 207, endPoint y: 390, distance: 204.5
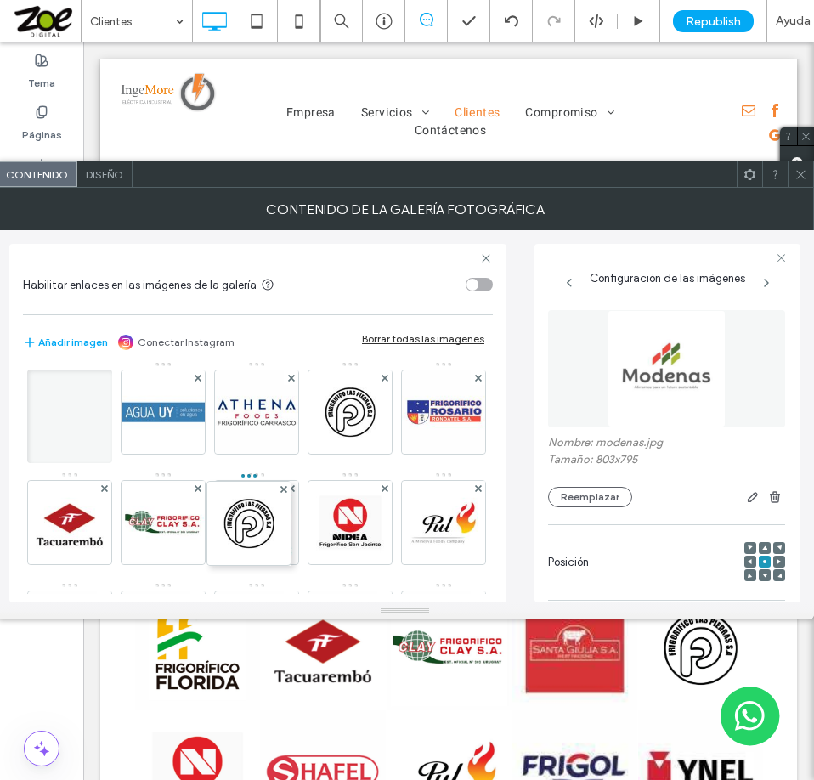
drag, startPoint x: 259, startPoint y: 522, endPoint x: 300, endPoint y: 471, distance: 65.3
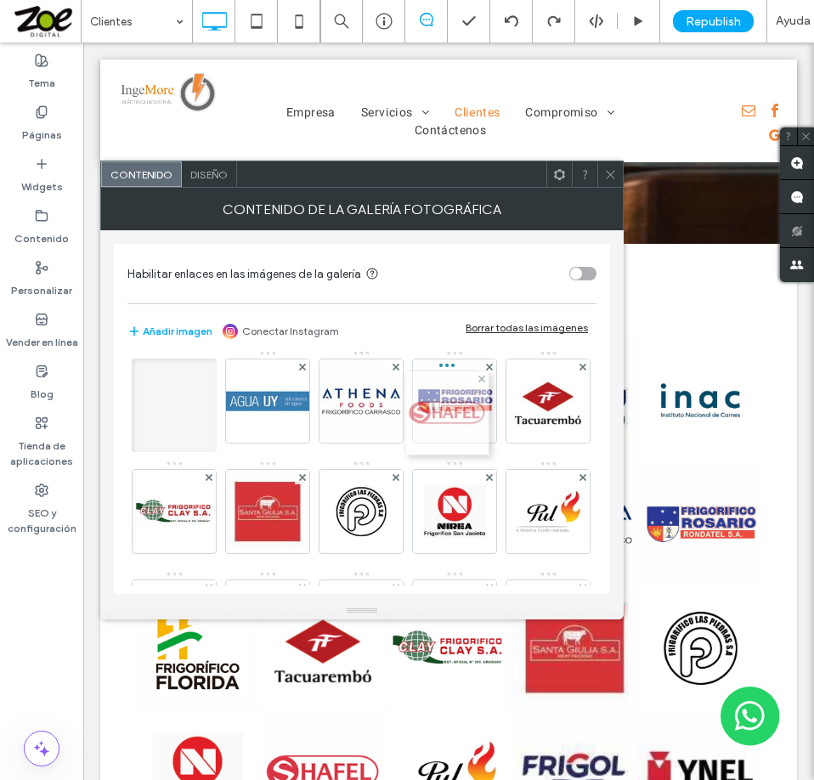
drag, startPoint x: 354, startPoint y: 513, endPoint x: 452, endPoint y: 404, distance: 146.8
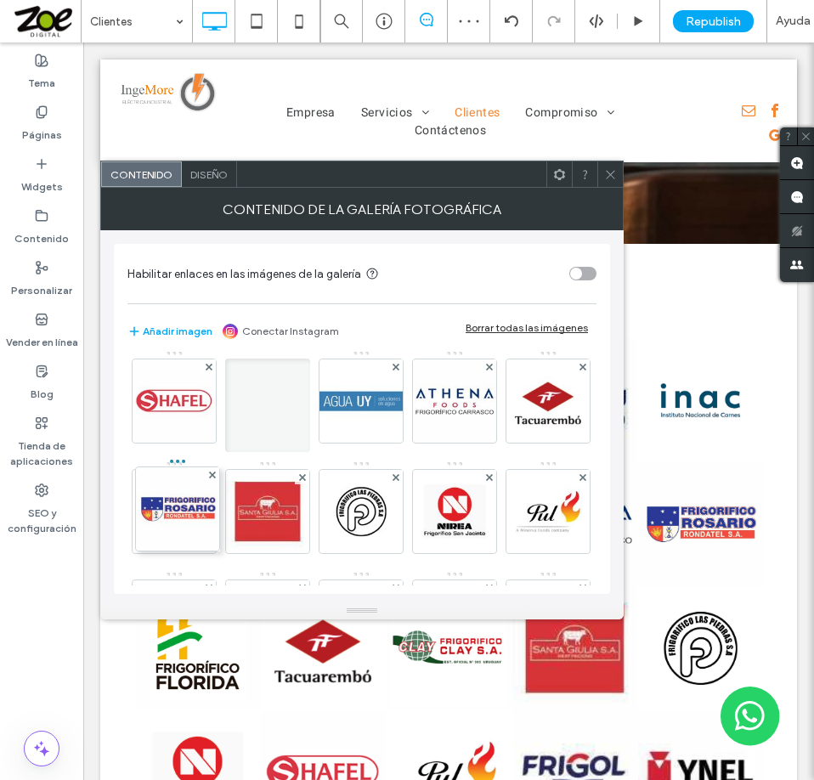
drag, startPoint x: 359, startPoint y: 512, endPoint x: 121, endPoint y: 516, distance: 237.9
click at [113, 511] on div "Habilitar enlaces en las imágenes de la galería Añadir imagen Conectar Instagra…" at bounding box center [361, 416] width 523 height 372
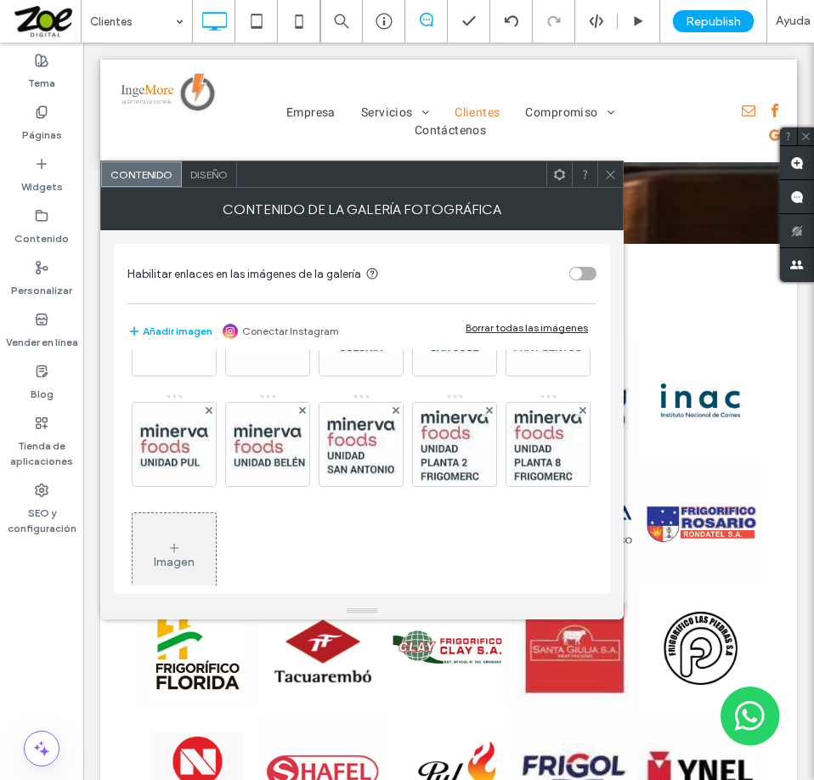
scroll to position [849, 0]
drag, startPoint x: 171, startPoint y: 555, endPoint x: 278, endPoint y: 426, distance: 167.7
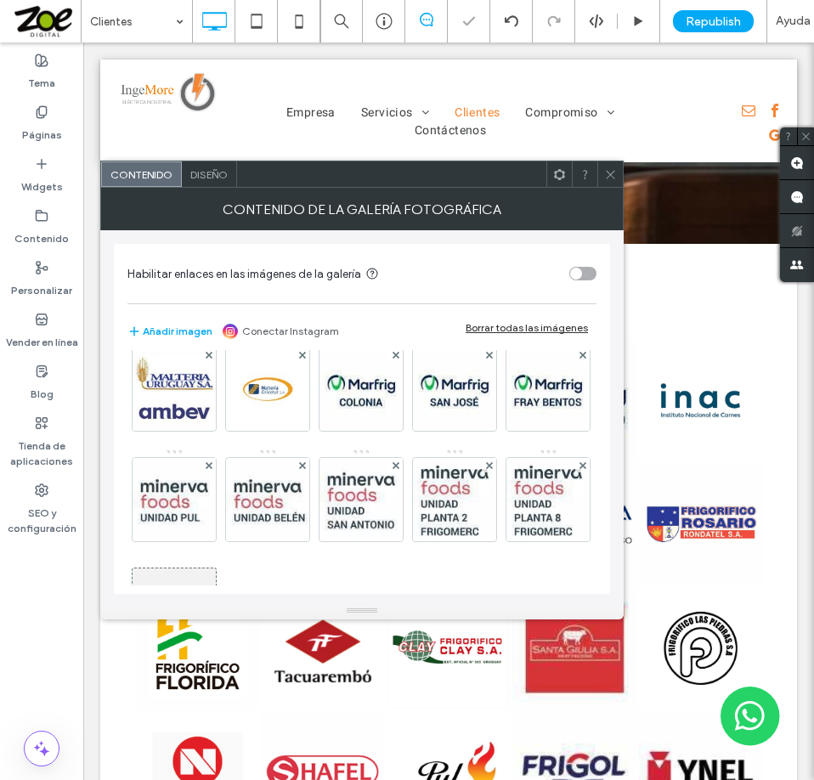
scroll to position [765, 0]
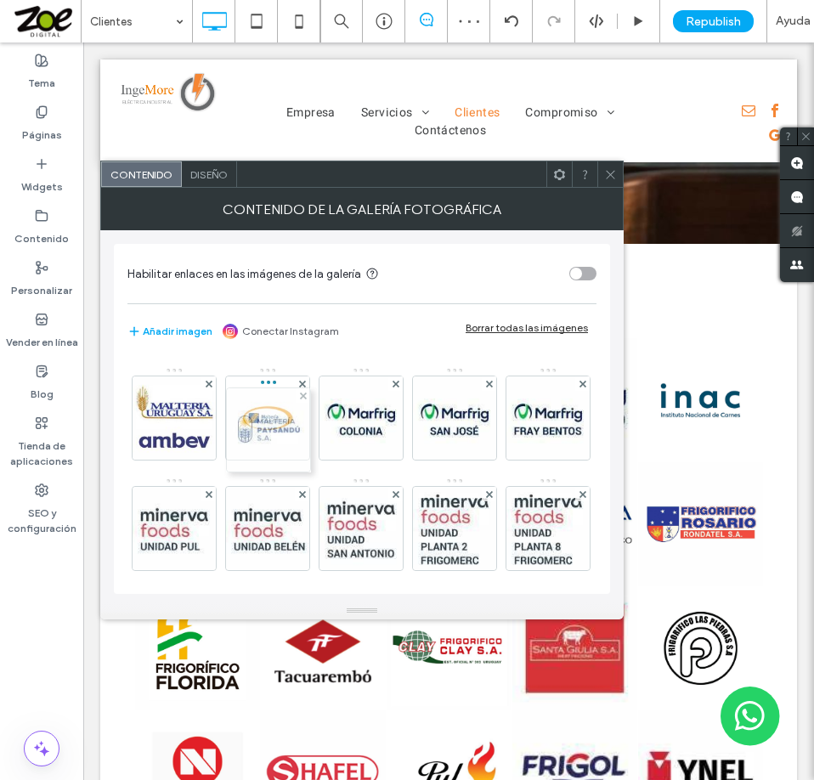
drag, startPoint x: 262, startPoint y: 520, endPoint x: 257, endPoint y: 414, distance: 106.3
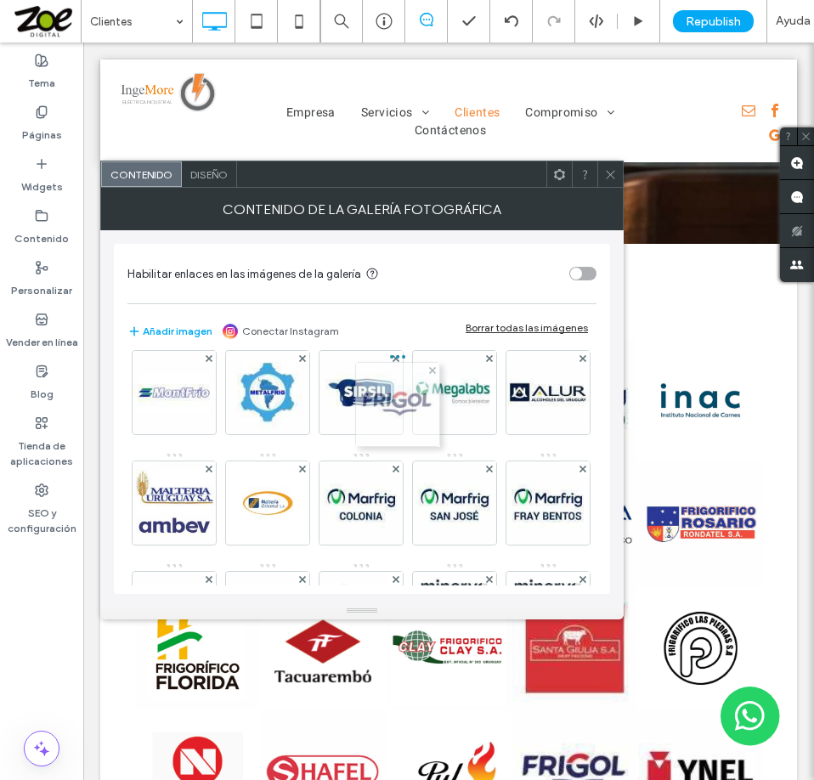
drag, startPoint x: 260, startPoint y: 498, endPoint x: 384, endPoint y: 384, distance: 168.3
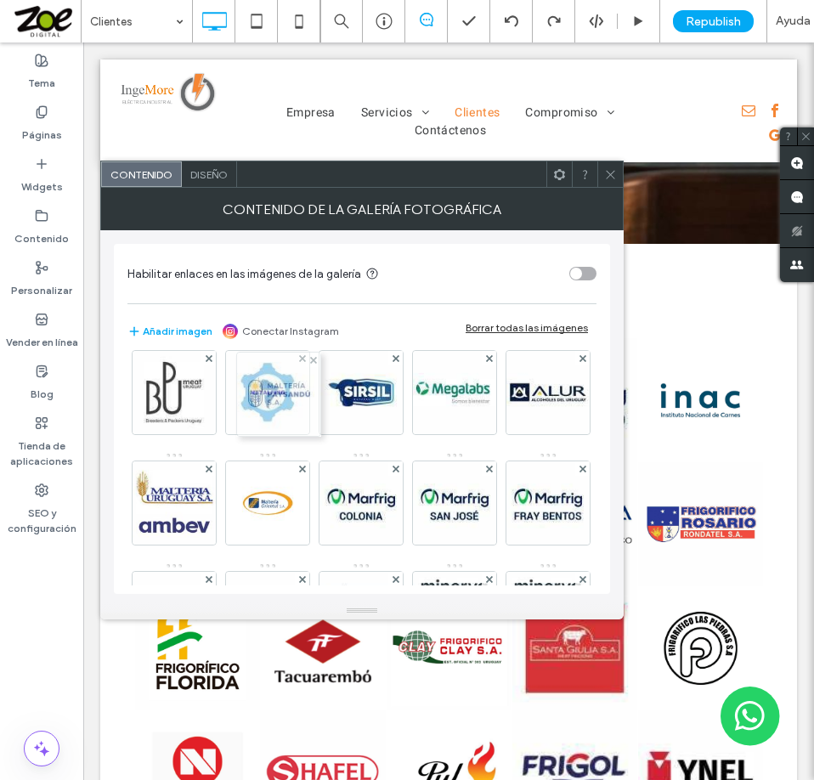
drag, startPoint x: 266, startPoint y: 503, endPoint x: 270, endPoint y: 393, distance: 109.7
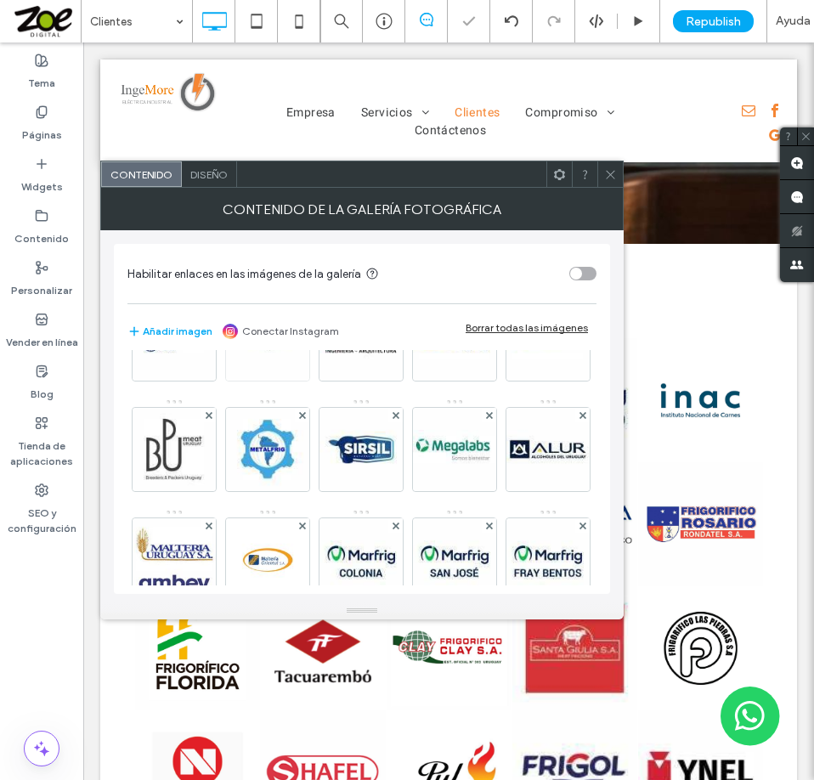
scroll to position [595, 0]
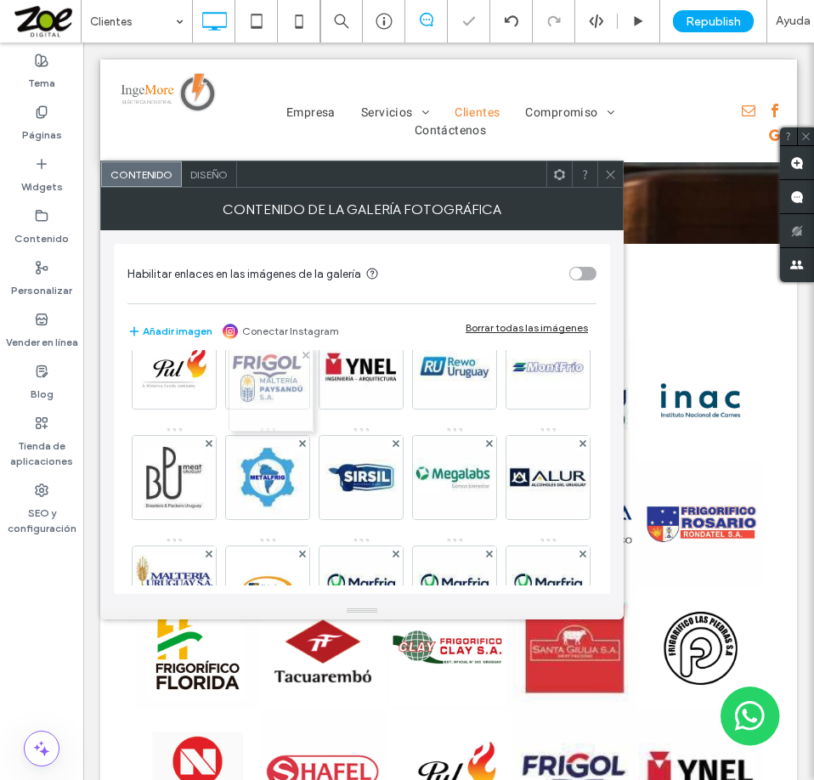
drag, startPoint x: 271, startPoint y: 480, endPoint x: 272, endPoint y: 374, distance: 106.2
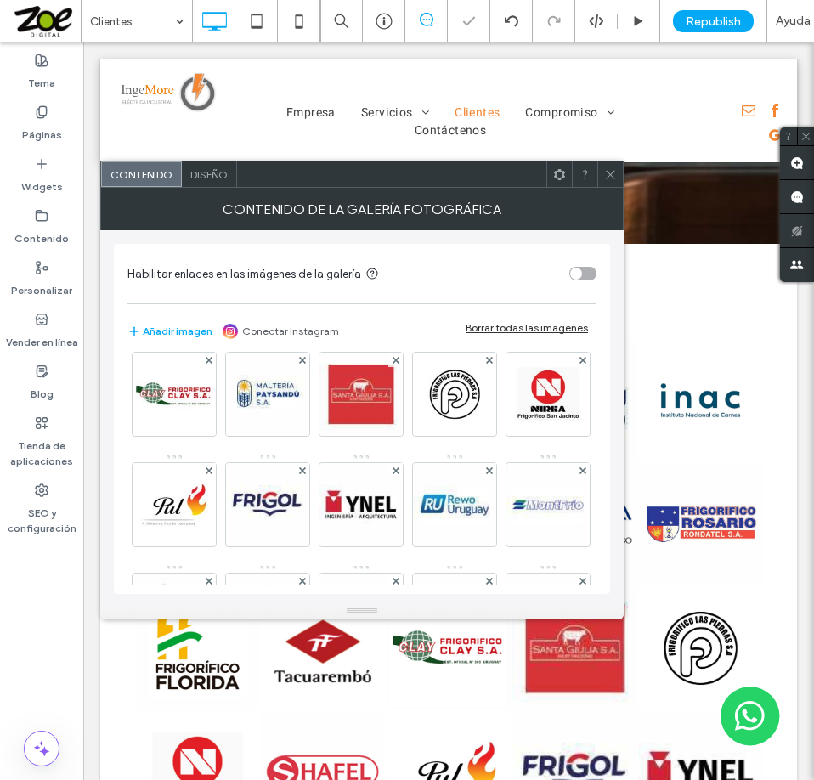
scroll to position [425, 0]
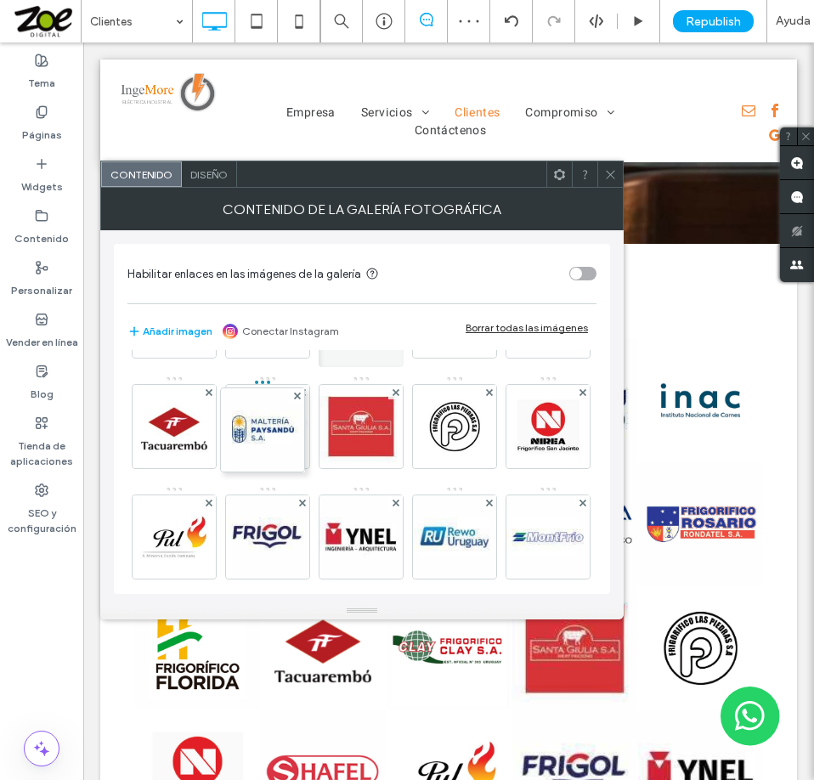
drag, startPoint x: 268, startPoint y: 539, endPoint x: 260, endPoint y: 430, distance: 109.1
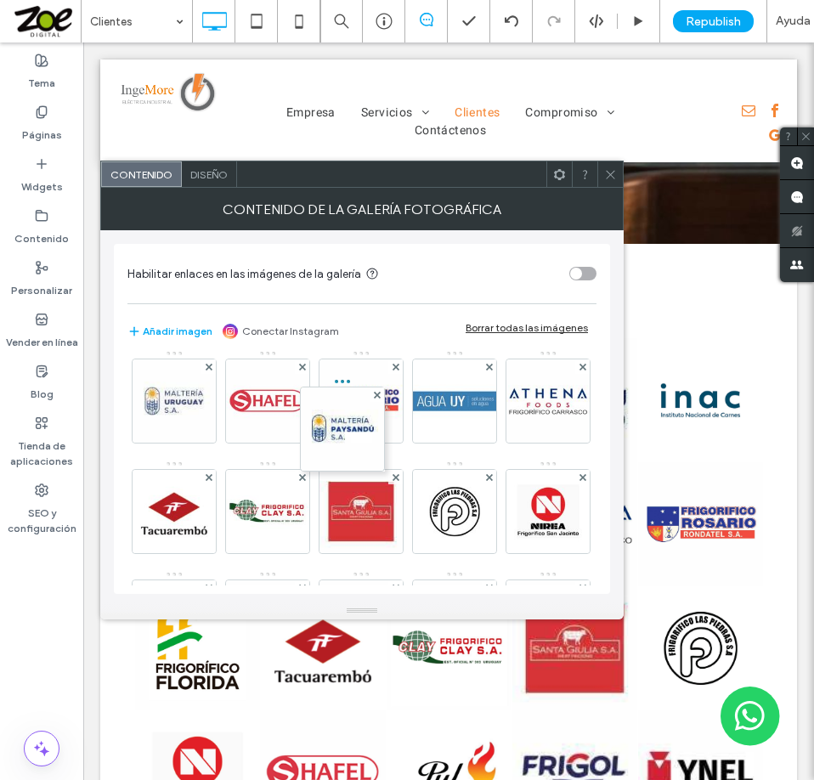
drag, startPoint x: 268, startPoint y: 512, endPoint x: 367, endPoint y: 378, distance: 166.5
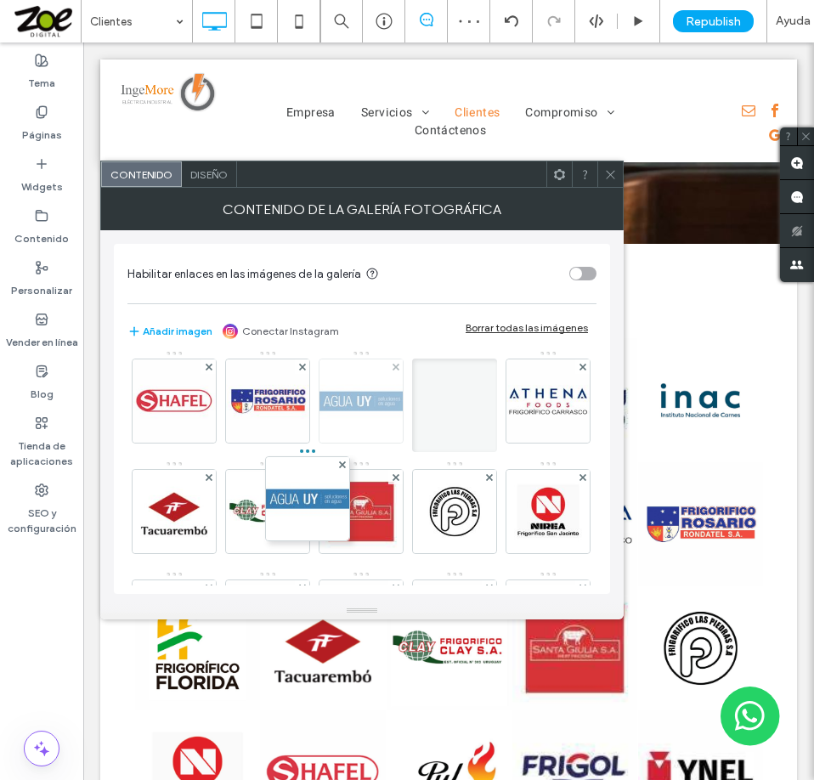
drag, startPoint x: 455, startPoint y: 398, endPoint x: 246, endPoint y: 534, distance: 250.5
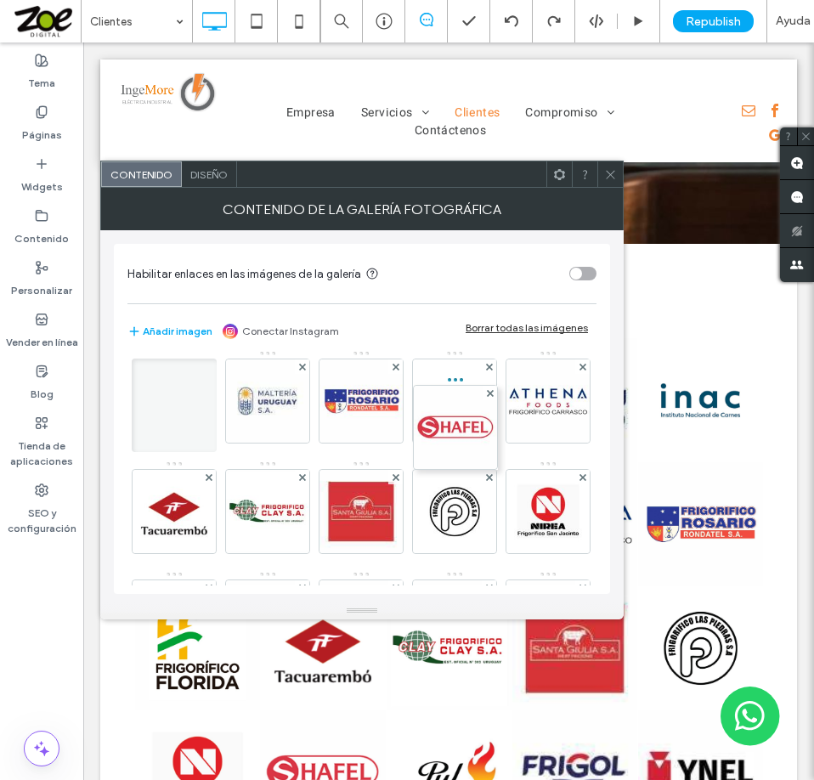
drag, startPoint x: 164, startPoint y: 521, endPoint x: 523, endPoint y: 393, distance: 381.3
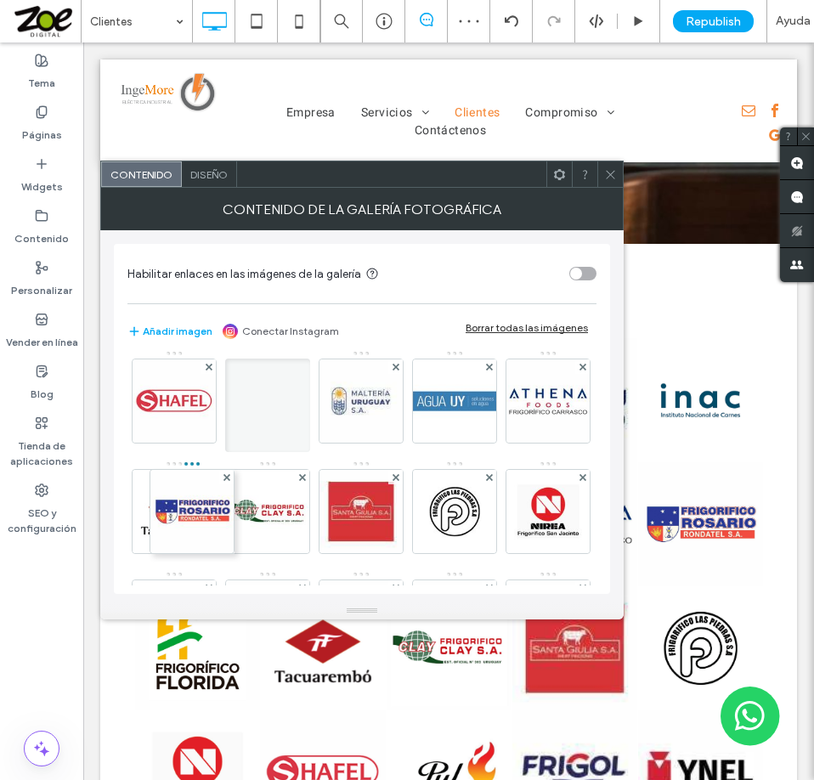
drag, startPoint x: 266, startPoint y: 514, endPoint x: 147, endPoint y: 515, distance: 118.9
click at [225, 452] on div at bounding box center [267, 404] width 85 height 93
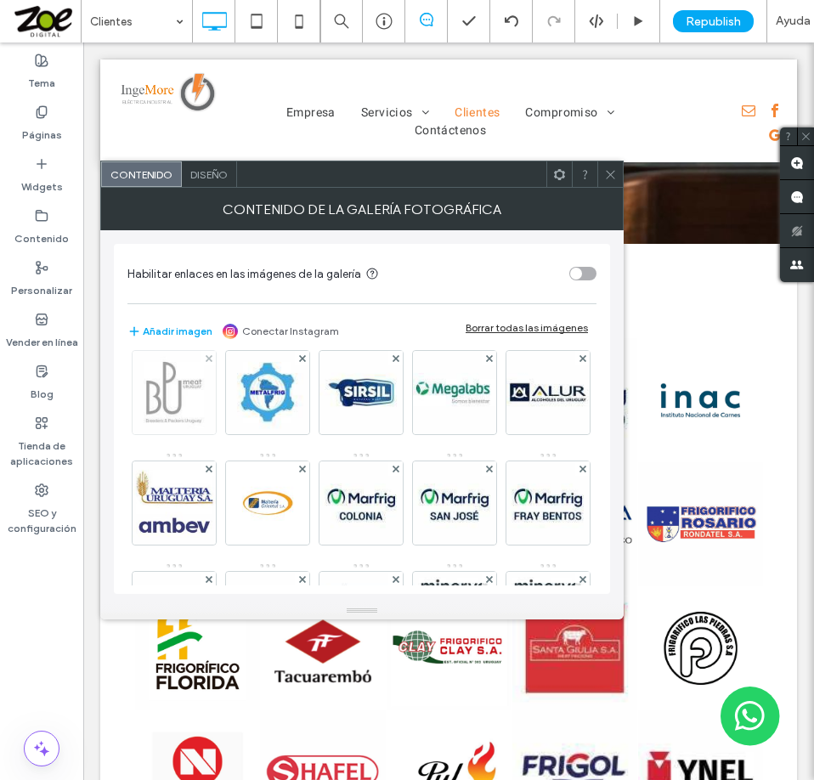
scroll to position [595, 0]
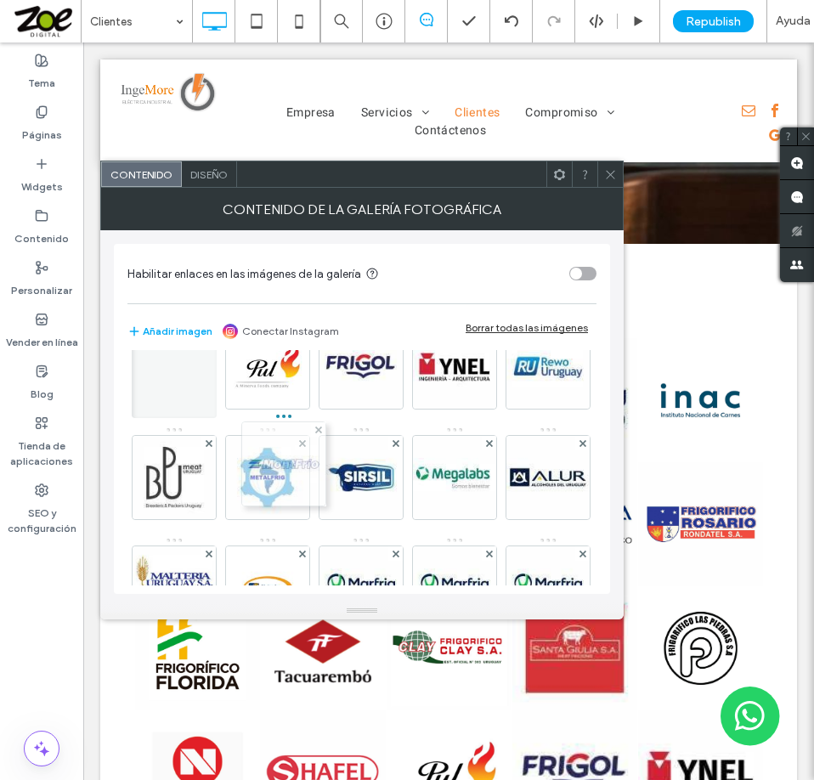
drag, startPoint x: 257, startPoint y: 567, endPoint x: 268, endPoint y: 443, distance: 124.5
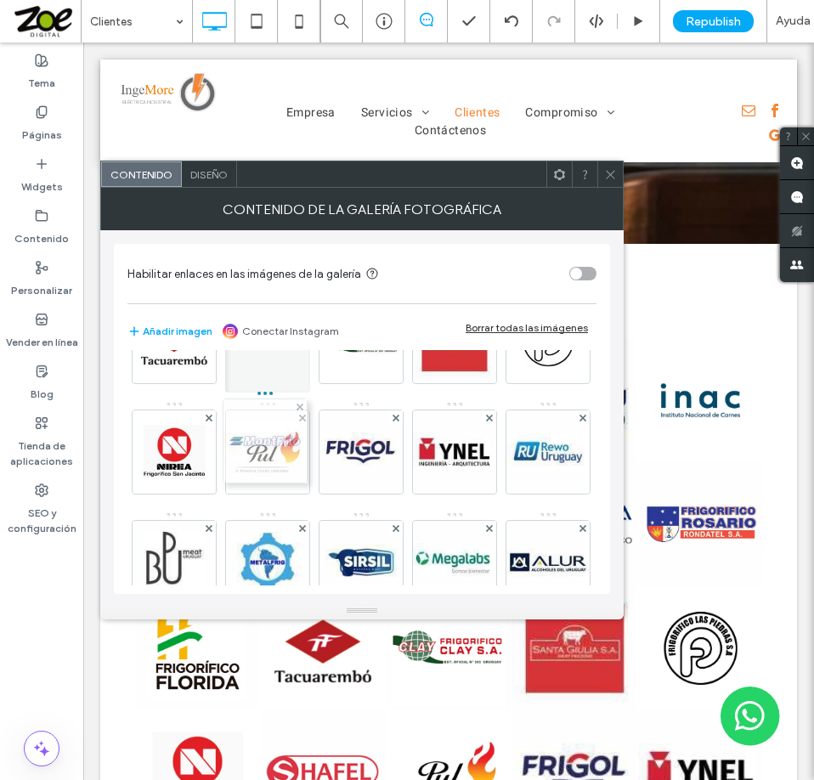
drag, startPoint x: 265, startPoint y: 562, endPoint x: 258, endPoint y: 440, distance: 121.7
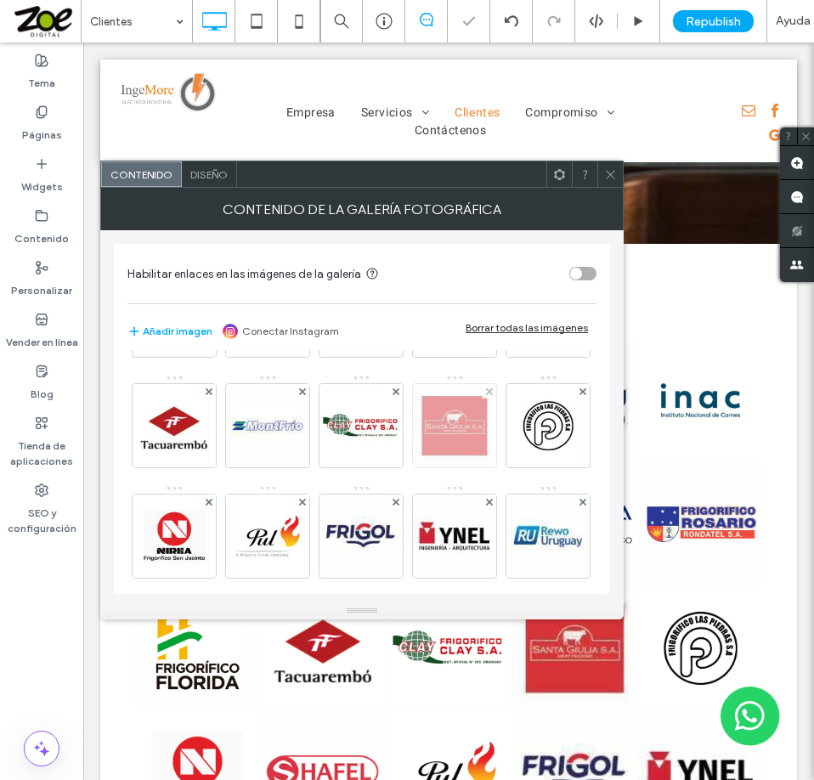
scroll to position [425, 0]
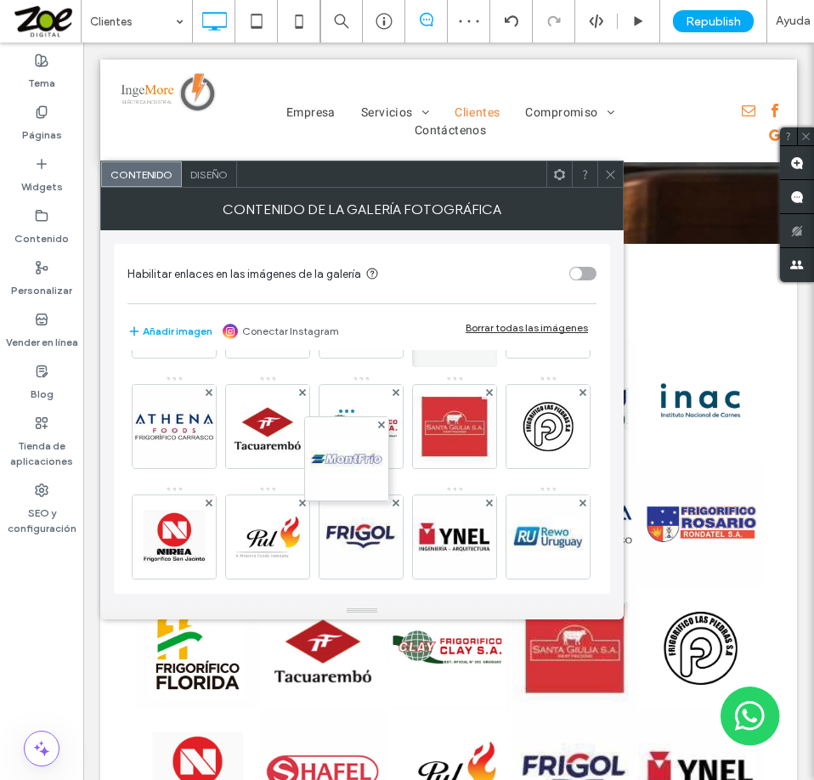
drag, startPoint x: 255, startPoint y: 540, endPoint x: 368, endPoint y: 415, distance: 169.0
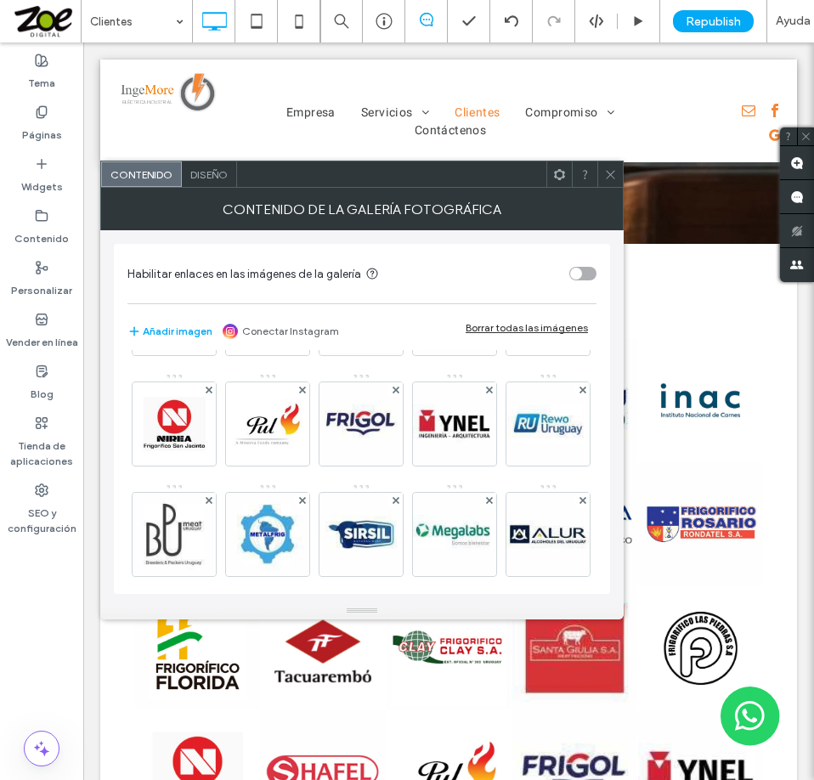
scroll to position [510, 0]
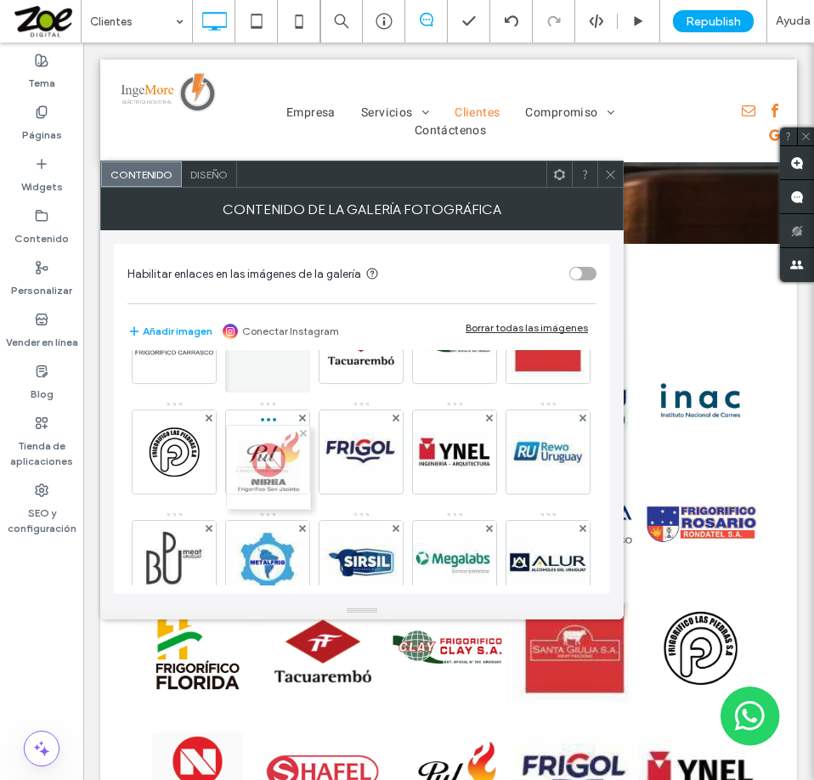
drag, startPoint x: 269, startPoint y: 562, endPoint x: 269, endPoint y: 450, distance: 112.1
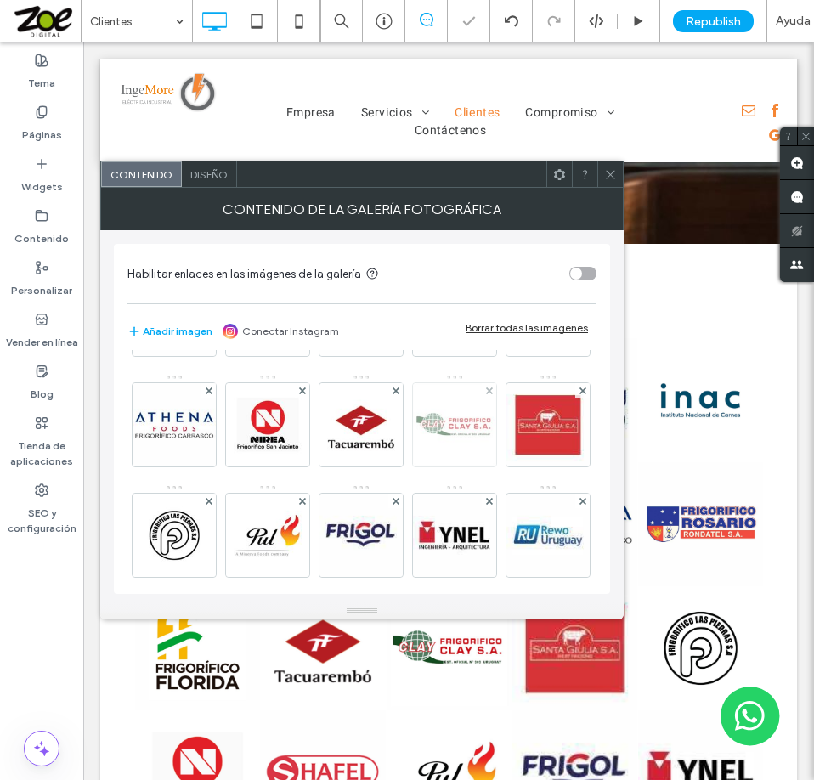
scroll to position [425, 0]
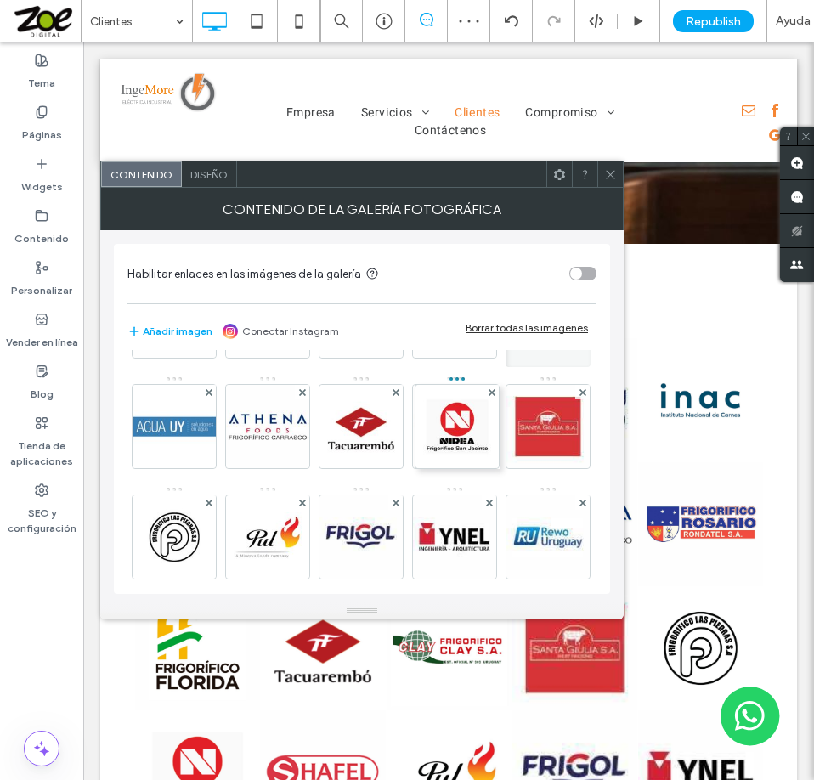
drag, startPoint x: 267, startPoint y: 544, endPoint x: 465, endPoint y: 425, distance: 230.9
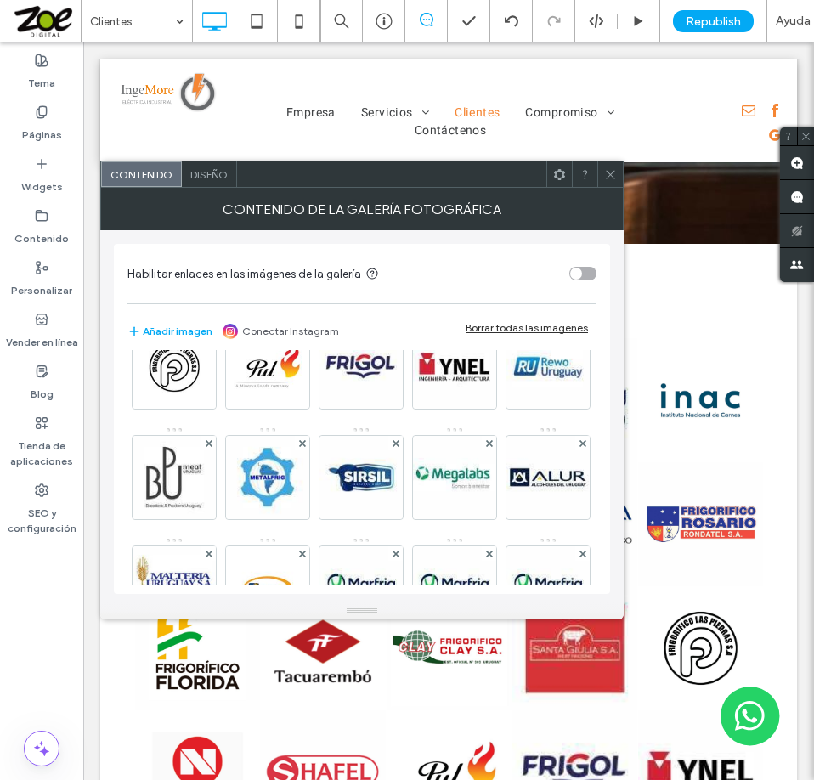
scroll to position [680, 0]
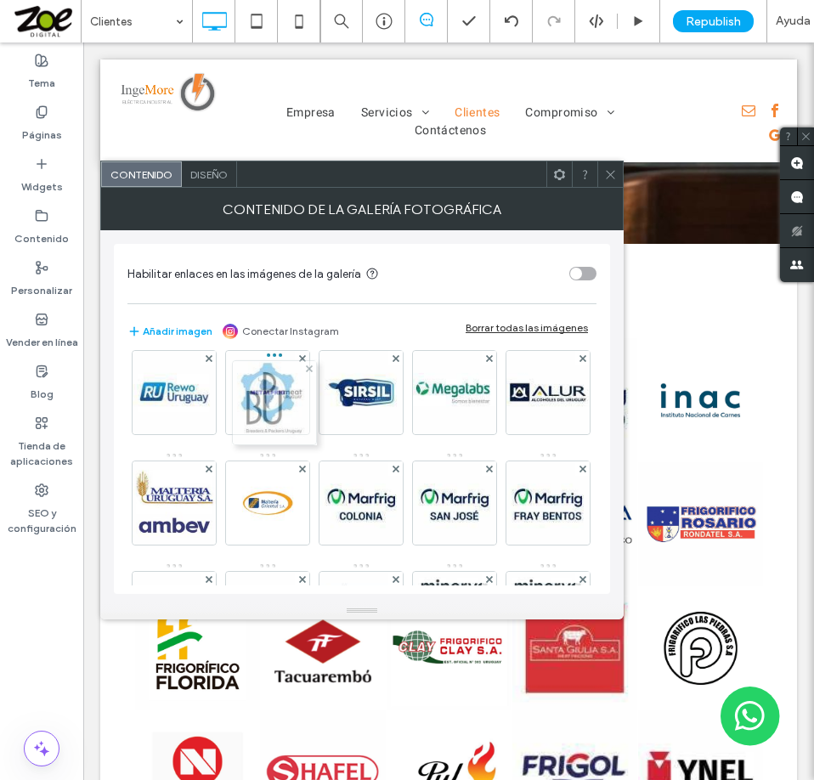
drag, startPoint x: 366, startPoint y: 513, endPoint x: 248, endPoint y: 387, distance: 172.5
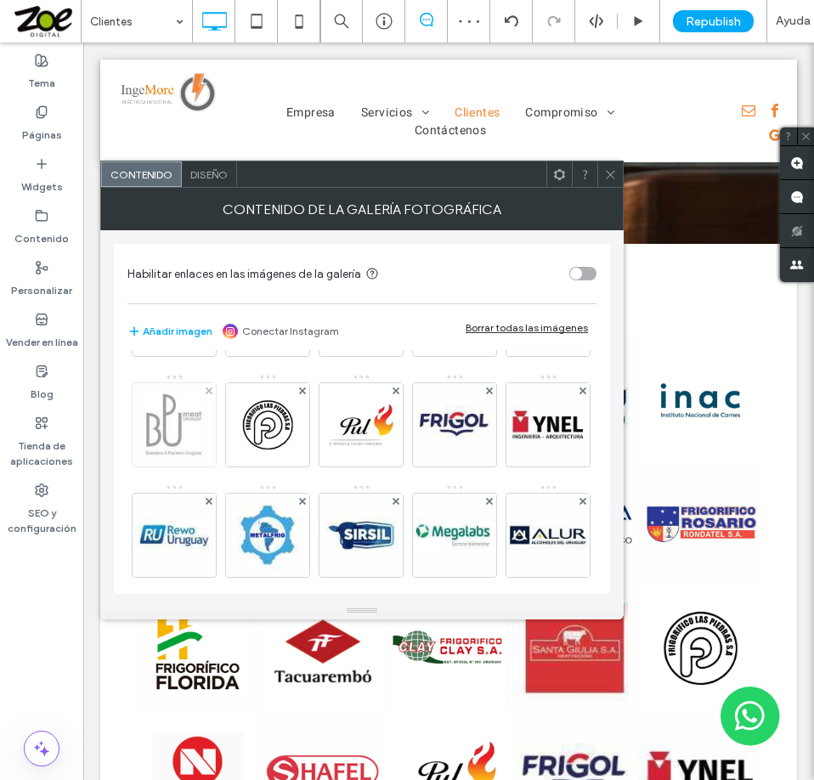
scroll to position [510, 0]
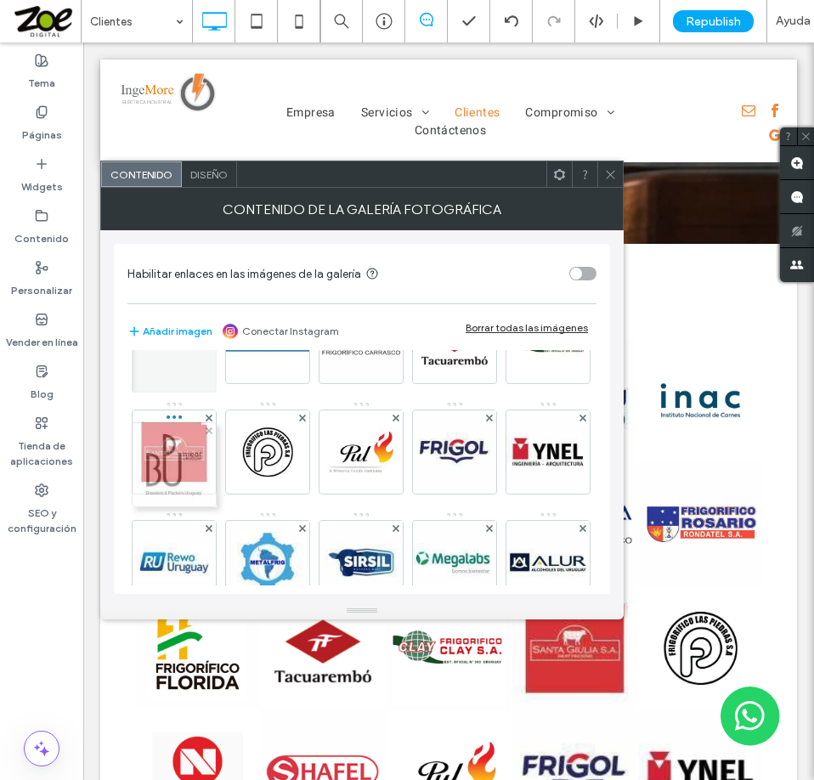
drag, startPoint x: 268, startPoint y: 563, endPoint x: 162, endPoint y: 453, distance: 152.6
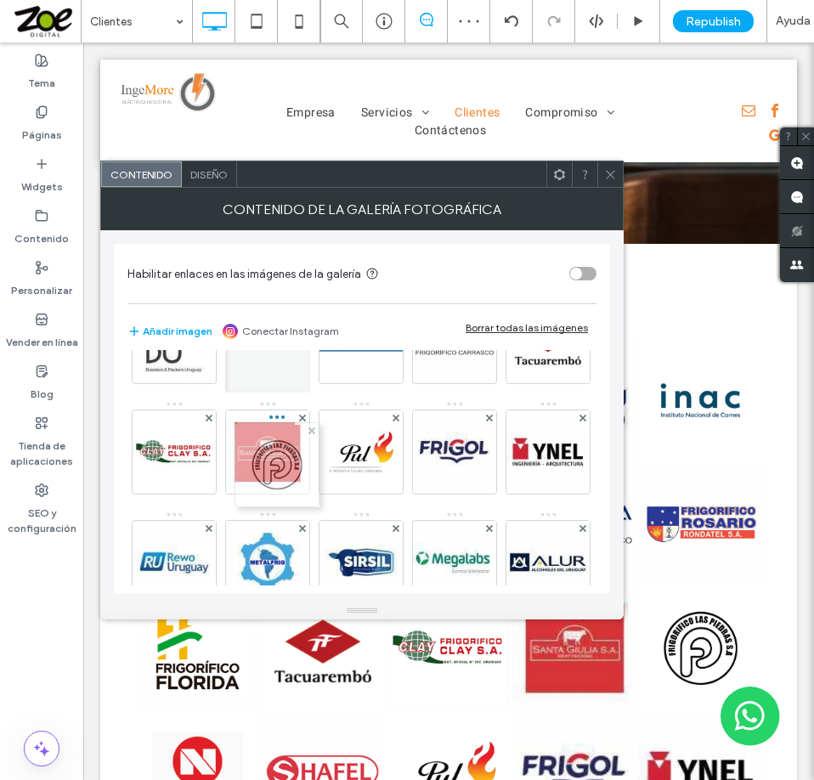
drag, startPoint x: 368, startPoint y: 567, endPoint x: 256, endPoint y: 449, distance: 162.8
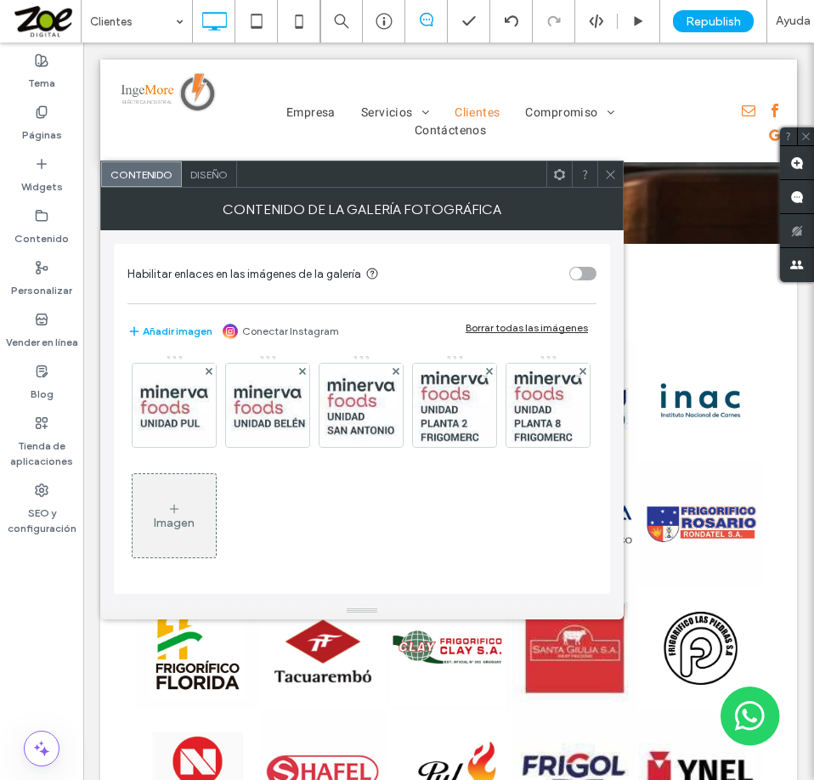
scroll to position [1019, 0]
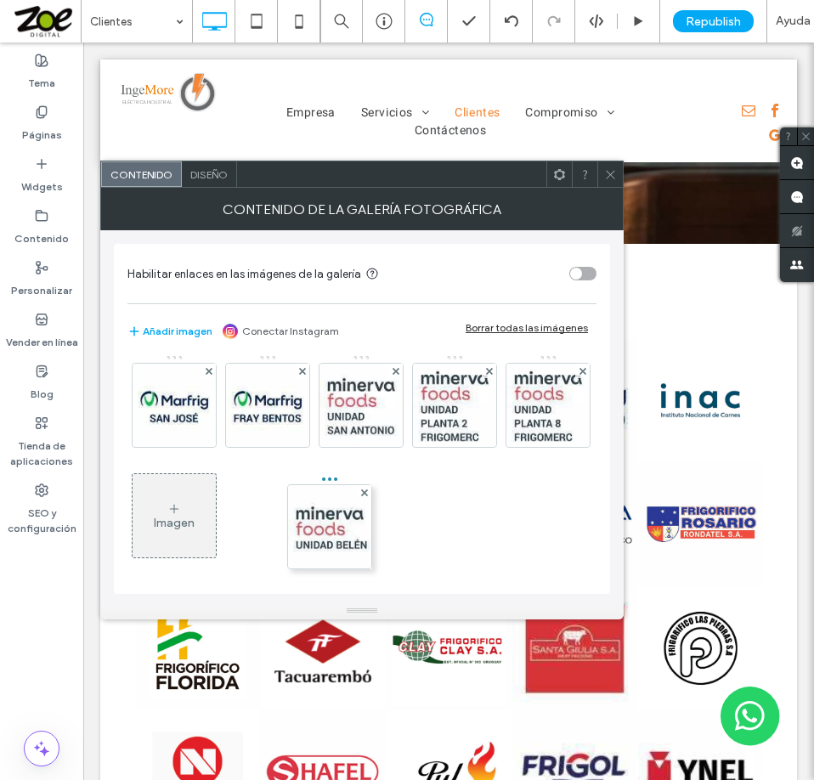
drag, startPoint x: 165, startPoint y: 499, endPoint x: 329, endPoint y: 378, distance: 203.5
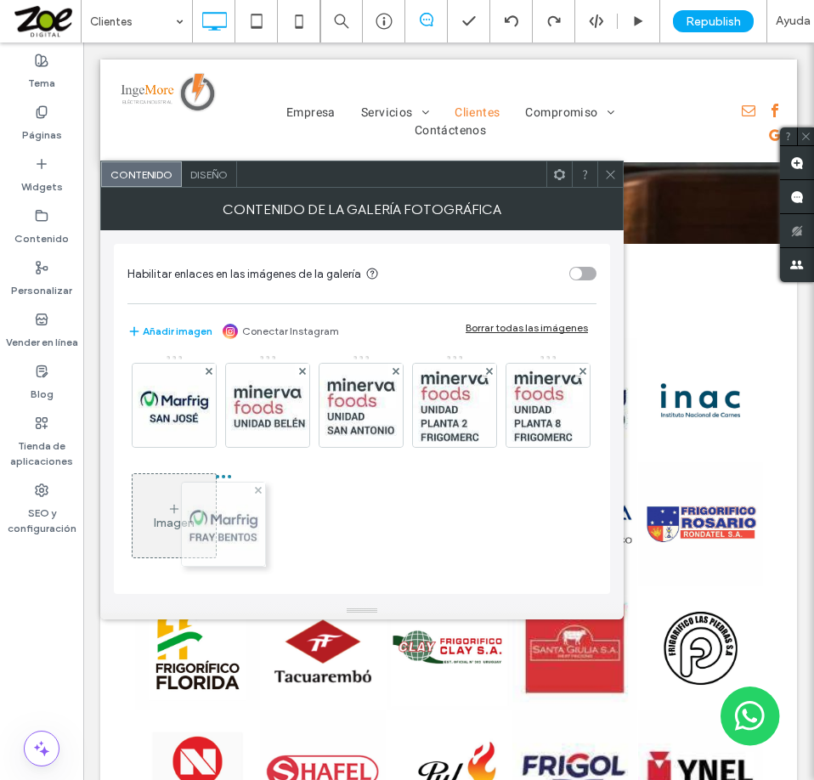
drag, startPoint x: 185, startPoint y: 495, endPoint x: 223, endPoint y: 379, distance: 122.2
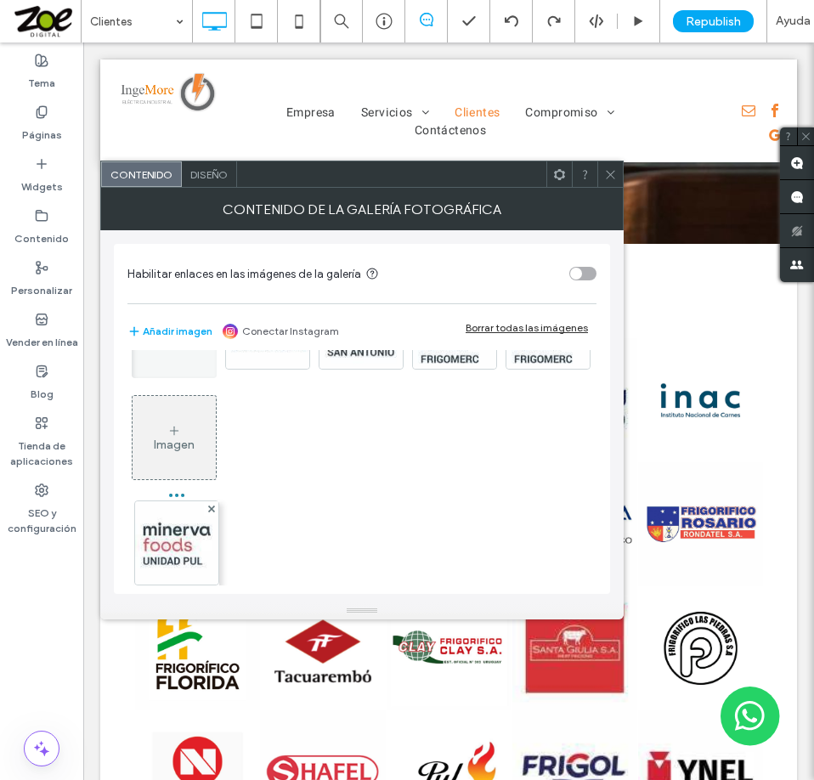
scroll to position [909, 0]
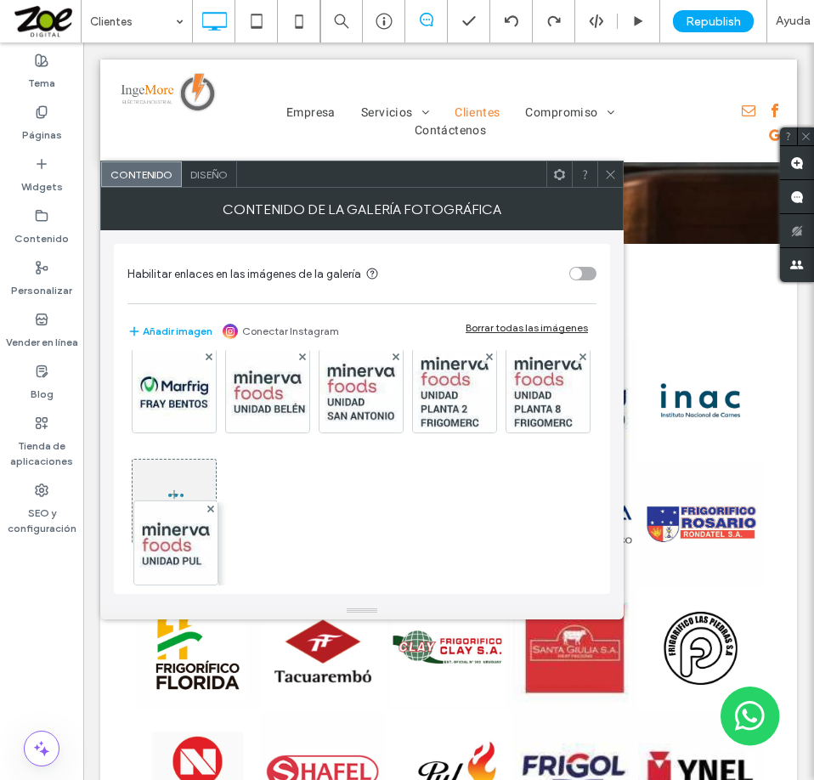
drag, startPoint x: 180, startPoint y: 500, endPoint x: 178, endPoint y: 405, distance: 94.3
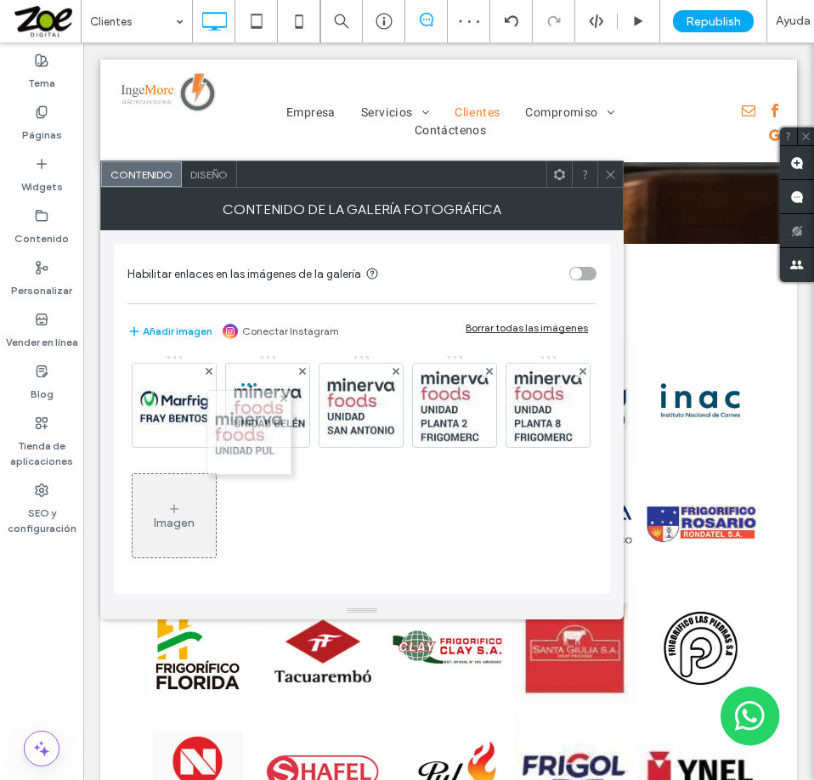
drag, startPoint x: 170, startPoint y: 496, endPoint x: 252, endPoint y: 399, distance: 127.2
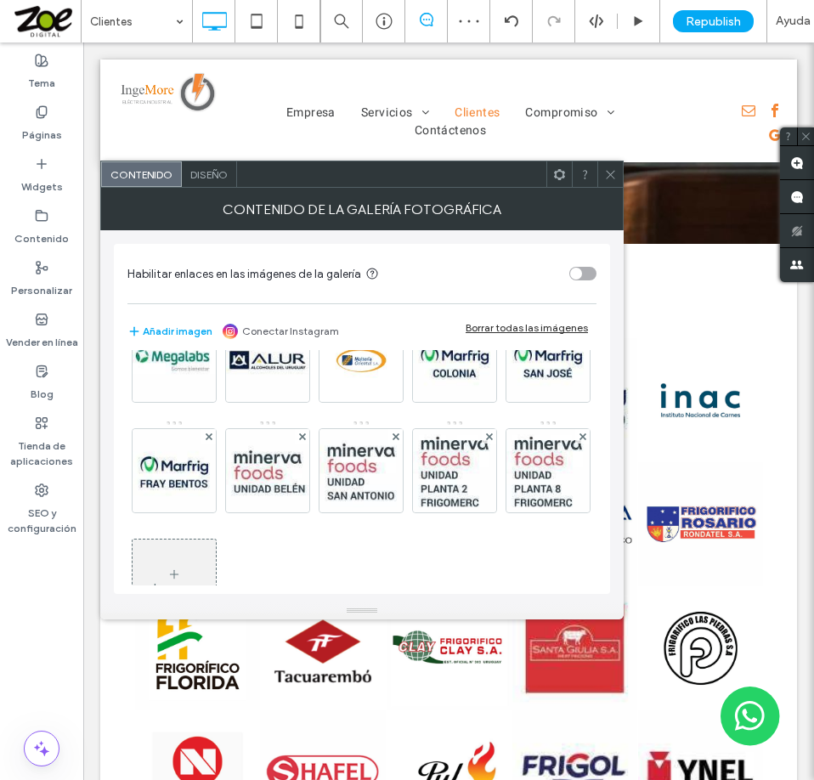
scroll to position [739, 0]
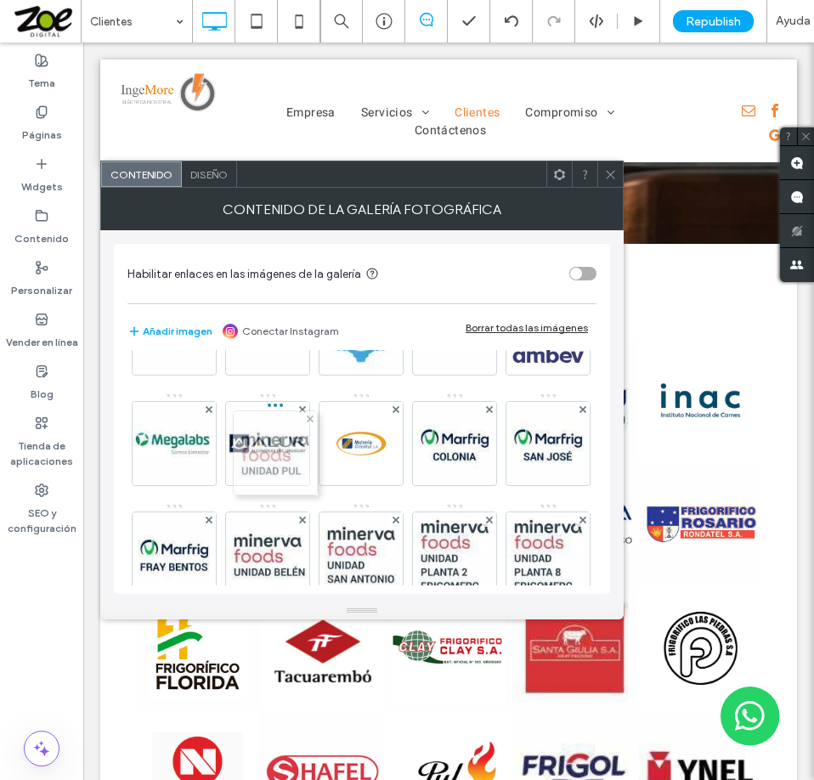
drag, startPoint x: 265, startPoint y: 551, endPoint x: 270, endPoint y: 437, distance: 114.8
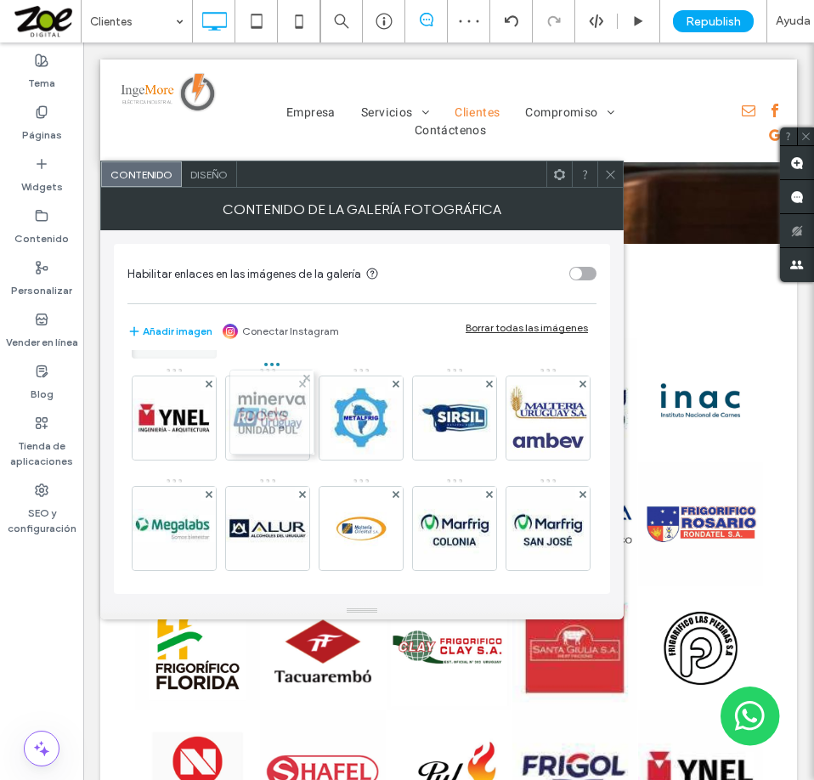
drag, startPoint x: 262, startPoint y: 532, endPoint x: 262, endPoint y: 415, distance: 116.4
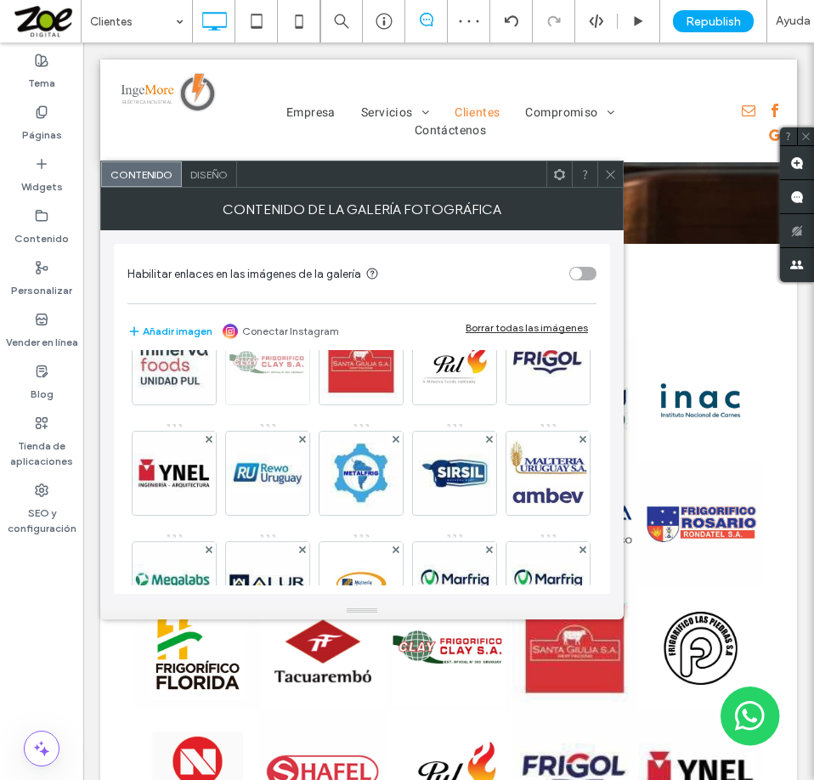
scroll to position [569, 0]
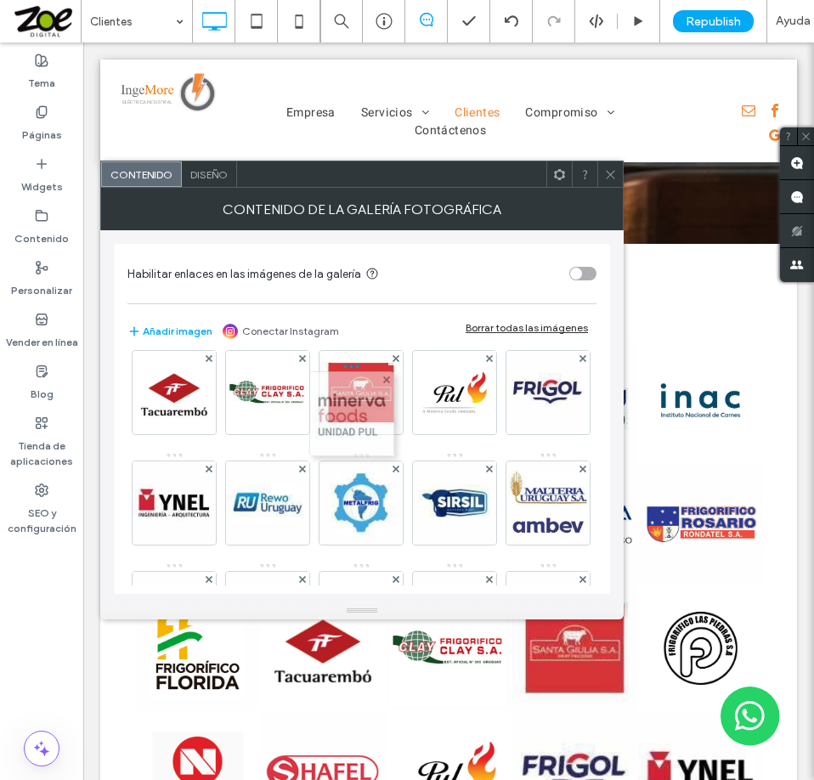
drag, startPoint x: 252, startPoint y: 511, endPoint x: 369, endPoint y: 373, distance: 180.9
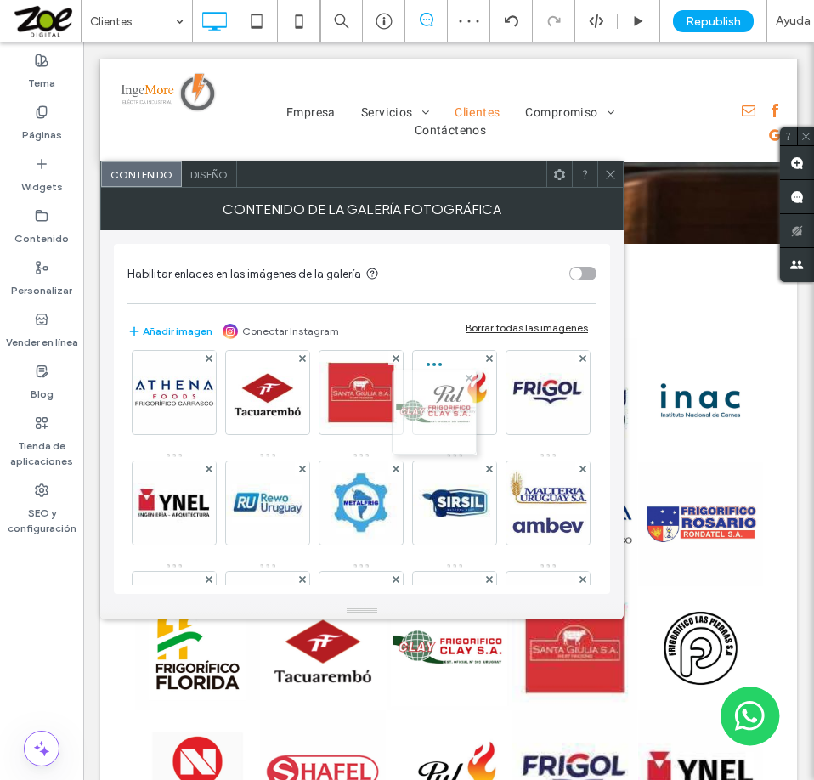
drag, startPoint x: 354, startPoint y: 510, endPoint x: 445, endPoint y: 389, distance: 151.0
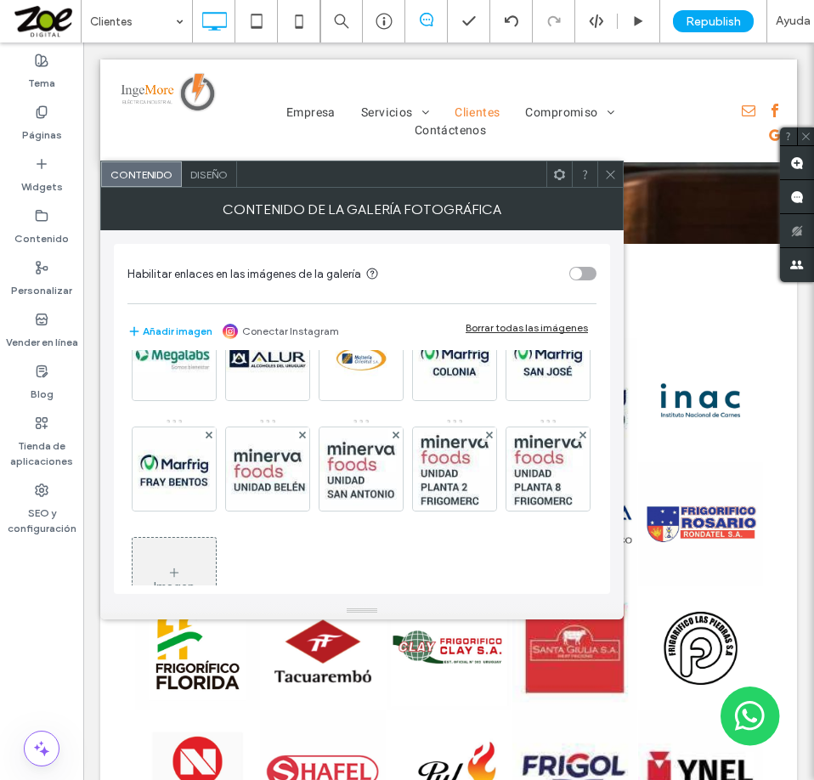
scroll to position [909, 0]
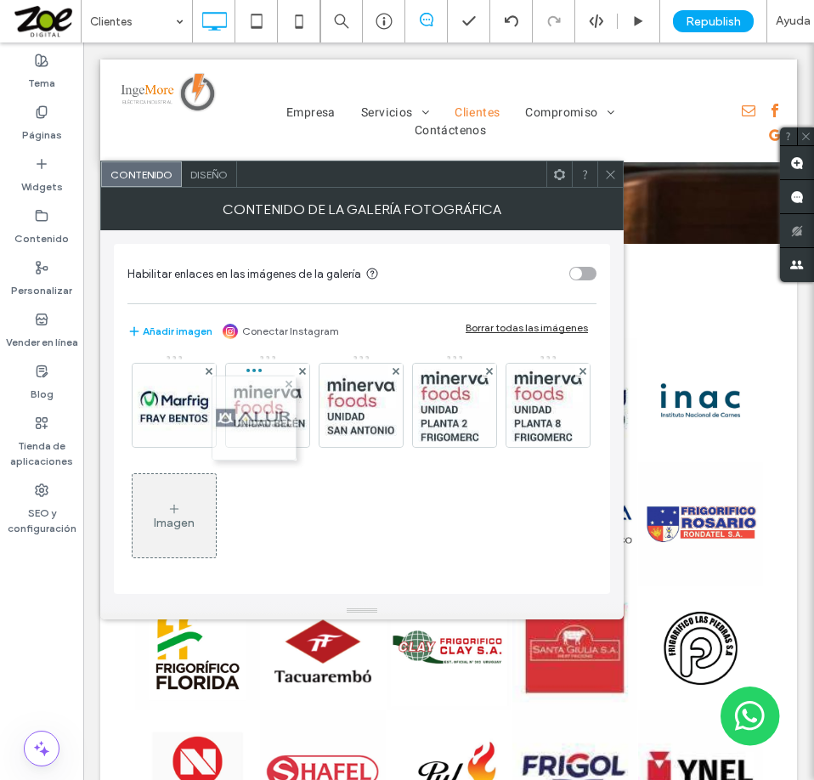
drag, startPoint x: 165, startPoint y: 494, endPoint x: 255, endPoint y: 384, distance: 142.5
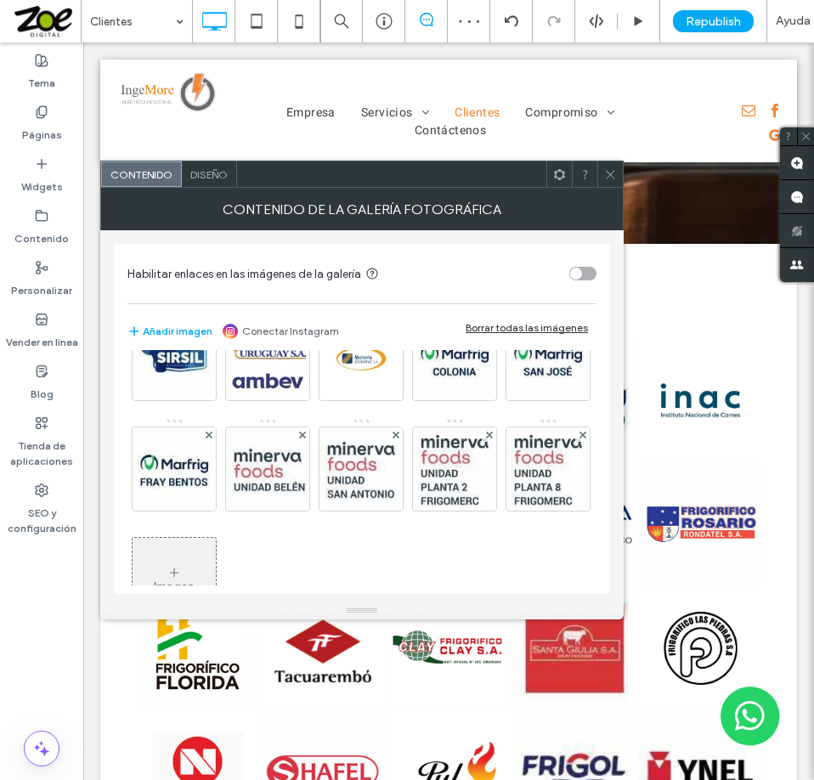
scroll to position [739, 0]
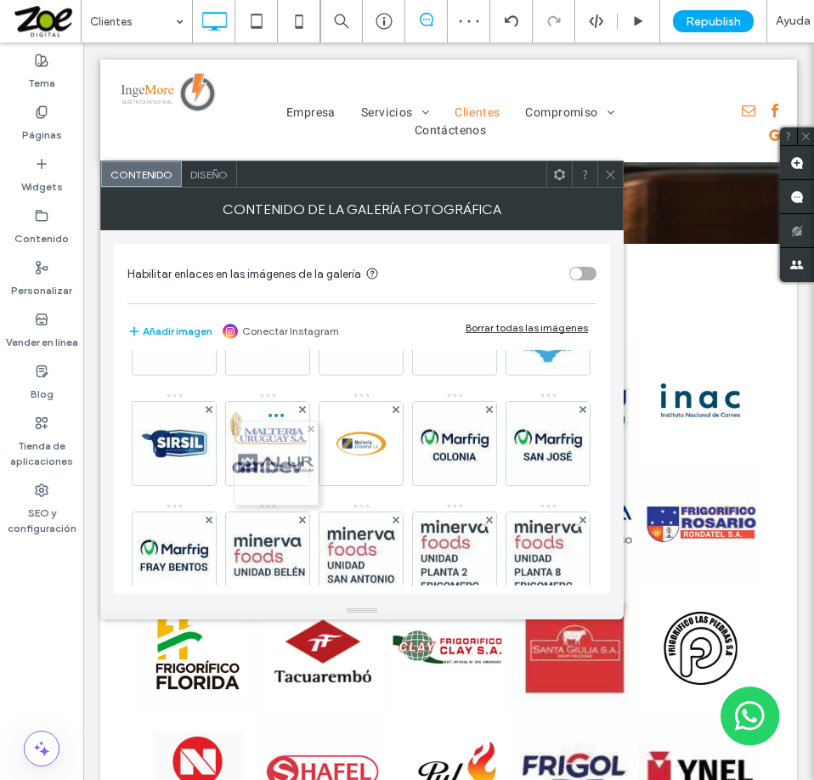
drag, startPoint x: 262, startPoint y: 545, endPoint x: 268, endPoint y: 436, distance: 109.7
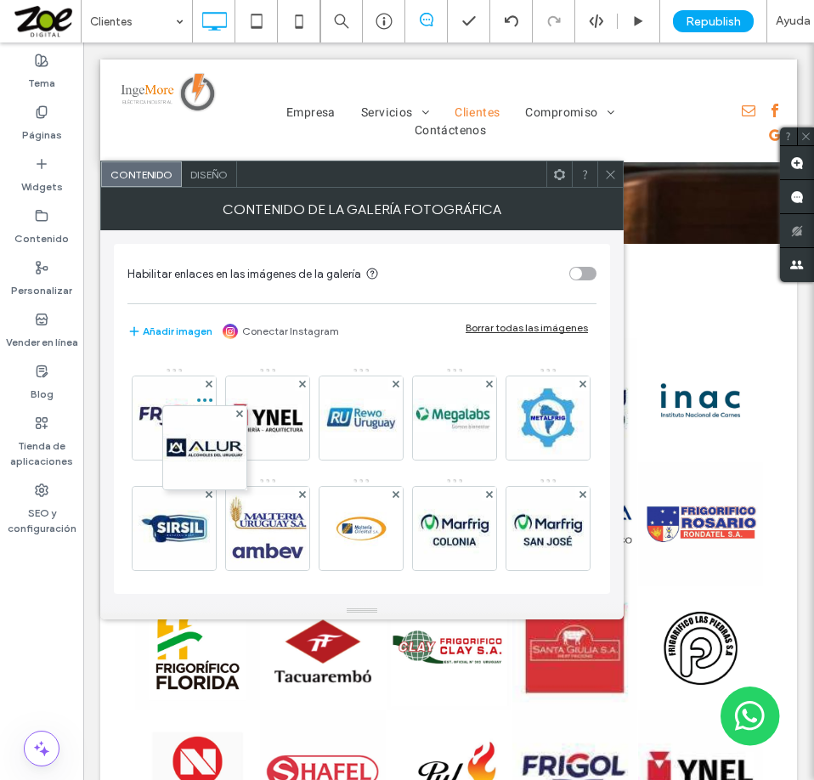
scroll to position [544, 0]
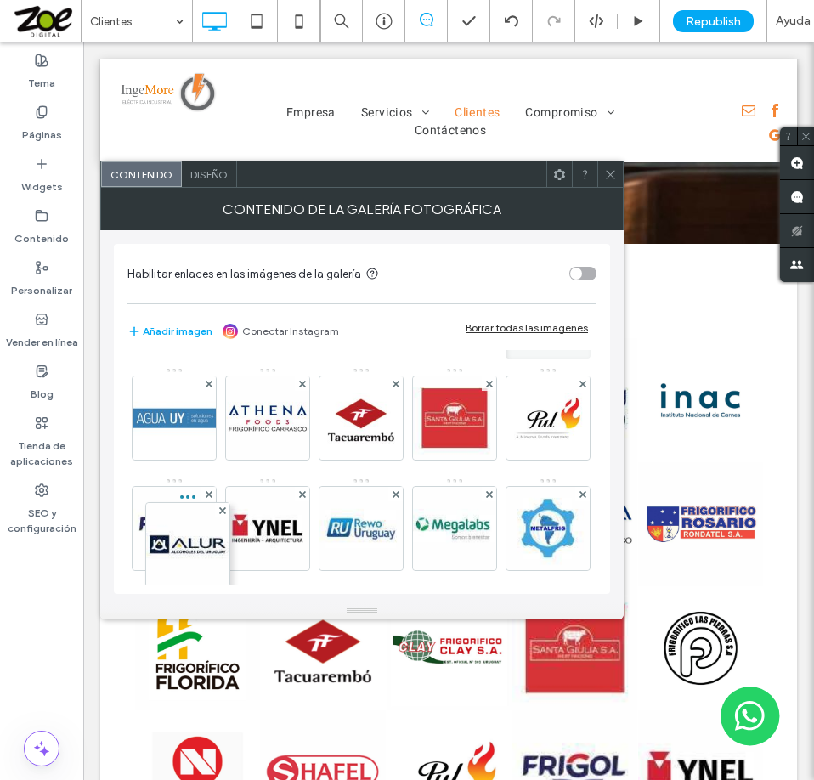
drag, startPoint x: 262, startPoint y: 524, endPoint x: 178, endPoint y: 421, distance: 132.8
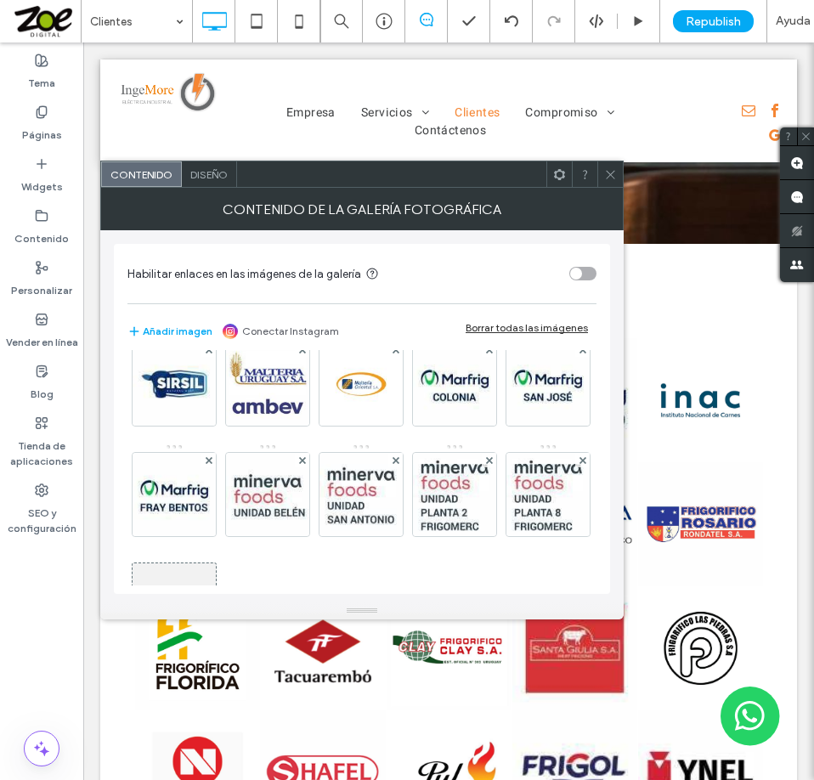
scroll to position [883, 0]
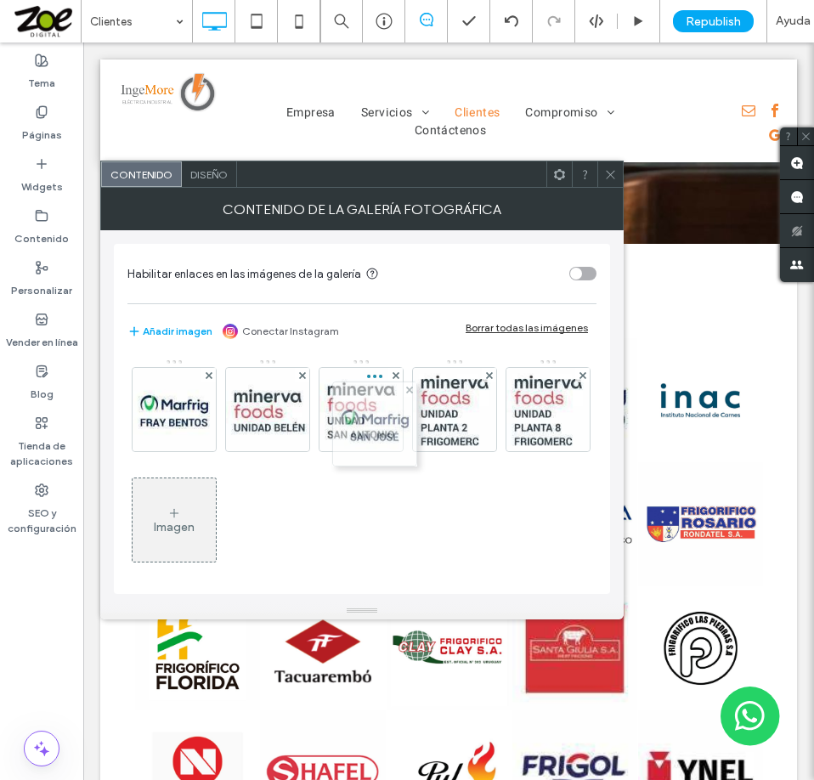
drag, startPoint x: 461, startPoint y: 527, endPoint x: 366, endPoint y: 416, distance: 145.8
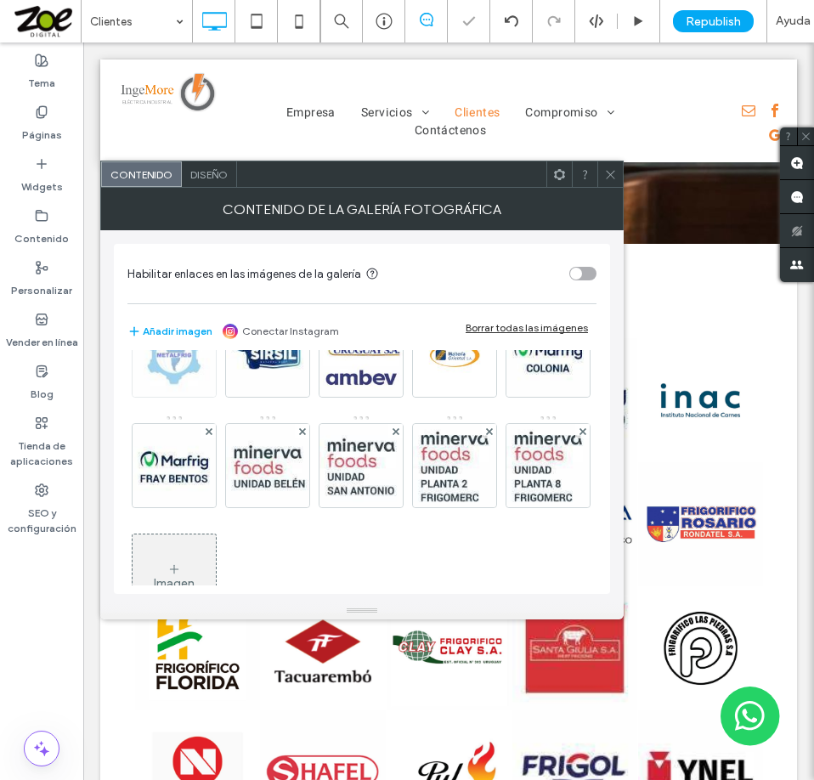
scroll to position [799, 0]
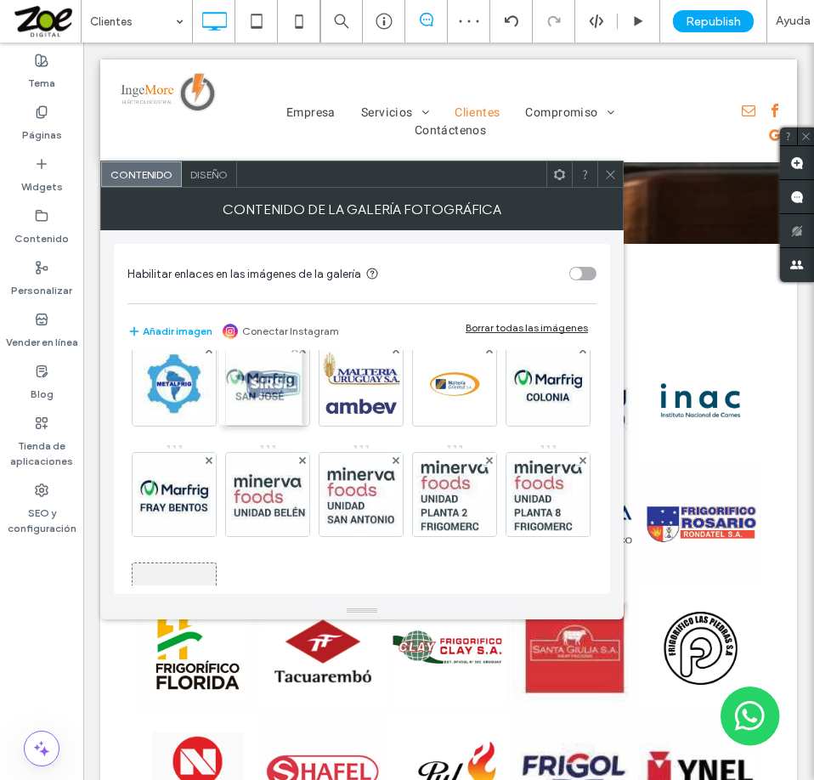
drag, startPoint x: 361, startPoint y: 495, endPoint x: 256, endPoint y: 384, distance: 153.2
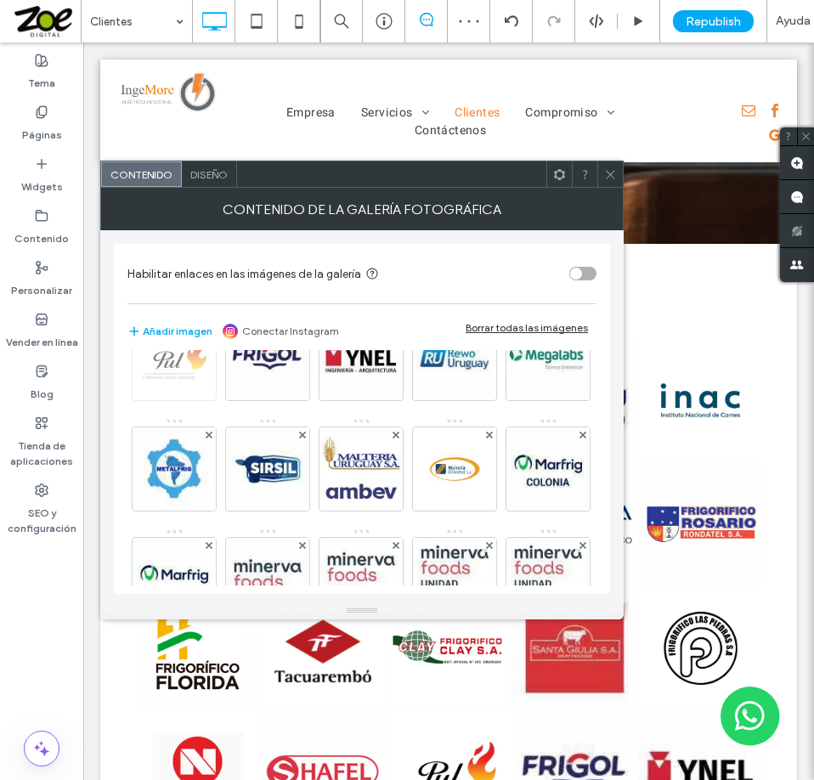
scroll to position [629, 0]
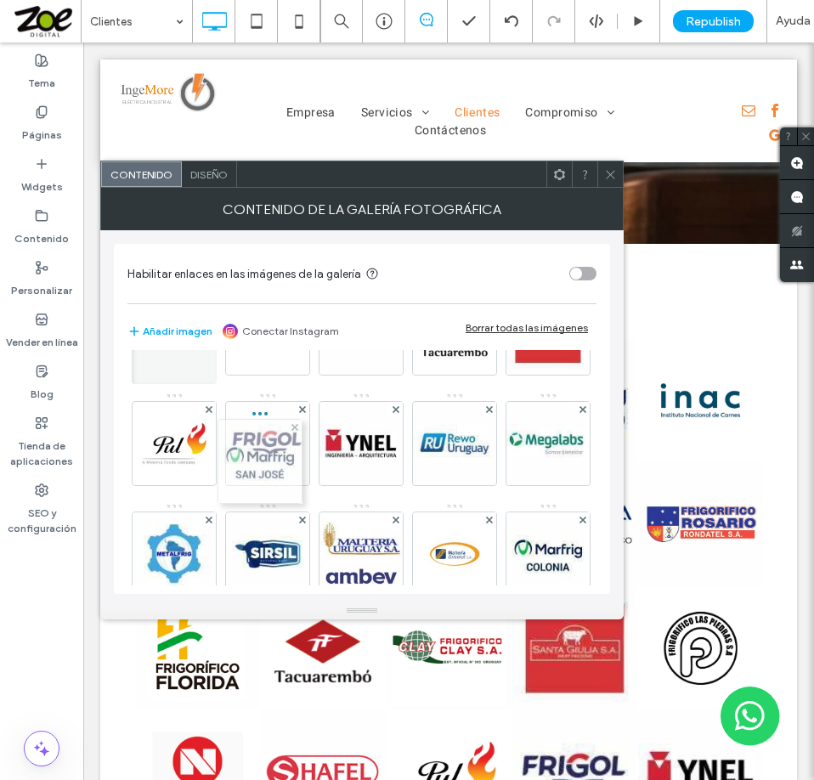
drag, startPoint x: 270, startPoint y: 556, endPoint x: 262, endPoint y: 437, distance: 118.3
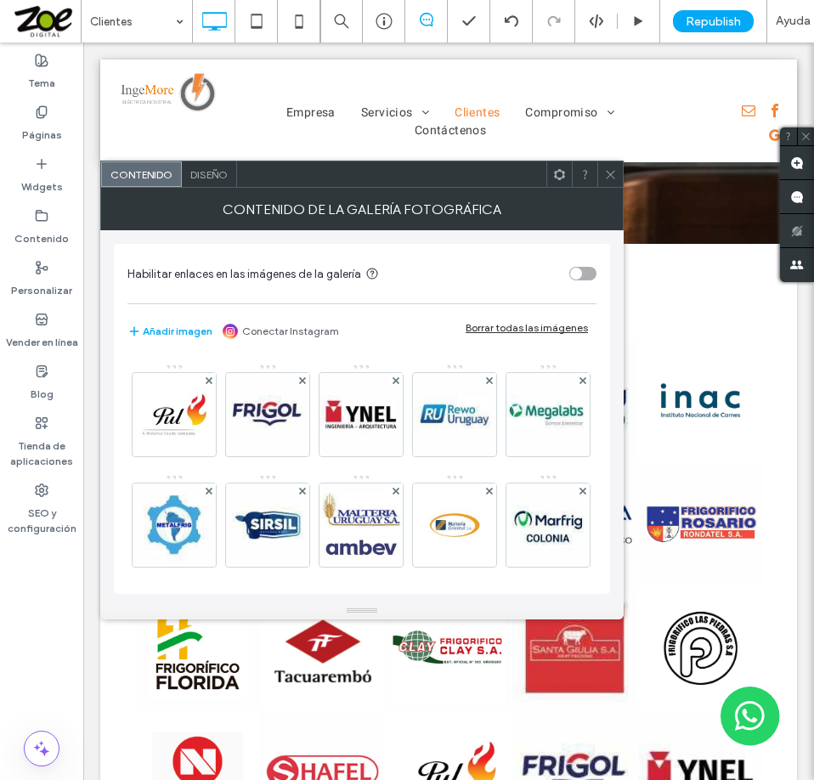
scroll to position [684, 0]
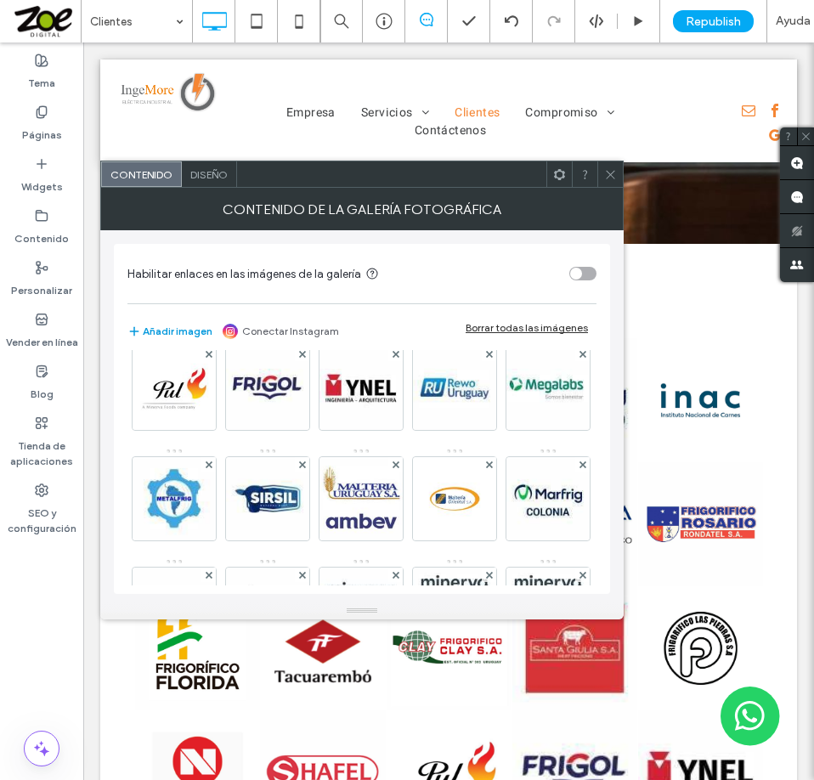
click at [163, 327] on button "Añadir imagen" at bounding box center [169, 331] width 85 height 20
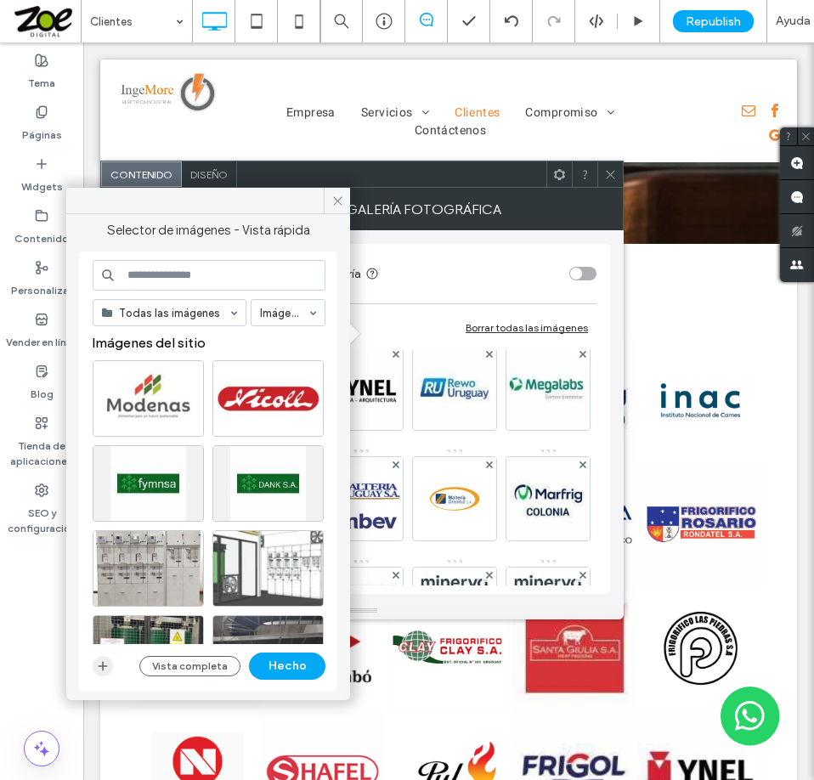
click at [97, 668] on icon "button" at bounding box center [103, 666] width 14 height 14
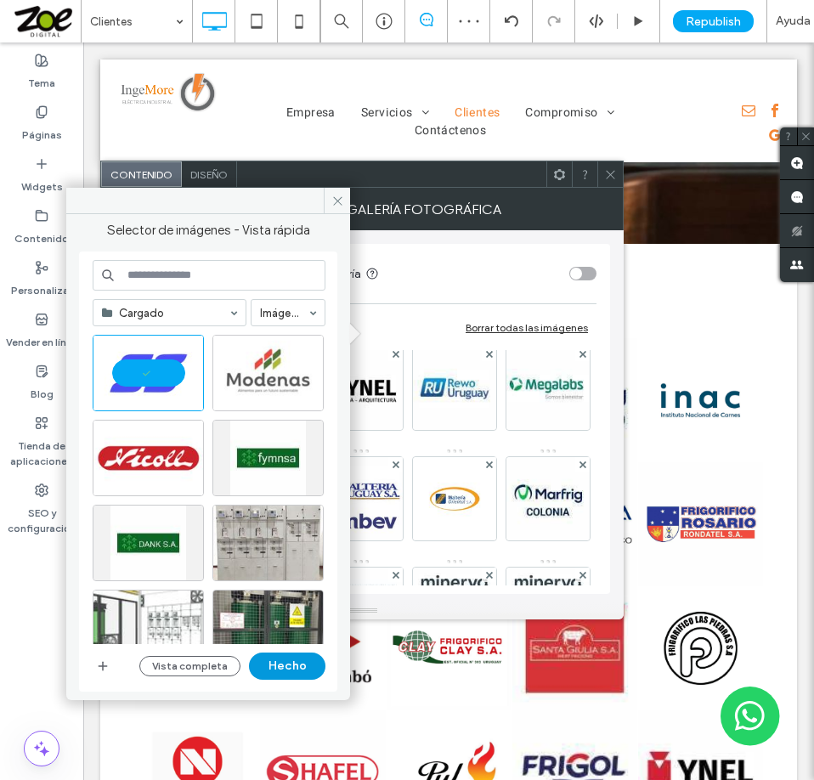
click at [287, 668] on button "Hecho" at bounding box center [287, 665] width 76 height 27
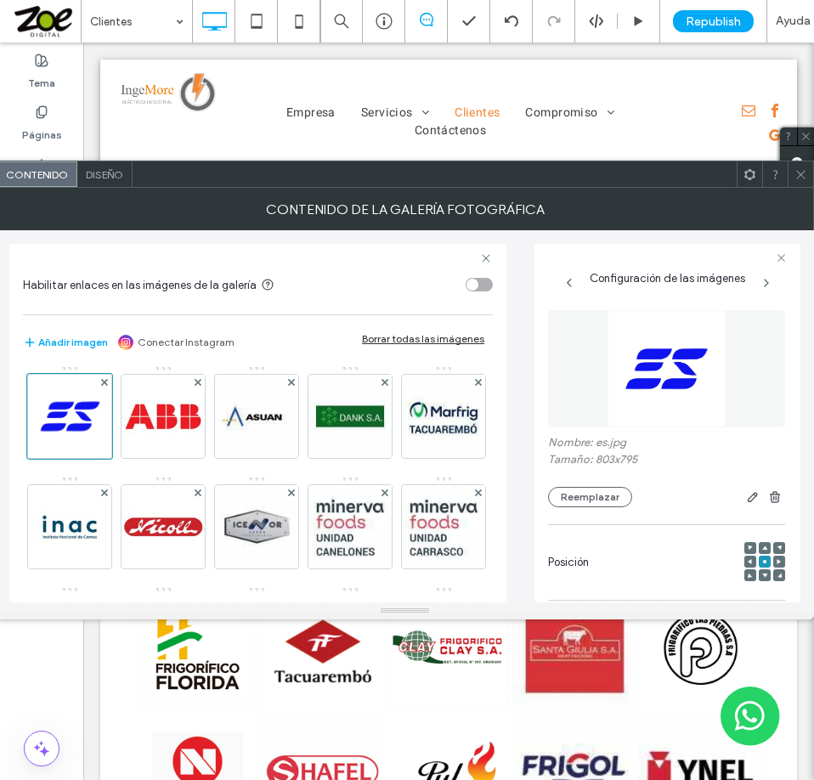
scroll to position [0, 0]
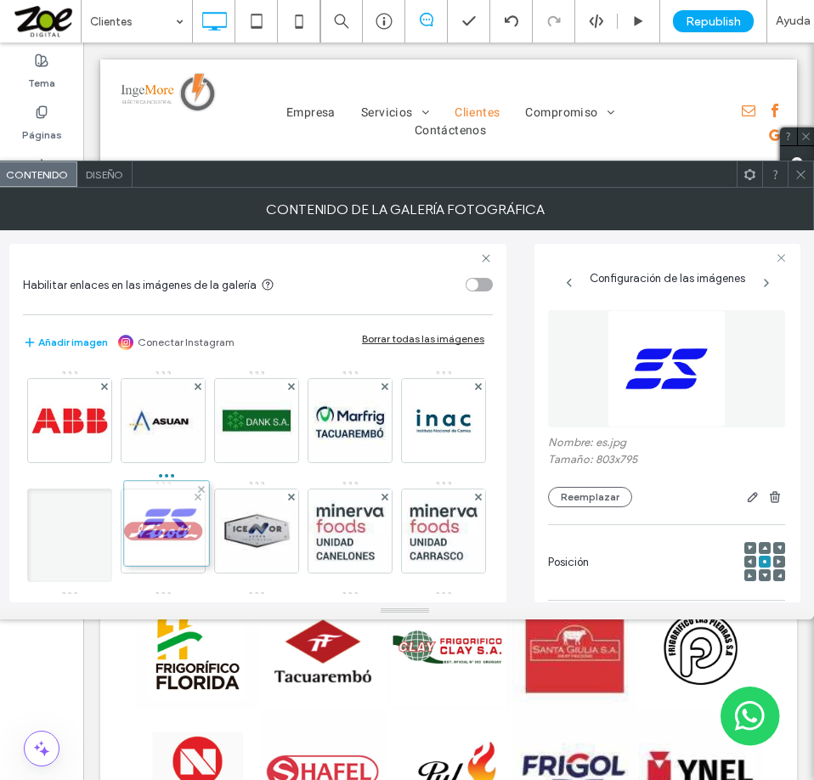
drag, startPoint x: 66, startPoint y: 426, endPoint x: 183, endPoint y: 556, distance: 175.7
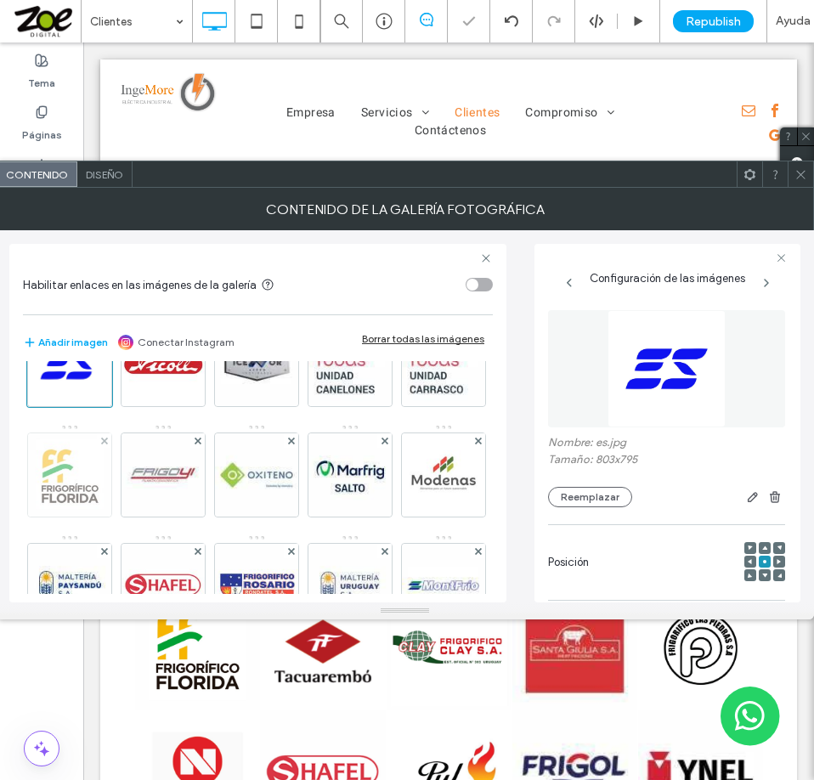
scroll to position [170, 0]
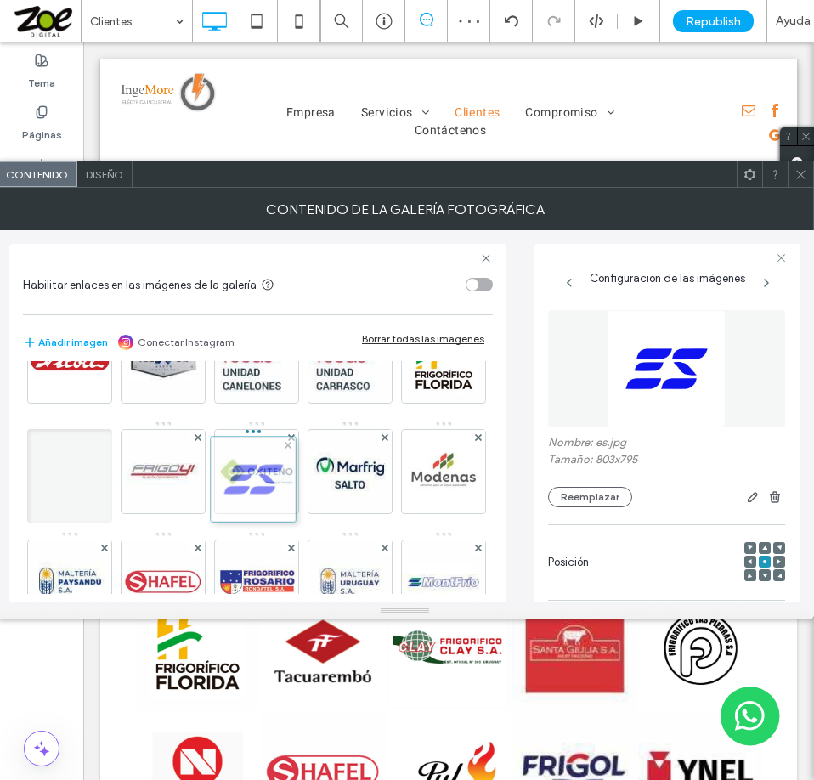
drag, startPoint x: 168, startPoint y: 372, endPoint x: 262, endPoint y: 502, distance: 160.1
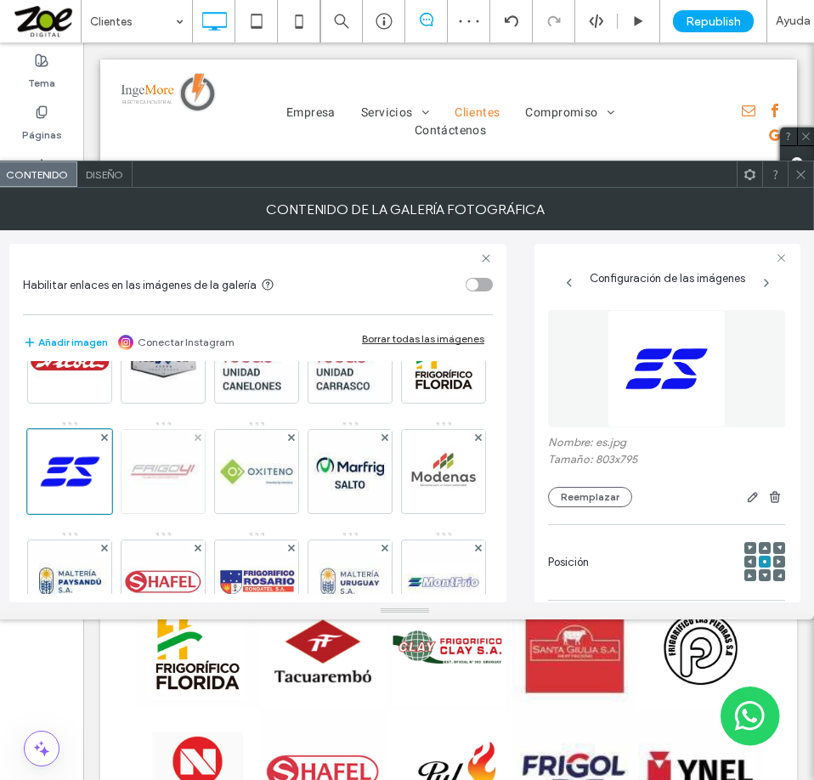
scroll to position [255, 0]
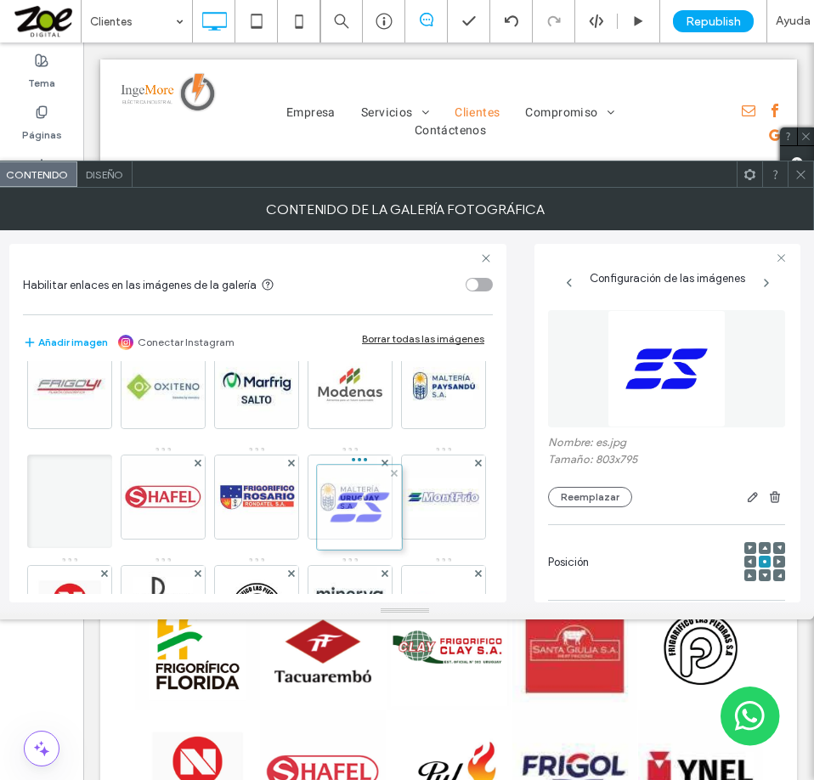
drag, startPoint x: 252, startPoint y: 380, endPoint x: 357, endPoint y: 505, distance: 163.5
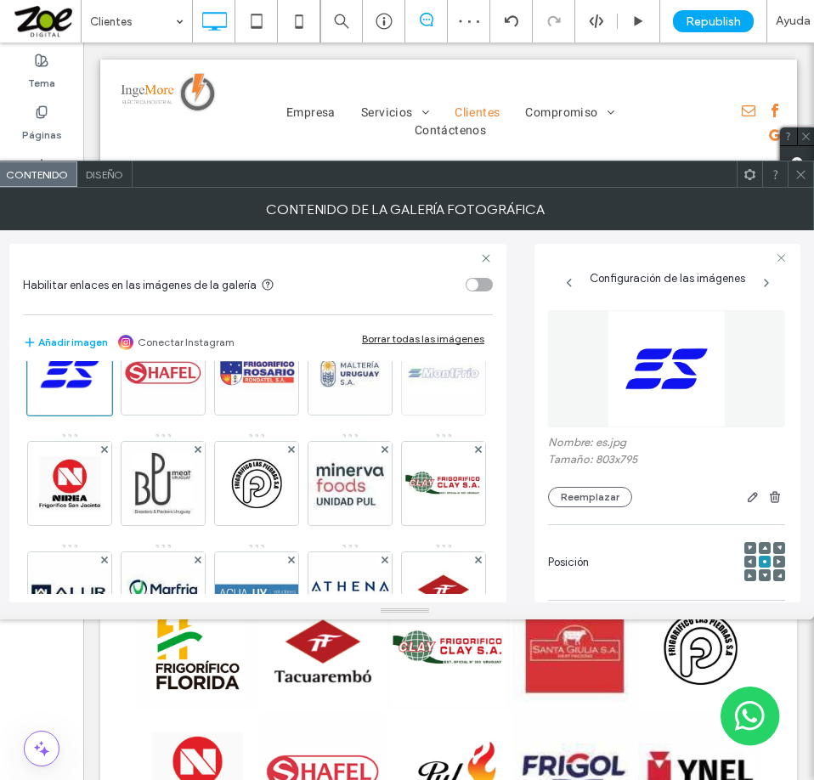
scroll to position [340, 0]
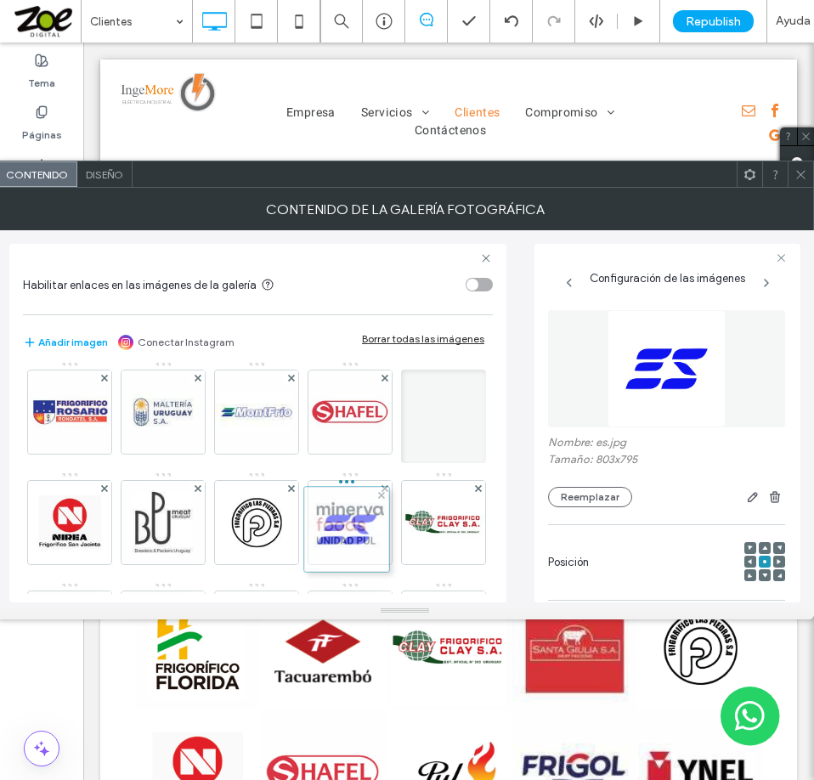
drag, startPoint x: 345, startPoint y: 412, endPoint x: 337, endPoint y: 562, distance: 149.7
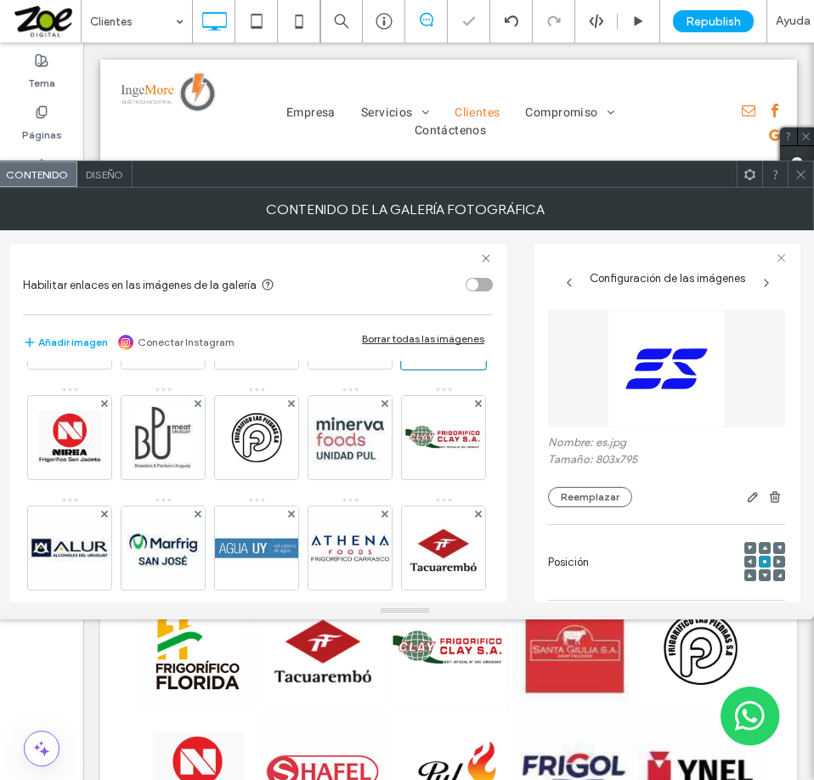
scroll to position [510, 0]
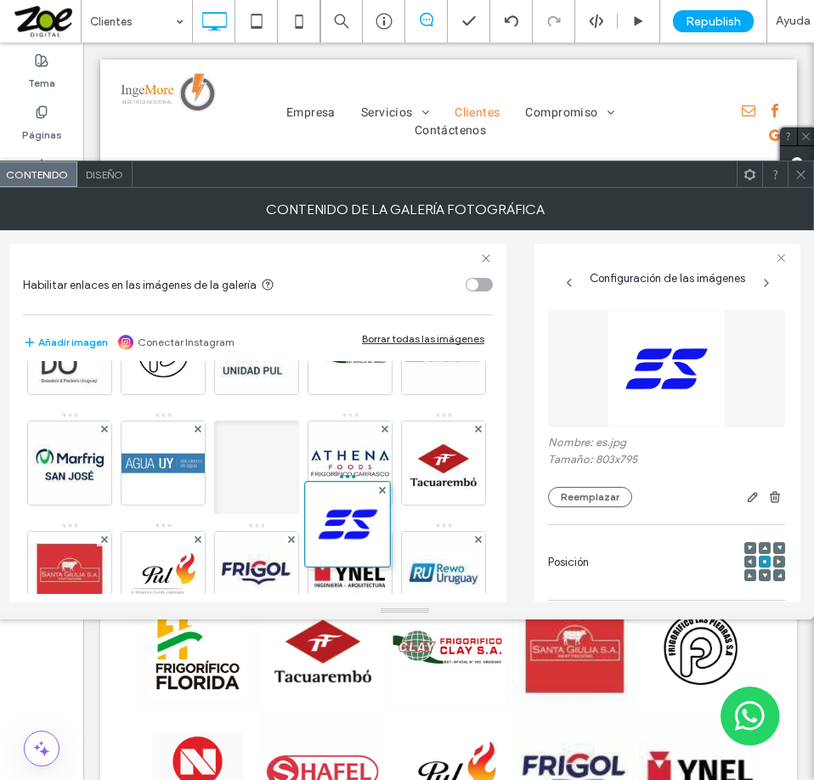
drag, startPoint x: 340, startPoint y: 375, endPoint x: 330, endPoint y: 594, distance: 219.4
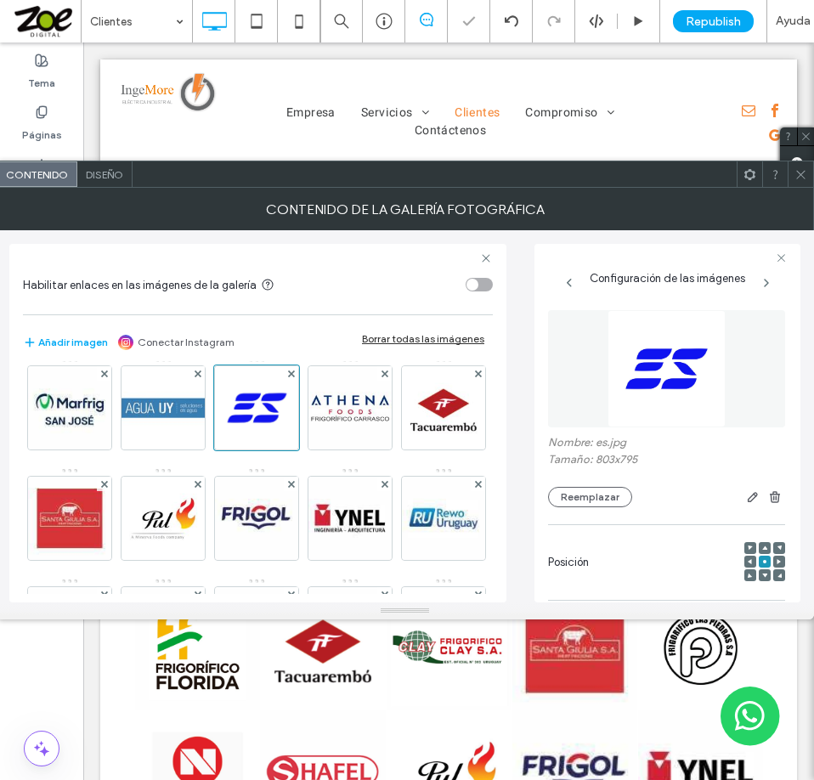
scroll to position [595, 0]
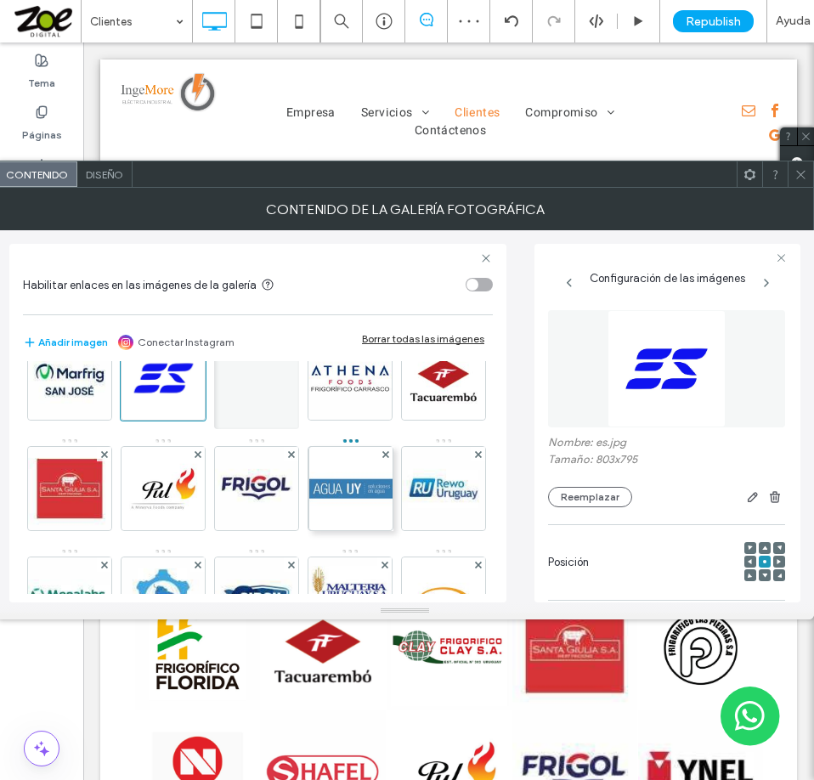
drag, startPoint x: 251, startPoint y: 490, endPoint x: 374, endPoint y: 492, distance: 123.2
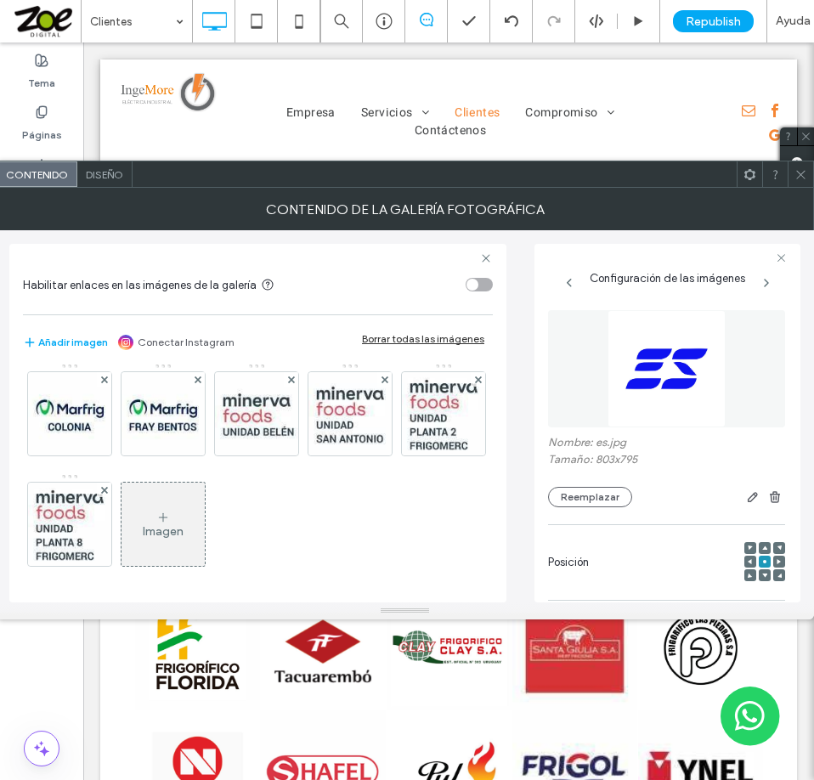
scroll to position [1019, 0]
drag, startPoint x: 159, startPoint y: 508, endPoint x: 246, endPoint y: 377, distance: 157.4
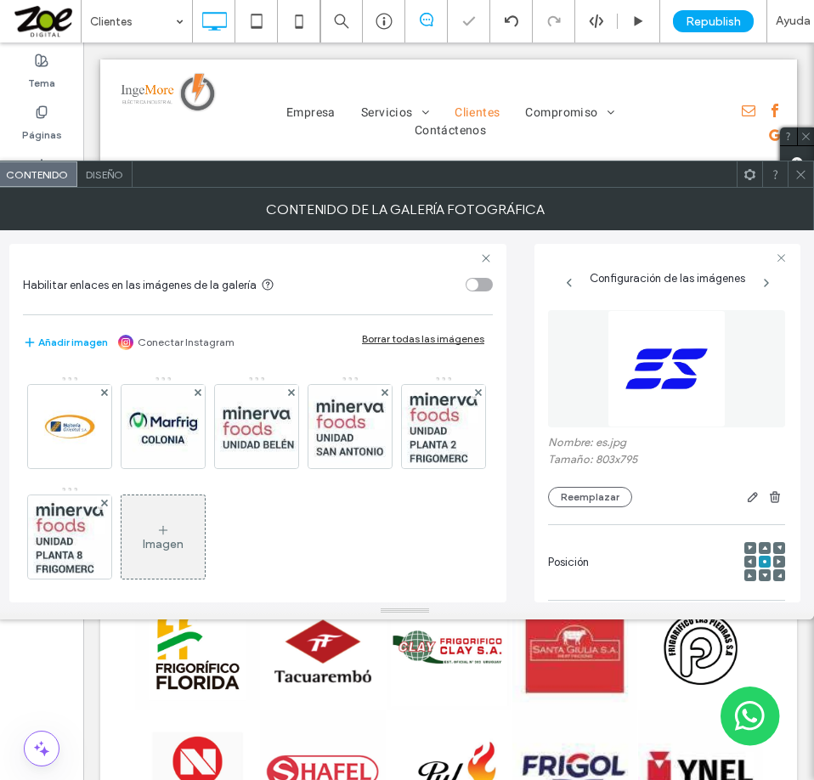
scroll to position [849, 0]
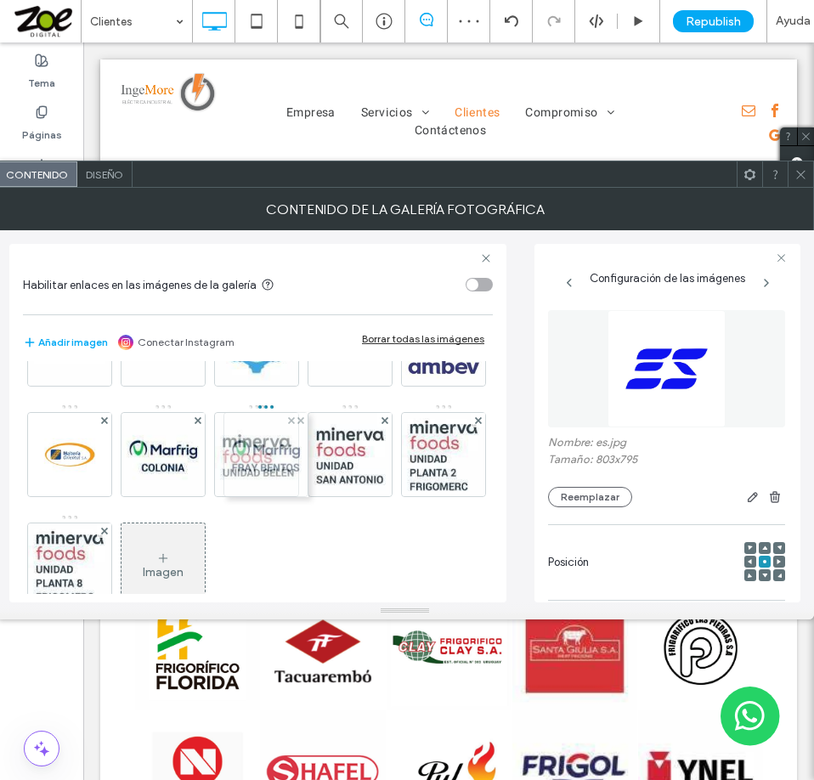
drag, startPoint x: 248, startPoint y: 556, endPoint x: 250, endPoint y: 426, distance: 130.0
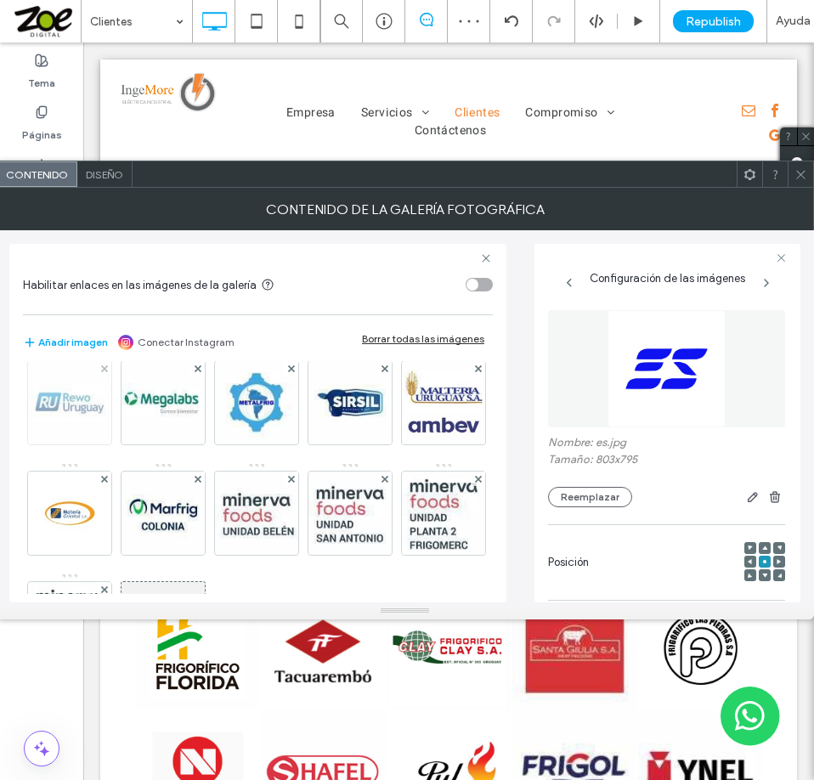
scroll to position [765, 0]
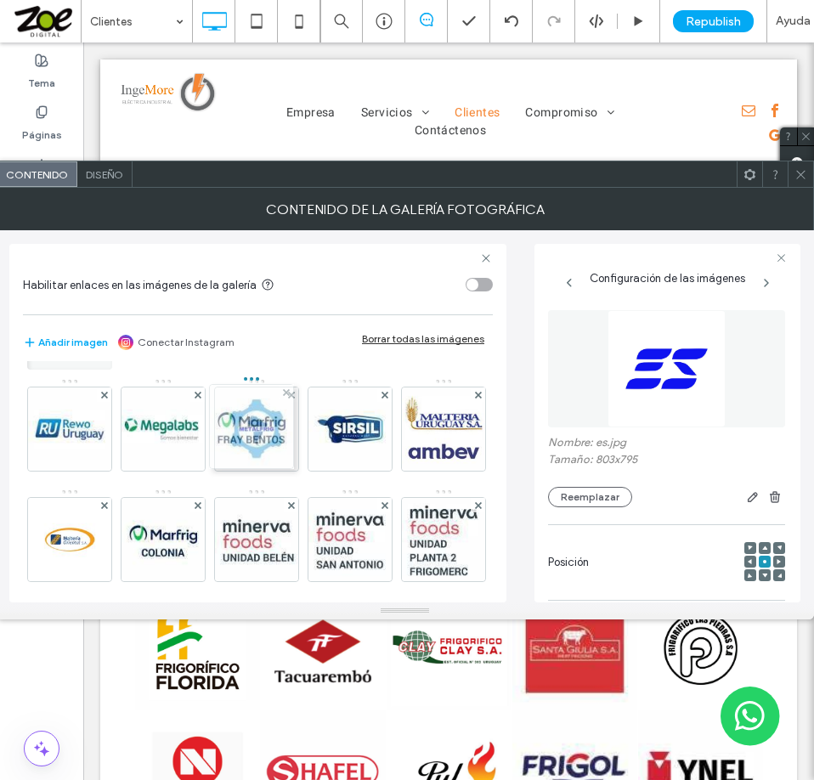
drag, startPoint x: 251, startPoint y: 540, endPoint x: 241, endPoint y: 427, distance: 113.4
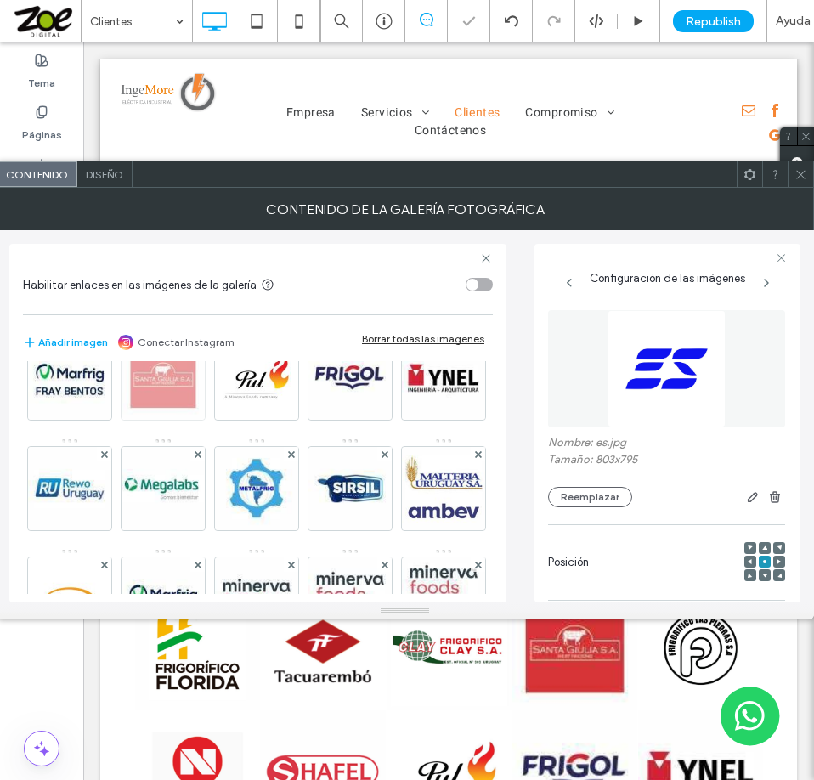
scroll to position [680, 0]
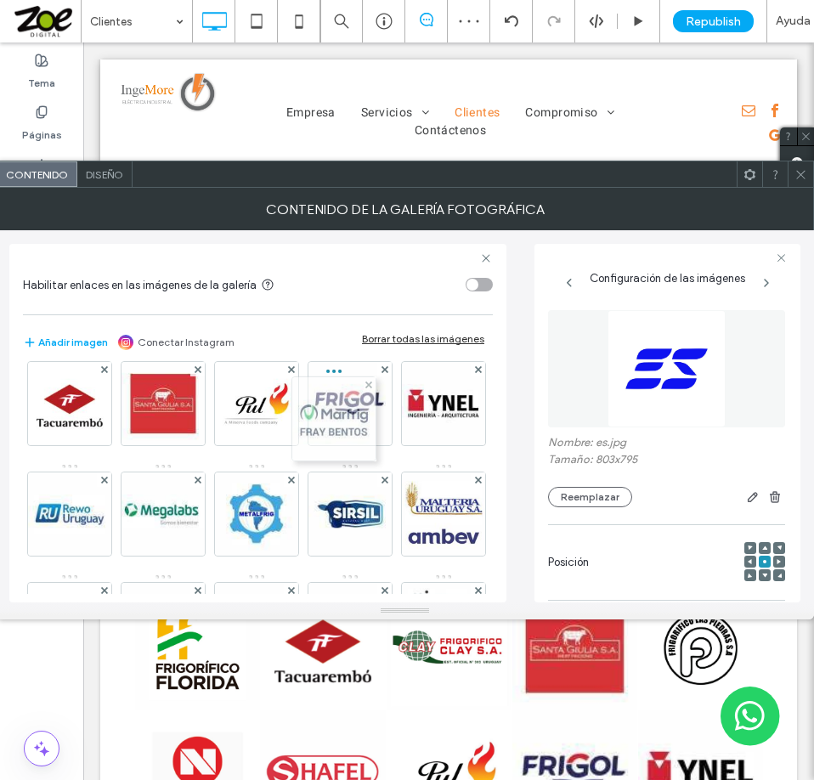
drag, startPoint x: 247, startPoint y: 516, endPoint x: 355, endPoint y: 392, distance: 165.0
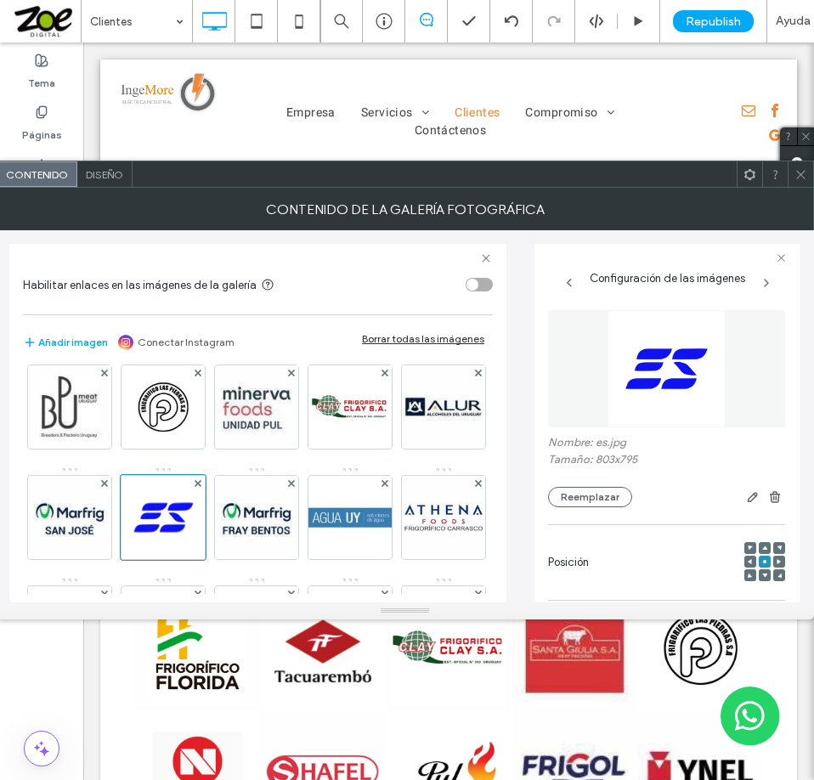
scroll to position [425, 0]
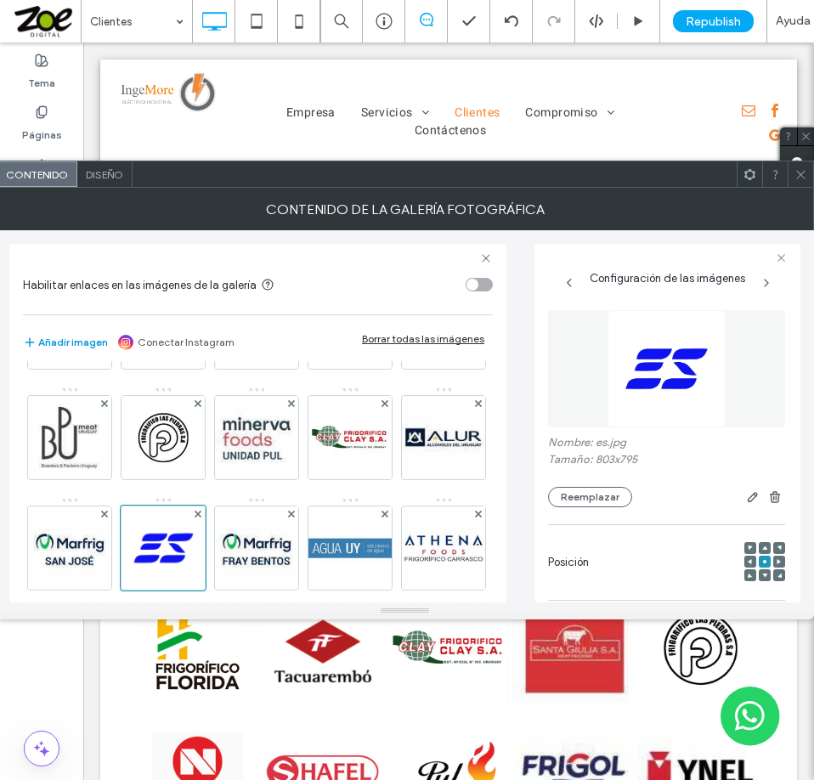
click at [58, 341] on button "Añadir imagen" at bounding box center [65, 342] width 85 height 20
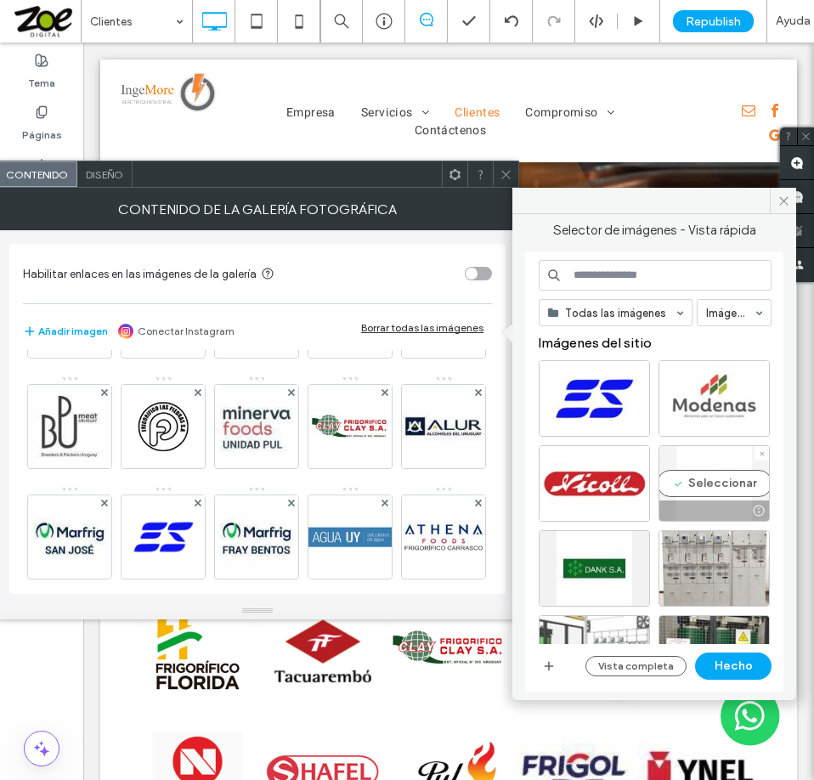
click at [712, 478] on div "Seleccionar" at bounding box center [713, 483] width 111 height 76
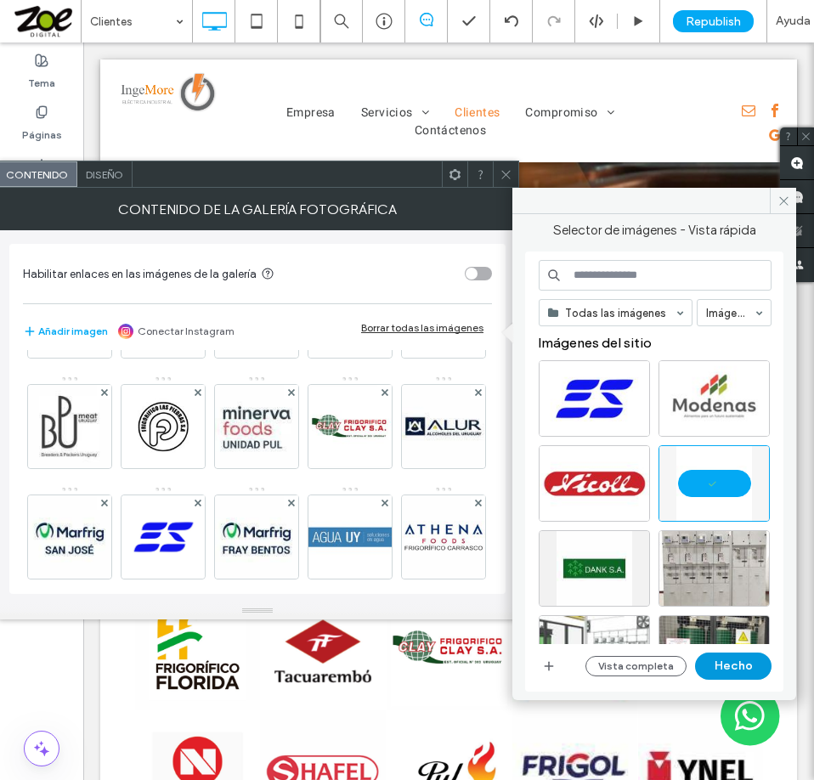
click at [747, 661] on button "Hecho" at bounding box center [733, 665] width 76 height 27
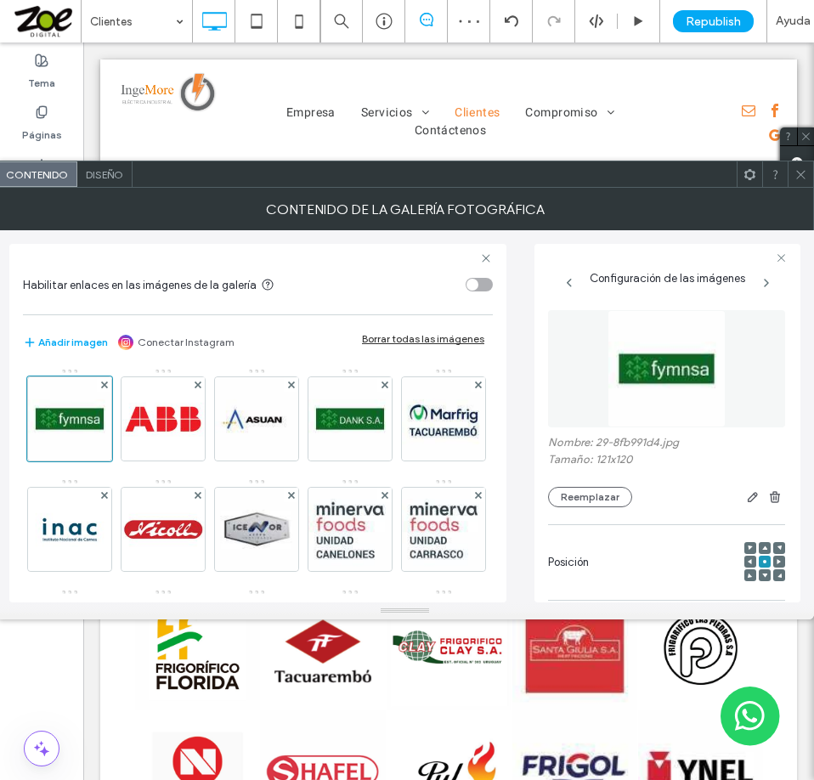
scroll to position [0, 0]
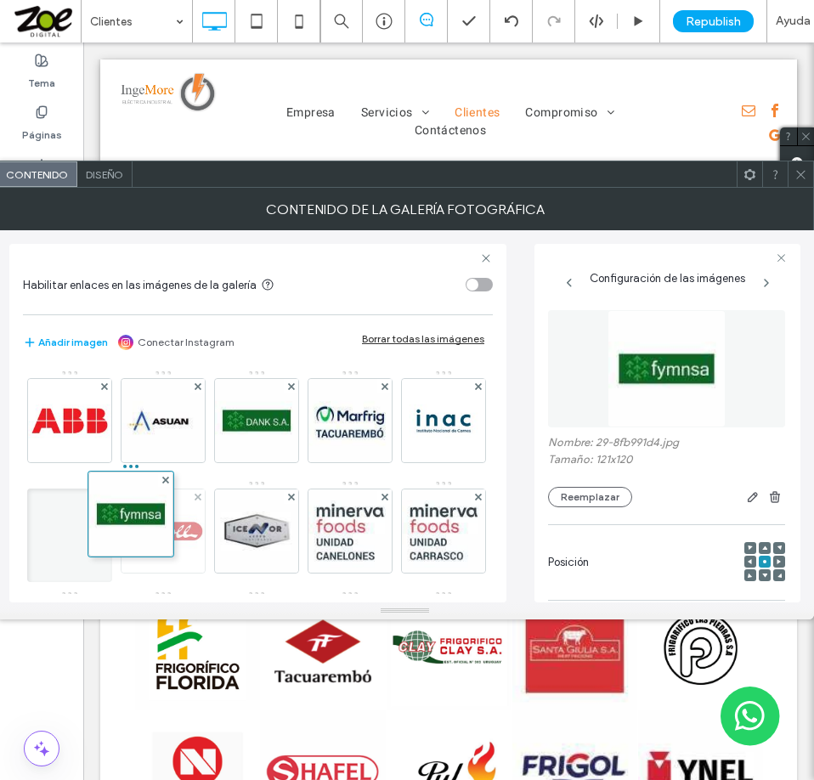
drag, startPoint x: 62, startPoint y: 409, endPoint x: 214, endPoint y: 548, distance: 205.7
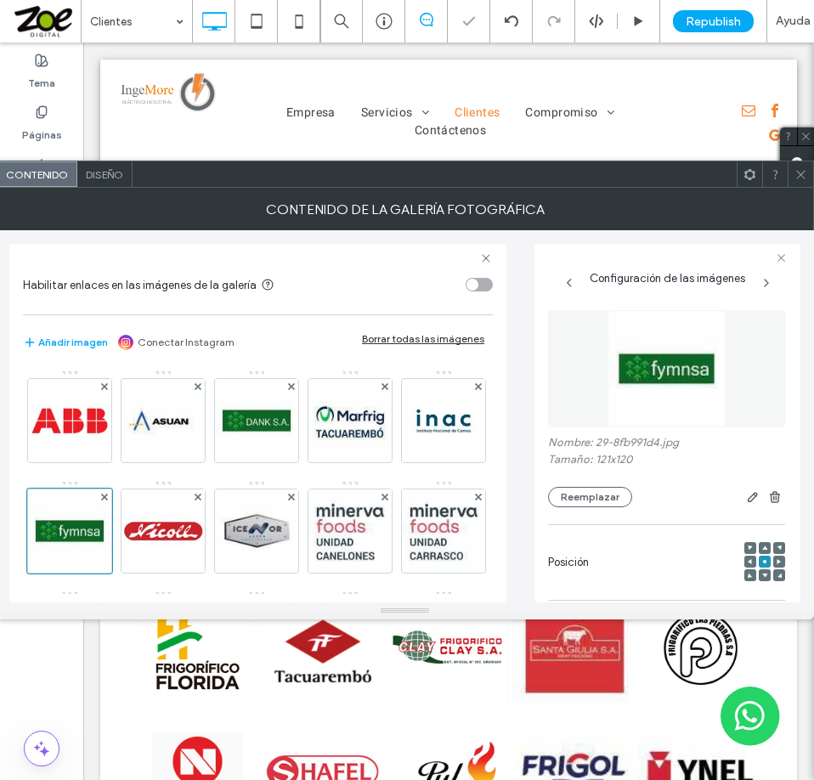
scroll to position [85, 0]
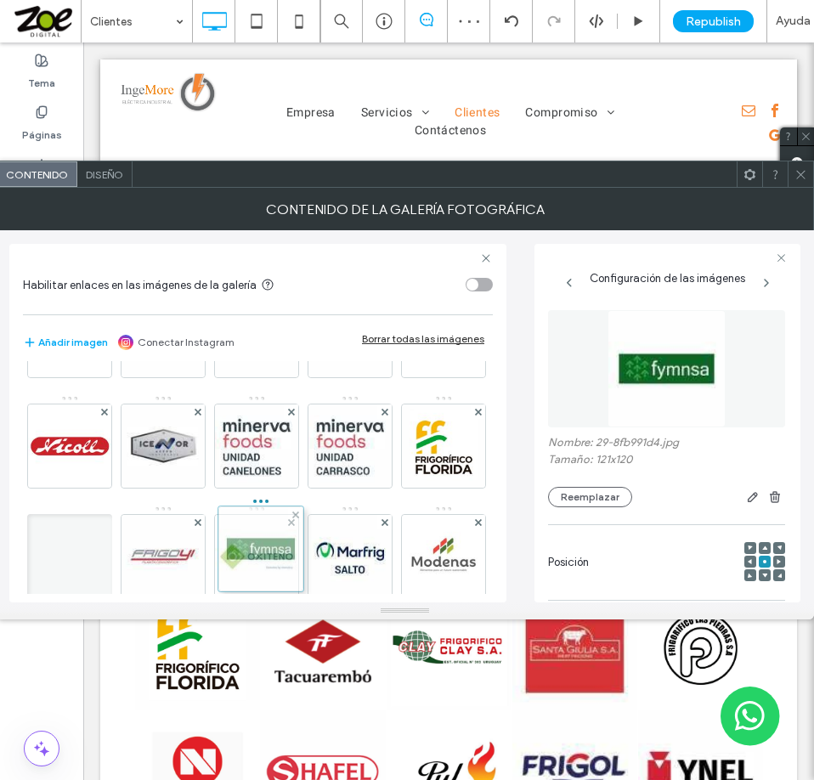
drag, startPoint x: 167, startPoint y: 449, endPoint x: 260, endPoint y: 551, distance: 138.9
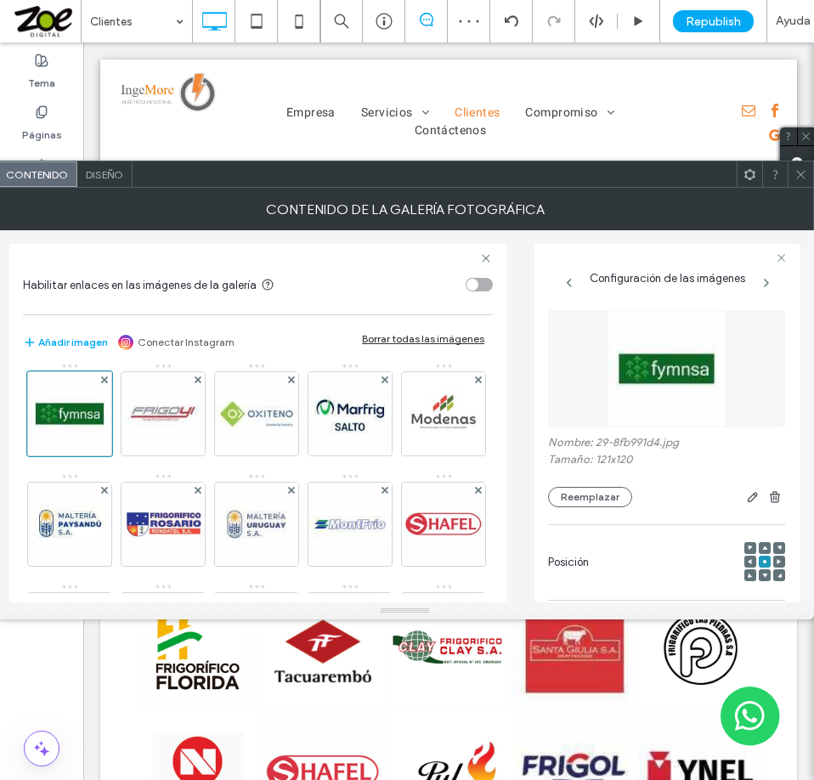
scroll to position [255, 0]
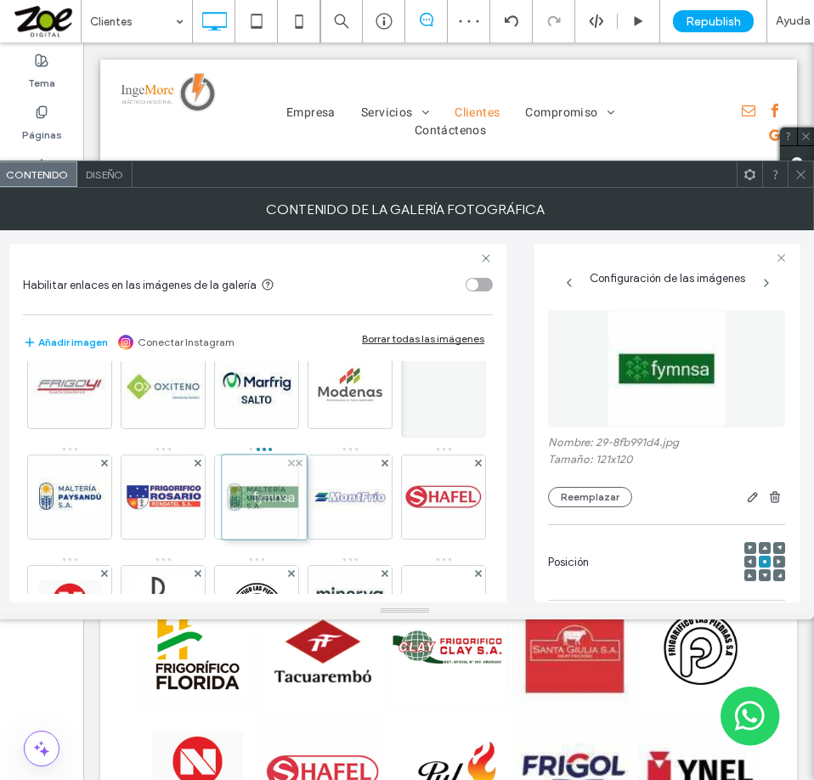
drag, startPoint x: 252, startPoint y: 390, endPoint x: 257, endPoint y: 505, distance: 115.6
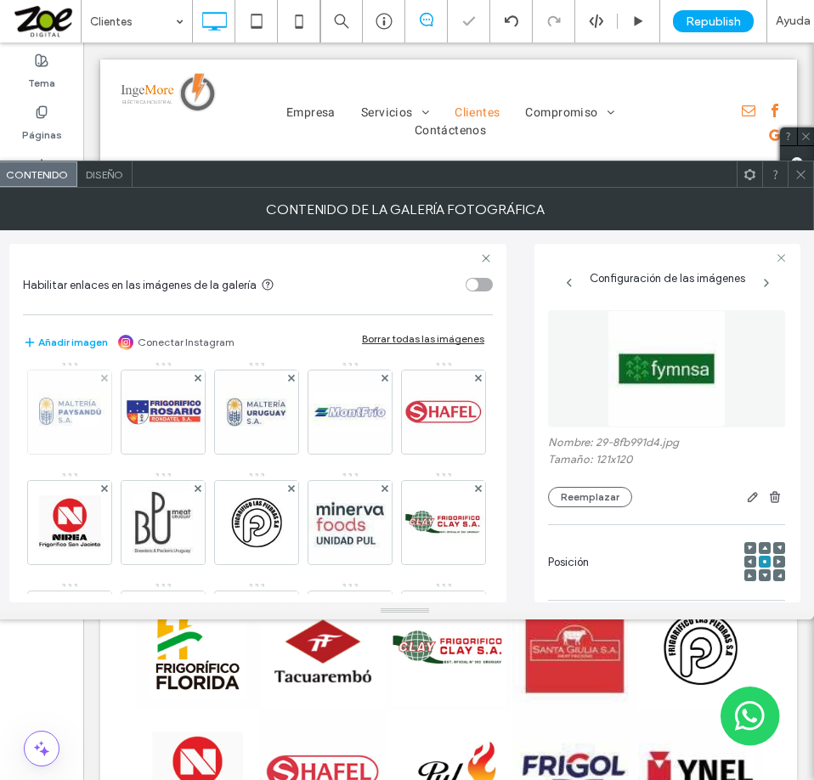
scroll to position [425, 0]
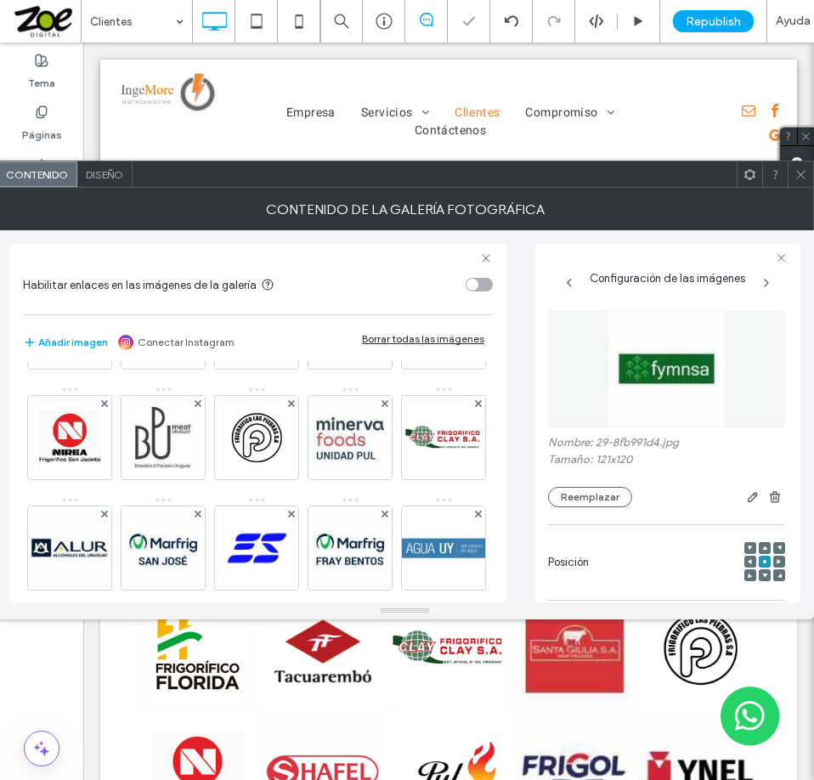
click at [308, 370] on div at bounding box center [350, 322] width 85 height 93
click at [452, 404] on div "Imagen" at bounding box center [257, 497] width 468 height 1104
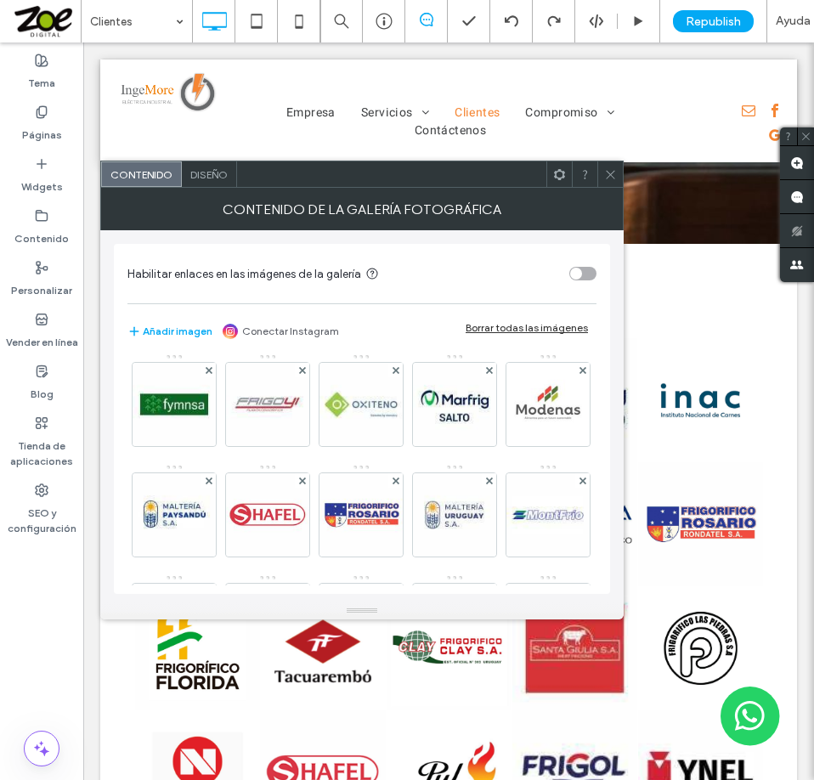
scroll to position [255, 0]
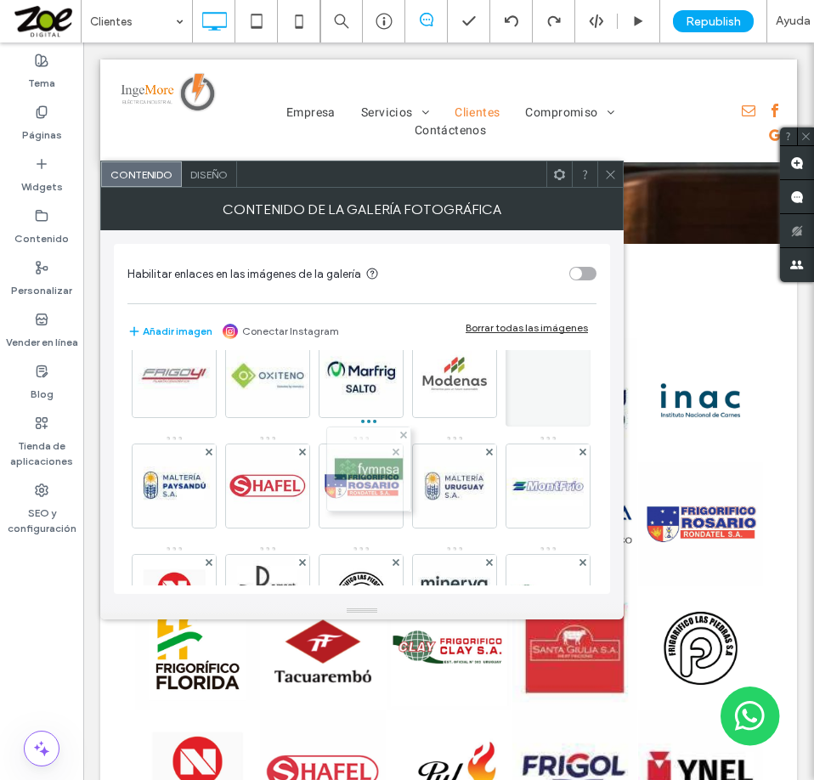
drag, startPoint x: 358, startPoint y: 372, endPoint x: 363, endPoint y: 487, distance: 114.8
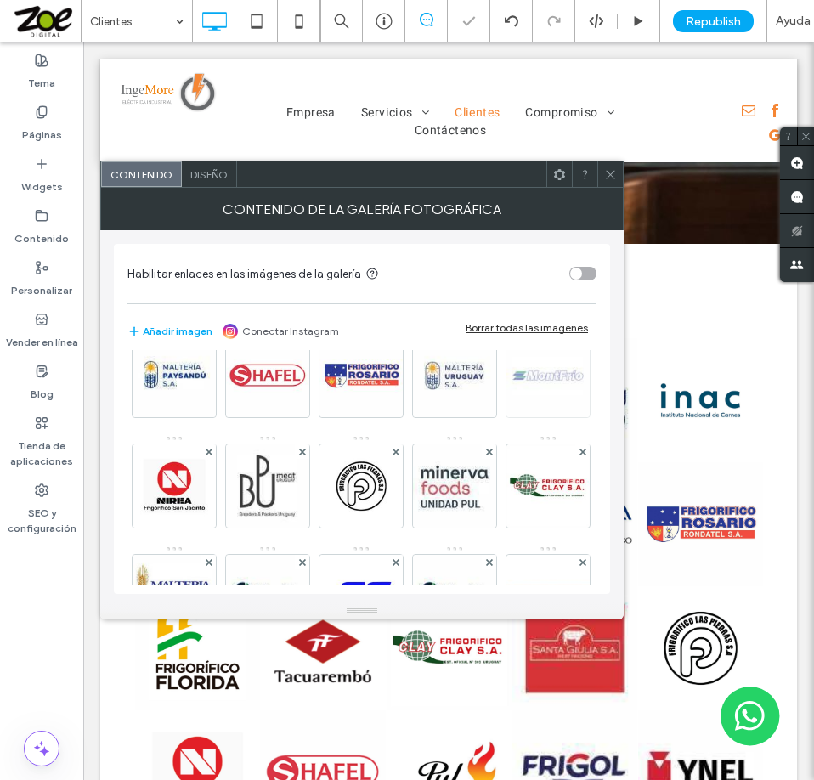
scroll to position [340, 0]
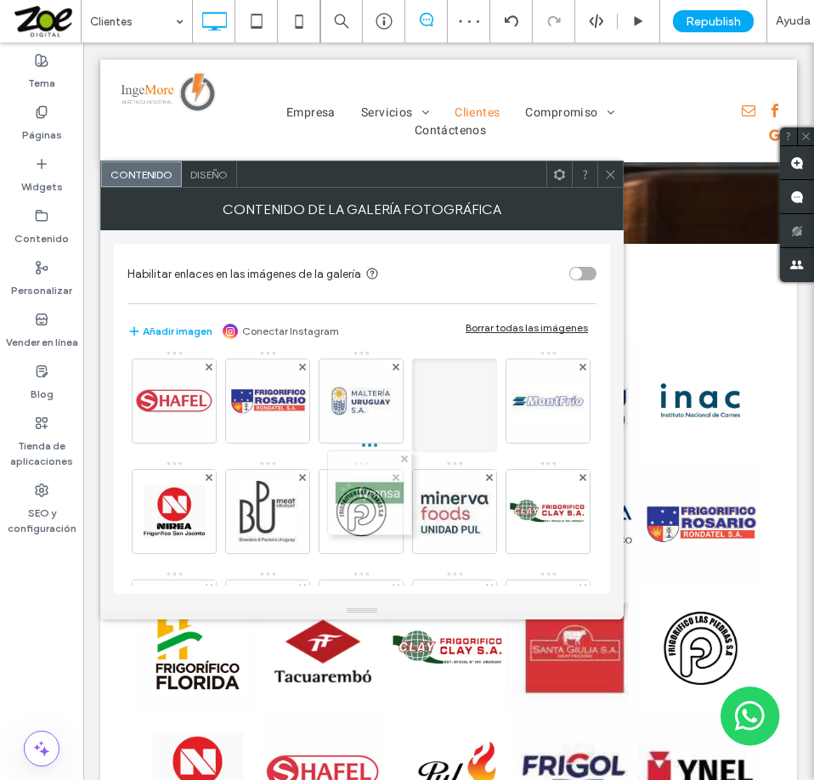
drag, startPoint x: 346, startPoint y: 389, endPoint x: 353, endPoint y: 516, distance: 127.6
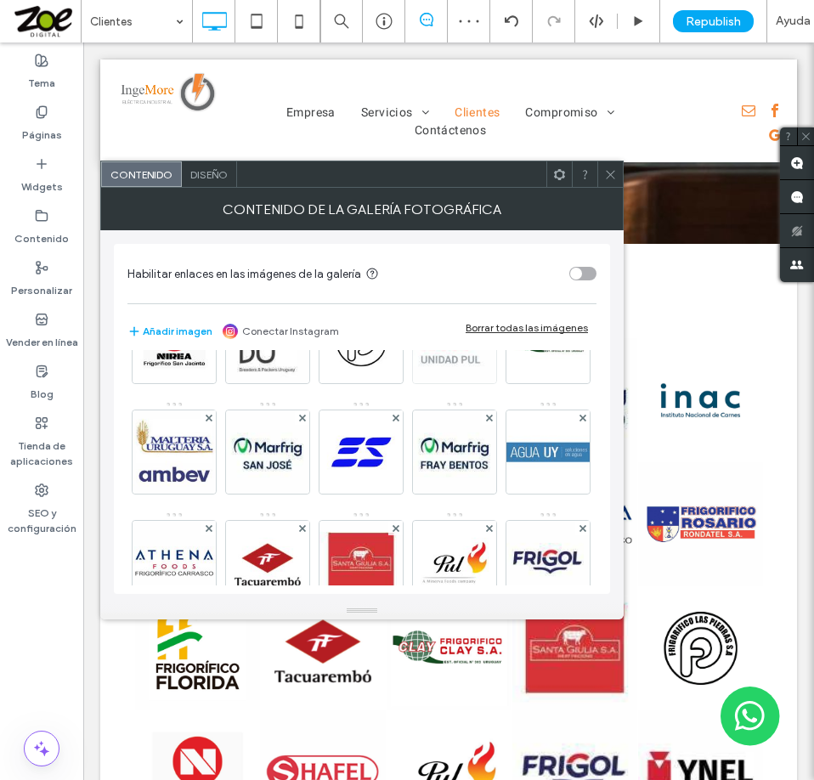
scroll to position [425, 0]
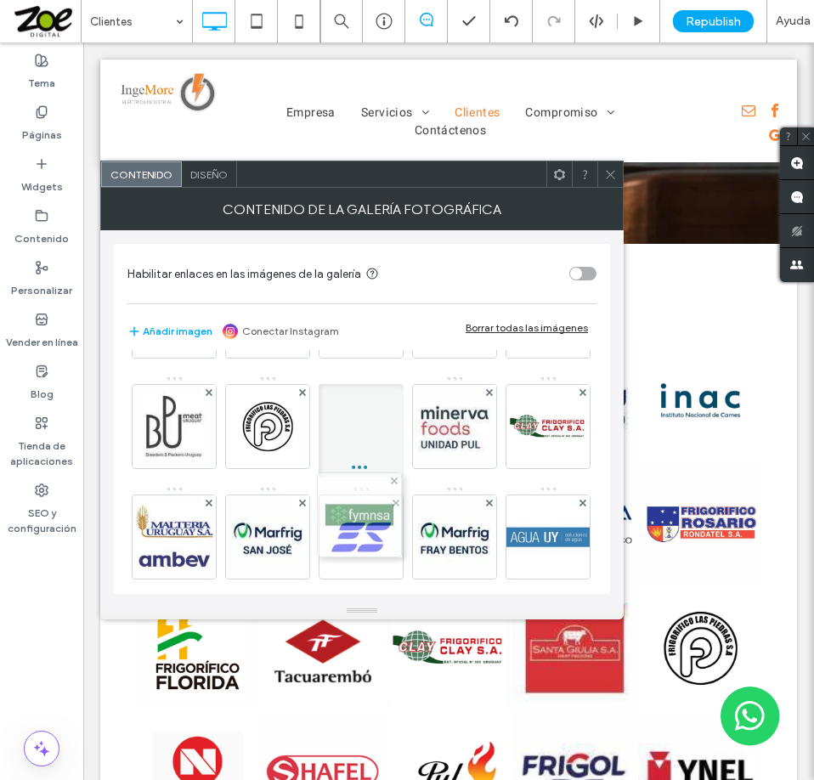
drag, startPoint x: 364, startPoint y: 419, endPoint x: 353, endPoint y: 554, distance: 135.5
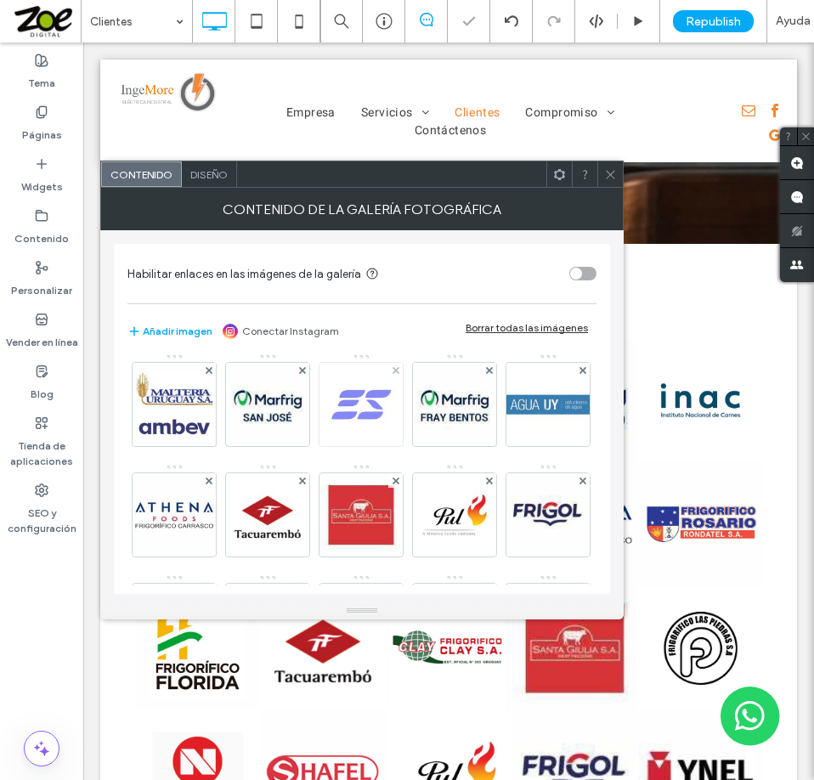
scroll to position [595, 0]
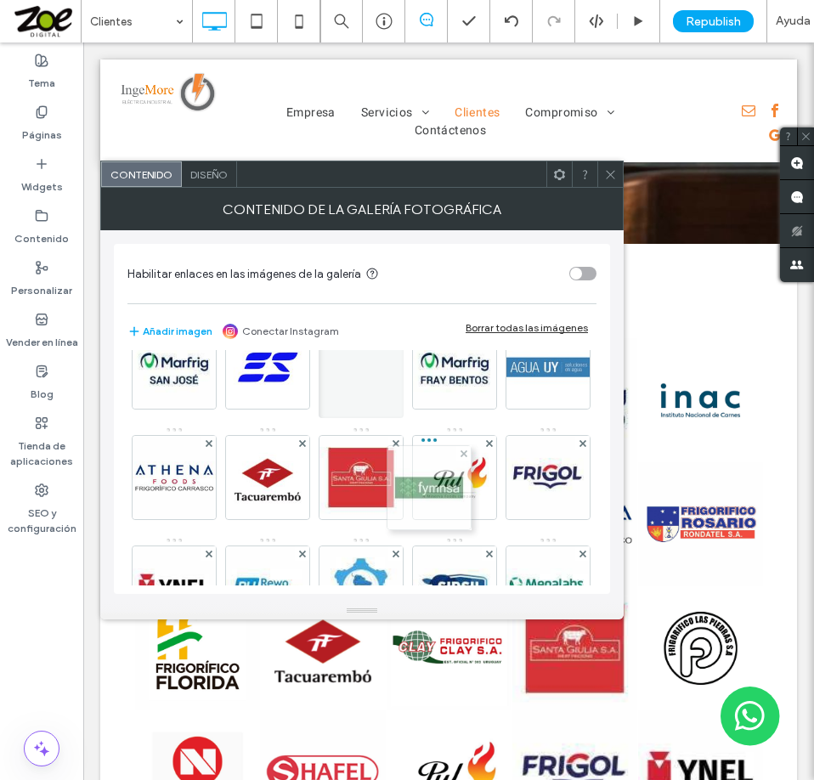
drag, startPoint x: 354, startPoint y: 359, endPoint x: 432, endPoint y: 491, distance: 152.7
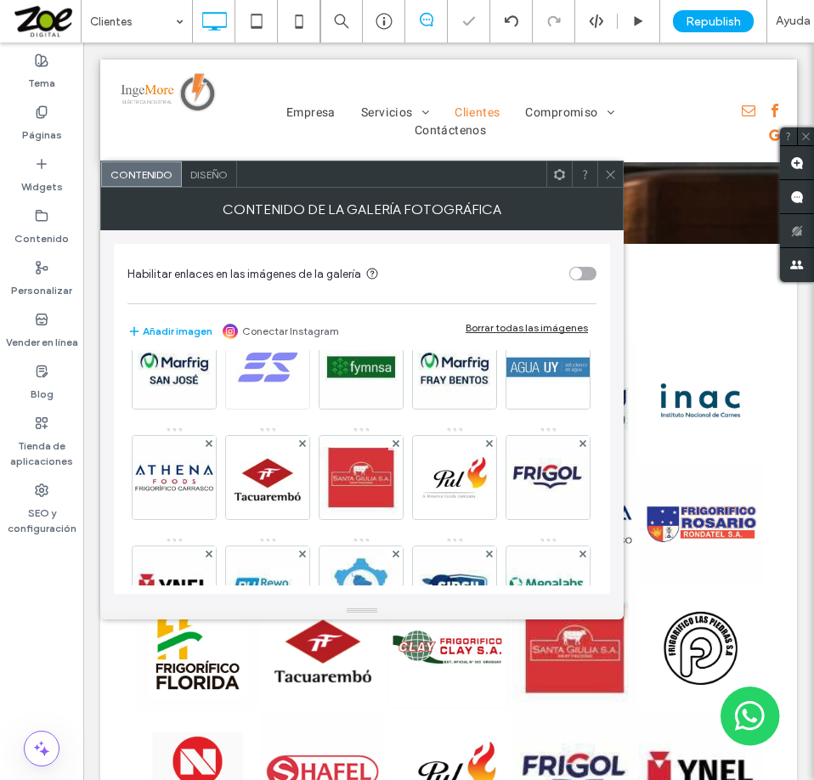
scroll to position [680, 0]
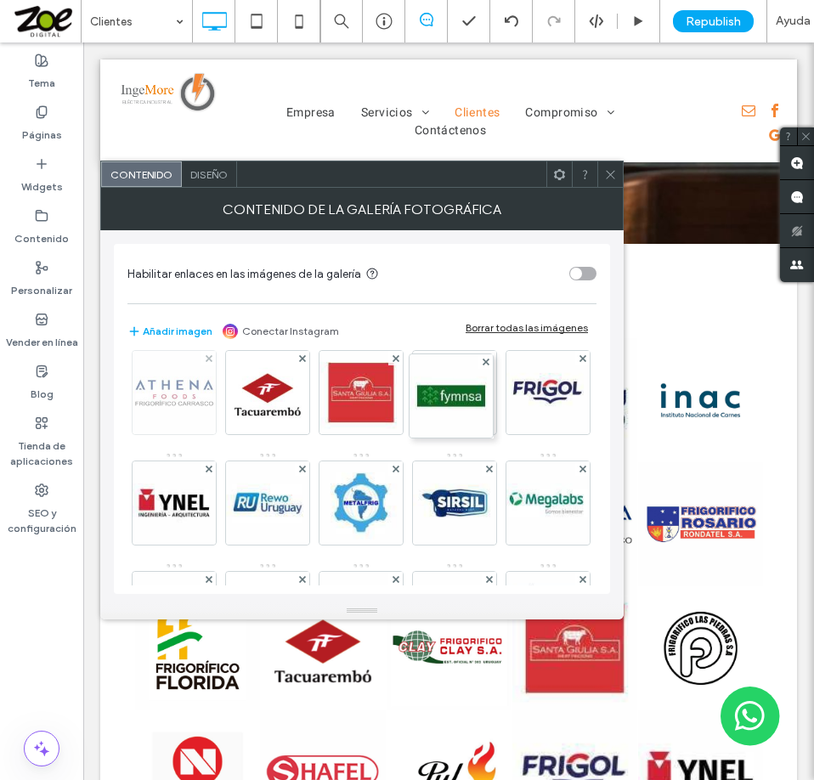
drag, startPoint x: 451, startPoint y: 394, endPoint x: 360, endPoint y: 485, distance: 128.5
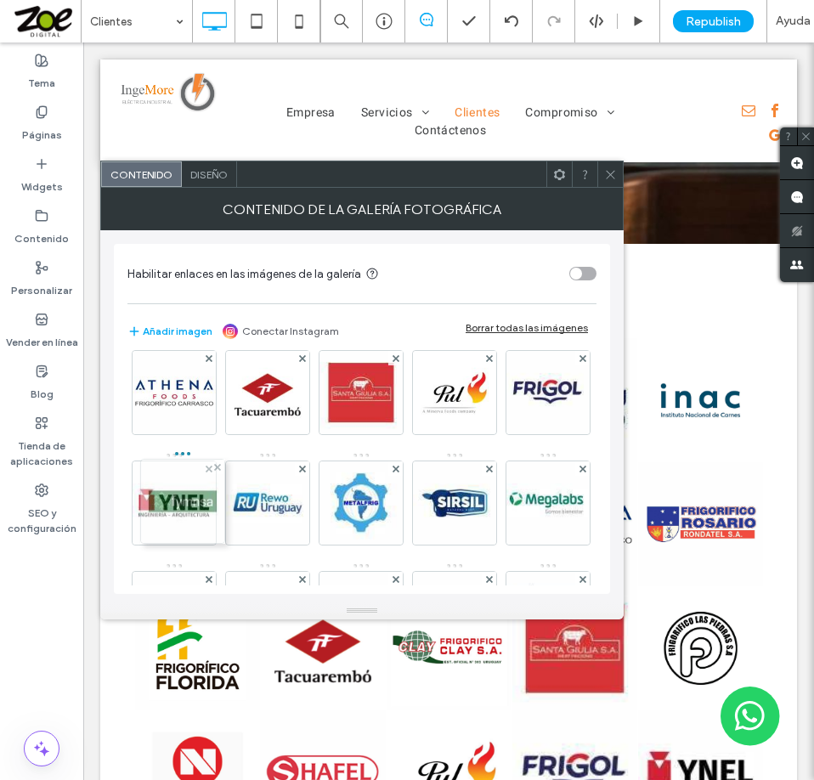
drag, startPoint x: 454, startPoint y: 388, endPoint x: 178, endPoint y: 497, distance: 297.5
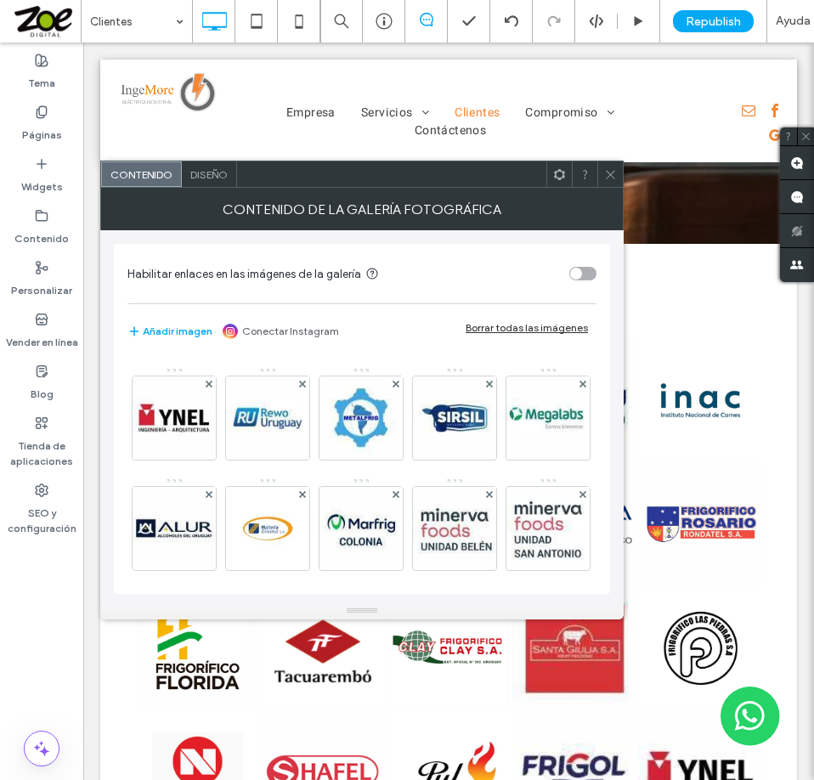
scroll to position [849, 0]
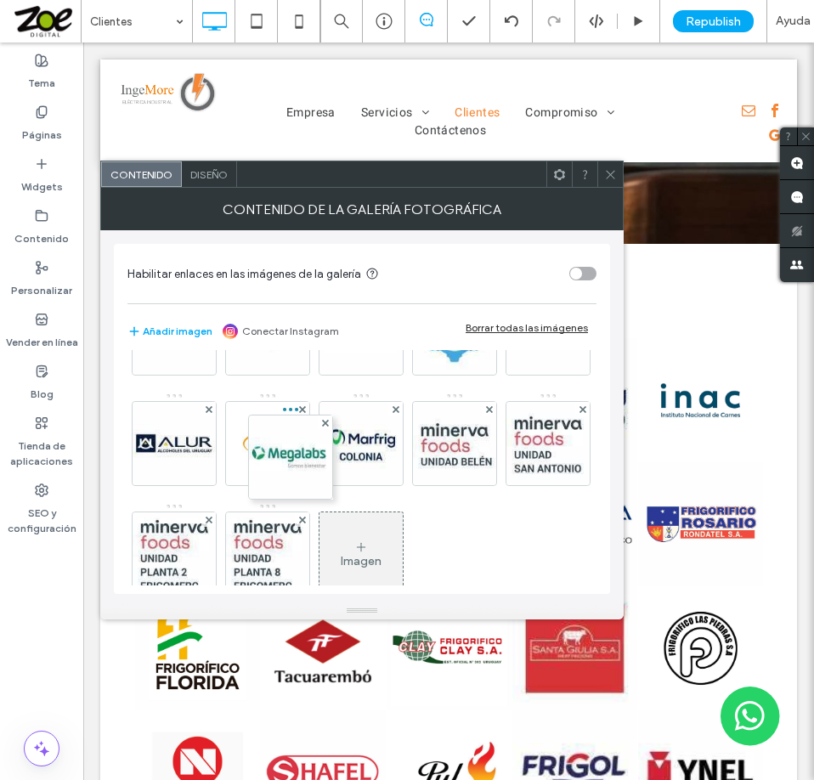
drag, startPoint x: 466, startPoint y: 550, endPoint x: 245, endPoint y: 425, distance: 253.7
click at [412, 274] on div at bounding box center [454, 226] width 85 height 93
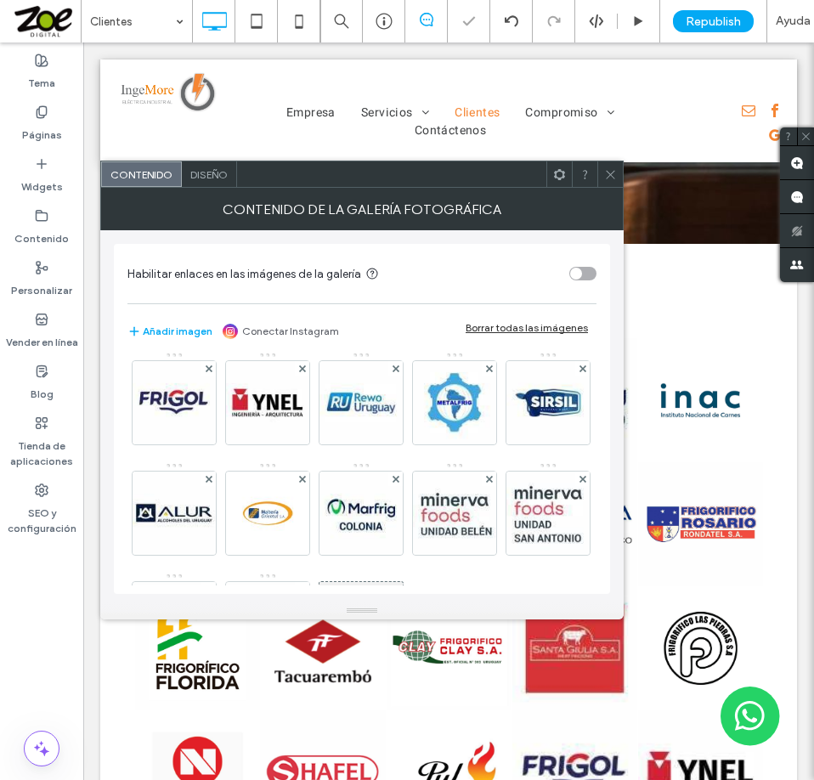
scroll to position [765, 0]
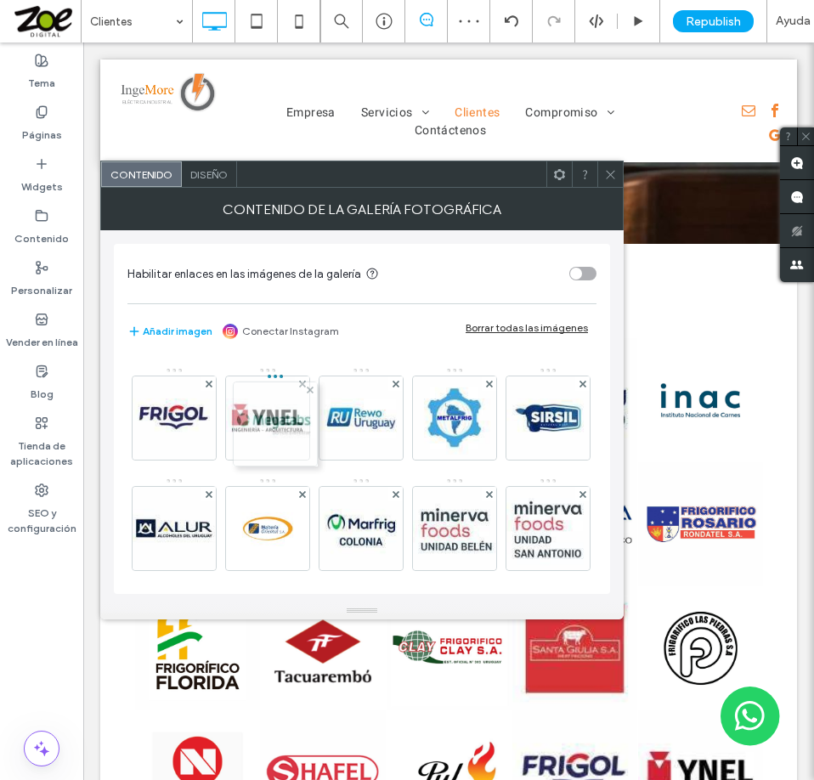
drag, startPoint x: 266, startPoint y: 533, endPoint x: 266, endPoint y: 415, distance: 118.1
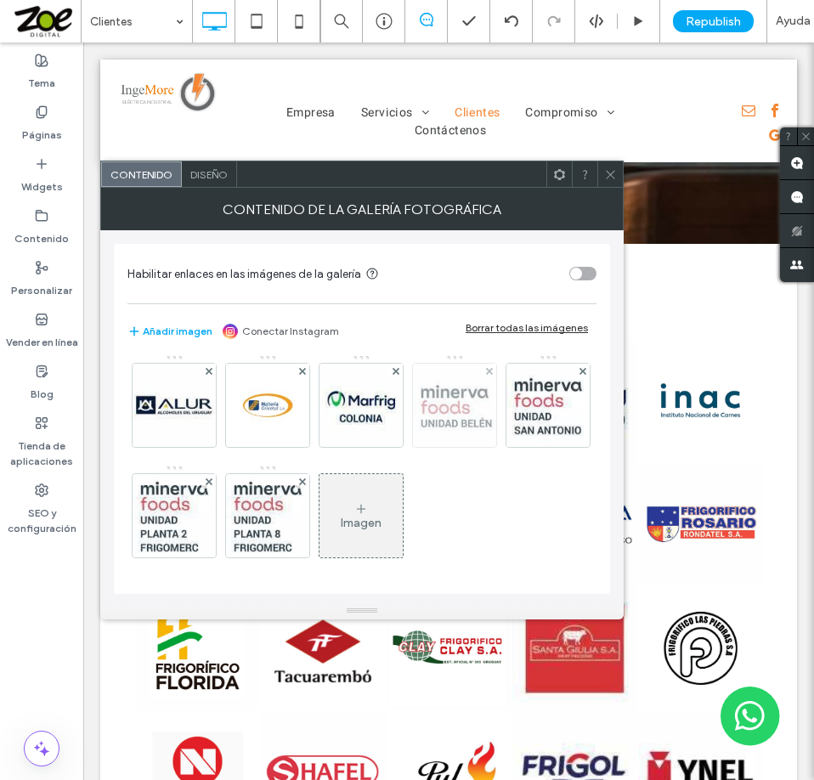
scroll to position [939, 0]
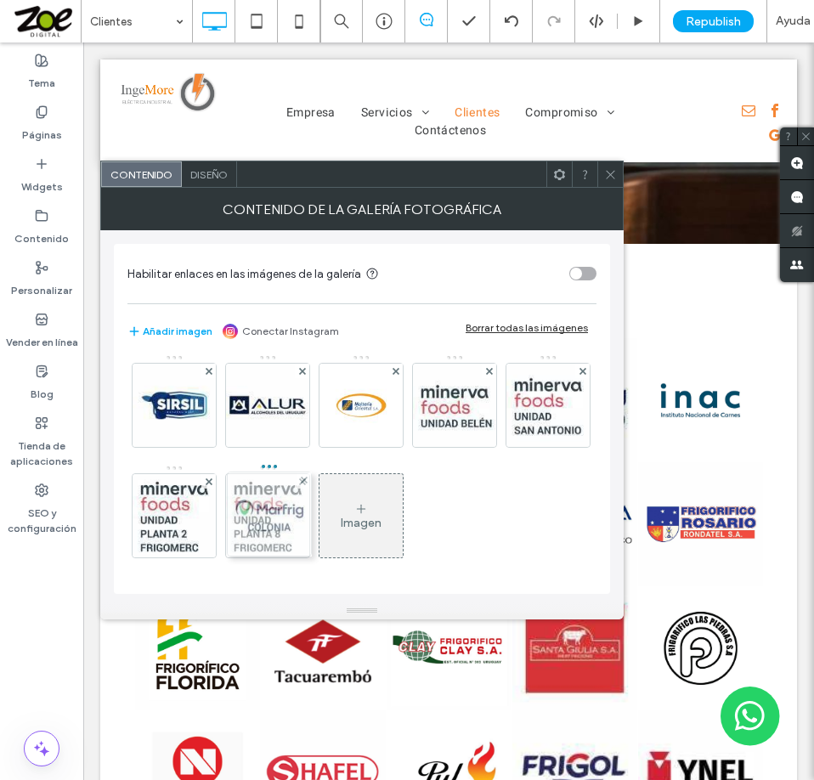
drag, startPoint x: 361, startPoint y: 565, endPoint x: 265, endPoint y: 457, distance: 144.4
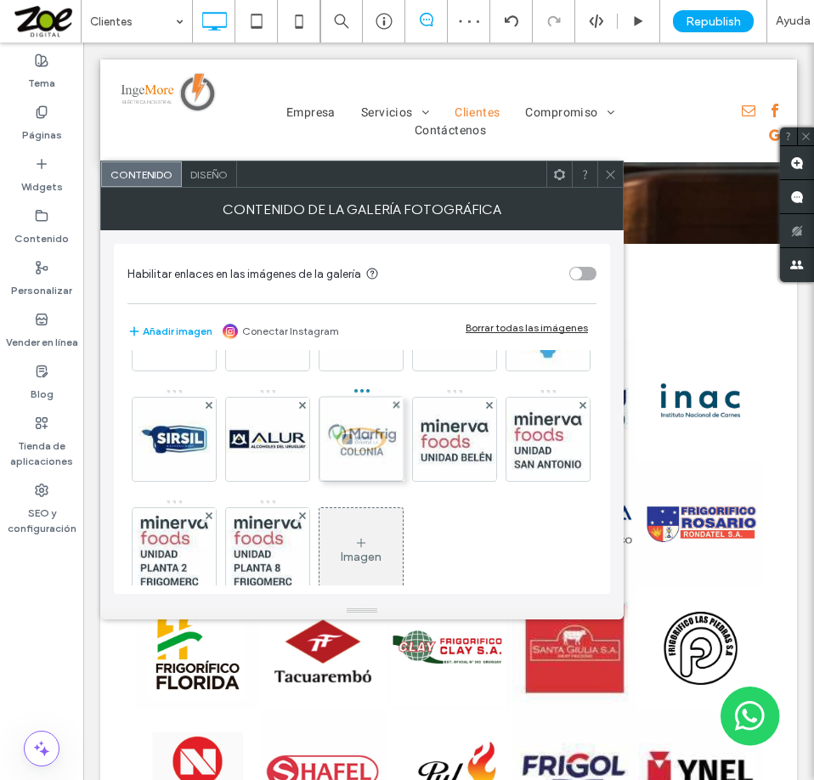
drag, startPoint x: 262, startPoint y: 544, endPoint x: 363, endPoint y: 416, distance: 162.7
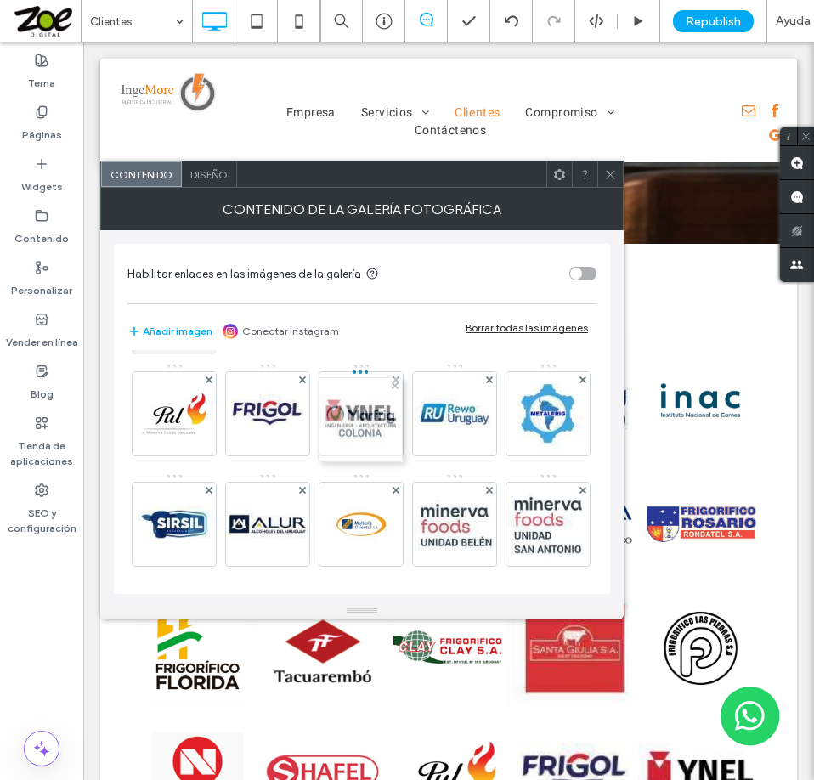
drag, startPoint x: 360, startPoint y: 522, endPoint x: 354, endPoint y: 402, distance: 120.8
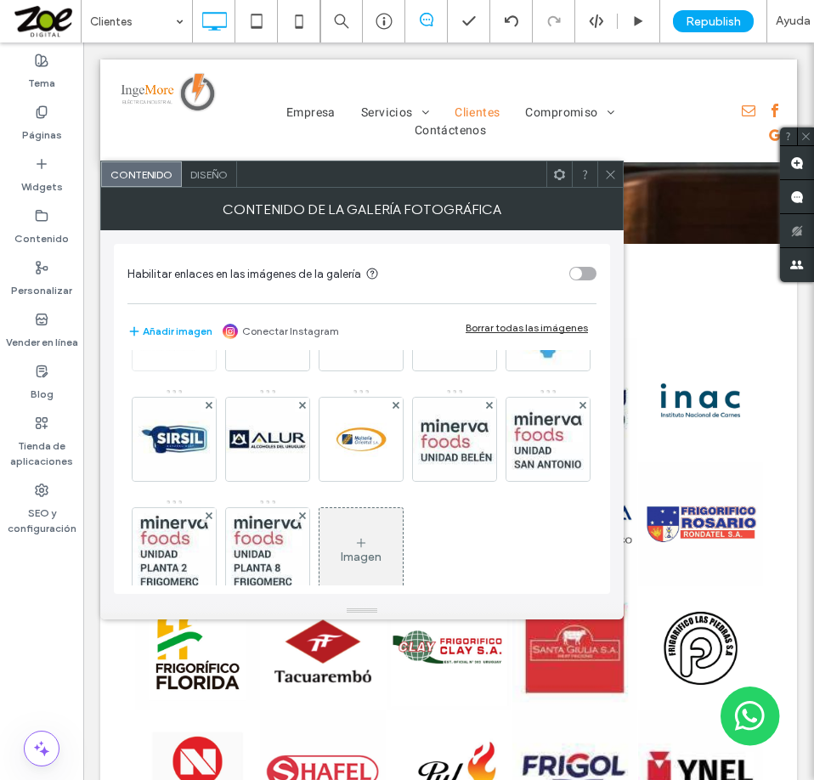
scroll to position [939, 0]
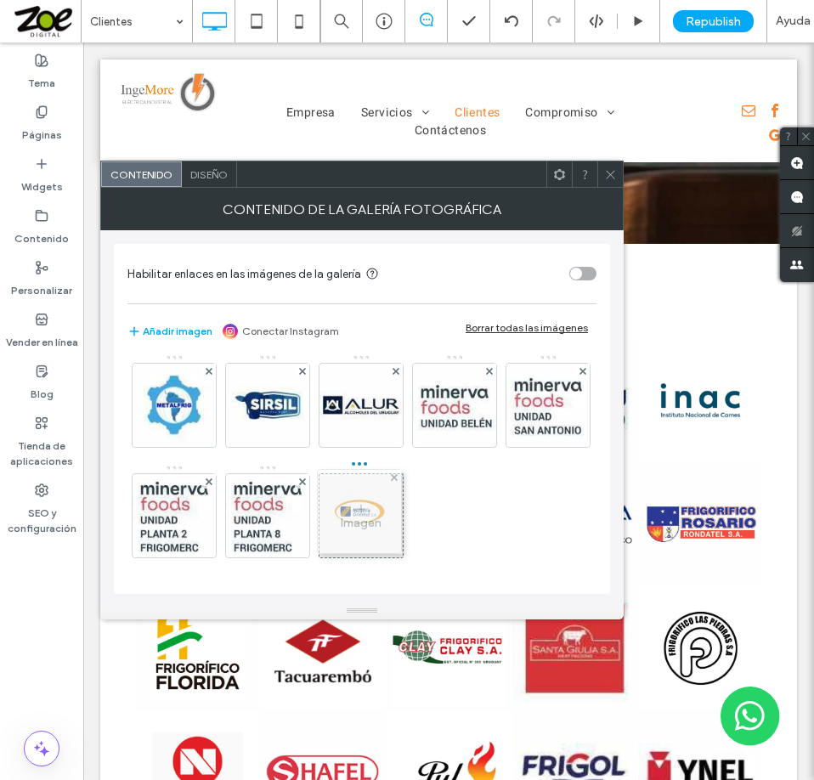
drag, startPoint x: 357, startPoint y: 558, endPoint x: 352, endPoint y: 445, distance: 113.1
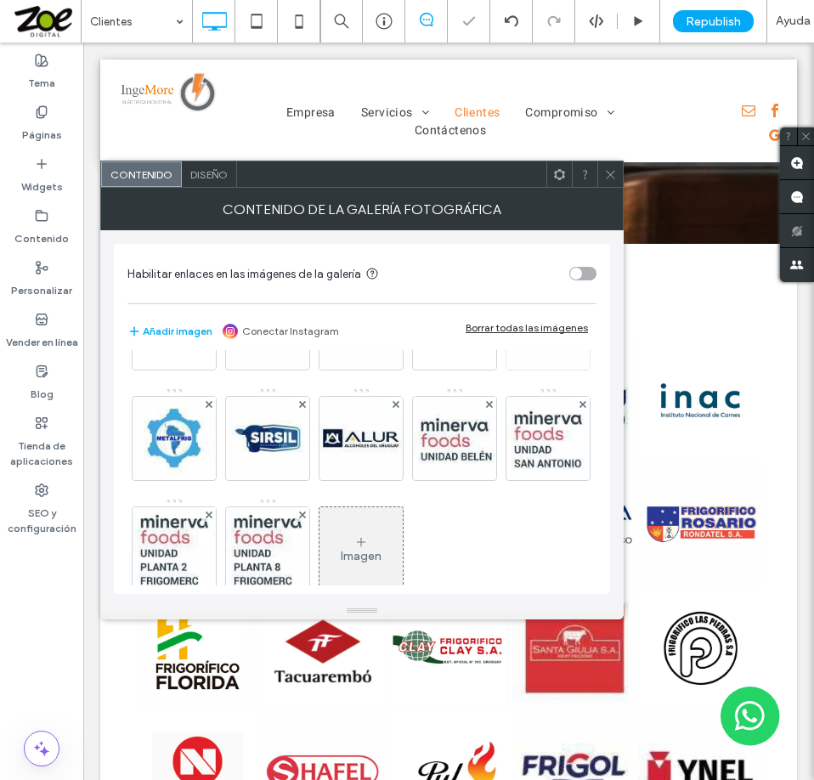
scroll to position [854, 0]
drag, startPoint x: 362, startPoint y: 542, endPoint x: 363, endPoint y: 425, distance: 117.2
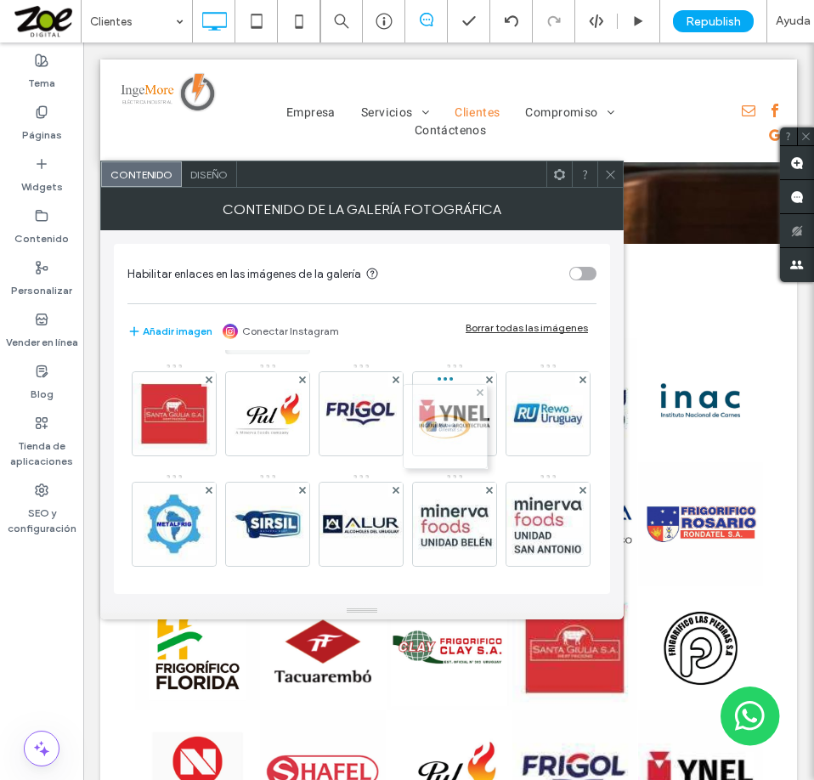
drag, startPoint x: 354, startPoint y: 527, endPoint x: 461, endPoint y: 396, distance: 169.0
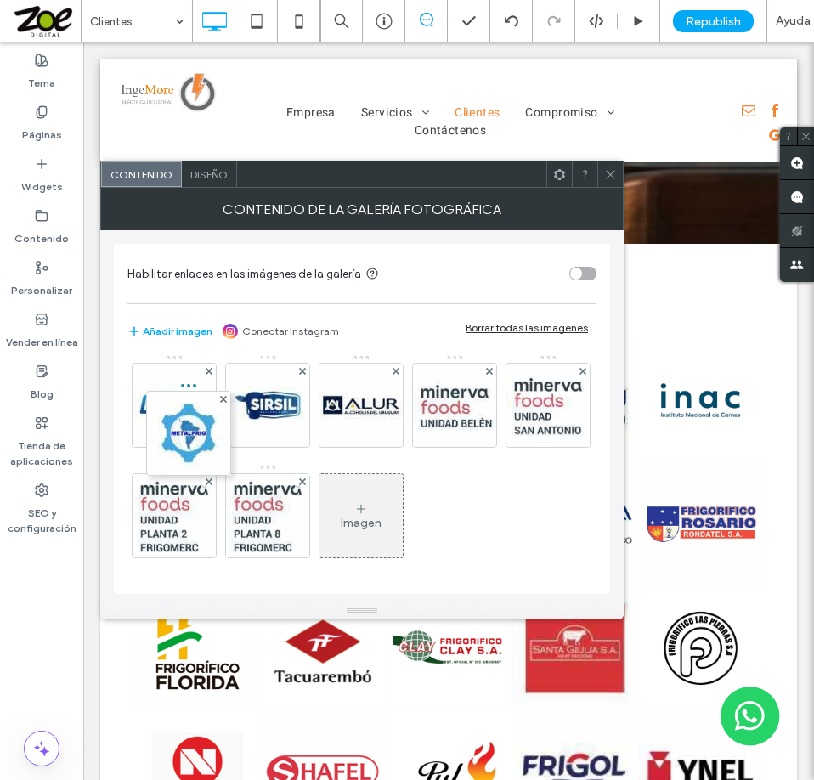
scroll to position [582, 0]
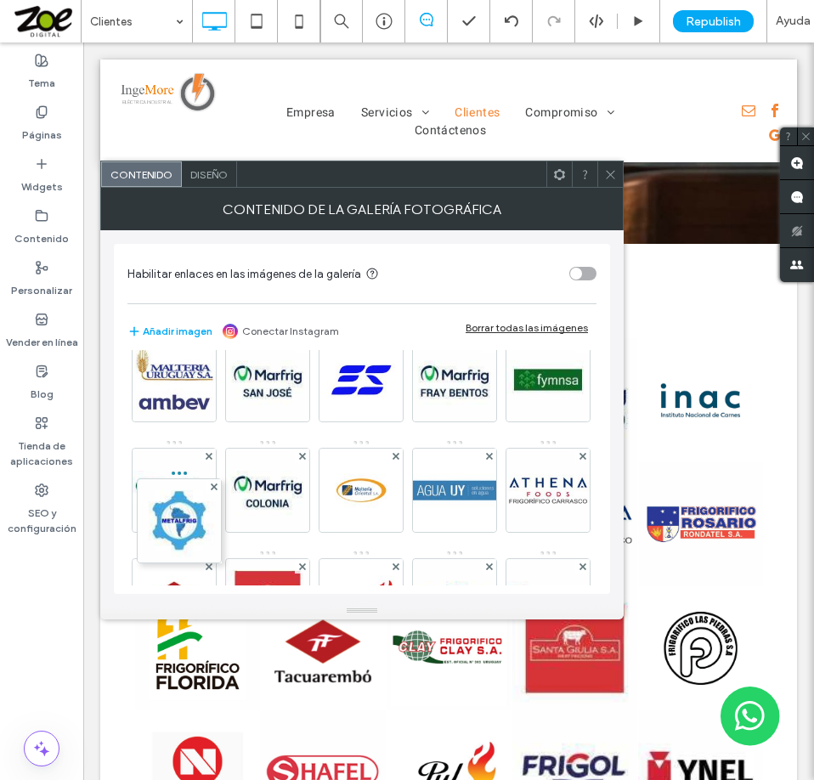
drag, startPoint x: 169, startPoint y: 485, endPoint x: 170, endPoint y: 402, distance: 83.3
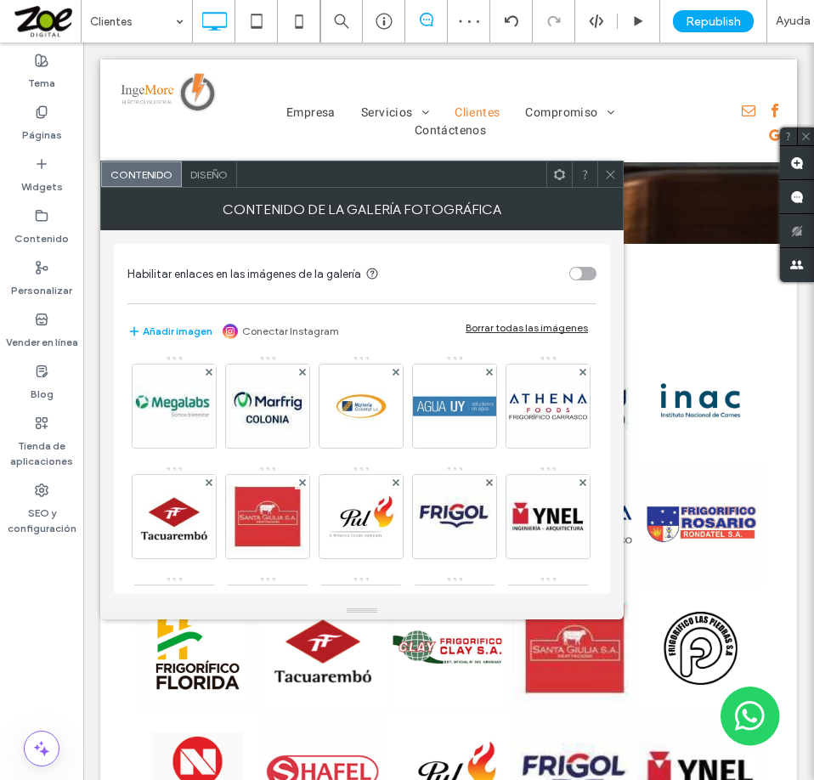
scroll to position [667, 0]
drag, startPoint x: 173, startPoint y: 403, endPoint x: 166, endPoint y: 511, distance: 108.2
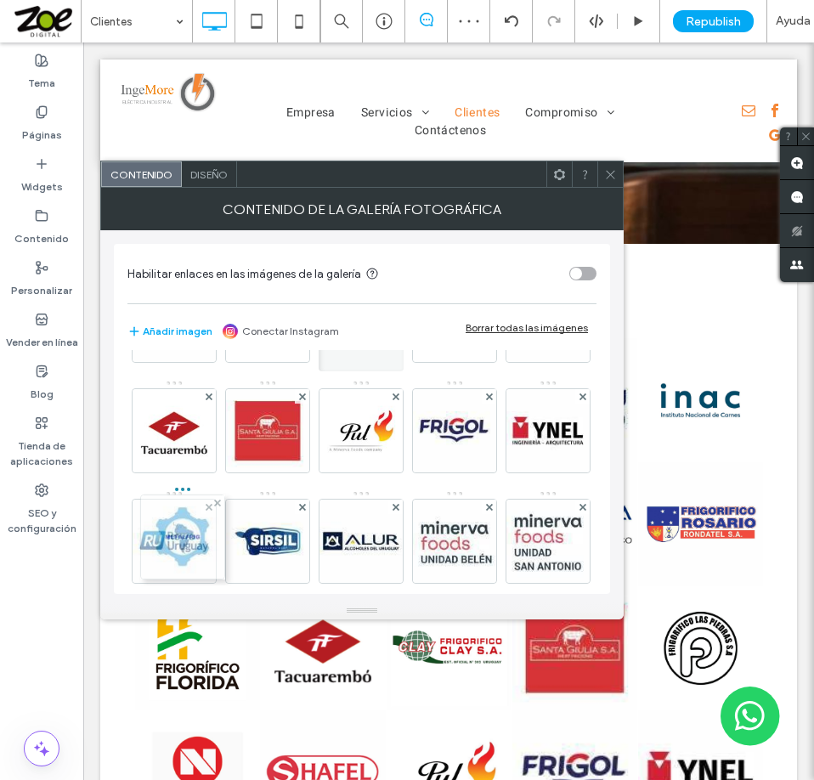
drag, startPoint x: 170, startPoint y: 420, endPoint x: 171, endPoint y: 535, distance: 114.7
click at [534, 468] on div "Imagen" at bounding box center [360, 159] width 467 height 1104
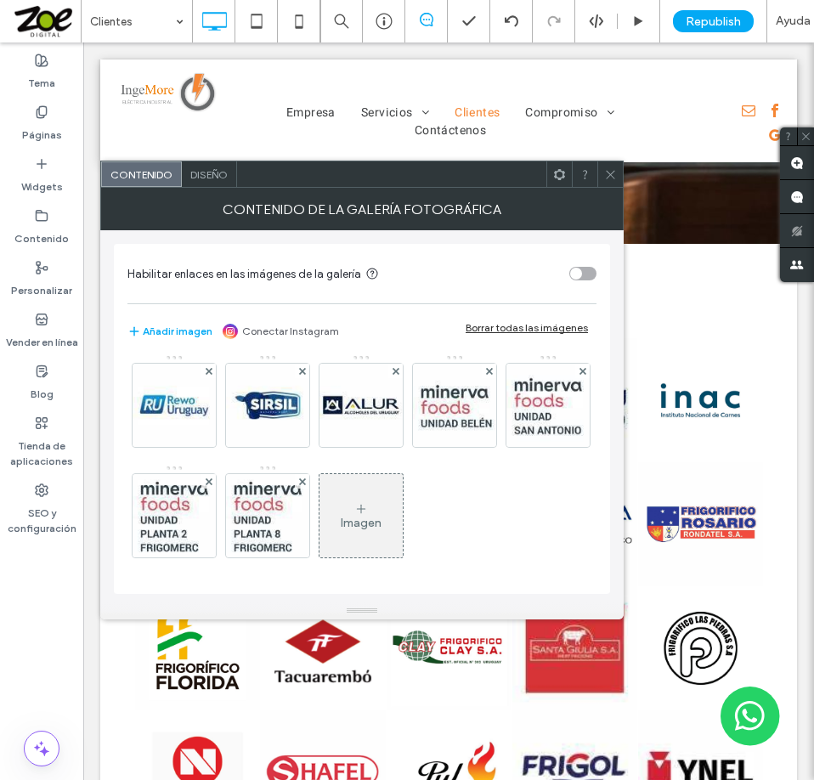
scroll to position [1007, 0]
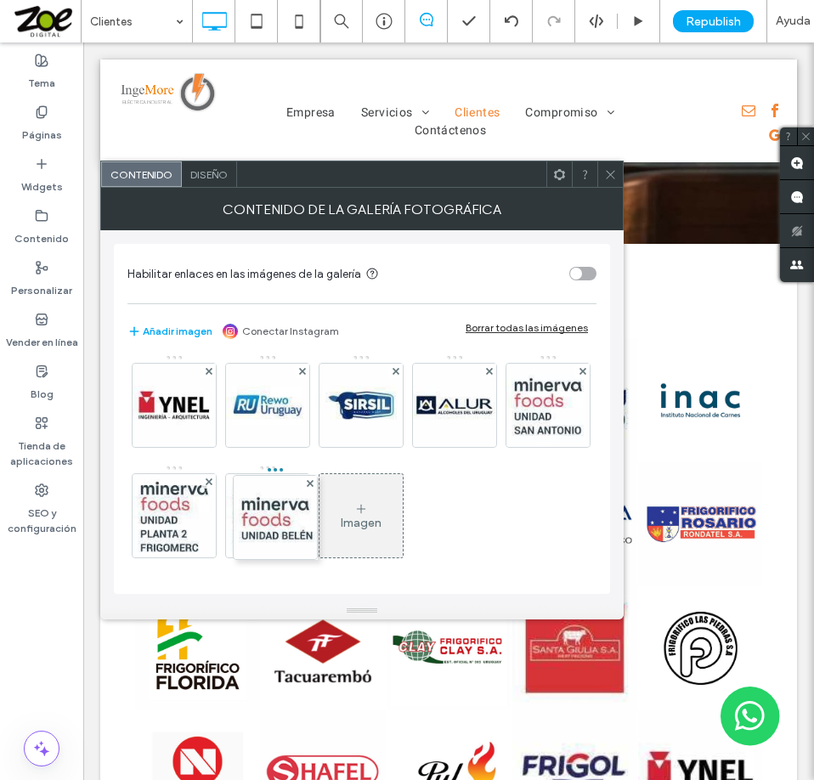
drag, startPoint x: 454, startPoint y: 510, endPoint x: 251, endPoint y: 388, distance: 236.6
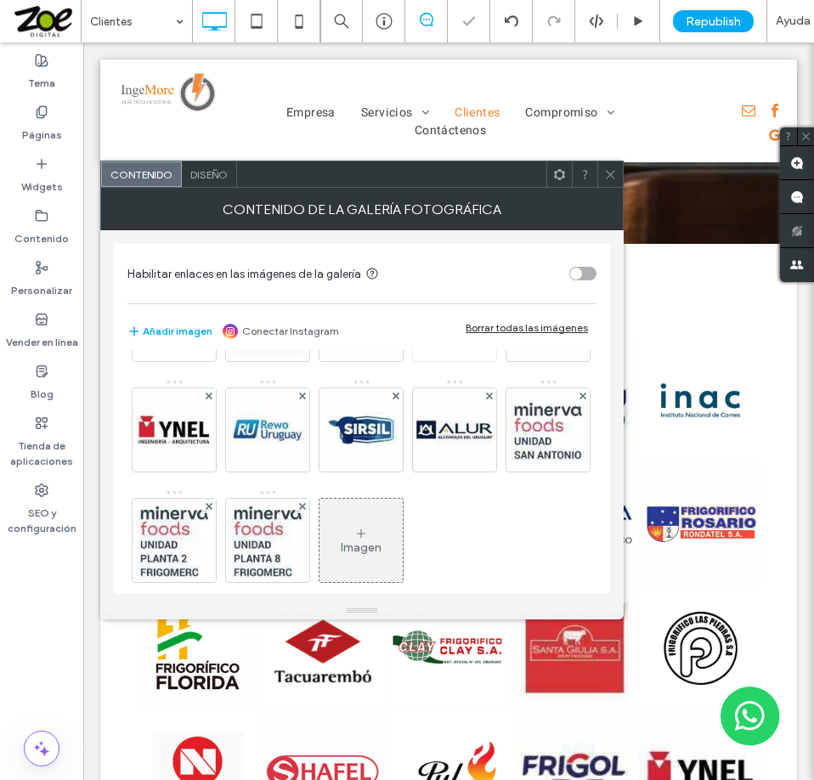
scroll to position [837, 0]
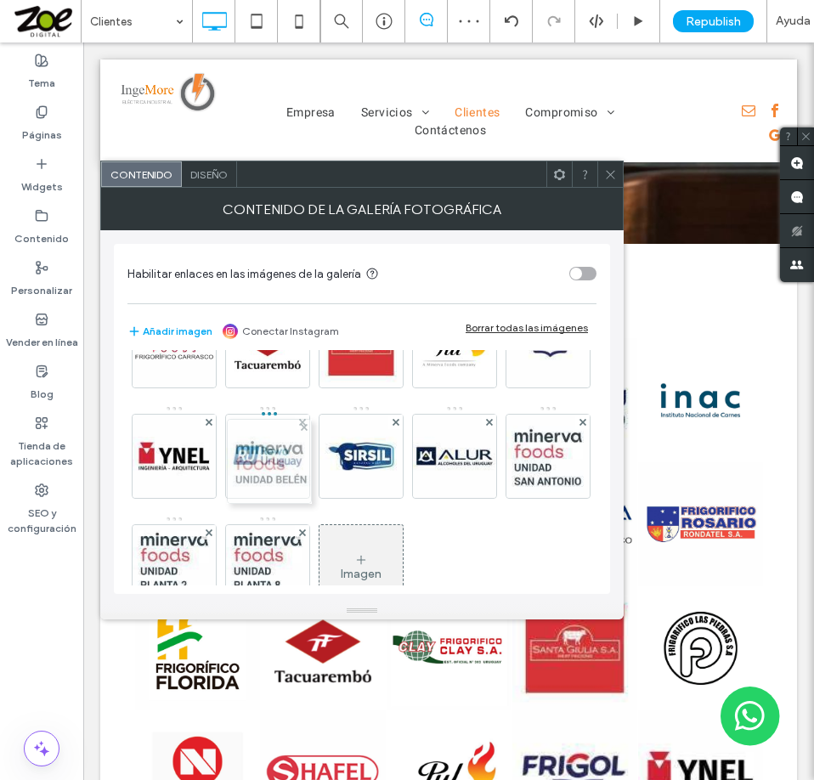
drag, startPoint x: 260, startPoint y: 556, endPoint x: 257, endPoint y: 434, distance: 121.5
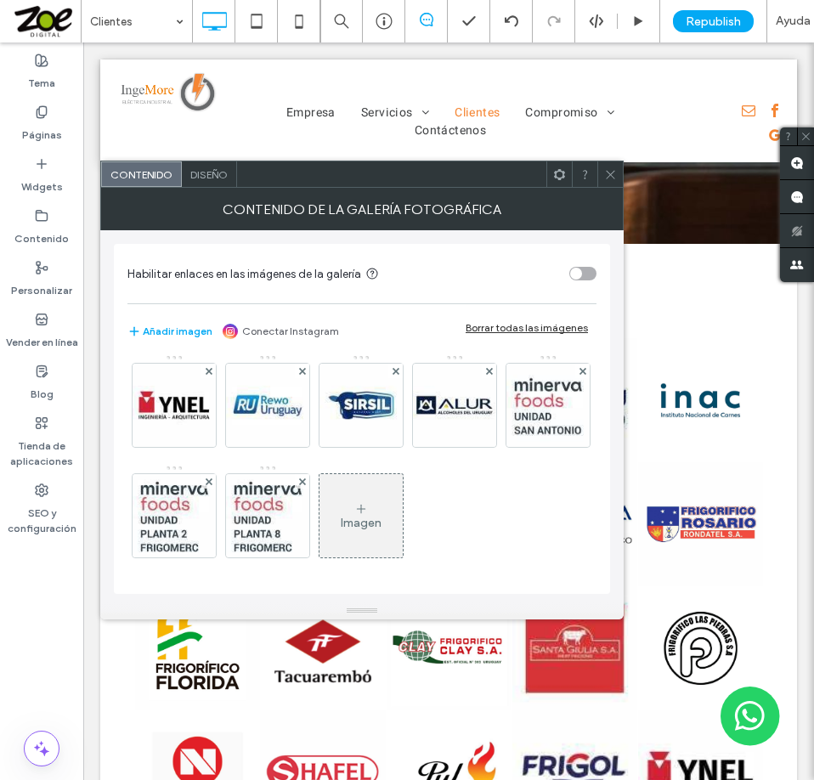
scroll to position [1092, 0]
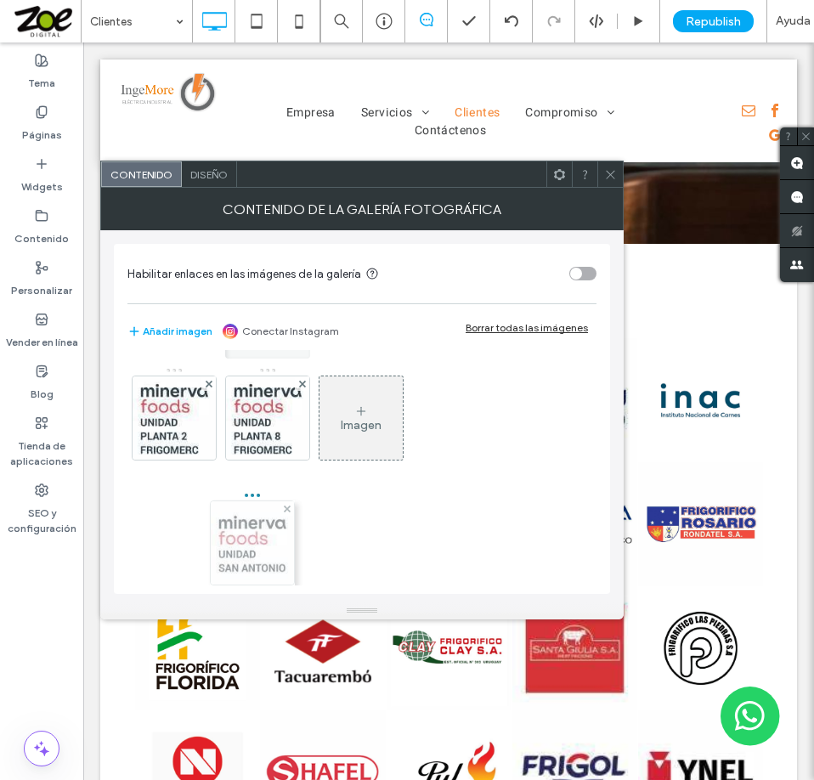
drag, startPoint x: 162, startPoint y: 543, endPoint x: 260, endPoint y: 418, distance: 158.5
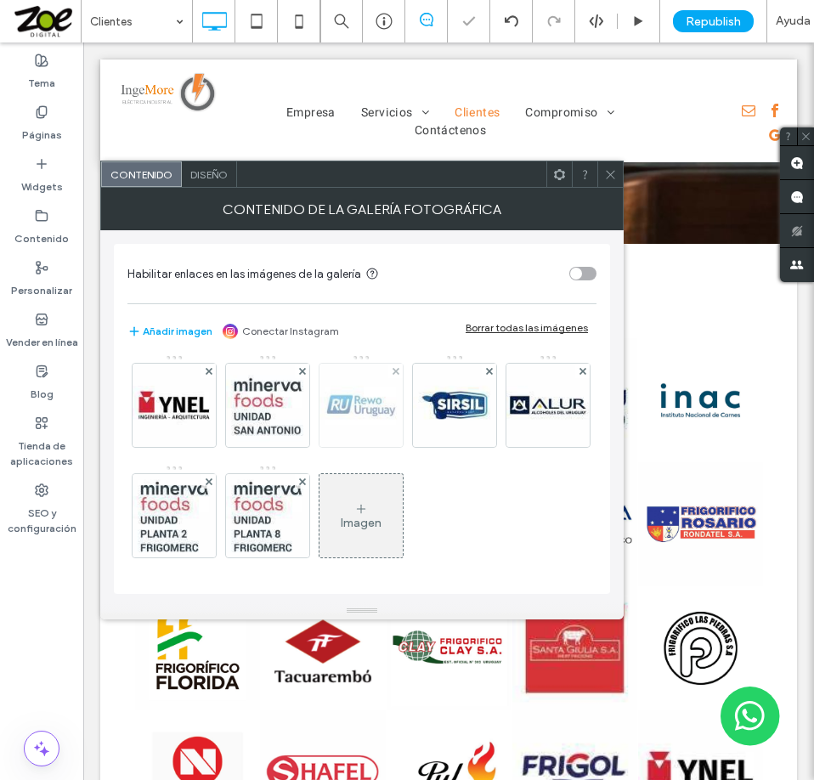
scroll to position [1007, 0]
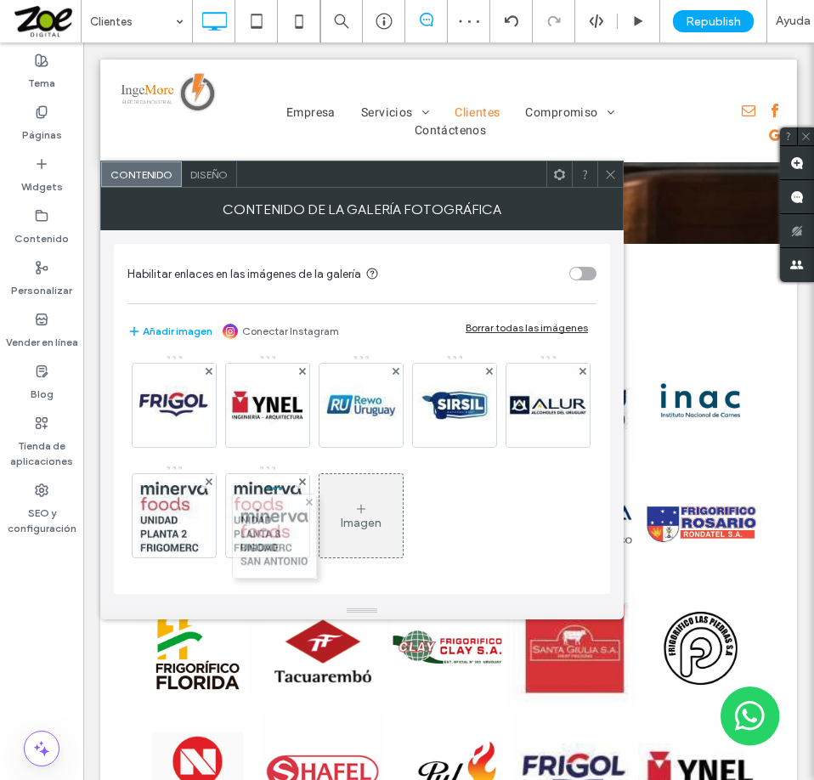
drag, startPoint x: 264, startPoint y: 512, endPoint x: 267, endPoint y: 385, distance: 127.4
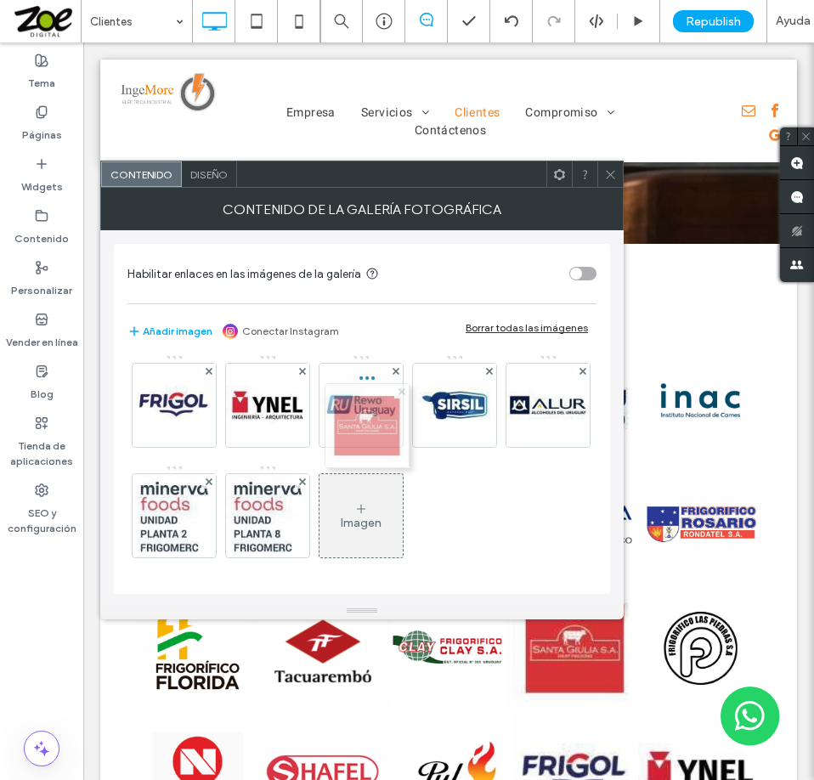
drag, startPoint x: 257, startPoint y: 488, endPoint x: 400, endPoint y: 359, distance: 191.9
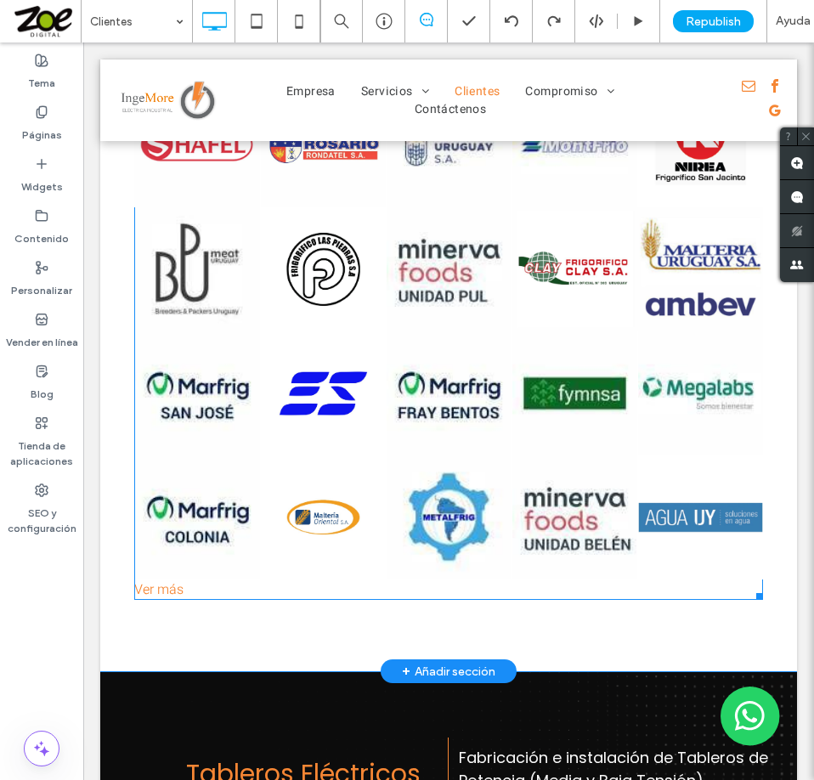
scroll to position [828, 0]
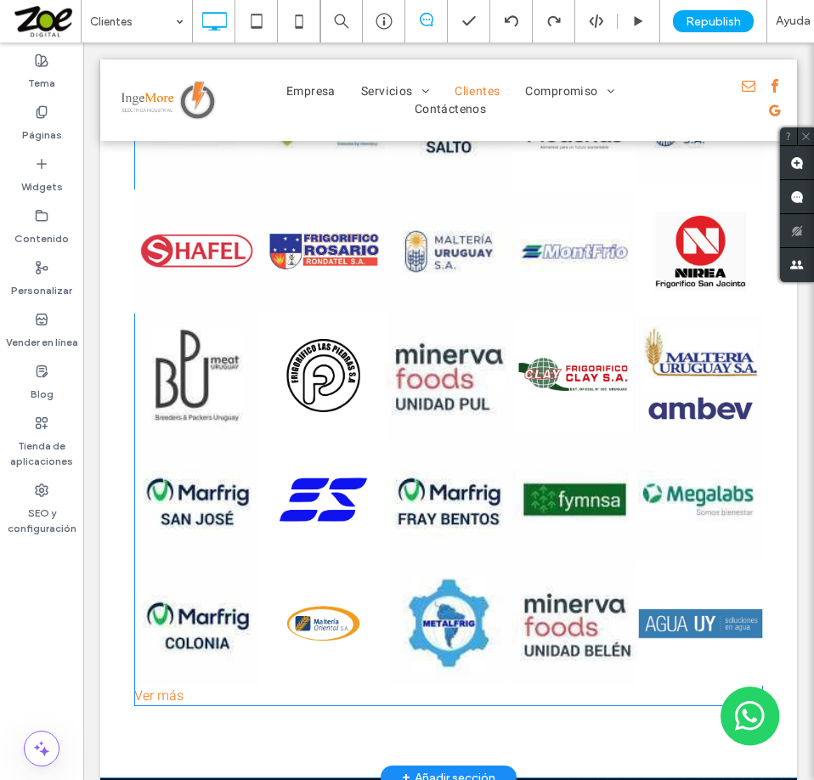
click at [488, 414] on link at bounding box center [448, 375] width 133 height 132
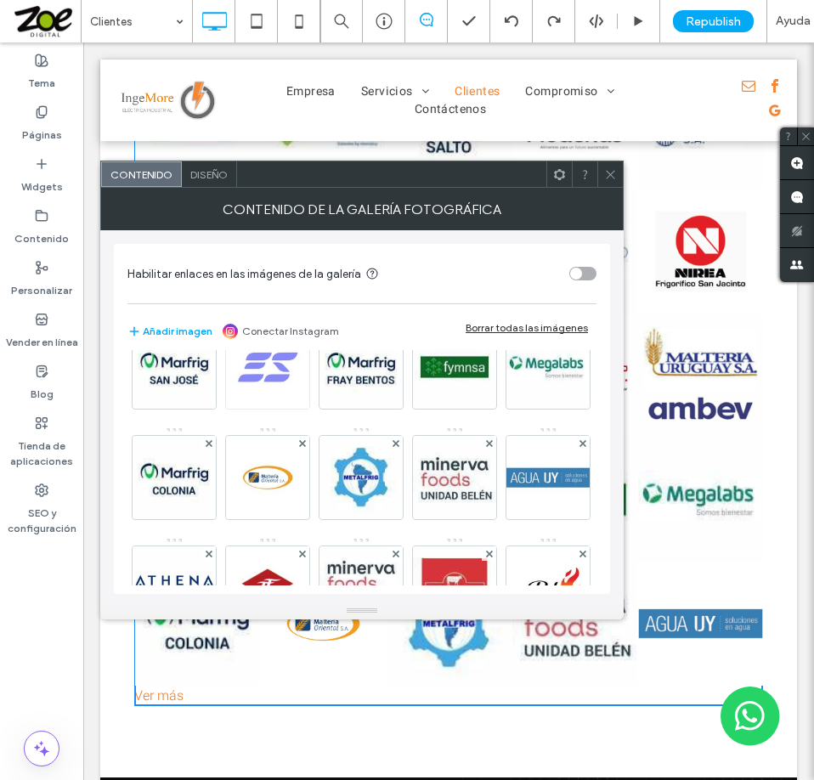
scroll to position [680, 0]
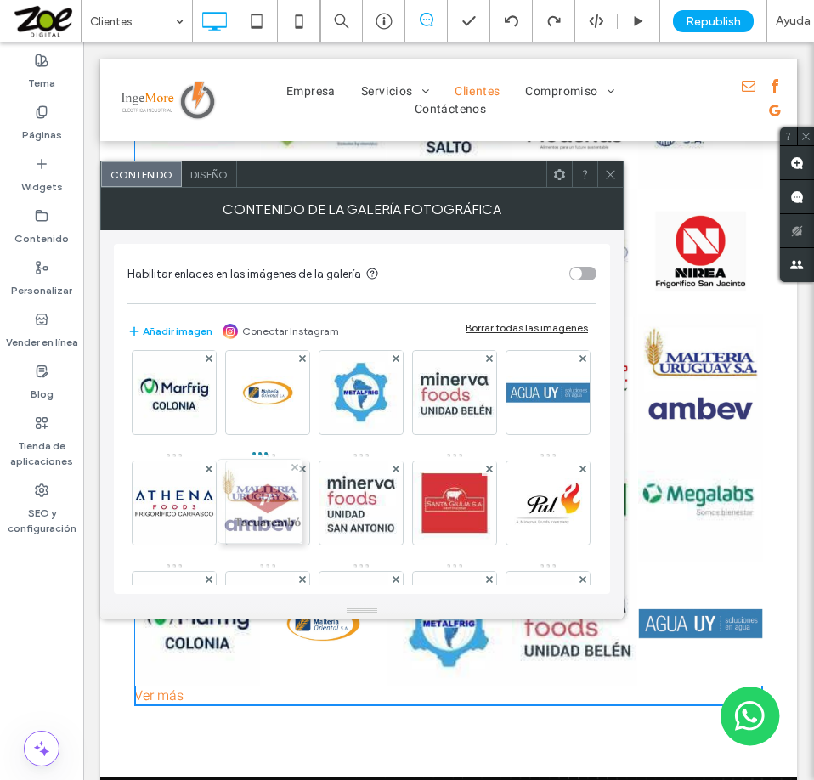
drag, startPoint x: 178, startPoint y: 387, endPoint x: 281, endPoint y: 528, distance: 173.8
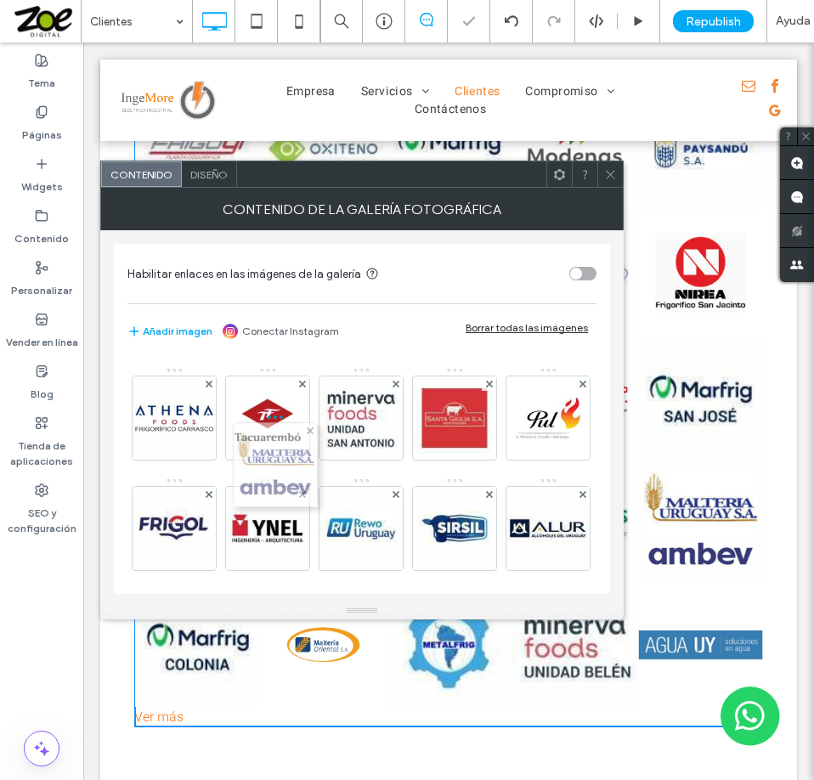
scroll to position [849, 0]
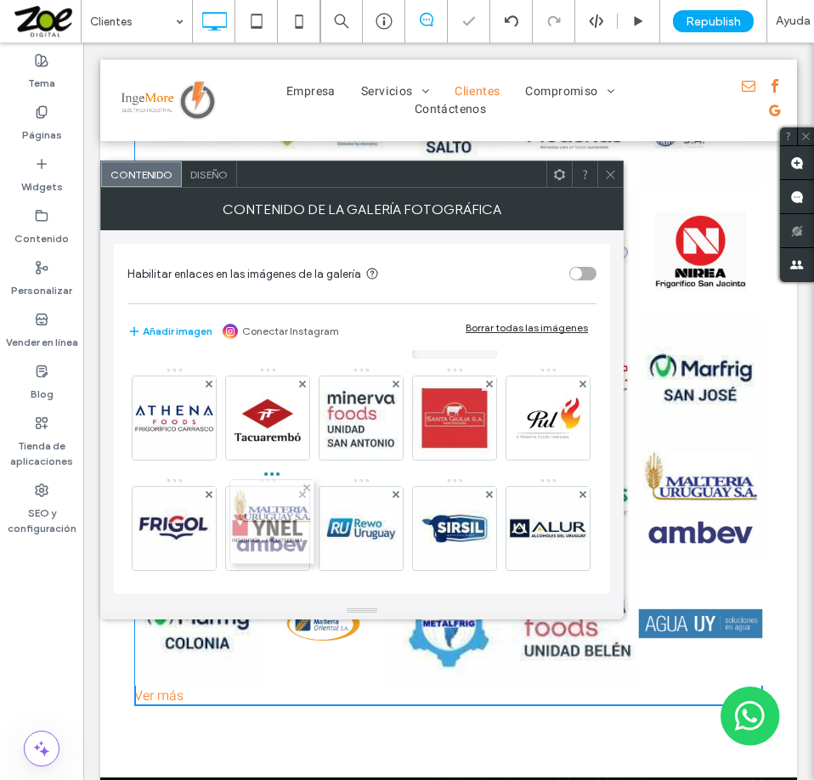
drag, startPoint x: 263, startPoint y: 409, endPoint x: 267, endPoint y: 556, distance: 146.2
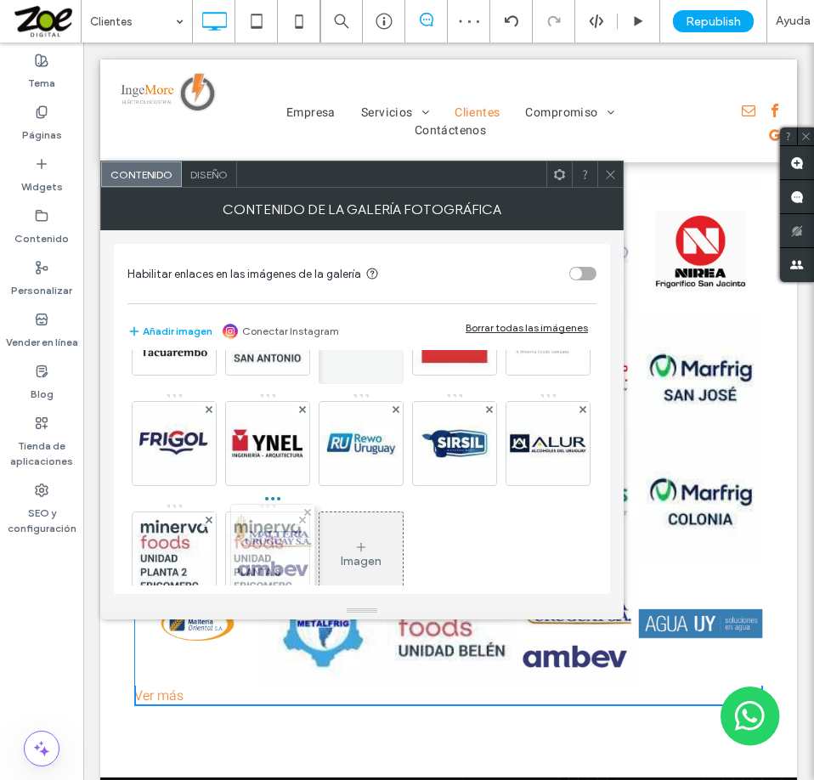
drag, startPoint x: 268, startPoint y: 437, endPoint x: 269, endPoint y: 552, distance: 115.5
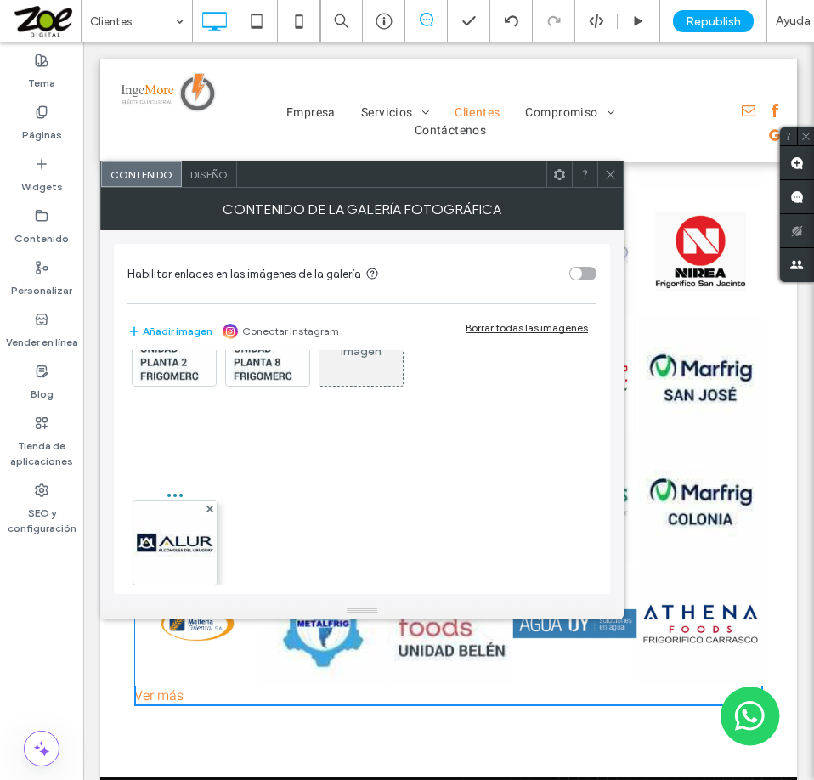
scroll to position [888, 0]
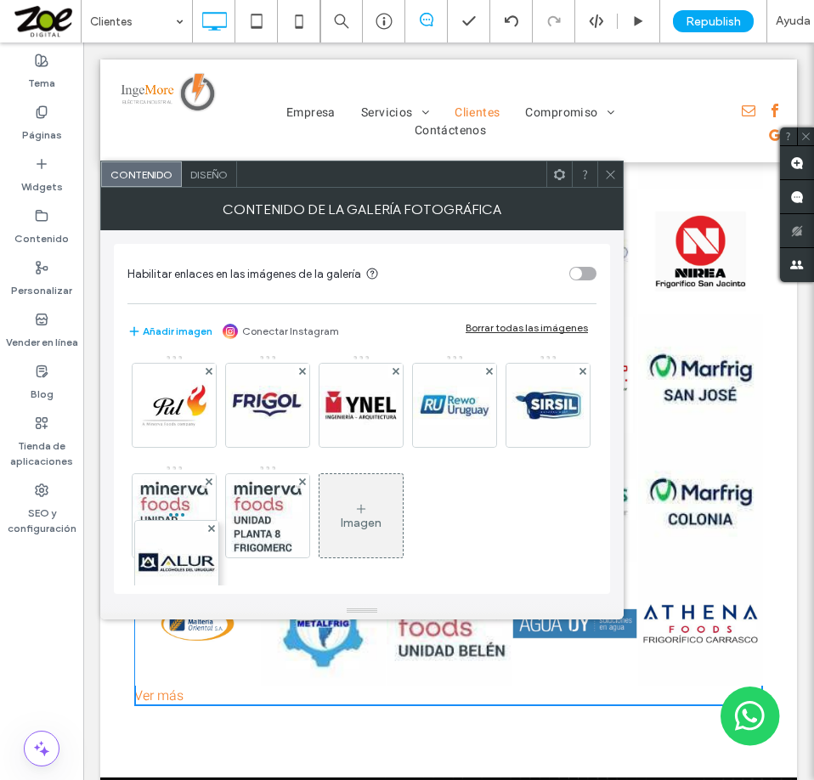
drag, startPoint x: 181, startPoint y: 513, endPoint x: 174, endPoint y: 421, distance: 92.0
click at [174, 421] on div "Imagen" at bounding box center [360, 23] width 467 height 1104
drag, startPoint x: 170, startPoint y: 514, endPoint x: 280, endPoint y: 398, distance: 160.4
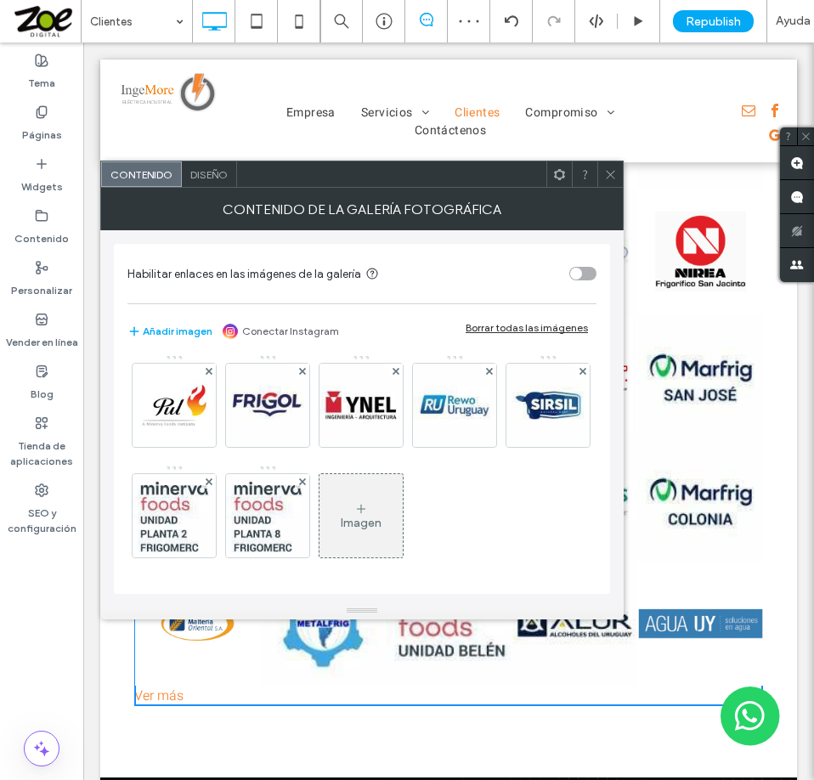
scroll to position [803, 0]
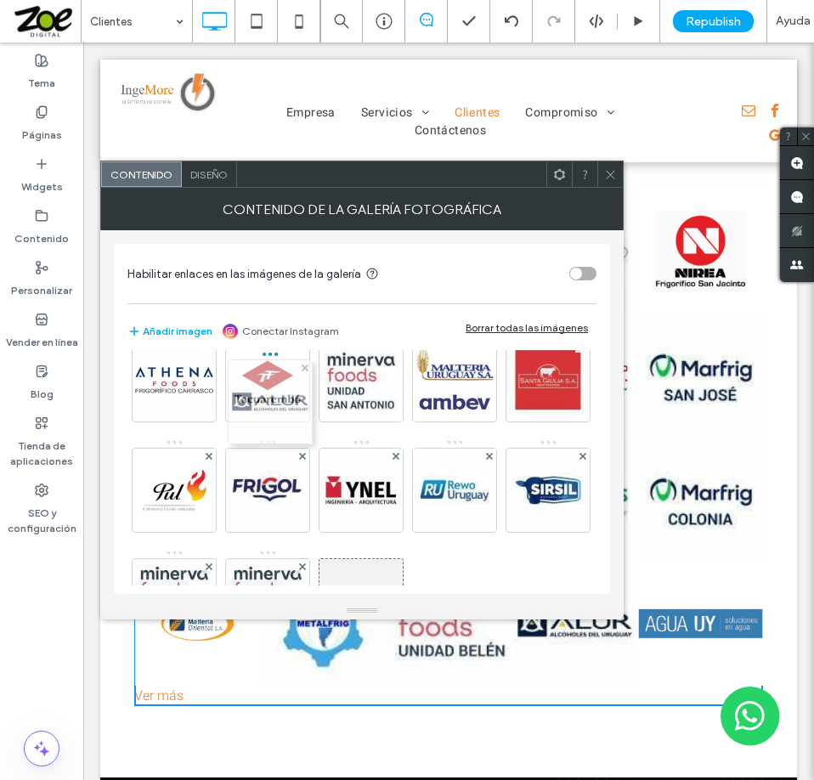
drag, startPoint x: 263, startPoint y: 490, endPoint x: 262, endPoint y: 391, distance: 99.4
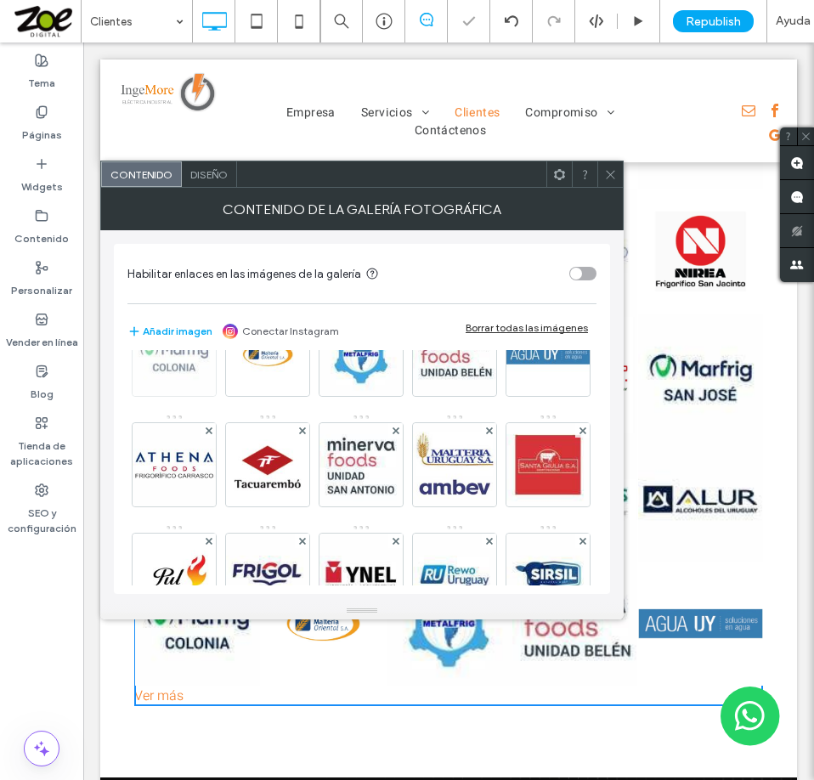
scroll to position [633, 0]
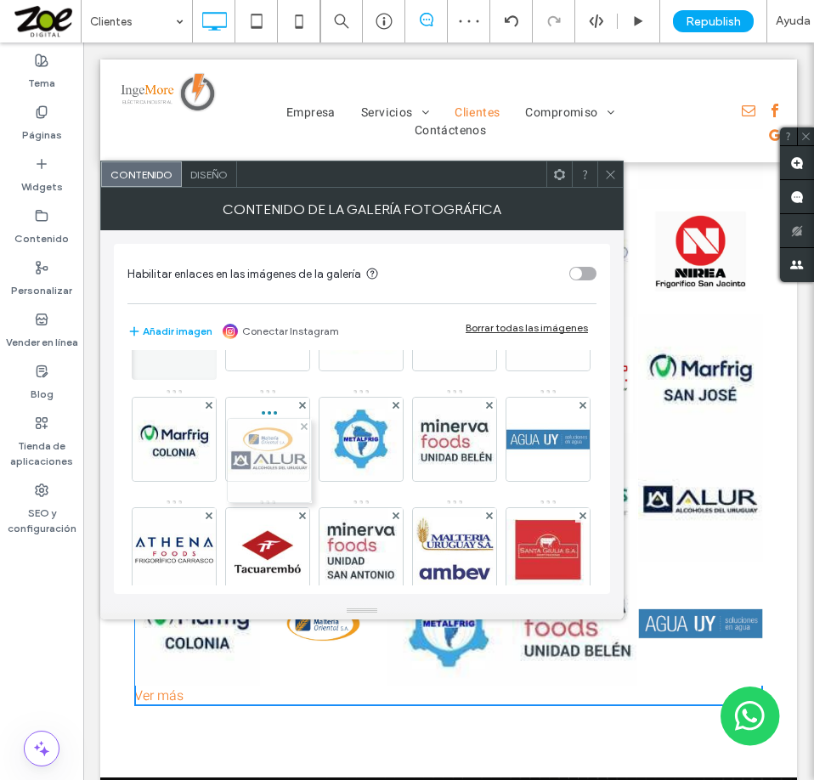
drag, startPoint x: 263, startPoint y: 553, endPoint x: 268, endPoint y: 442, distance: 111.4
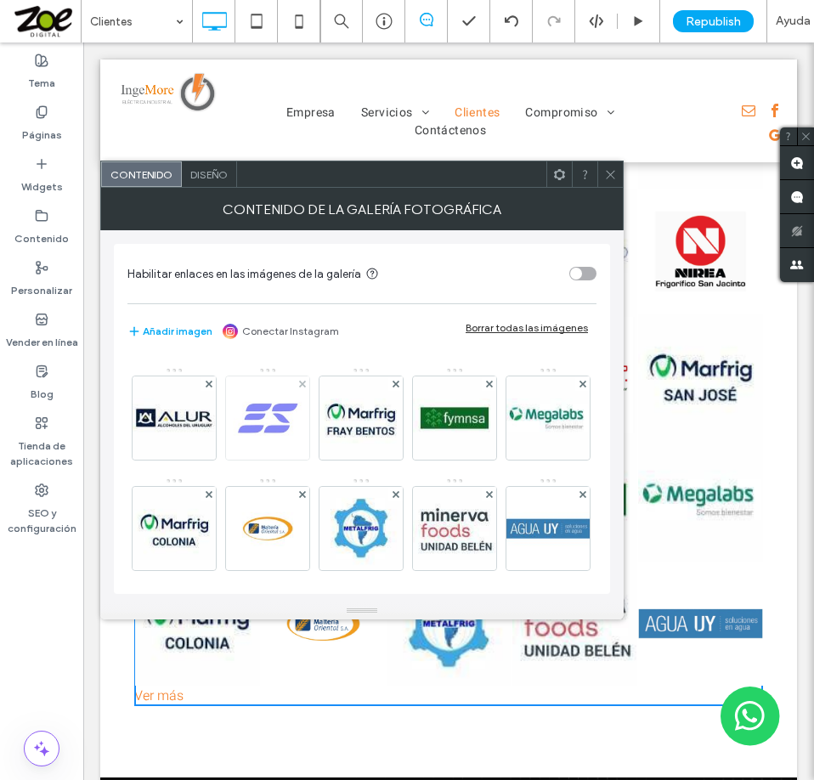
scroll to position [548, 0]
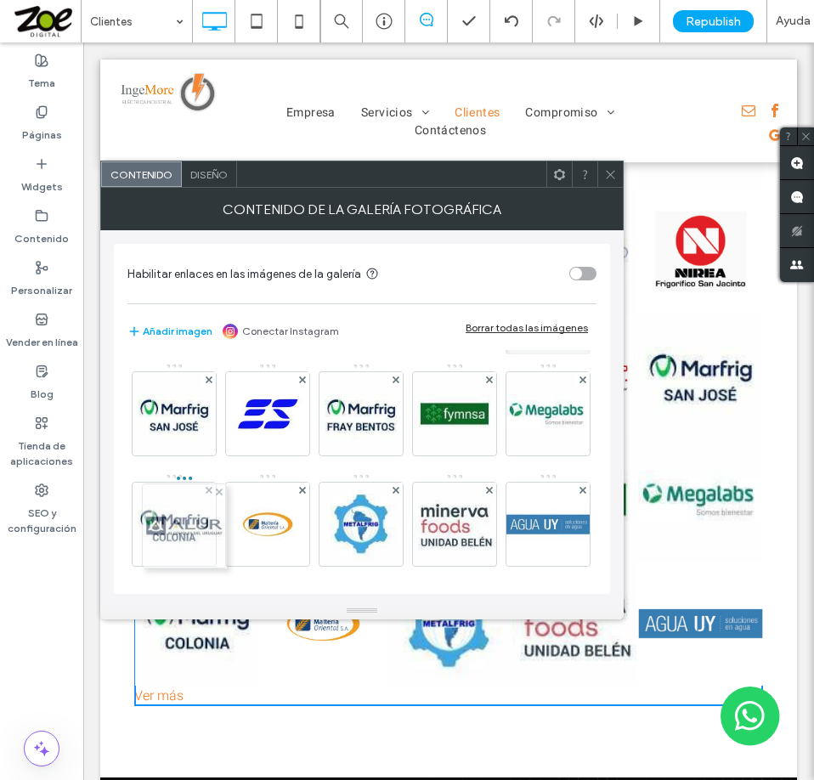
drag, startPoint x: 266, startPoint y: 516, endPoint x: 161, endPoint y: 518, distance: 104.5
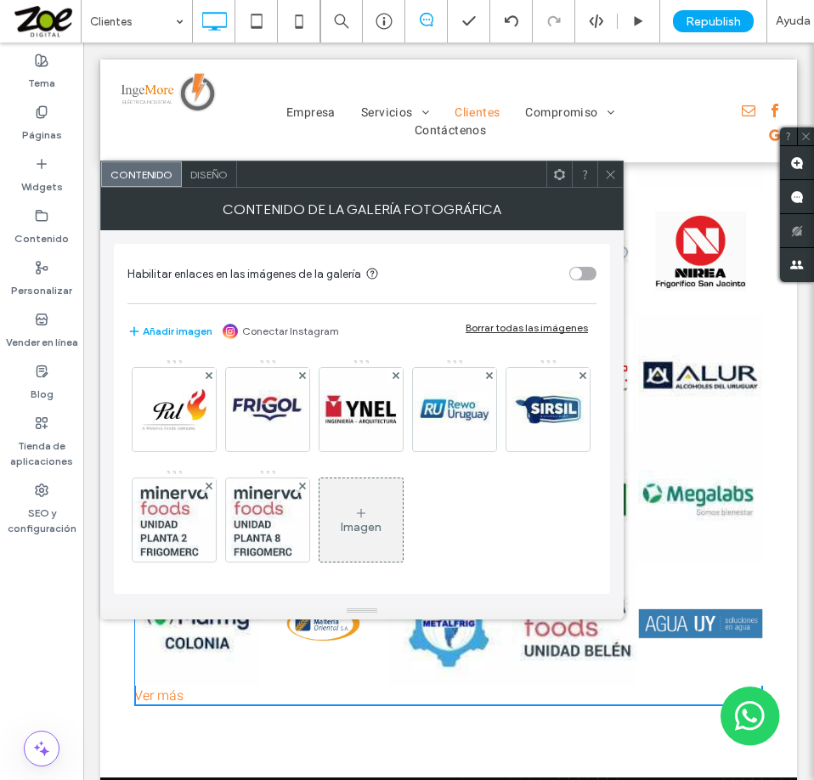
scroll to position [854, 0]
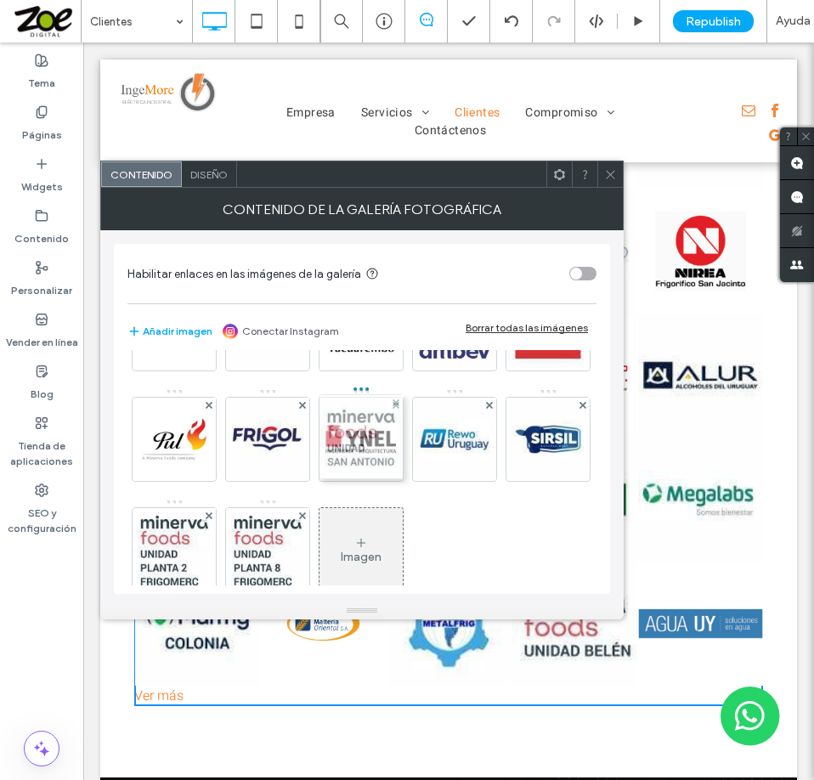
drag, startPoint x: 262, startPoint y: 550, endPoint x: 351, endPoint y: 437, distance: 143.9
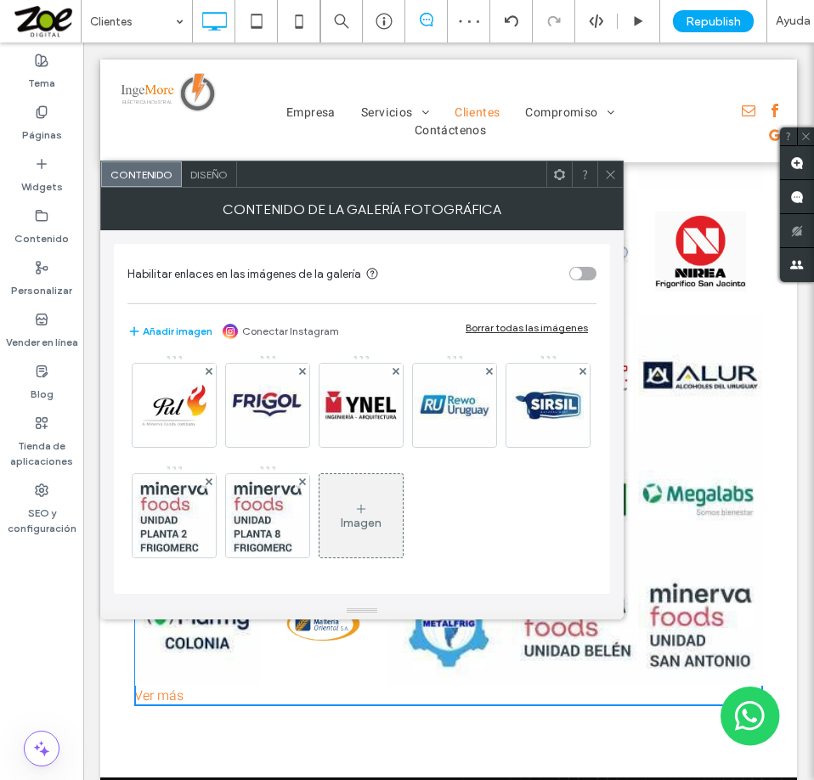
scroll to position [1109, 0]
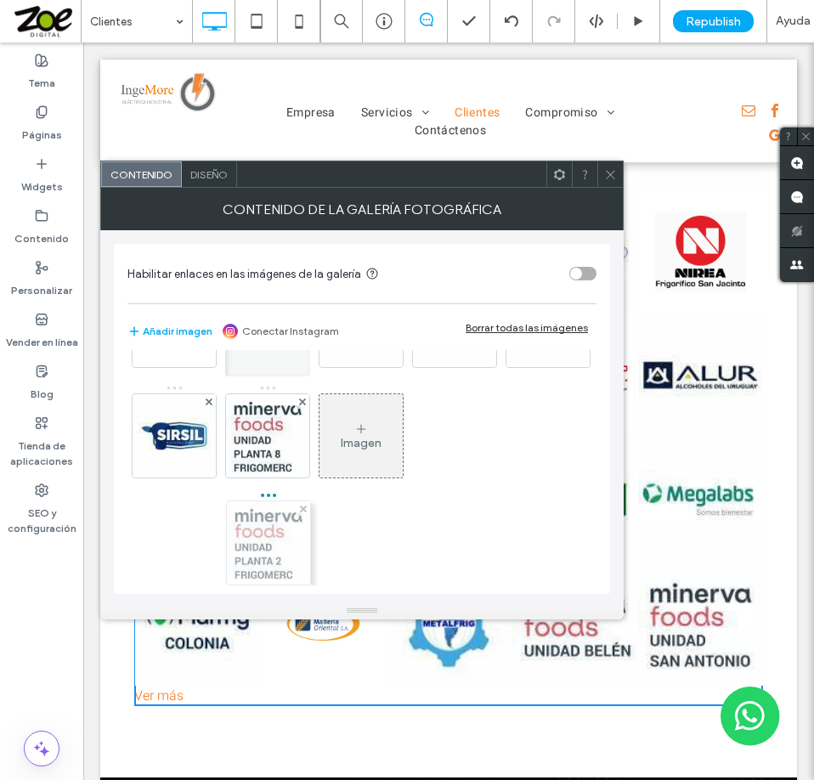
drag, startPoint x: 251, startPoint y: 524, endPoint x: 251, endPoint y: 398, distance: 126.6
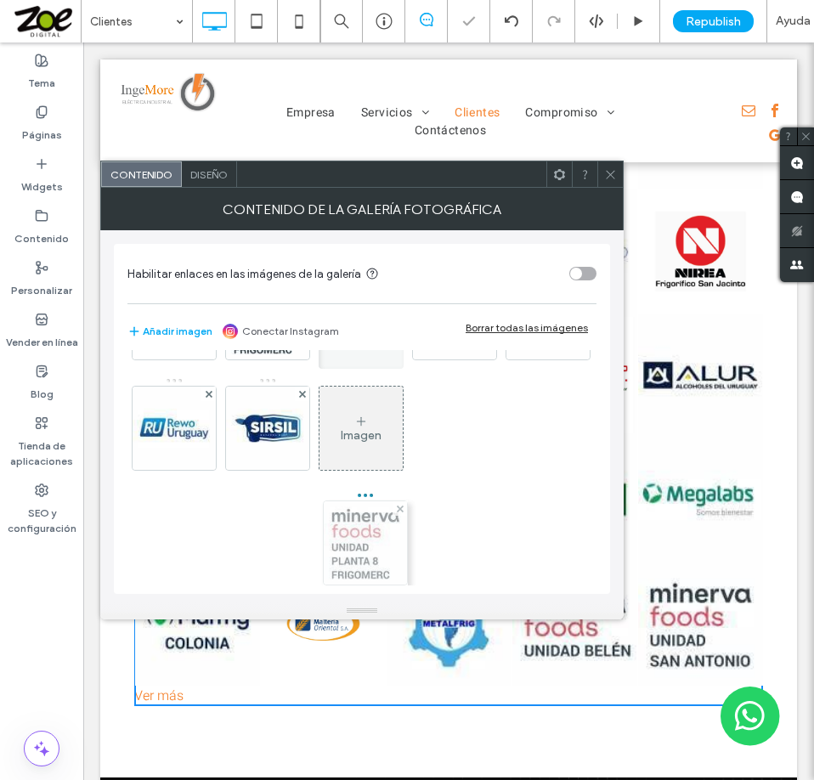
drag, startPoint x: 357, startPoint y: 538, endPoint x: 363, endPoint y: 399, distance: 138.6
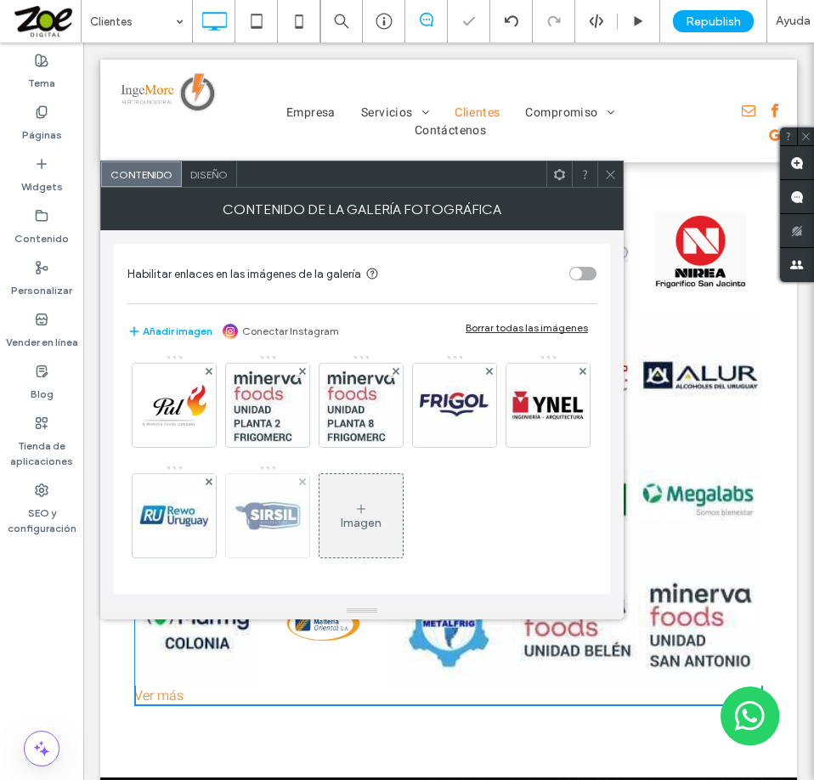
scroll to position [939, 0]
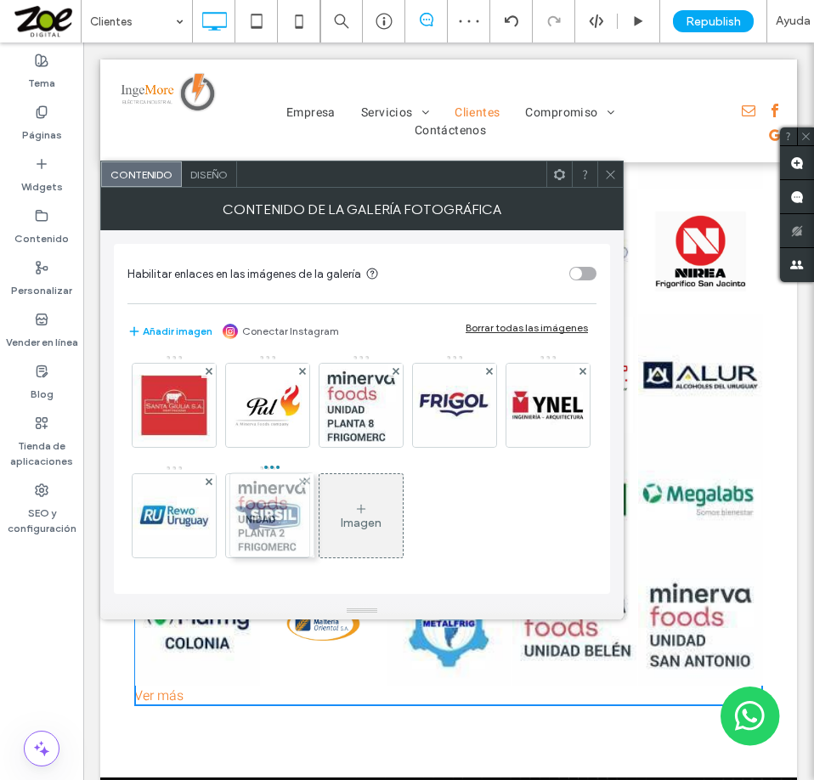
drag, startPoint x: 262, startPoint y: 561, endPoint x: 262, endPoint y: 449, distance: 111.3
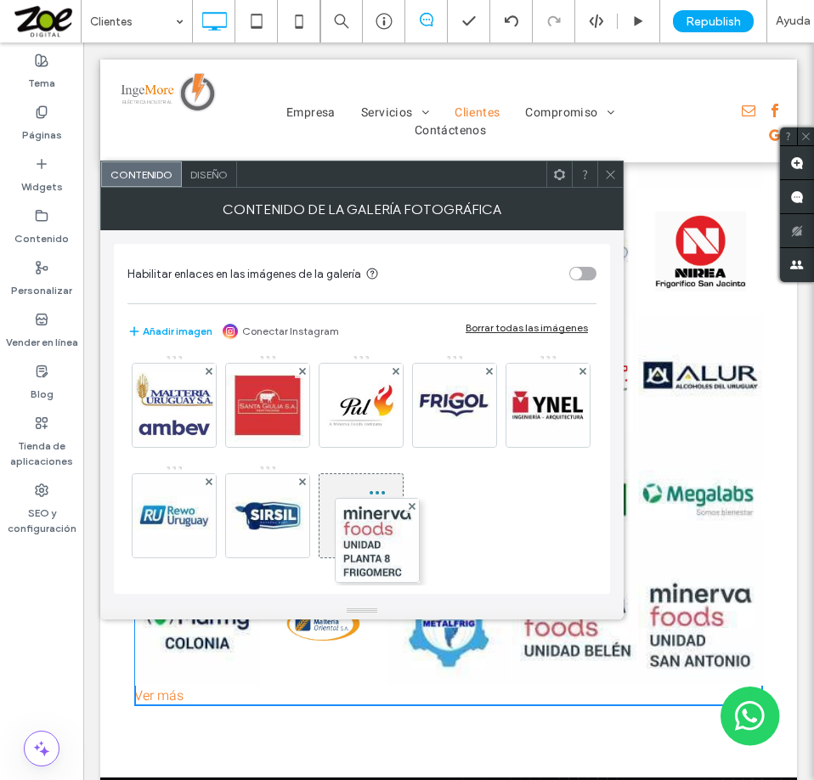
drag, startPoint x: 357, startPoint y: 566, endPoint x: 365, endPoint y: 446, distance: 120.1
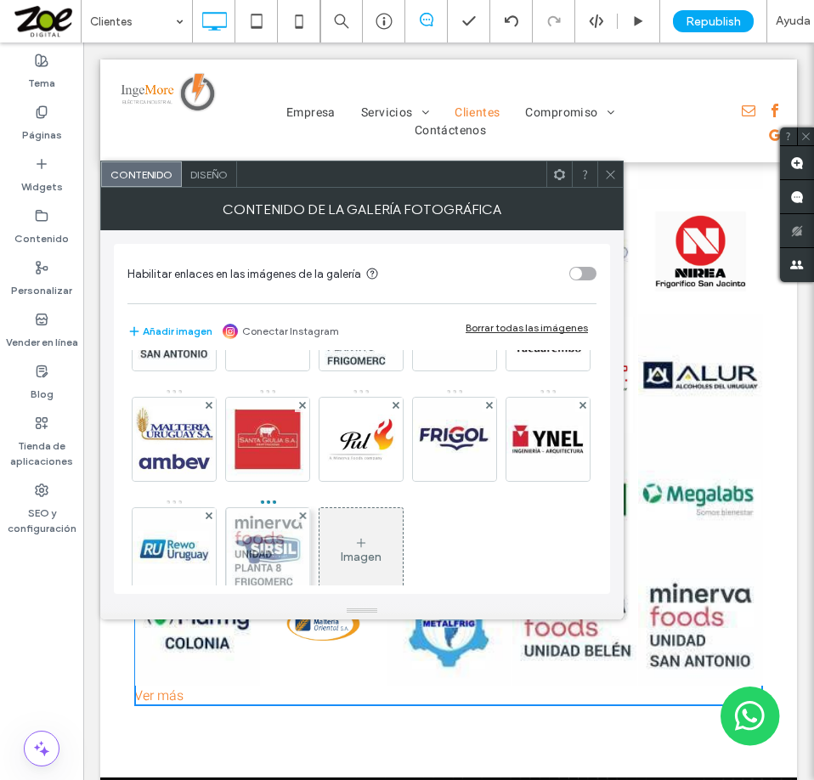
drag, startPoint x: 262, startPoint y: 556, endPoint x: 304, endPoint y: 527, distance: 51.8
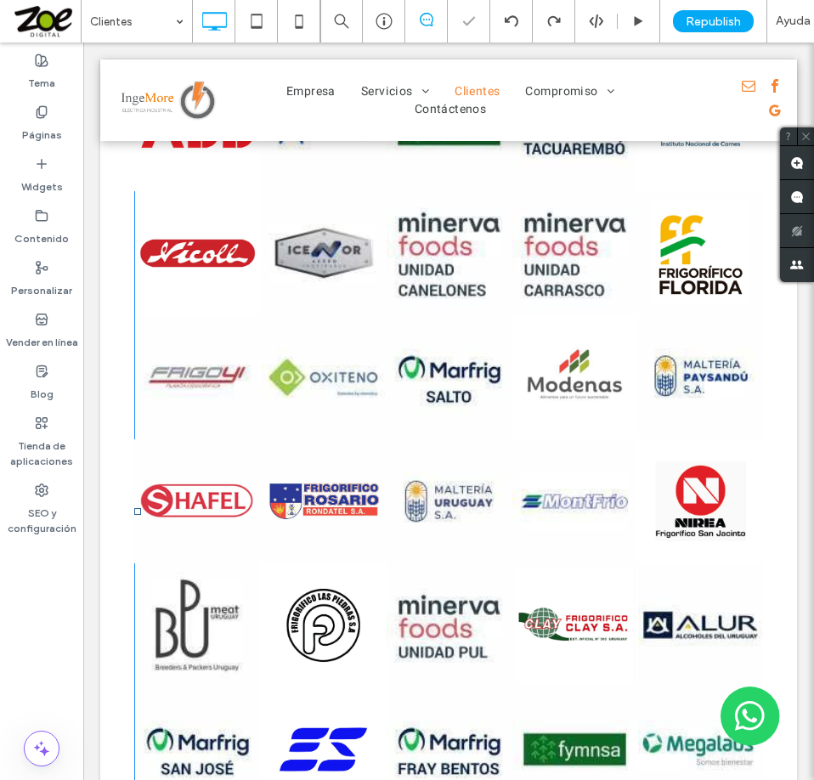
scroll to position [658, 0]
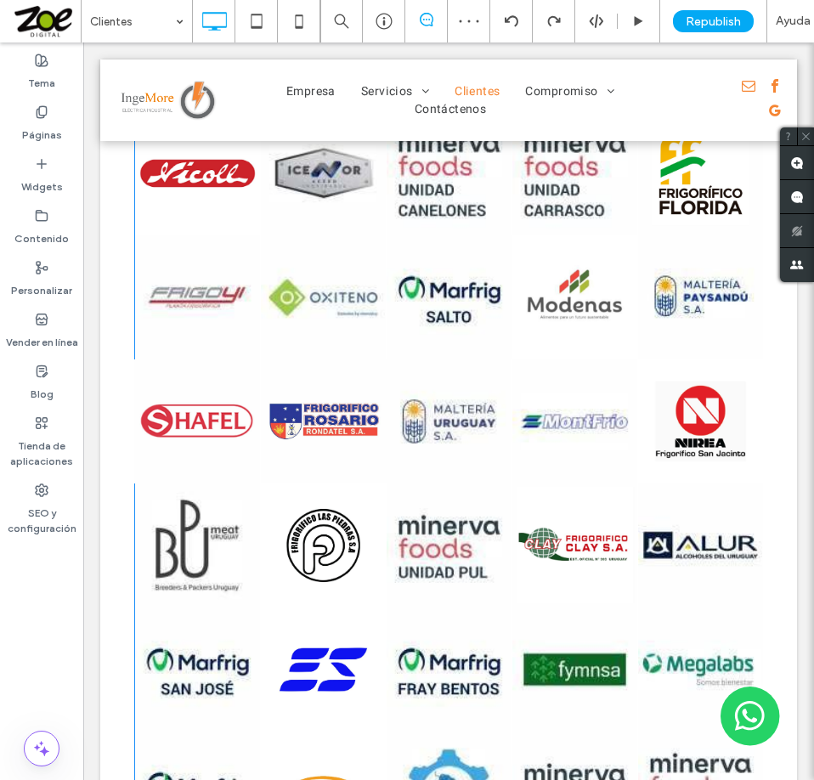
click at [466, 460] on link at bounding box center [448, 421] width 133 height 132
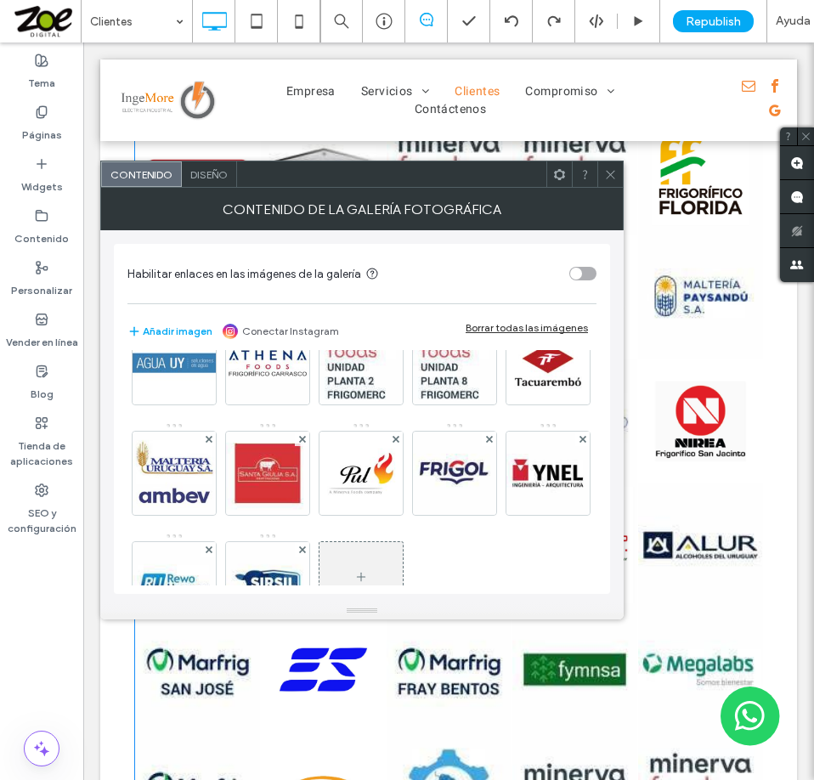
scroll to position [849, 0]
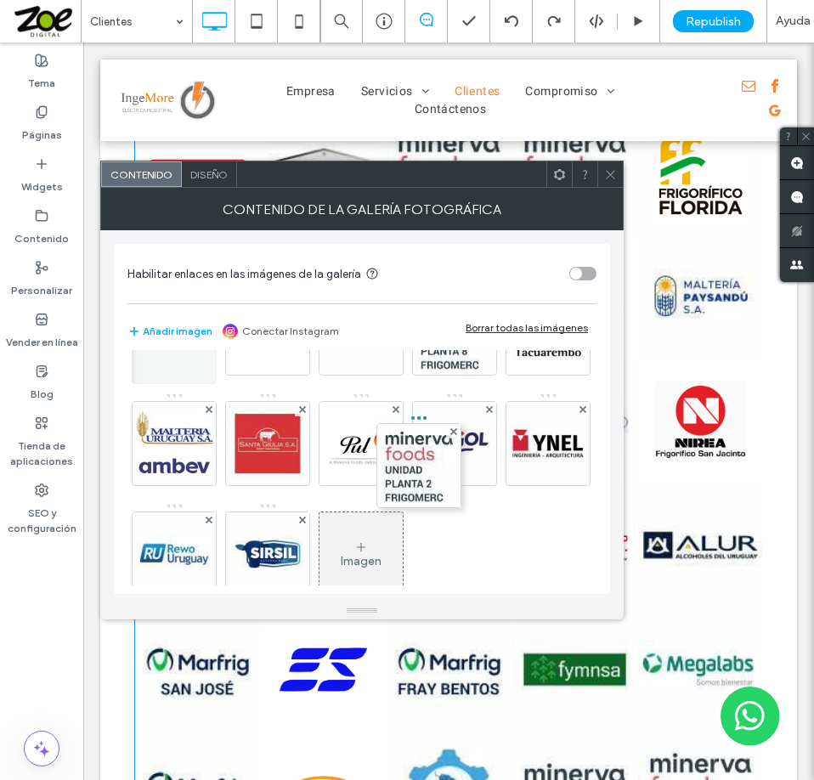
drag, startPoint x: 257, startPoint y: 559, endPoint x: 490, endPoint y: 419, distance: 272.4
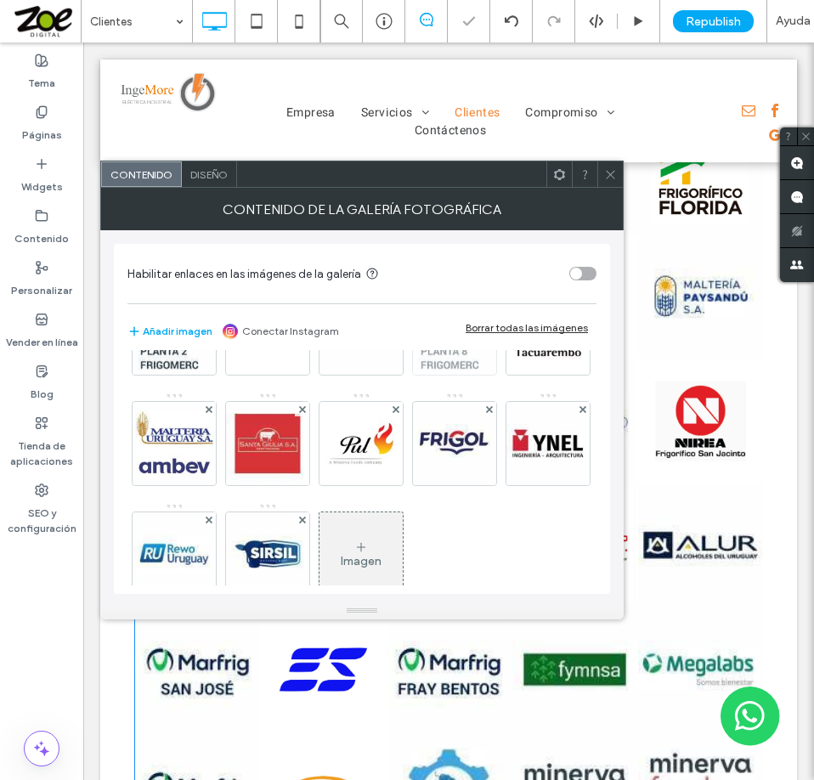
scroll to position [680, 0]
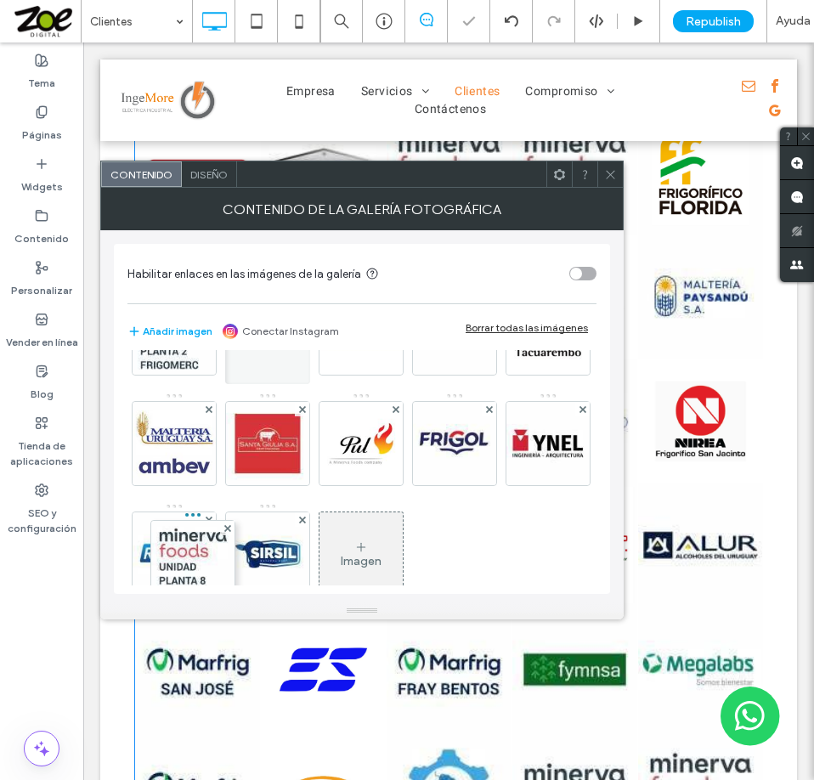
drag, startPoint x: 355, startPoint y: 555, endPoint x: 104, endPoint y: 567, distance: 250.9
click at [104, 567] on div "Habilitar enlaces en las imágenes de la galería Añadir imagen Conectar Instagra…" at bounding box center [361, 416] width 523 height 372
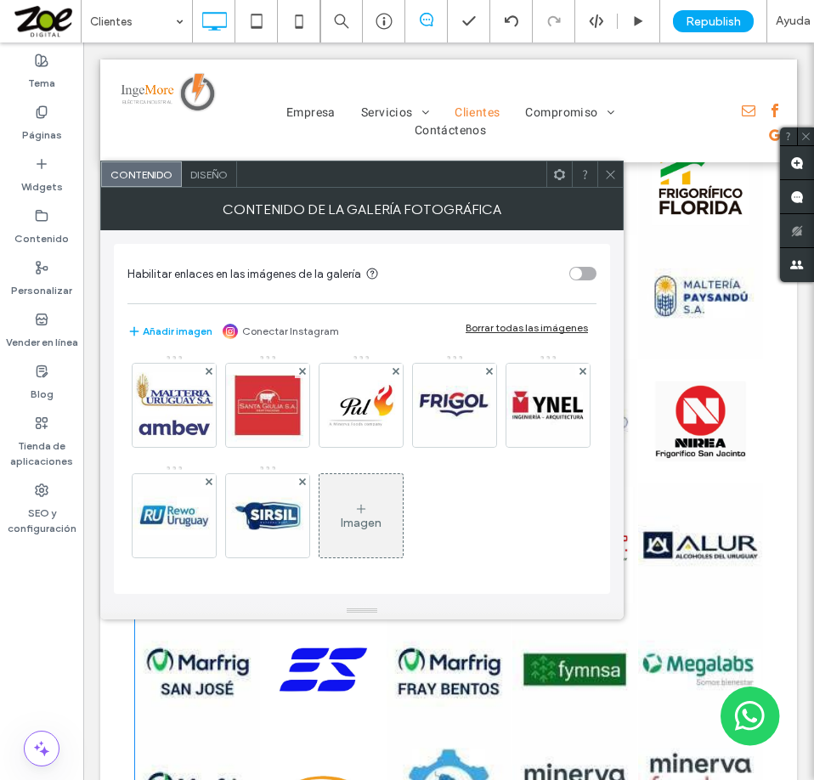
scroll to position [934, 0]
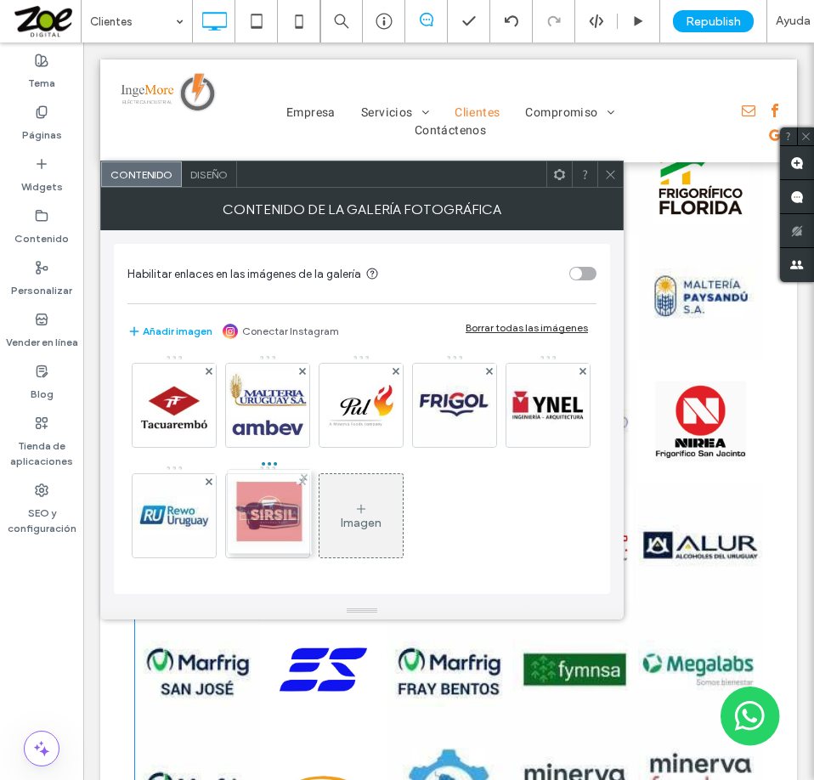
drag, startPoint x: 259, startPoint y: 567, endPoint x: 257, endPoint y: 452, distance: 114.7
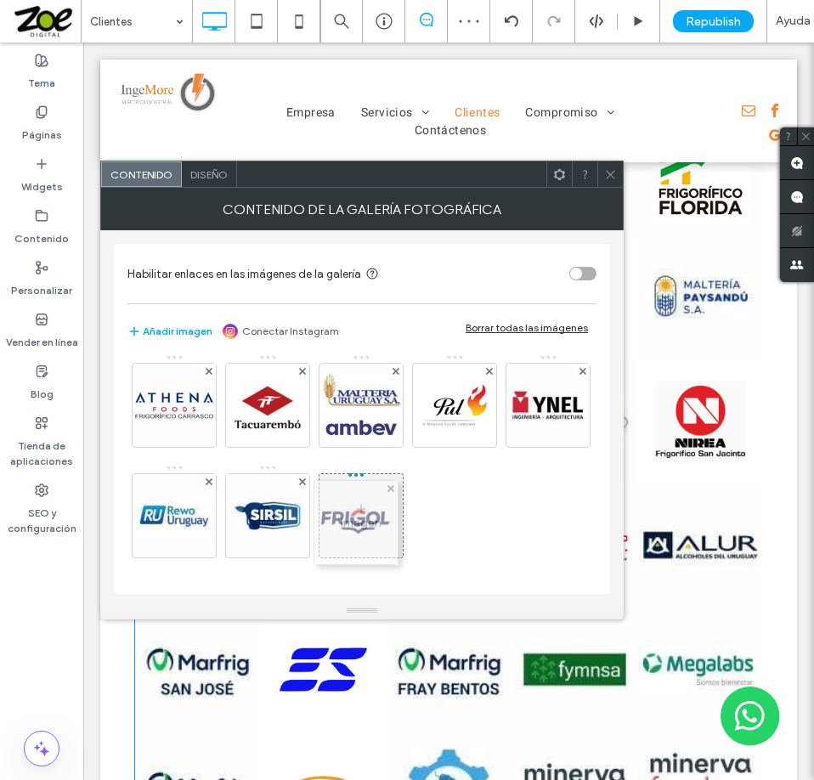
drag, startPoint x: 463, startPoint y: 571, endPoint x: 362, endPoint y: 471, distance: 141.8
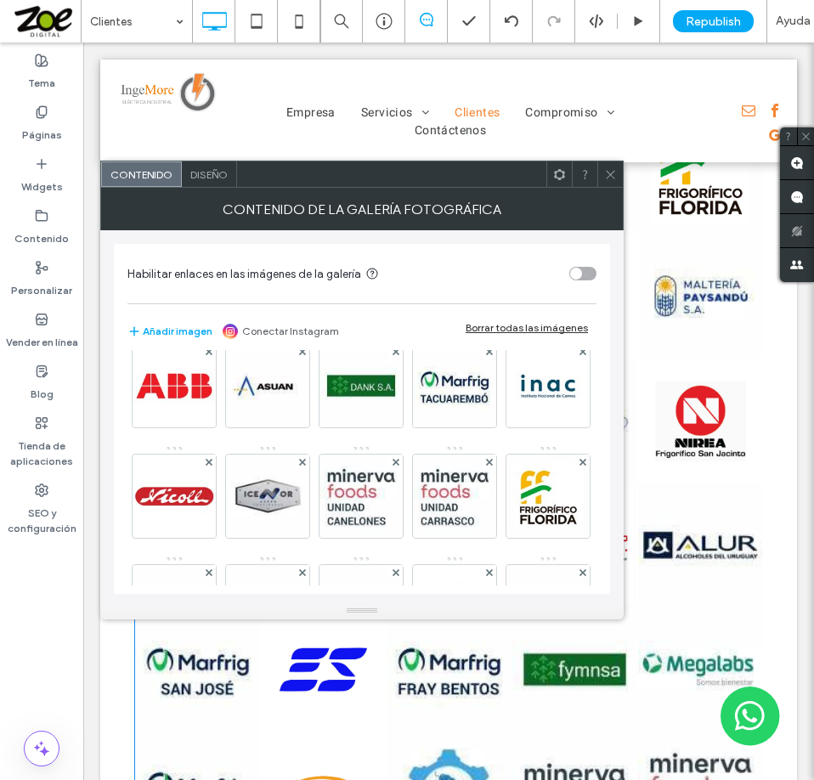
scroll to position [0, 0]
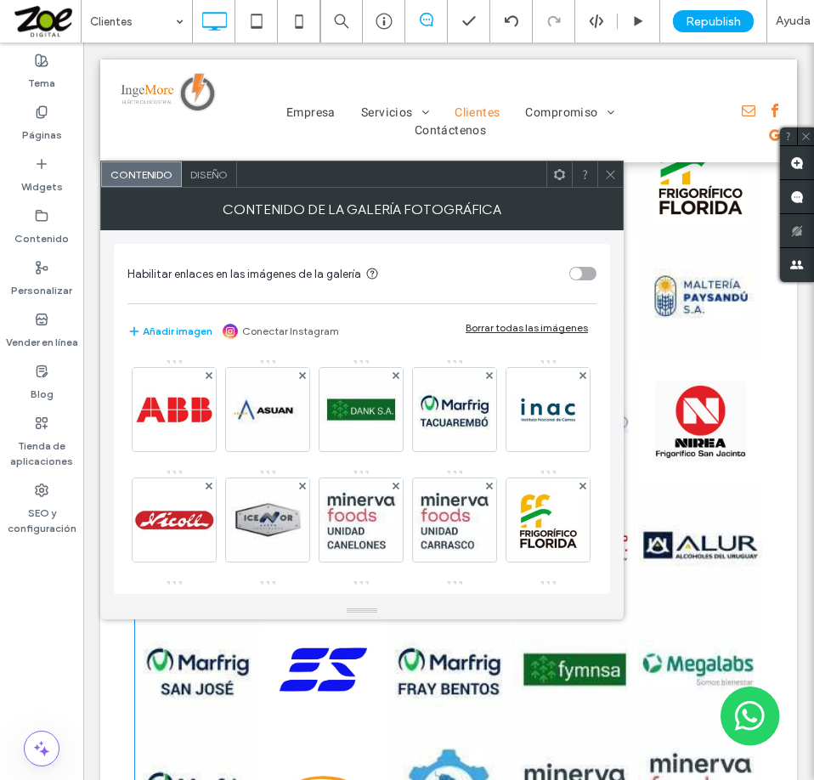
click at [610, 174] on icon at bounding box center [610, 174] width 13 height 13
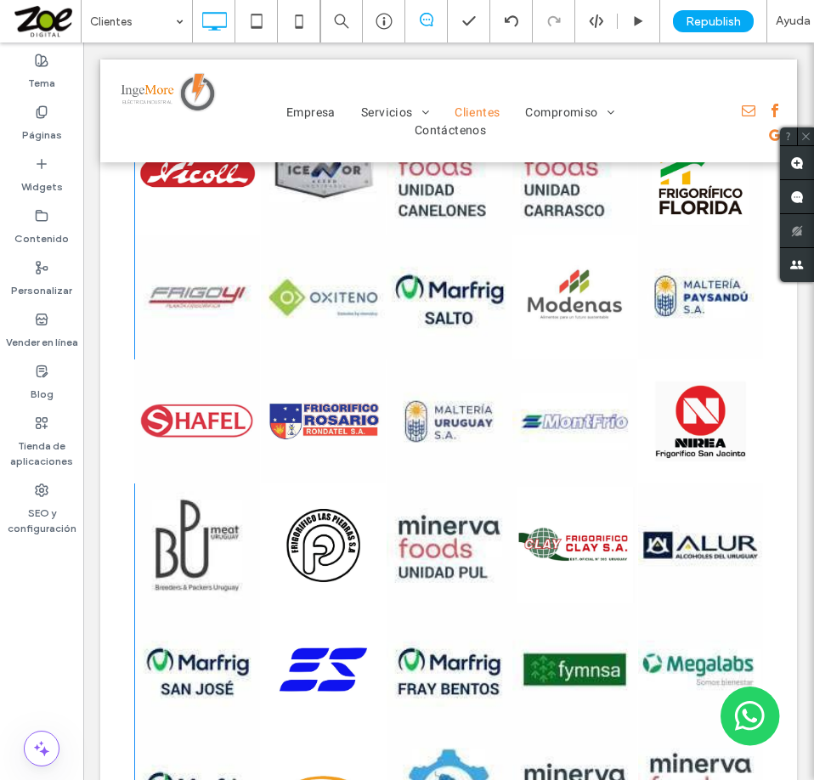
click at [480, 357] on link at bounding box center [448, 297] width 133 height 132
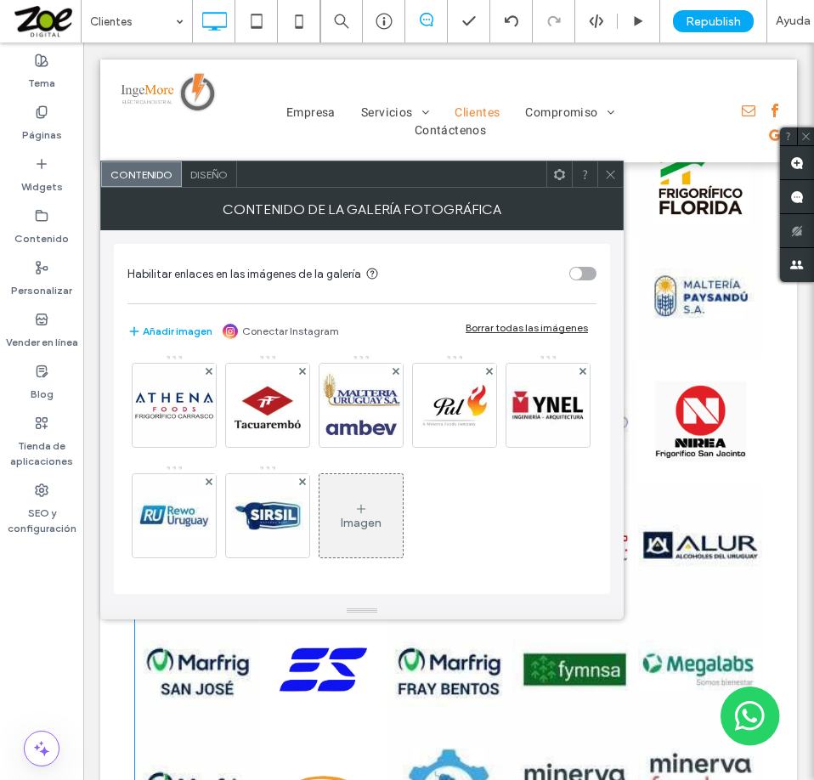
scroll to position [974, 0]
click at [579, 263] on use at bounding box center [582, 260] width 7 height 7
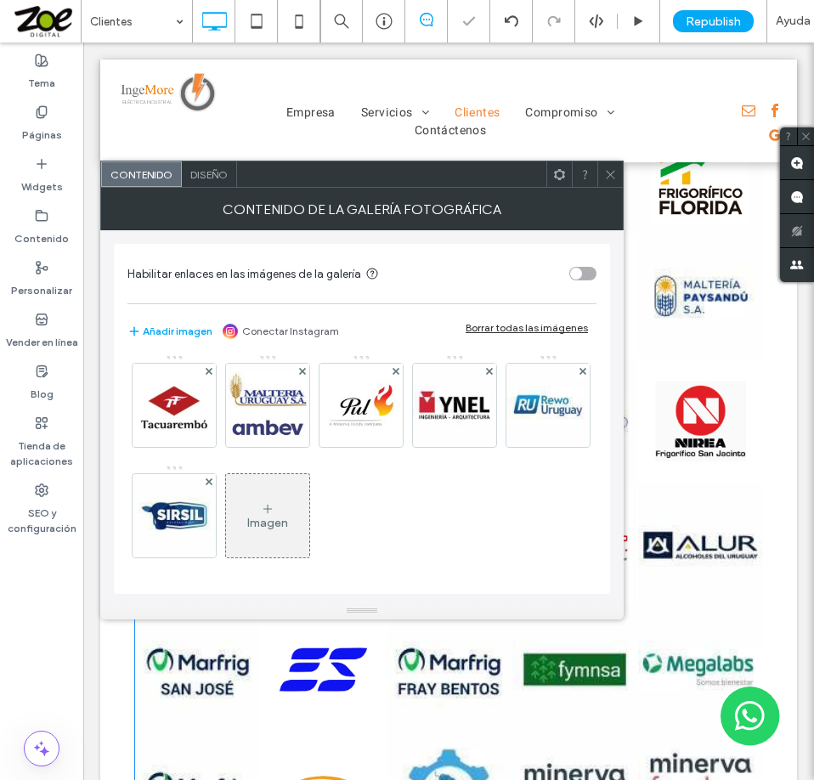
click at [579, 263] on use at bounding box center [582, 260] width 7 height 7
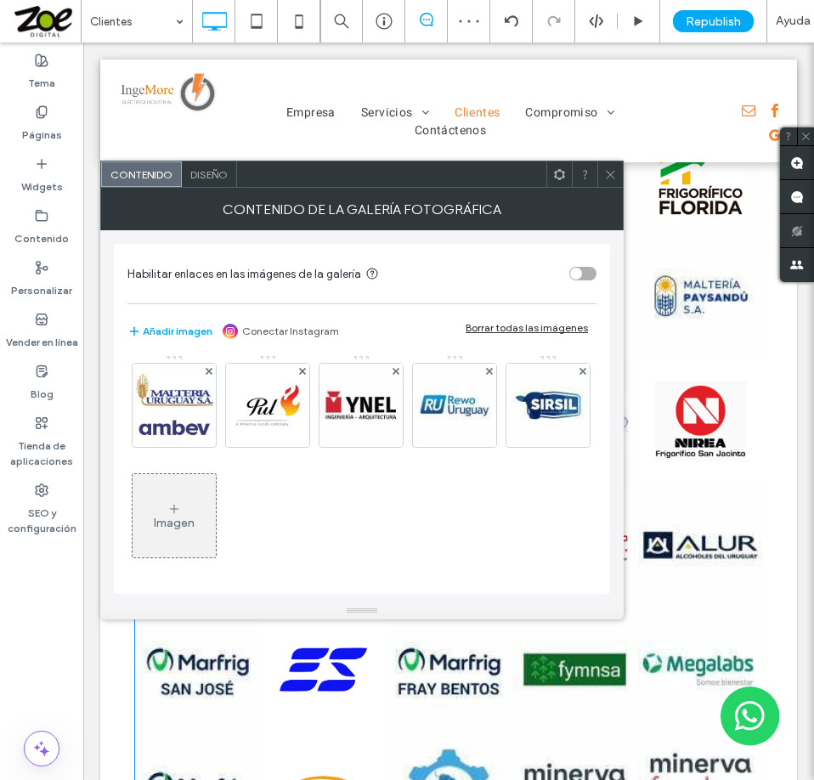
click at [579, 263] on use at bounding box center [582, 260] width 7 height 7
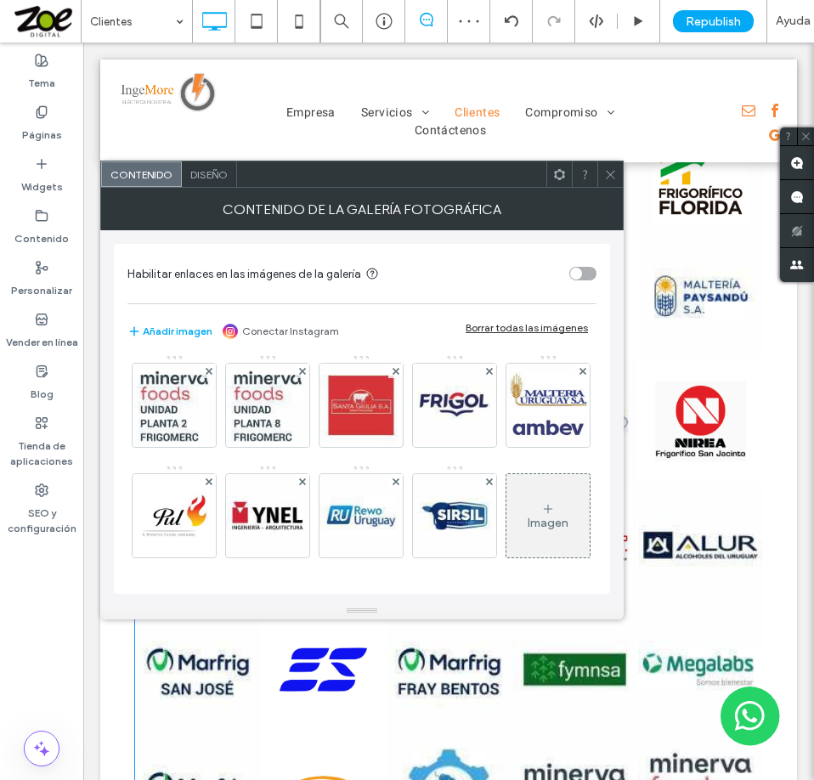
click at [579, 374] on use at bounding box center [582, 370] width 7 height 7
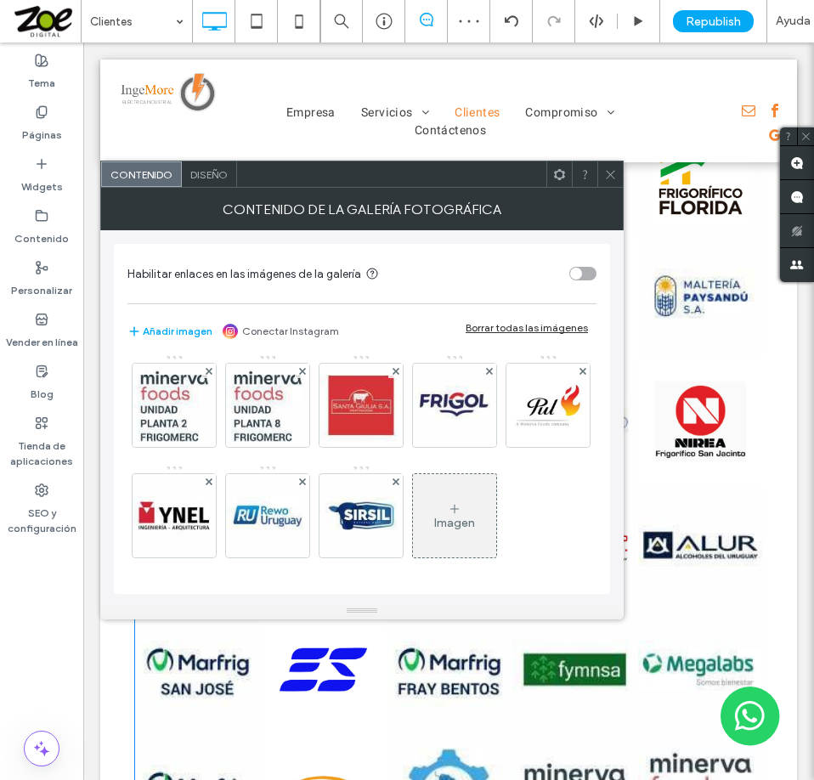
click at [579, 374] on use at bounding box center [582, 370] width 7 height 7
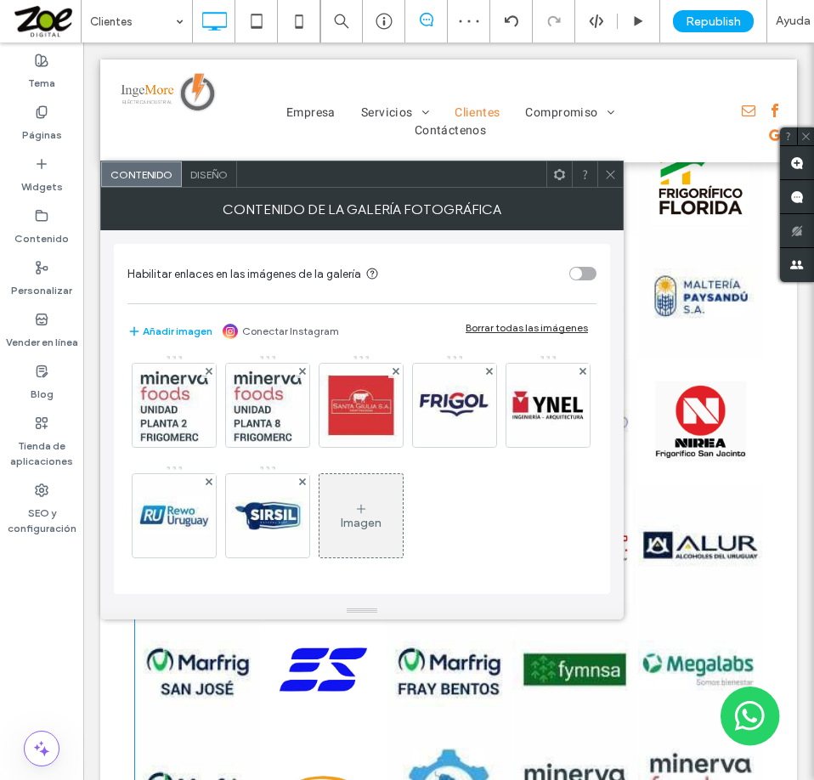
click at [579, 374] on use at bounding box center [582, 370] width 7 height 7
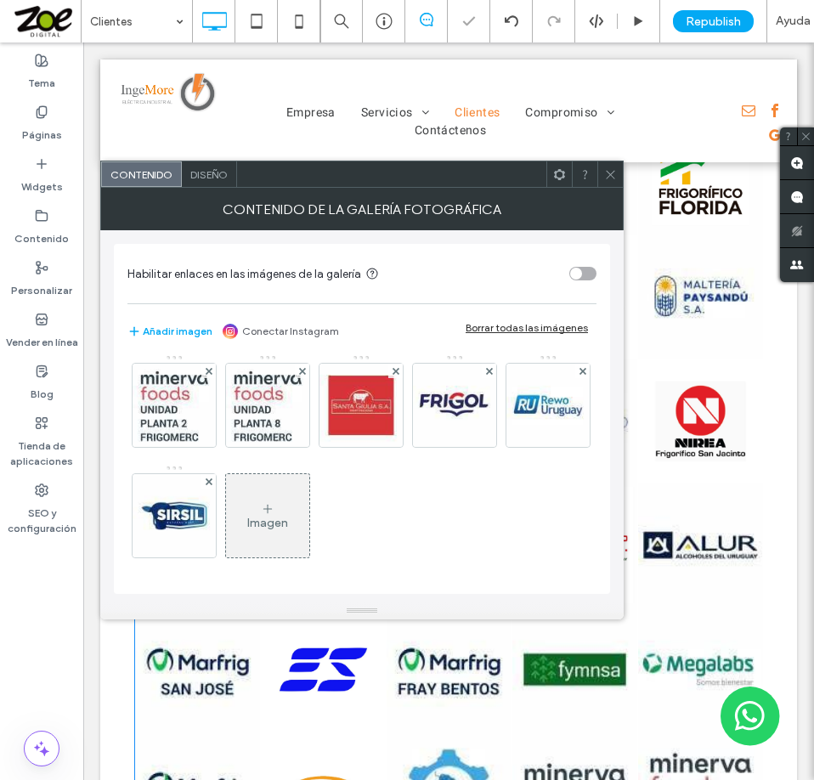
click at [579, 374] on use at bounding box center [582, 370] width 7 height 7
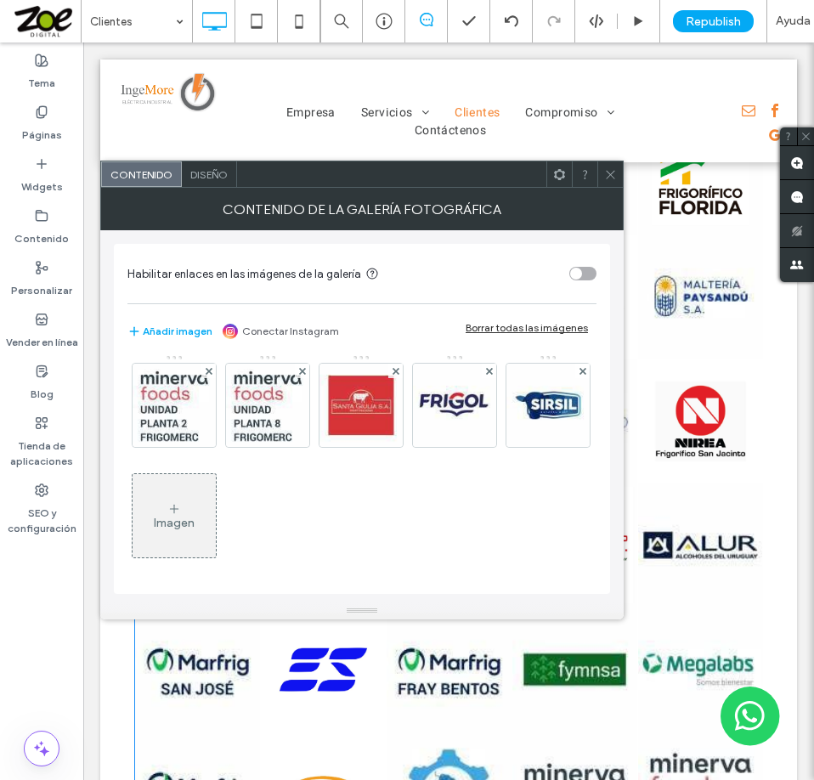
click at [579, 374] on use at bounding box center [582, 370] width 7 height 7
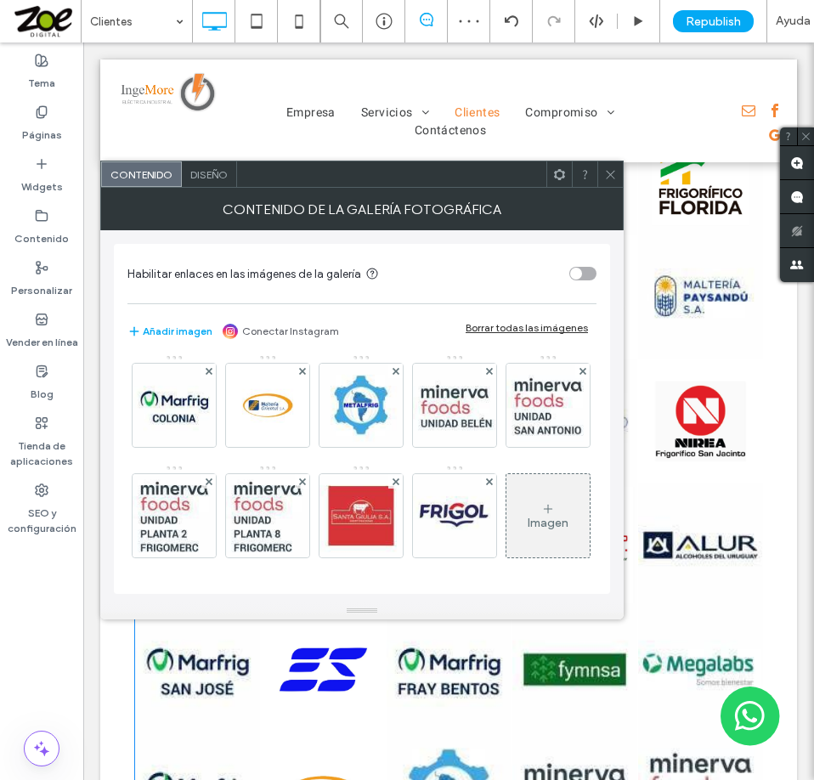
drag, startPoint x: 217, startPoint y: 173, endPoint x: 33, endPoint y: 286, distance: 215.5
click at [216, 173] on span "Diseño" at bounding box center [208, 174] width 37 height 13
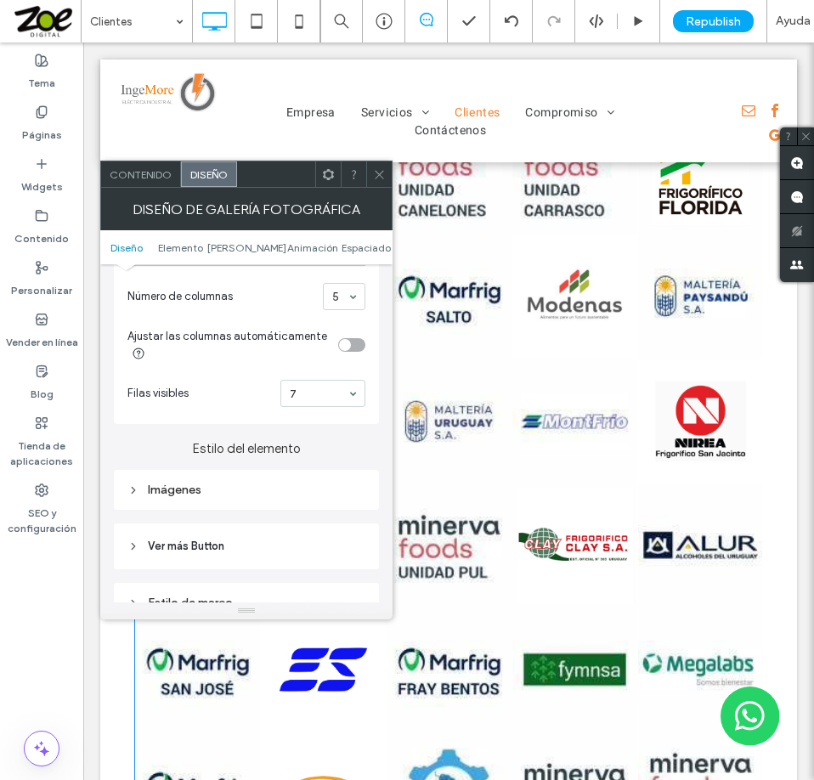
scroll to position [510, 0]
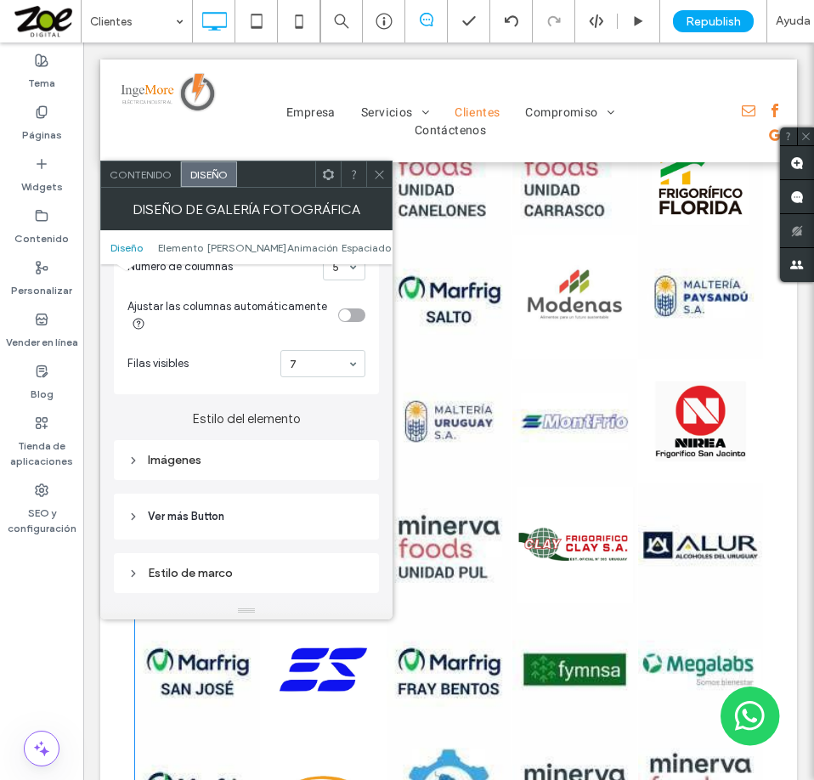
click at [234, 457] on div "Imágenes" at bounding box center [246, 460] width 238 height 14
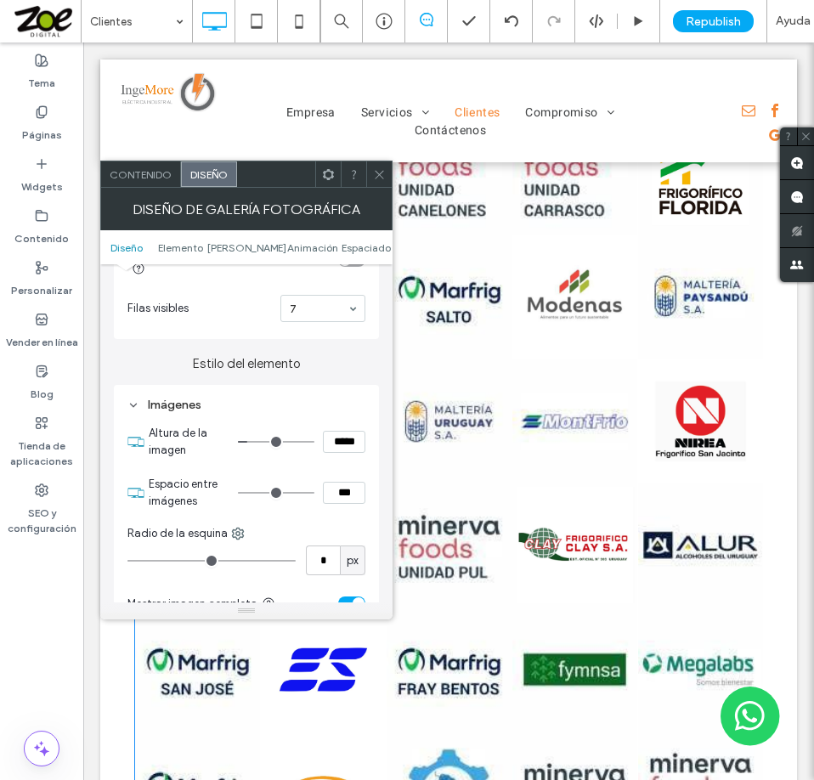
scroll to position [680, 0]
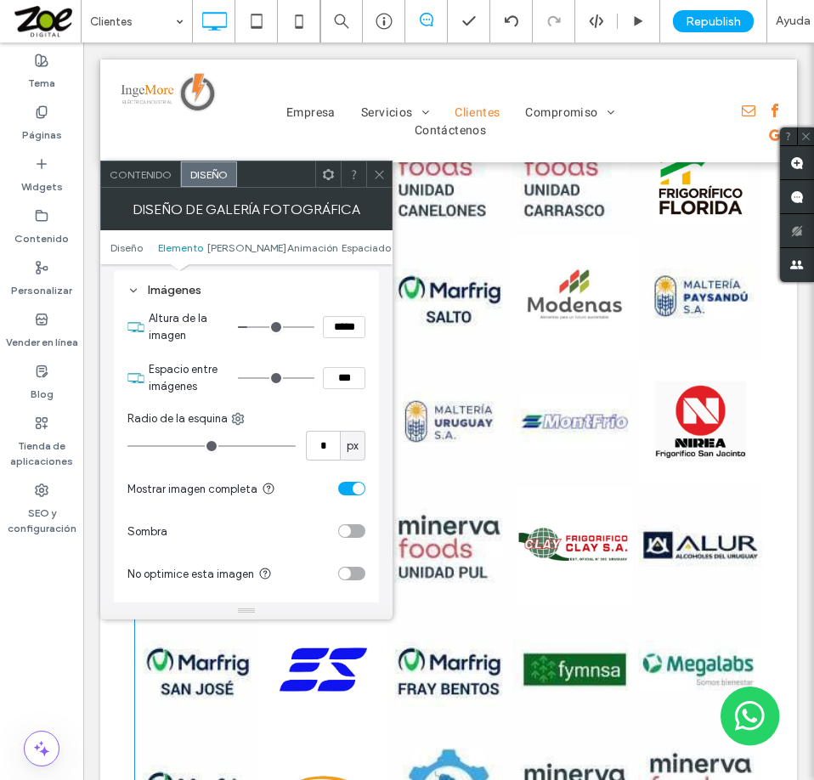
type input "*"
type input "***"
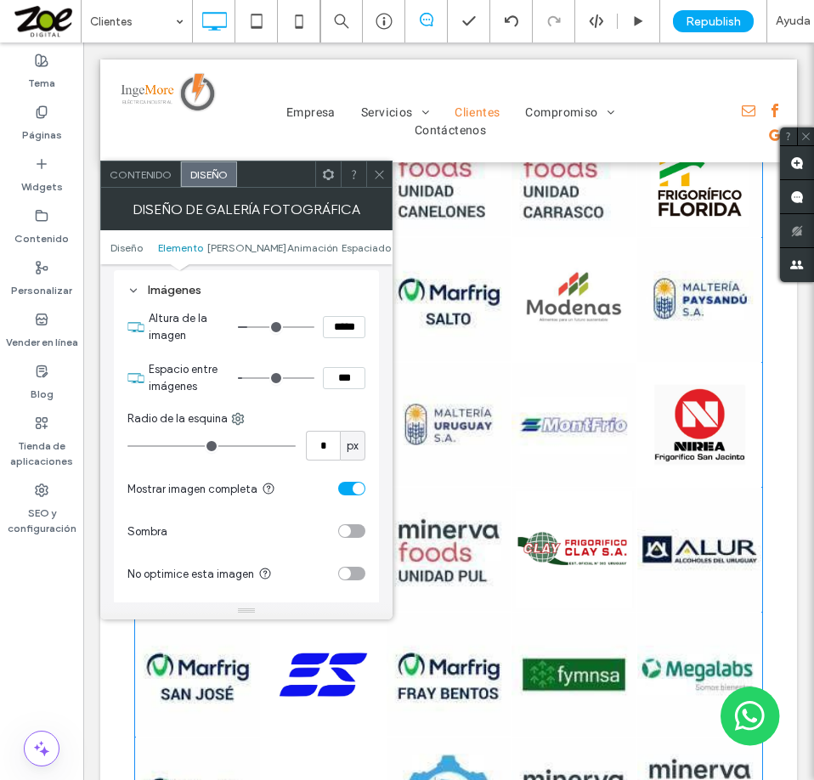
type input "*"
type input "***"
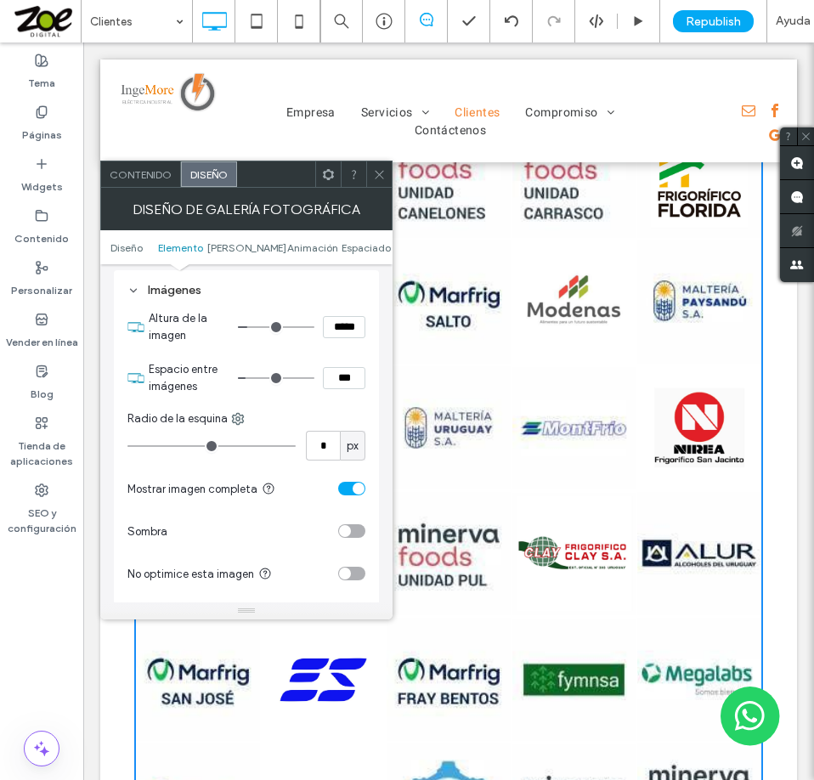
drag, startPoint x: 240, startPoint y: 381, endPoint x: 251, endPoint y: 383, distance: 11.2
click at [251, 379] on input "range" at bounding box center [276, 378] width 76 height 2
click at [359, 531] on div "toggle" at bounding box center [351, 531] width 27 height 14
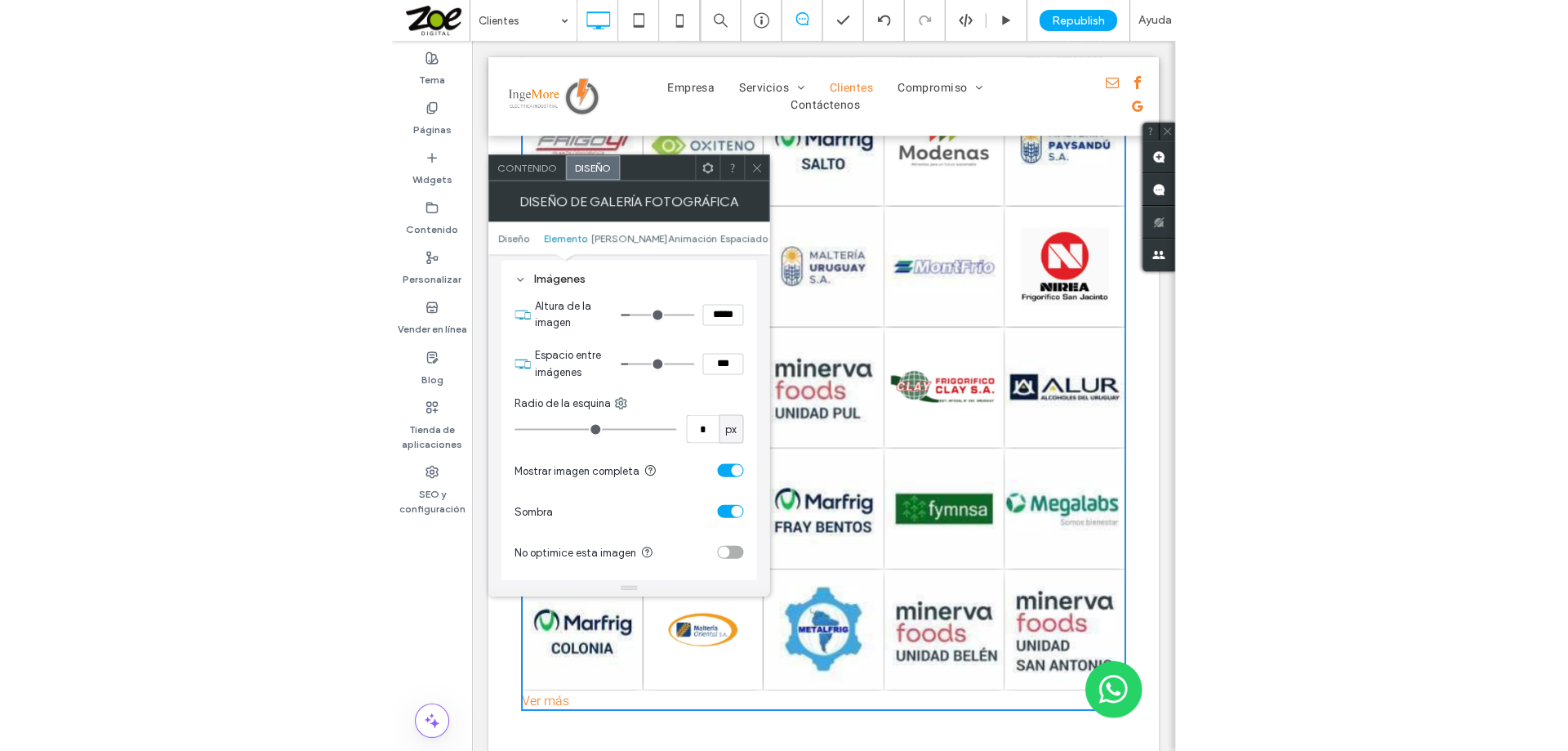
scroll to position [816, 0]
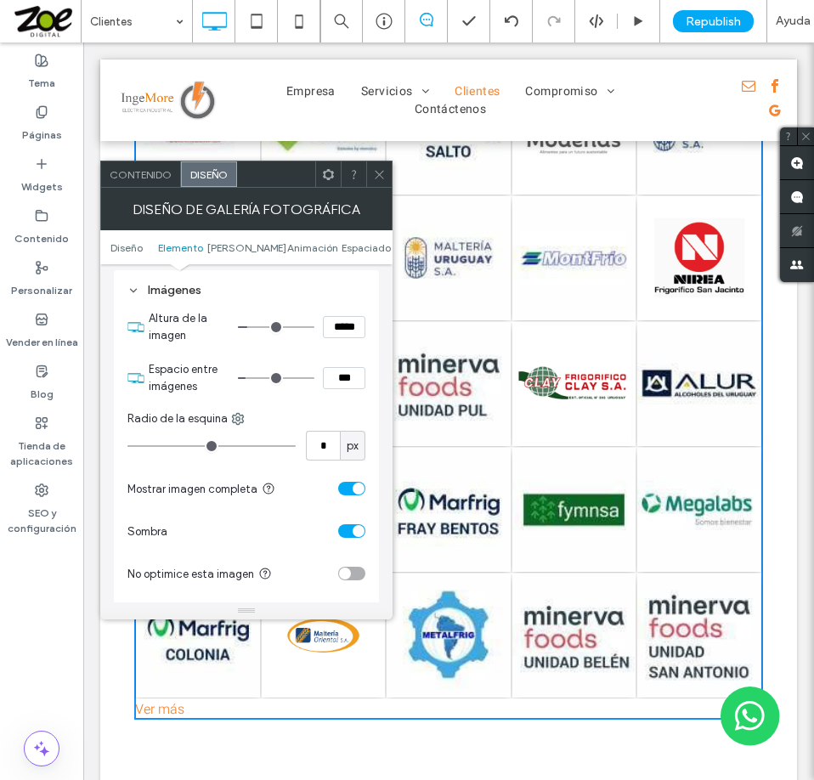
type input "*"
type input "***"
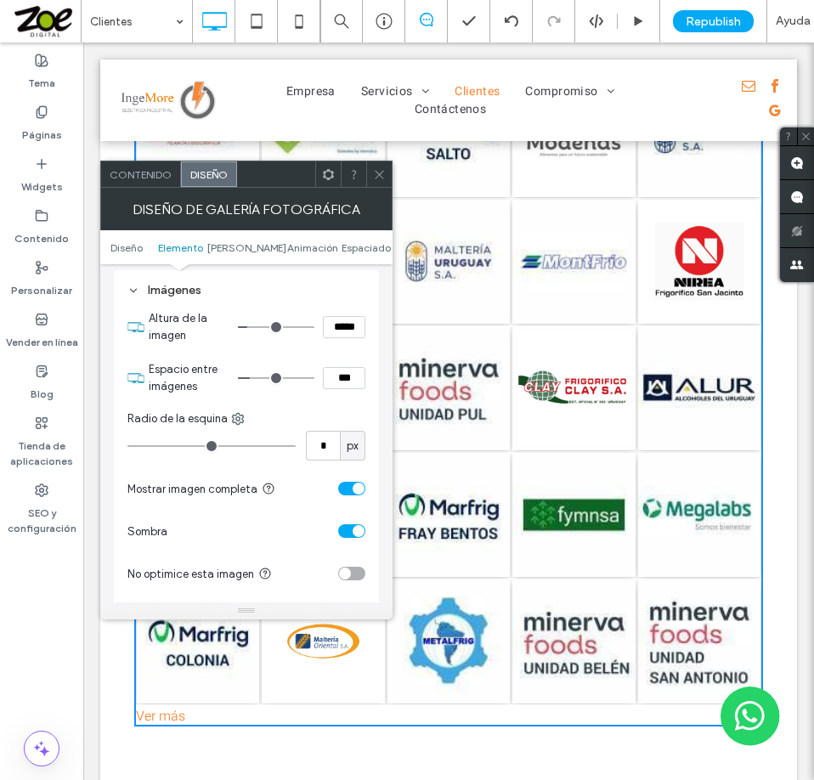
type input "*"
type input "***"
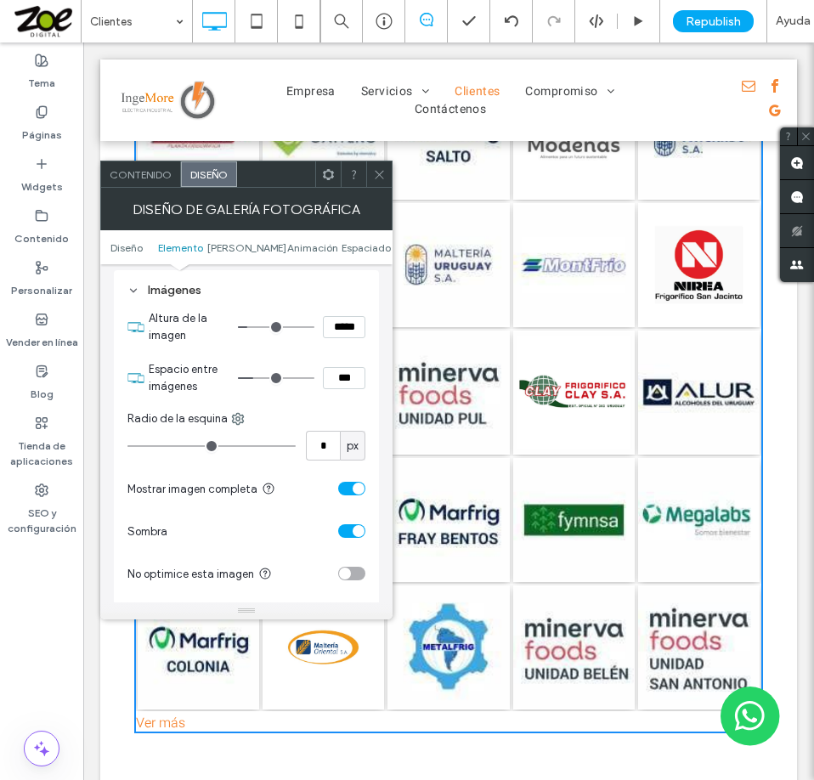
type input "*"
type input "***"
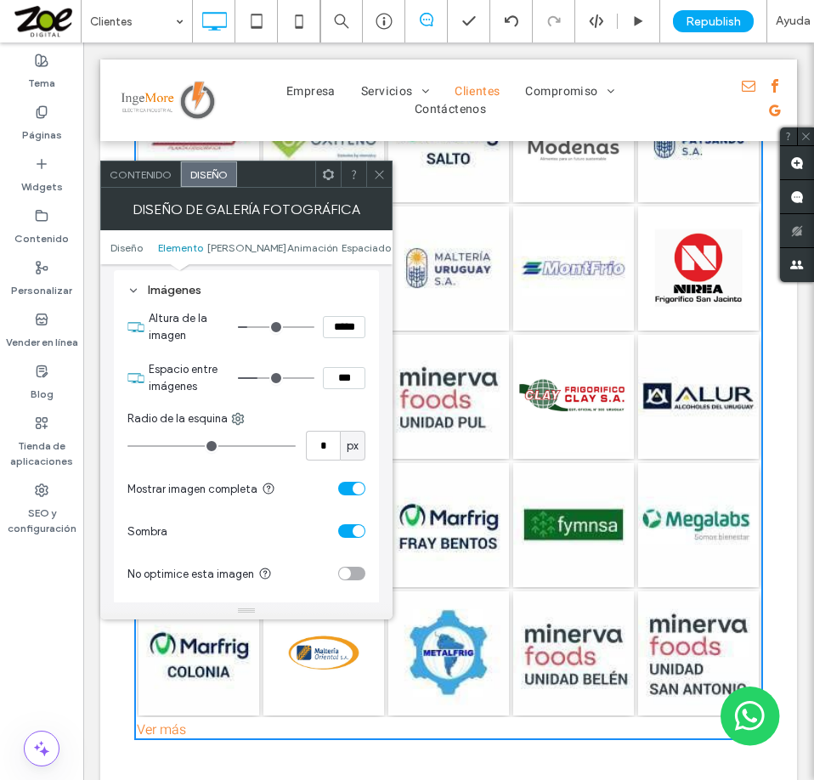
type input "*"
type input "***"
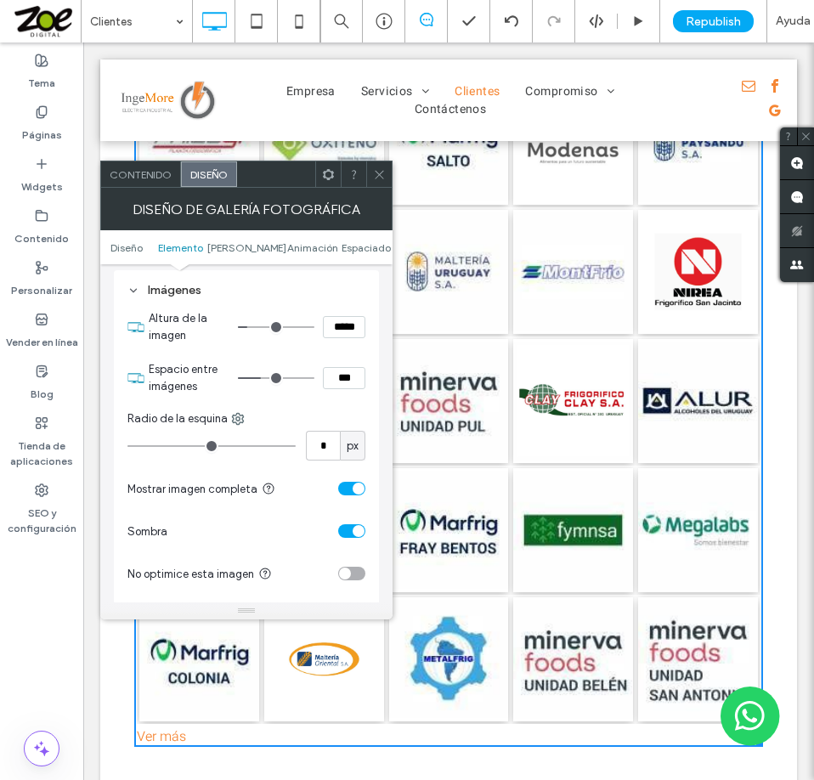
drag, startPoint x: 251, startPoint y: 381, endPoint x: 264, endPoint y: 383, distance: 13.0
type input "*"
click at [264, 379] on input "range" at bounding box center [276, 378] width 76 height 2
click at [373, 176] on icon at bounding box center [379, 174] width 13 height 13
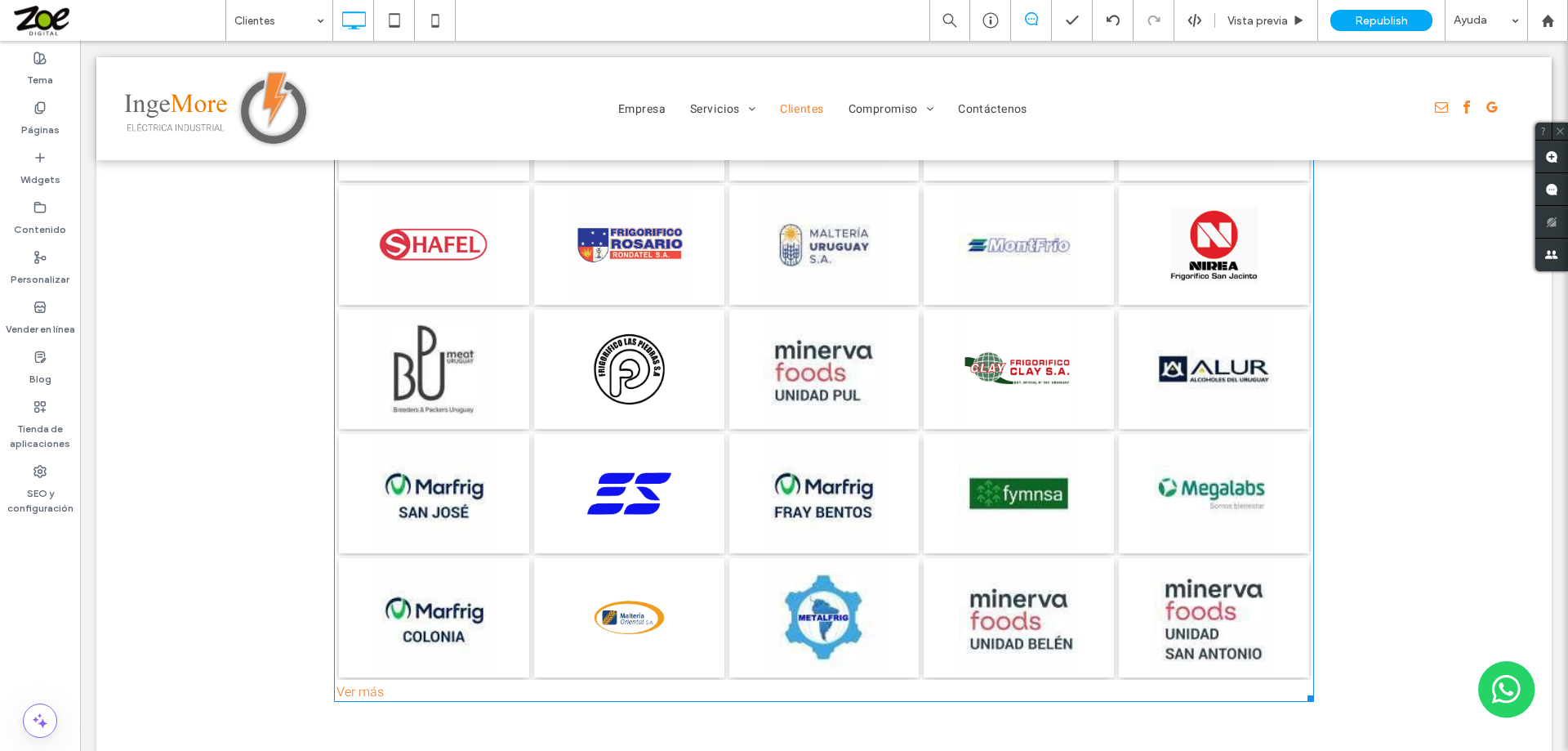
click at [782, 300] on link at bounding box center [825, 245] width 202 height 127
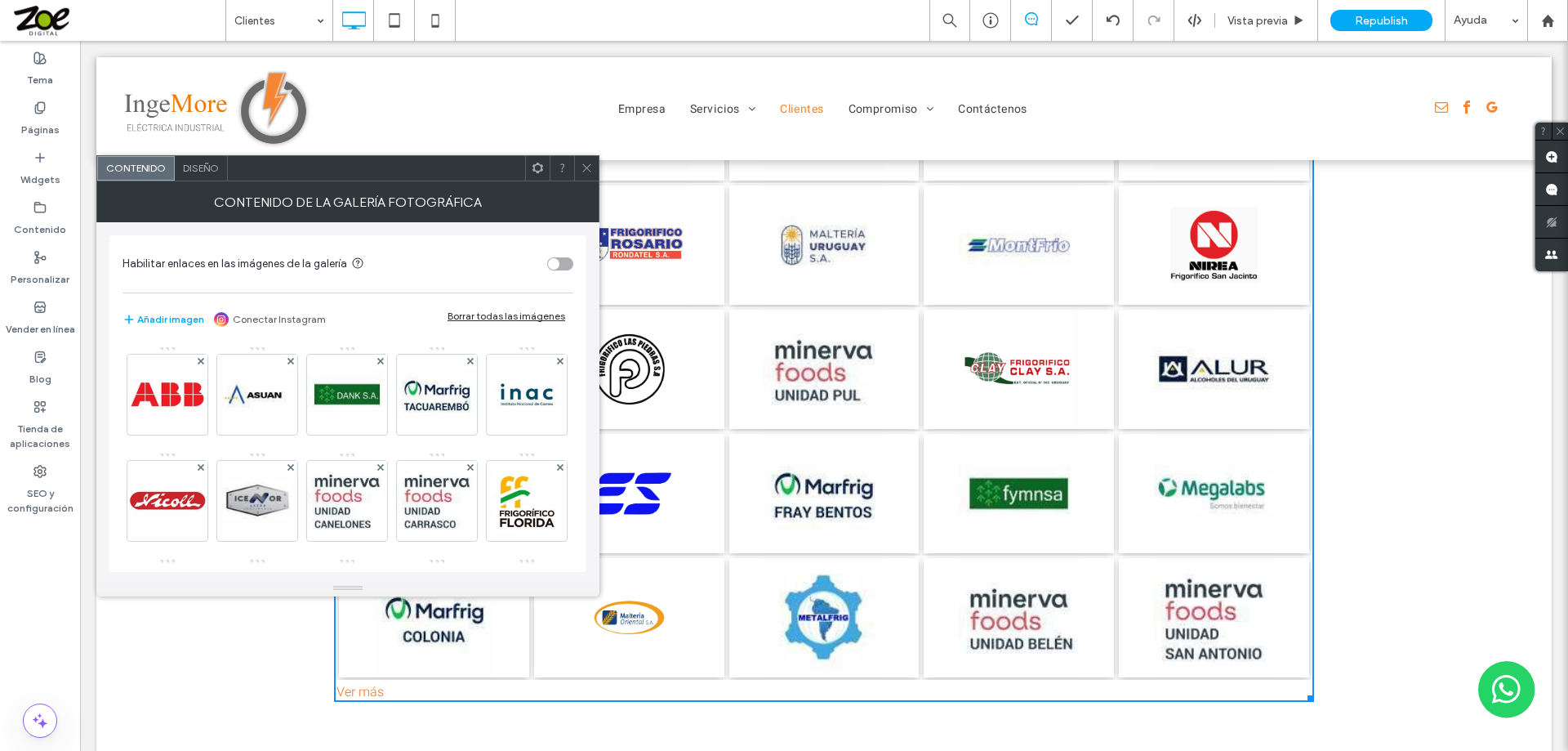
click at [203, 169] on span "Diseño" at bounding box center [200, 167] width 36 height 13
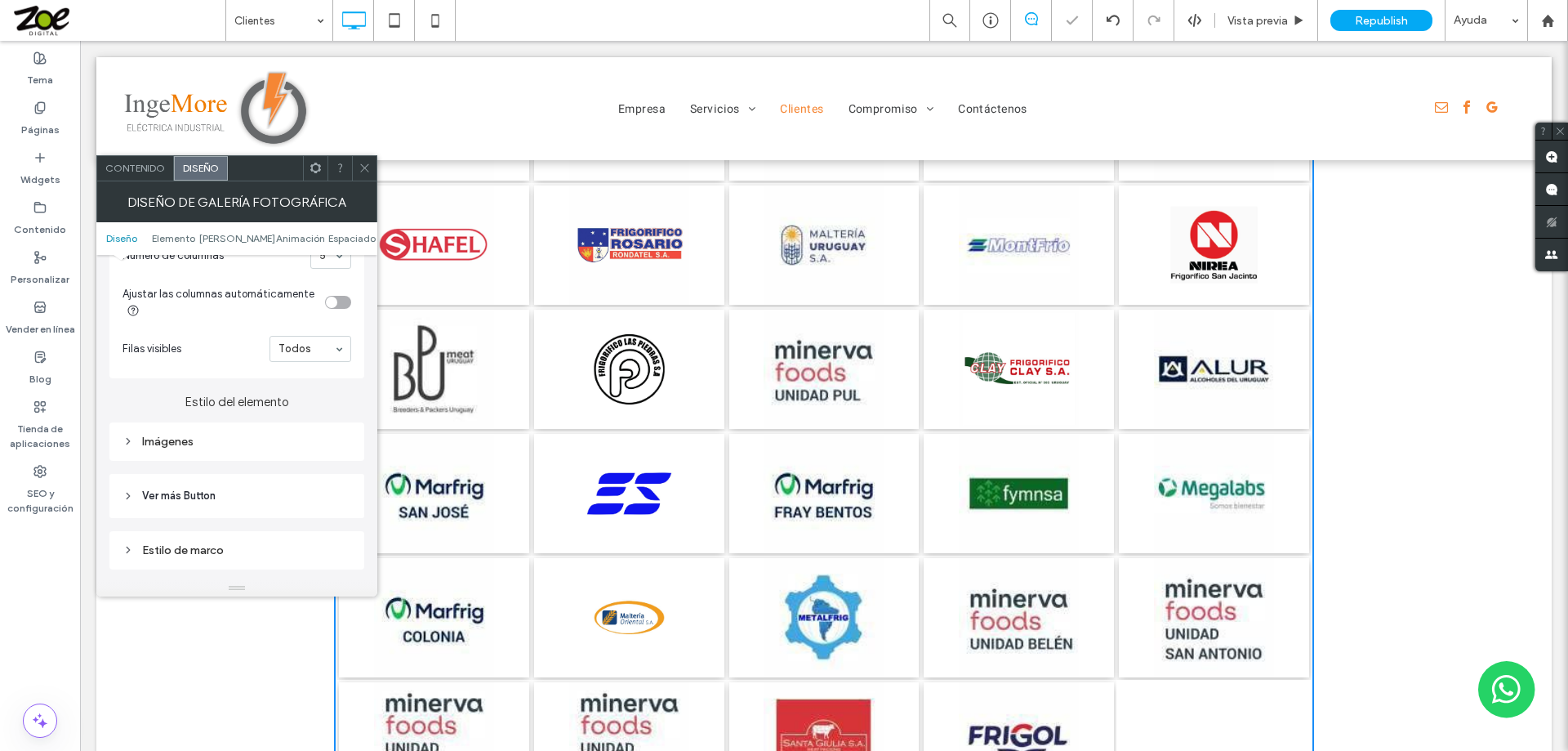
scroll to position [869, 0]
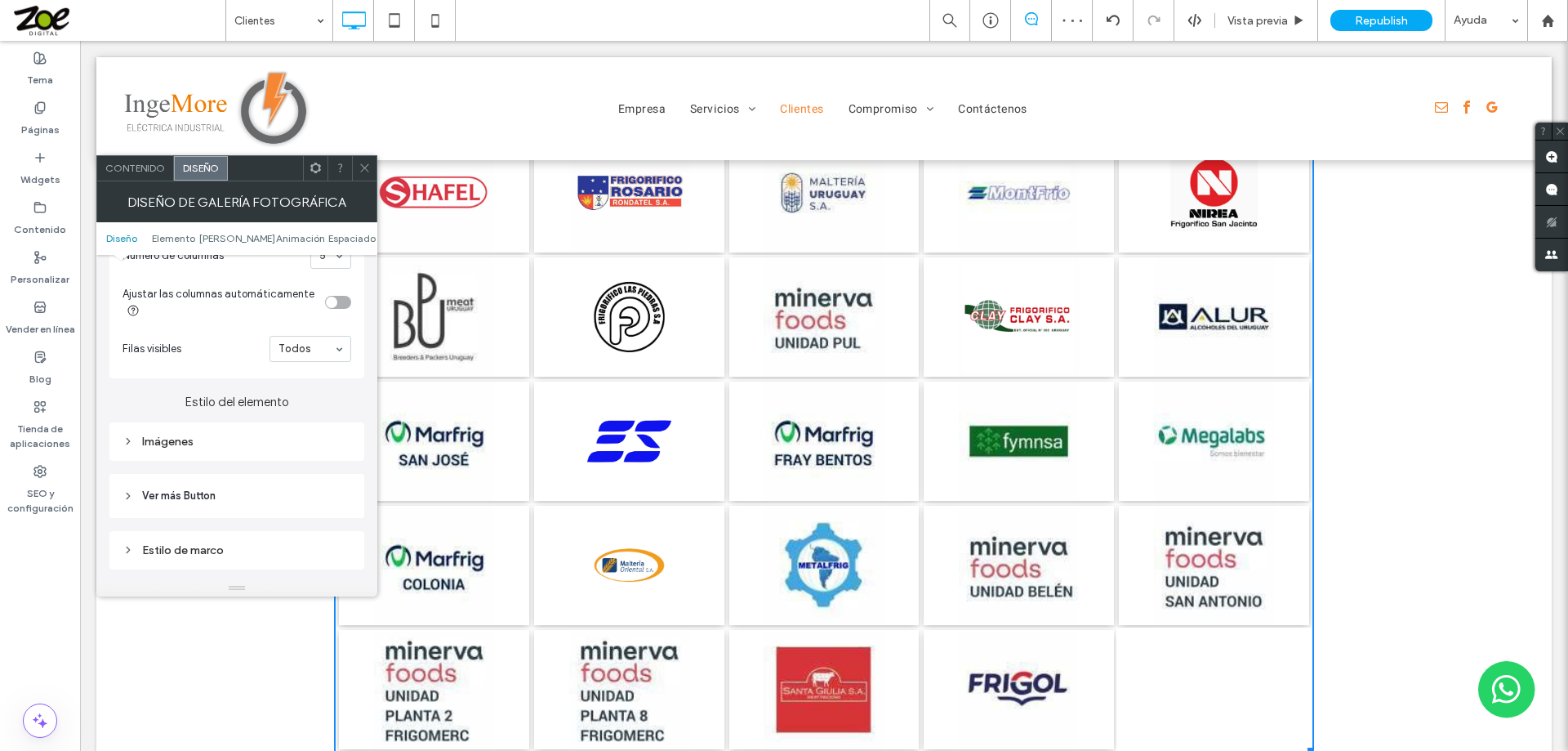
click at [363, 165] on icon at bounding box center [364, 167] width 12 height 13
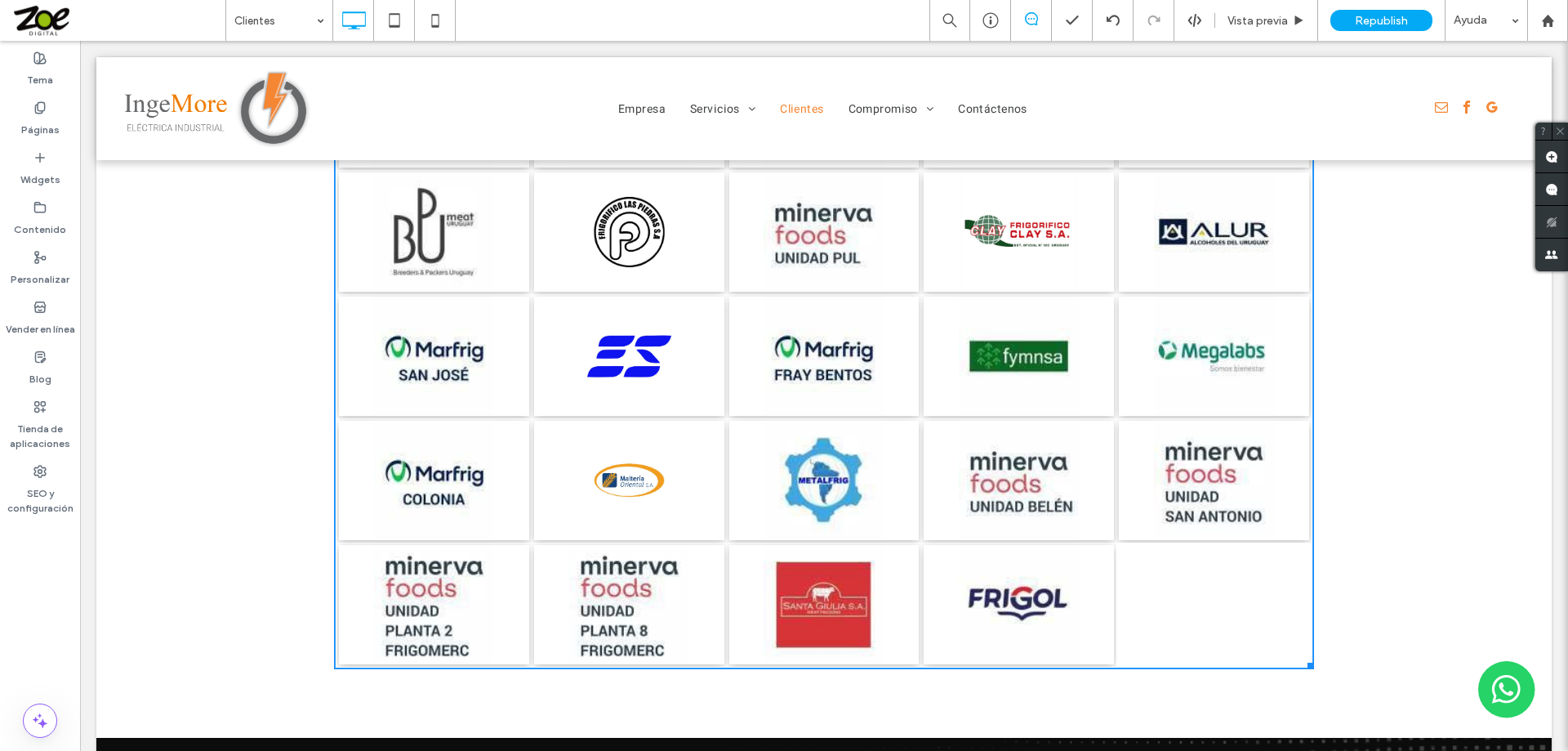
scroll to position [951, 0]
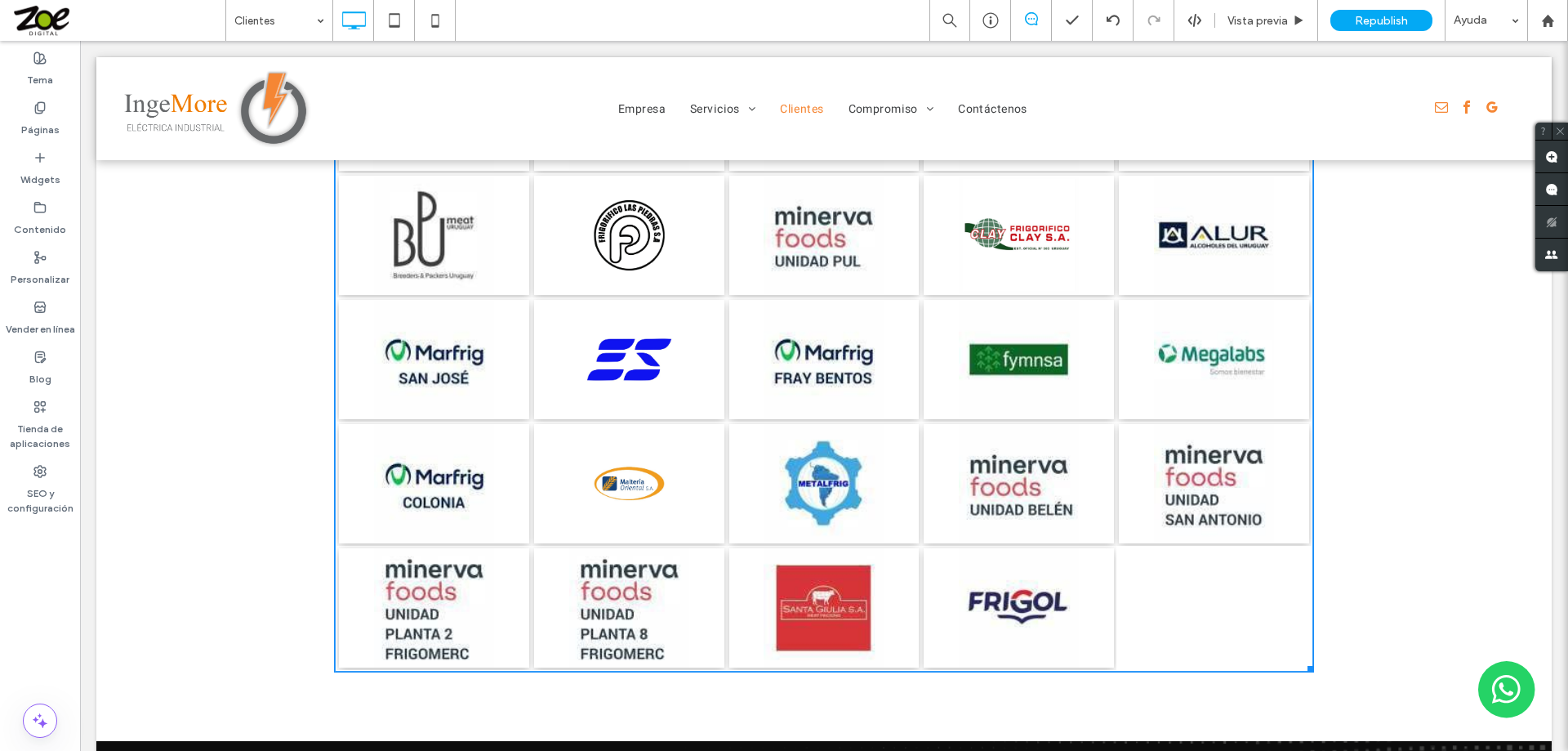
drag, startPoint x: 1302, startPoint y: 584, endPoint x: 1292, endPoint y: 573, distance: 14.9
click at [782, 573] on div "Button Button Button Button Button Button Button Button Button Button Button Bu…" at bounding box center [823, 173] width 980 height 998
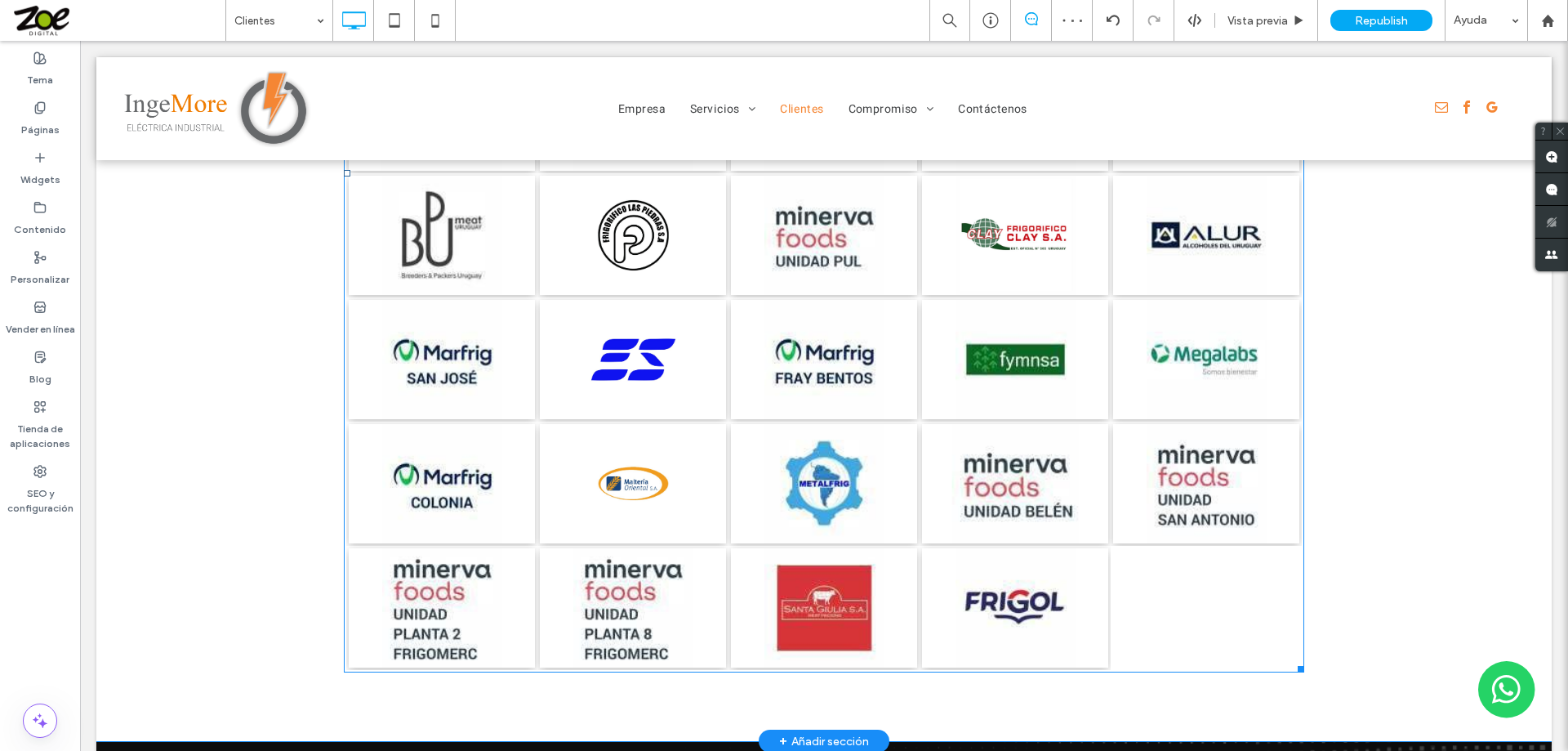
click at [782, 463] on link at bounding box center [1015, 484] width 198 height 127
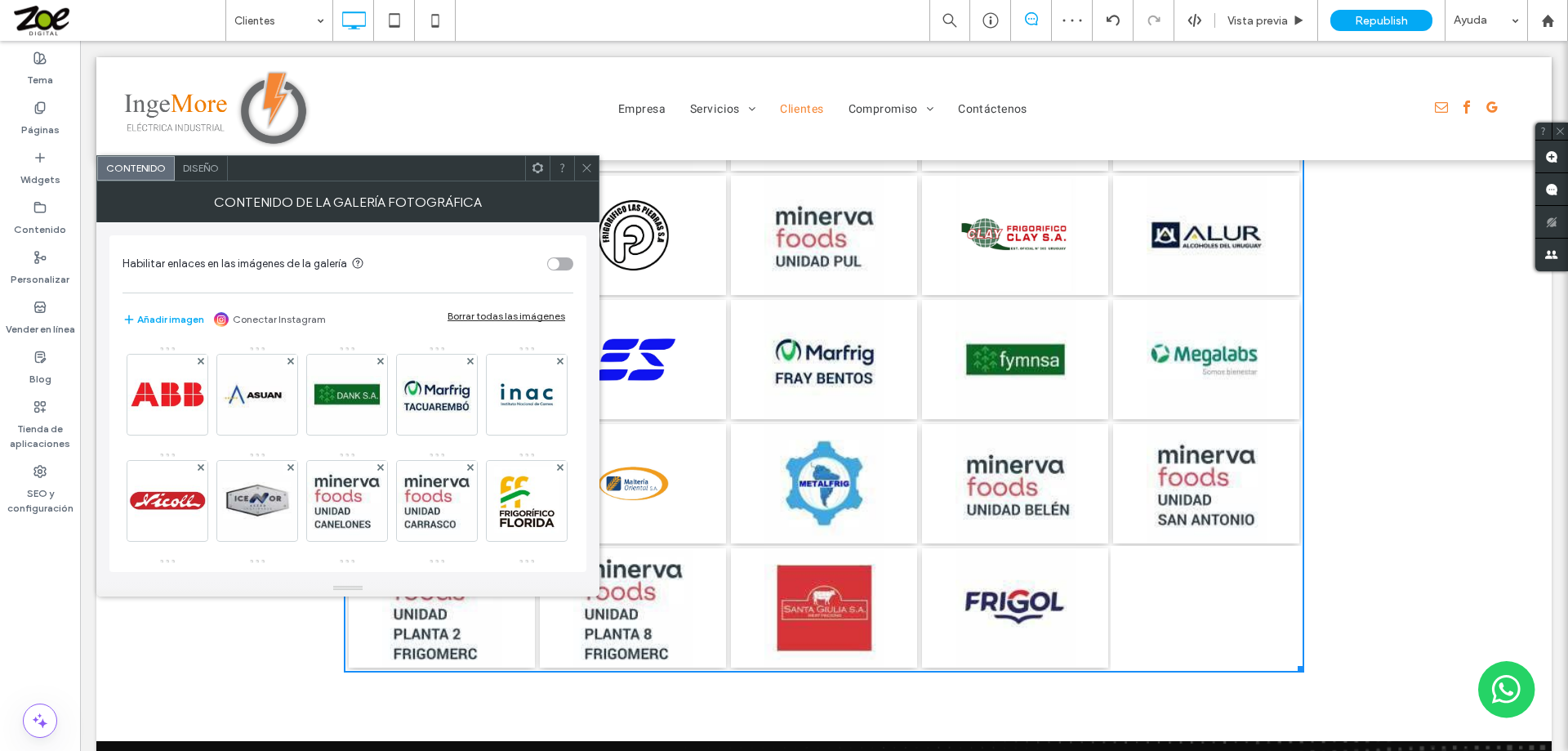
click at [199, 165] on span "Diseño" at bounding box center [200, 167] width 36 height 13
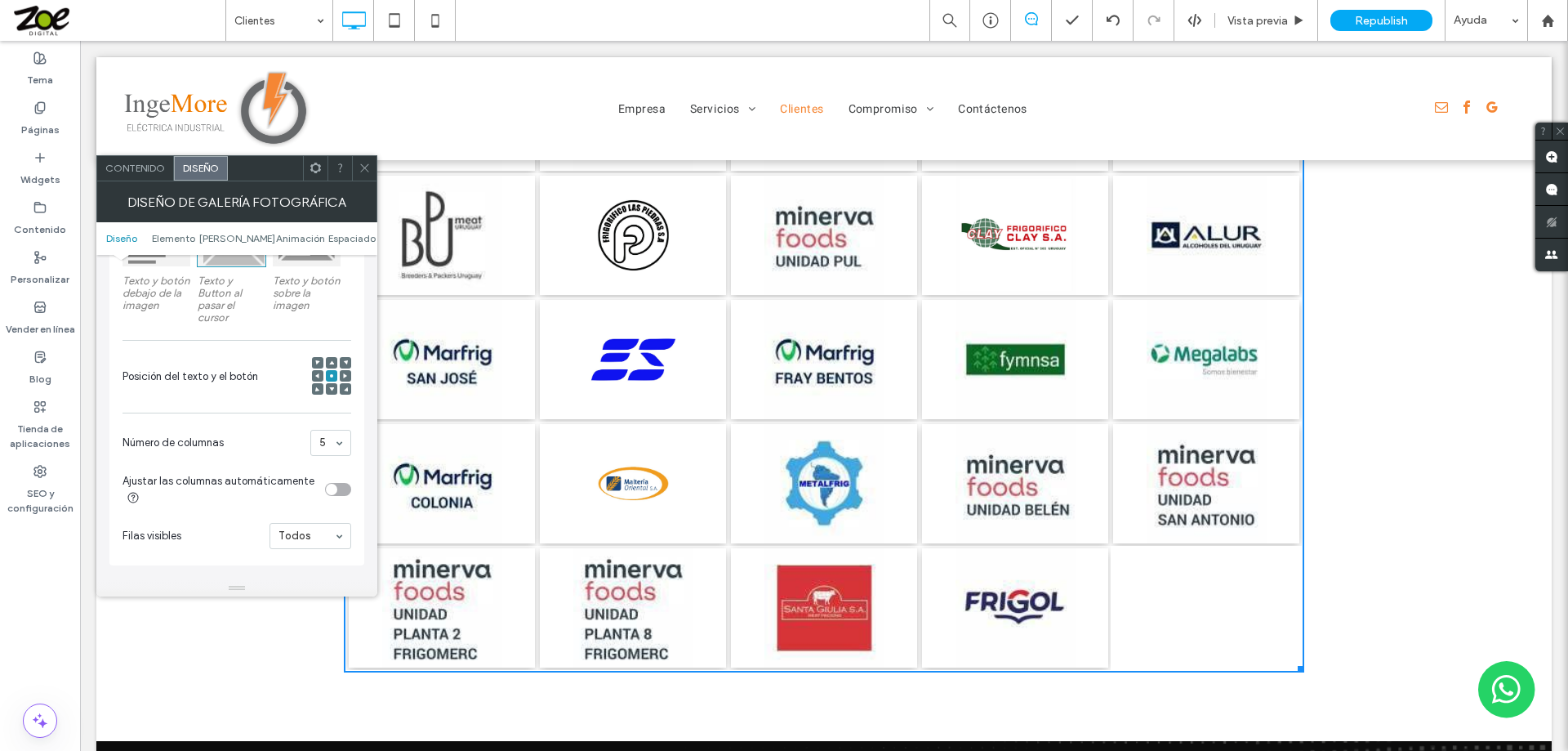
scroll to position [327, 0]
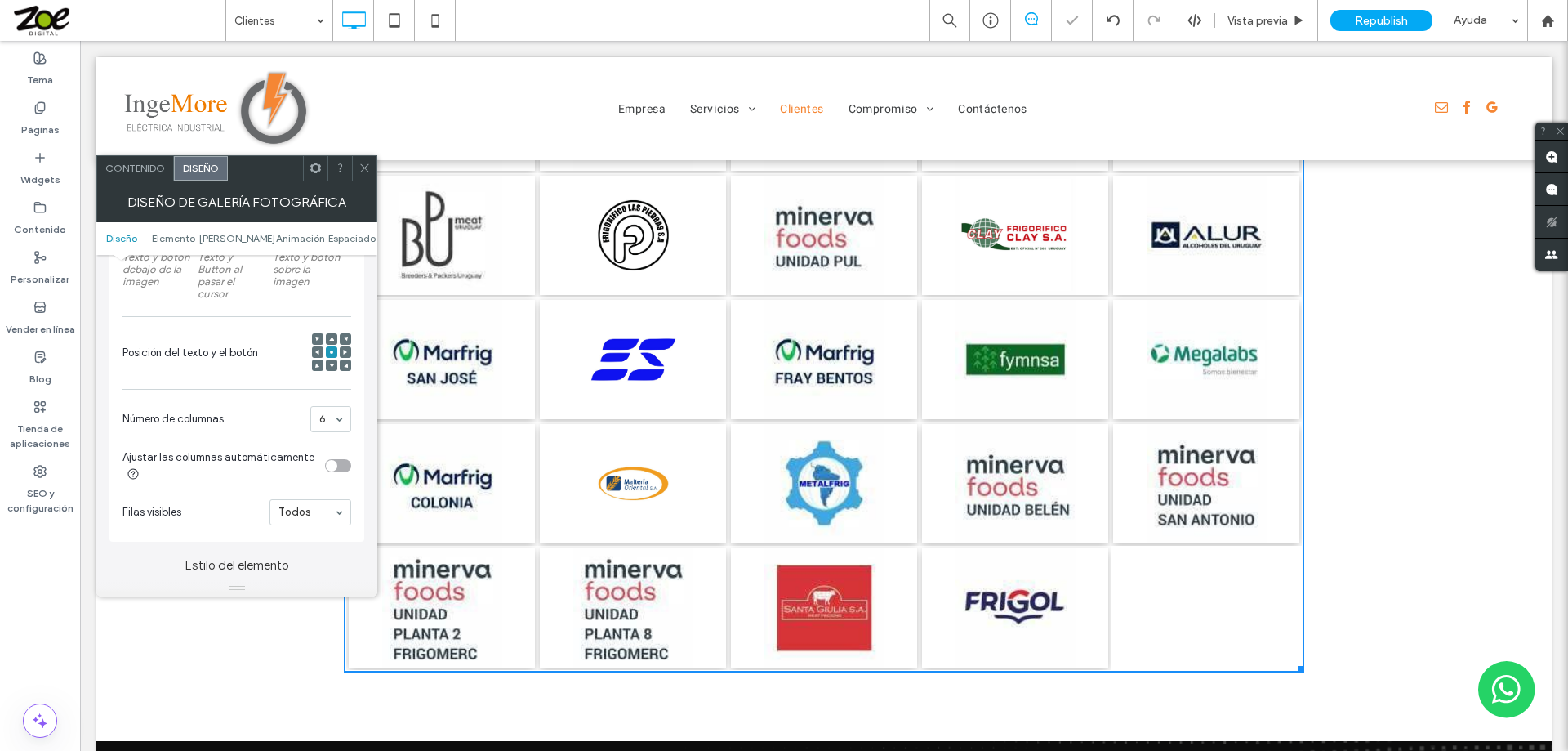
drag, startPoint x: 323, startPoint y: 573, endPoint x: 391, endPoint y: 473, distance: 120.9
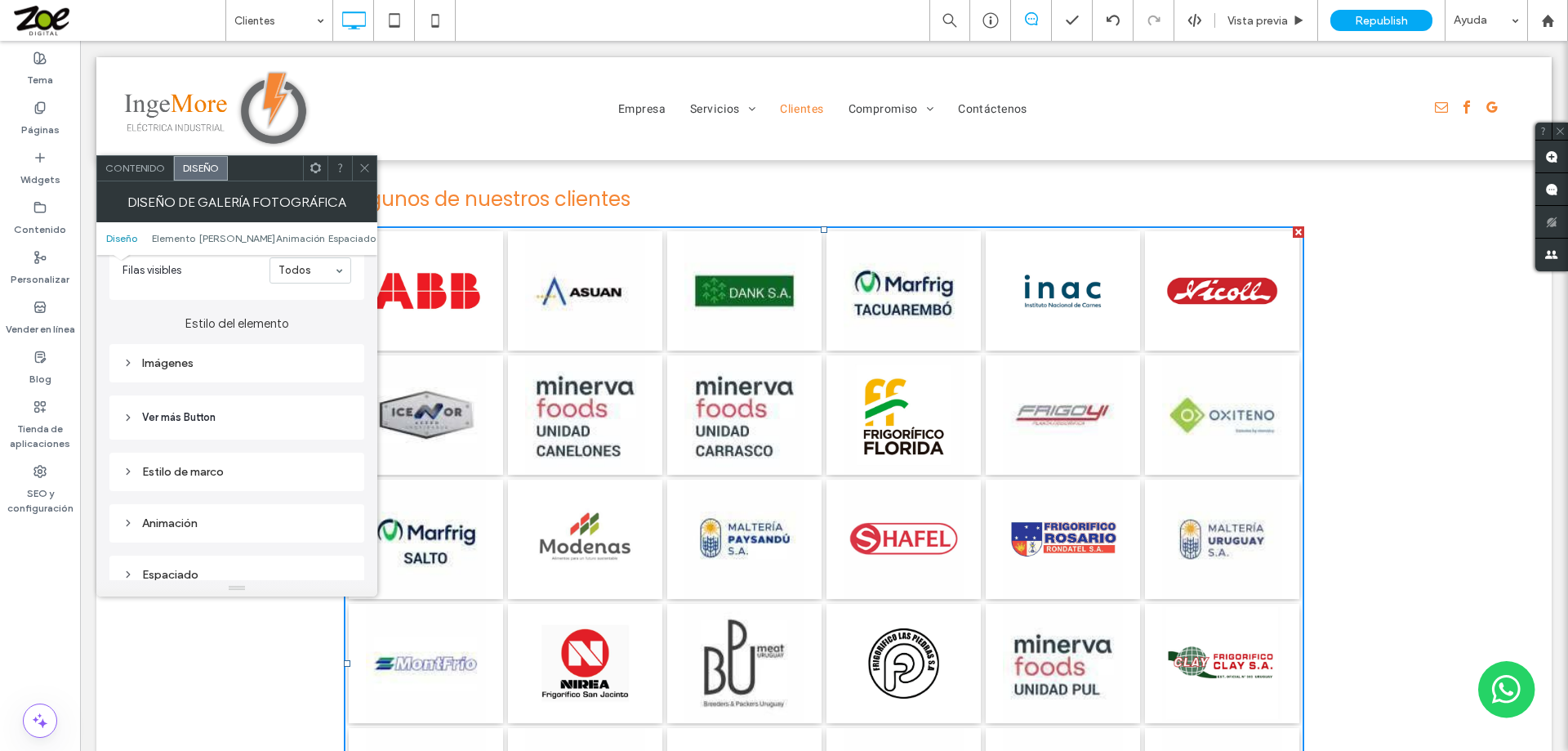
scroll to position [572, 0]
click at [164, 363] on div "Imágenes" at bounding box center [236, 360] width 229 height 13
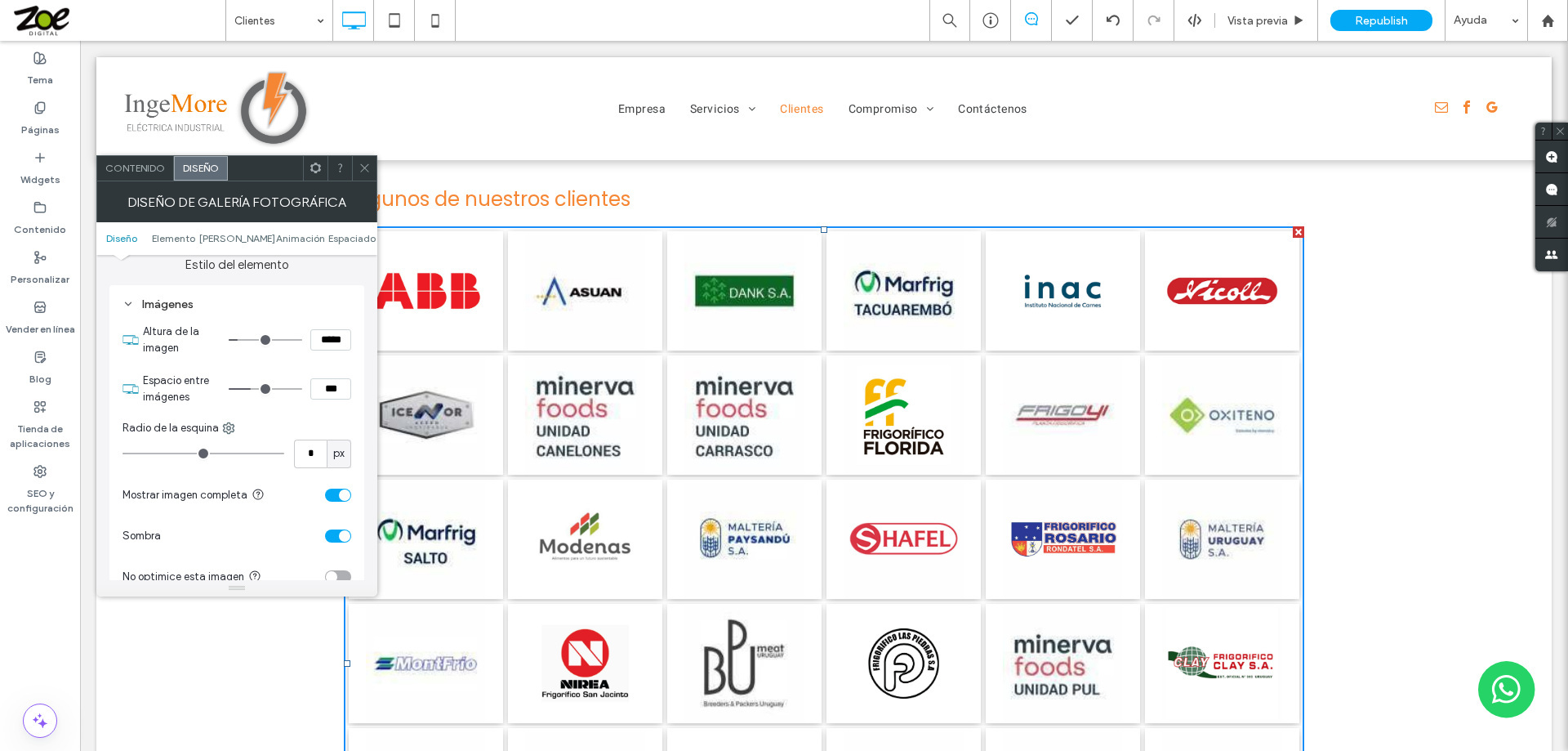
scroll to position [654, 0]
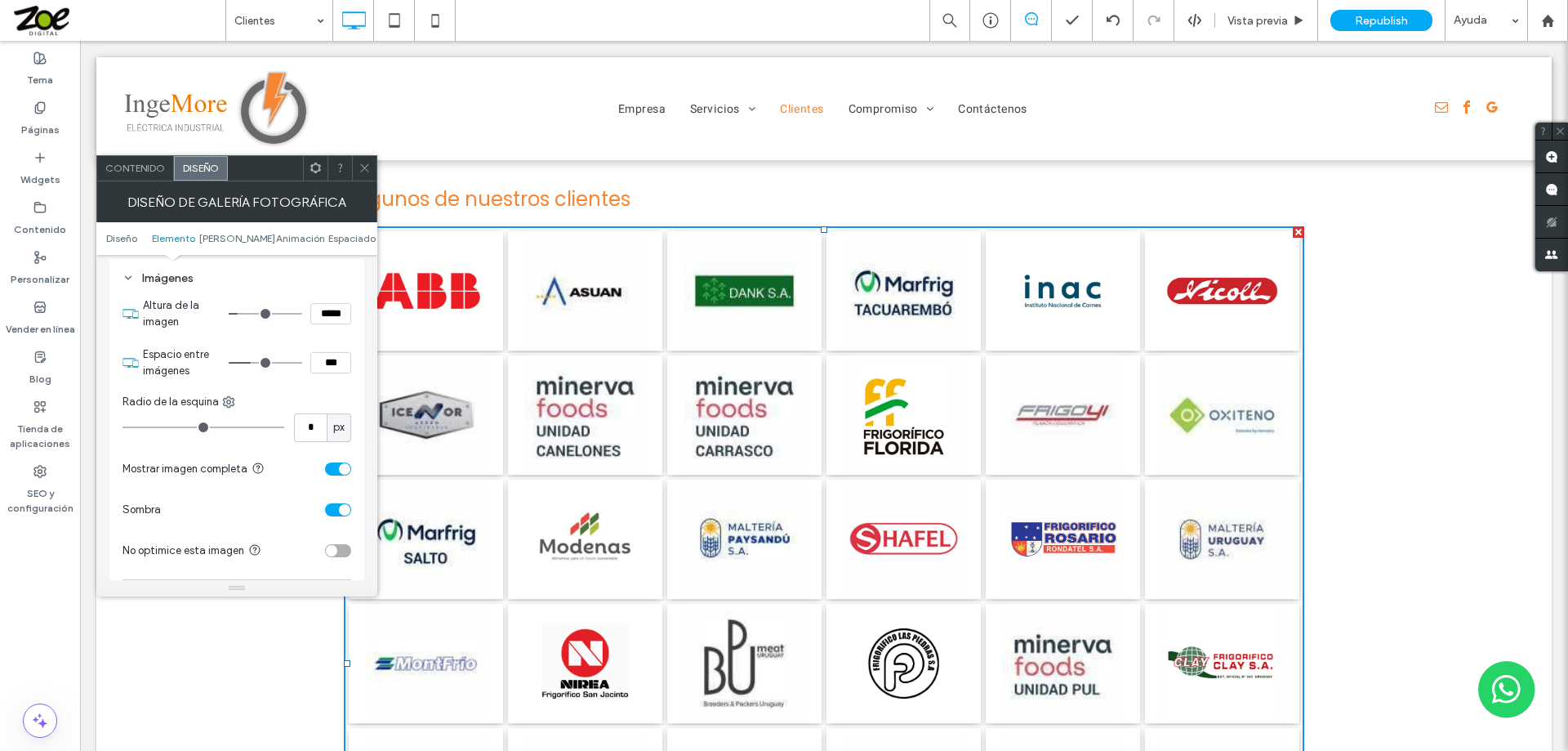
type input "***"
type input "*****"
type input "***"
type input "*****"
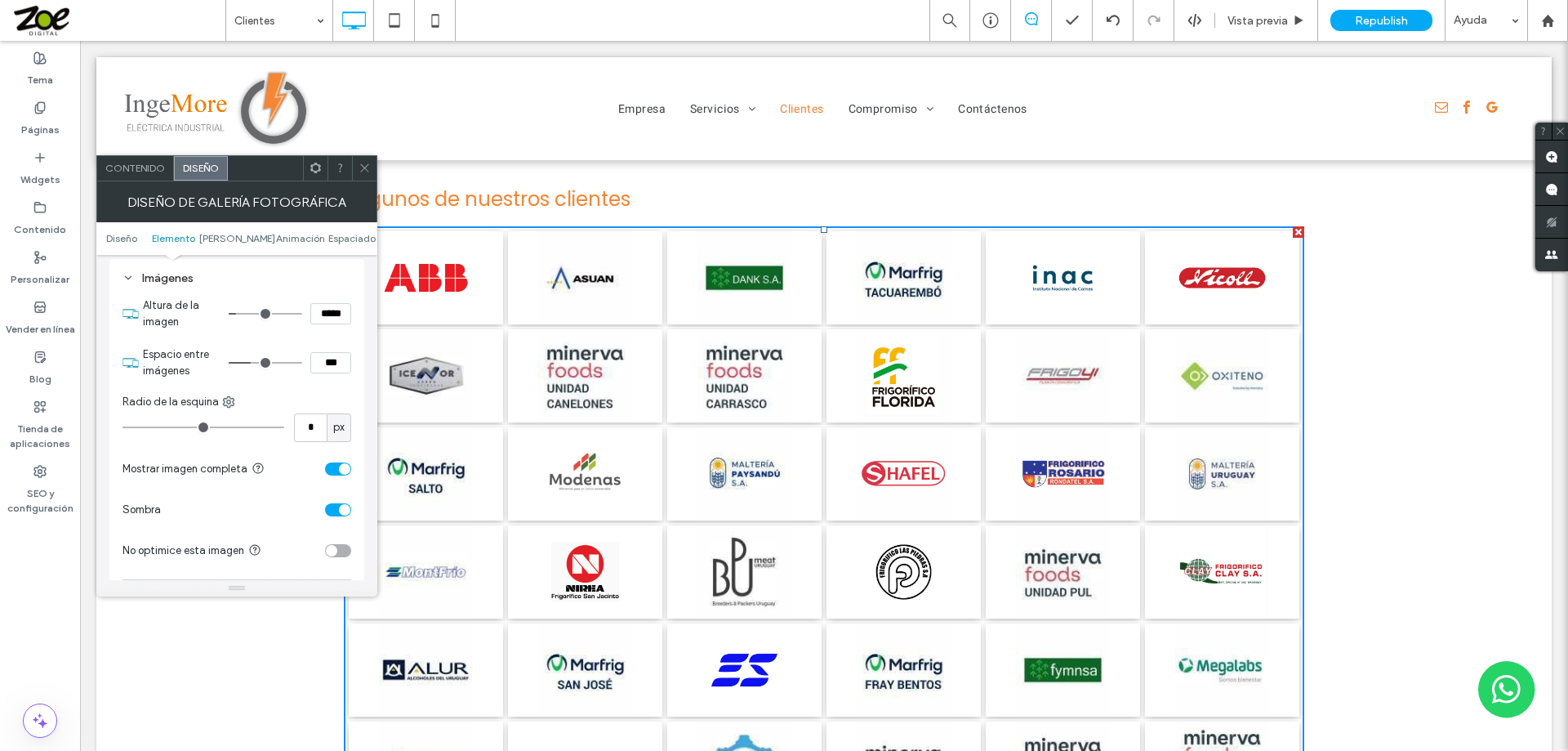
type input "**"
type input "****"
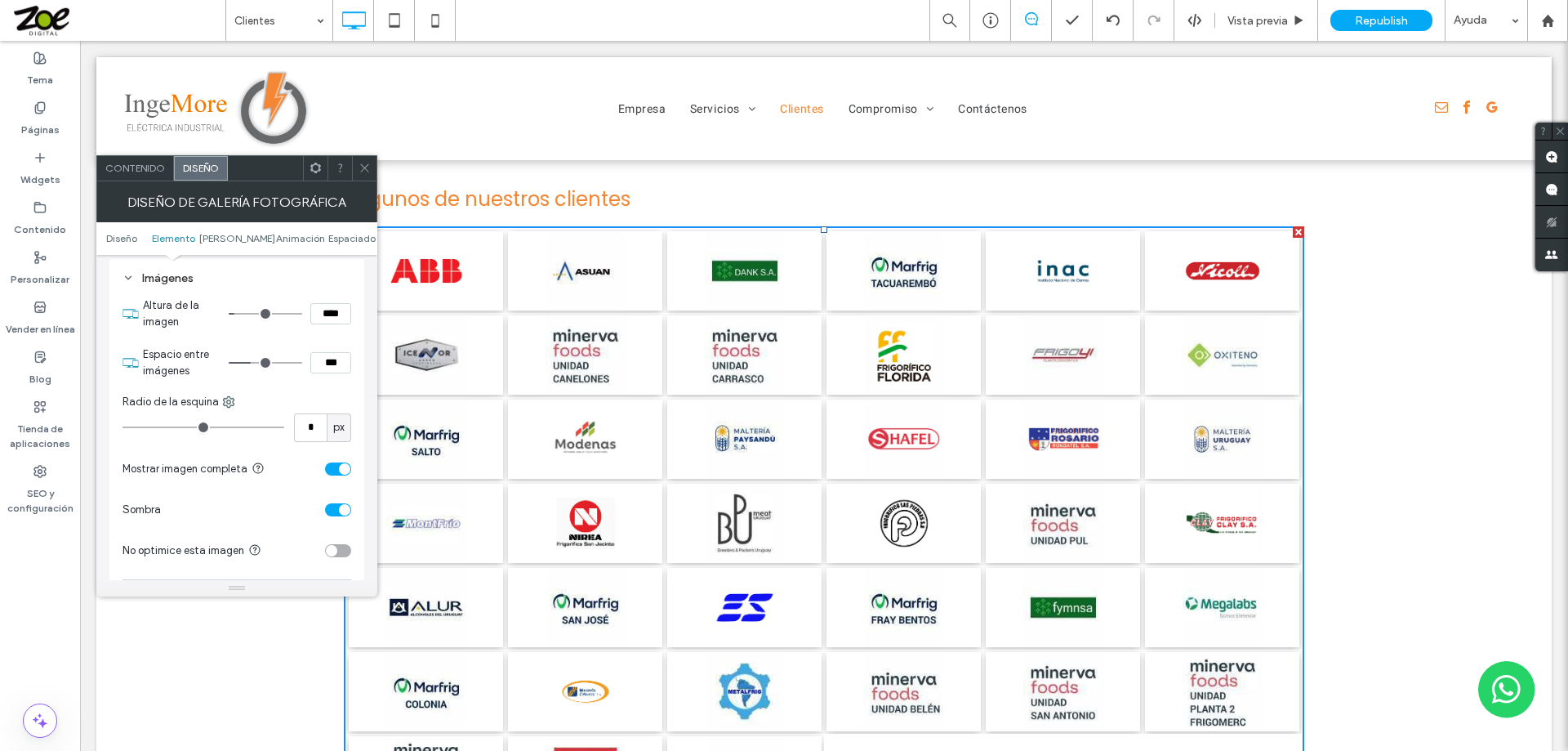
type input "***"
type input "*****"
type input "***"
type input "*****"
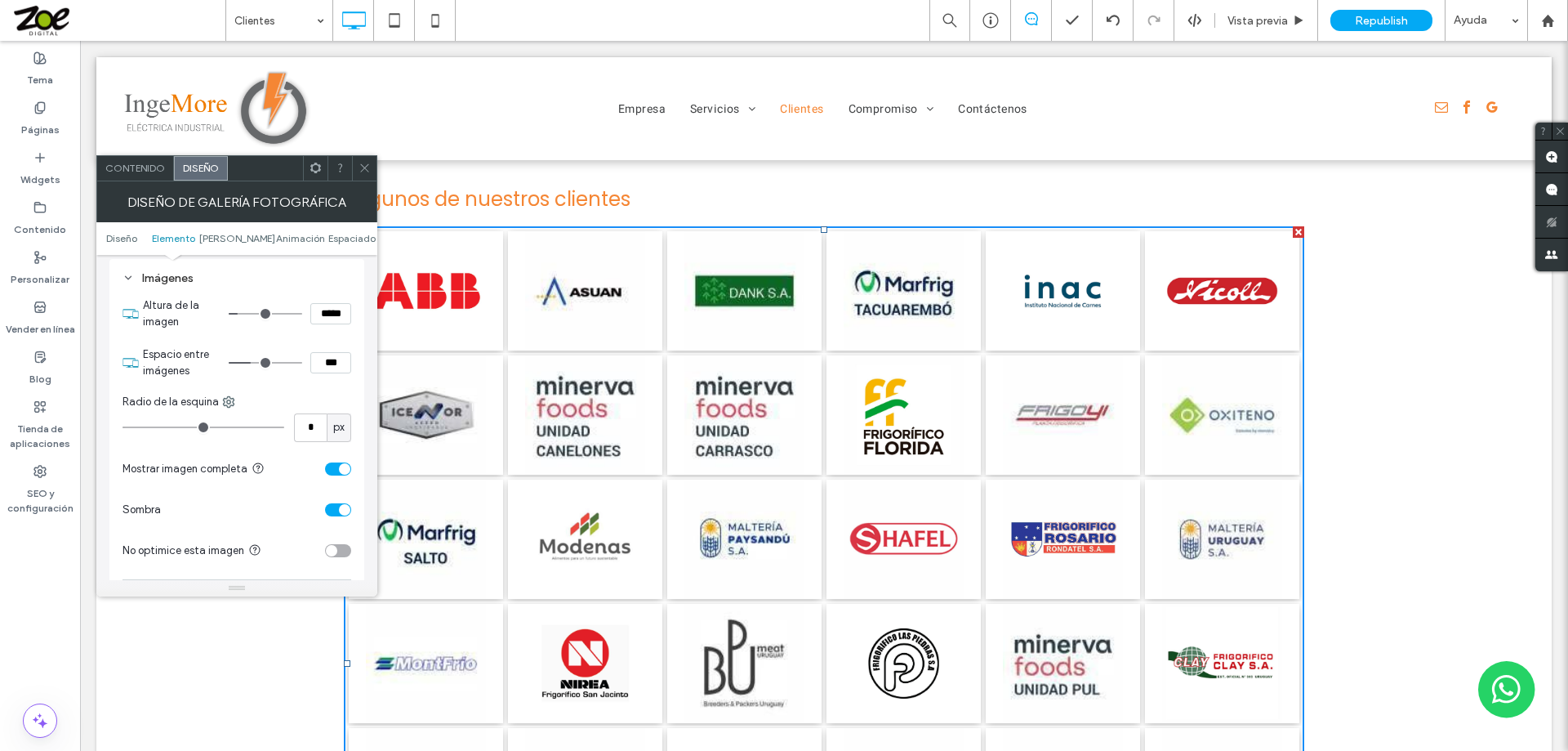
type input "***"
type input "*****"
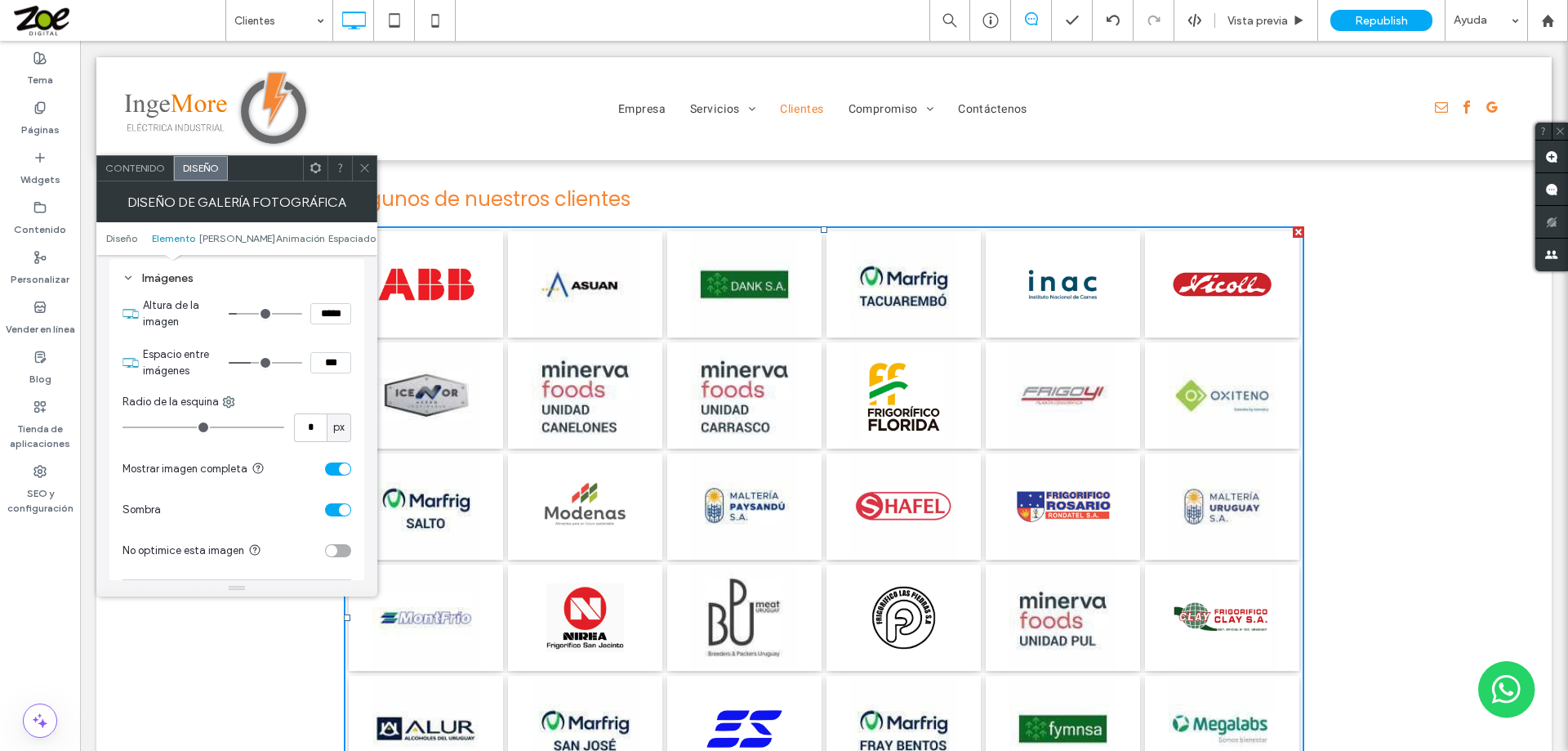
type input "***"
type input "*****"
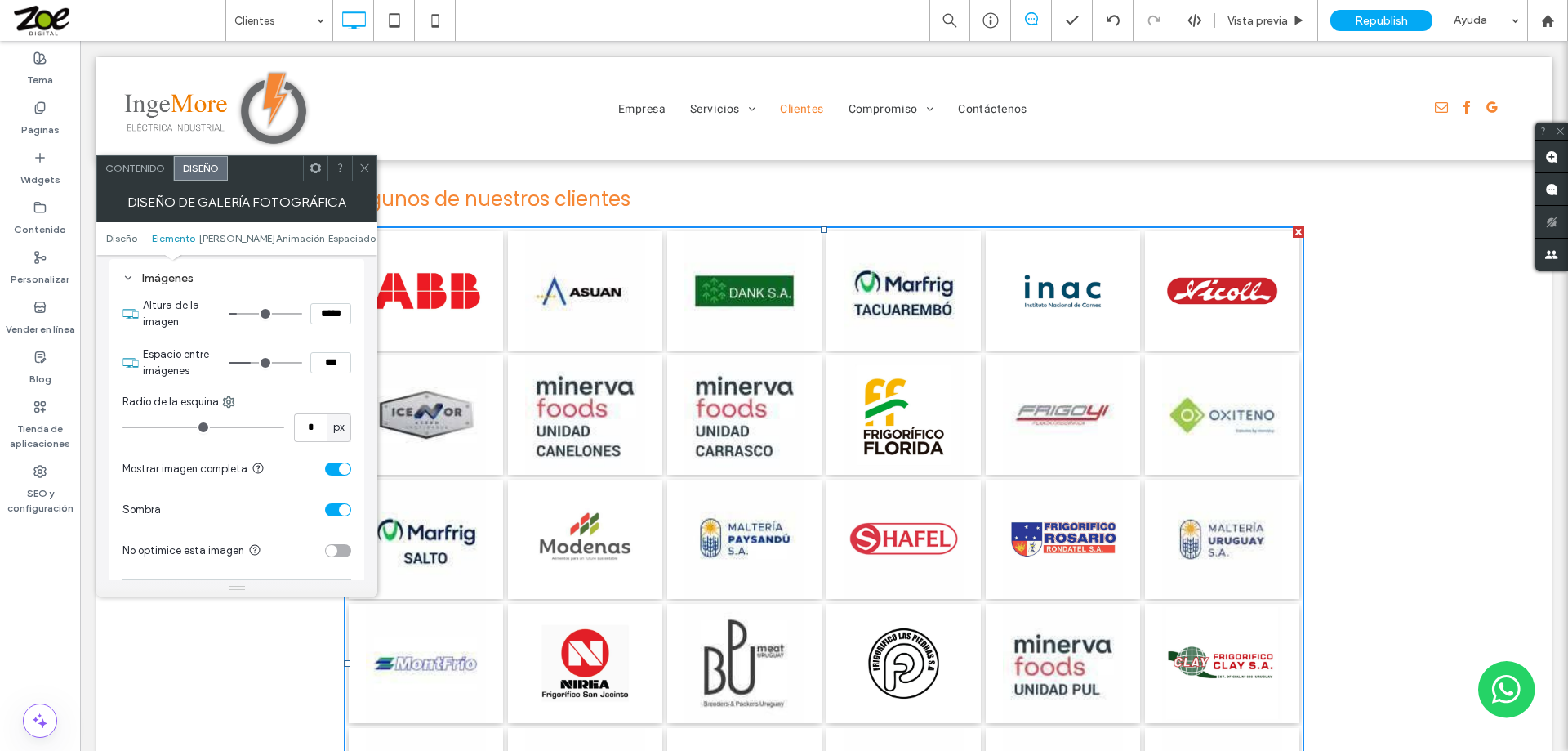
type input "***"
type input "*****"
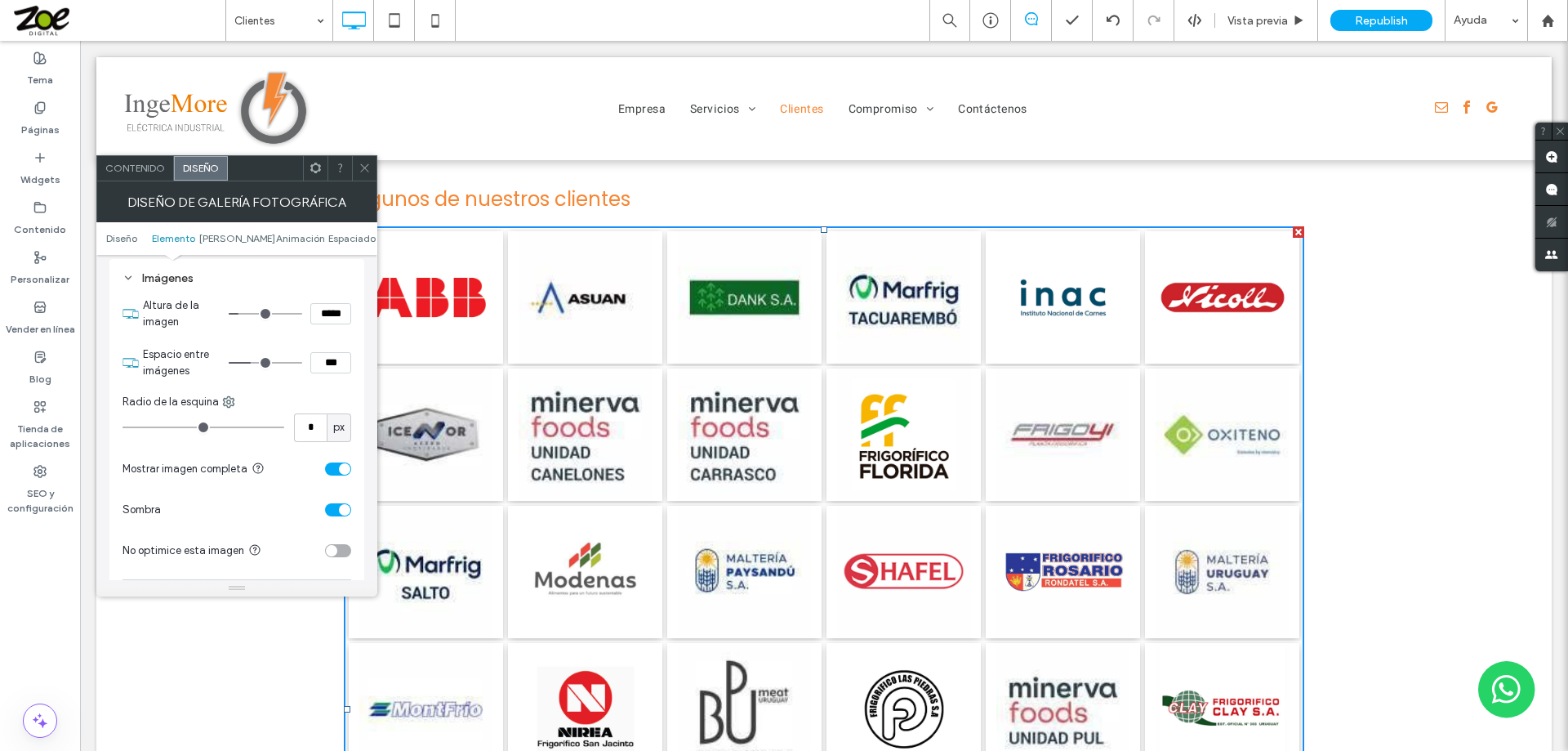
type input "***"
type input "*****"
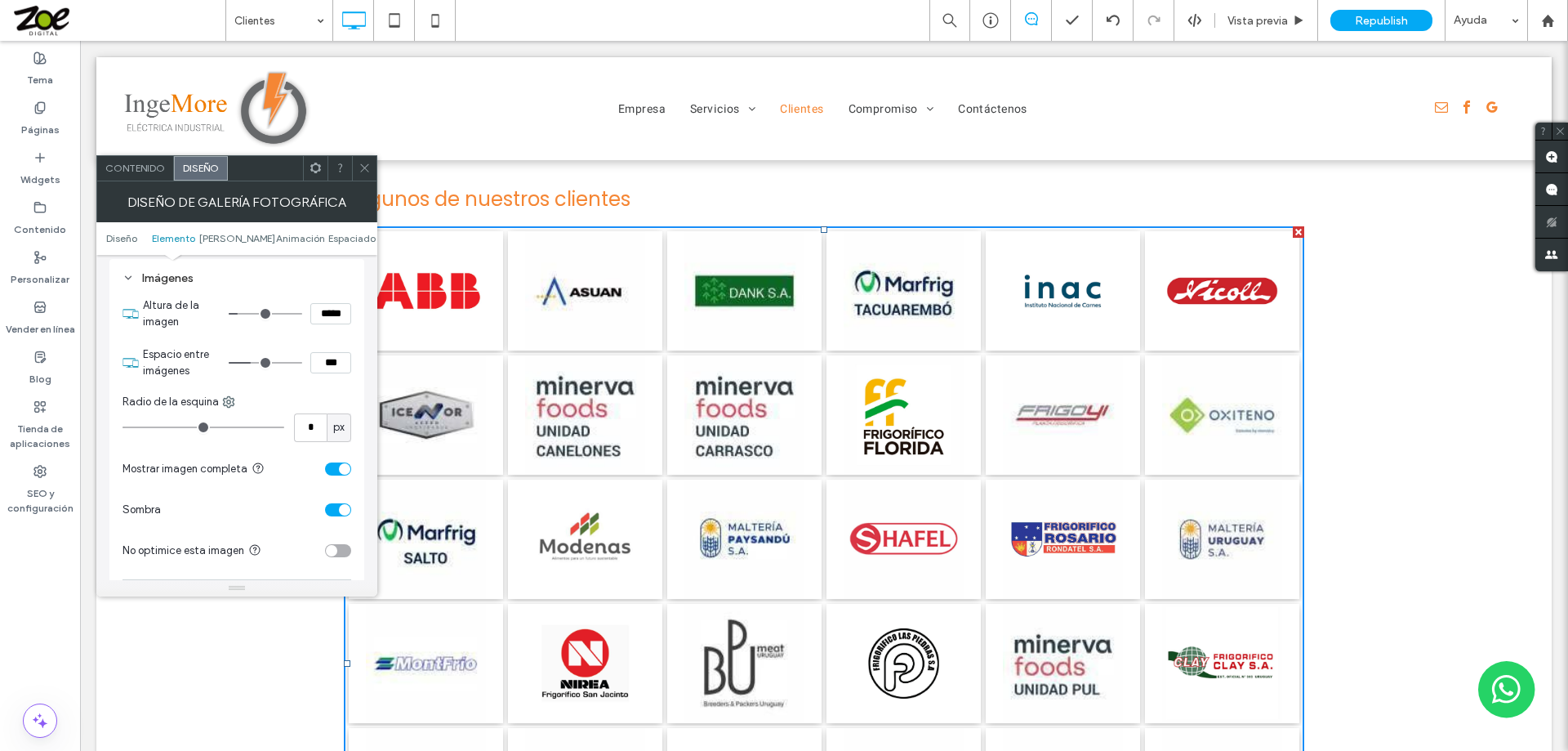
click at [242, 313] on input "range" at bounding box center [265, 313] width 73 height 2
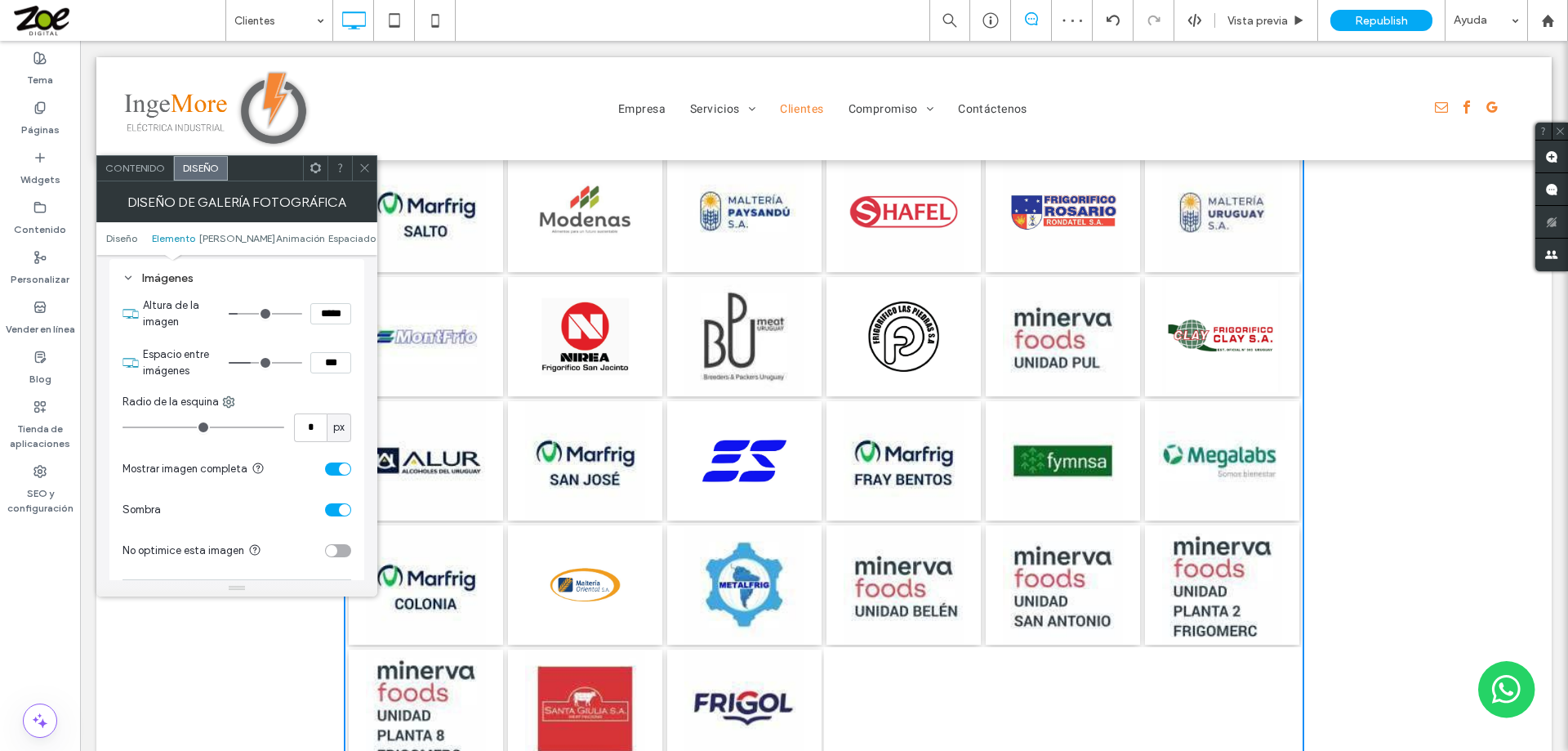
scroll to position [807, 0]
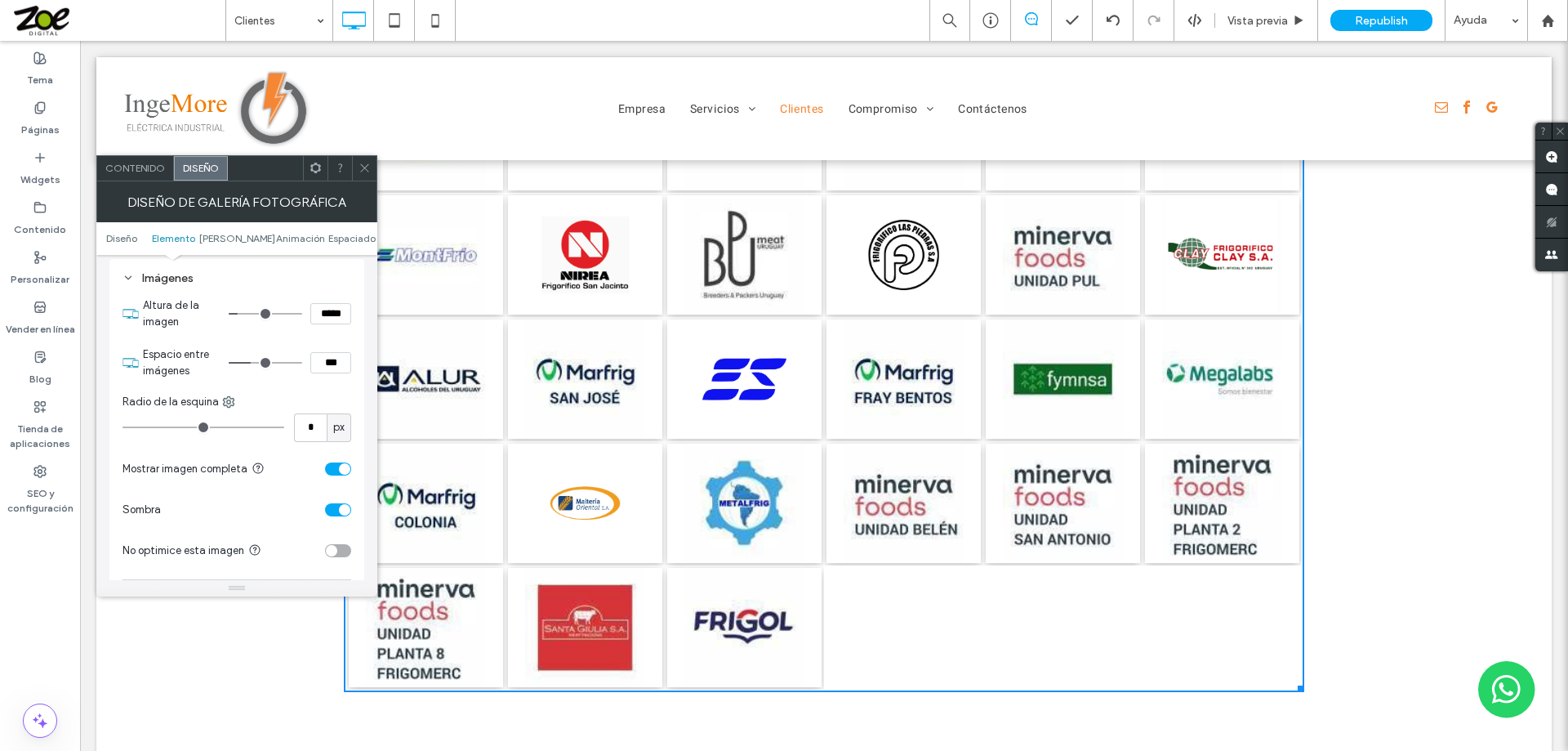
click at [358, 167] on div at bounding box center [363, 167] width 24 height 24
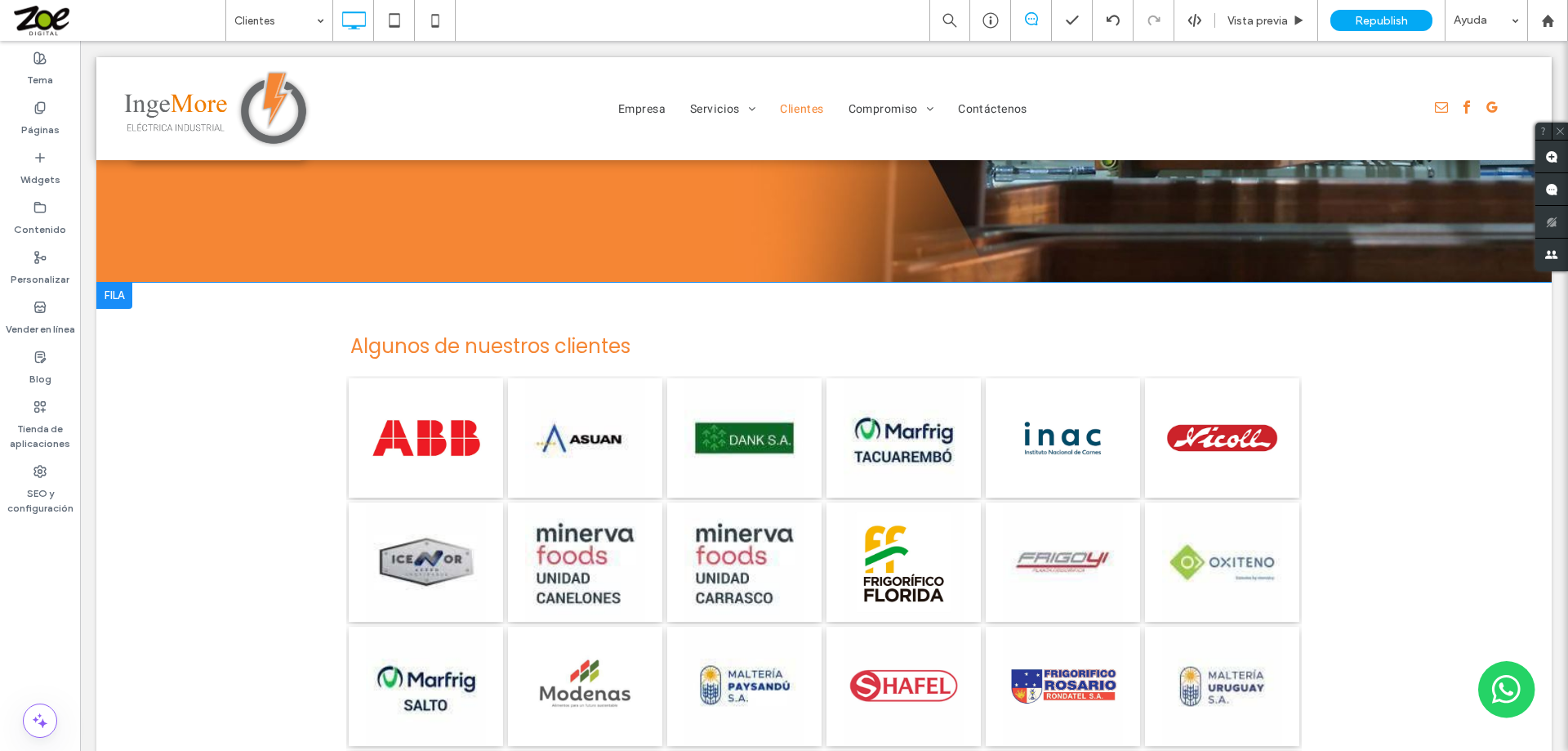
scroll to position [236, 0]
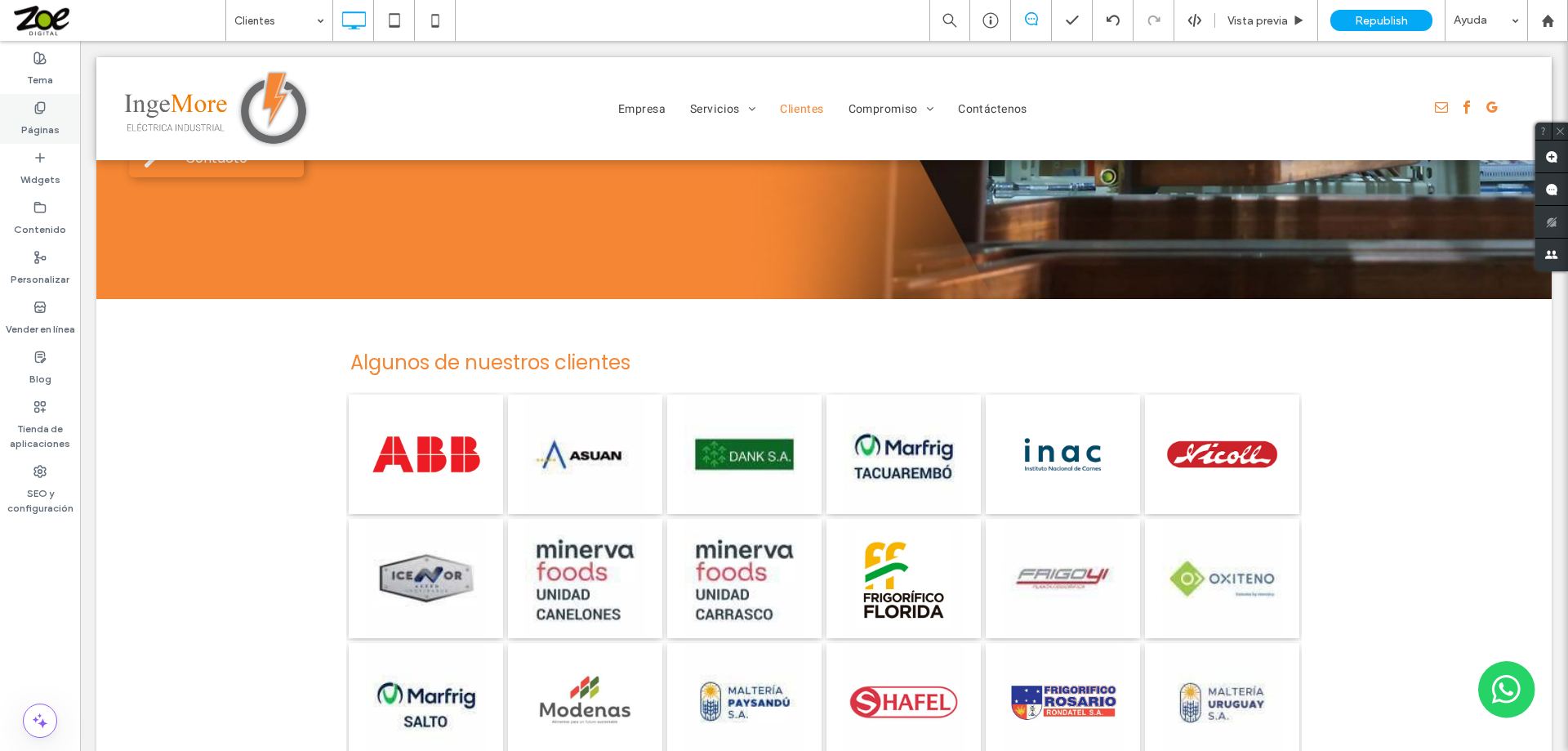
click at [43, 106] on icon at bounding box center [40, 108] width 13 height 13
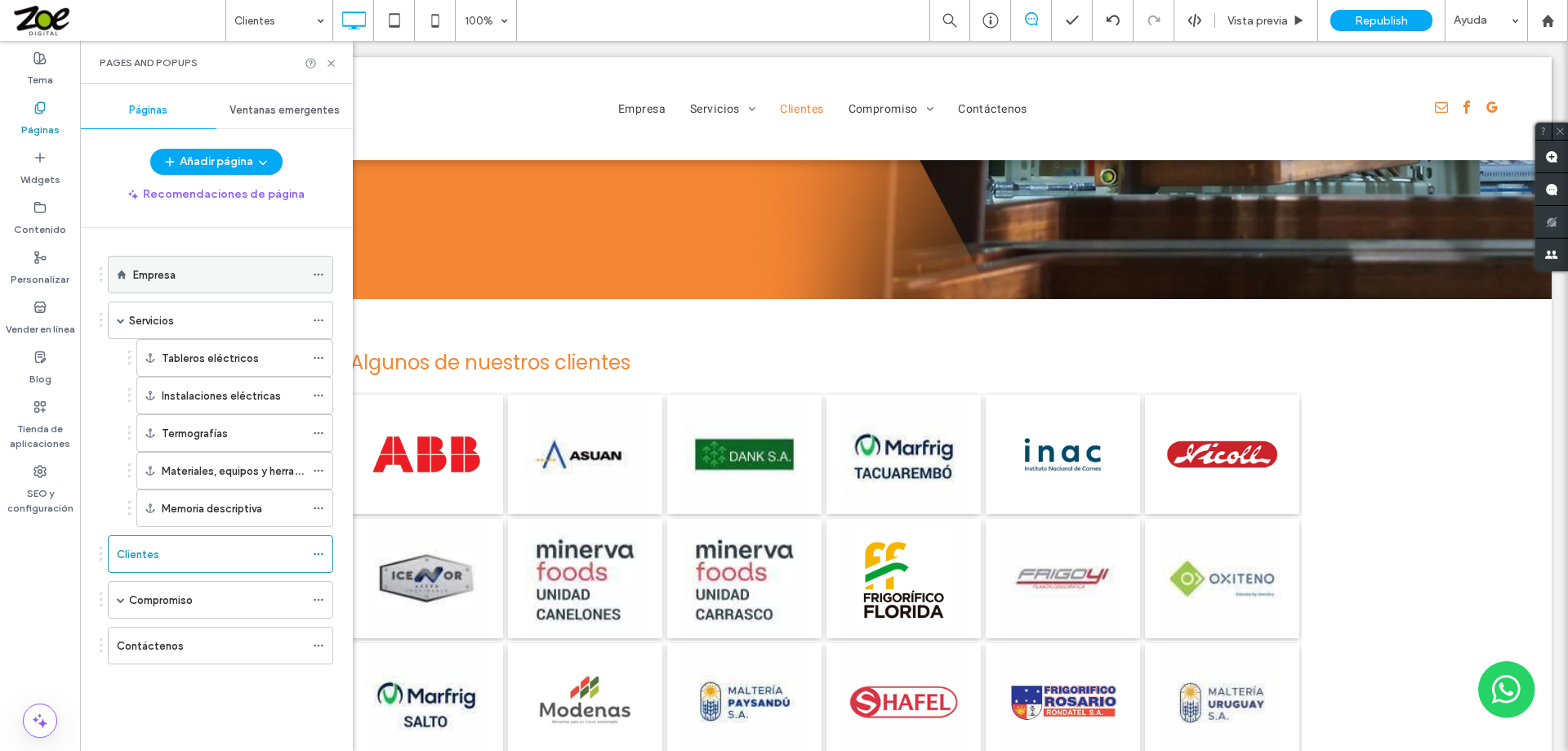
click at [149, 272] on label "Empresa" at bounding box center [154, 275] width 42 height 29
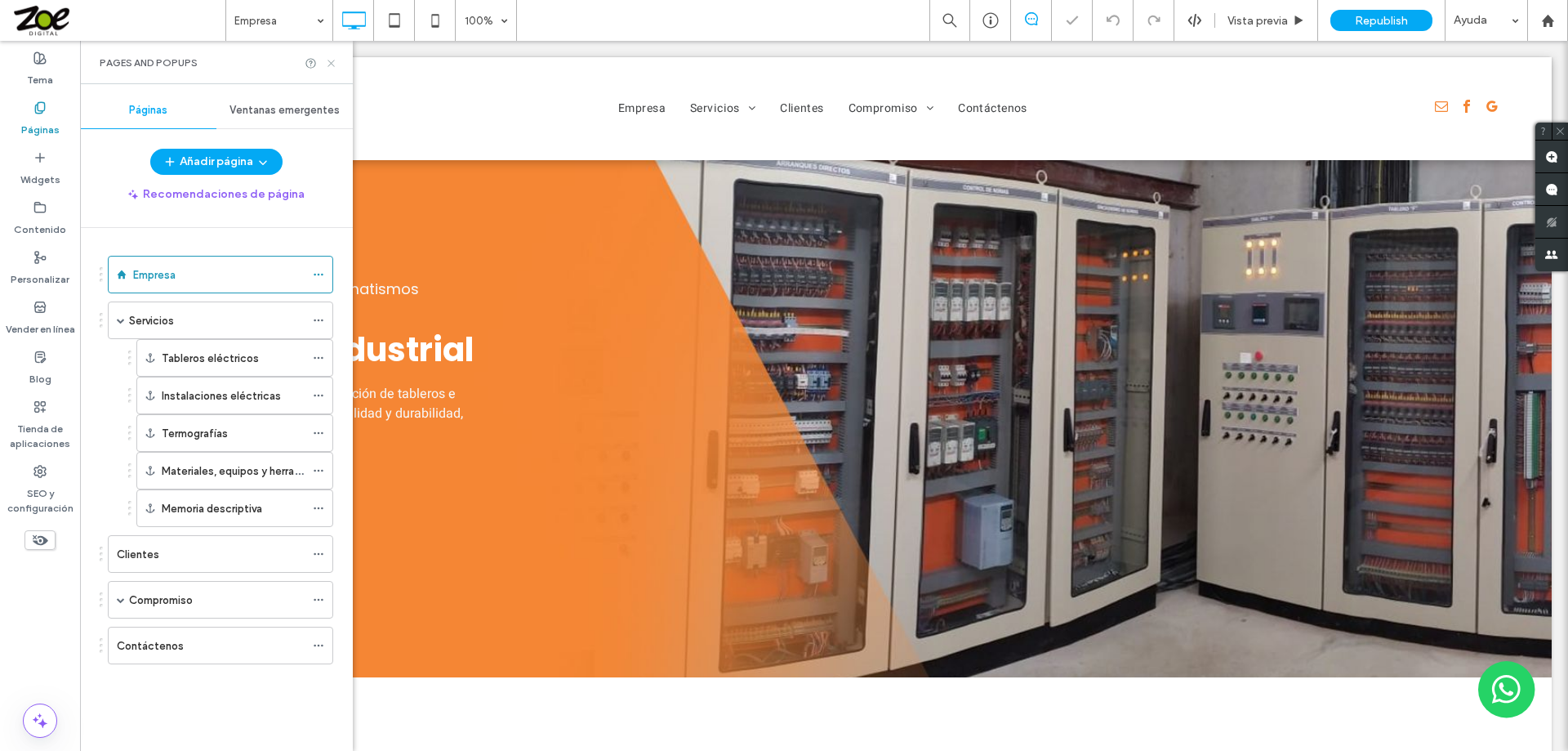
click at [333, 64] on use at bounding box center [331, 63] width 7 height 7
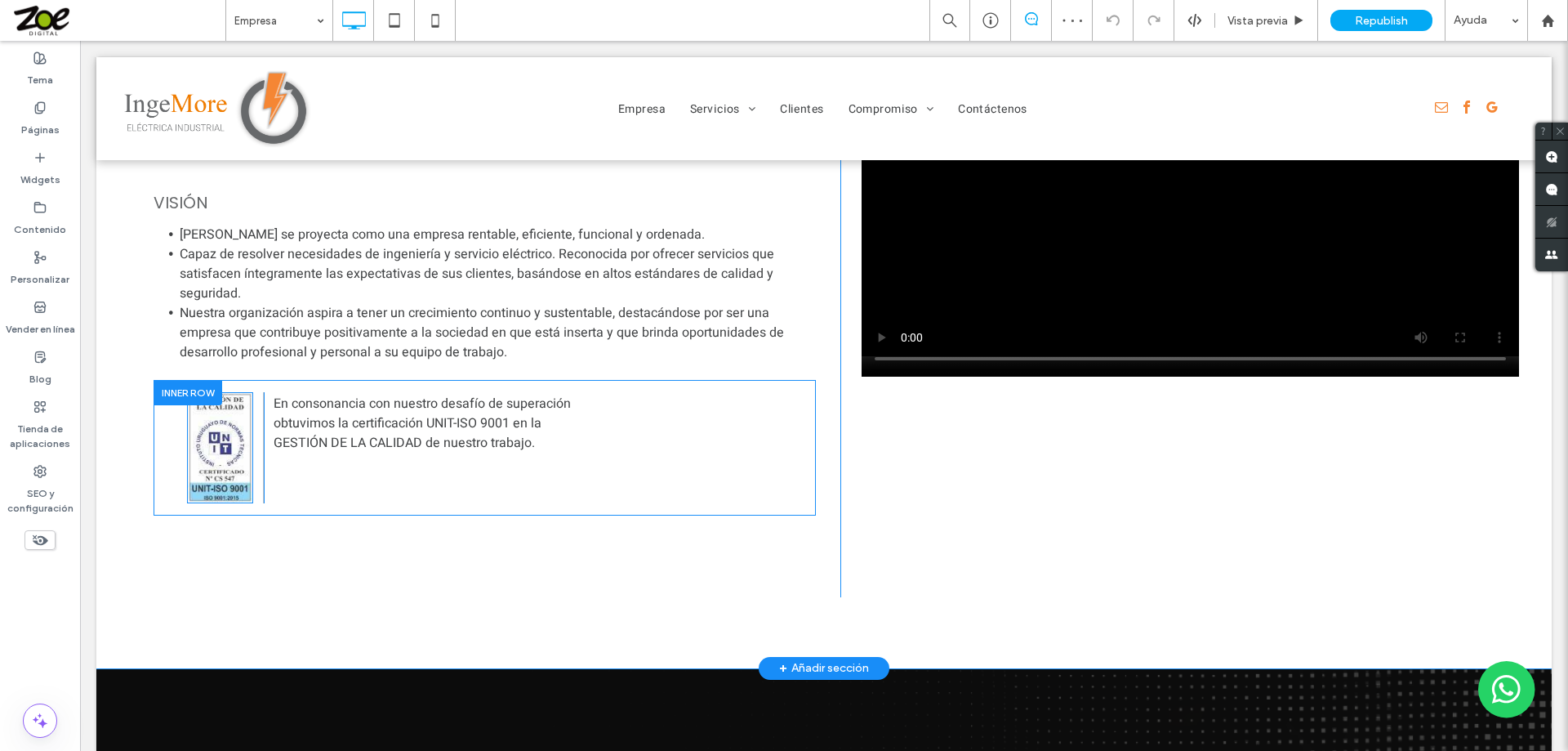
scroll to position [1638, 0]
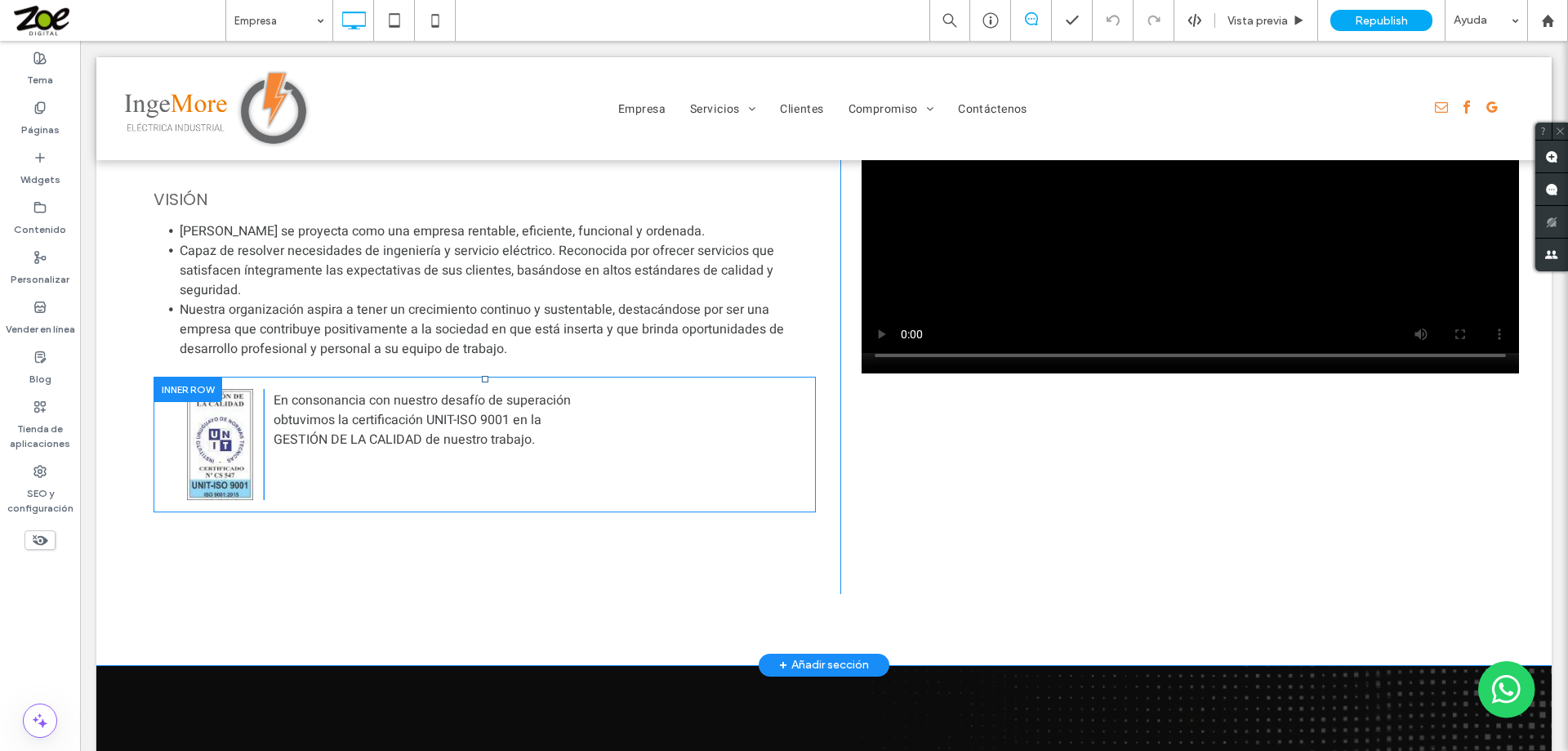
click at [187, 391] on div at bounding box center [187, 389] width 68 height 25
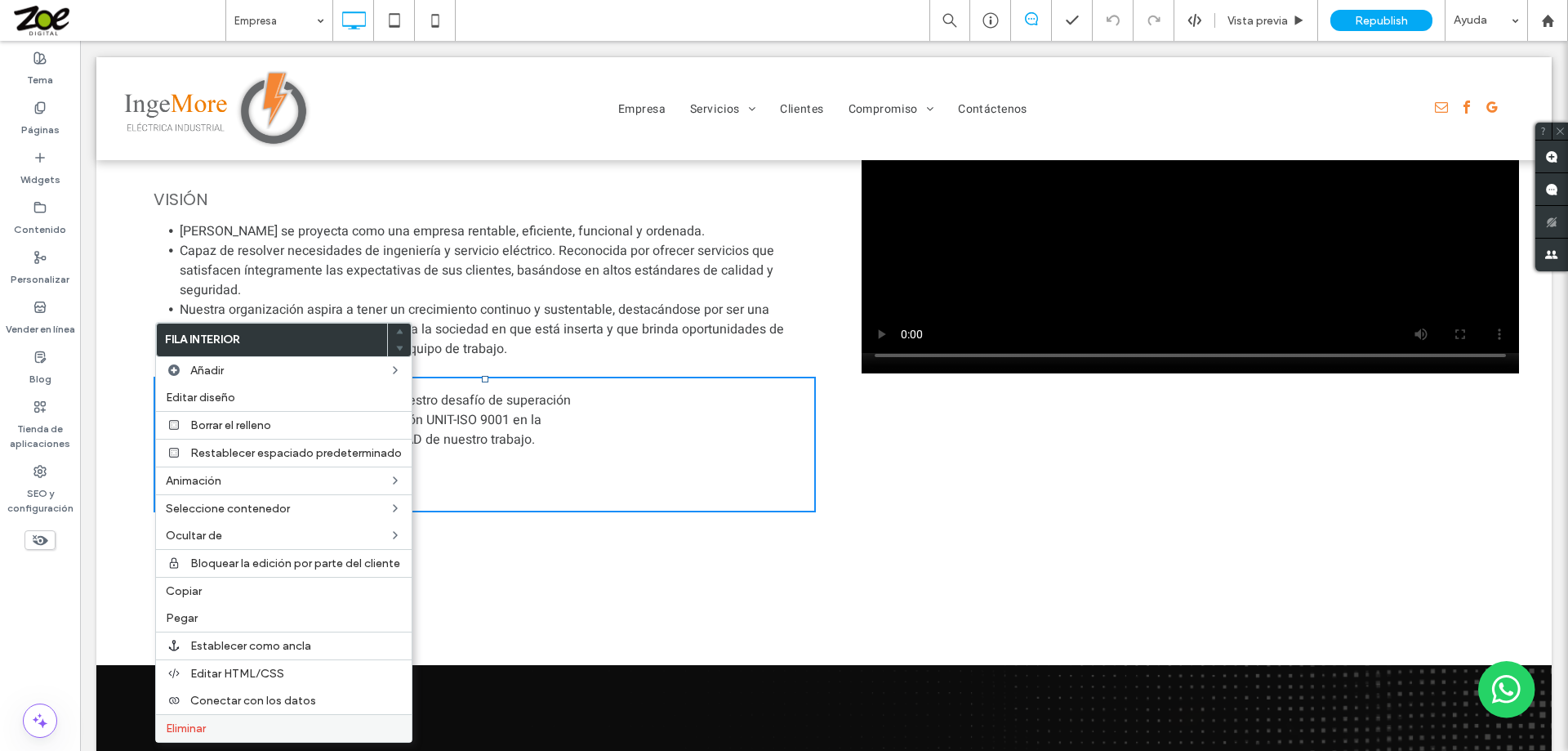
click at [201, 724] on span "Eliminar" at bounding box center [186, 728] width 40 height 13
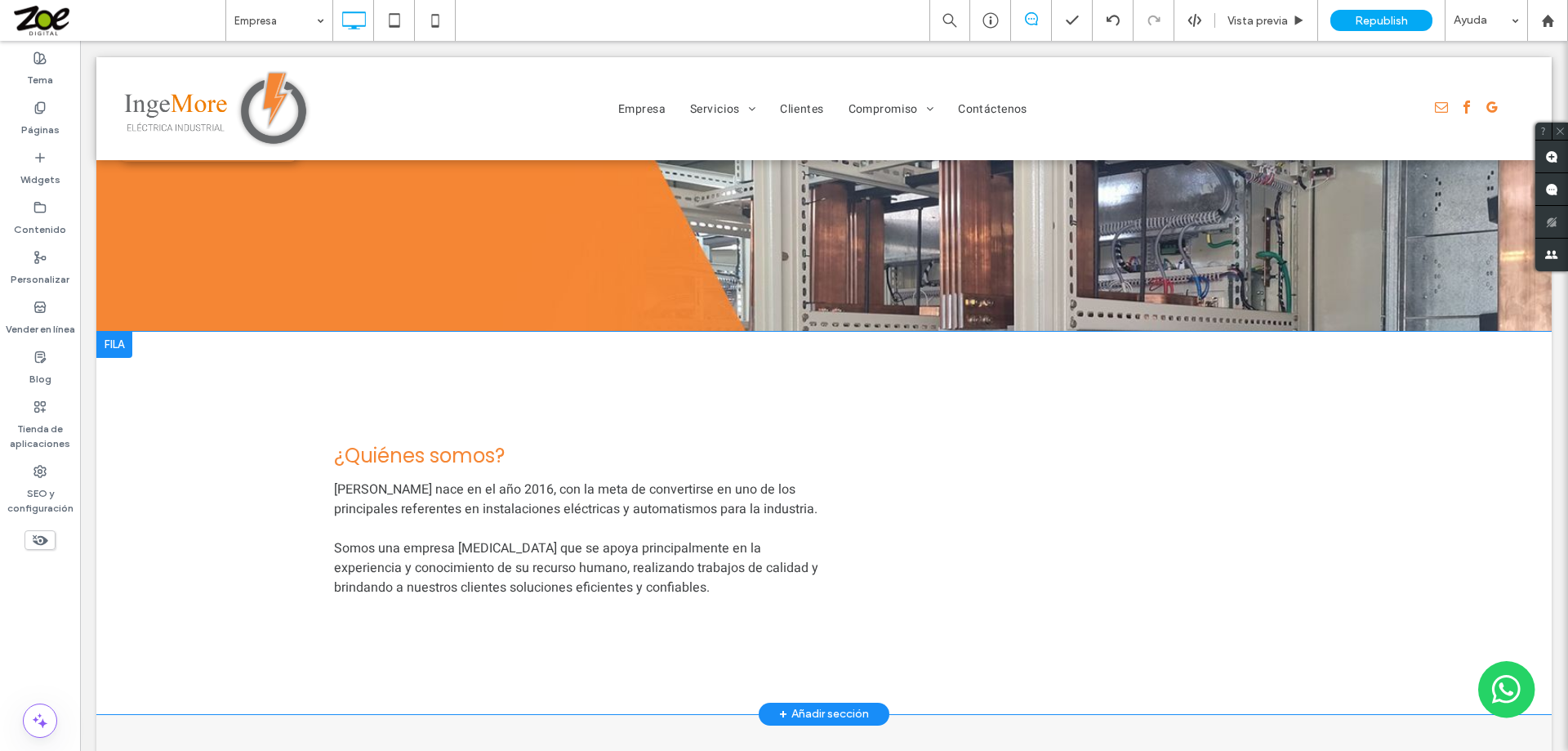
scroll to position [288, 0]
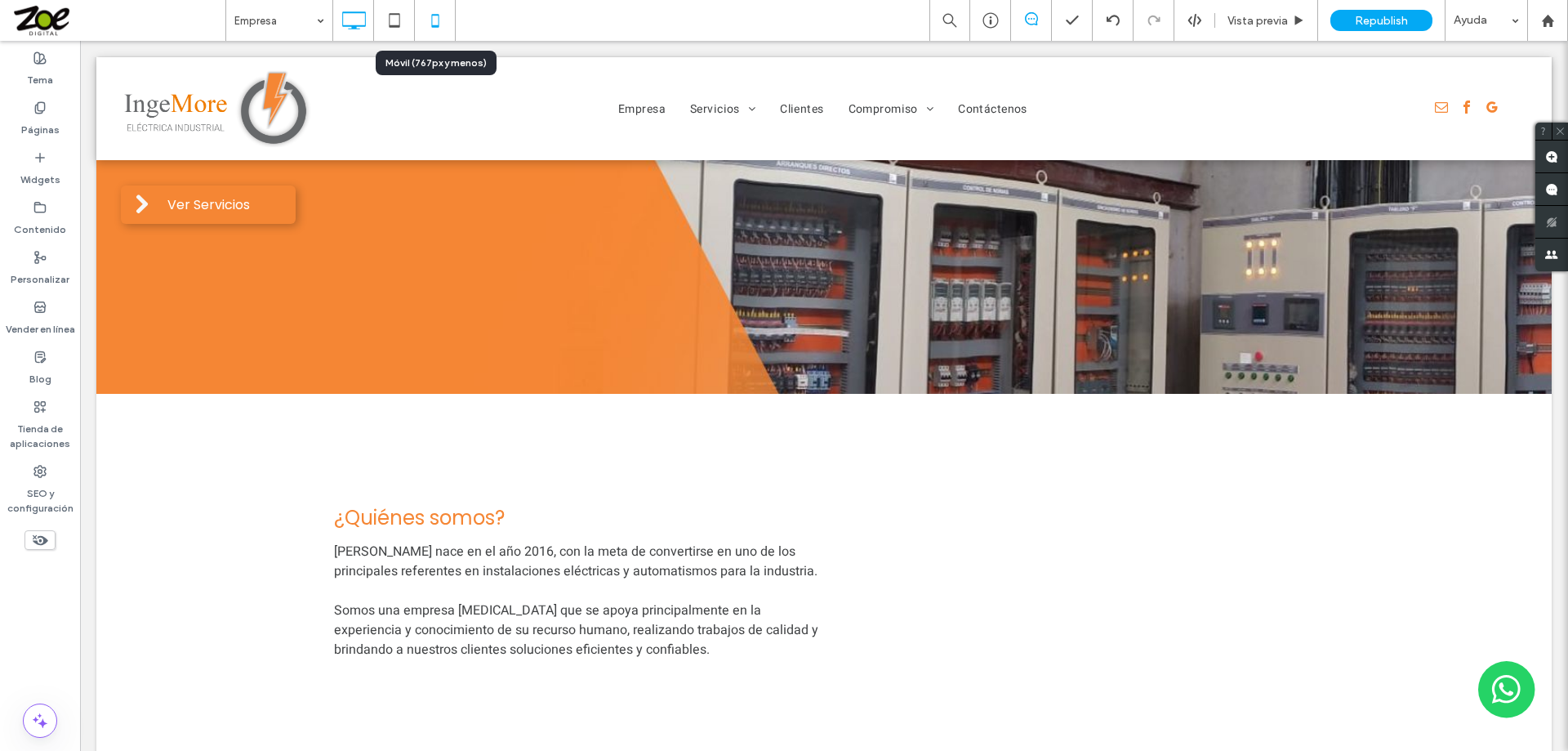
click at [431, 19] on icon at bounding box center [436, 20] width 33 height 33
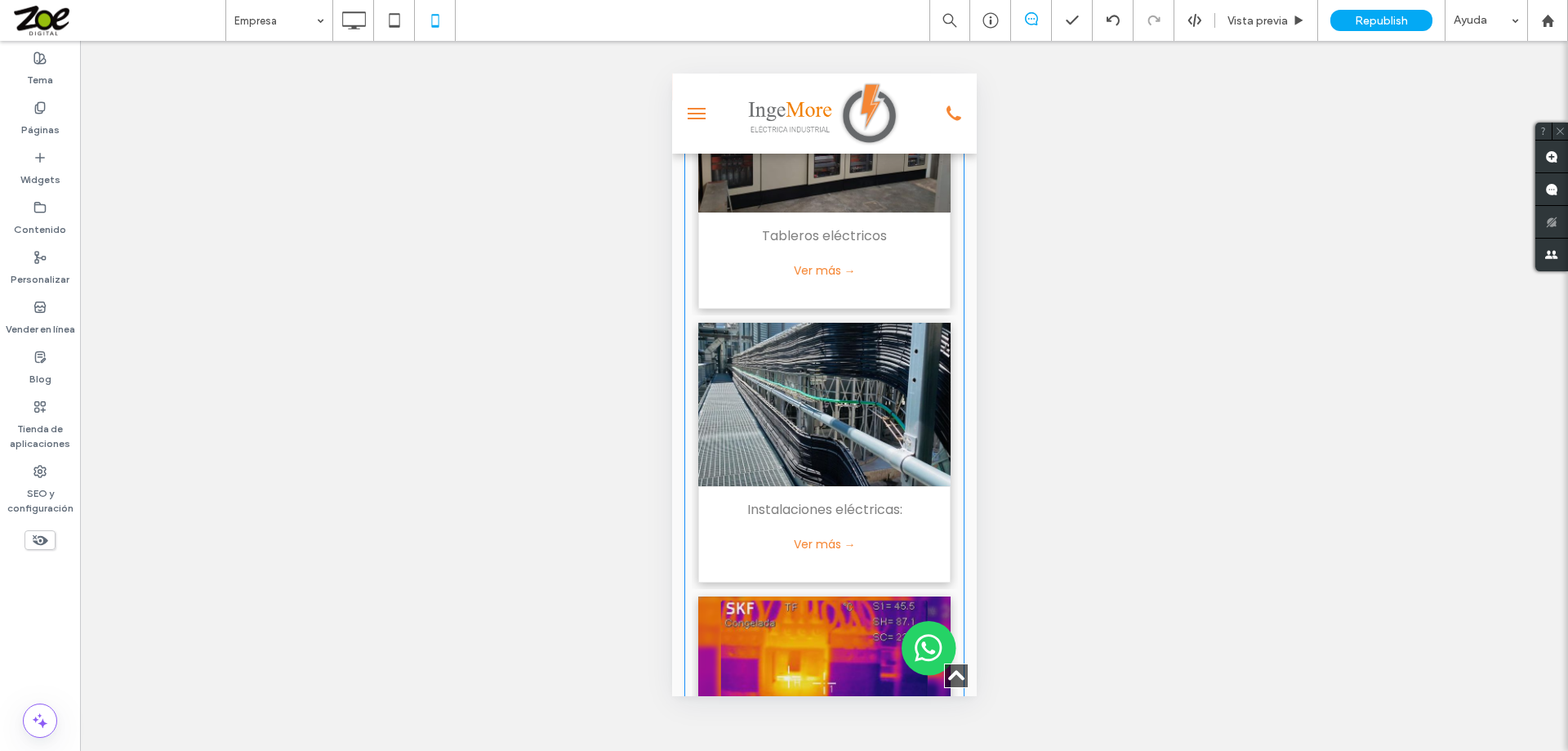
scroll to position [3104, 0]
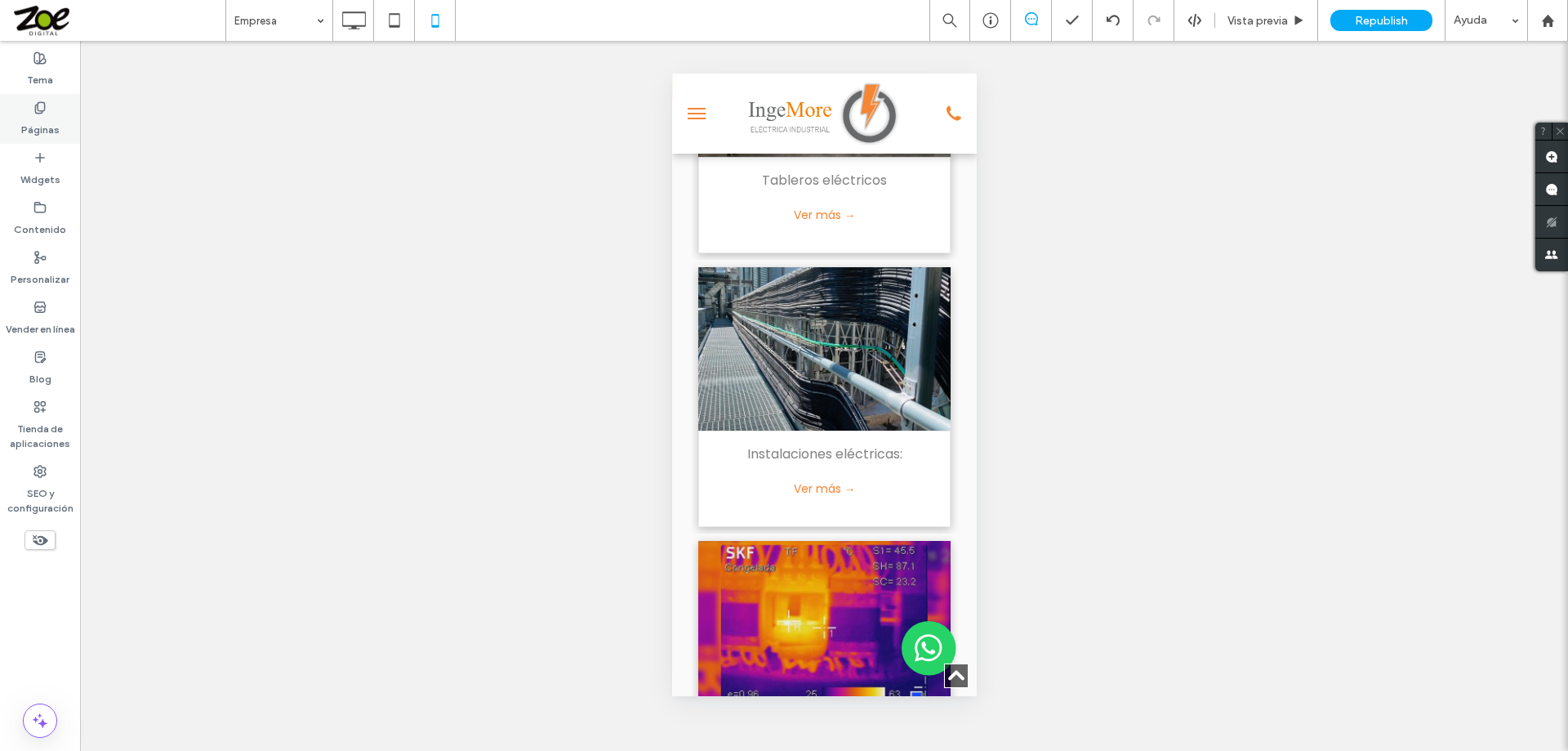
click at [37, 101] on icon at bounding box center [40, 108] width 13 height 13
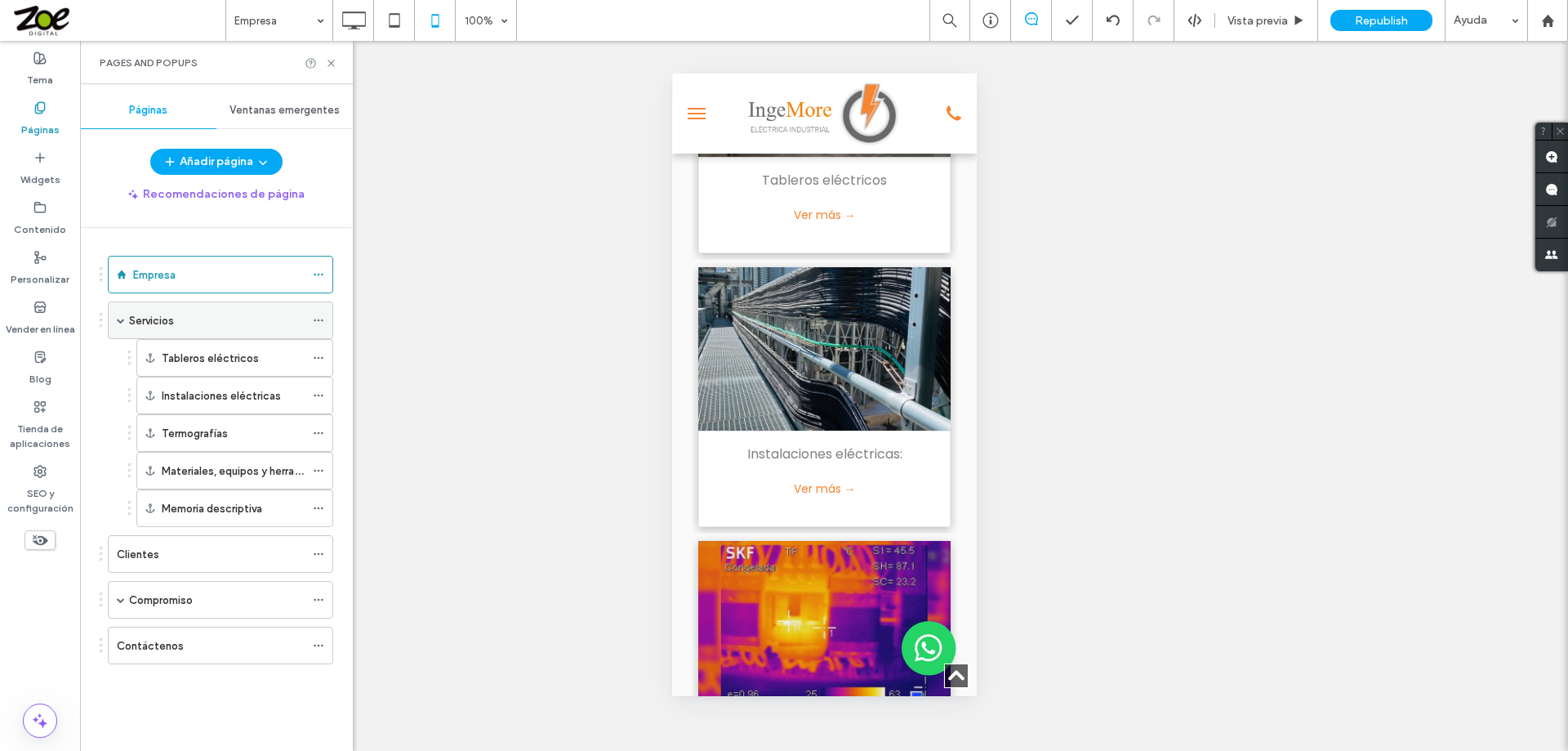
click at [182, 319] on div "Servicios" at bounding box center [216, 321] width 176 height 17
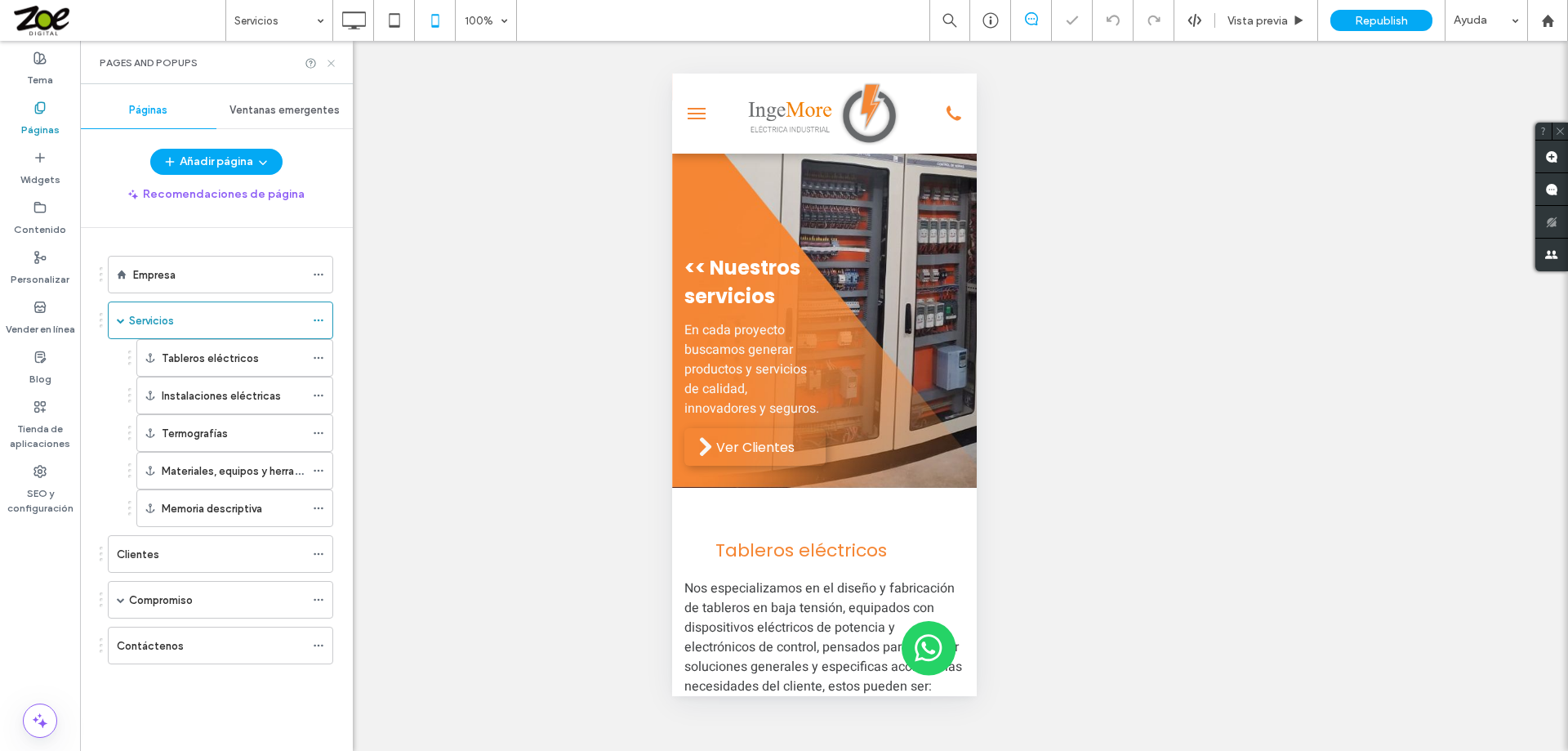
click at [331, 64] on icon at bounding box center [331, 63] width 12 height 13
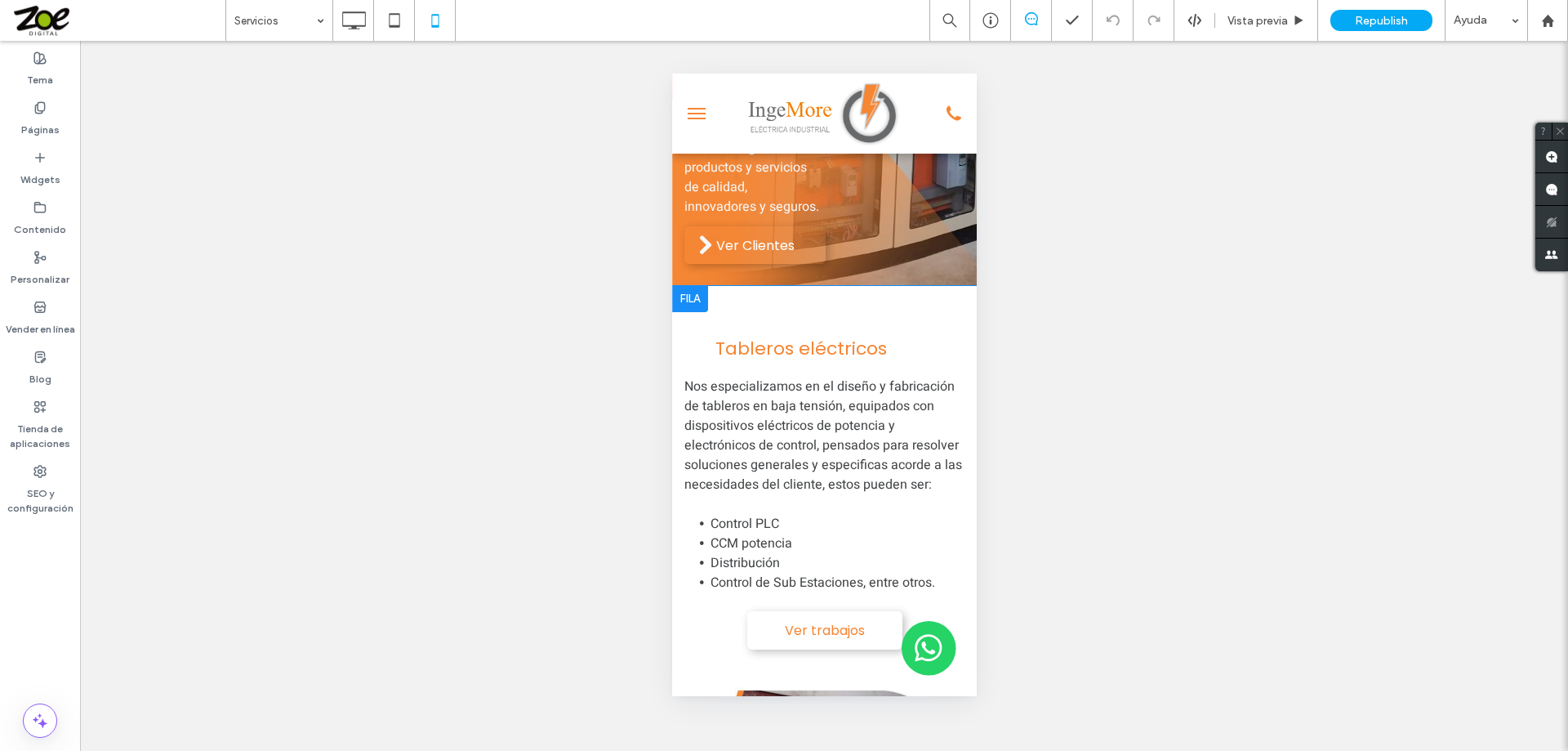
scroll to position [163, 0]
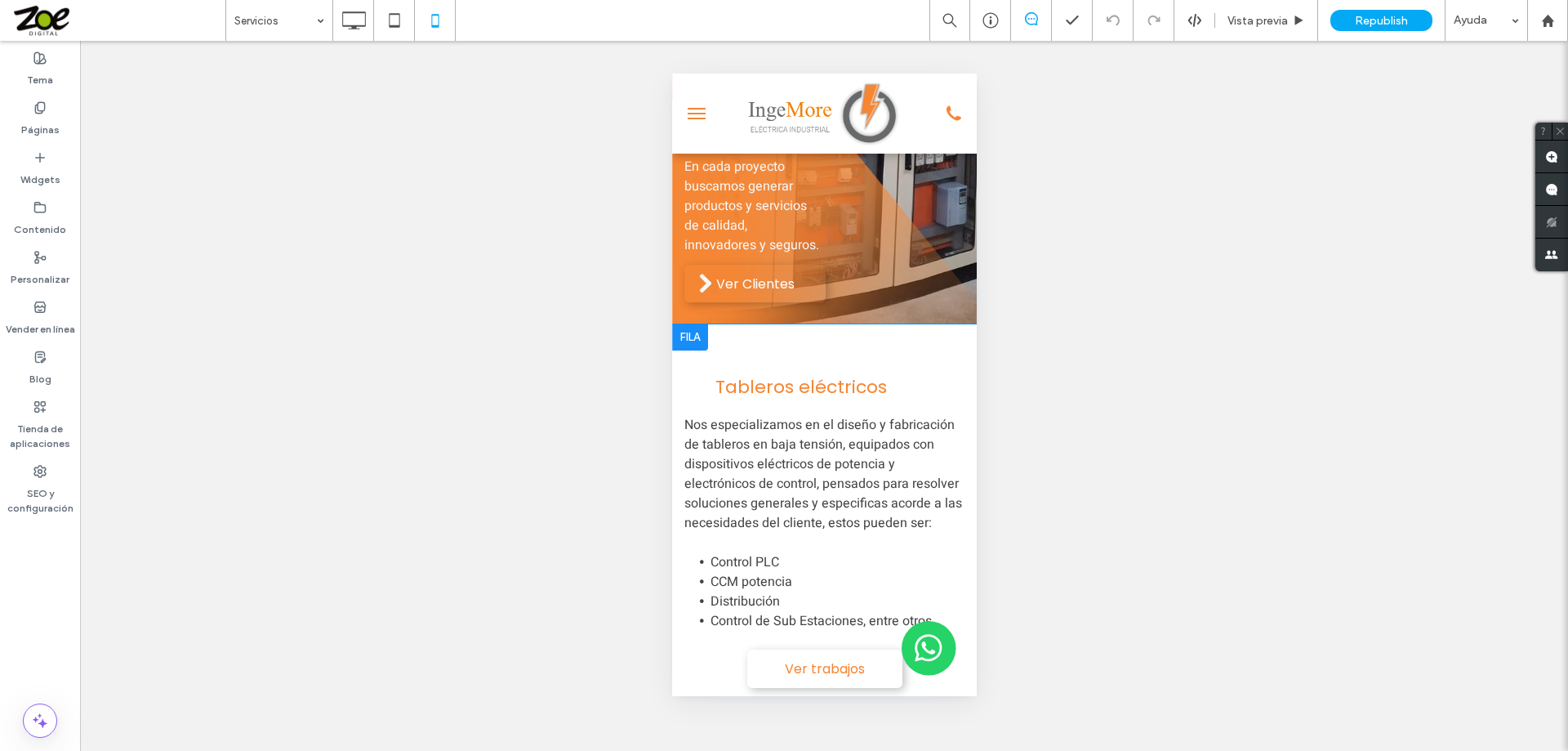
click at [691, 348] on div at bounding box center [688, 337] width 36 height 26
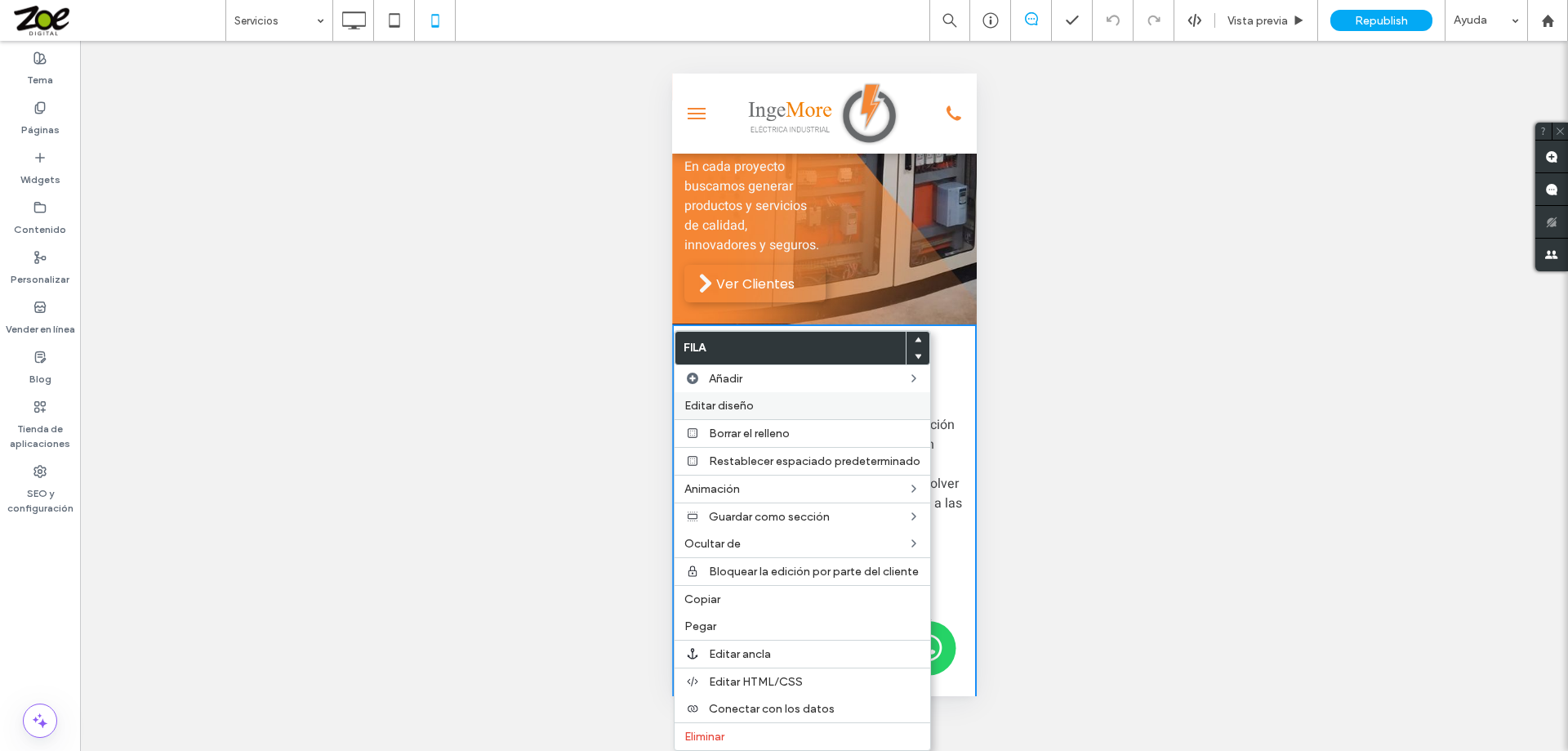
click at [700, 404] on span "Editar diseño" at bounding box center [719, 406] width 69 height 13
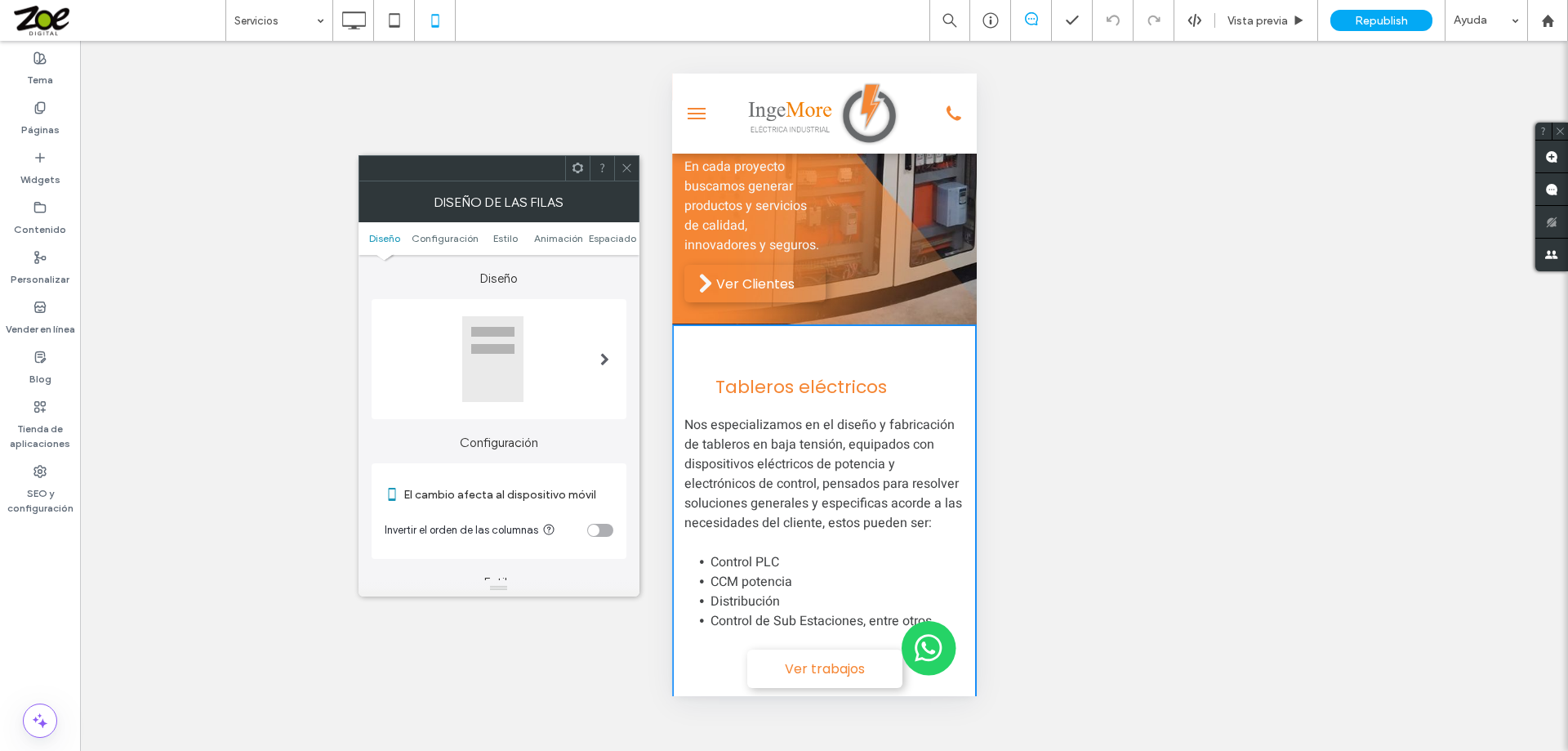
click at [600, 527] on div "toggle" at bounding box center [600, 531] width 26 height 13
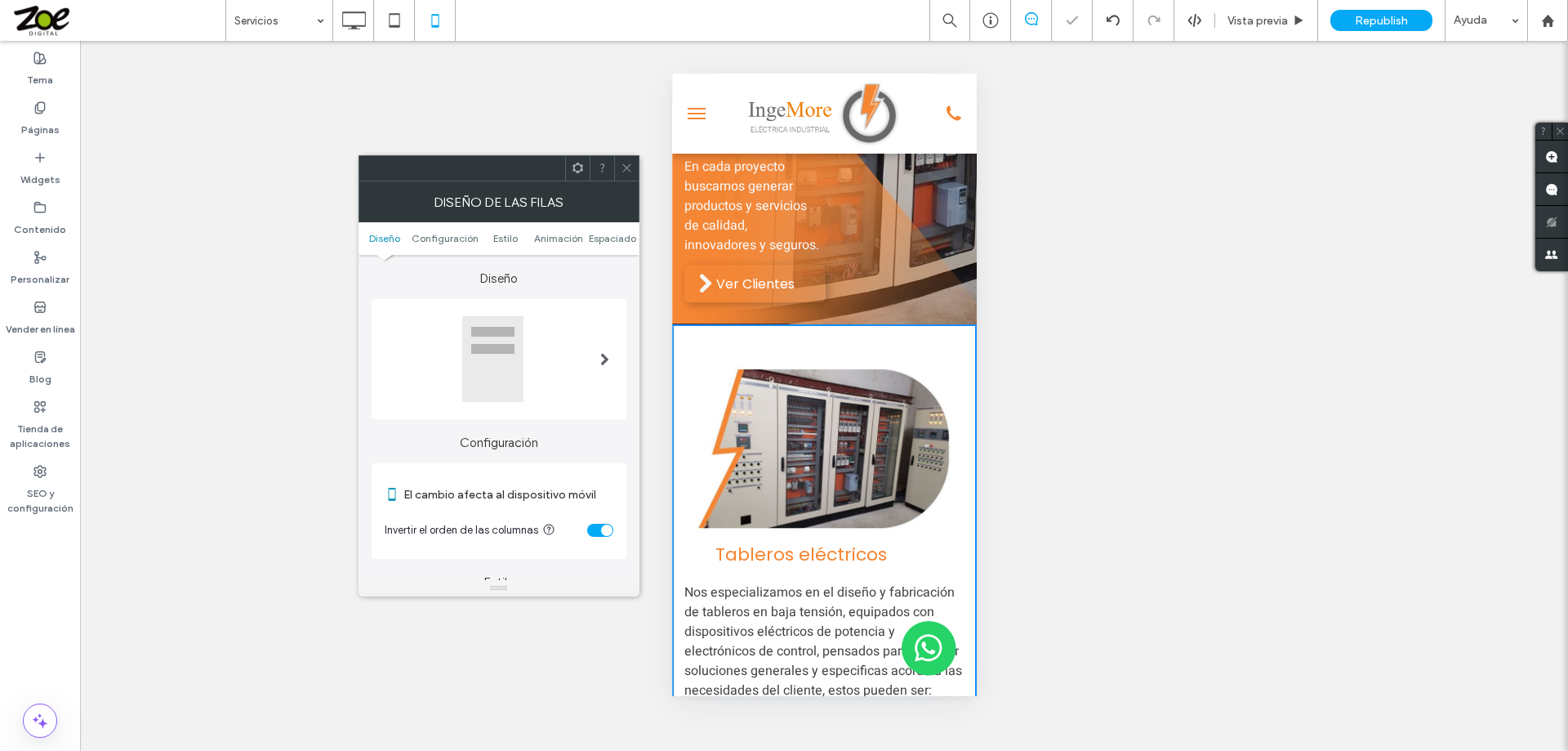
click at [627, 162] on icon at bounding box center [627, 167] width 12 height 13
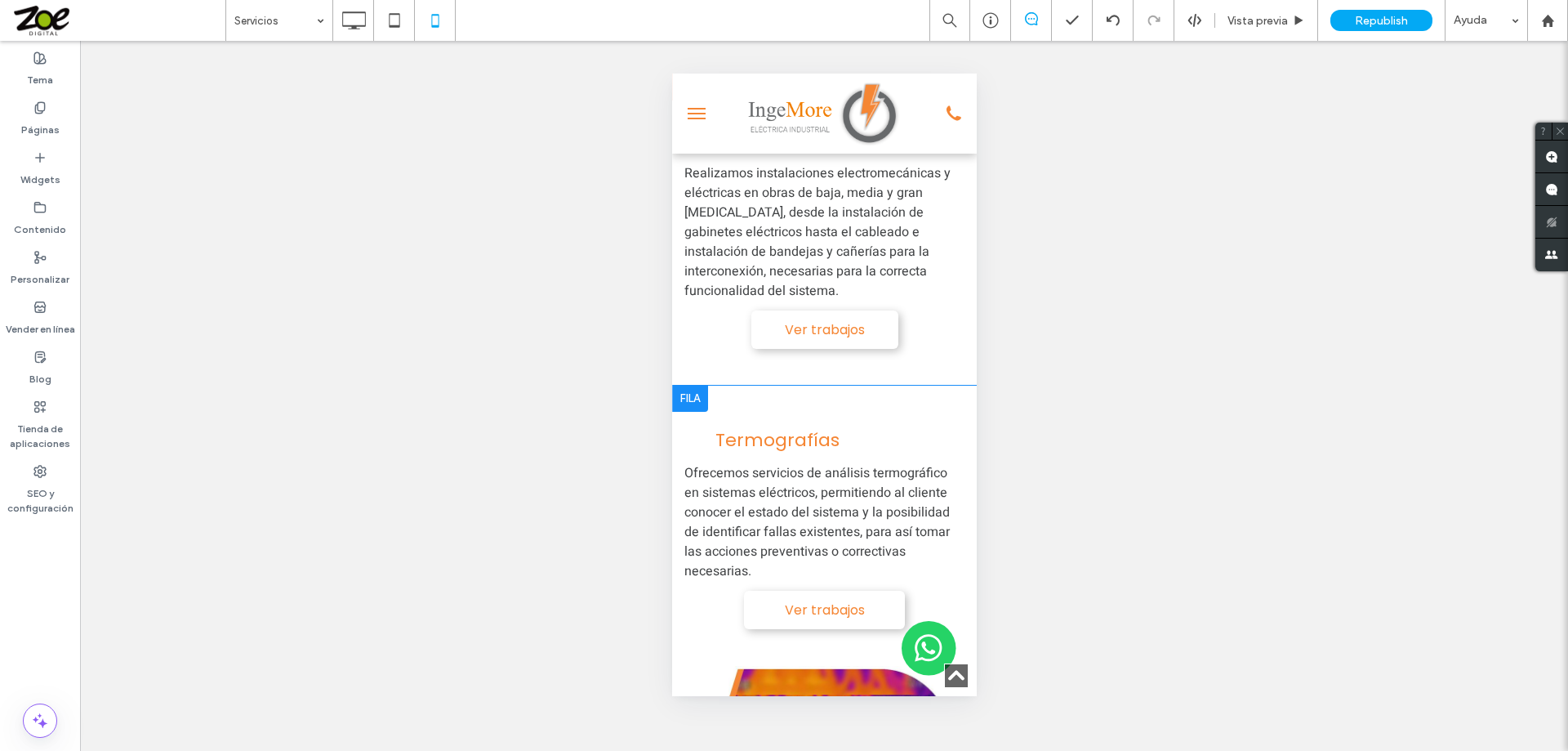
scroll to position [1143, 0]
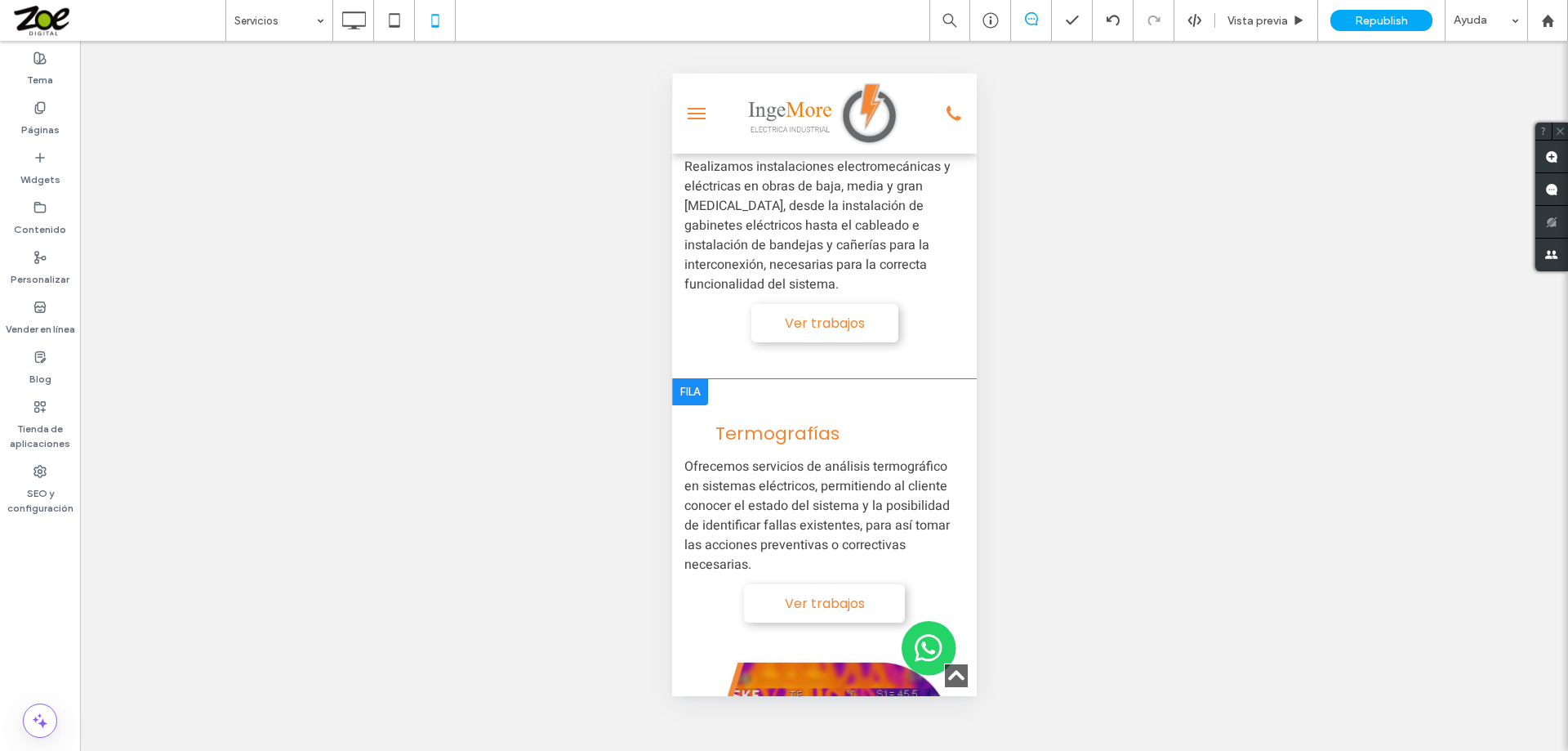
click at [685, 404] on div at bounding box center [688, 391] width 36 height 26
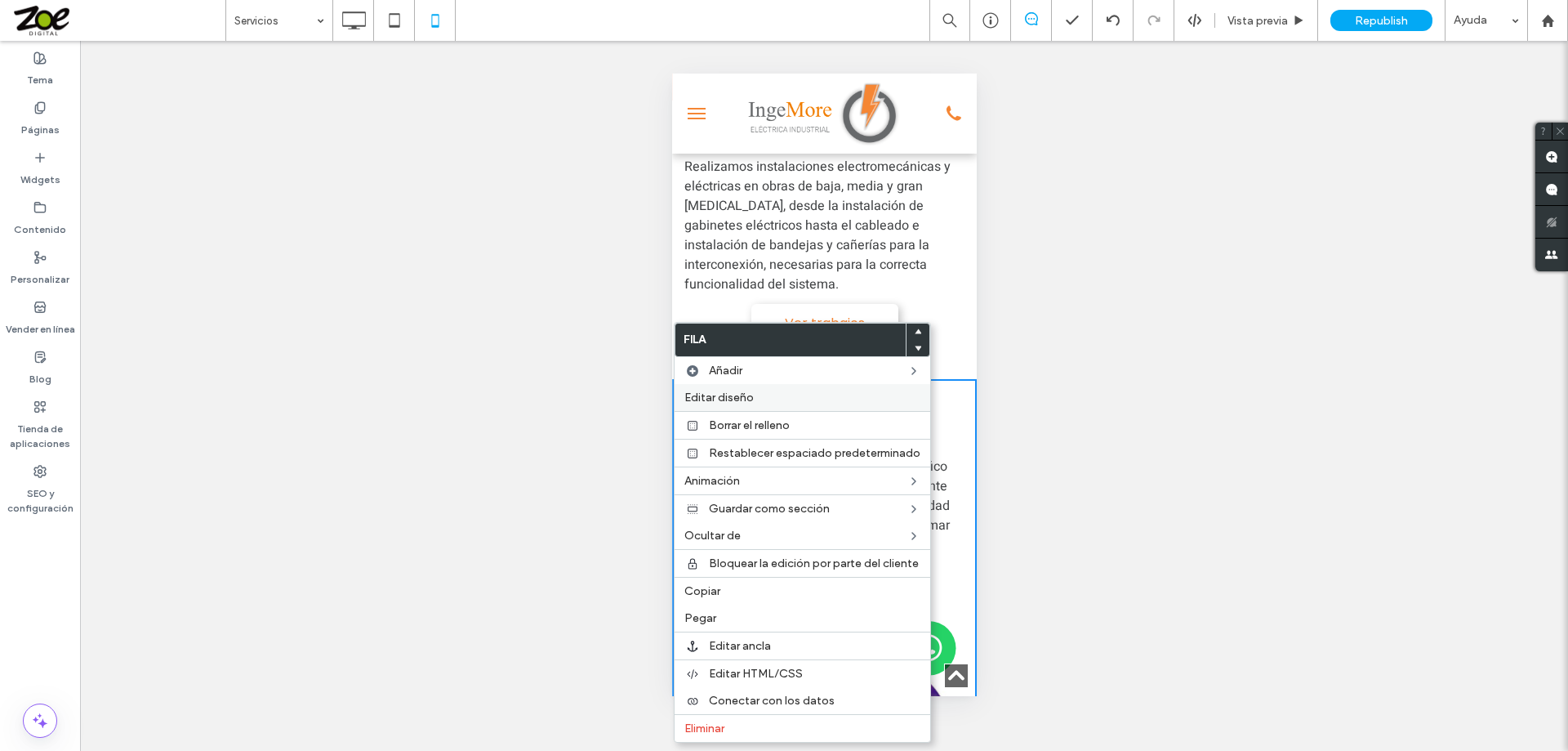
click at [710, 392] on span "Editar diseño" at bounding box center [719, 397] width 69 height 13
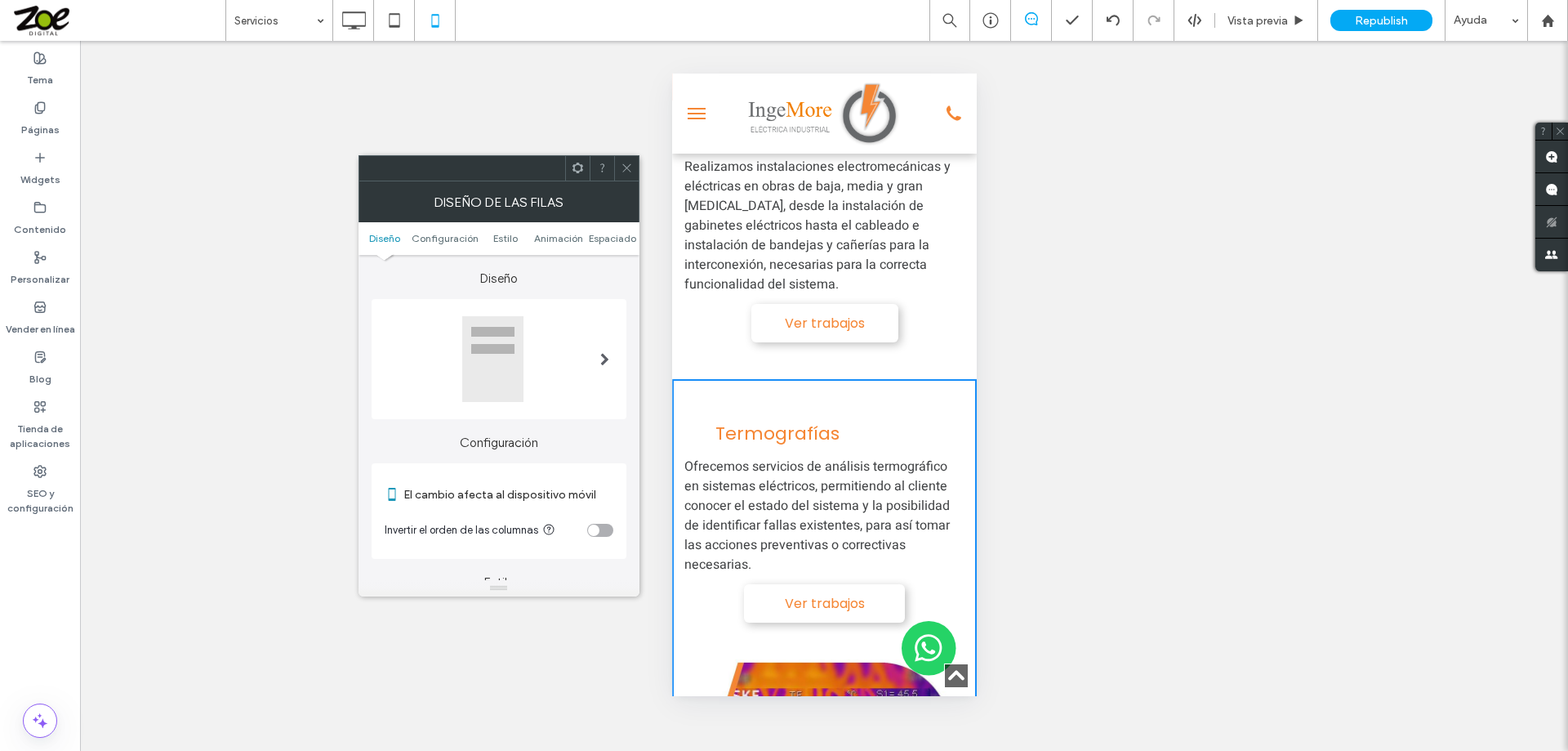
click at [597, 525] on div "toggle" at bounding box center [594, 530] width 12 height 12
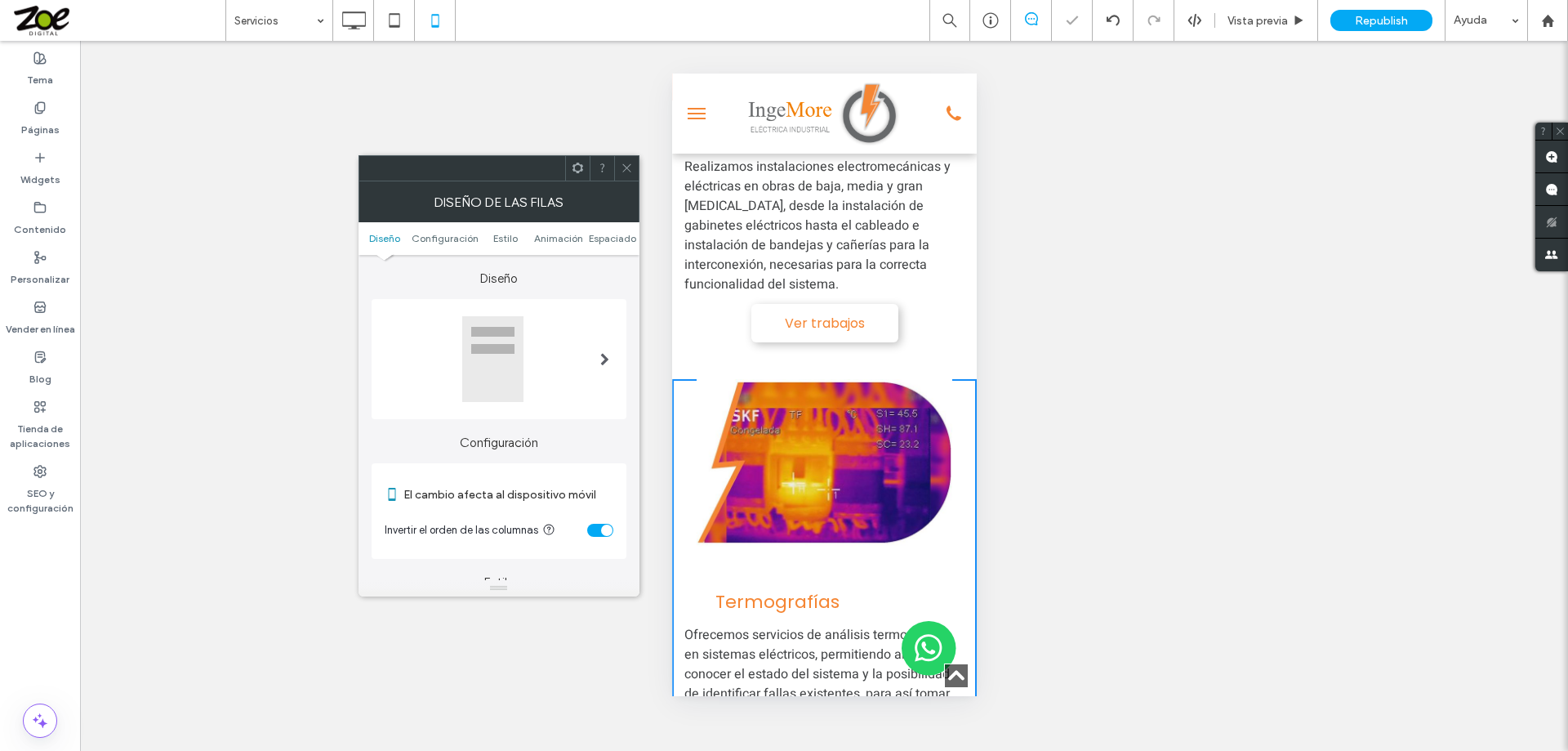
click at [627, 171] on icon at bounding box center [627, 167] width 12 height 13
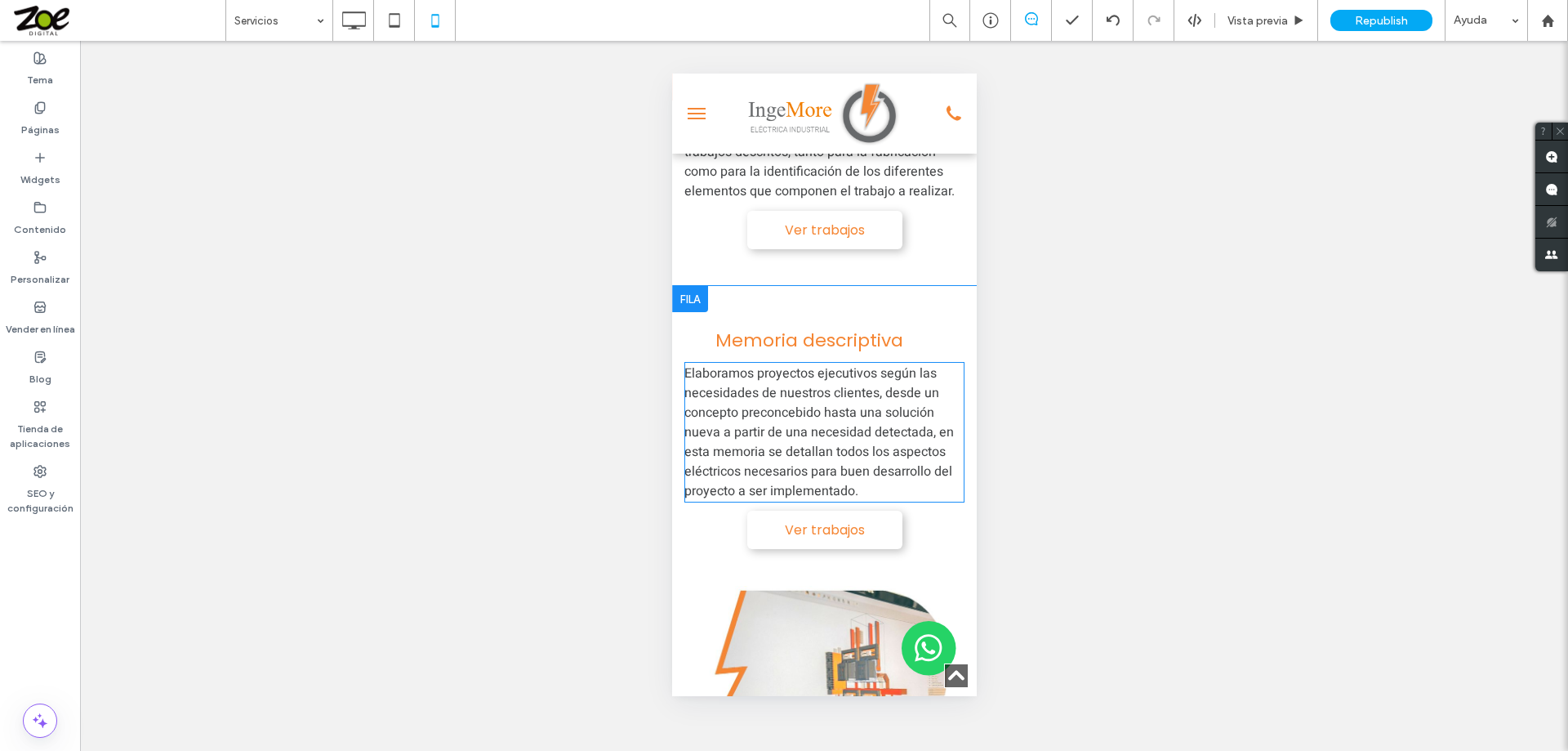
scroll to position [2288, 0]
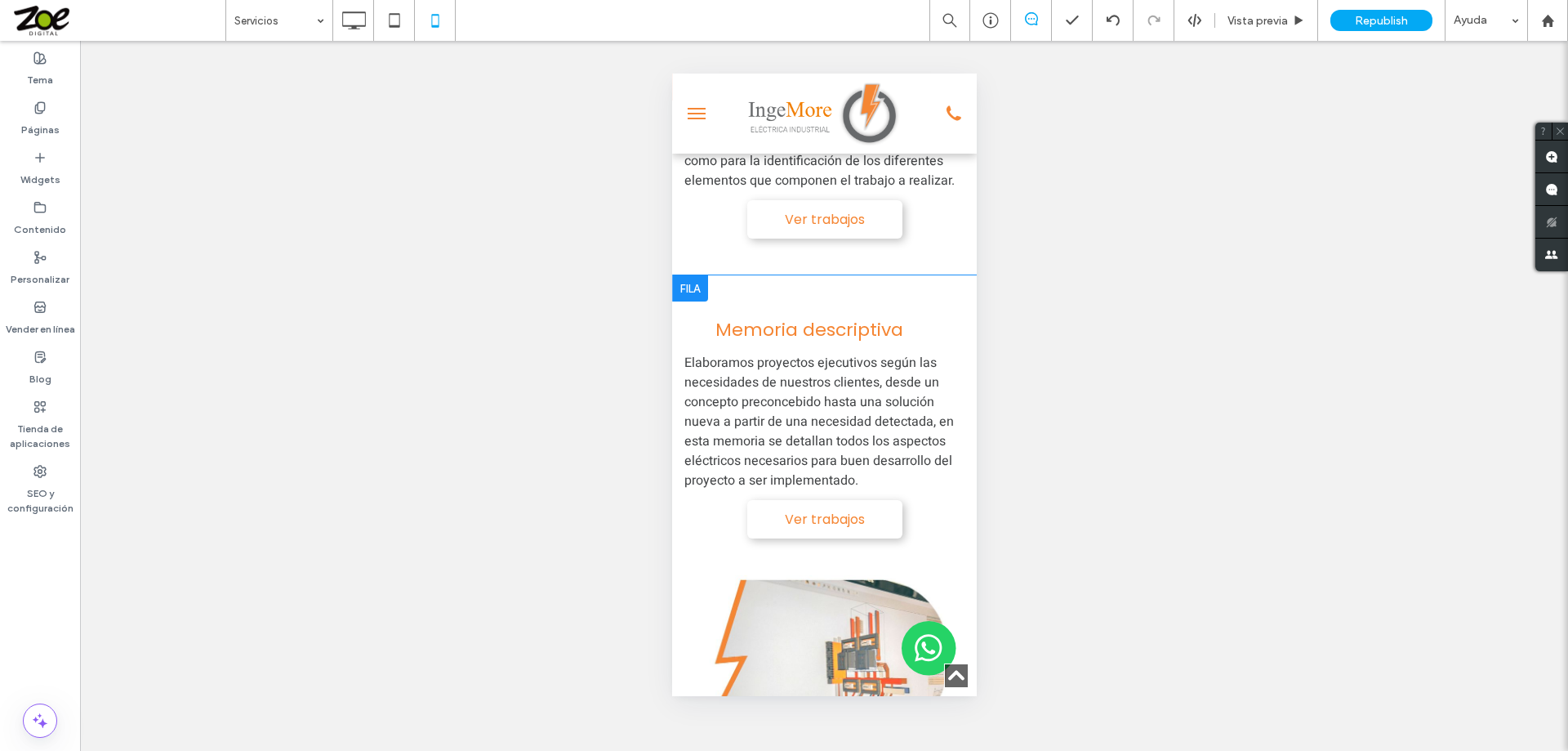
click at [686, 278] on div at bounding box center [688, 288] width 36 height 26
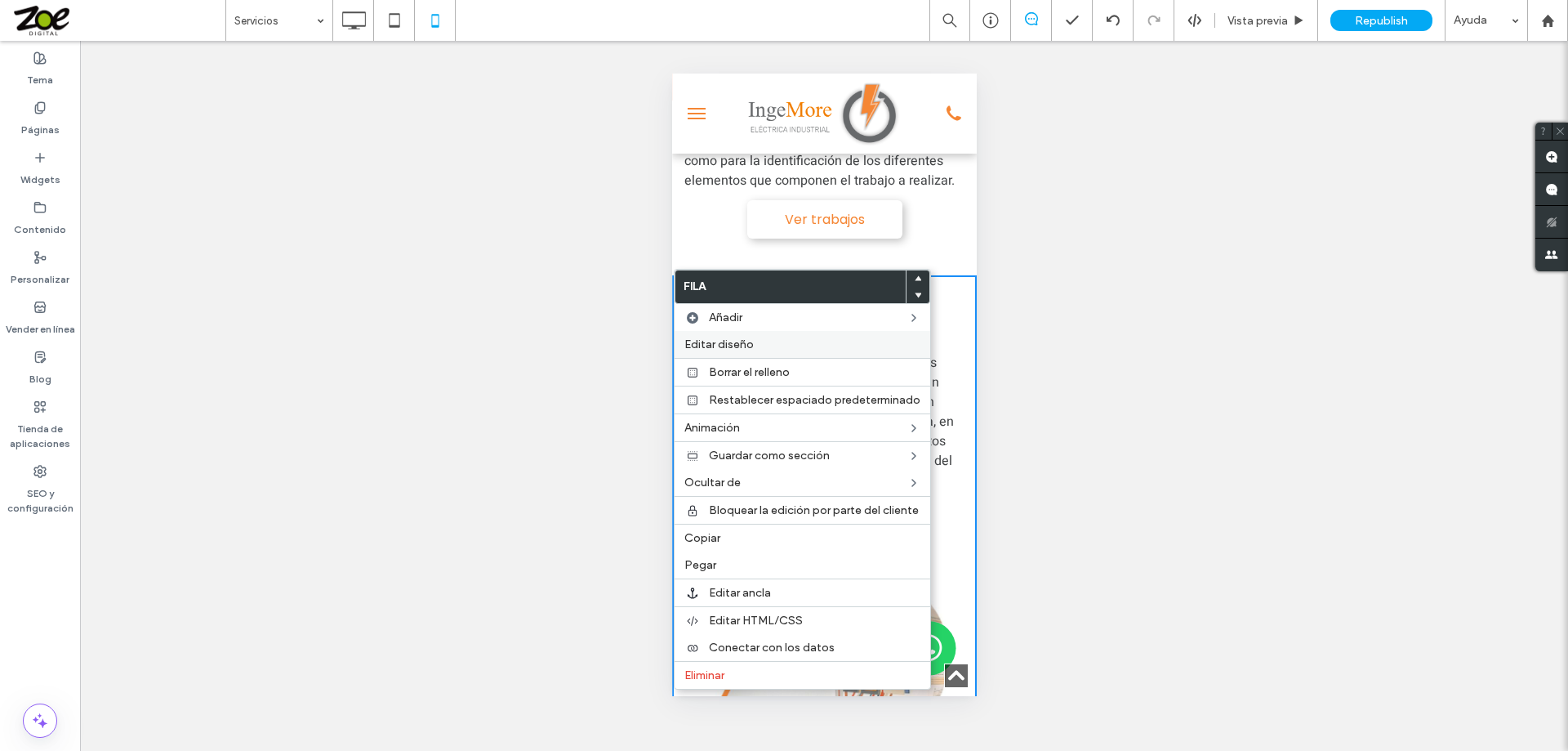
click at [733, 339] on span "Editar diseño" at bounding box center [719, 344] width 69 height 13
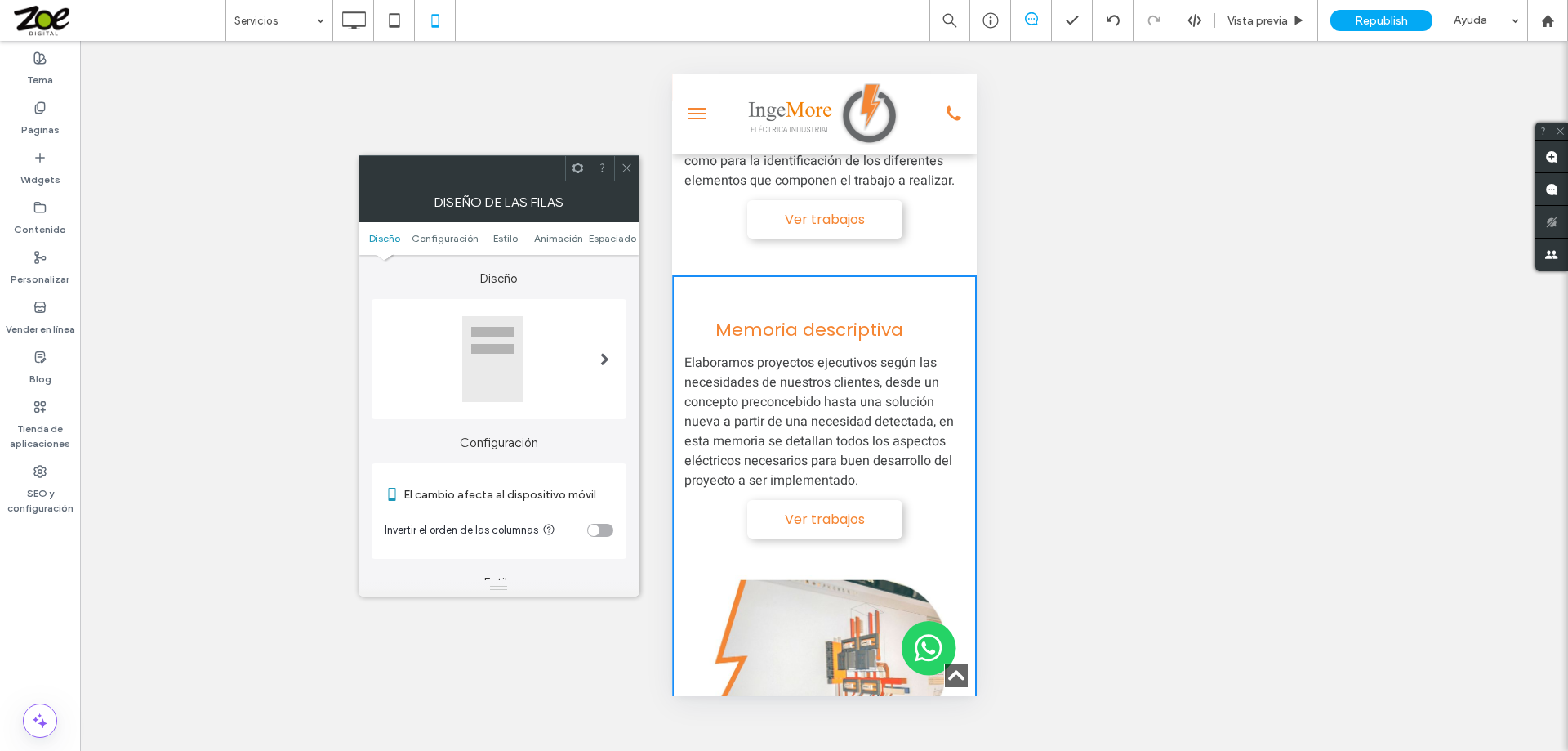
click at [602, 530] on div "toggle" at bounding box center [600, 531] width 26 height 13
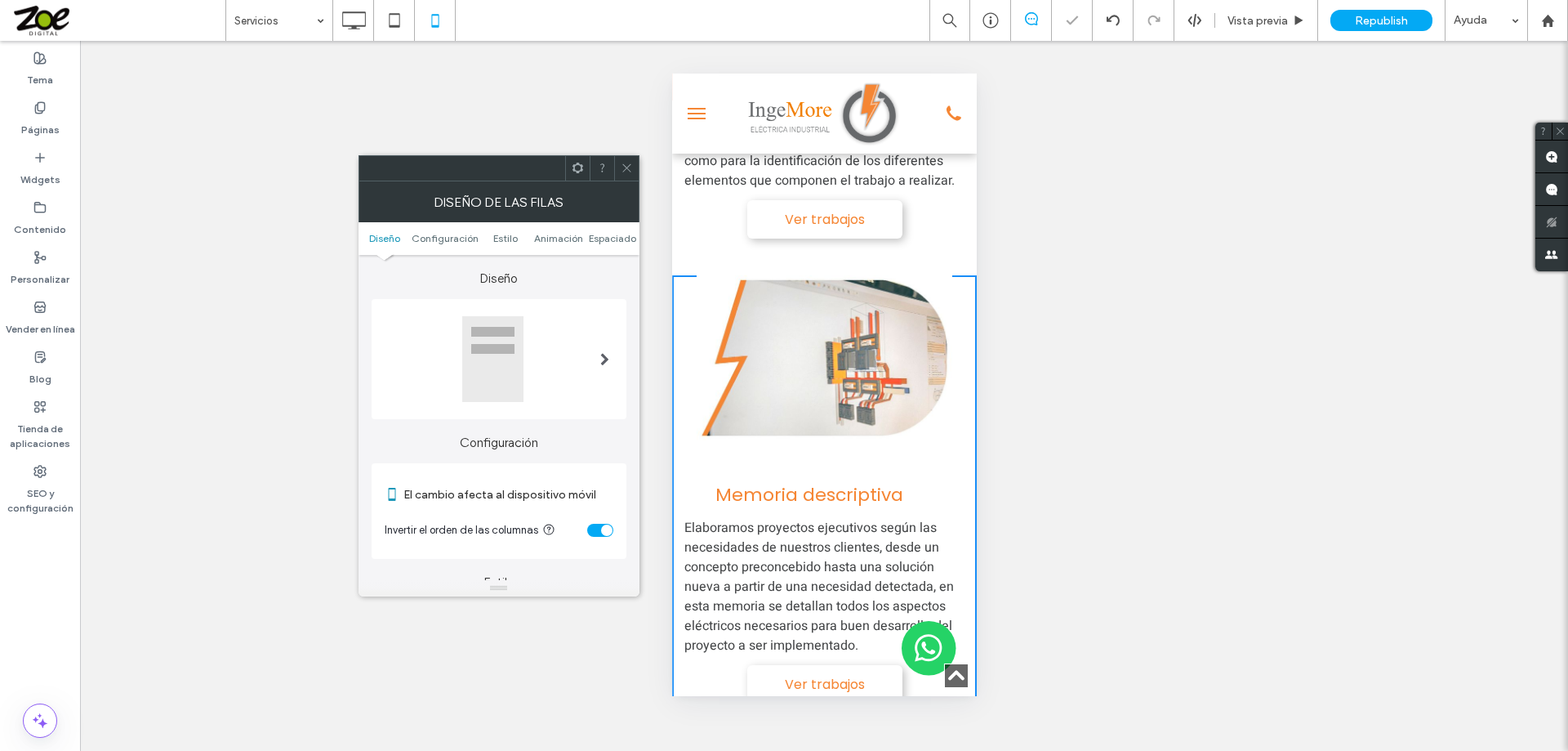
click at [629, 173] on icon at bounding box center [627, 167] width 12 height 13
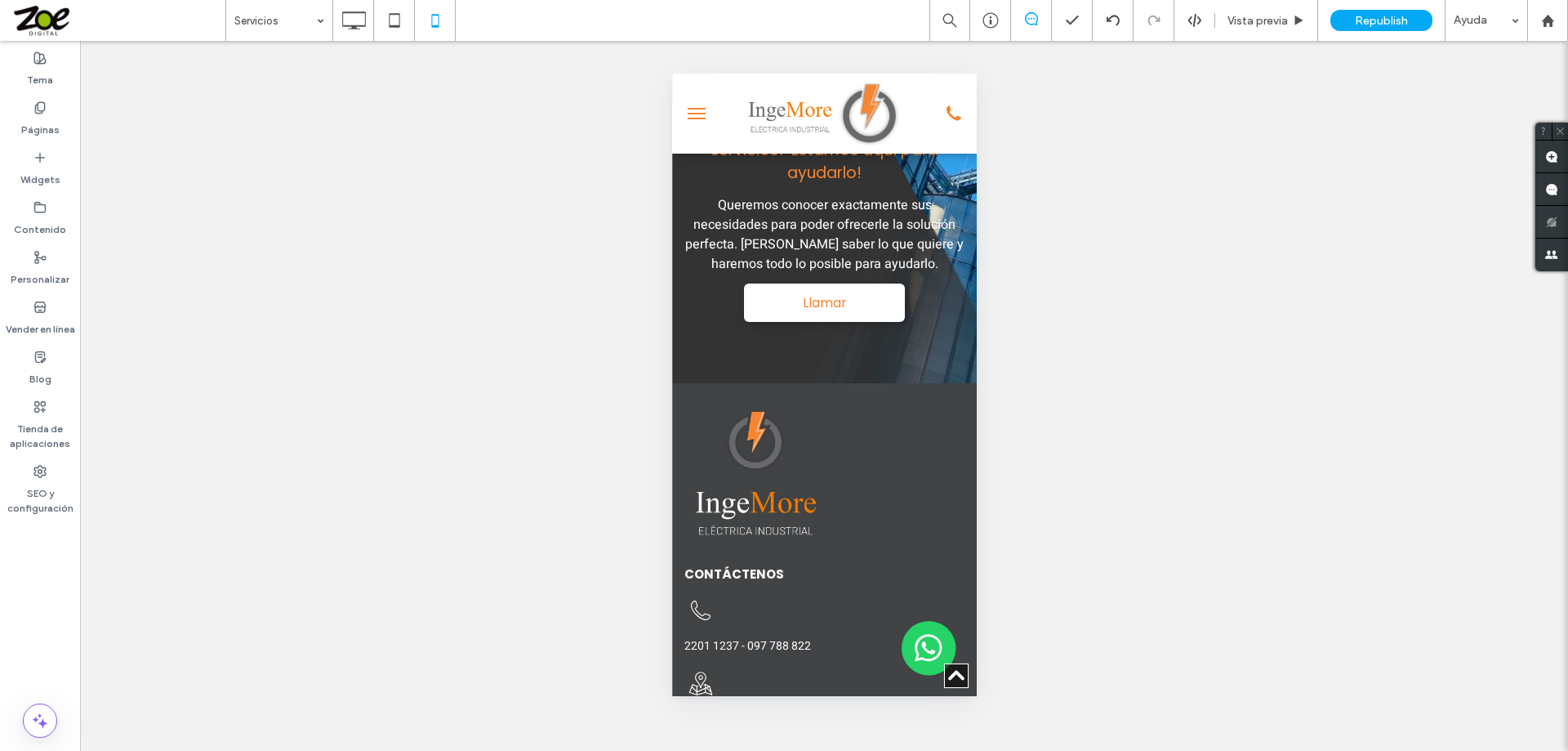
scroll to position [3022, 0]
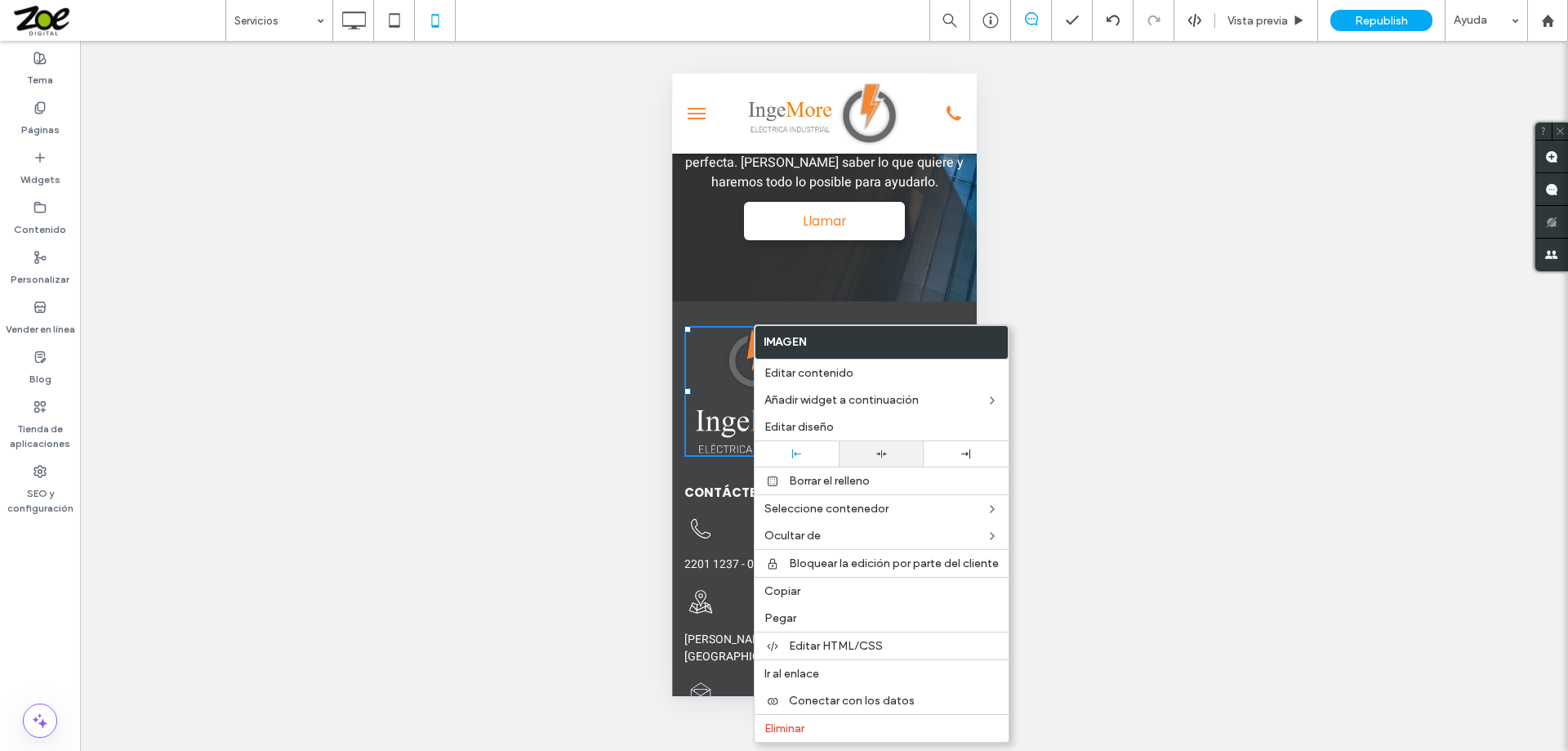
click at [782, 454] on div at bounding box center [881, 453] width 68 height 11
click at [696, 302] on div "**********" at bounding box center [823, 693] width 305 height 785
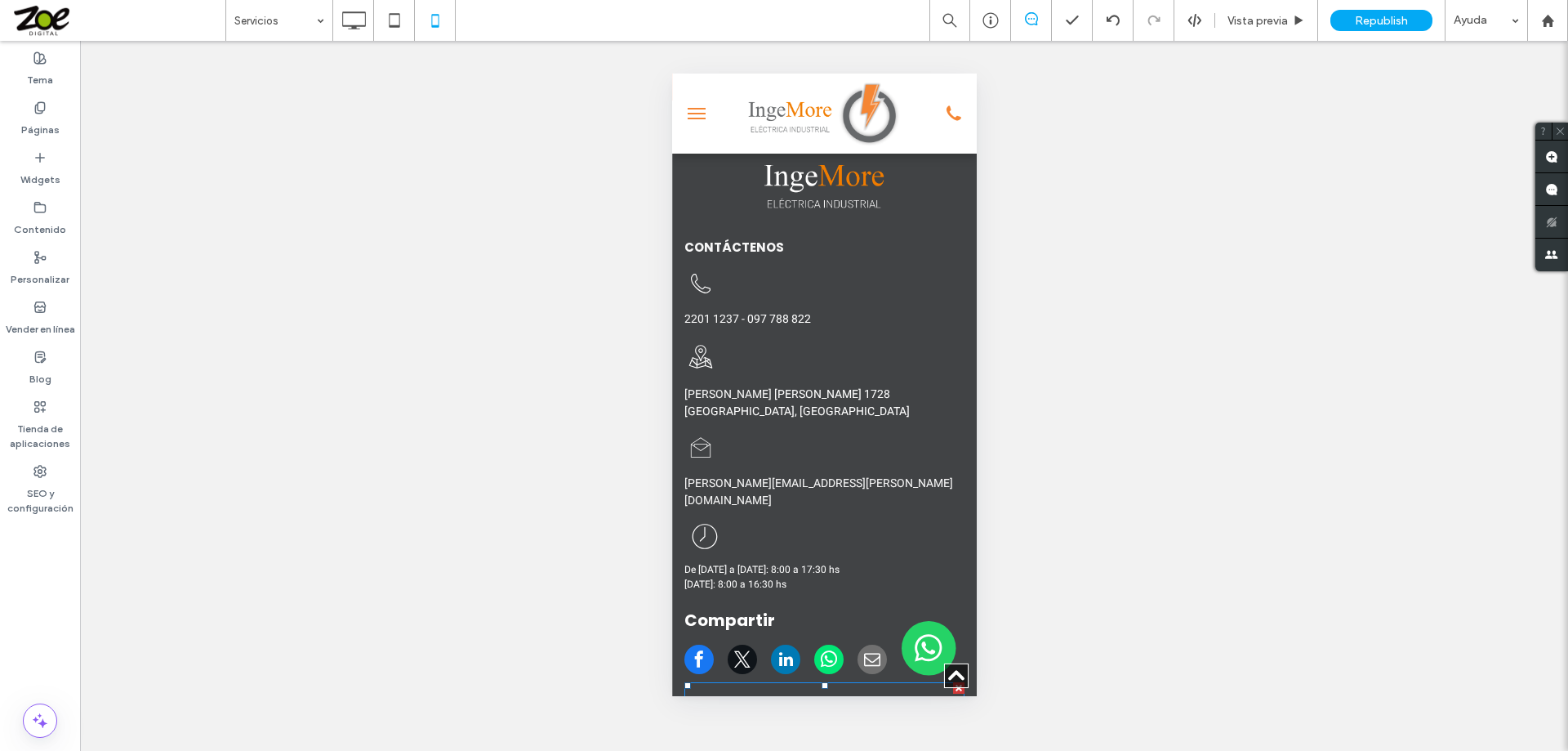
scroll to position [3186, 0]
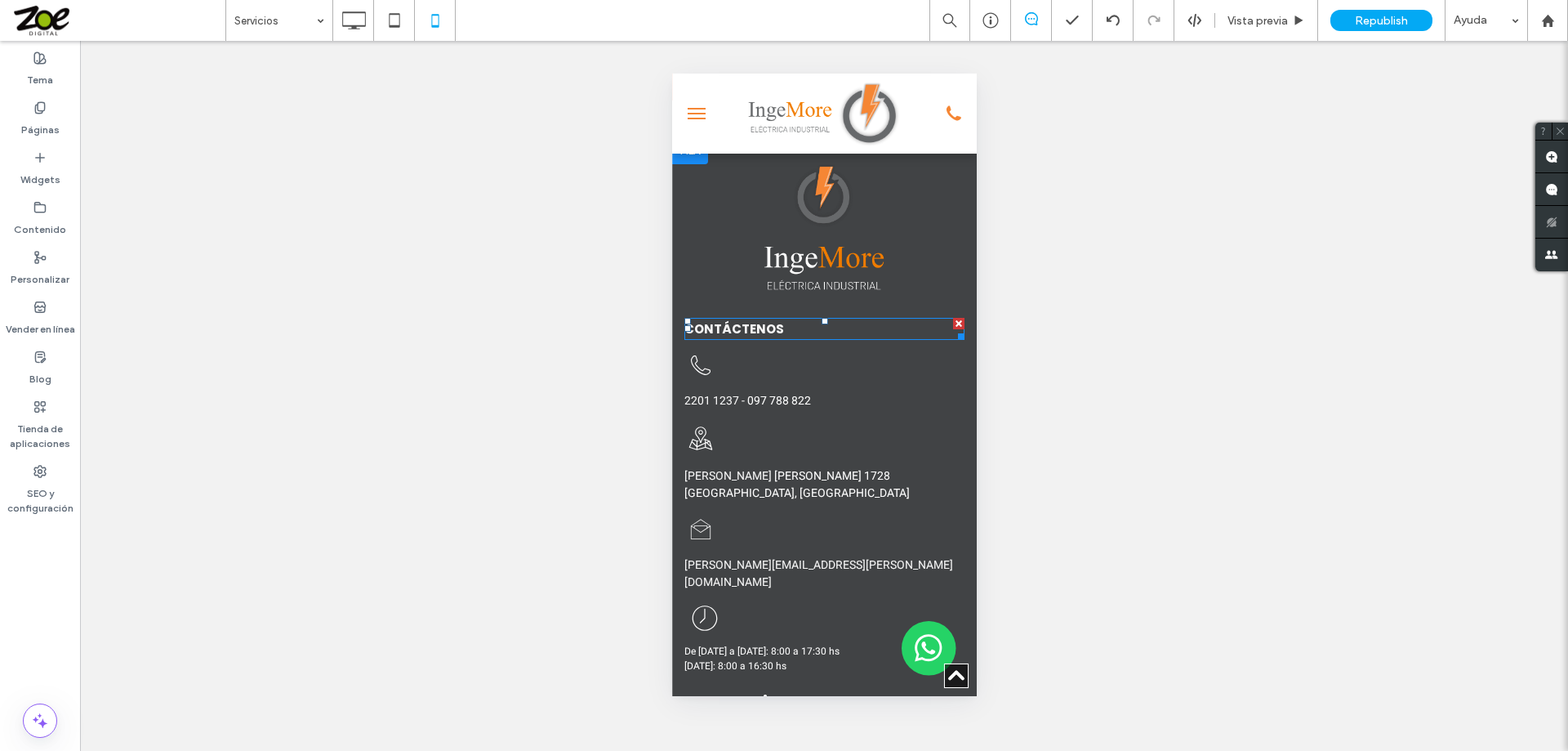
click at [754, 320] on span "CONTÁCTENOS" at bounding box center [734, 329] width 100 height 17
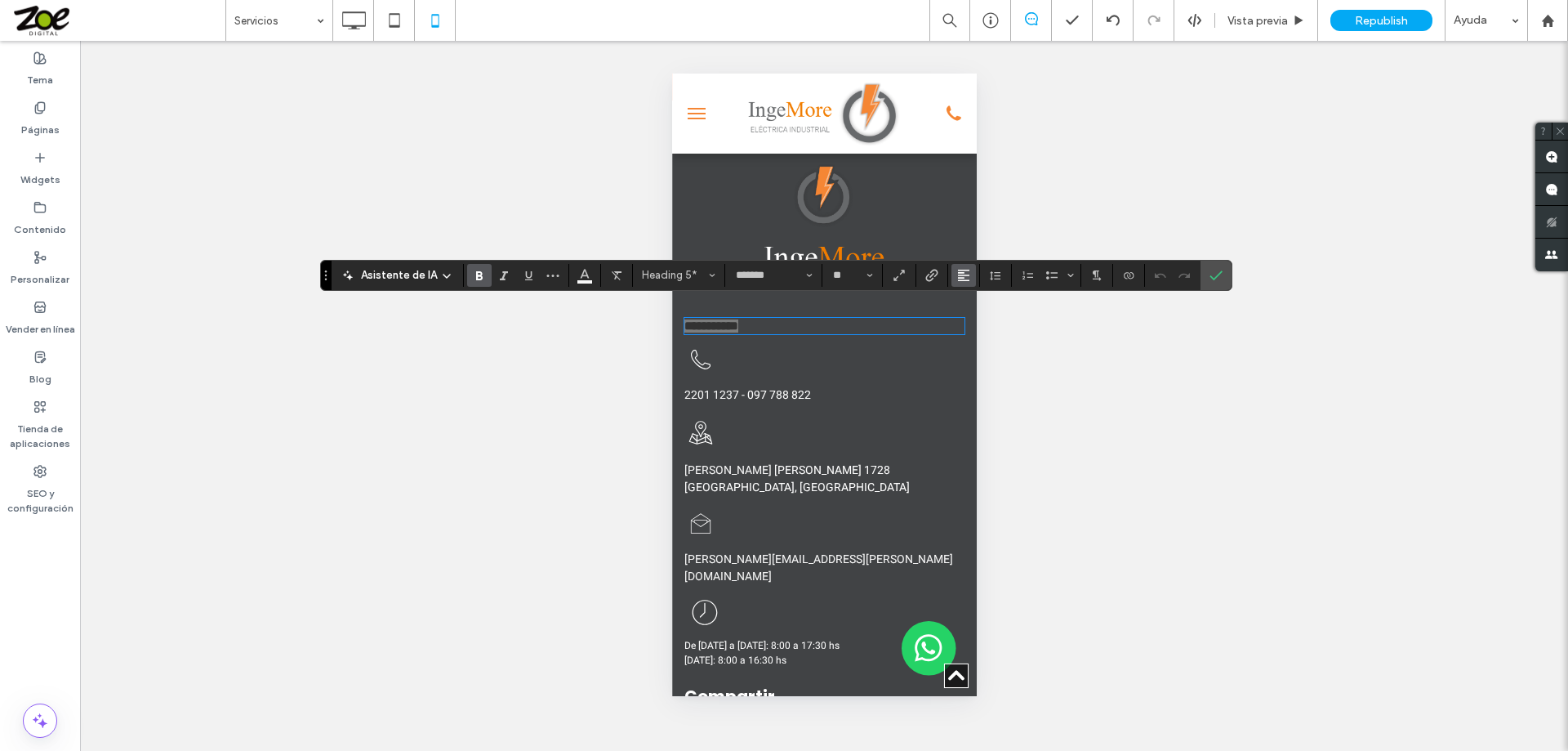
click at [782, 274] on use "Alineación" at bounding box center [963, 275] width 12 height 12
click at [782, 324] on icon "ui.textEditor.alignment.center" at bounding box center [976, 325] width 13 height 13
click at [719, 350] on div "**********" at bounding box center [823, 485] width 305 height 383
click at [782, 274] on icon "Confirmar" at bounding box center [1216, 275] width 13 height 13
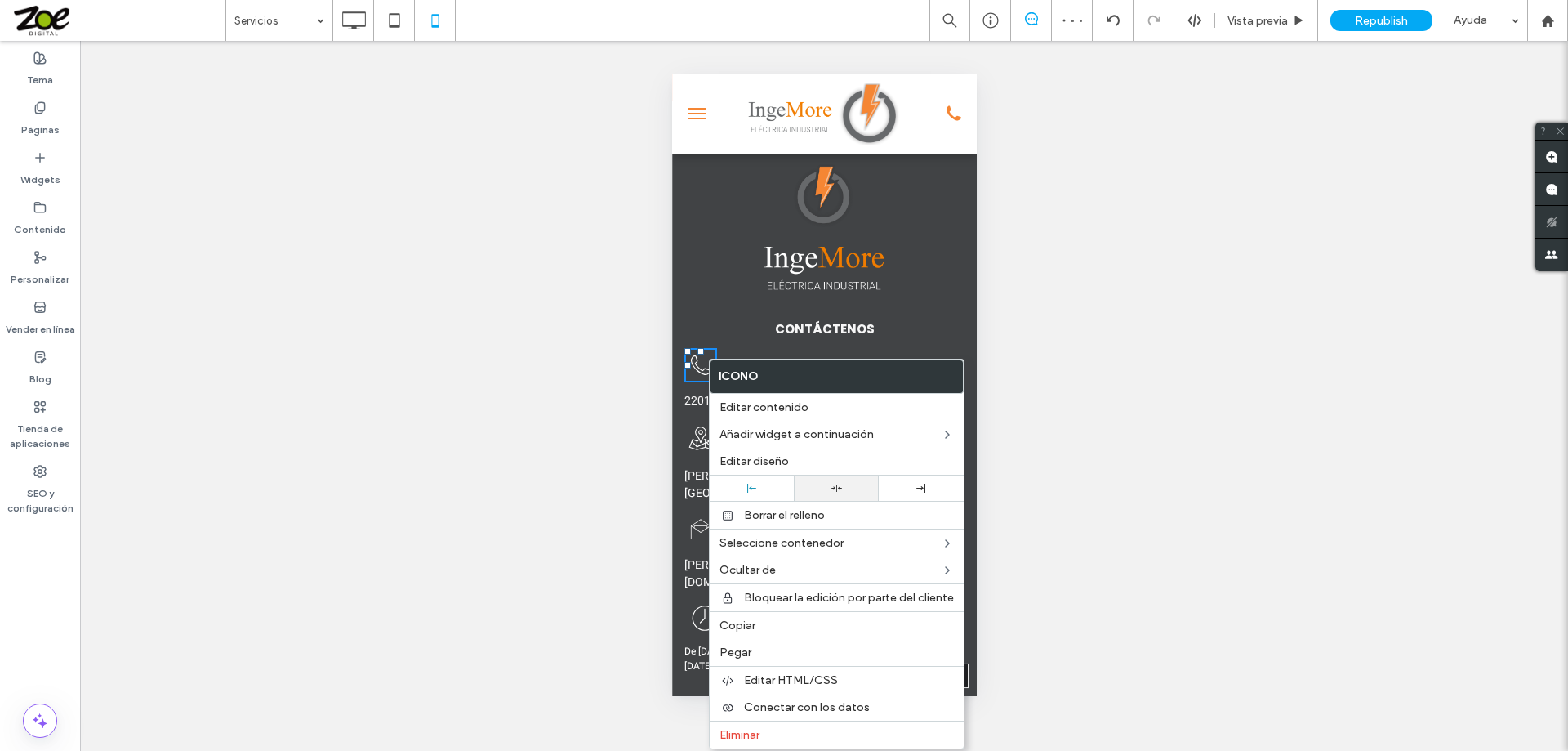
click at [782, 487] on div at bounding box center [835, 488] width 68 height 11
click at [782, 321] on h5 "CONTÁCTENOS" at bounding box center [823, 329] width 280 height 19
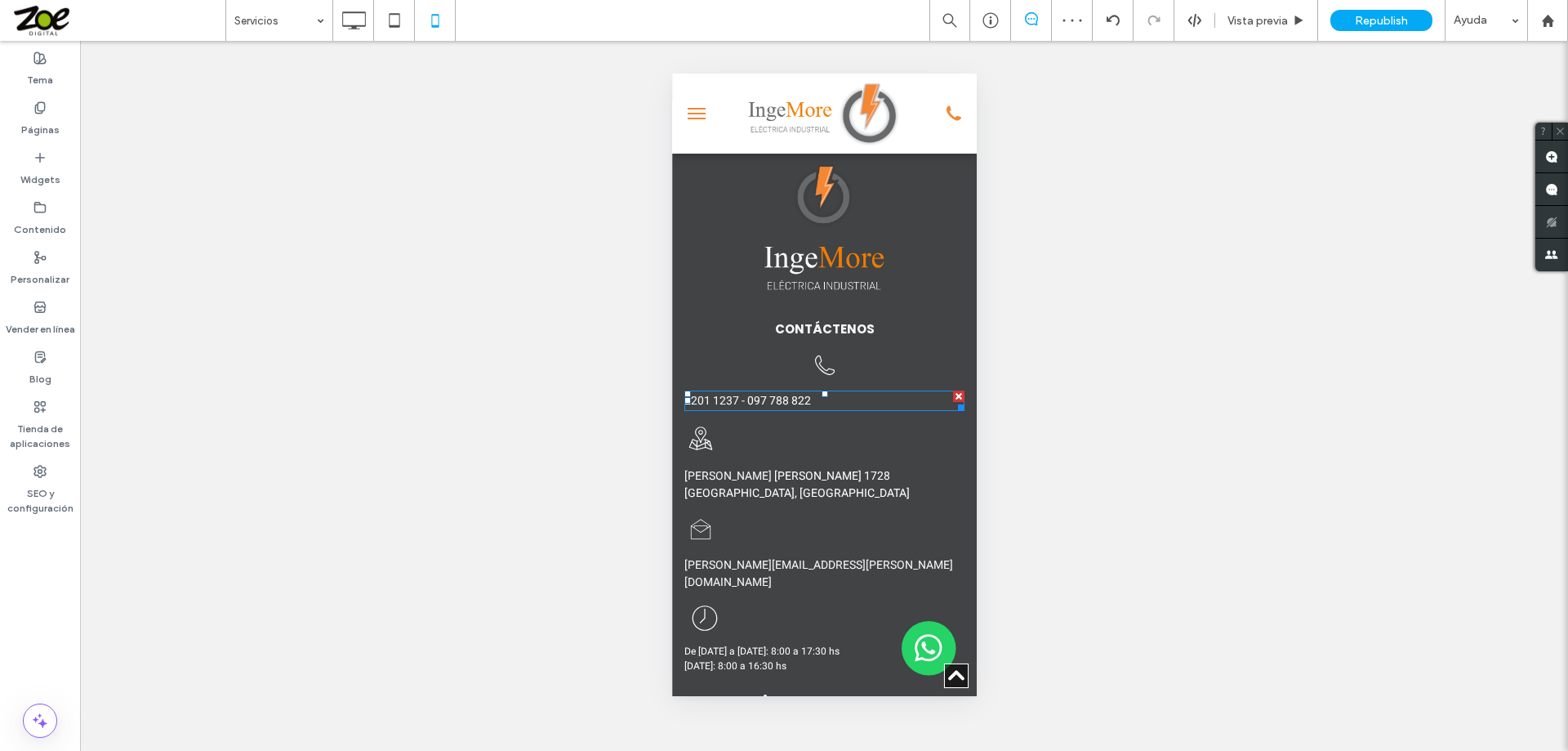
click at [770, 392] on span "097 788 822" at bounding box center [778, 401] width 63 height 17
type input "*****"
type input "**"
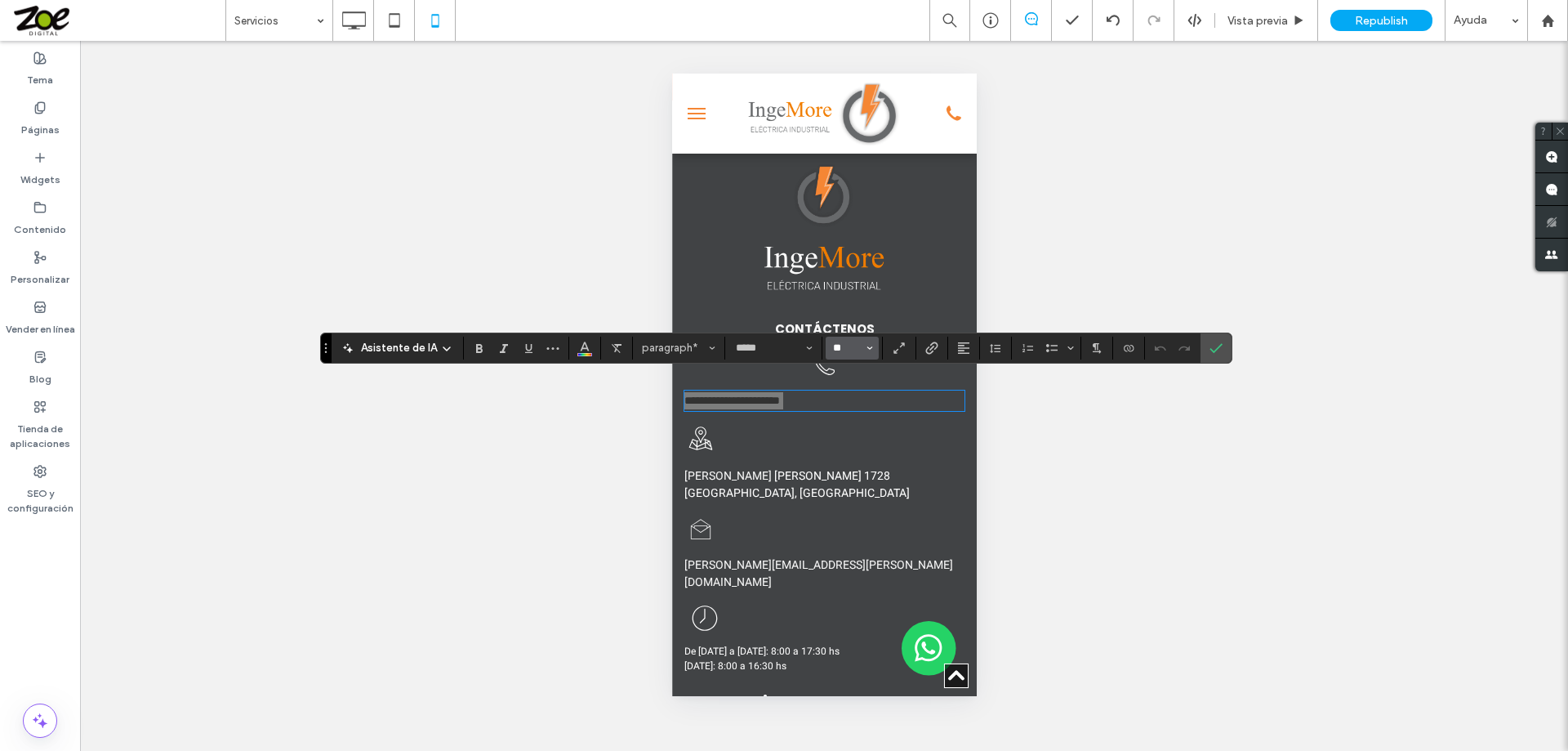
click at [782, 346] on input "**" at bounding box center [847, 348] width 32 height 13
type input "**"
click at [782, 345] on button "Alineación" at bounding box center [963, 348] width 24 height 23
click at [782, 400] on use "ui.textEditor.alignment.center" at bounding box center [976, 398] width 12 height 12
click at [782, 348] on use "Confirmar" at bounding box center [1216, 348] width 13 height 10
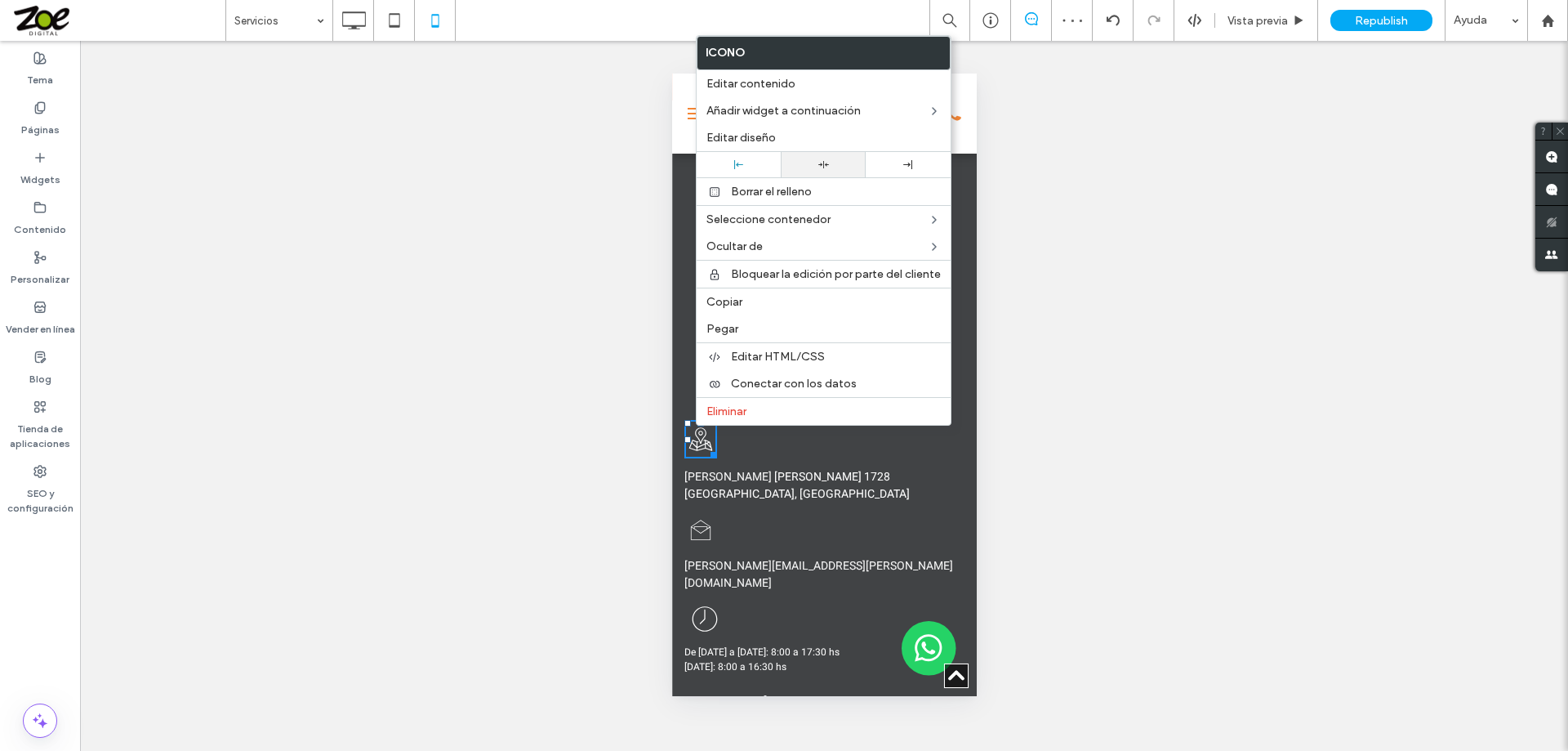
click at [782, 158] on div at bounding box center [823, 164] width 85 height 25
click at [782, 486] on p "[GEOGRAPHIC_DATA], [GEOGRAPHIC_DATA]" at bounding box center [823, 494] width 280 height 17
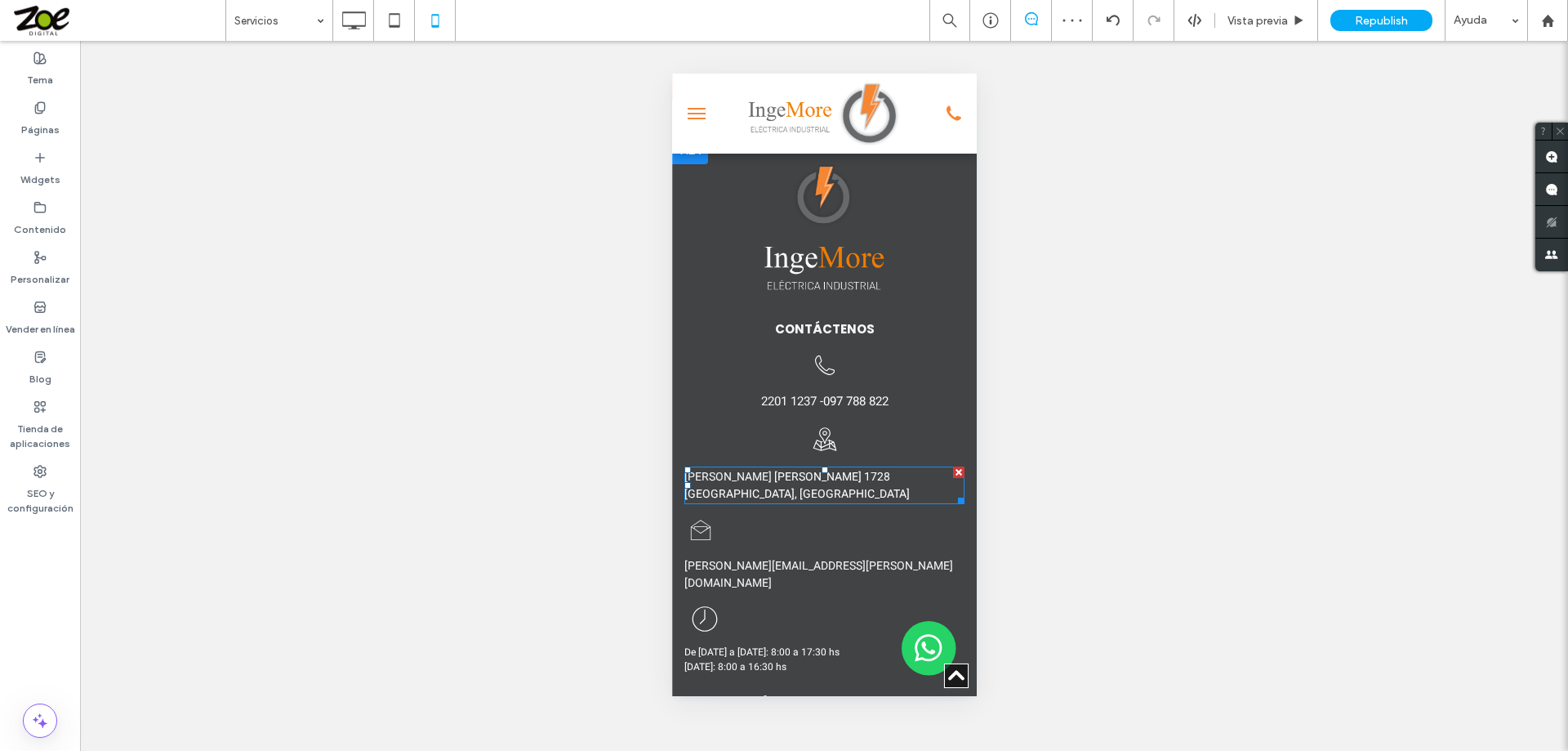
click at [773, 468] on span "Reyles 1728" at bounding box center [831, 477] width 116 height 17
type input "*****"
type input "**"
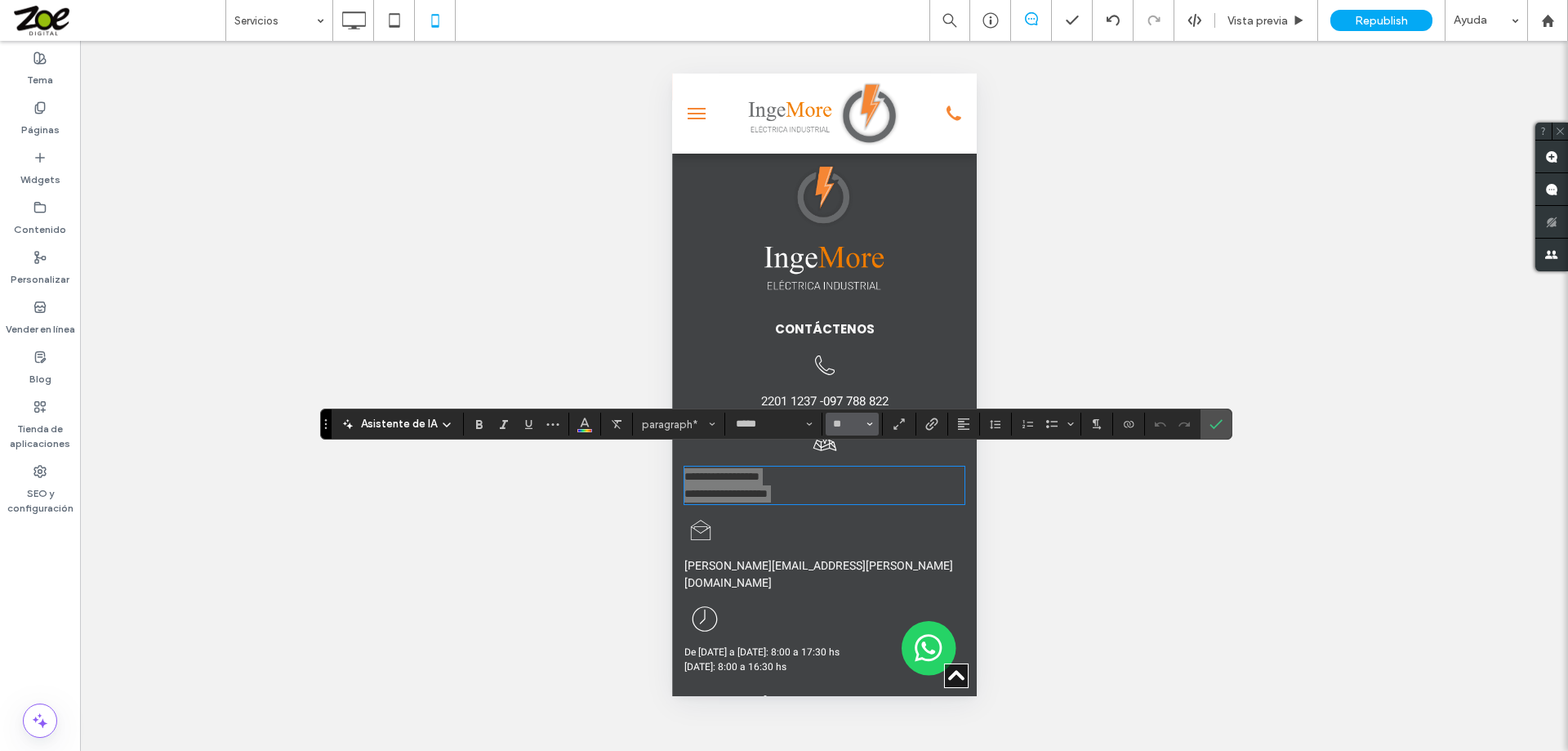
click at [782, 420] on input "**" at bounding box center [847, 424] width 32 height 13
type input "**"
click at [782, 427] on use "Alineación" at bounding box center [963, 424] width 12 height 12
click at [782, 477] on use "ui.textEditor.alignment.center" at bounding box center [976, 475] width 12 height 12
click at [782, 425] on label "Confirmar" at bounding box center [1215, 424] width 24 height 30
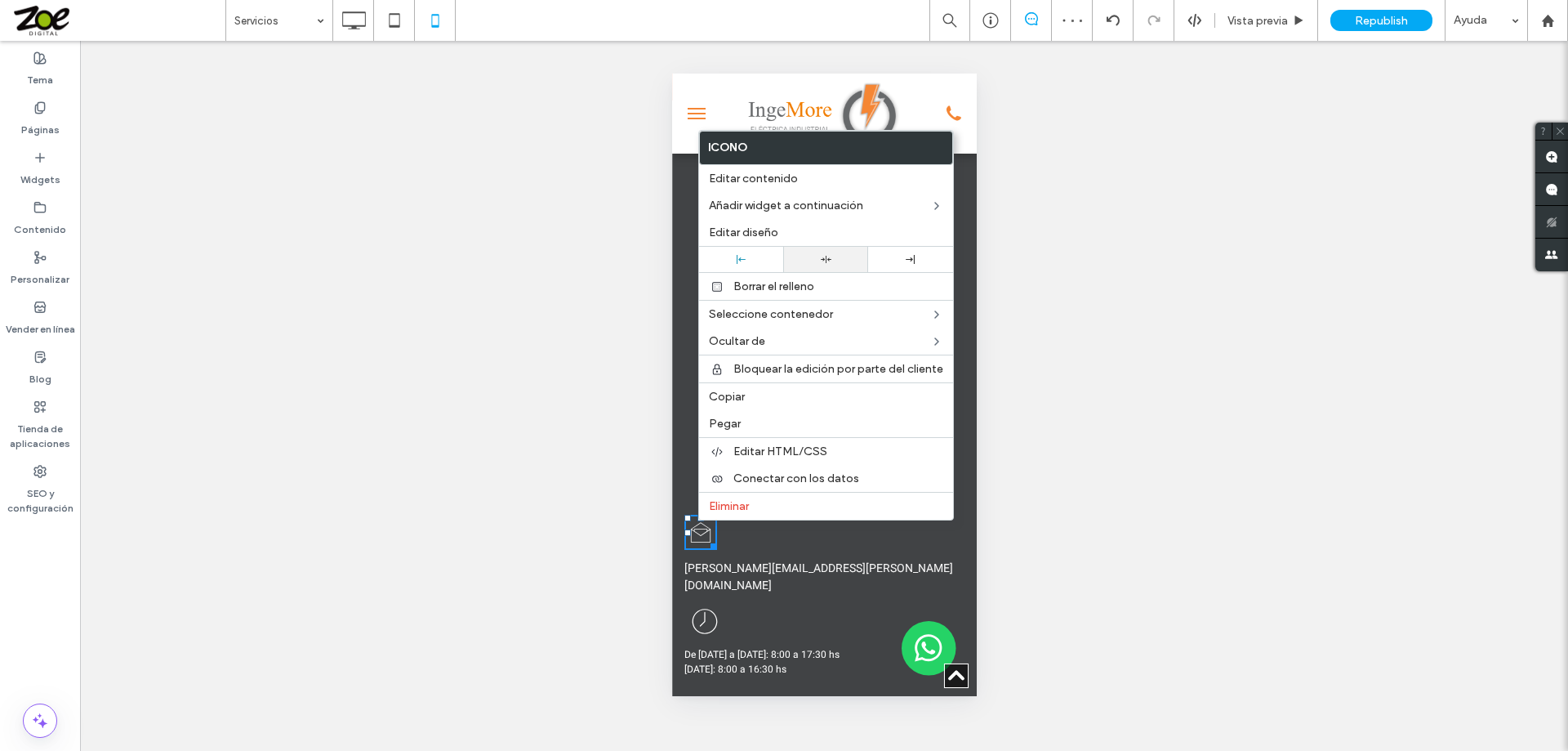
click at [782, 258] on icon at bounding box center [826, 259] width 11 height 11
click at [773, 560] on span "[EMAIL_ADDRESS][DOMAIN_NAME]" at bounding box center [817, 577] width 268 height 35
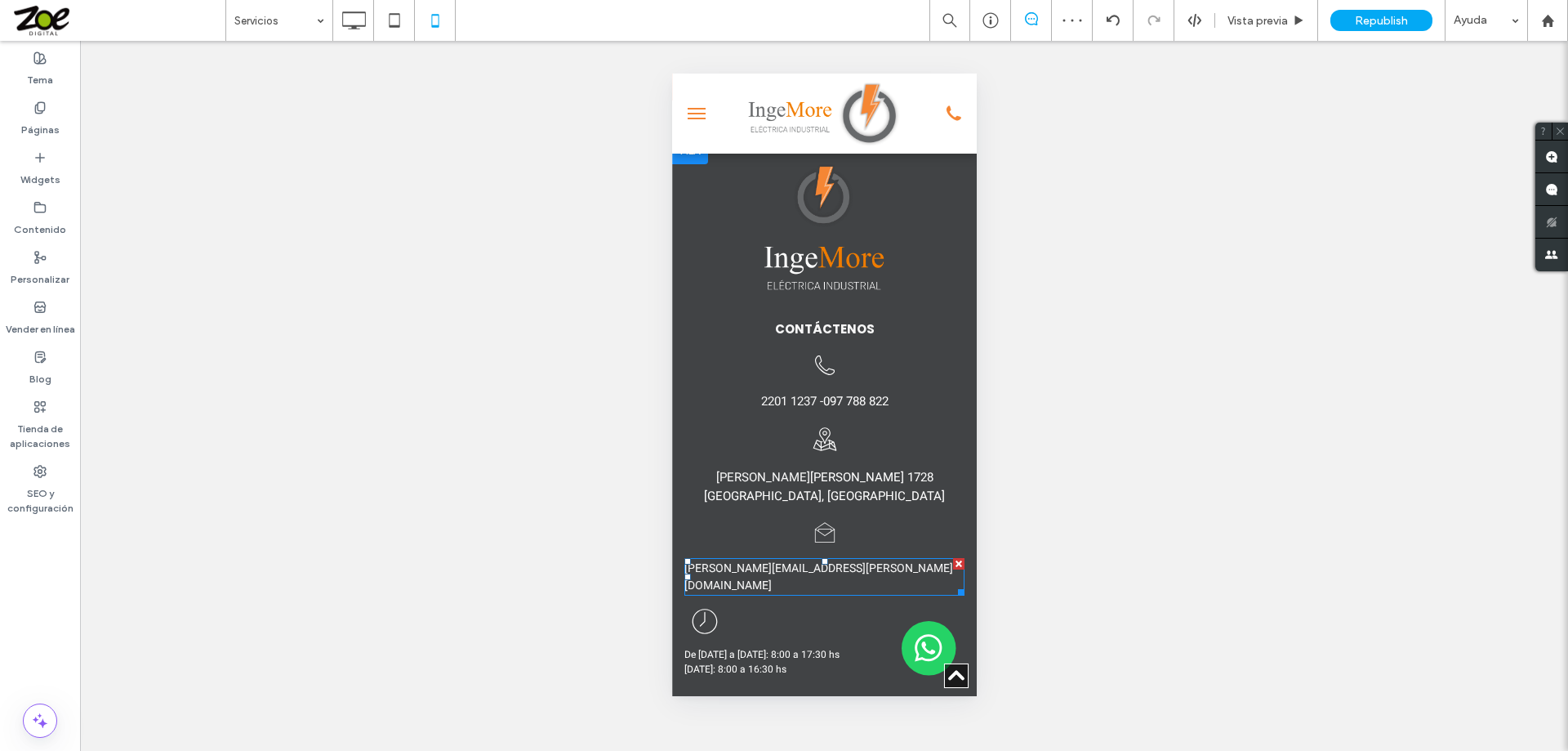
click at [761, 560] on span "[EMAIL_ADDRESS][DOMAIN_NAME]" at bounding box center [817, 577] width 268 height 35
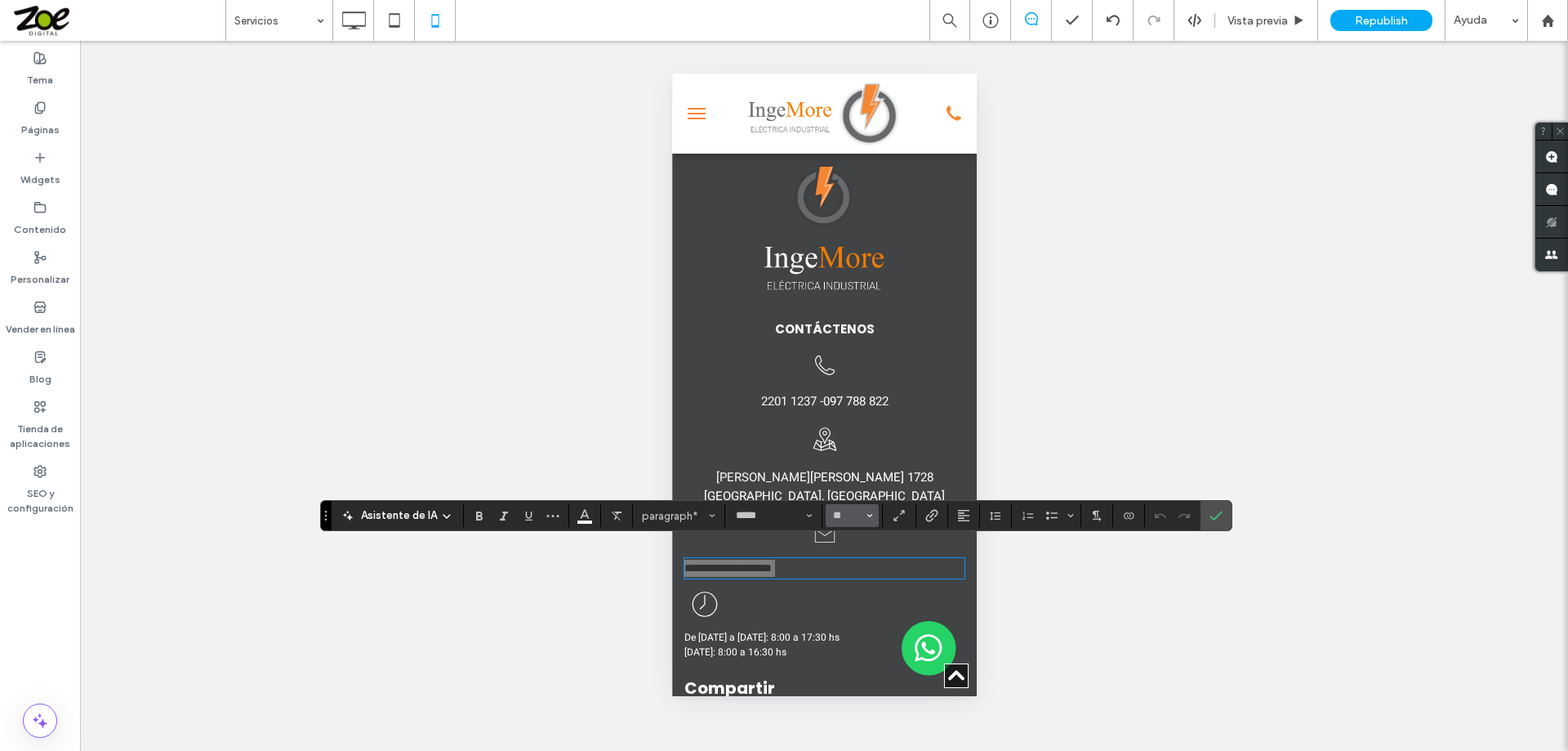
click at [782, 512] on input "**" at bounding box center [847, 515] width 32 height 13
type input "**"
click at [782, 516] on button "Alineación" at bounding box center [963, 515] width 24 height 23
click at [782, 436] on icon "ui.textEditor.alignment.center" at bounding box center [976, 442] width 13 height 13
click at [782, 512] on icon "Confirmar" at bounding box center [1216, 515] width 13 height 13
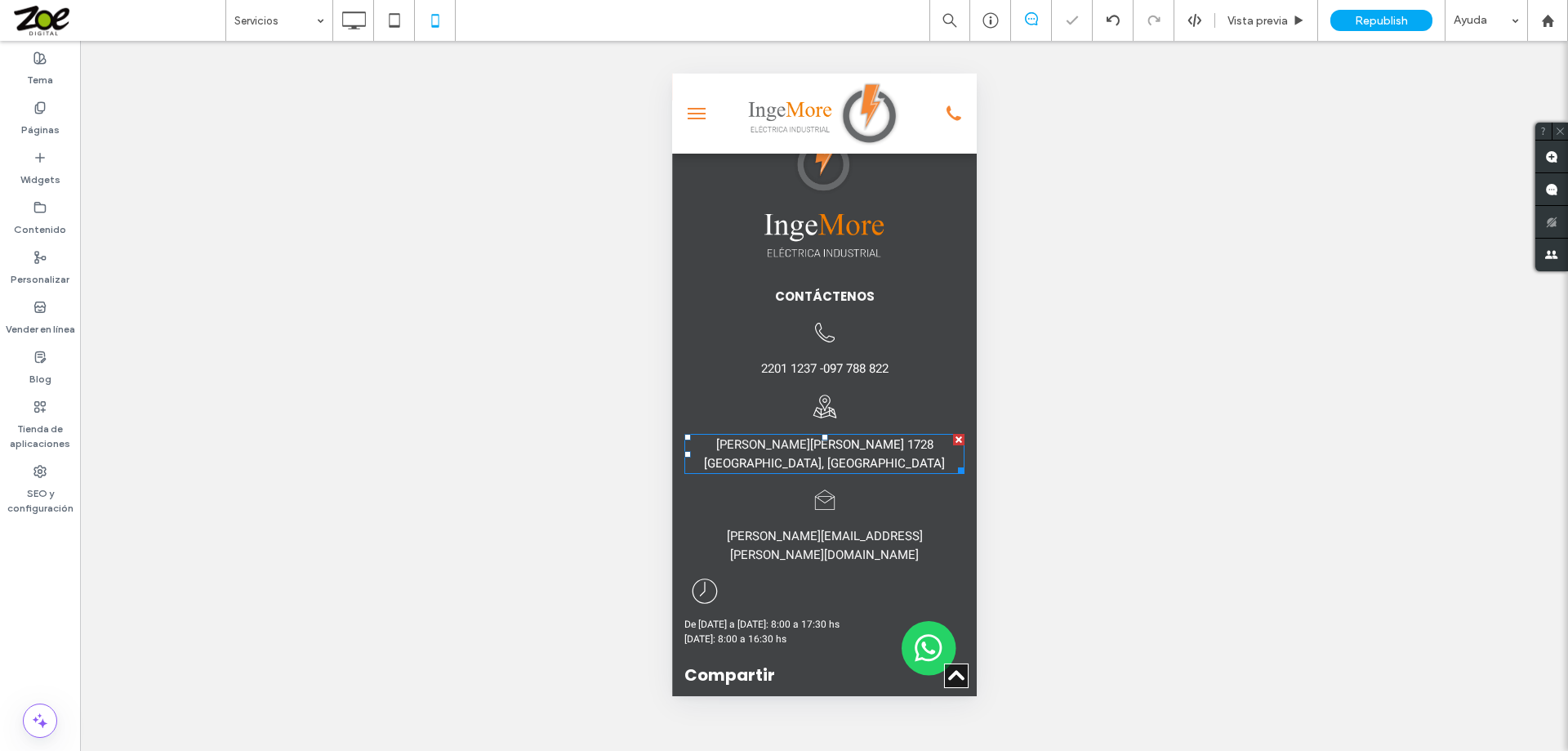
scroll to position [3267, 0]
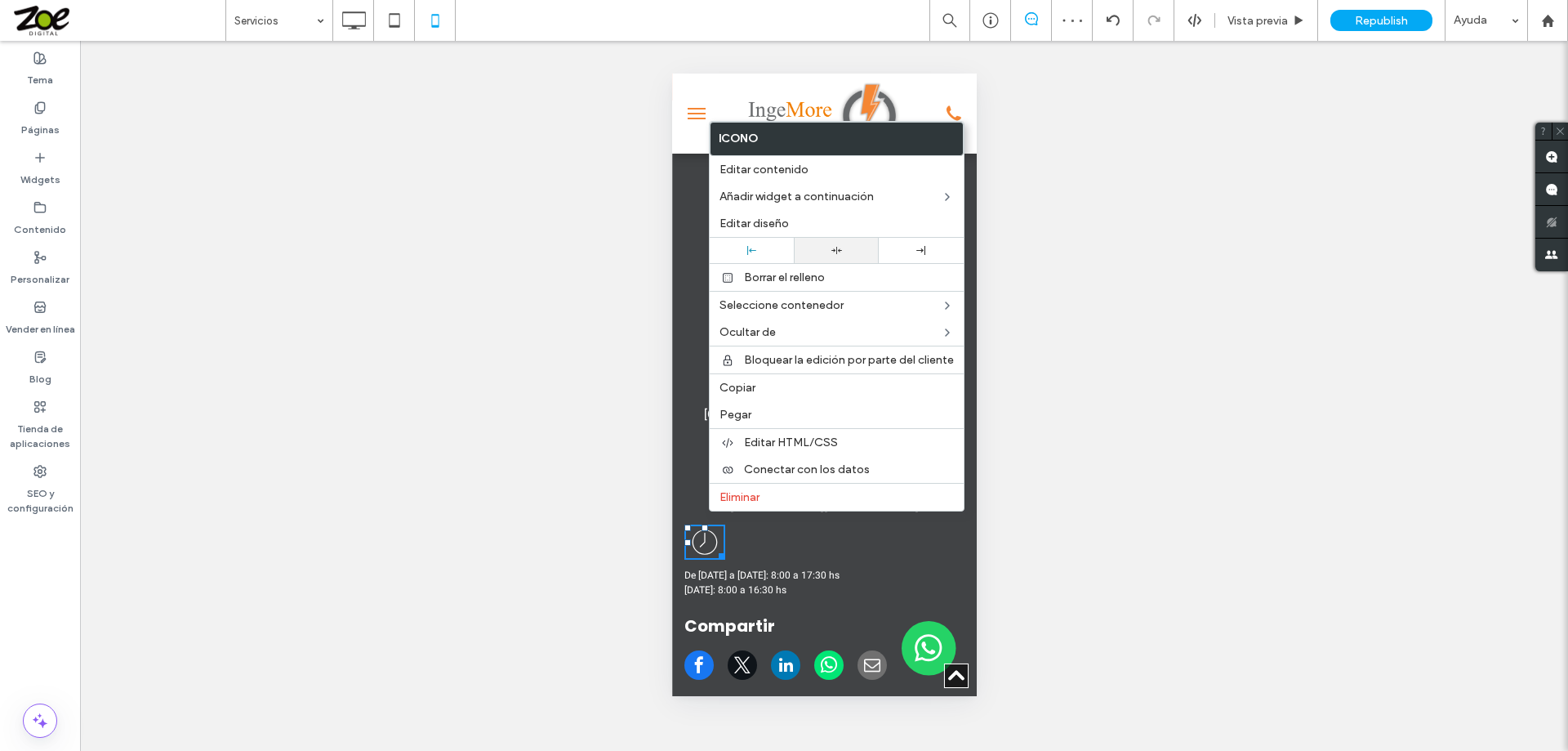
click at [782, 251] on div at bounding box center [835, 250] width 68 height 11
click at [782, 567] on span "De lunes a jueves: 8:00 a 17:30 hs" at bounding box center [760, 574] width 155 height 14
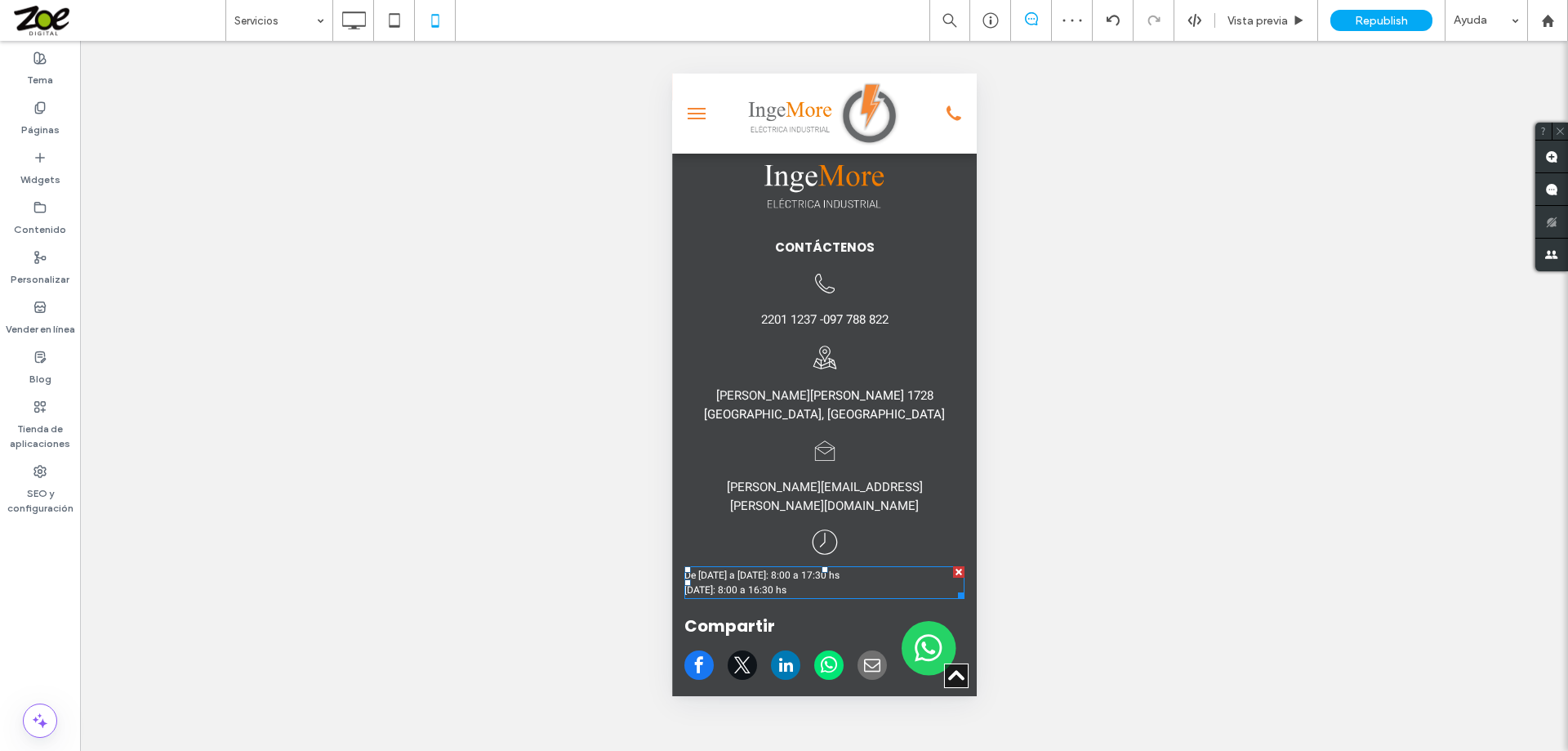
click at [769, 567] on span "De lunes a jueves: 8:00 a 17:30 hs" at bounding box center [760, 574] width 155 height 14
type input "*****"
type input "**"
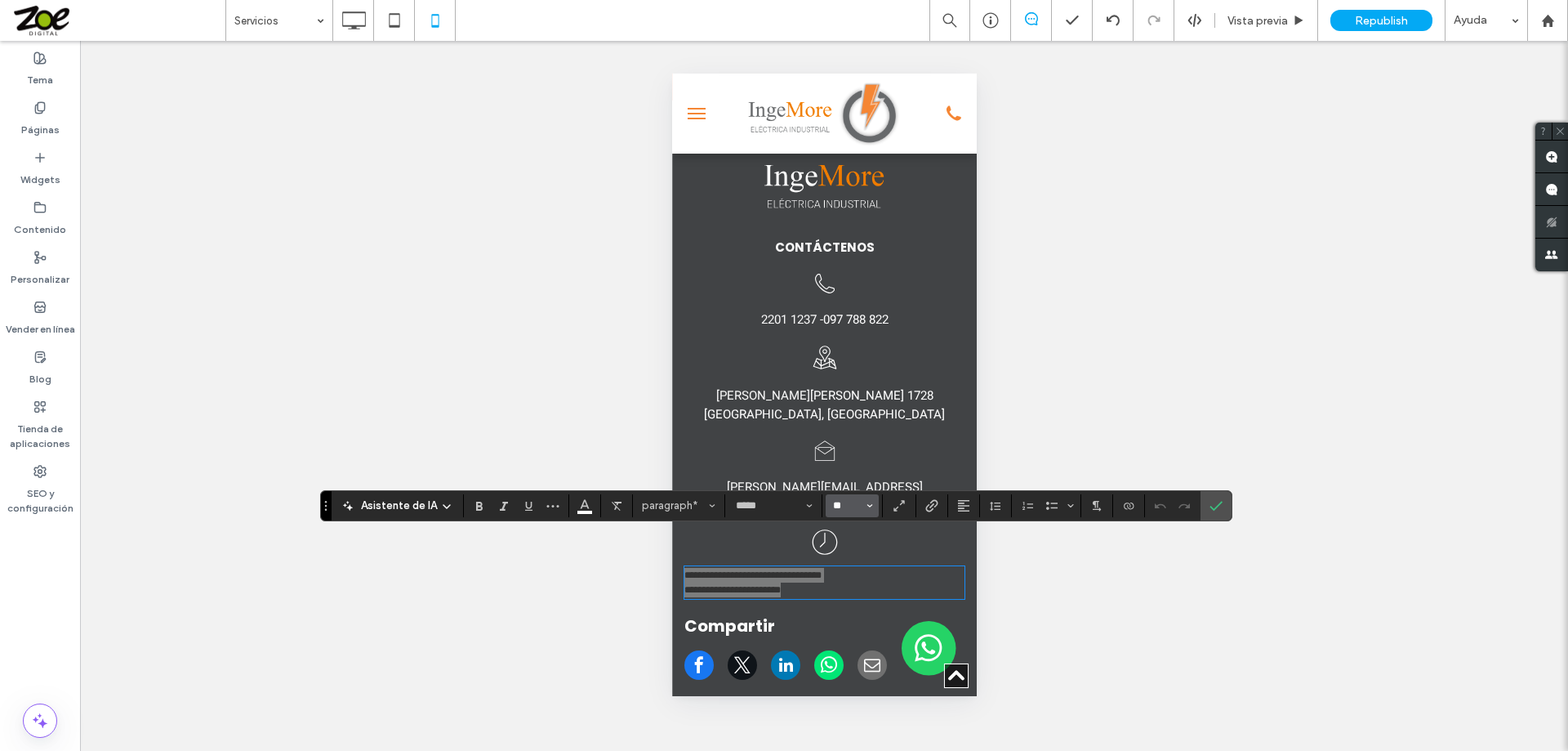
click at [782, 508] on input "**" at bounding box center [847, 506] width 32 height 13
type input "**"
click at [782, 506] on button "Alineación" at bounding box center [963, 506] width 24 height 23
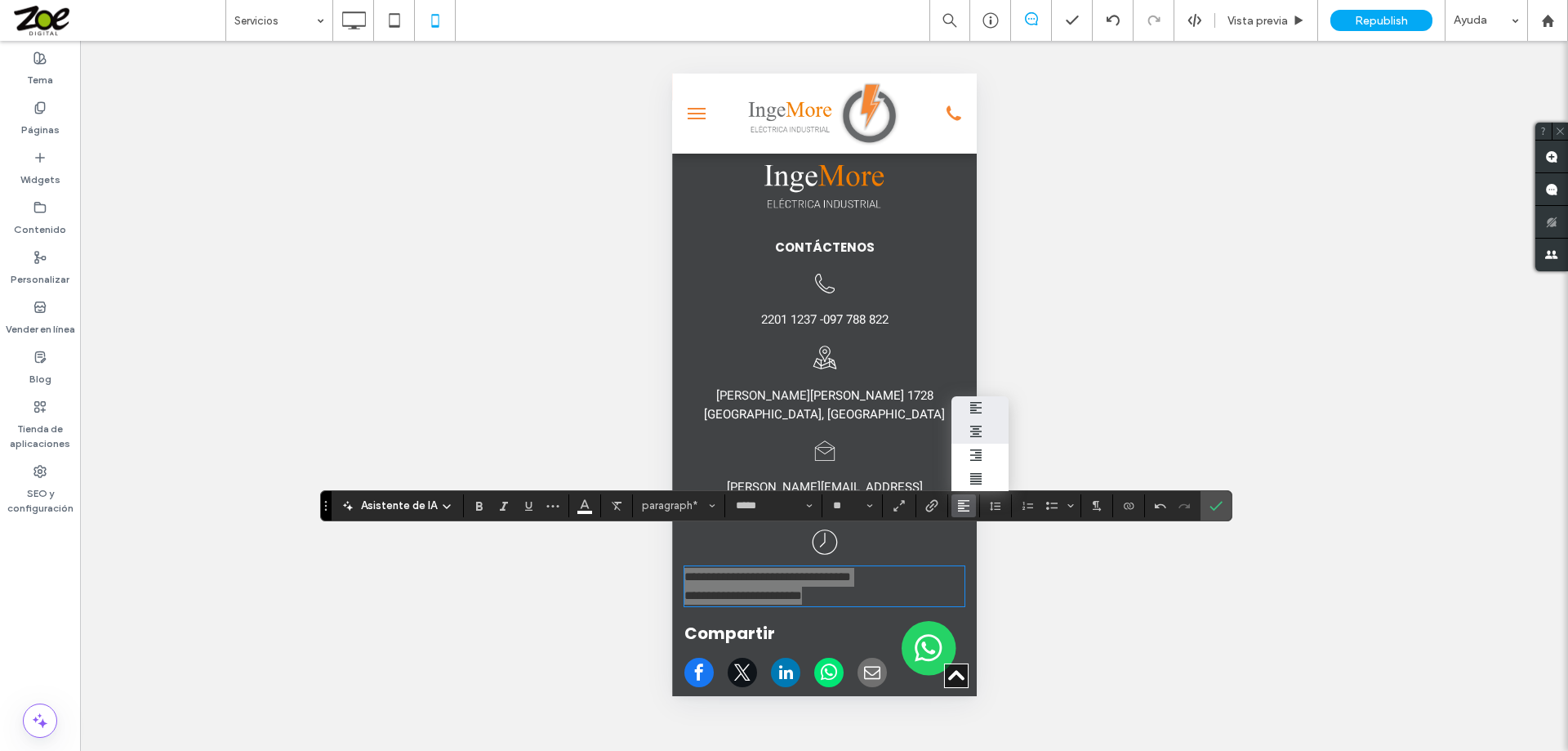
click at [782, 426] on use "ui.textEditor.alignment.center" at bounding box center [976, 432] width 12 height 12
click at [782, 499] on icon "Confirmar" at bounding box center [1216, 506] width 13 height 13
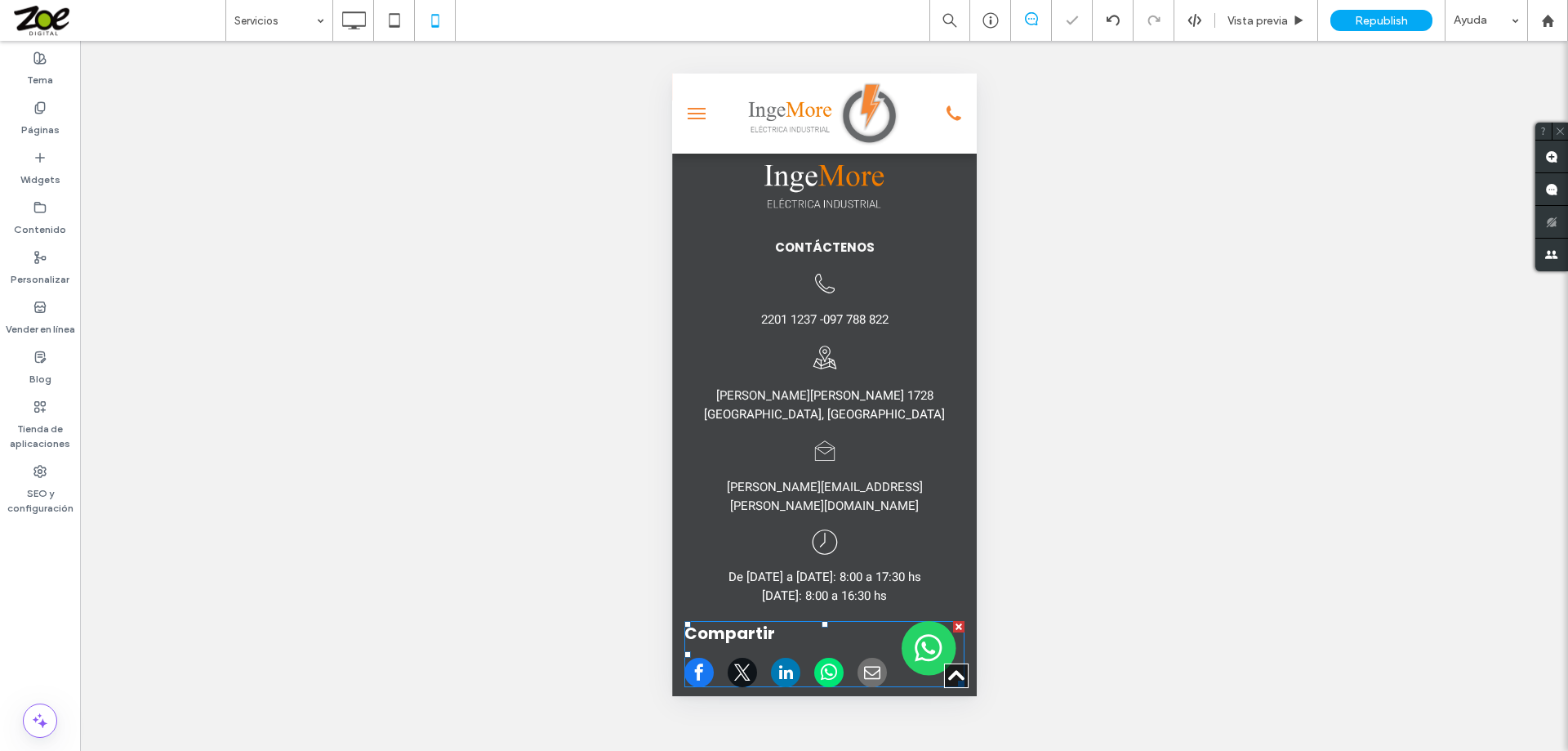
click at [729, 621] on h4 "Compartir" at bounding box center [823, 639] width 280 height 37
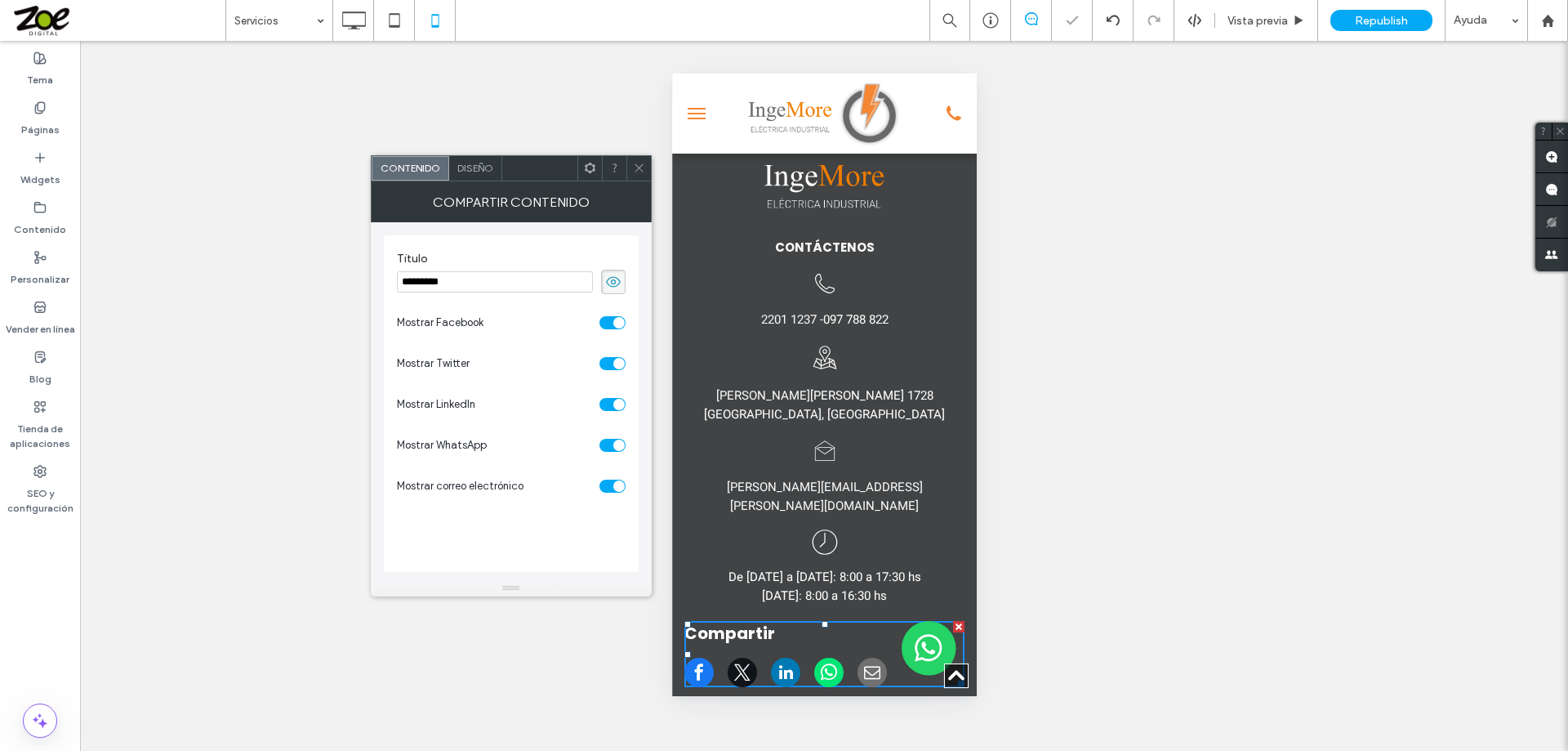
click at [477, 166] on span "Diseño" at bounding box center [475, 167] width 36 height 13
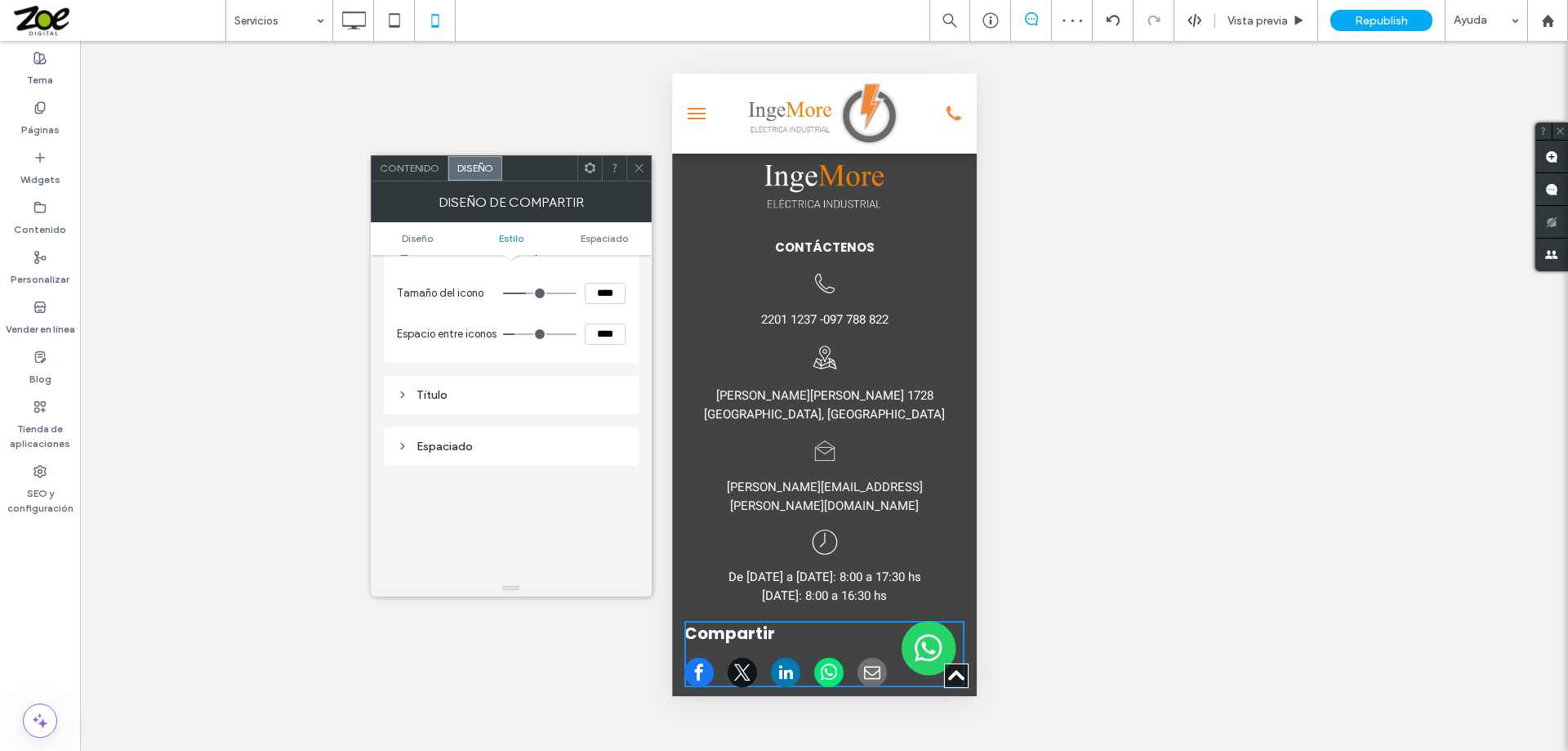
scroll to position [245, 0]
click at [493, 368] on div "Título" at bounding box center [511, 362] width 229 height 13
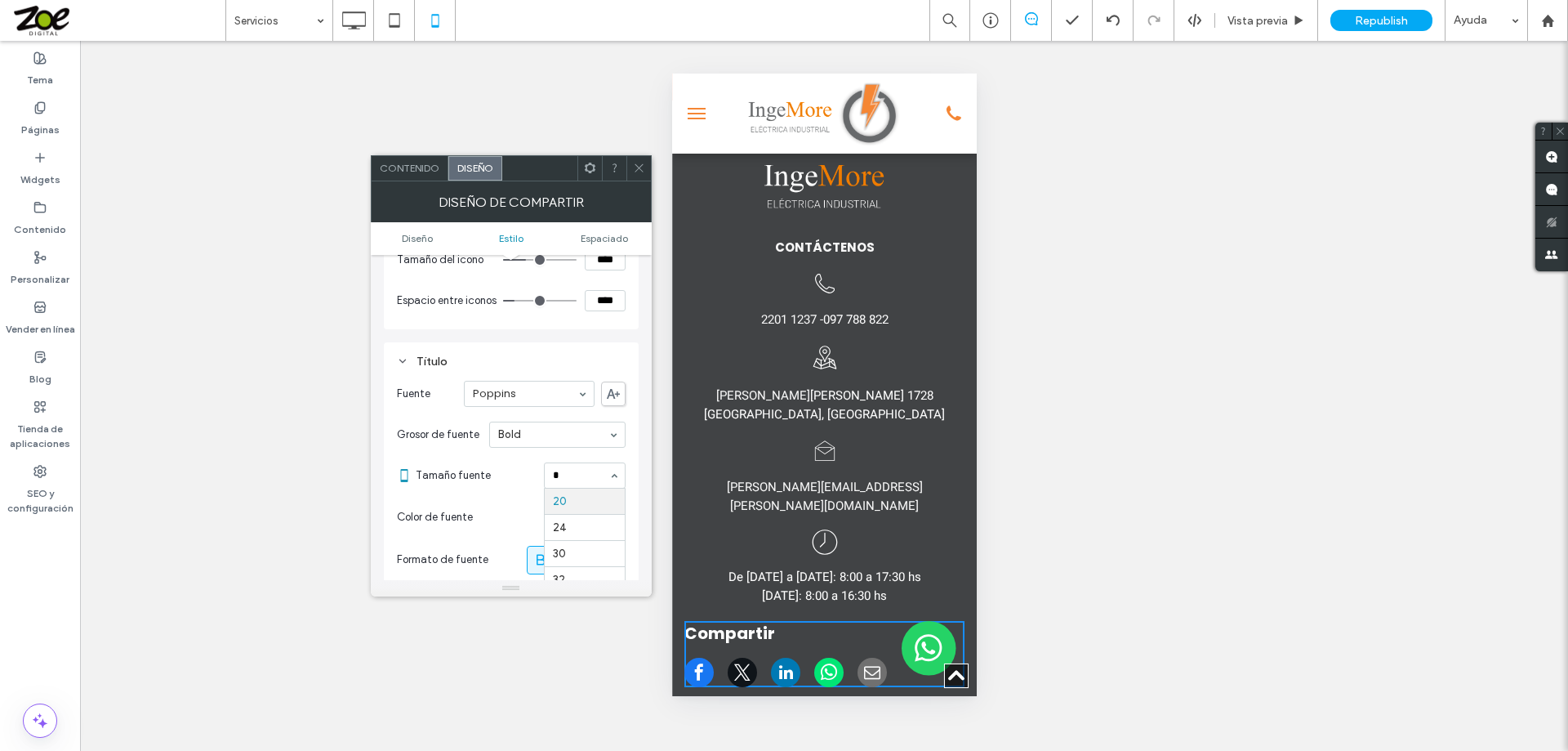
scroll to position [0, 0]
type input "**"
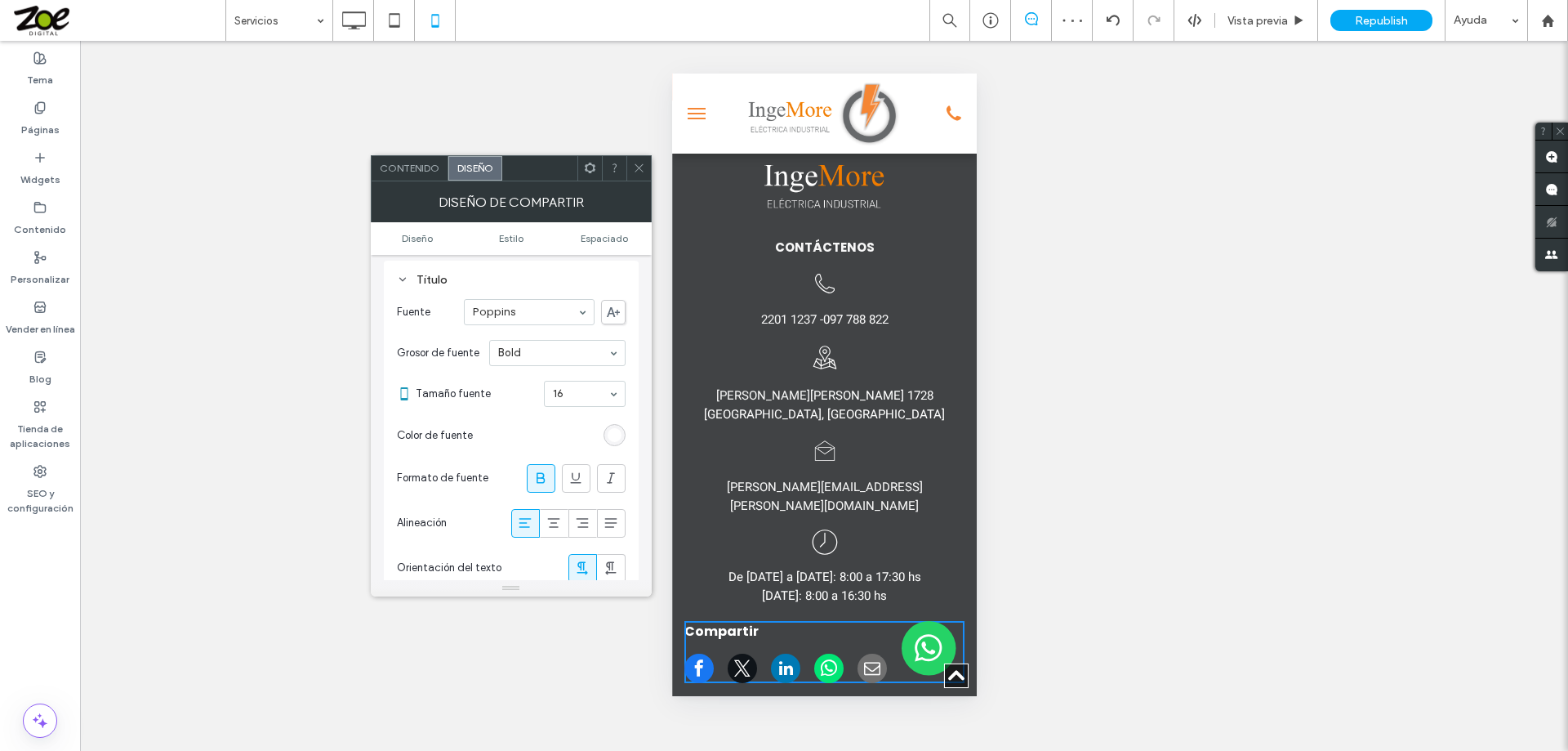
scroll to position [409, 0]
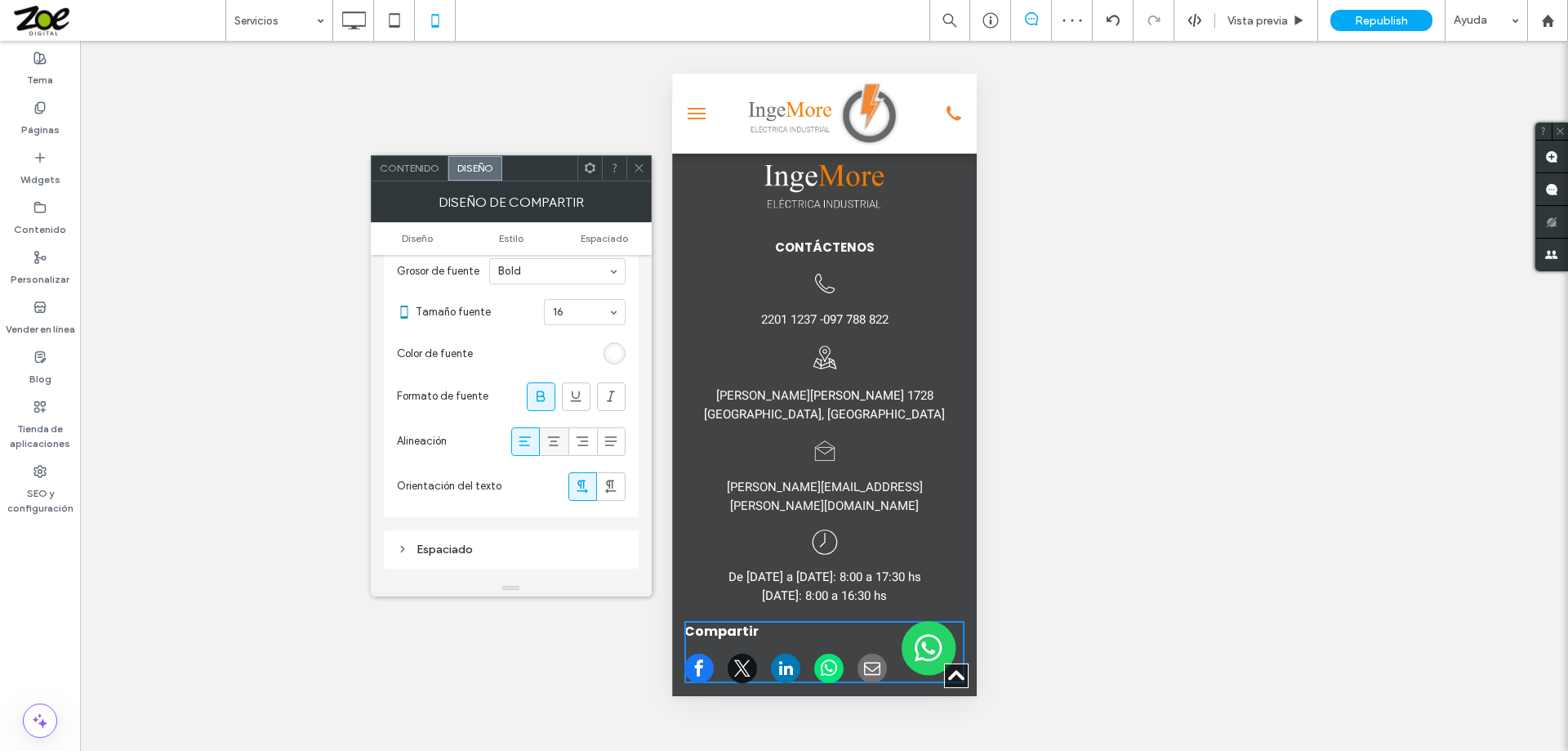
click at [552, 449] on icon at bounding box center [553, 440] width 16 height 16
click at [638, 163] on icon at bounding box center [638, 167] width 12 height 13
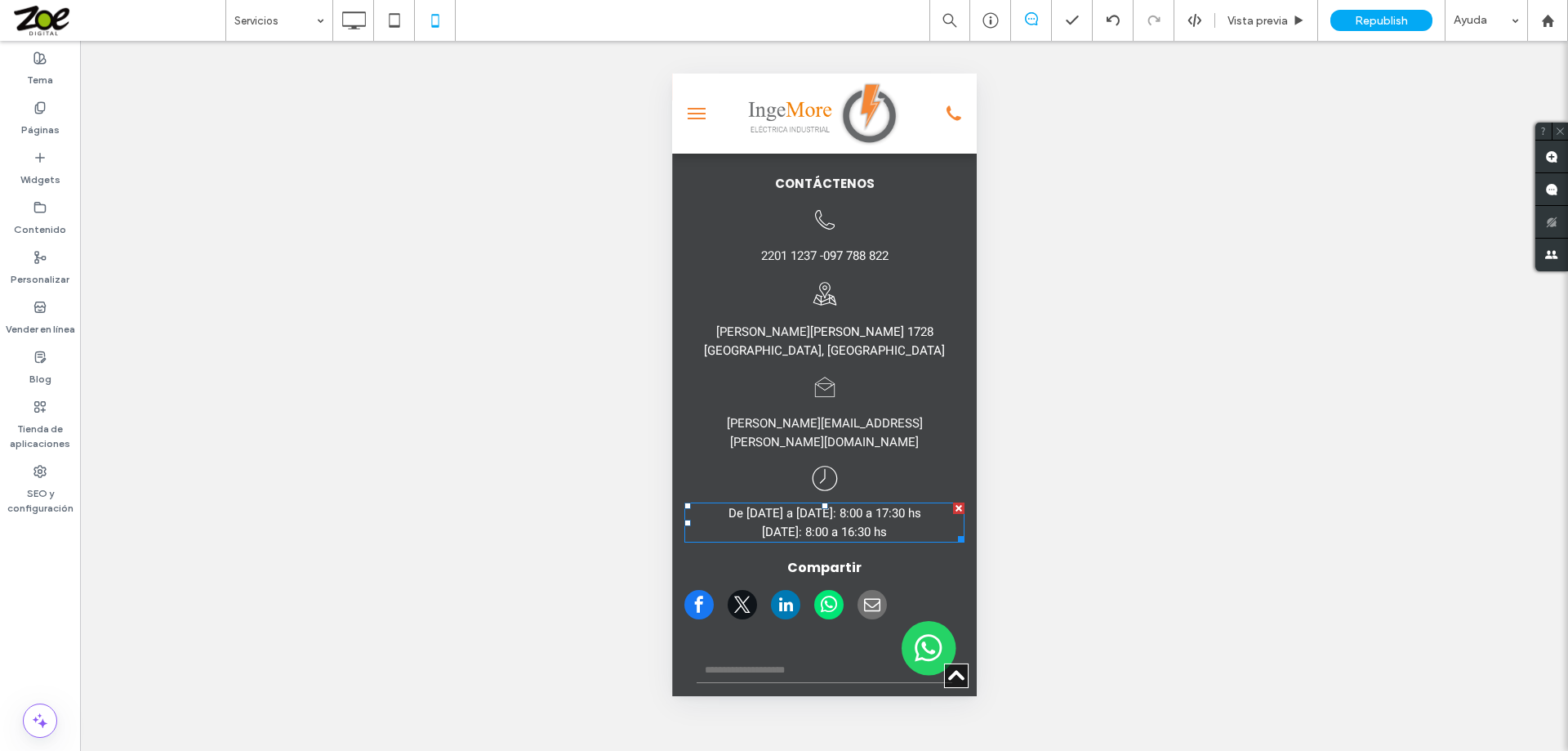
scroll to position [3349, 0]
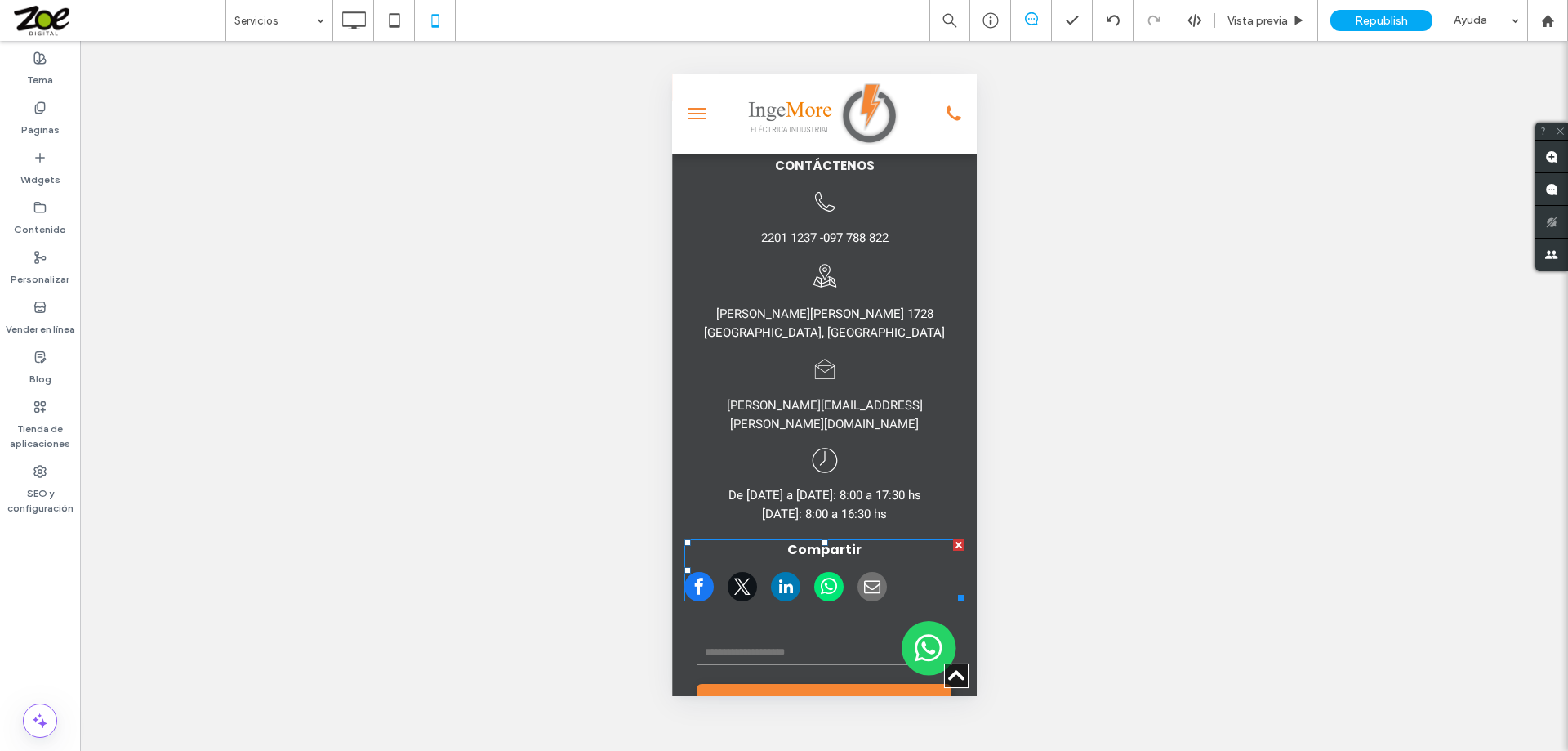
click at [782, 572] on div at bounding box center [823, 587] width 280 height 30
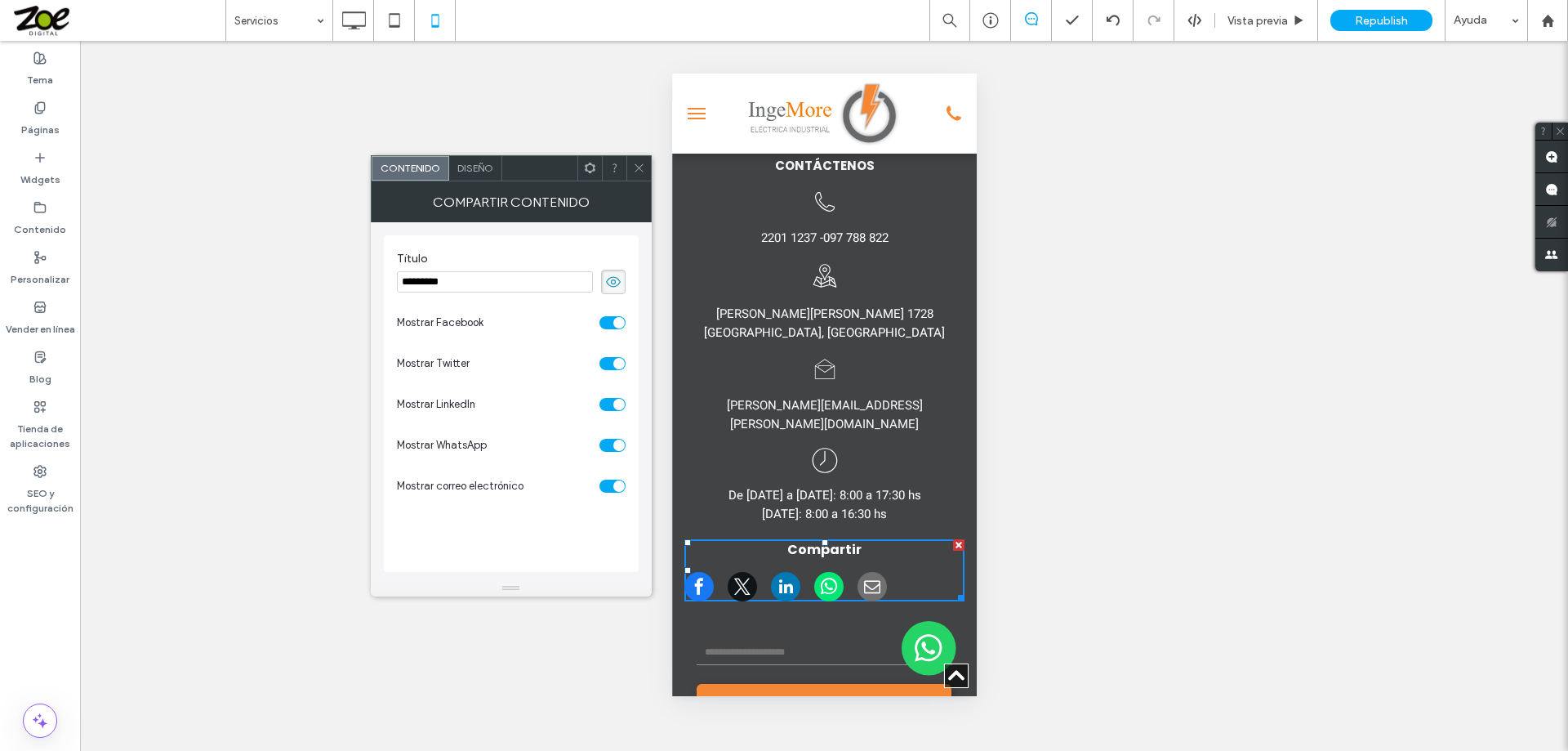
click at [475, 165] on span "Diseño" at bounding box center [475, 167] width 36 height 13
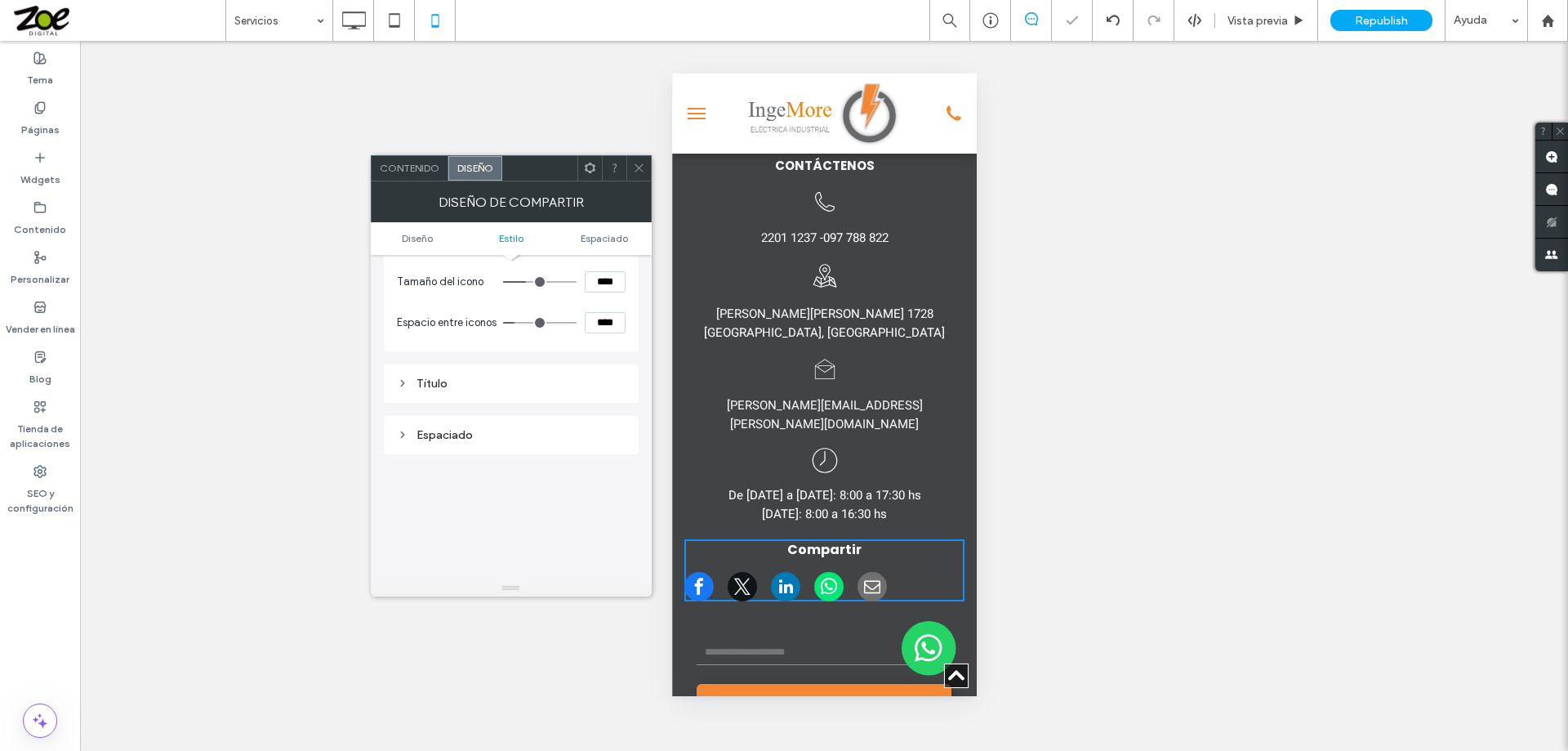
scroll to position [245, 0]
click at [498, 368] on div "Título" at bounding box center [511, 362] width 229 height 13
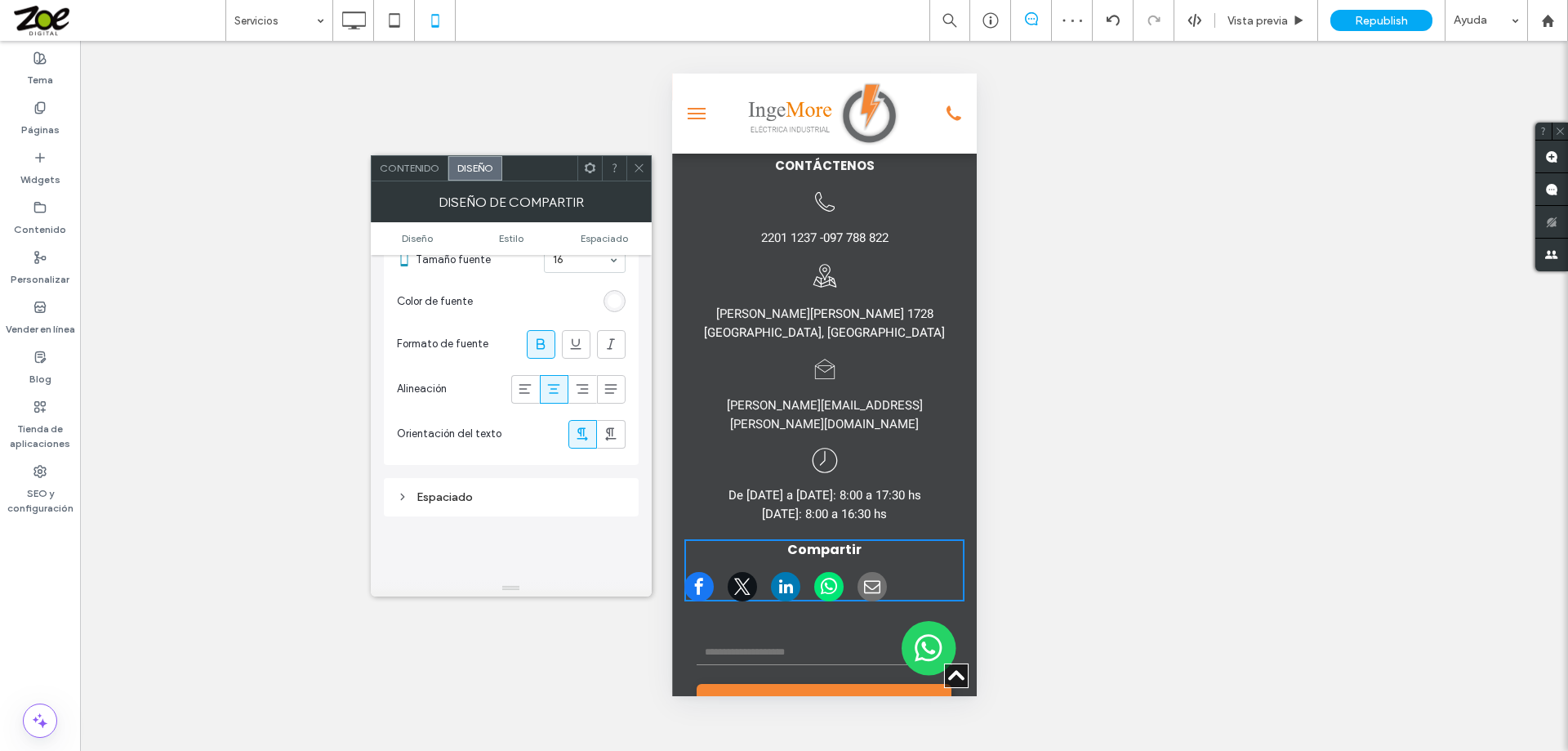
scroll to position [490, 0]
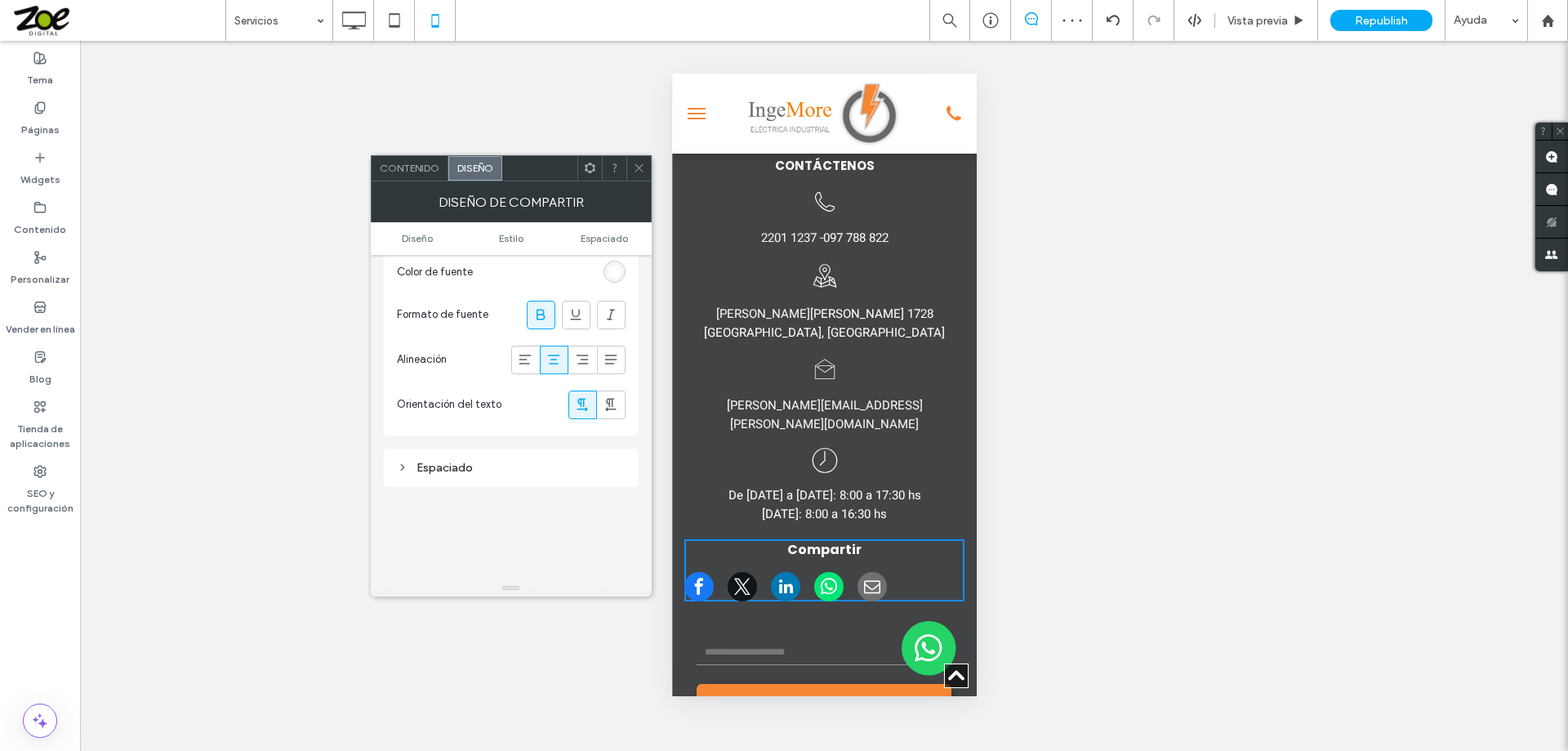
click at [552, 366] on icon at bounding box center [553, 359] width 16 height 16
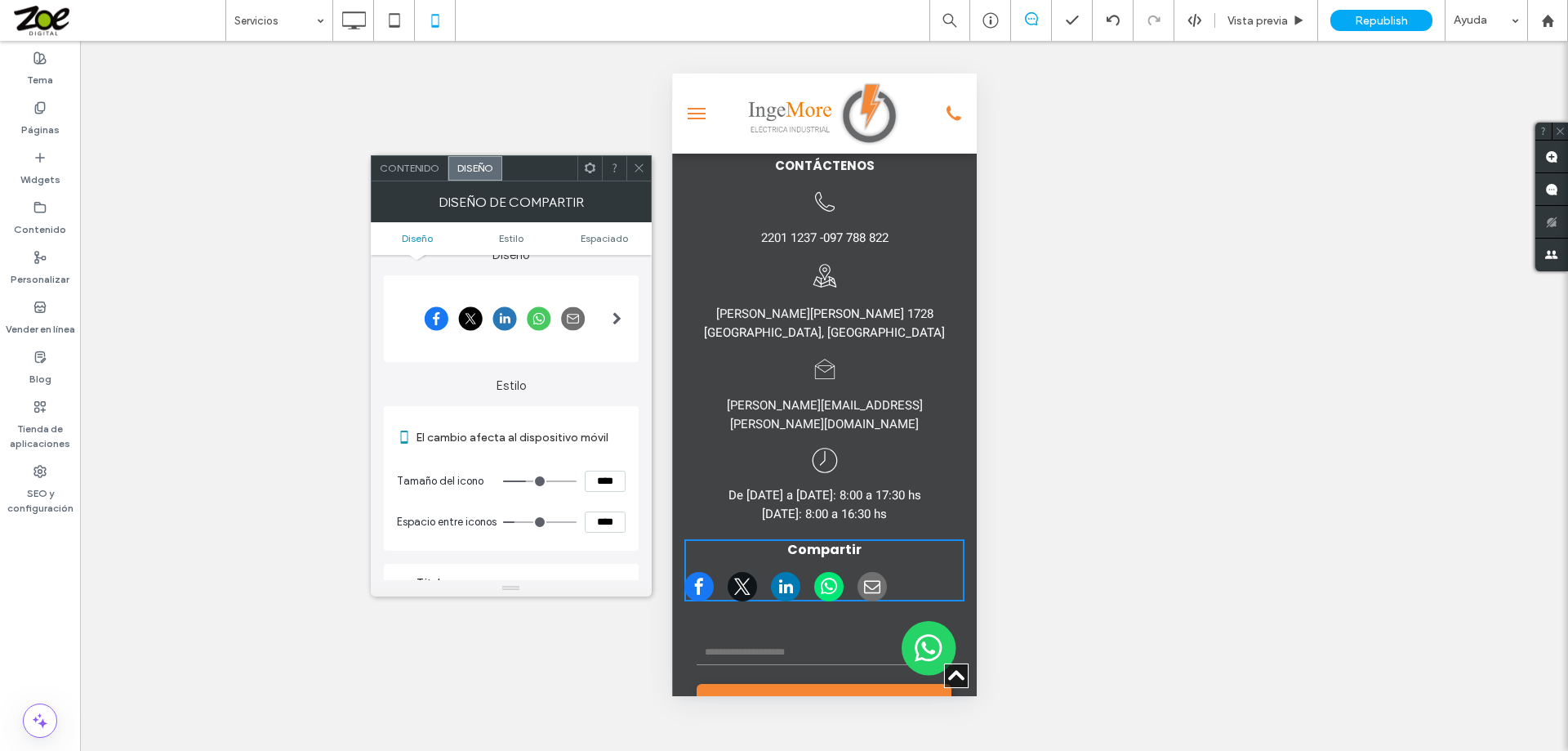
scroll to position [0, 0]
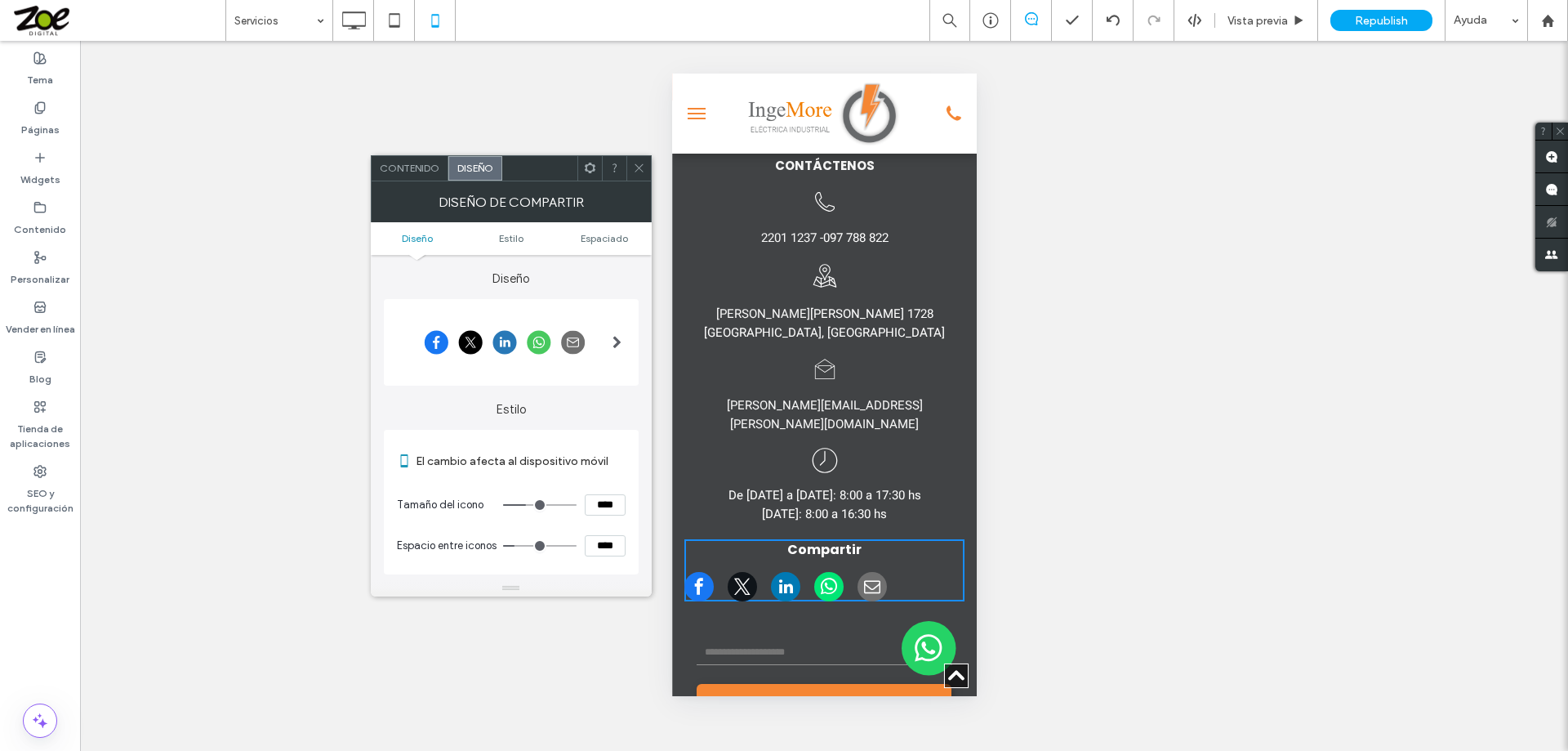
click at [400, 171] on span "Contenido" at bounding box center [410, 167] width 60 height 13
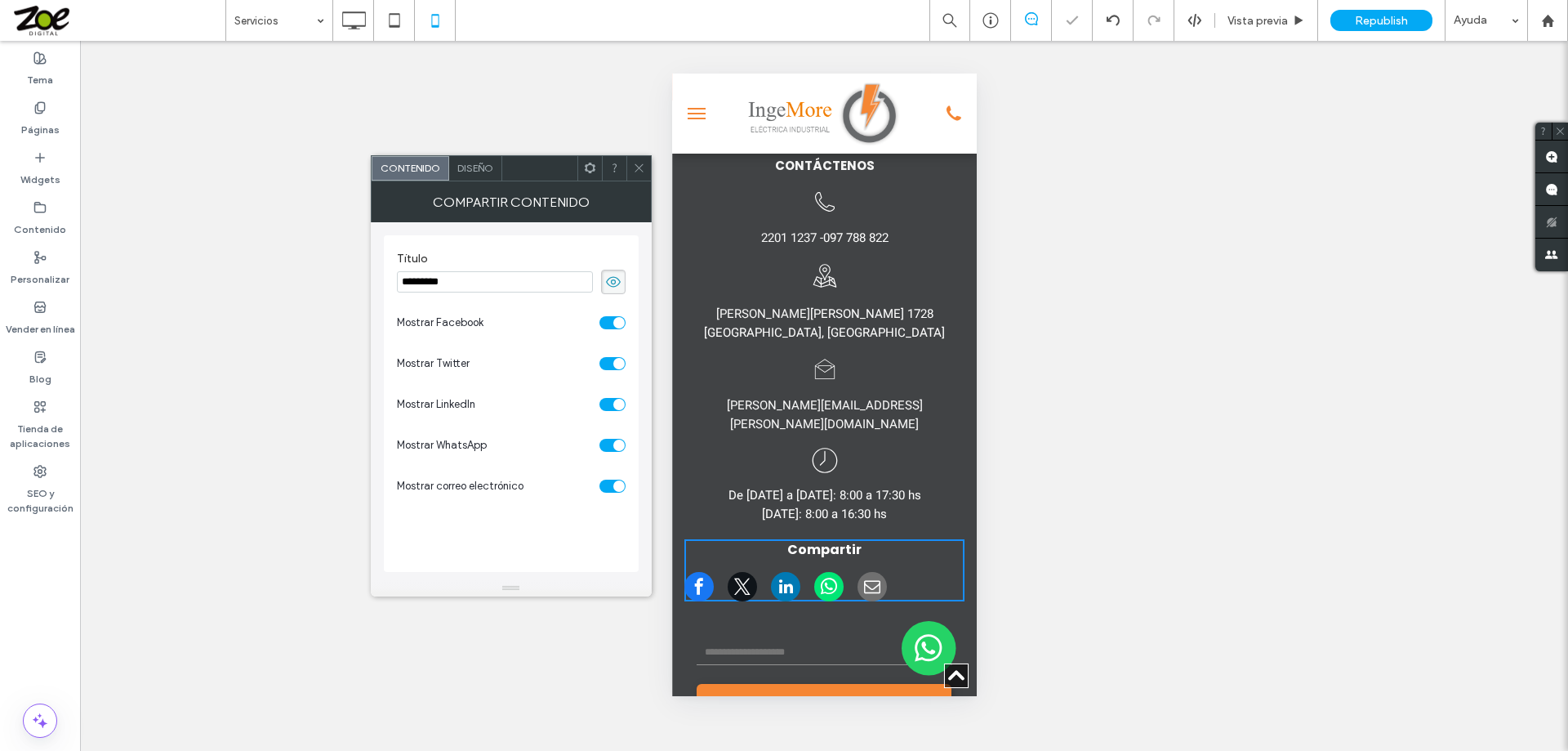
click at [602, 487] on div "toggle" at bounding box center [612, 487] width 26 height 13
click at [636, 168] on icon at bounding box center [638, 167] width 12 height 13
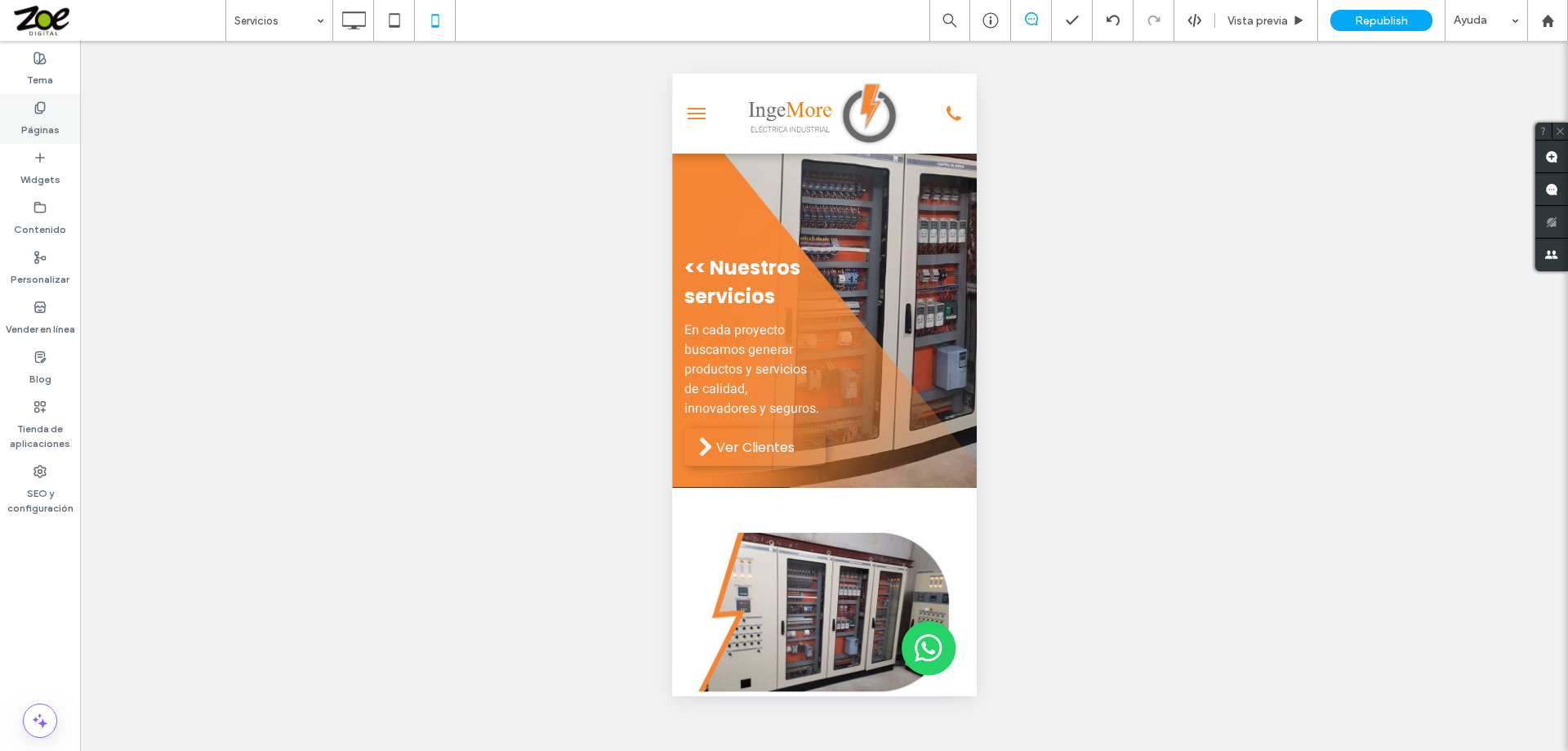
click at [36, 112] on use at bounding box center [39, 107] width 9 height 11
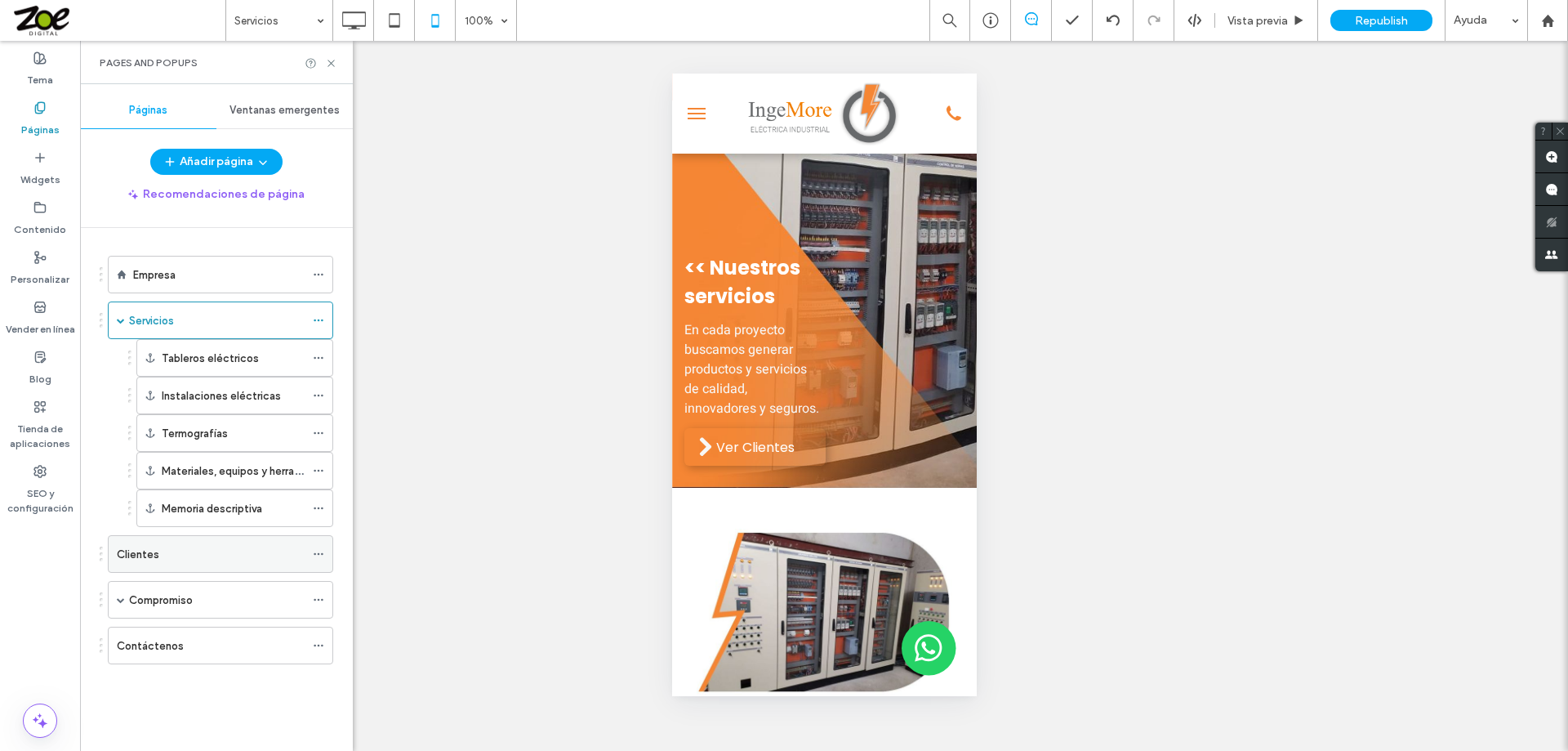
click at [170, 551] on div "Clientes" at bounding box center [210, 554] width 187 height 17
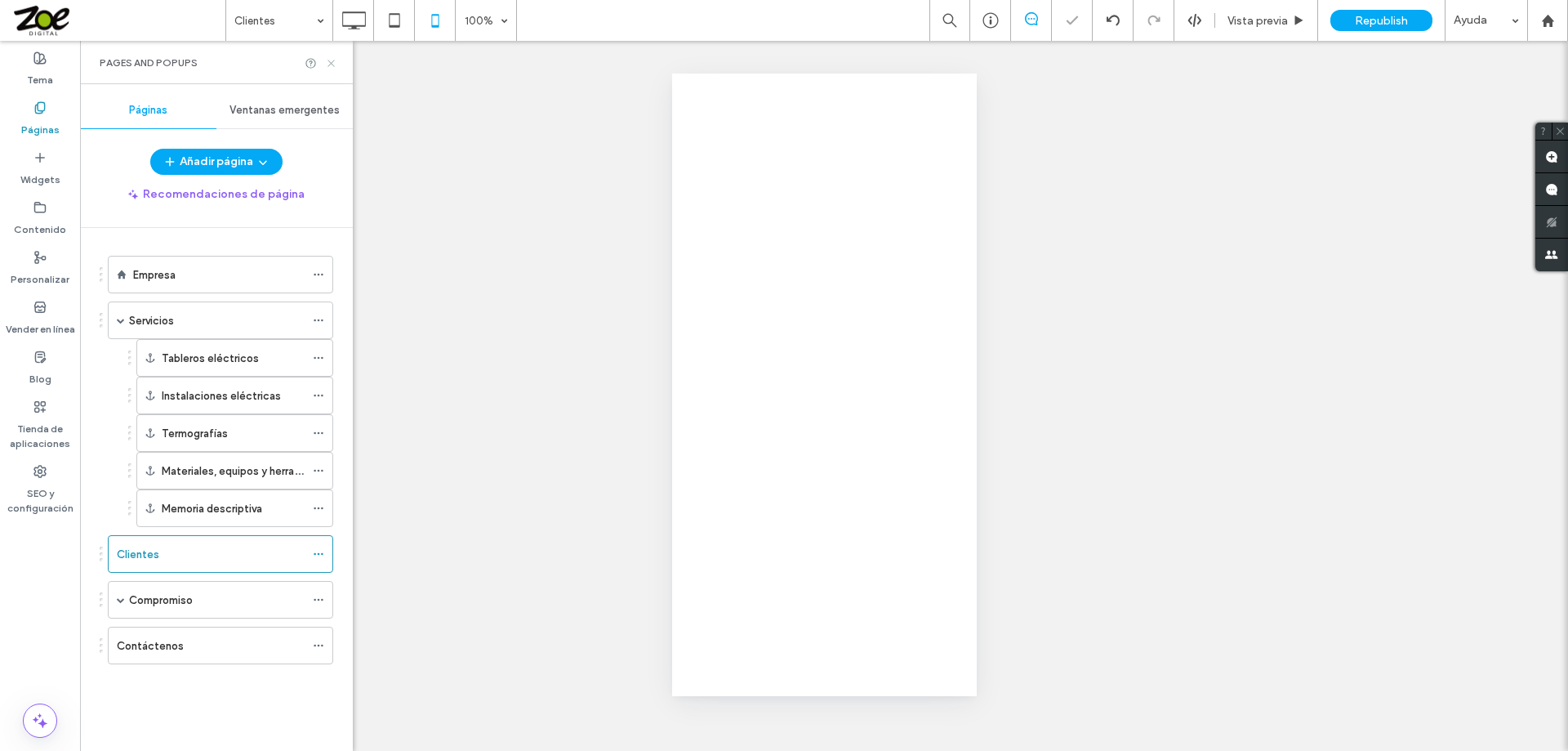
click at [332, 63] on use at bounding box center [331, 63] width 7 height 7
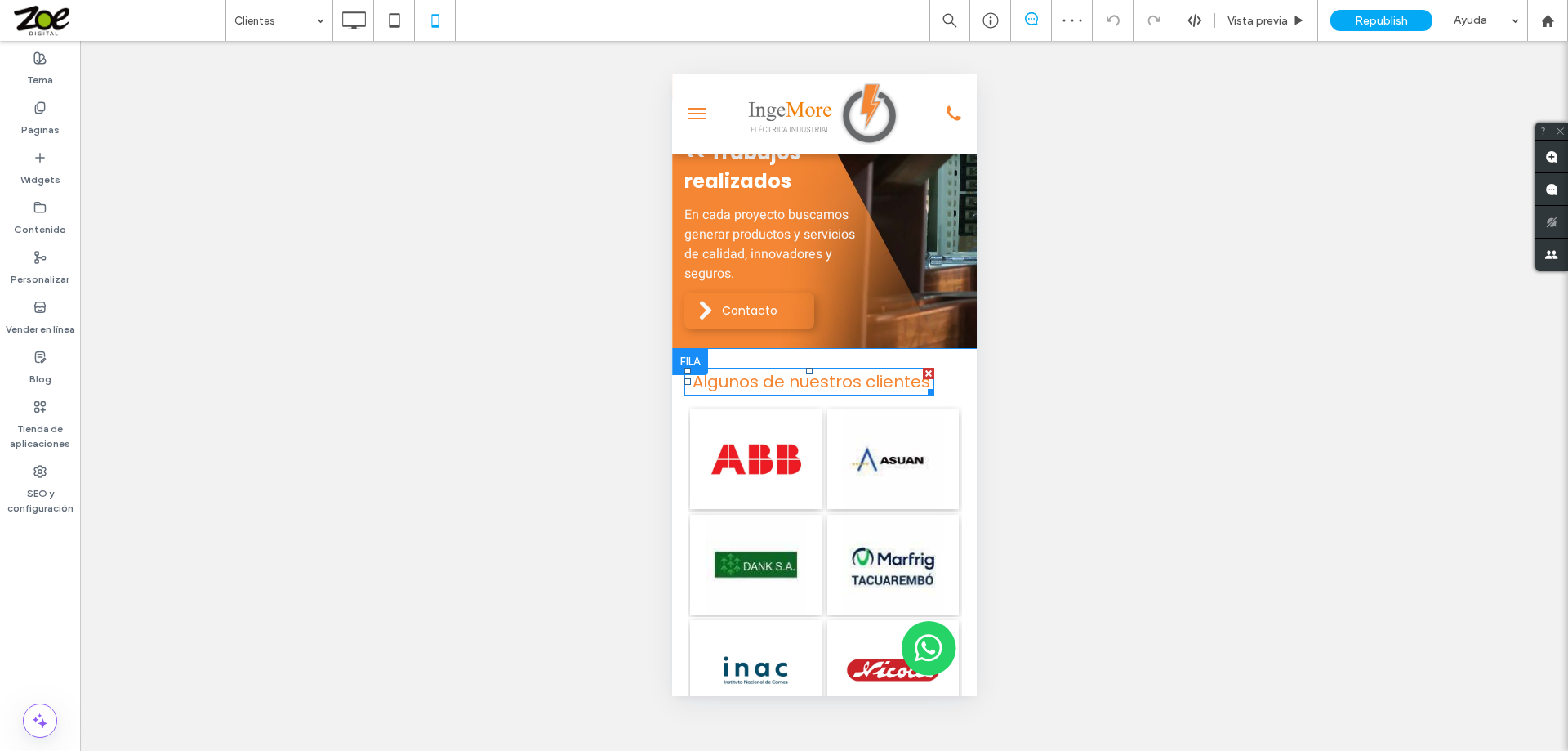
scroll to position [163, 0]
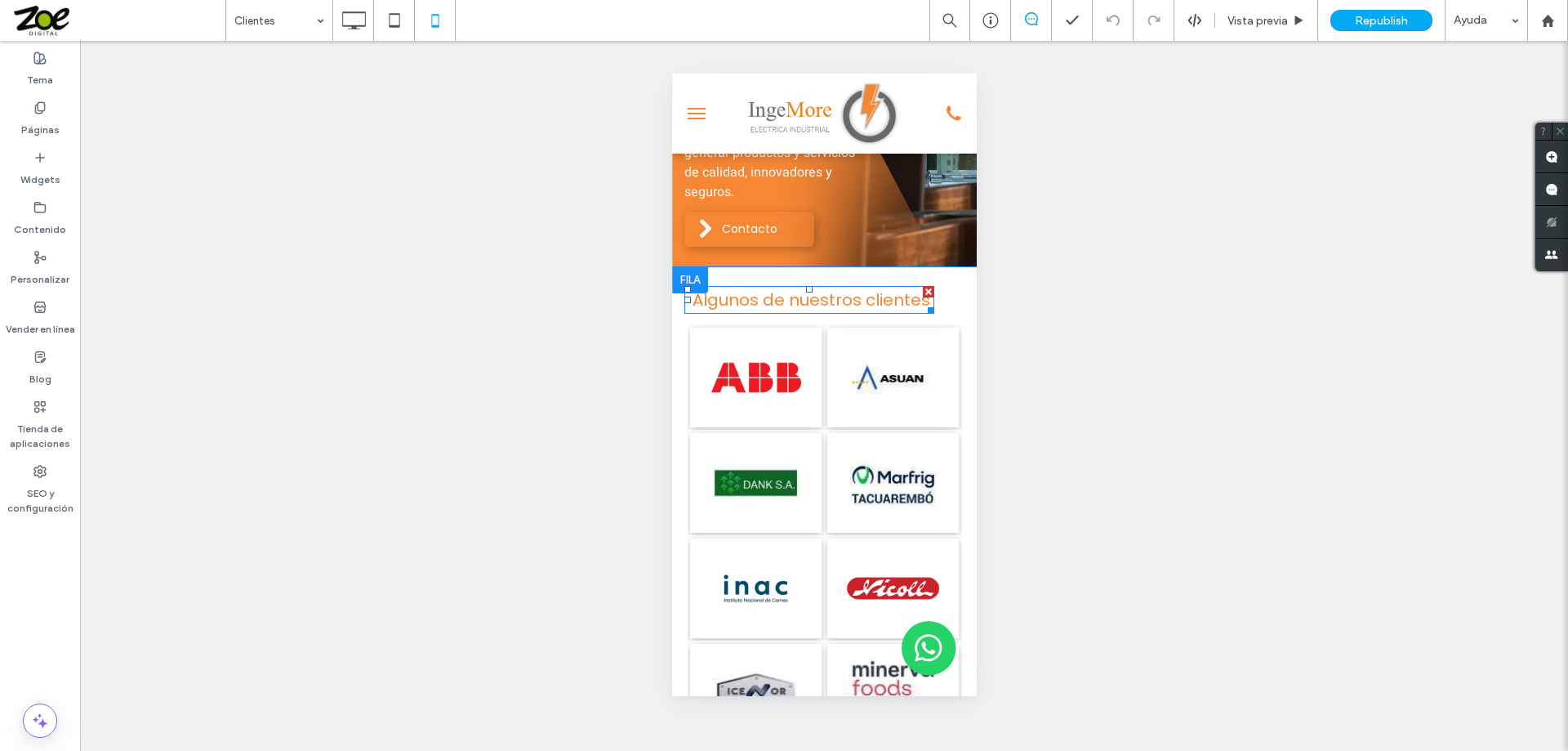
click at [782, 301] on span "Algunos de nuestros clientes" at bounding box center [810, 300] width 237 height 23
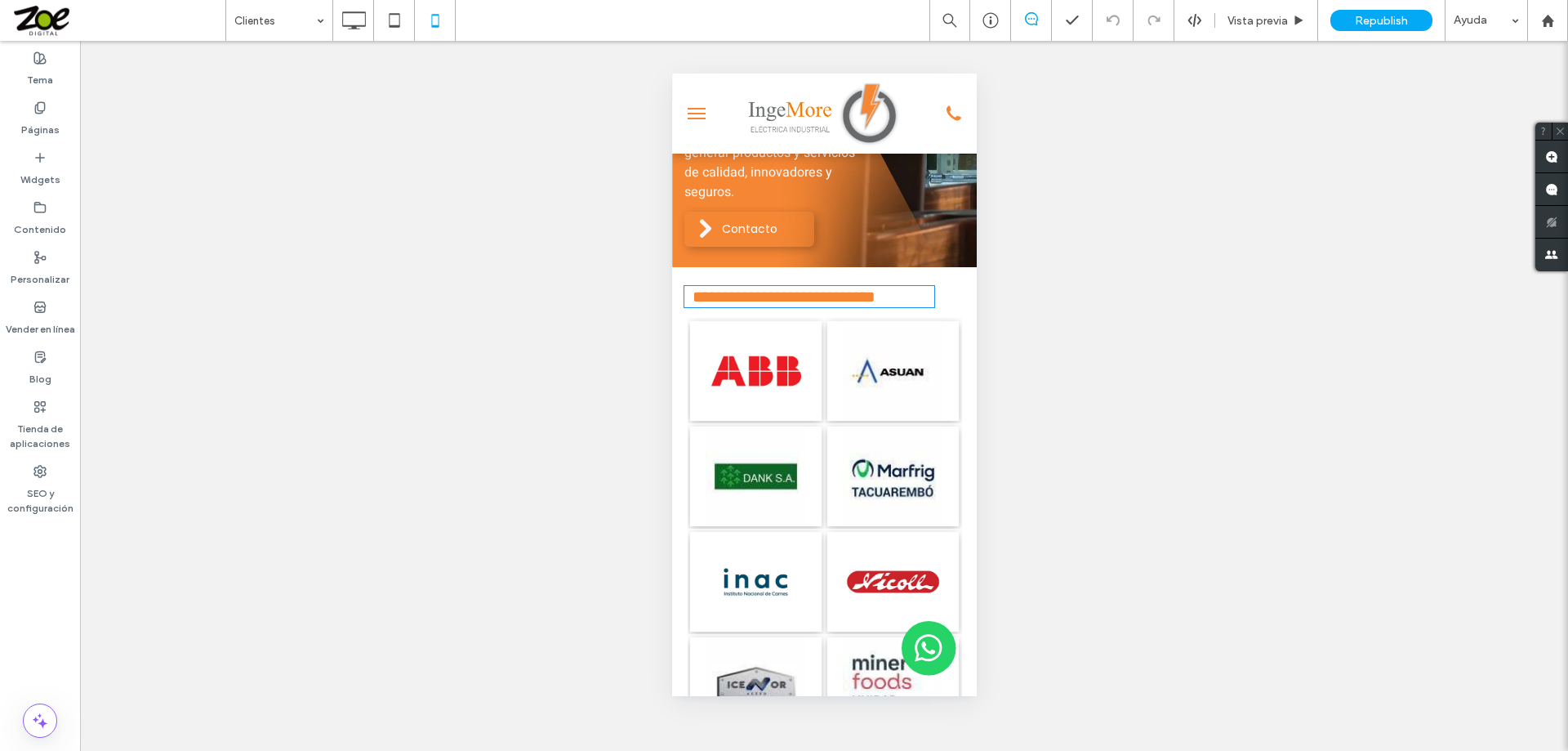
type input "*******"
type input "**"
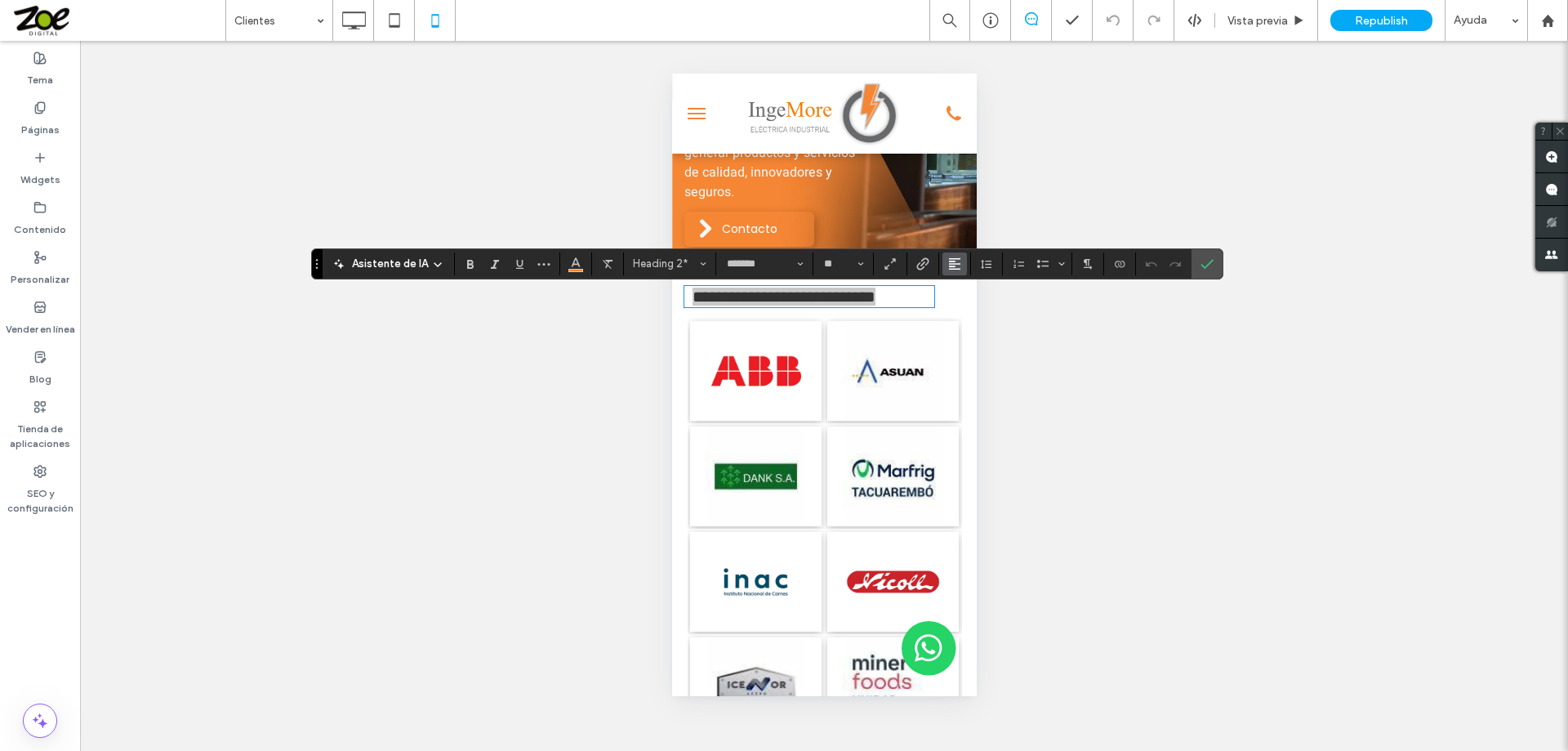
click at [782, 263] on icon "Alineación" at bounding box center [955, 264] width 13 height 13
click at [782, 310] on label "ui.textEditor.alignment.center" at bounding box center [970, 313] width 57 height 24
click at [782, 263] on icon "Confirmar" at bounding box center [1207, 264] width 13 height 13
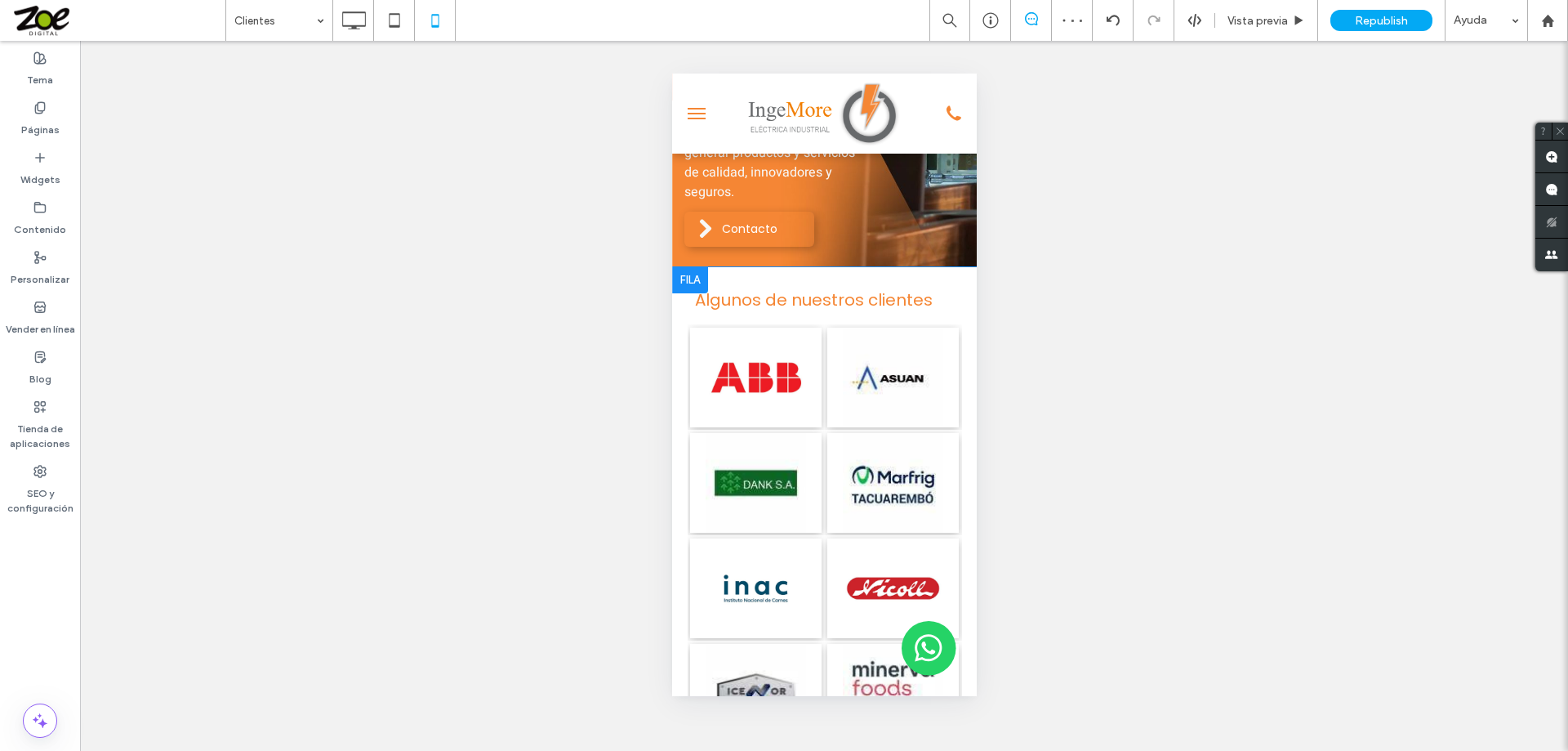
drag, startPoint x: 935, startPoint y: 316, endPoint x: 945, endPoint y: 316, distance: 10.0
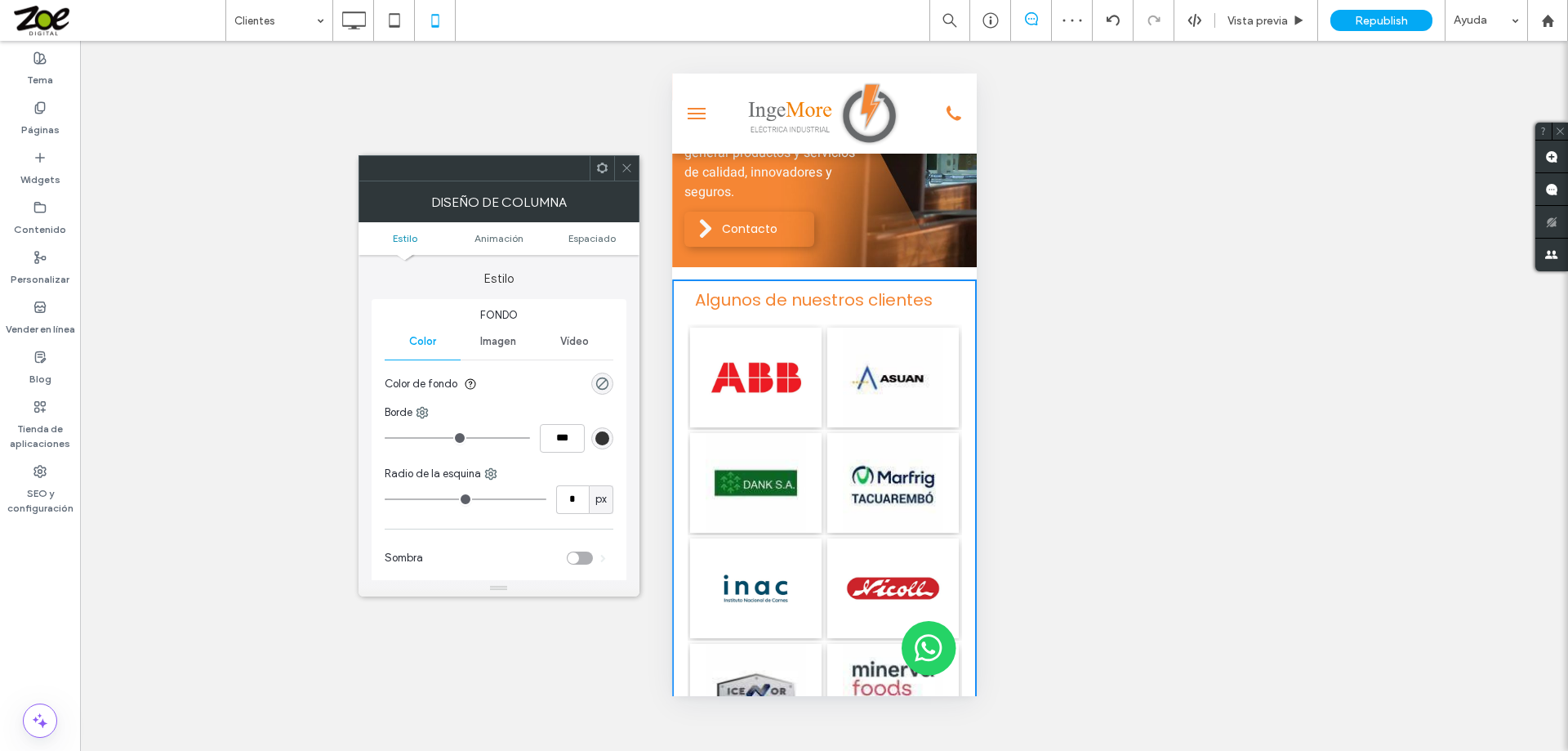
click at [632, 171] on icon at bounding box center [627, 167] width 12 height 13
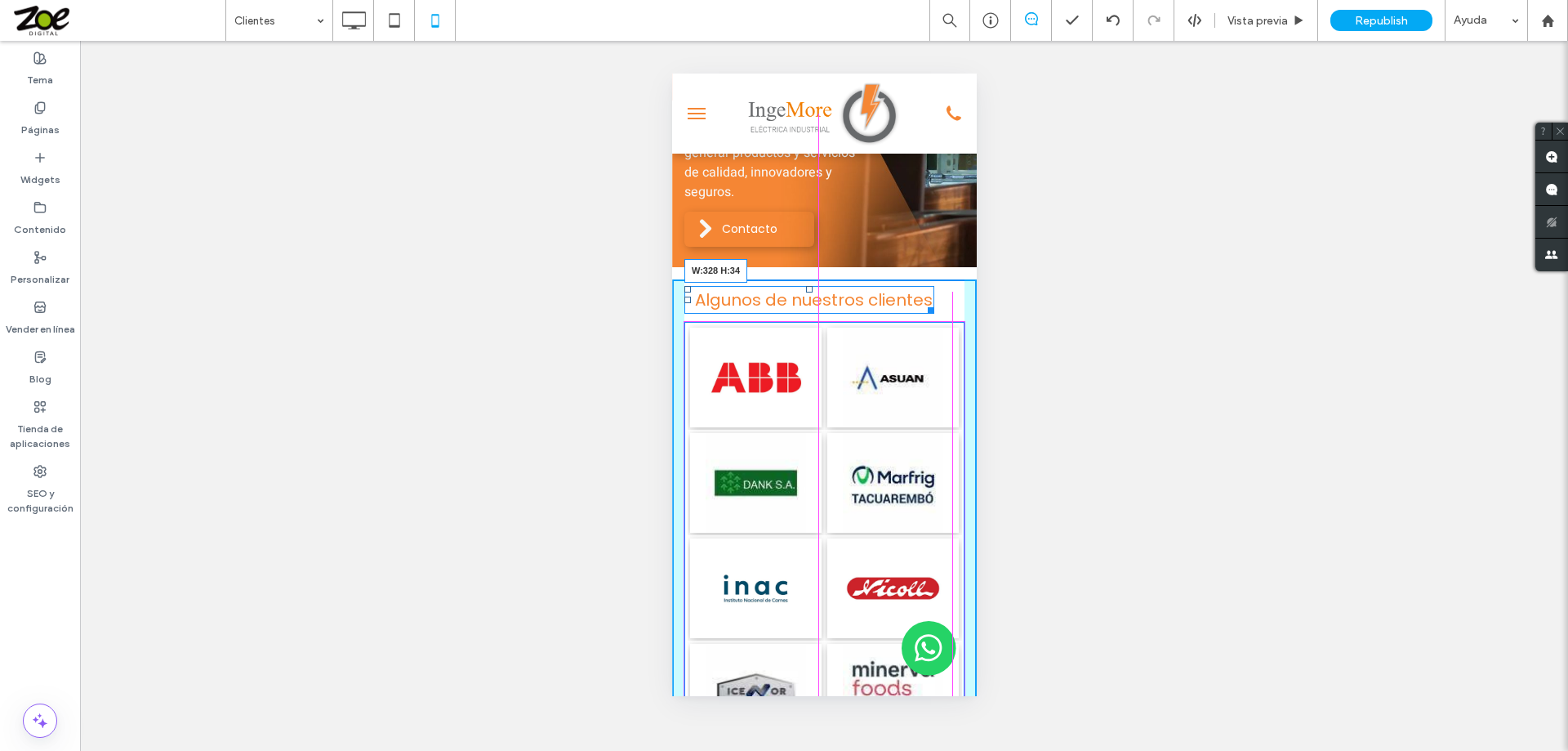
drag, startPoint x: 930, startPoint y: 313, endPoint x: 1611, endPoint y: 427, distance: 690.5
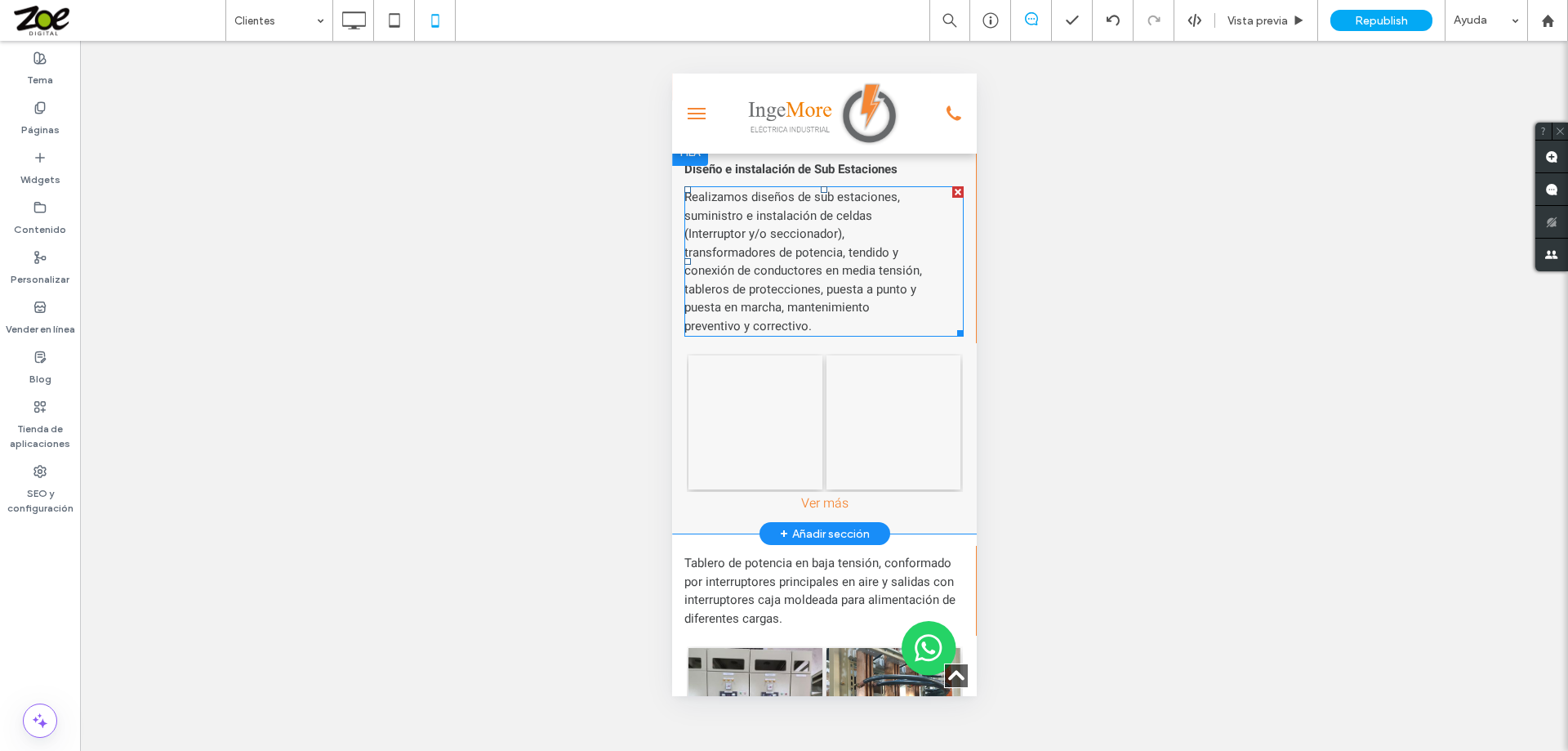
scroll to position [2695, 0]
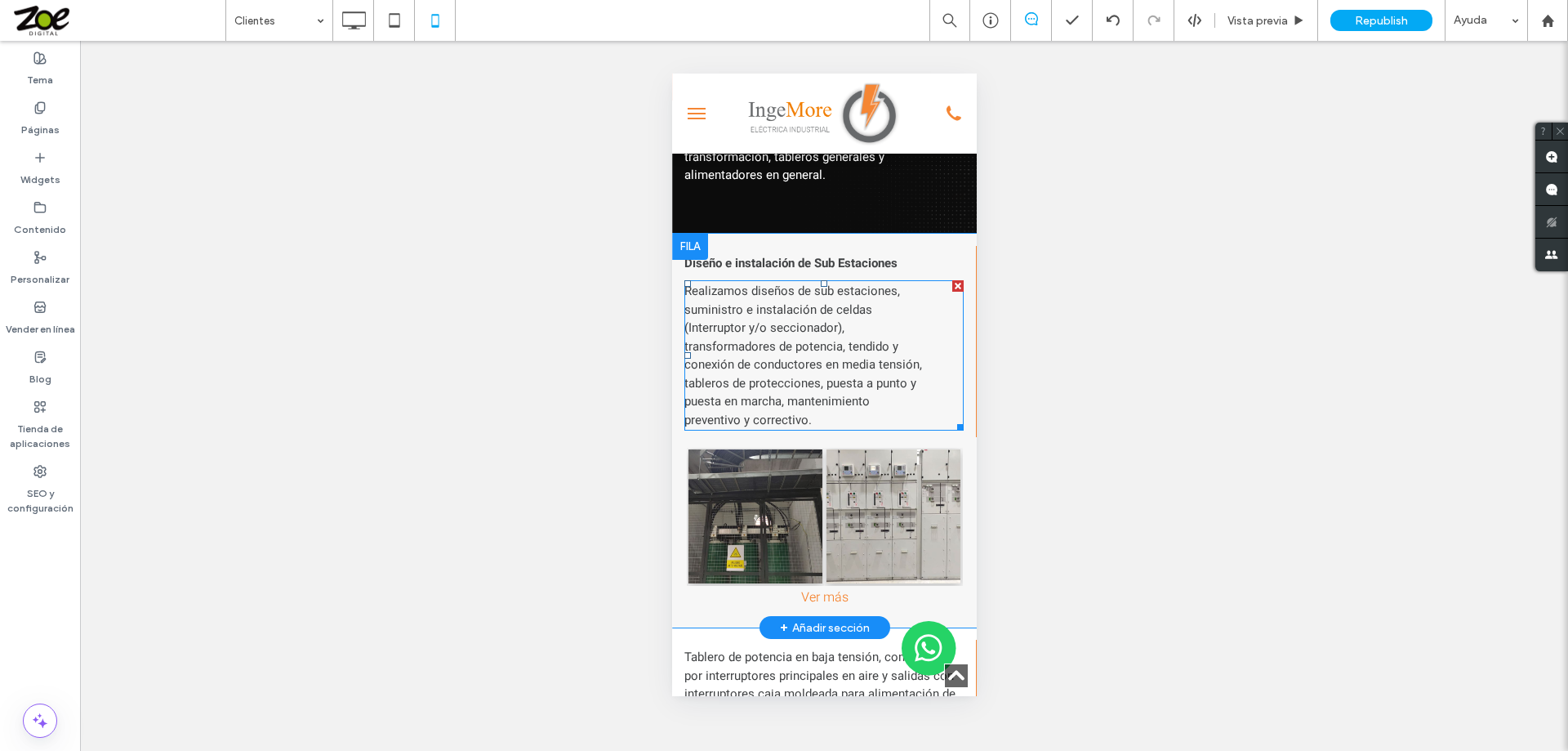
click at [782, 364] on span "conexión de conductores en media tensión," at bounding box center [802, 364] width 237 height 18
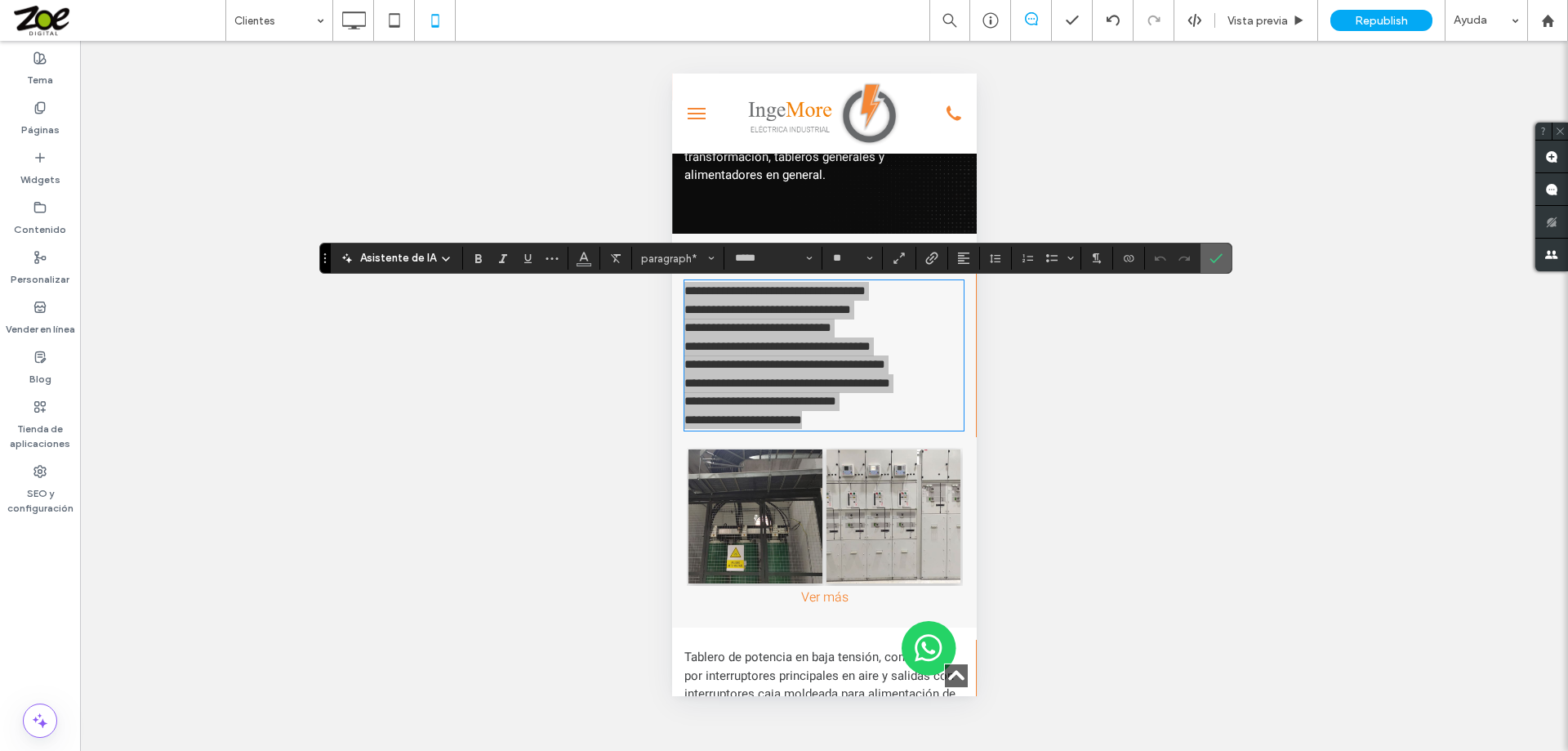
click at [782, 254] on icon "Confirmar" at bounding box center [1216, 259] width 13 height 13
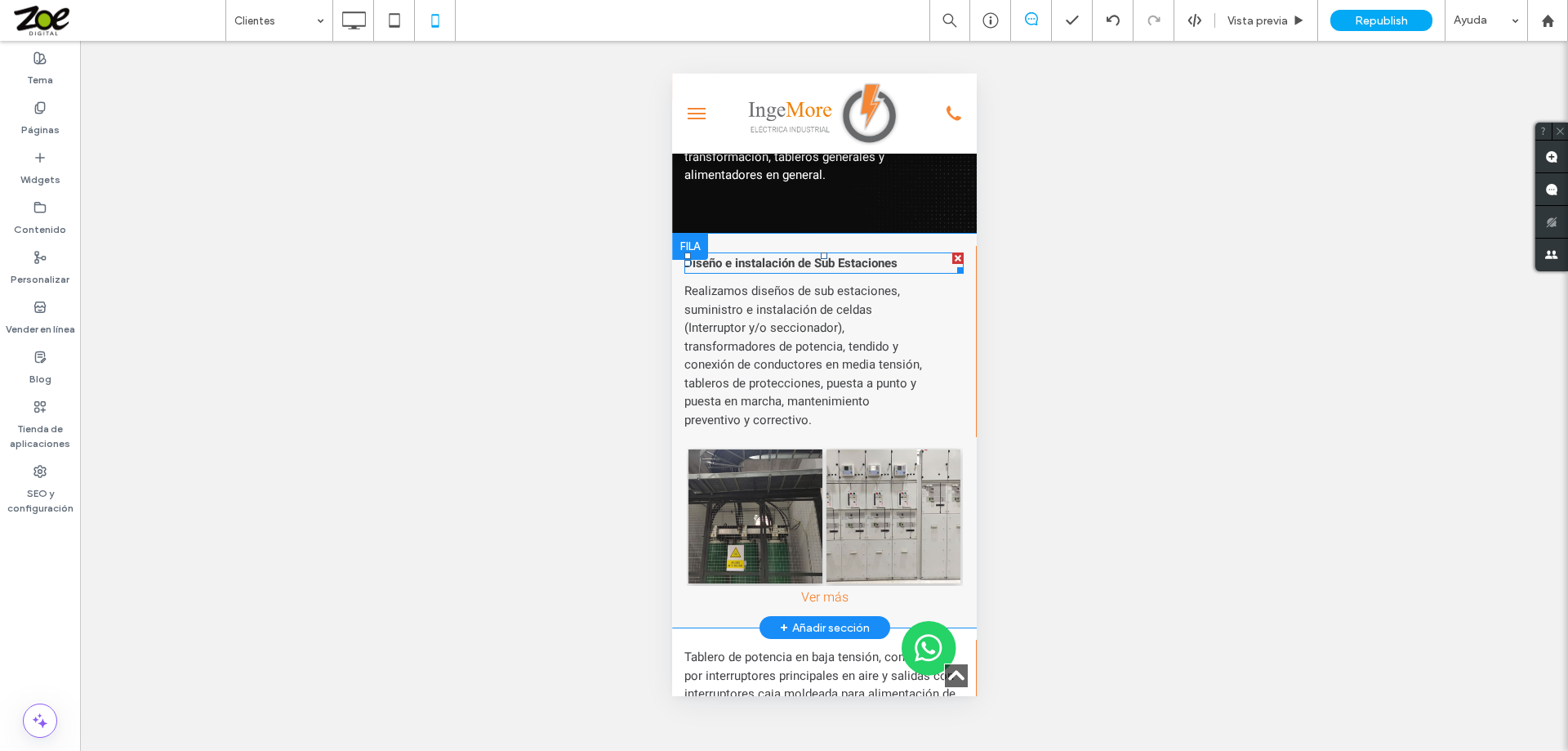
click at [782, 268] on strong "Diseño e instalación de Sub Estaciones" at bounding box center [790, 263] width 213 height 18
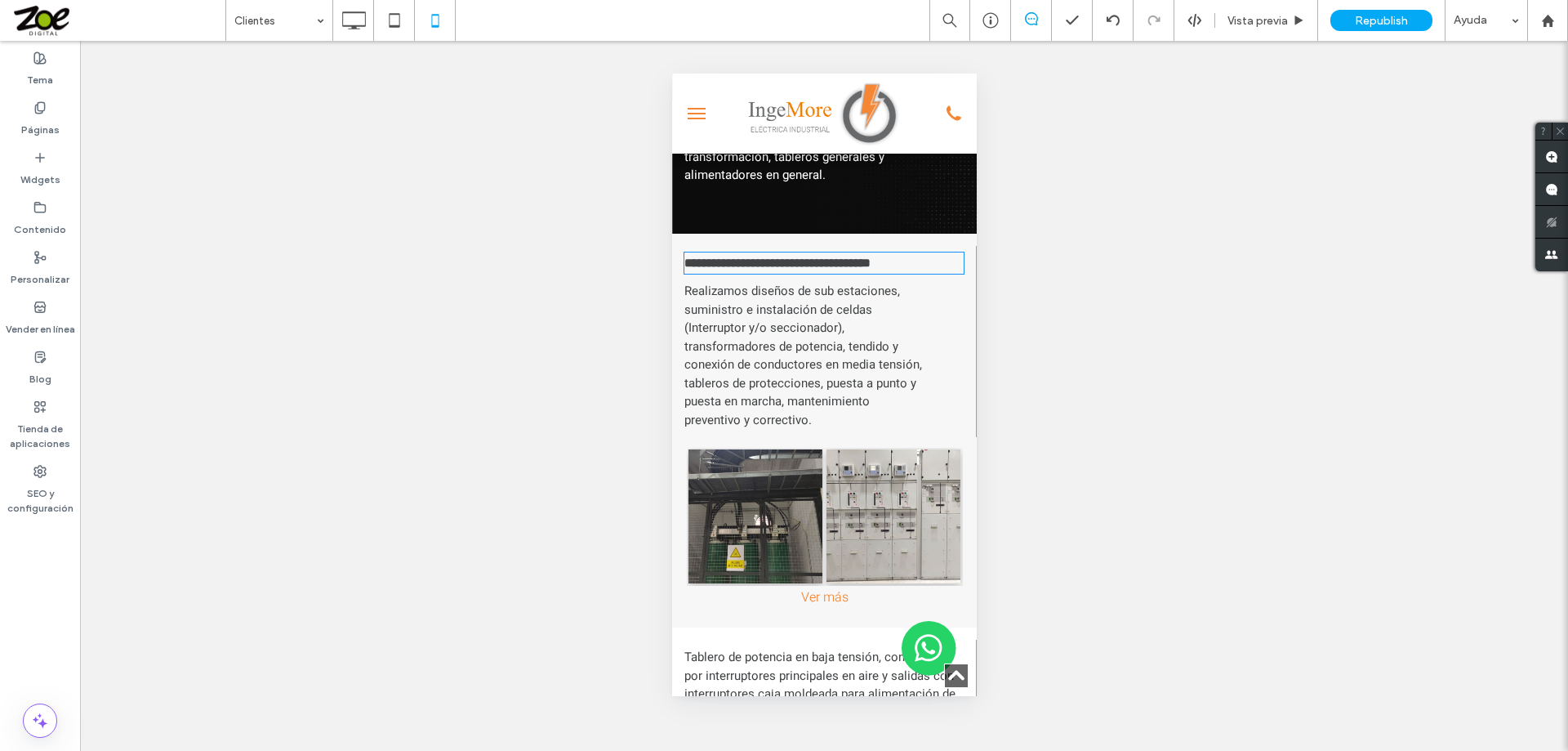
type input "*****"
type input "**"
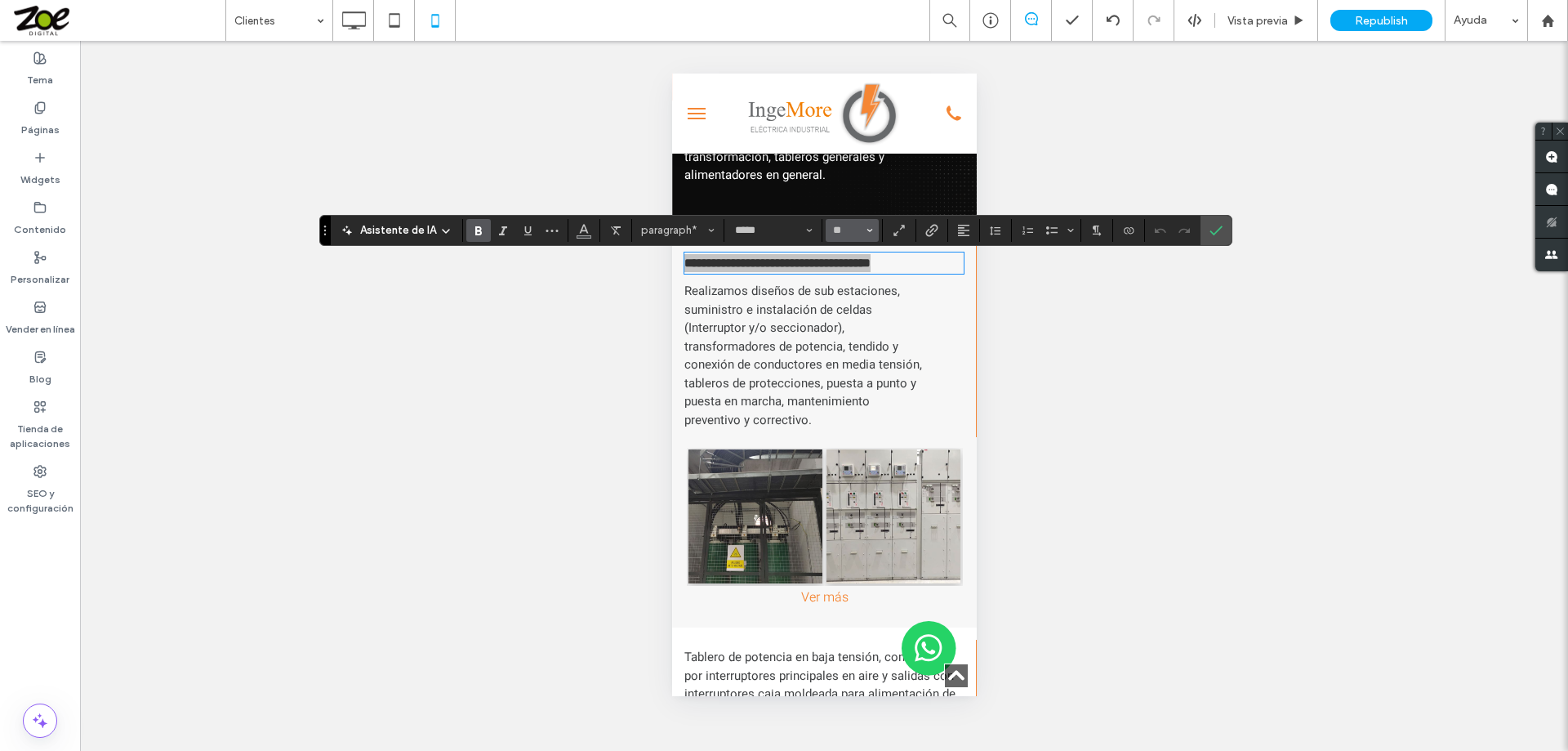
click at [782, 228] on input "**" at bounding box center [847, 231] width 32 height 13
type input "**"
click at [782, 228] on icon "Confirmar" at bounding box center [1216, 231] width 13 height 13
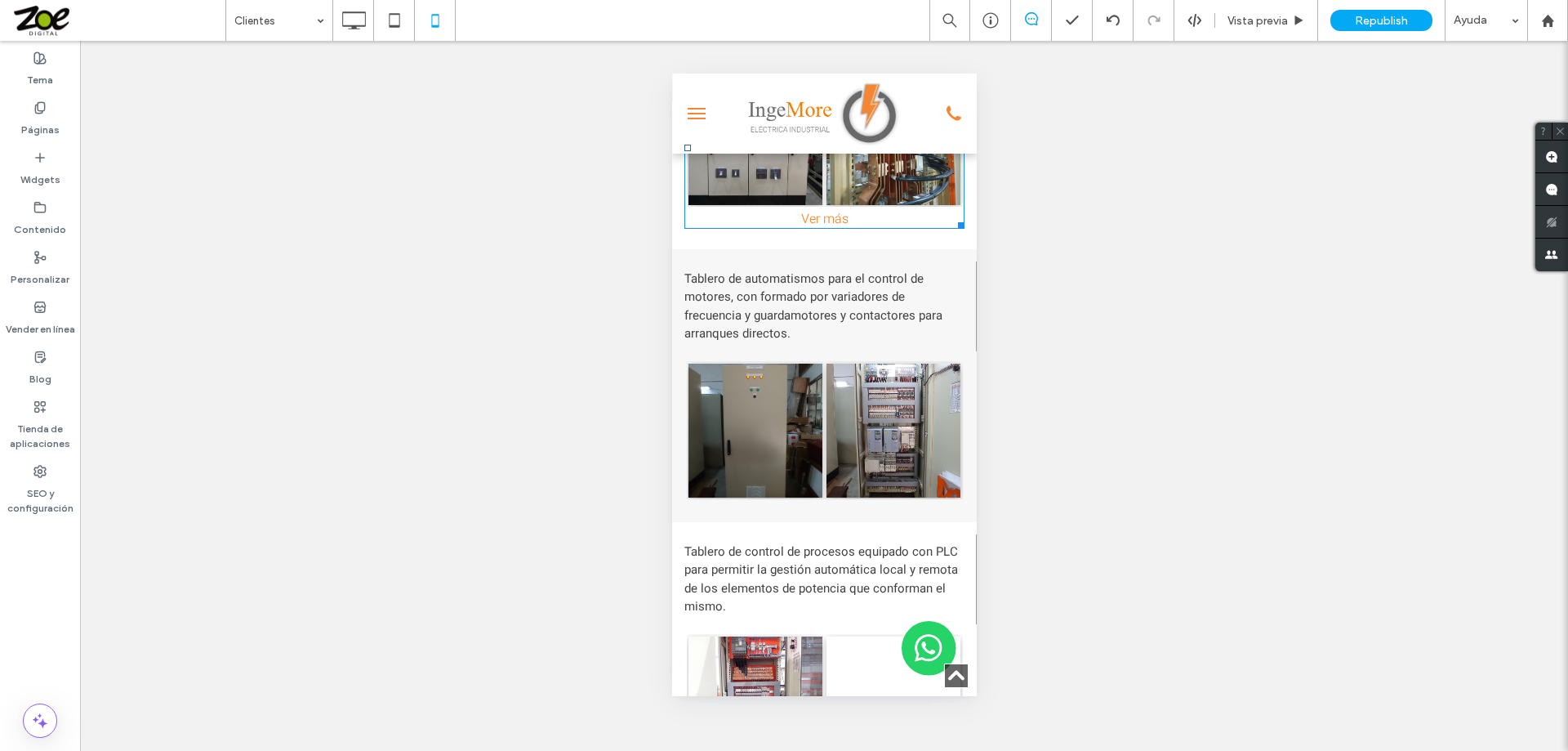
scroll to position [3431, 0]
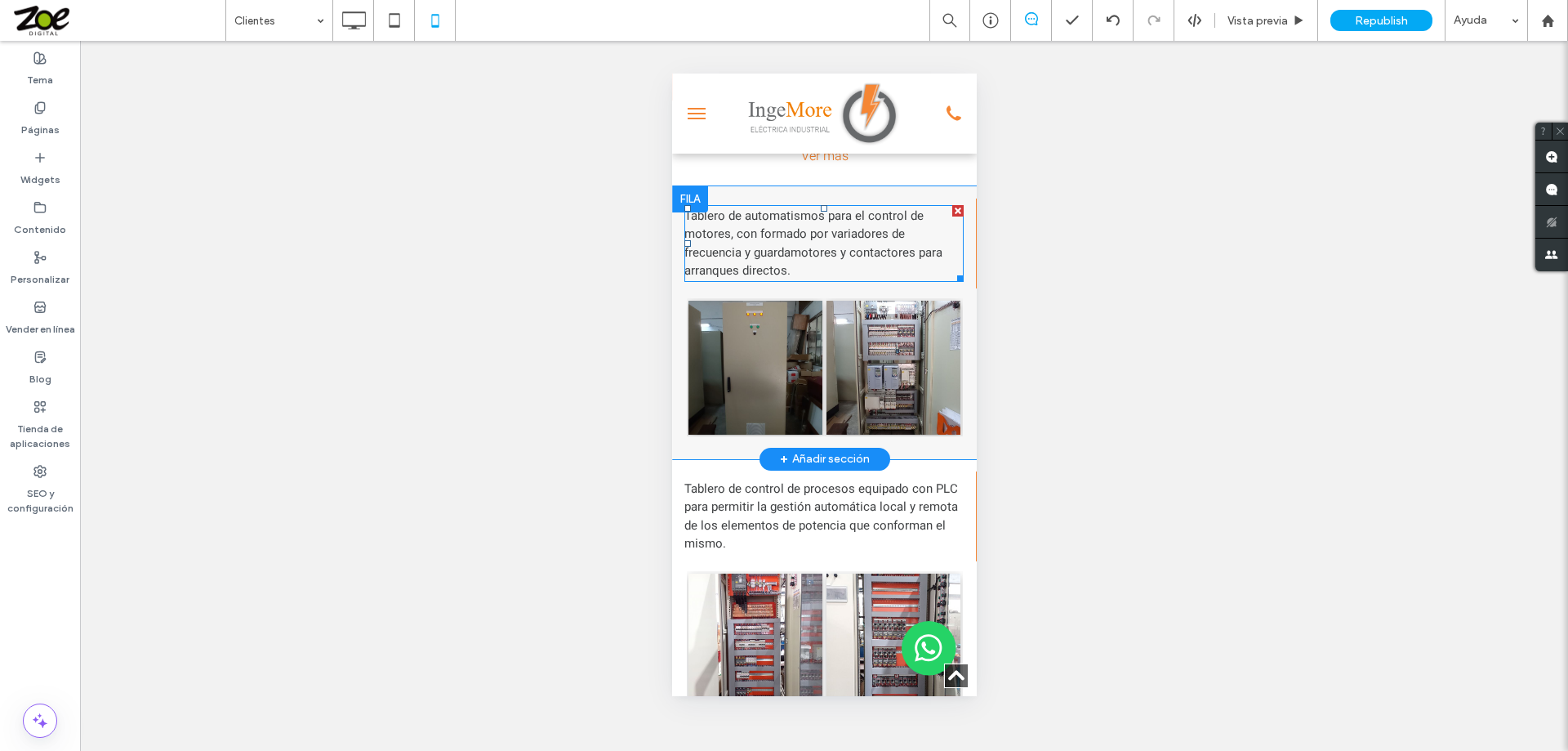
click at [782, 239] on span "Tablero de automatismos para el control de motores, con formado por variadores …" at bounding box center [812, 243] width 258 height 73
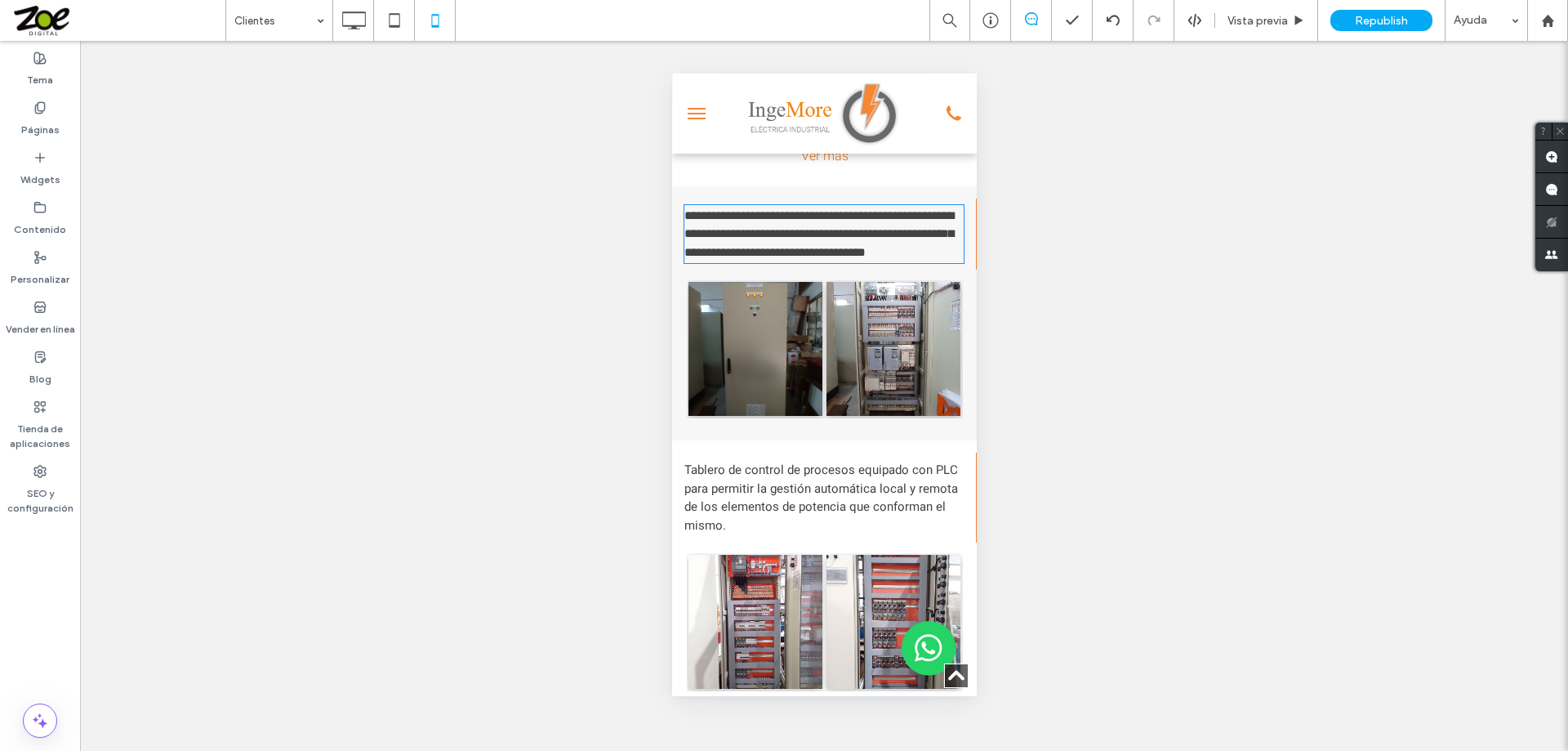
type input "*****"
type input "**"
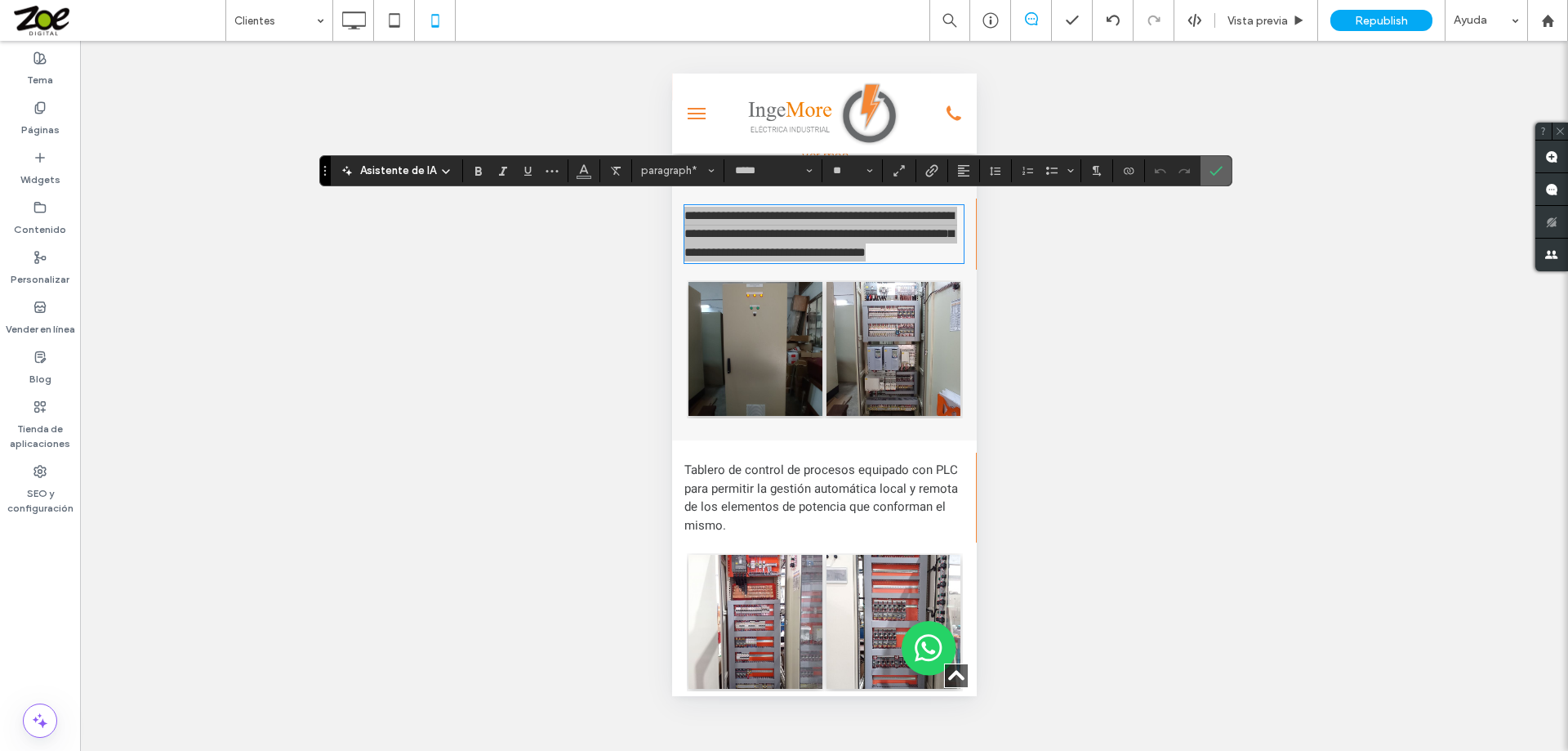
click at [782, 168] on icon "Confirmar" at bounding box center [1216, 171] width 13 height 13
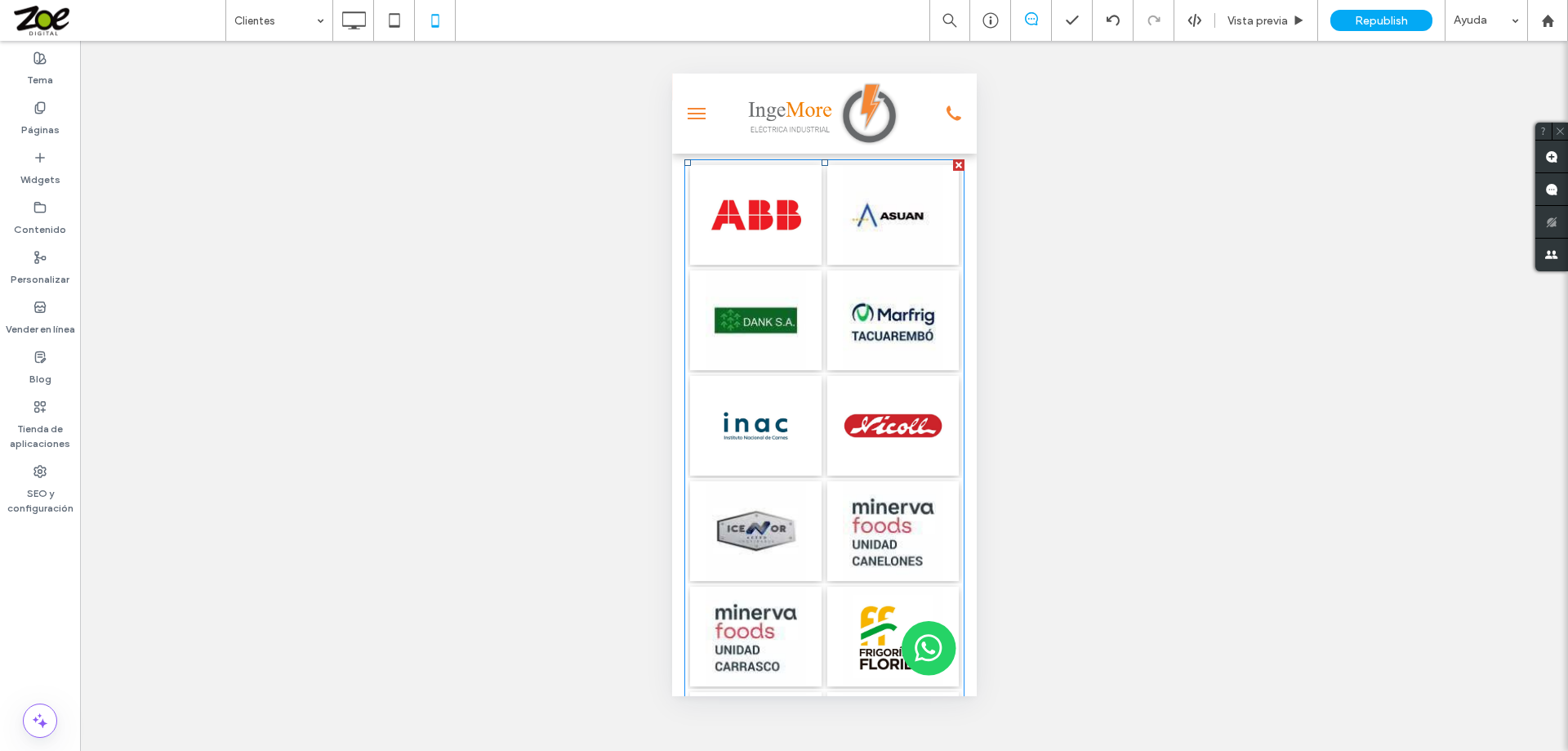
scroll to position [0, 0]
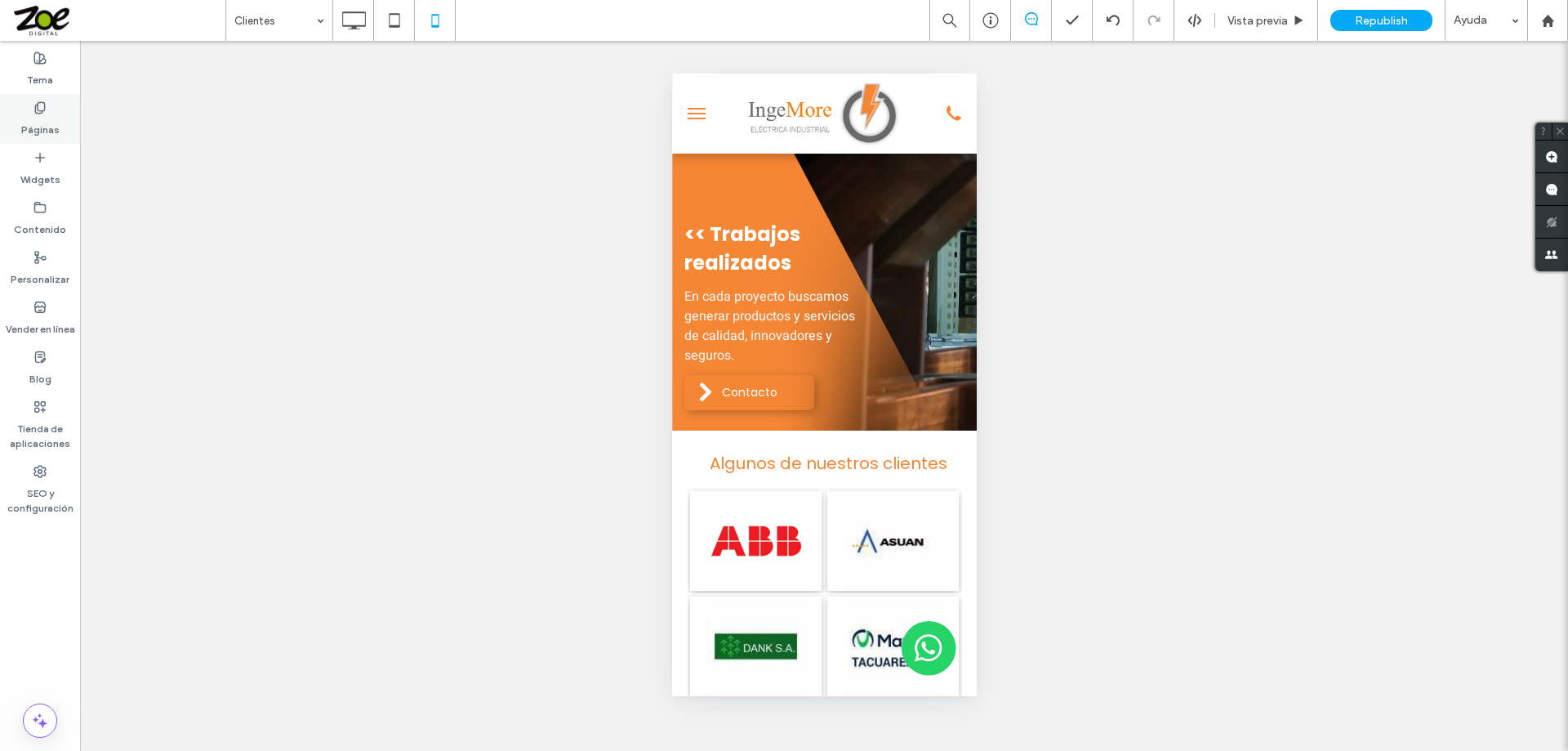
click at [36, 104] on icon at bounding box center [40, 108] width 13 height 13
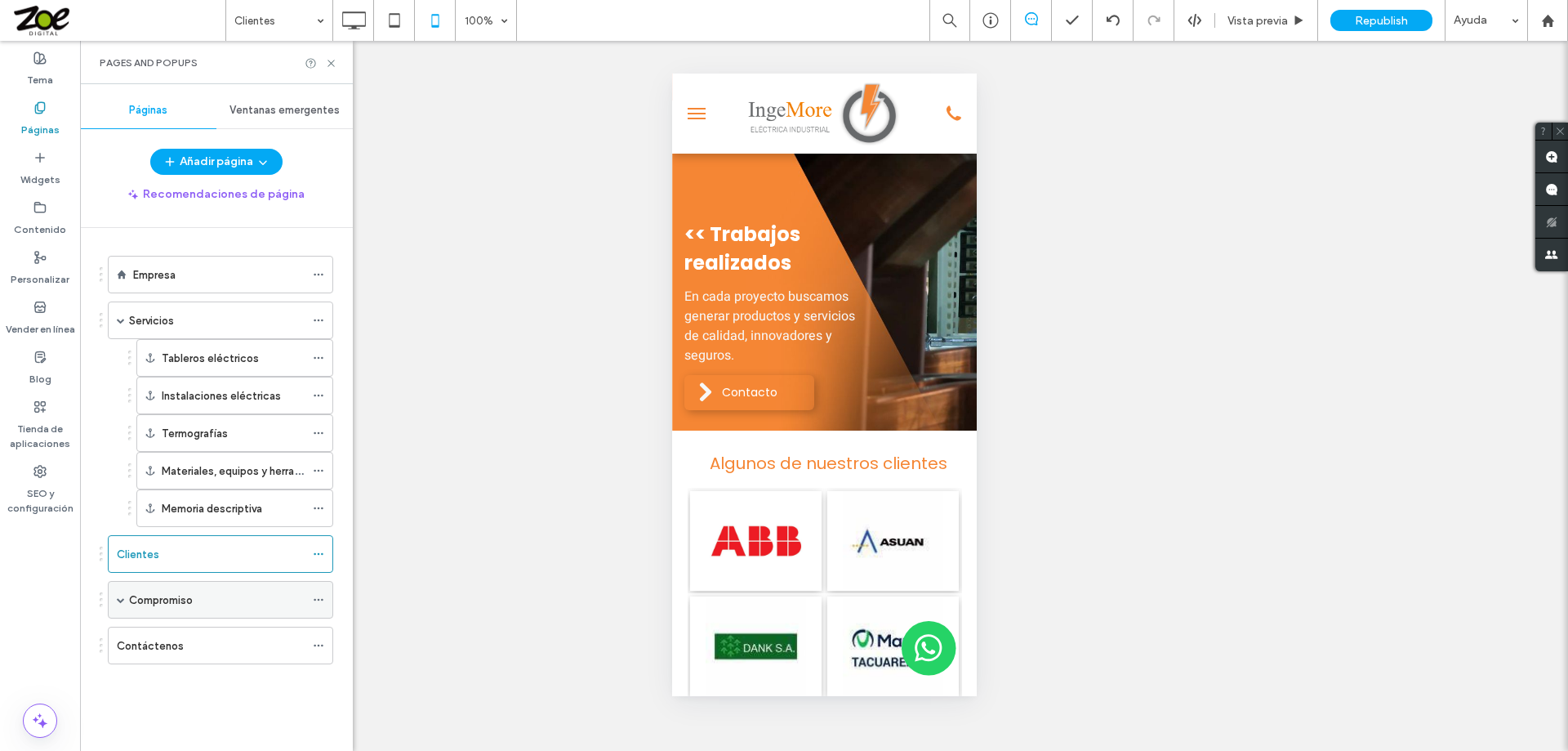
click at [203, 597] on div "Compromiso" at bounding box center [216, 600] width 176 height 17
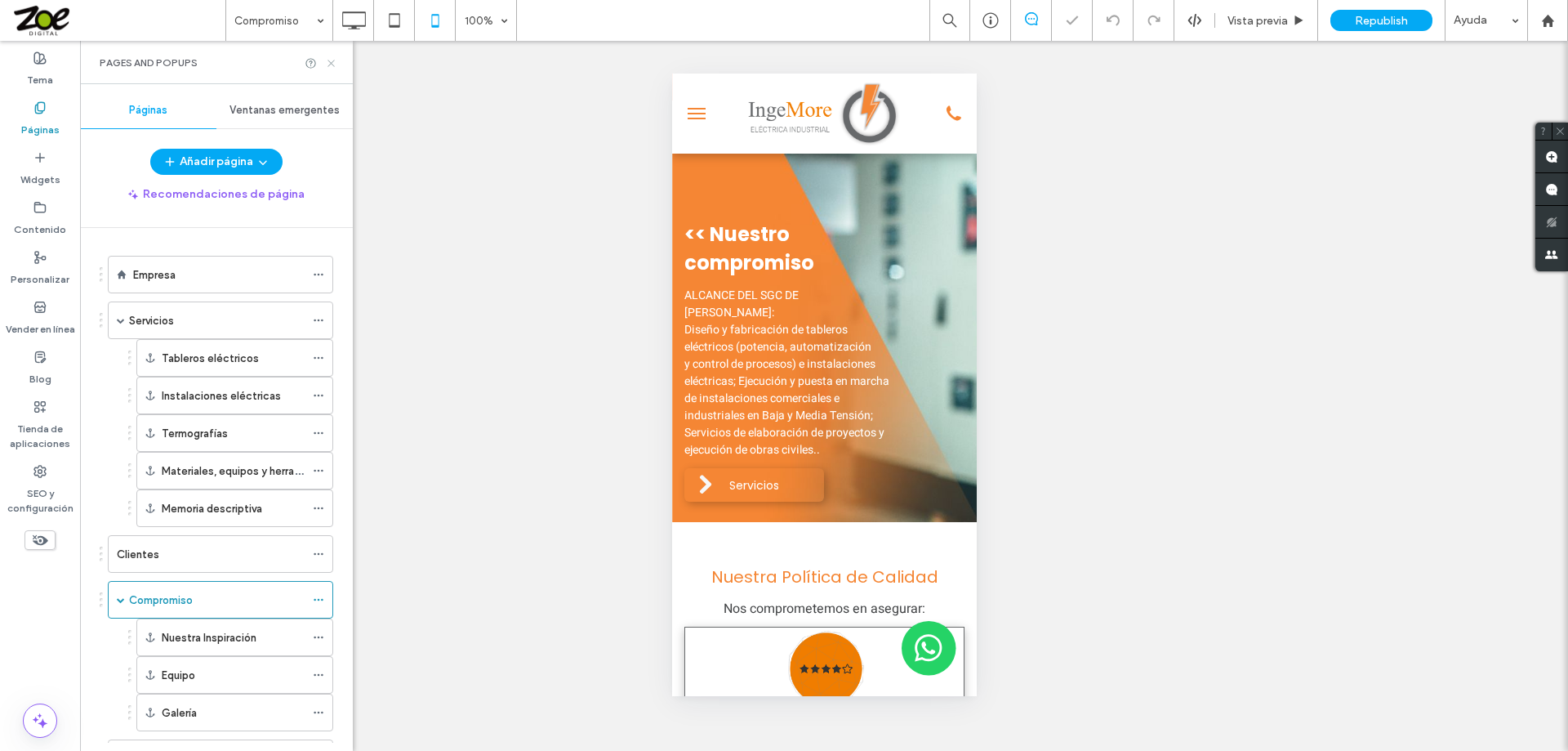
click at [328, 65] on use at bounding box center [331, 63] width 7 height 7
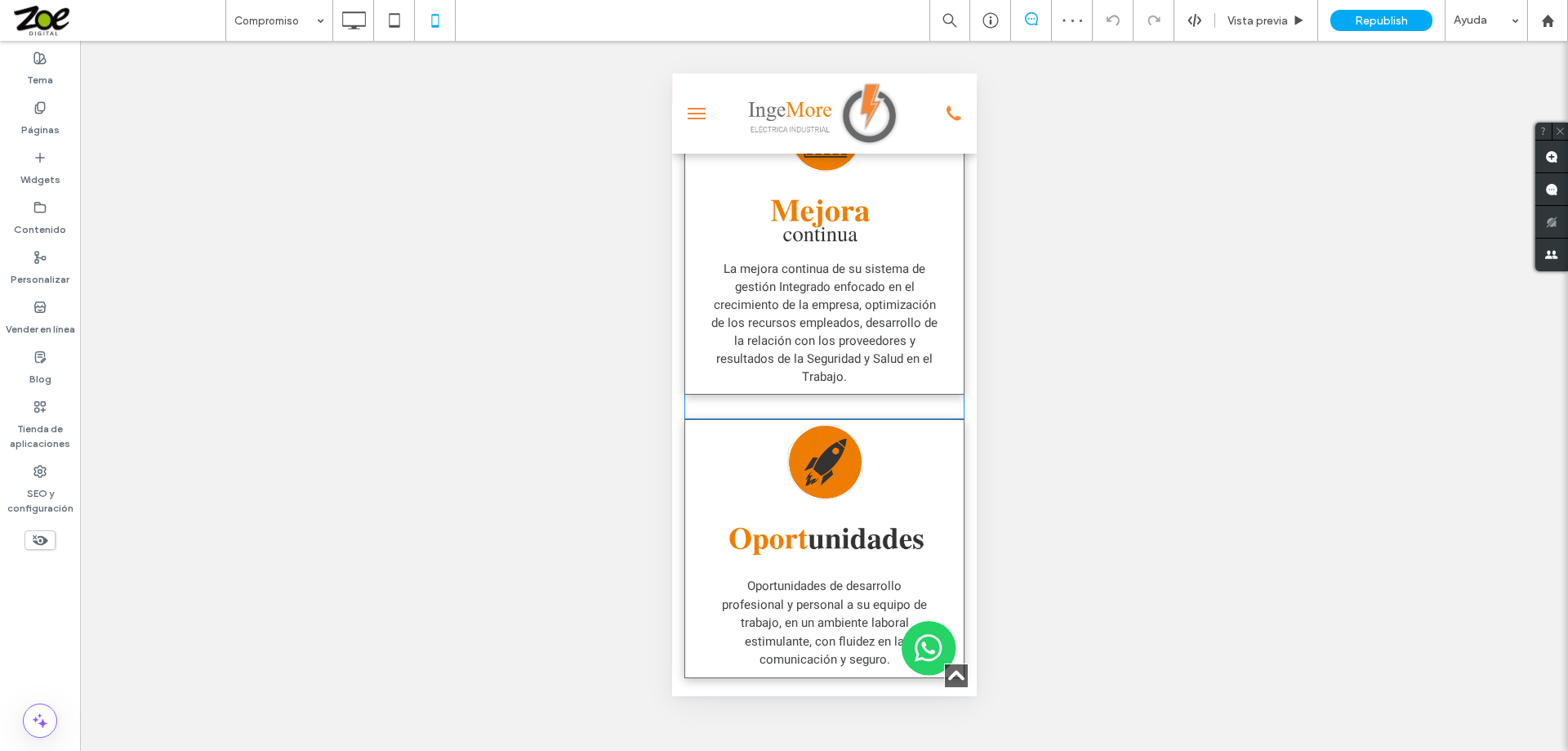
scroll to position [980, 0]
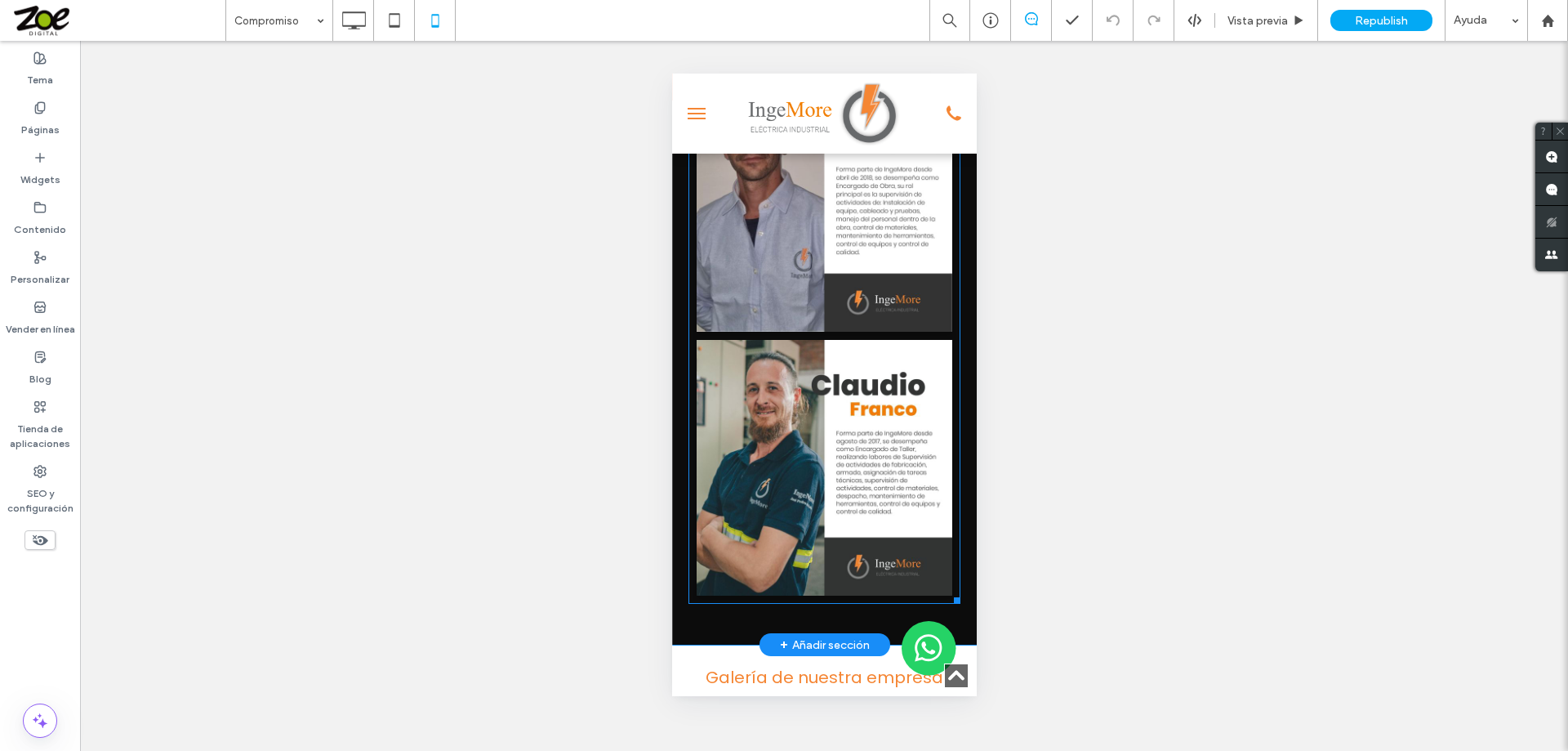
scroll to position [5228, 0]
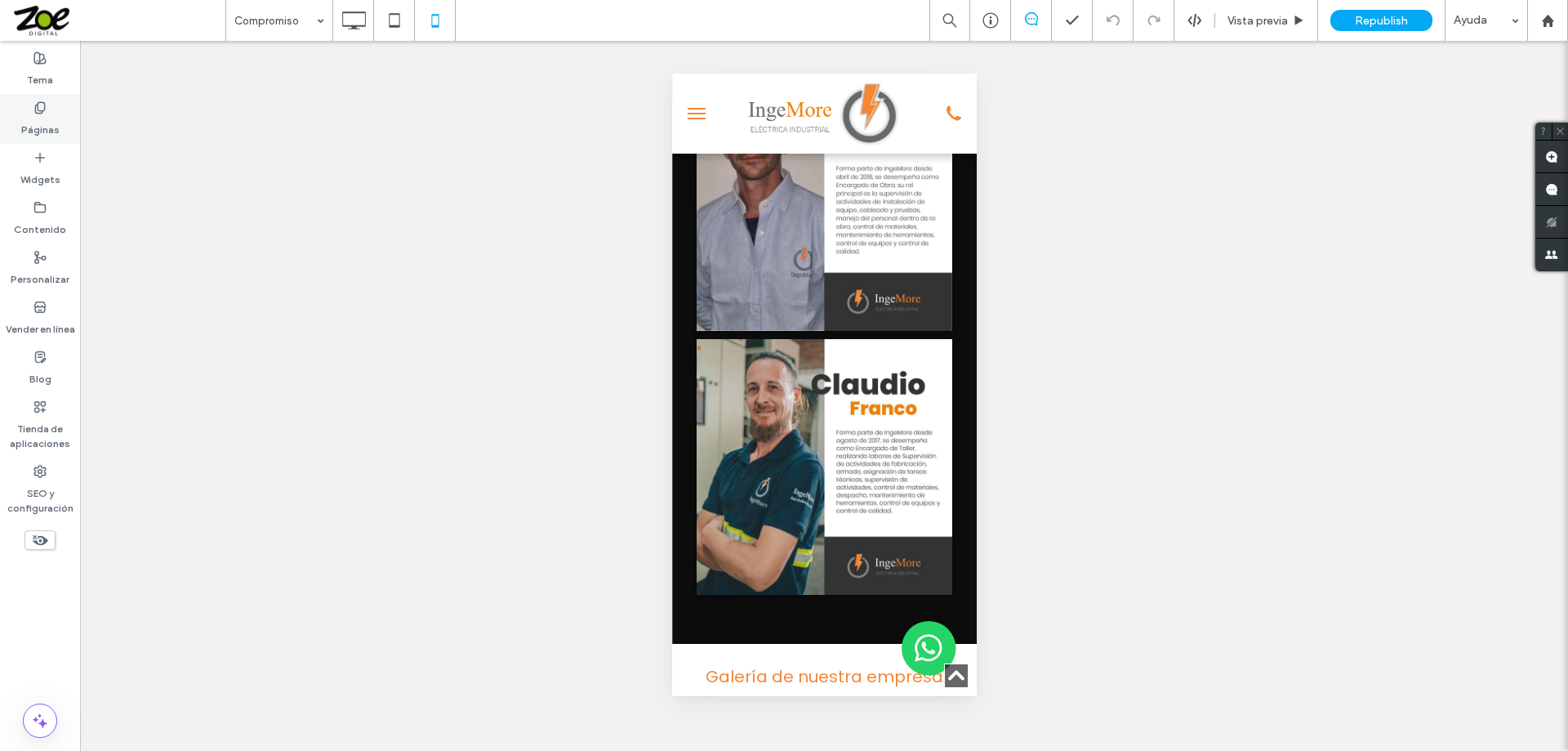
click at [38, 106] on icon at bounding box center [40, 108] width 13 height 13
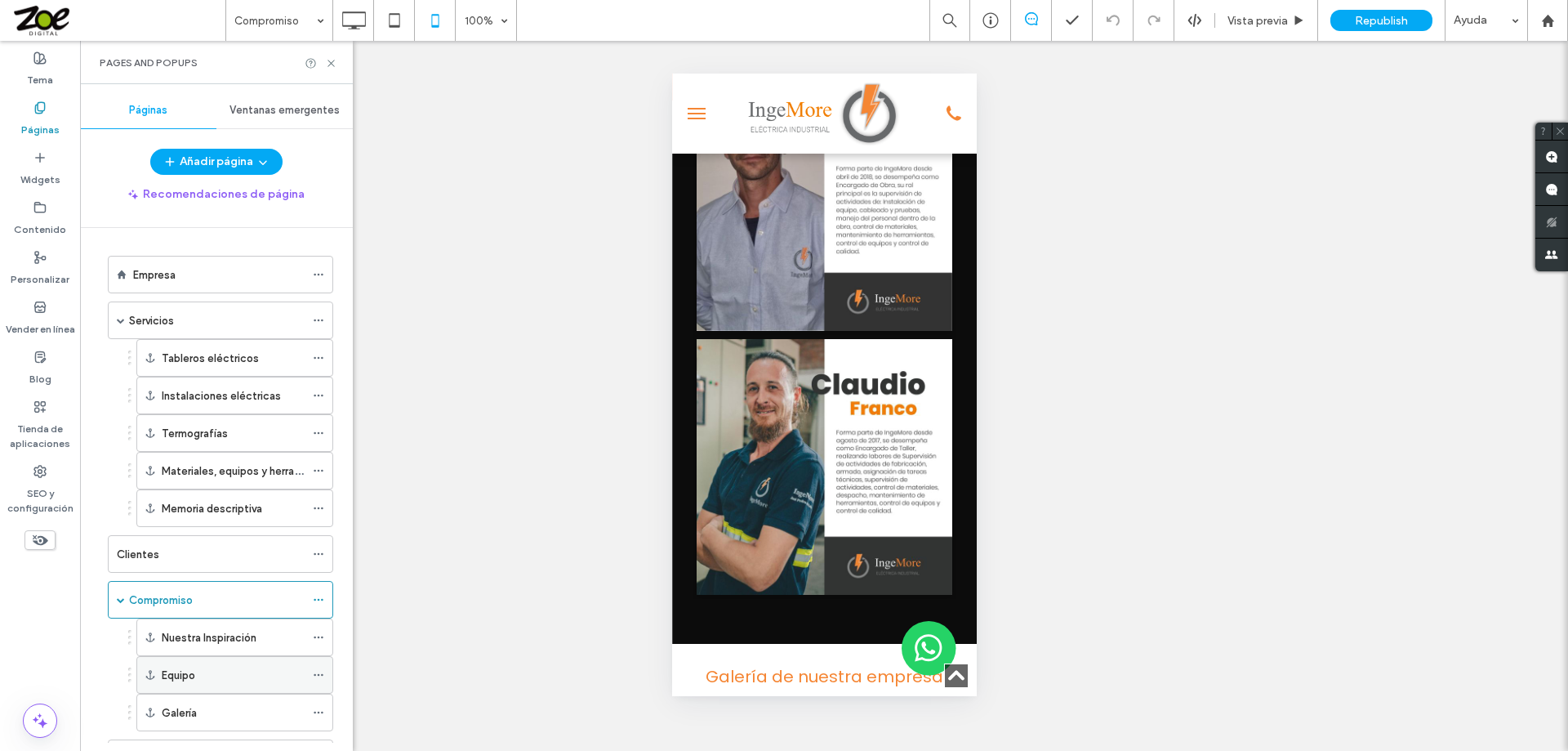
scroll to position [75, 0]
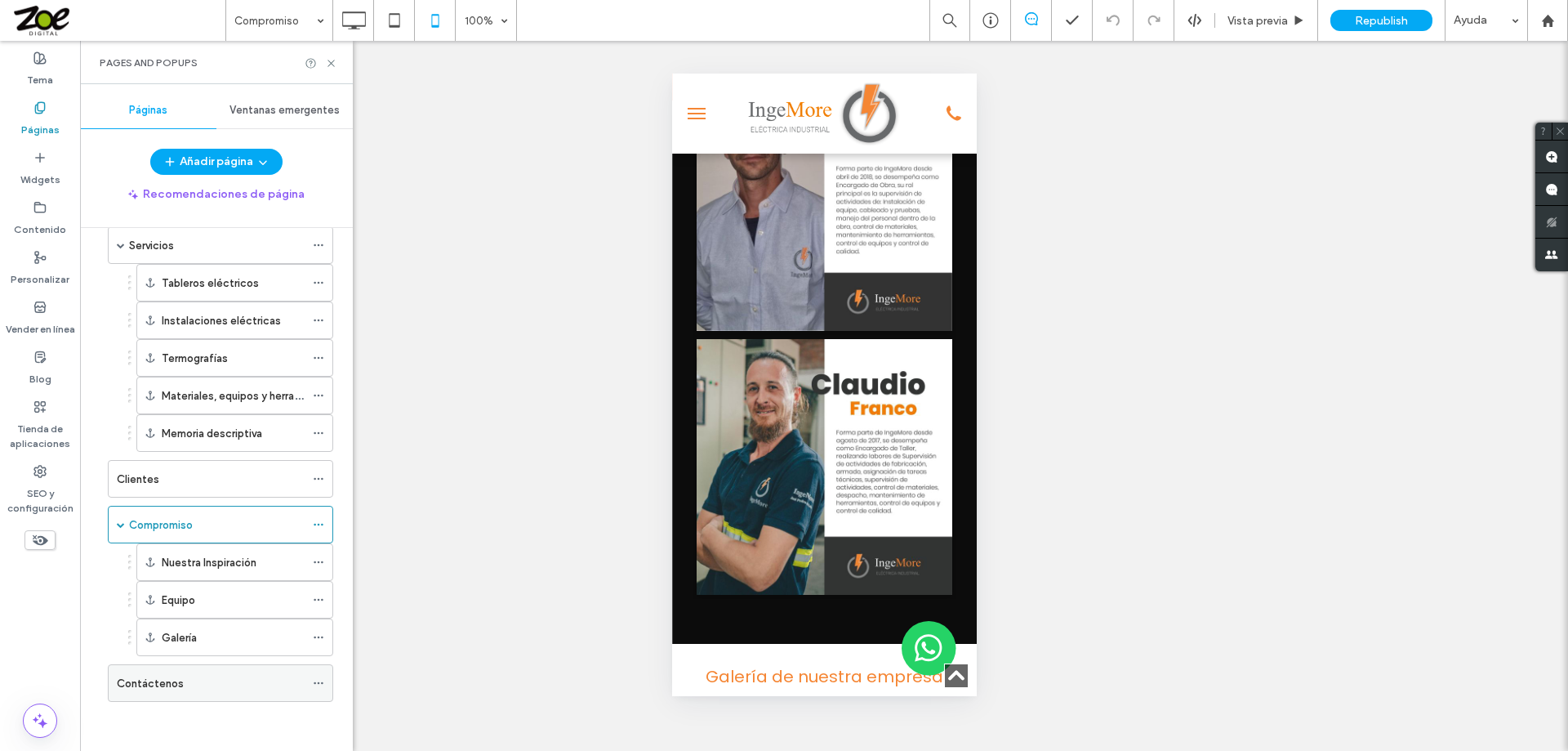
click at [211, 686] on div "Contáctenos" at bounding box center [210, 684] width 187 height 17
click at [328, 63] on icon at bounding box center [331, 63] width 12 height 13
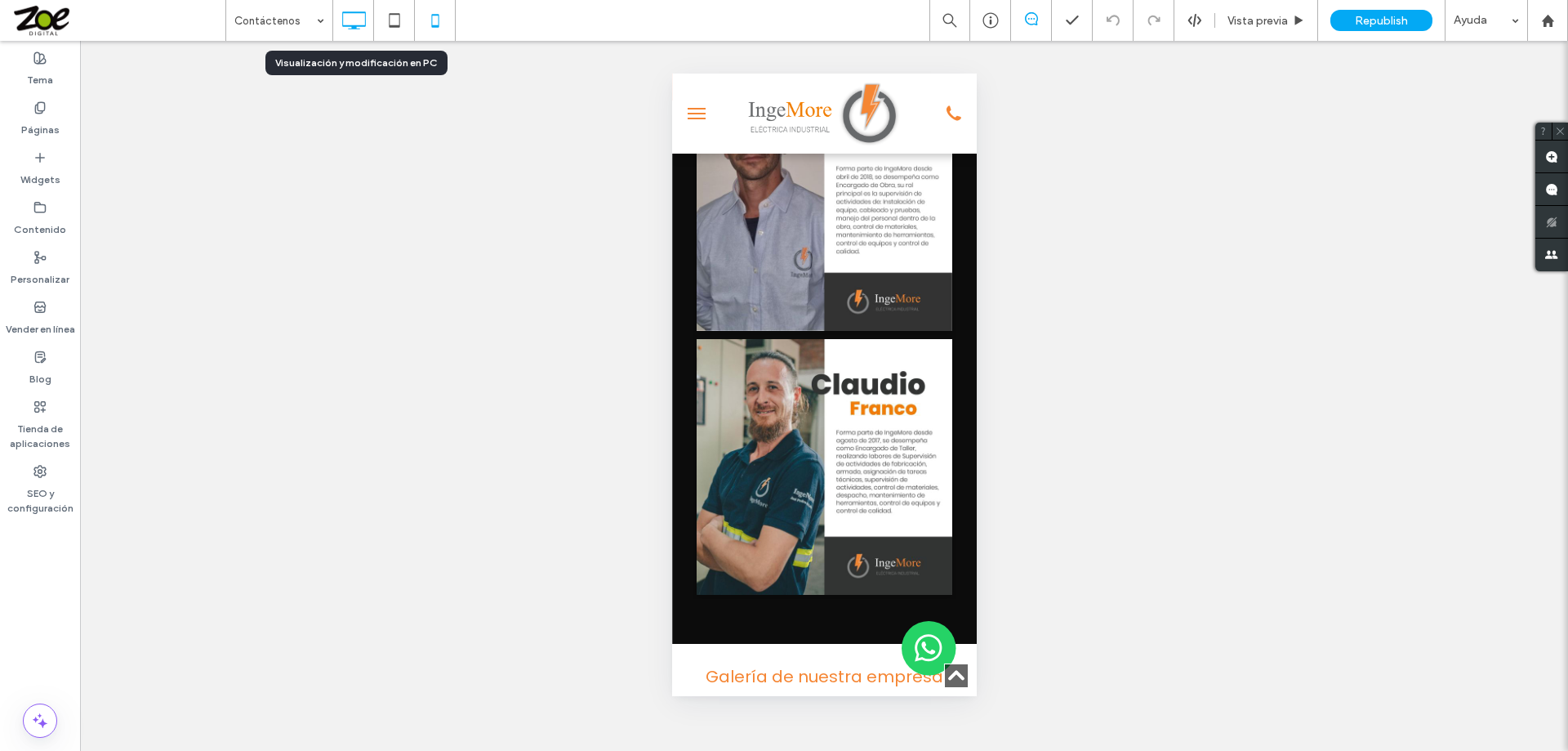
click at [358, 20] on icon at bounding box center [354, 20] width 33 height 33
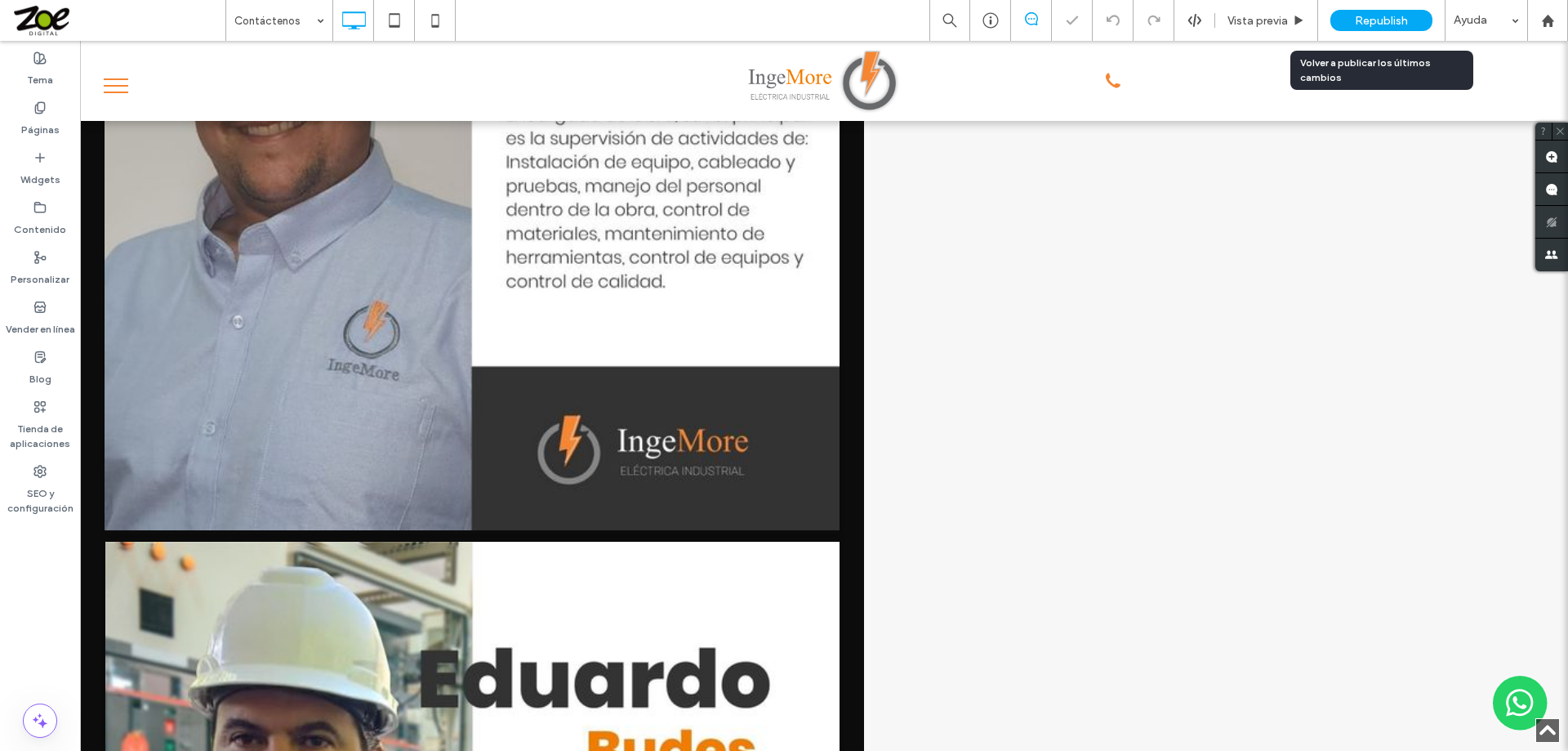
click at [1382, 21] on span "Republish" at bounding box center [1381, 20] width 53 height 13
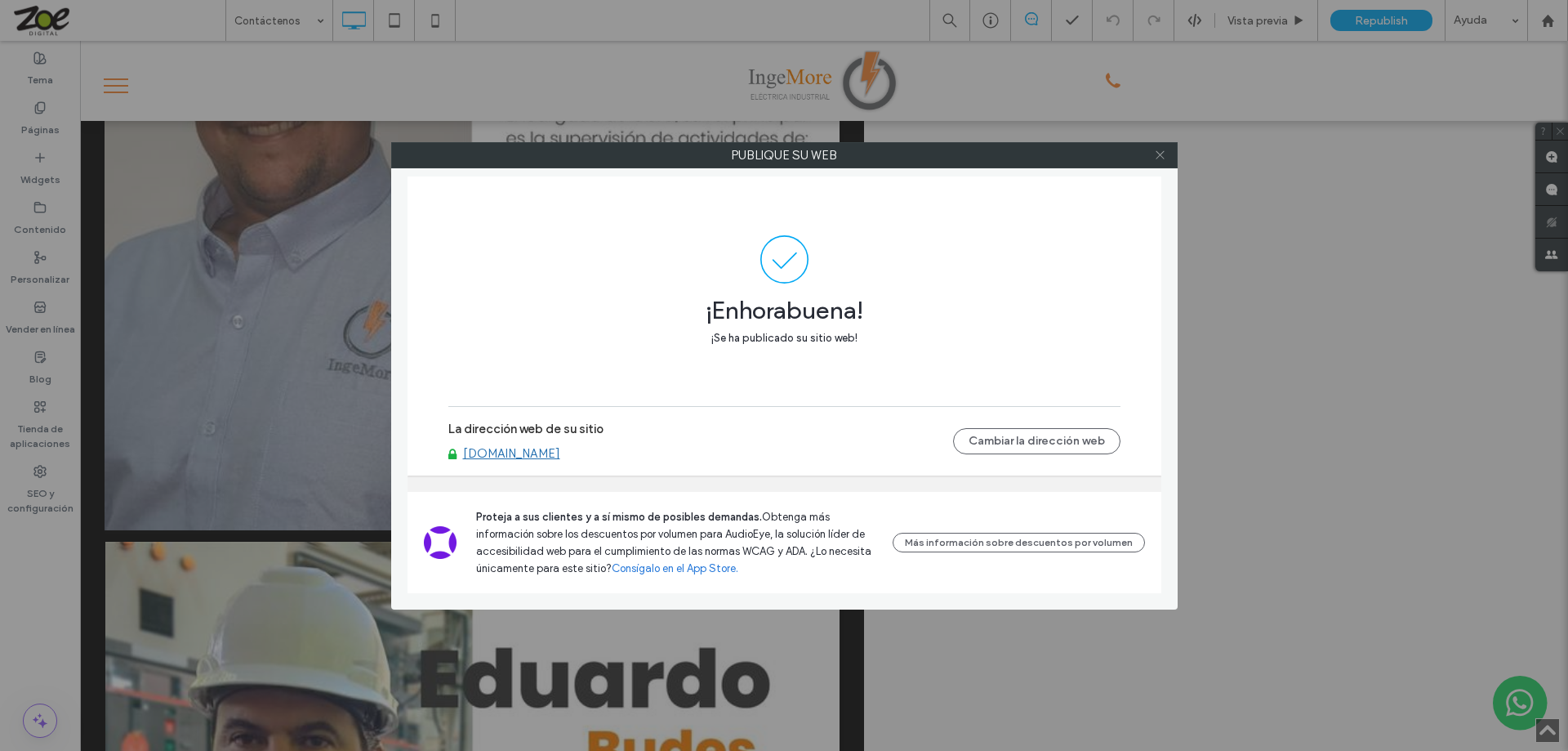
click at [1164, 152] on icon at bounding box center [1159, 155] width 12 height 13
